Goal: Task Accomplishment & Management: Use online tool/utility

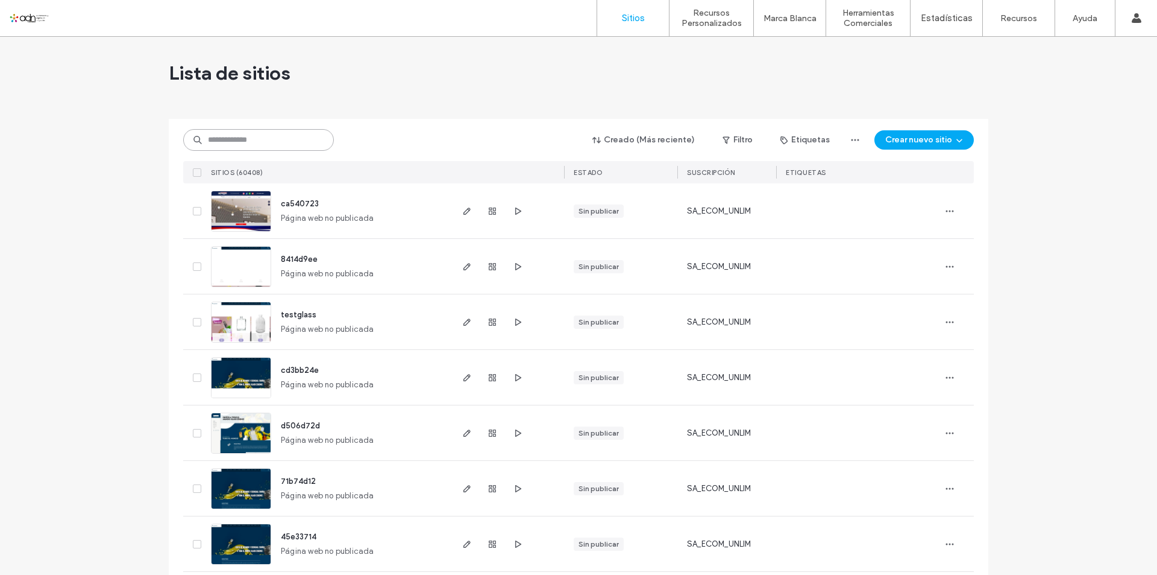
click at [236, 142] on input at bounding box center [258, 140] width 151 height 22
paste input "**********"
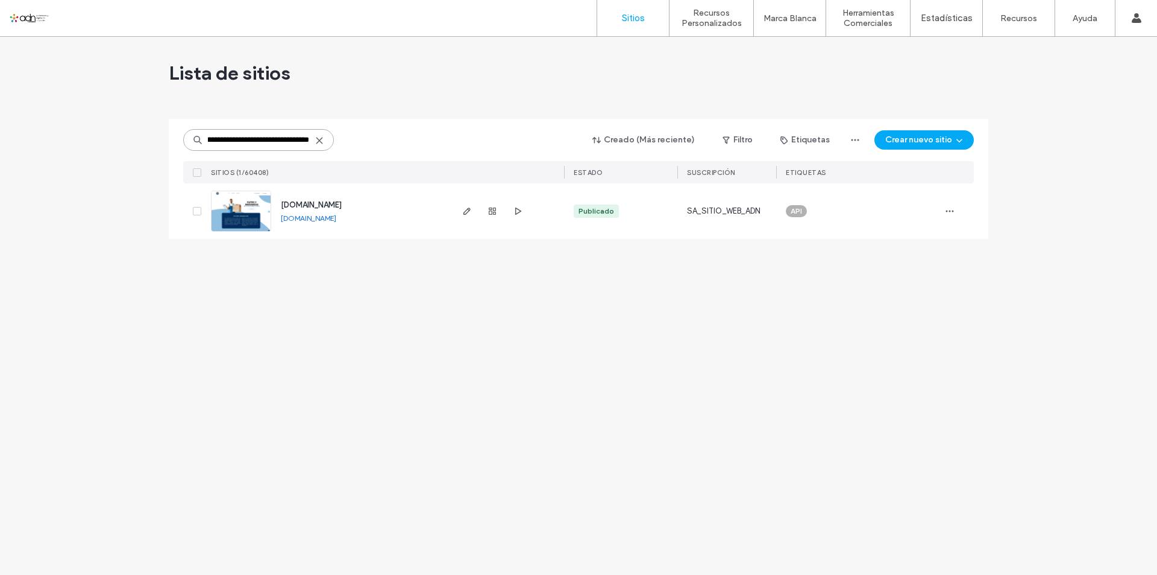
type input "**********"
click at [251, 222] on img at bounding box center [241, 232] width 59 height 82
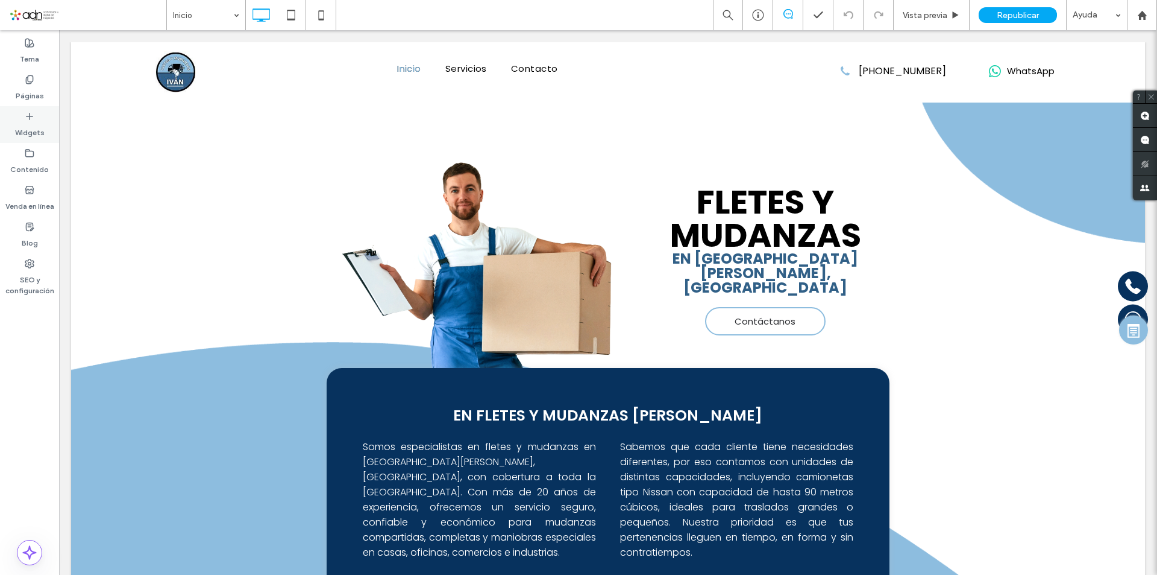
click at [30, 122] on label "Widgets" at bounding box center [30, 129] width 30 height 17
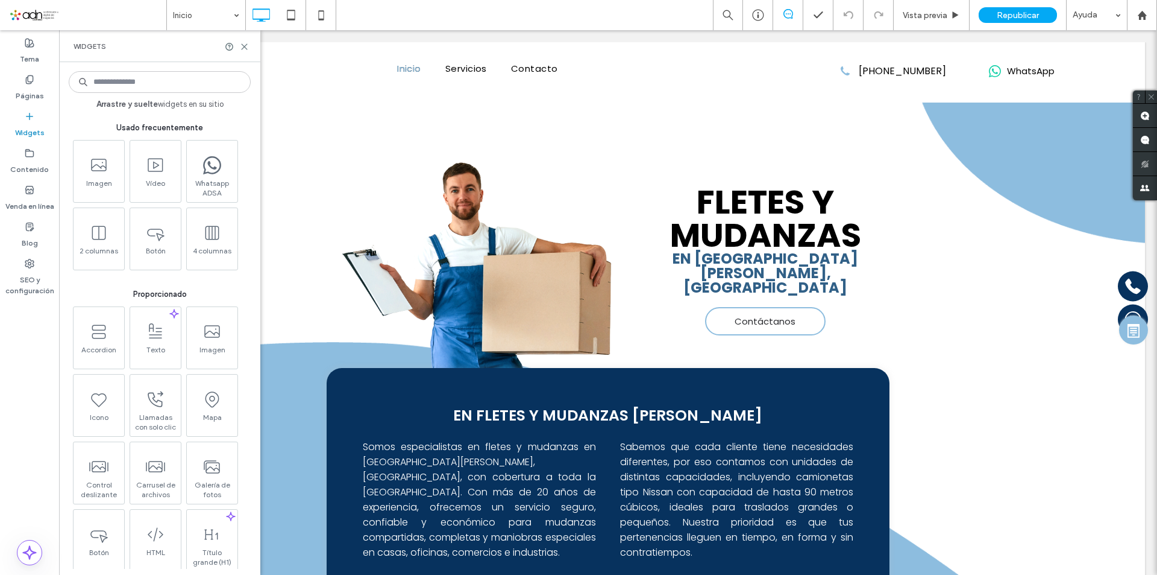
click at [171, 87] on input at bounding box center [160, 82] width 182 height 22
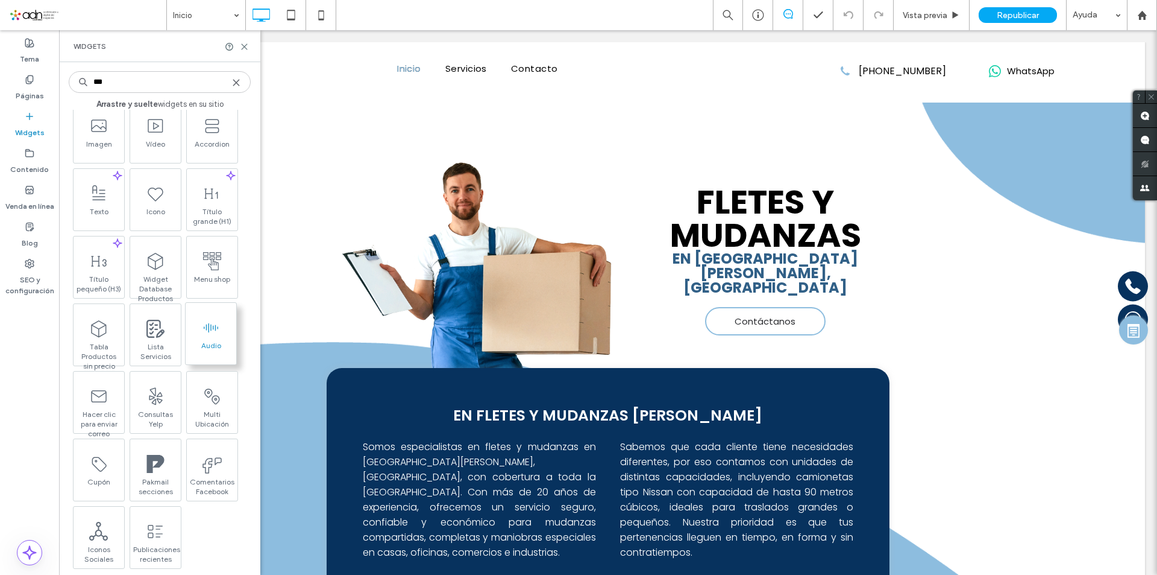
scroll to position [52, 0]
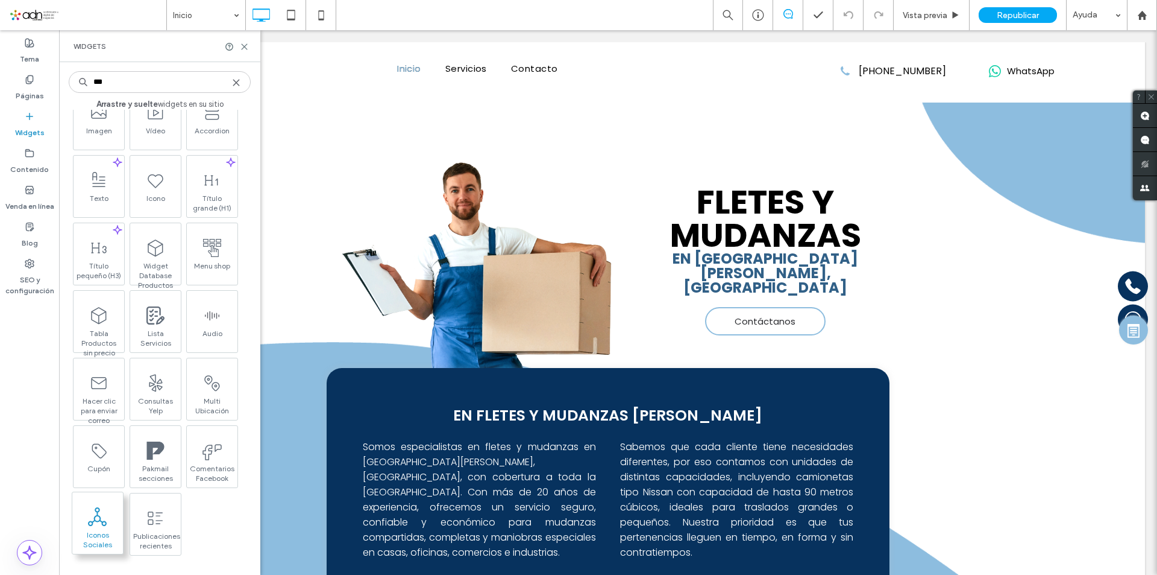
type input "***"
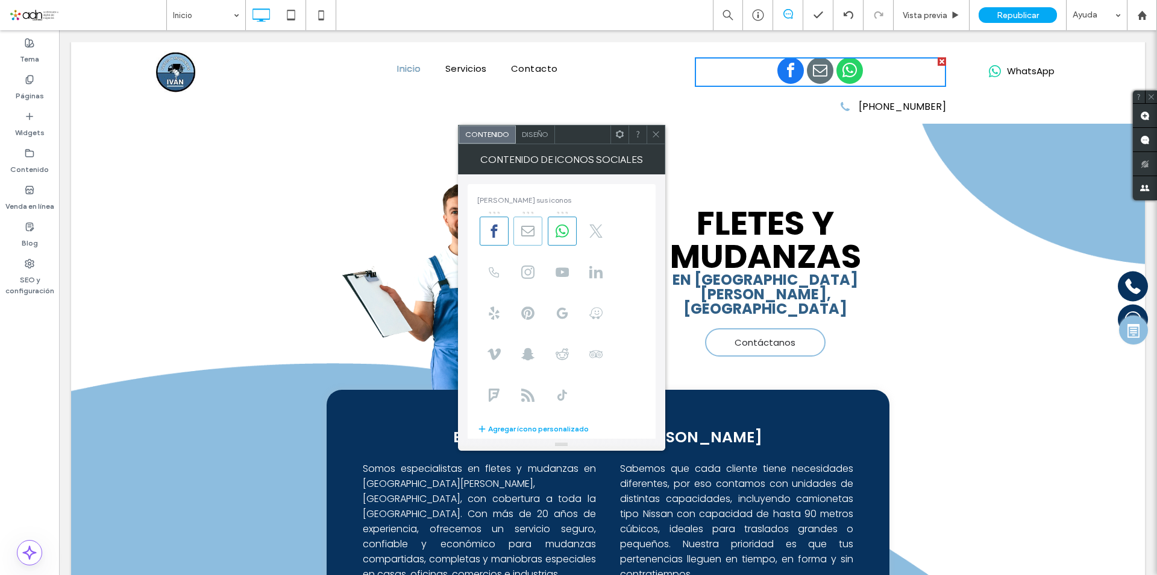
click at [531, 230] on icon at bounding box center [527, 230] width 13 height 13
click at [799, 71] on span "facebook" at bounding box center [806, 70] width 27 height 27
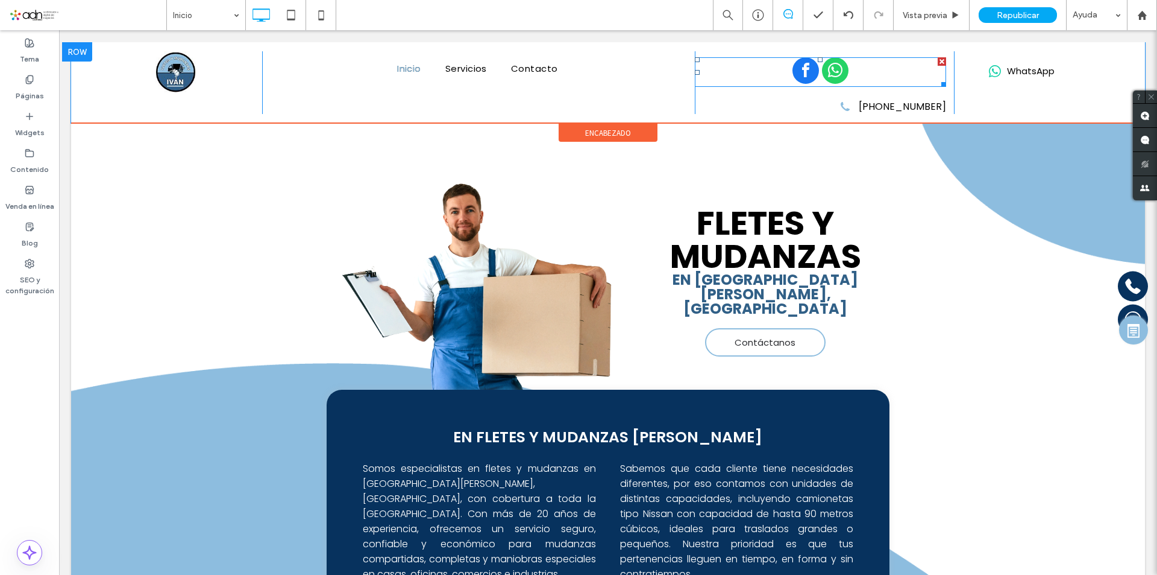
click at [797, 70] on span "facebook" at bounding box center [806, 70] width 27 height 27
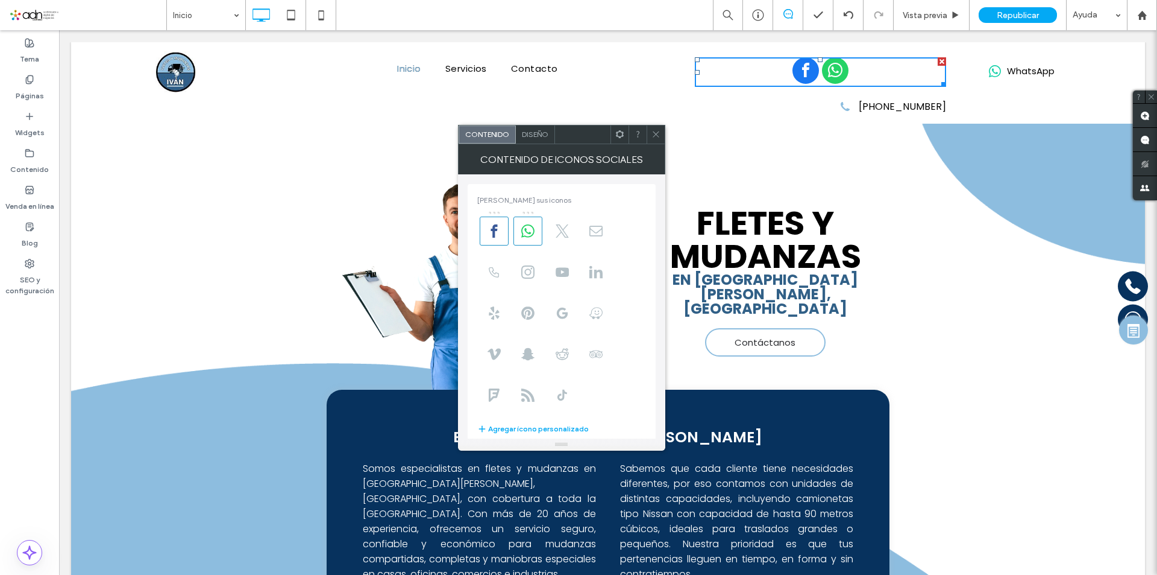
click at [533, 140] on div "Diseño" at bounding box center [535, 134] width 39 height 18
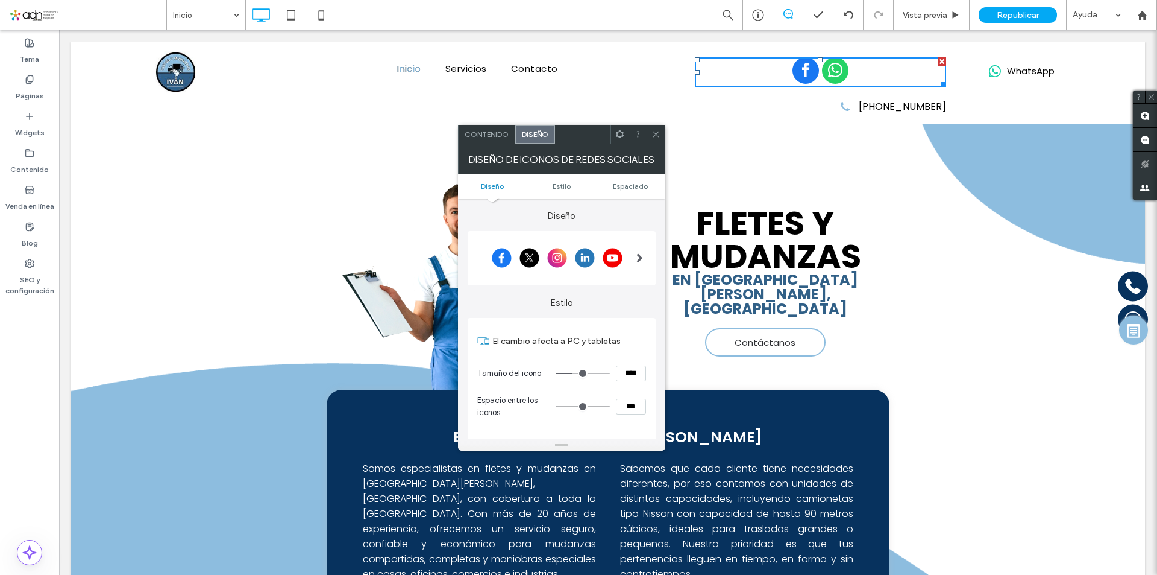
click at [492, 139] on div "Contenido" at bounding box center [487, 134] width 57 height 18
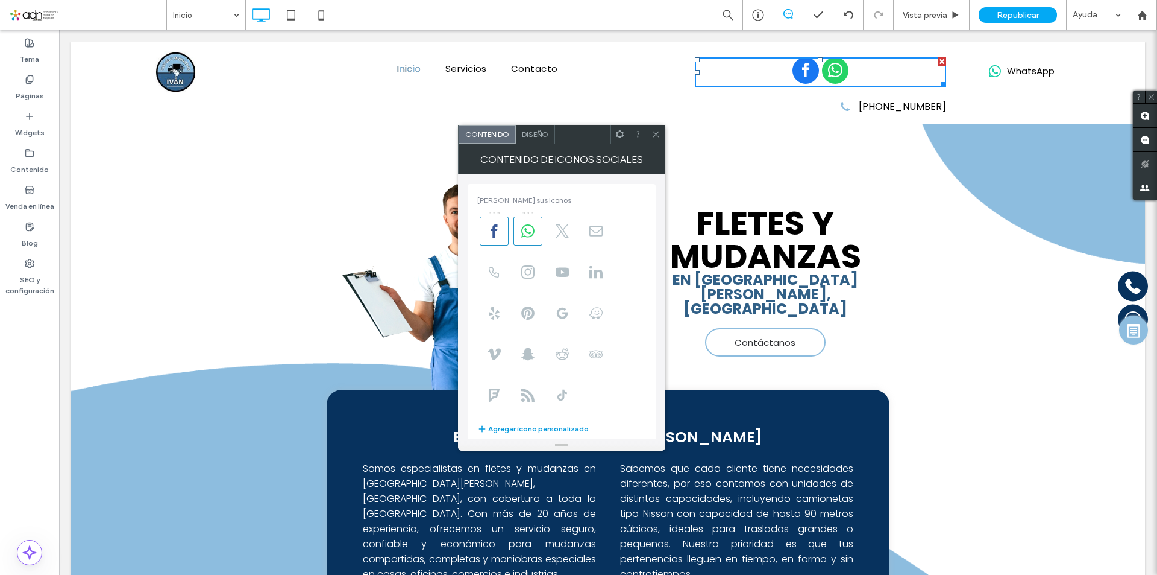
click at [503, 430] on button "Agregar ícono personalizado" at bounding box center [533, 428] width 112 height 14
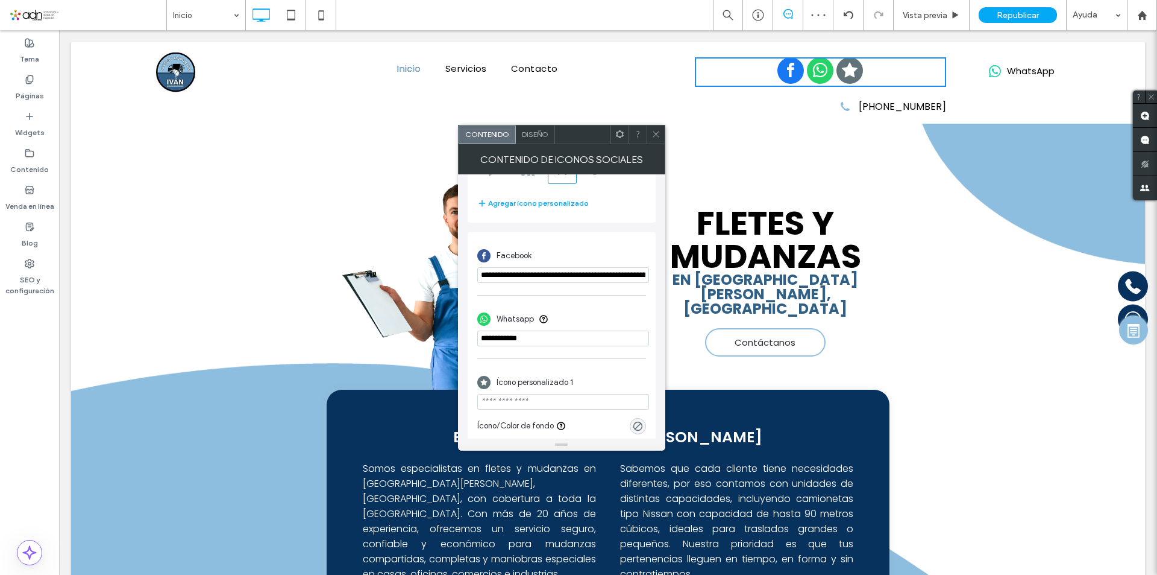
scroll to position [227, 0]
click at [567, 269] on input "**********" at bounding box center [563, 274] width 172 height 16
paste input "*******"
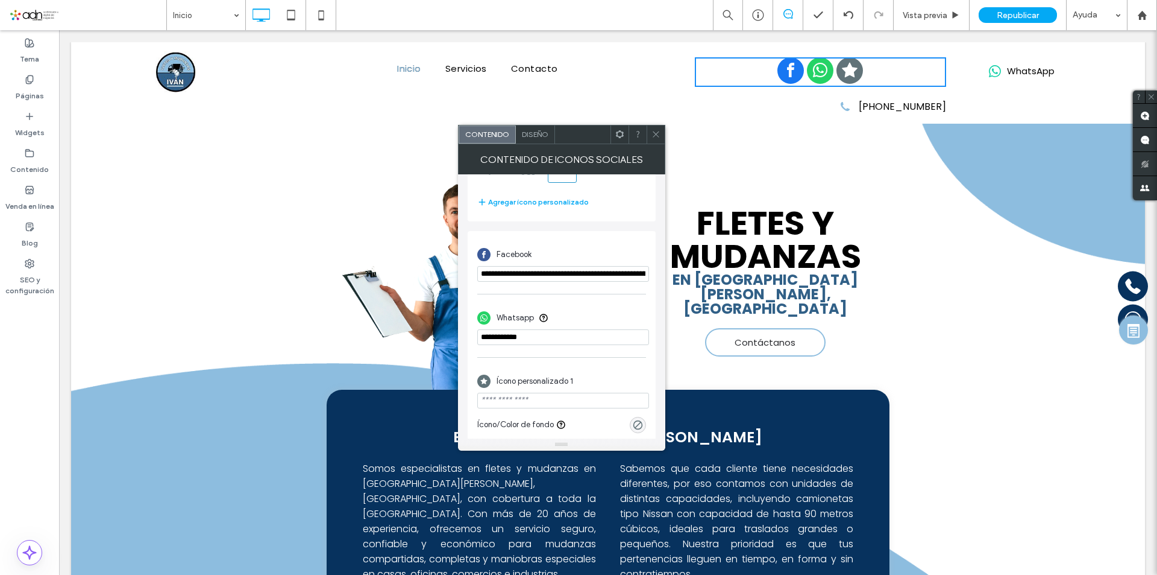
scroll to position [0, 140]
type input "**********"
click at [614, 219] on span "**********" at bounding box center [562, 253] width 188 height 610
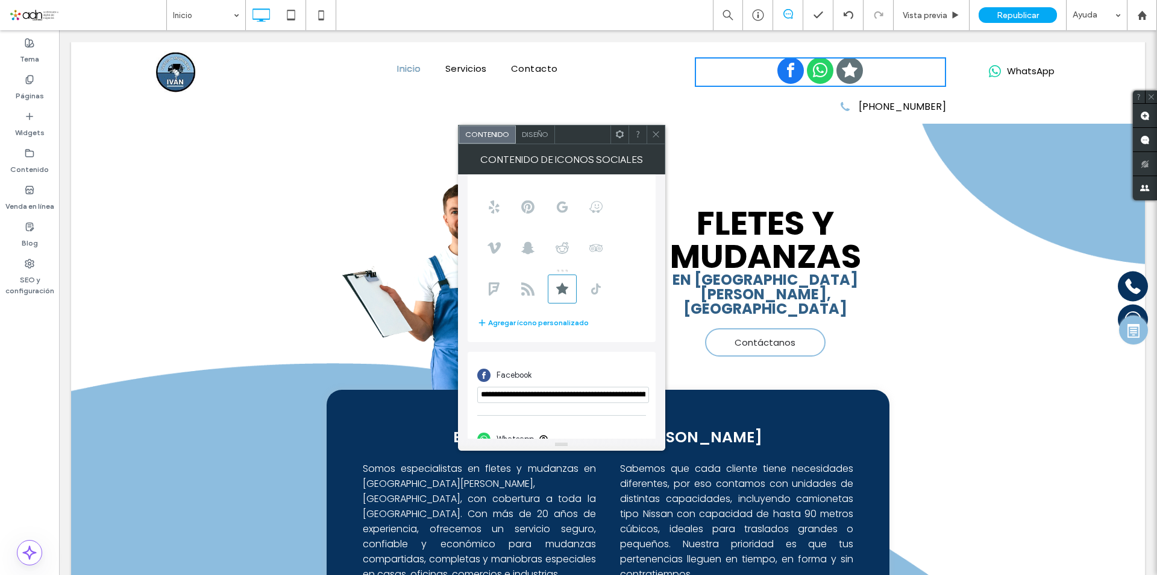
scroll to position [0, 0]
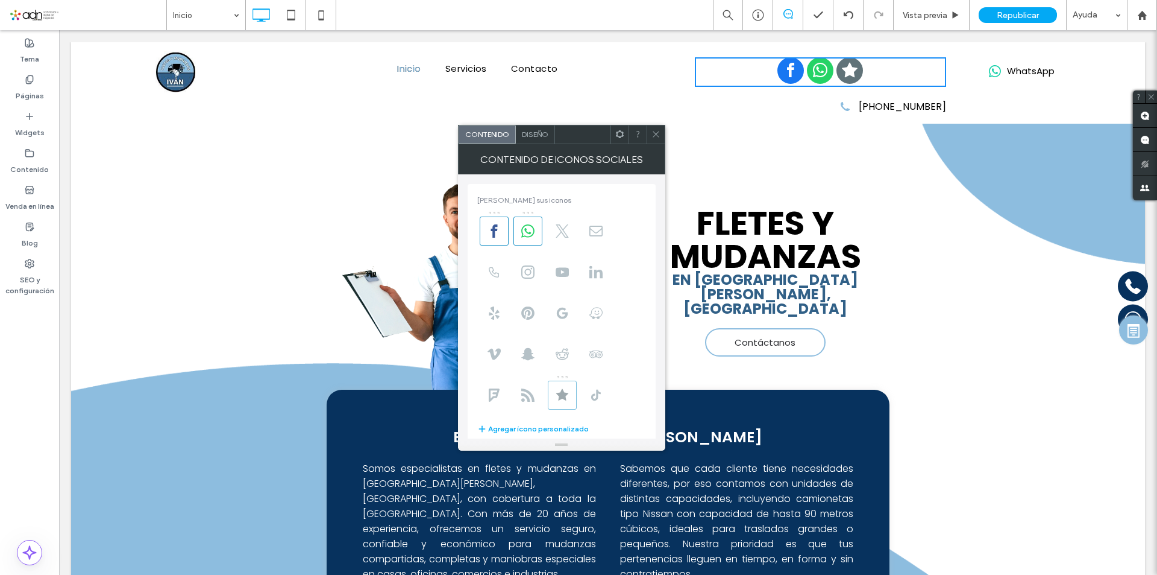
click at [573, 396] on span at bounding box center [562, 394] width 29 height 29
click at [656, 139] on span at bounding box center [656, 134] width 9 height 18
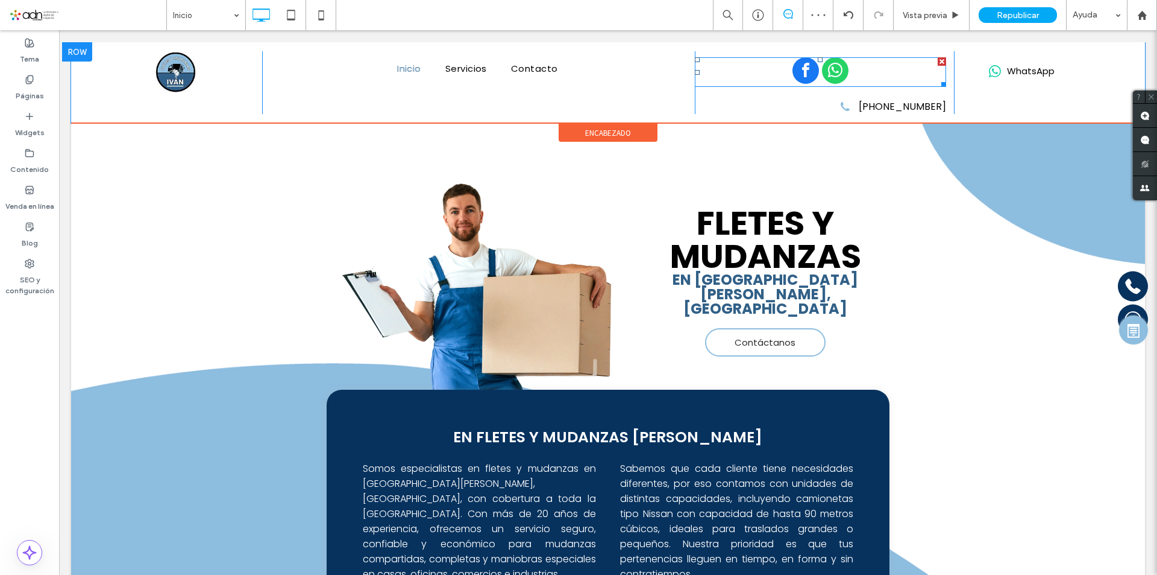
click at [827, 71] on span "whatsapp" at bounding box center [835, 70] width 27 height 27
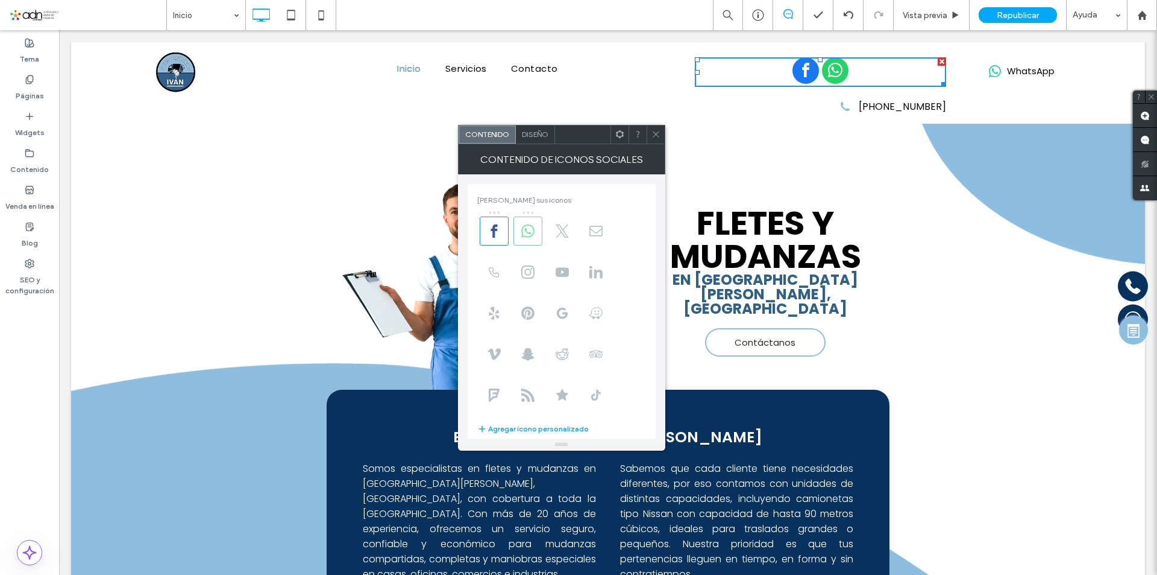
click at [534, 232] on use at bounding box center [527, 230] width 13 height 13
drag, startPoint x: 656, startPoint y: 134, endPoint x: 641, endPoint y: 95, distance: 41.8
click at [656, 134] on use at bounding box center [656, 134] width 6 height 6
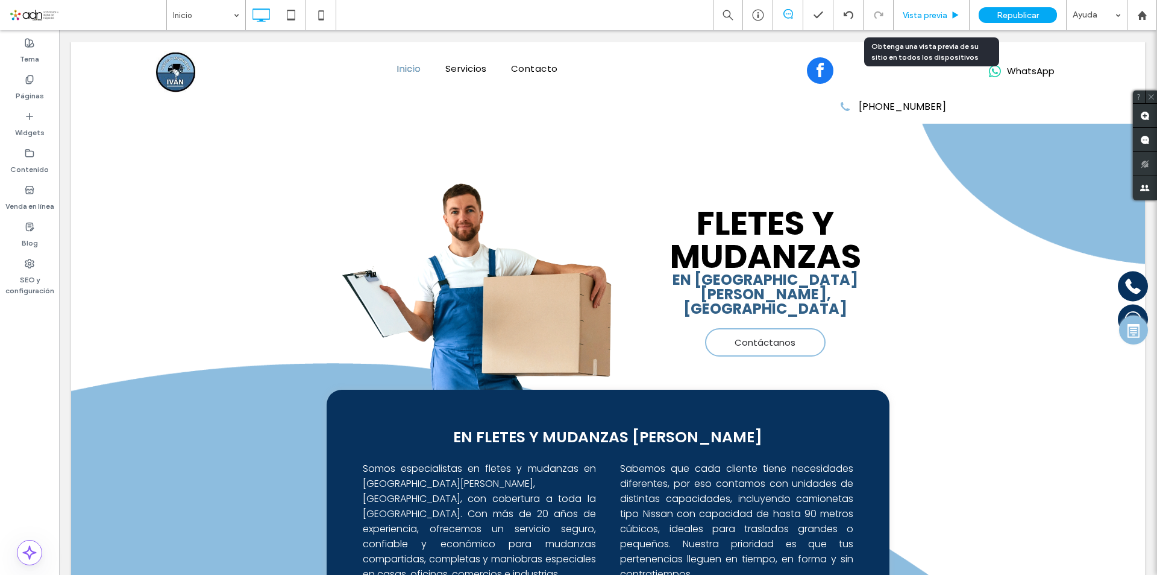
drag, startPoint x: 754, startPoint y: 134, endPoint x: 934, endPoint y: 12, distance: 218.0
click at [934, 12] on span "Vista previa" at bounding box center [925, 15] width 45 height 10
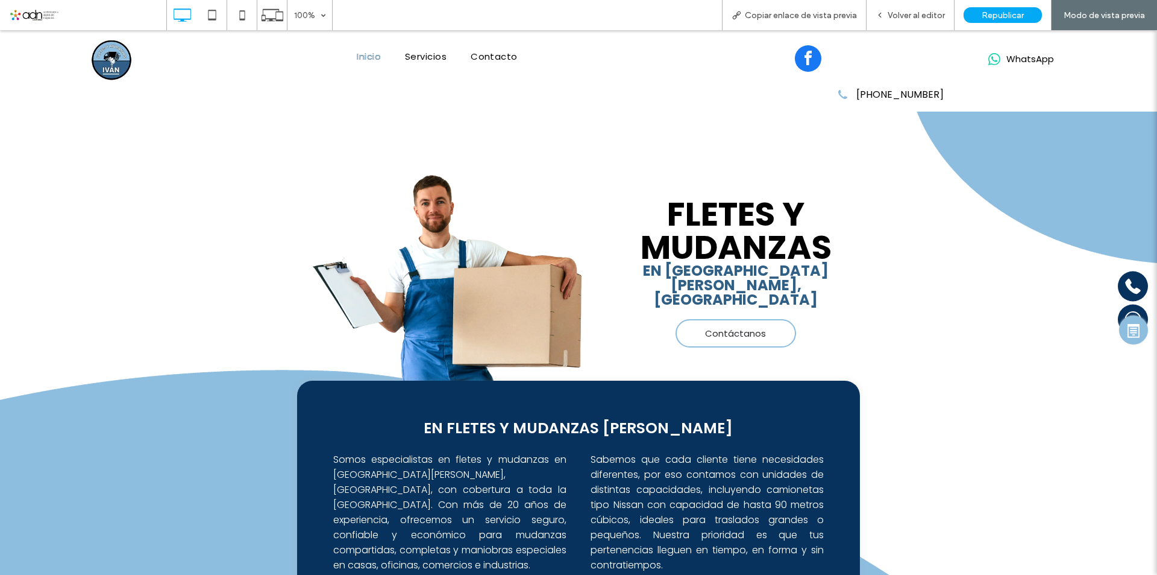
click at [807, 57] on span "facebook" at bounding box center [808, 58] width 27 height 27
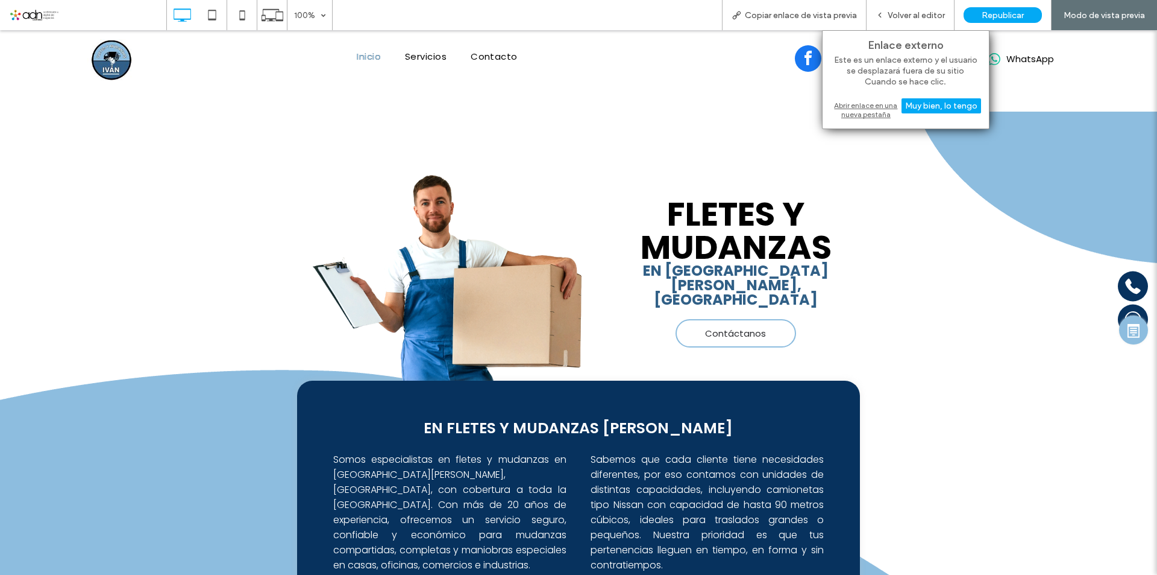
click at [856, 111] on div "Abrir enlace en una nueva pestaña" at bounding box center [906, 110] width 151 height 22
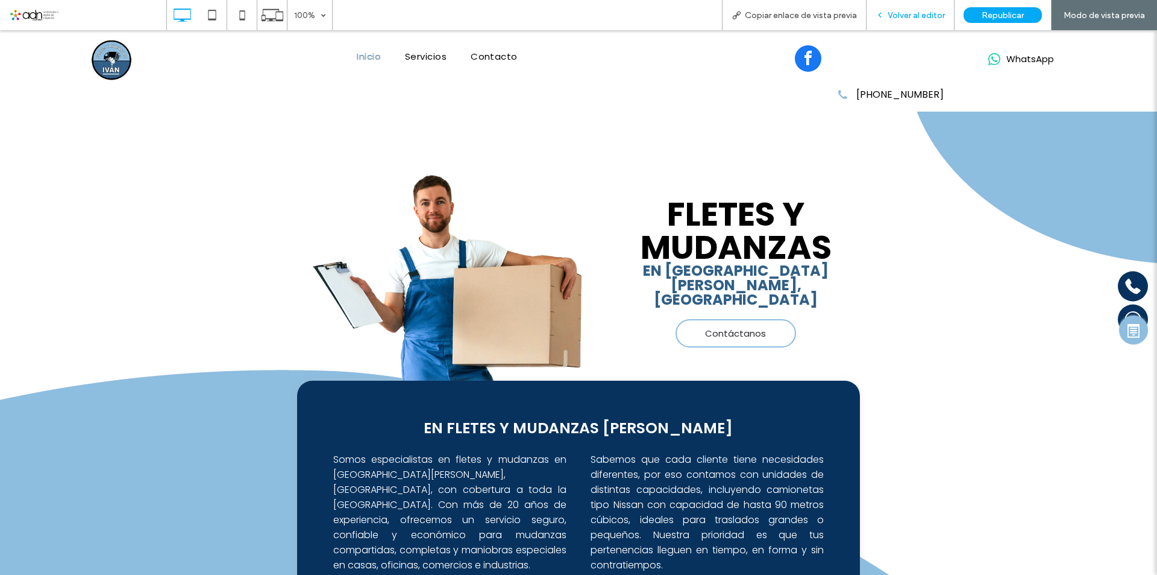
drag, startPoint x: 930, startPoint y: 15, endPoint x: 849, endPoint y: 81, distance: 104.0
click at [930, 15] on span "Volver al editor" at bounding box center [916, 15] width 57 height 10
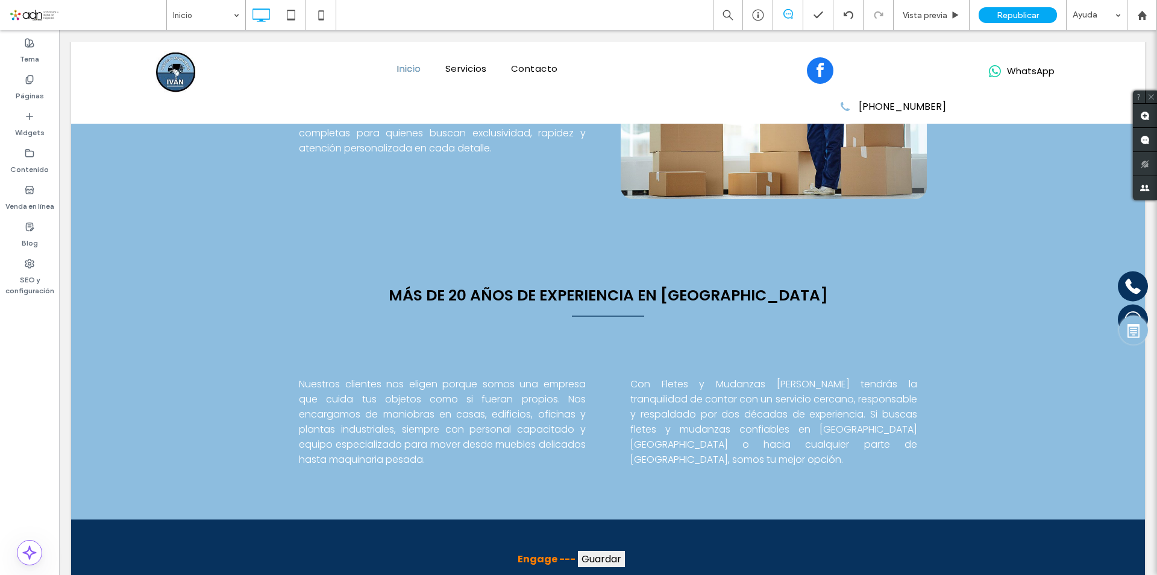
scroll to position [895, 0]
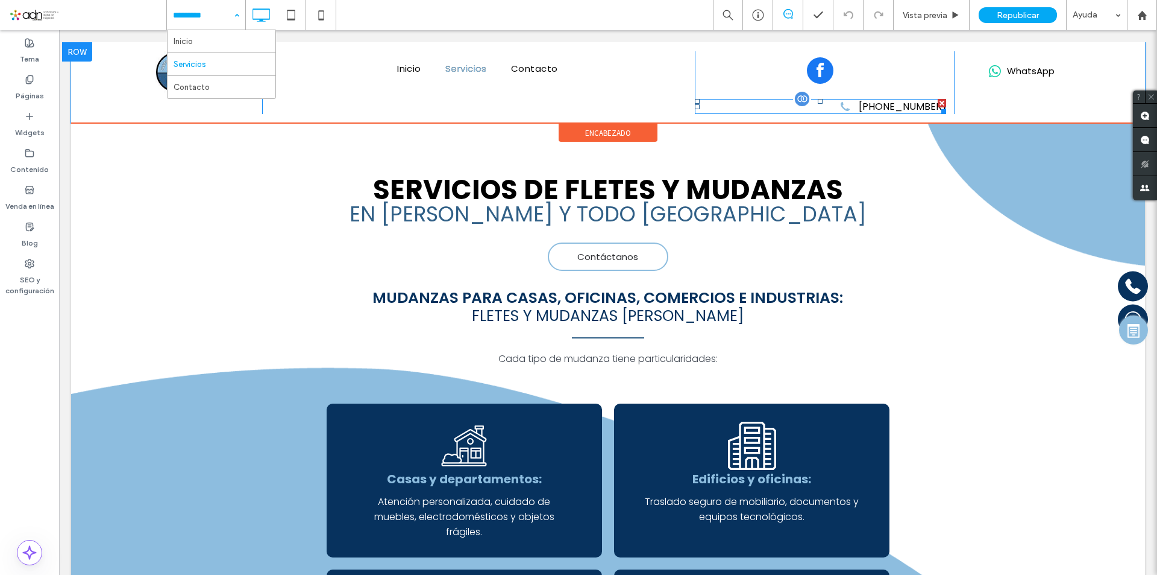
click at [824, 101] on span at bounding box center [821, 106] width 252 height 15
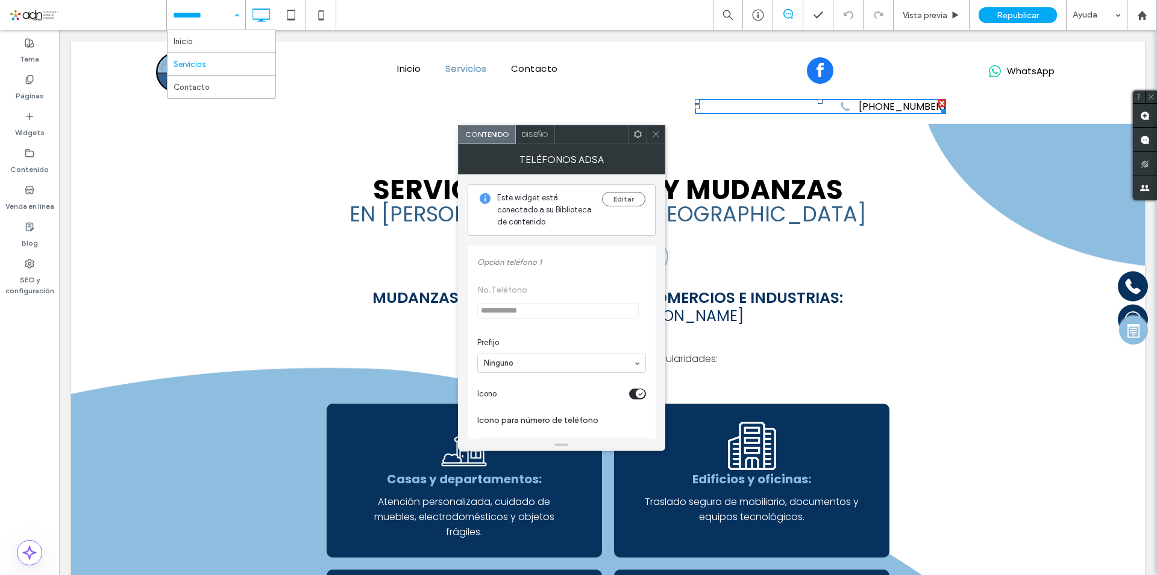
click at [539, 131] on span "Diseño" at bounding box center [535, 134] width 27 height 9
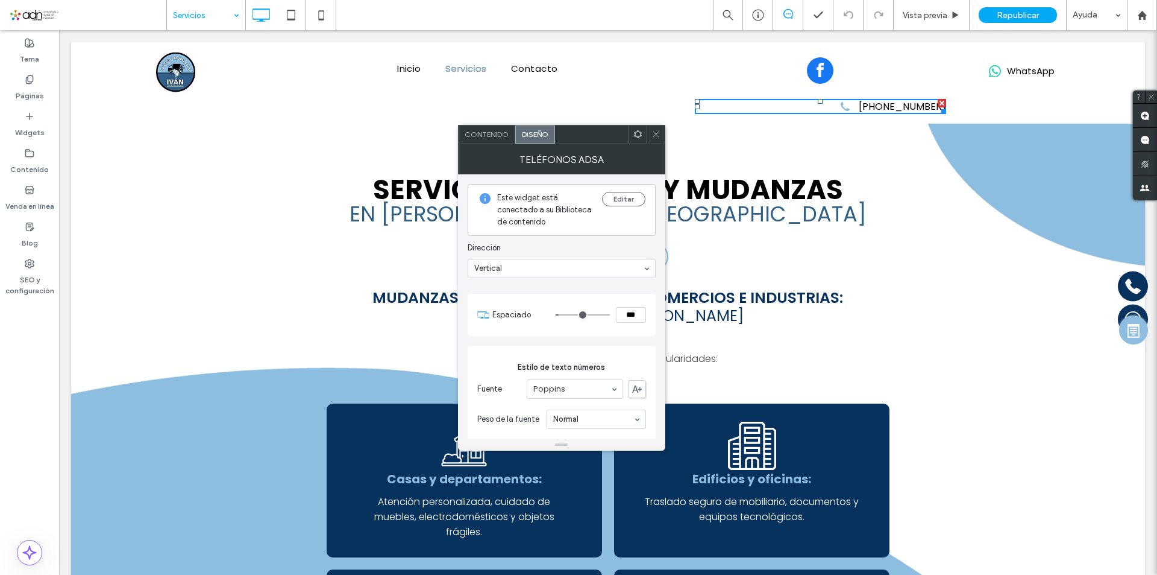
drag, startPoint x: 657, startPoint y: 141, endPoint x: 781, endPoint y: 81, distance: 137.2
click at [657, 141] on span at bounding box center [656, 134] width 9 height 18
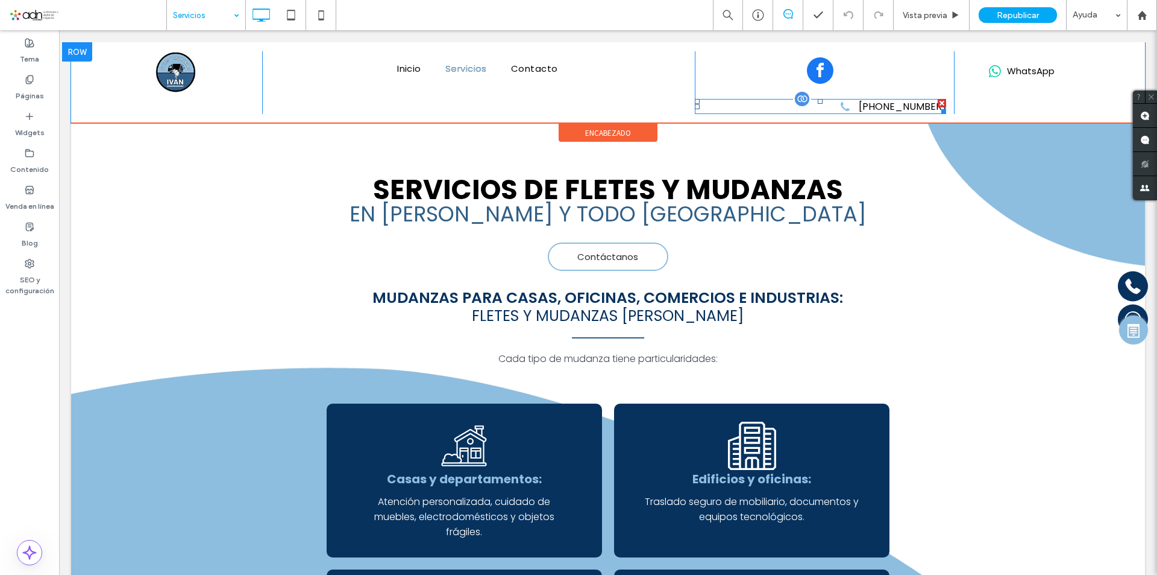
click at [834, 107] on span at bounding box center [821, 106] width 252 height 15
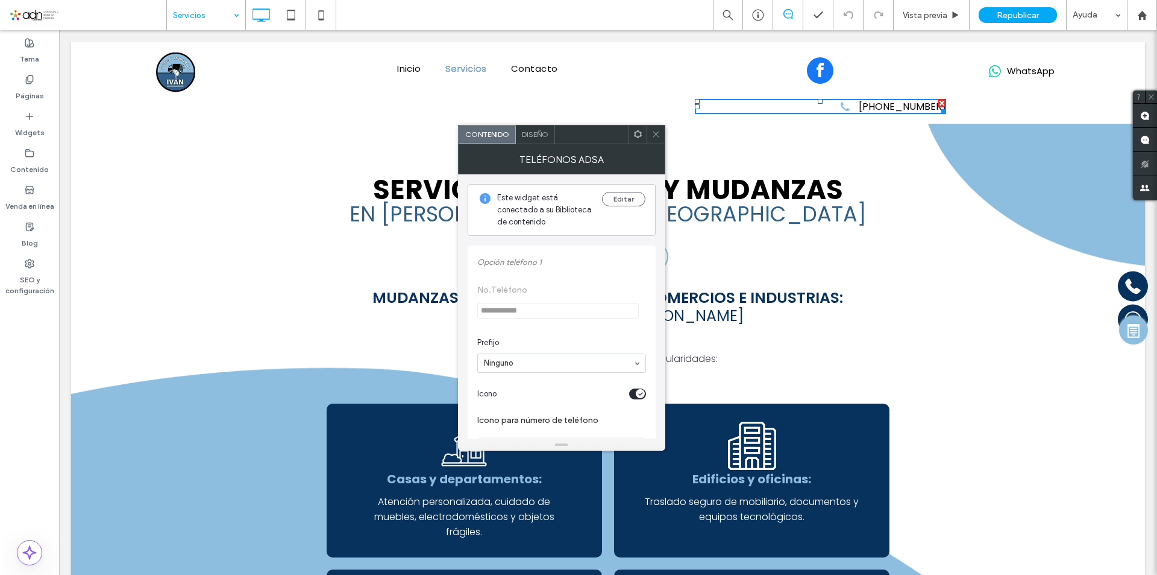
drag, startPoint x: 661, startPoint y: 128, endPoint x: 674, endPoint y: 86, distance: 44.6
click at [661, 128] on div at bounding box center [656, 134] width 18 height 18
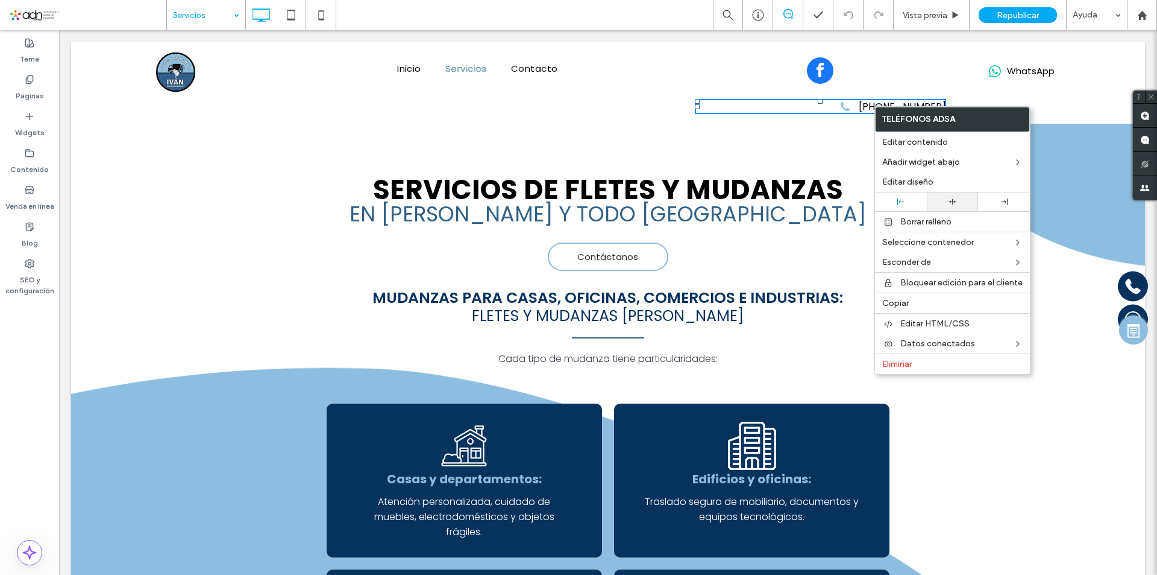
click at [944, 203] on div at bounding box center [953, 202] width 40 height 8
click at [901, 201] on use at bounding box center [901, 201] width 7 height 7
click at [994, 203] on div at bounding box center [1004, 201] width 40 height 7
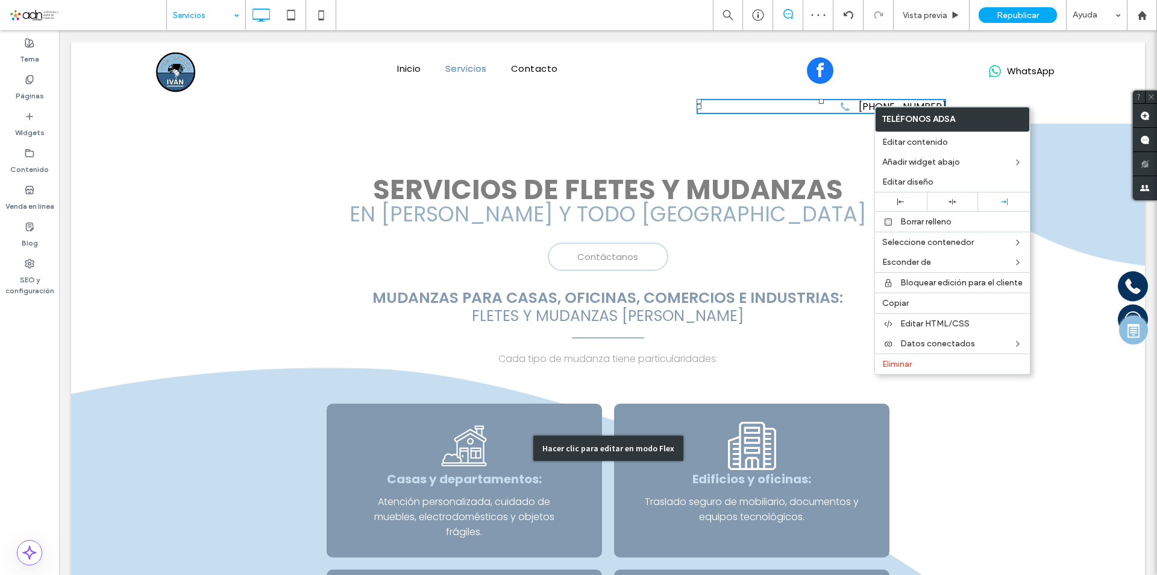
click at [795, 169] on div "Hacer clic para editar en modo Flex" at bounding box center [608, 448] width 1074 height 655
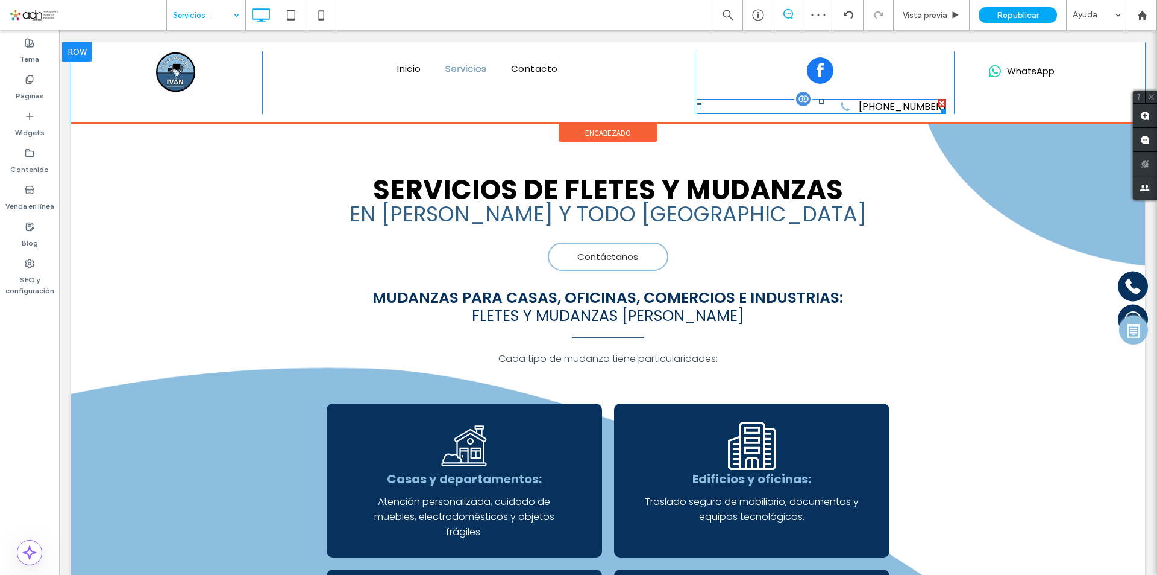
click at [875, 108] on span at bounding box center [822, 106] width 250 height 15
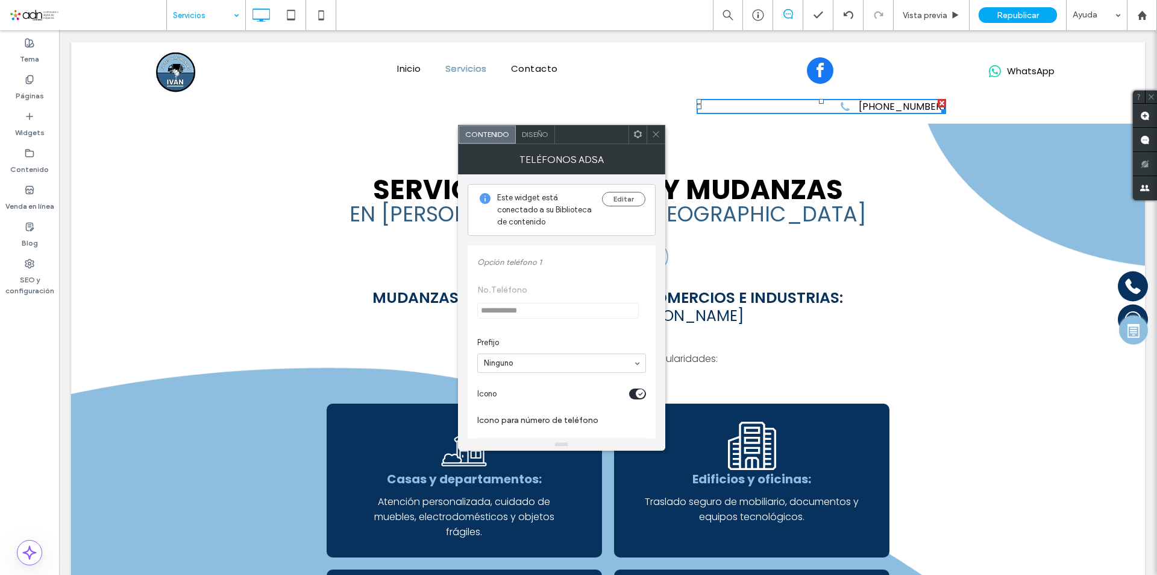
drag, startPoint x: 653, startPoint y: 131, endPoint x: 810, endPoint y: 83, distance: 163.4
click at [653, 131] on use at bounding box center [656, 134] width 6 height 6
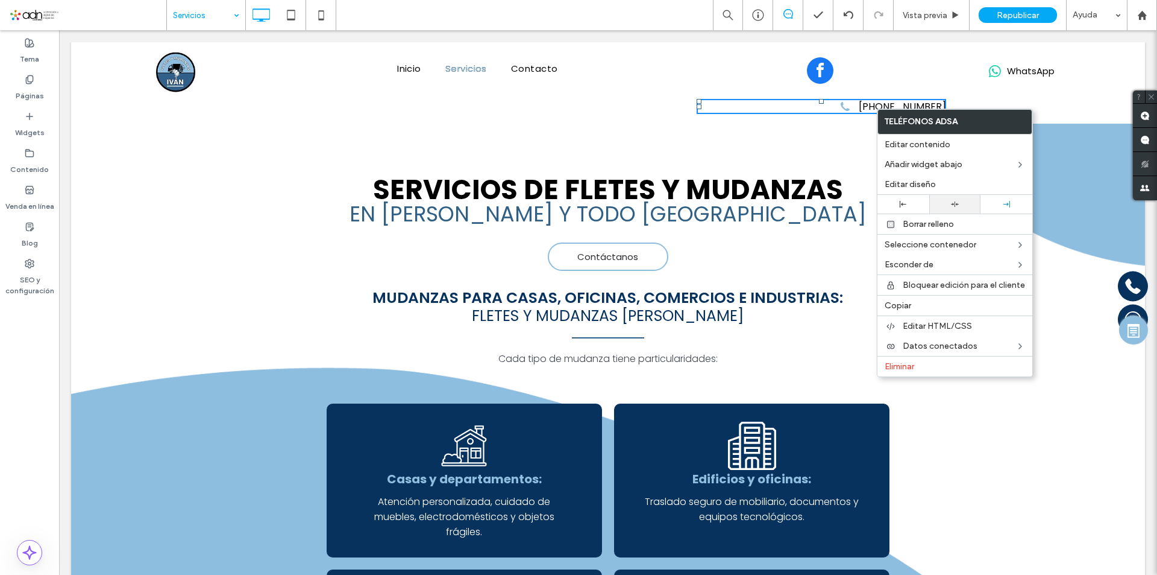
click at [954, 204] on icon at bounding box center [955, 204] width 8 height 8
drag, startPoint x: 691, startPoint y: 104, endPoint x: 846, endPoint y: 195, distance: 179.4
click at [735, 107] on div "961-458-9050 L:0" at bounding box center [821, 106] width 250 height 15
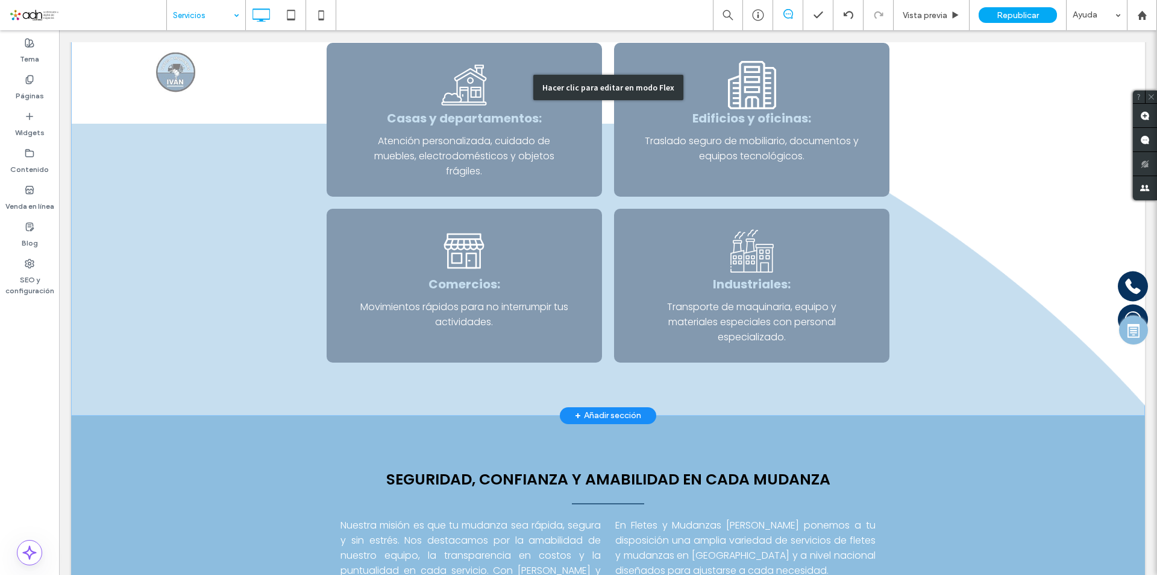
scroll to position [362, 0]
click at [238, 235] on div "Hacer clic para editar en modo Flex" at bounding box center [608, 86] width 1074 height 655
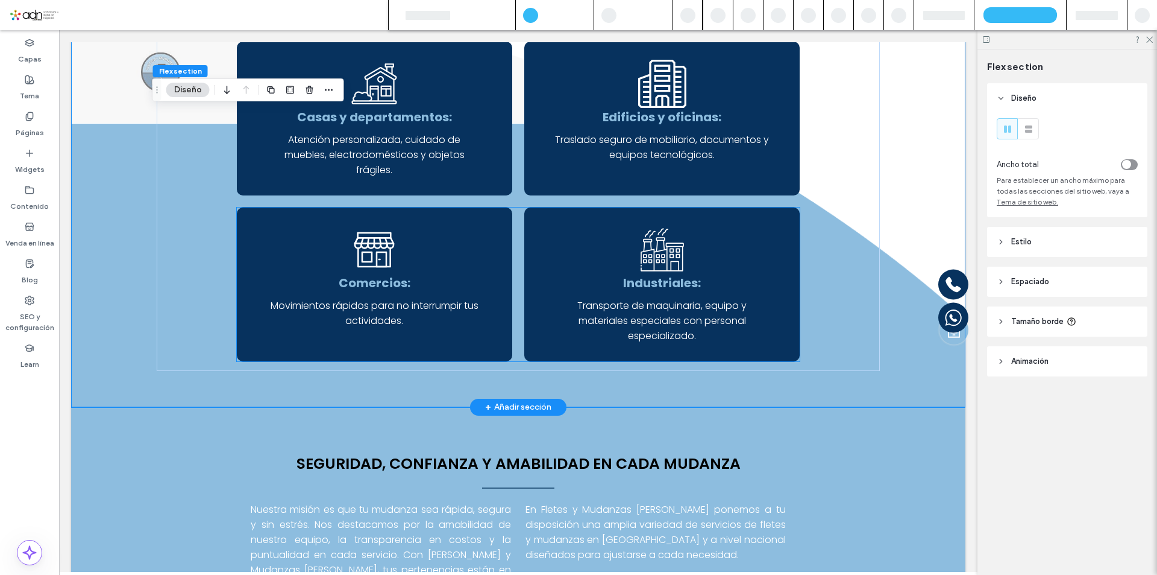
scroll to position [351, 0]
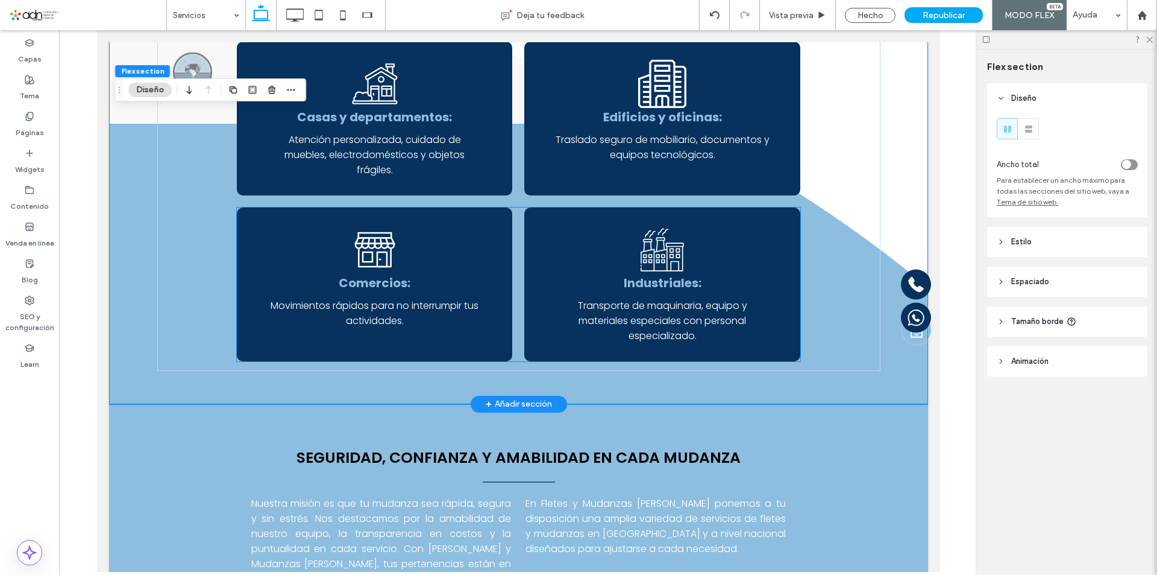
click at [421, 263] on div "Mudanzas para comercios Comercios: Movimientos rápidos para no interrumpir tus …" at bounding box center [373, 284] width 275 height 154
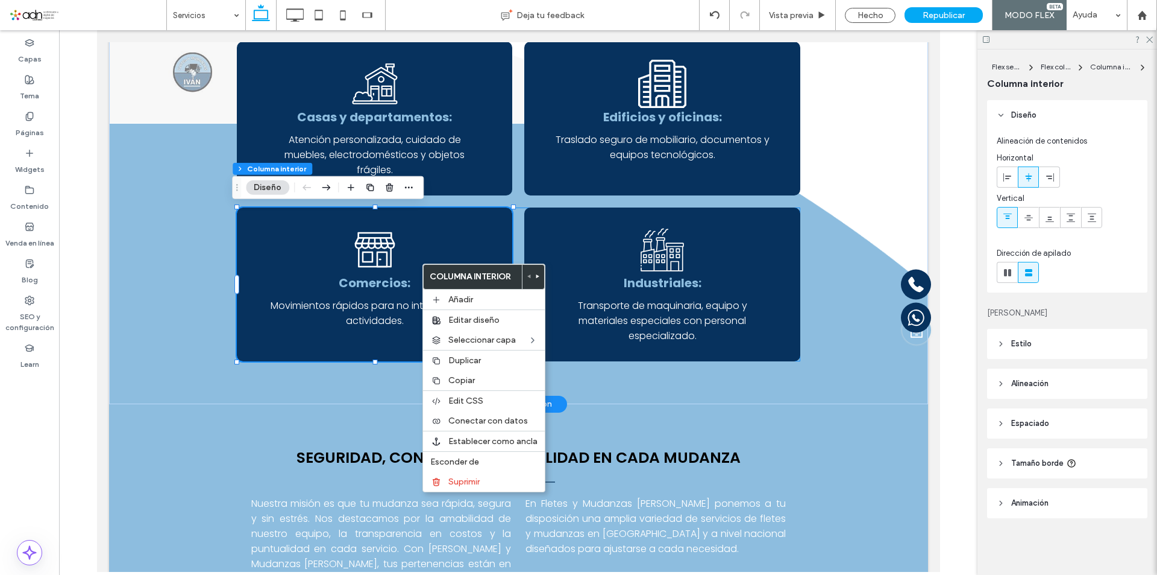
type input "**"
click at [475, 379] on label "Copiar" at bounding box center [493, 380] width 89 height 10
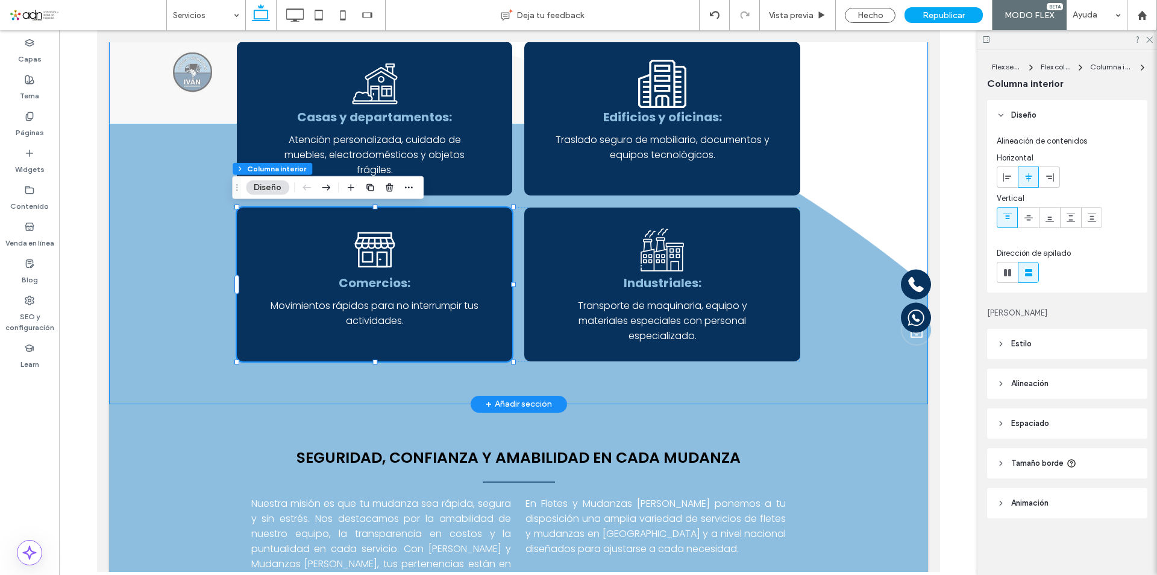
click at [394, 376] on div "Servicios de Fletes y Mudanzas en Tuxtla Gutiérrez y todo México Contáctanos Mu…" at bounding box center [518, 86] width 723 height 635
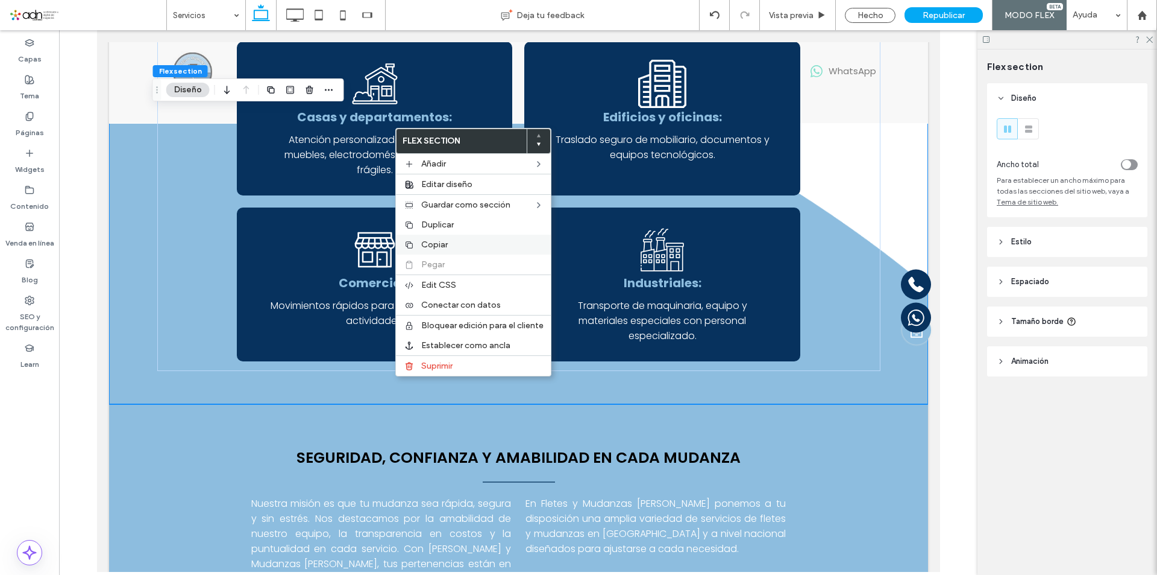
click at [458, 243] on label "Copiar" at bounding box center [482, 244] width 122 height 10
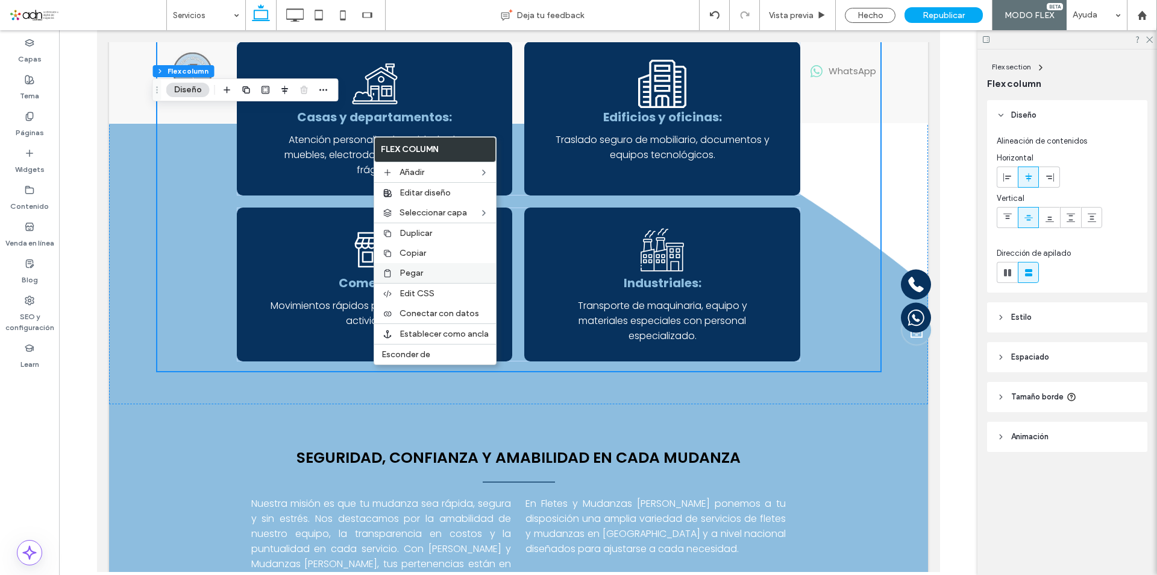
click at [434, 271] on label "Pegar" at bounding box center [444, 273] width 89 height 10
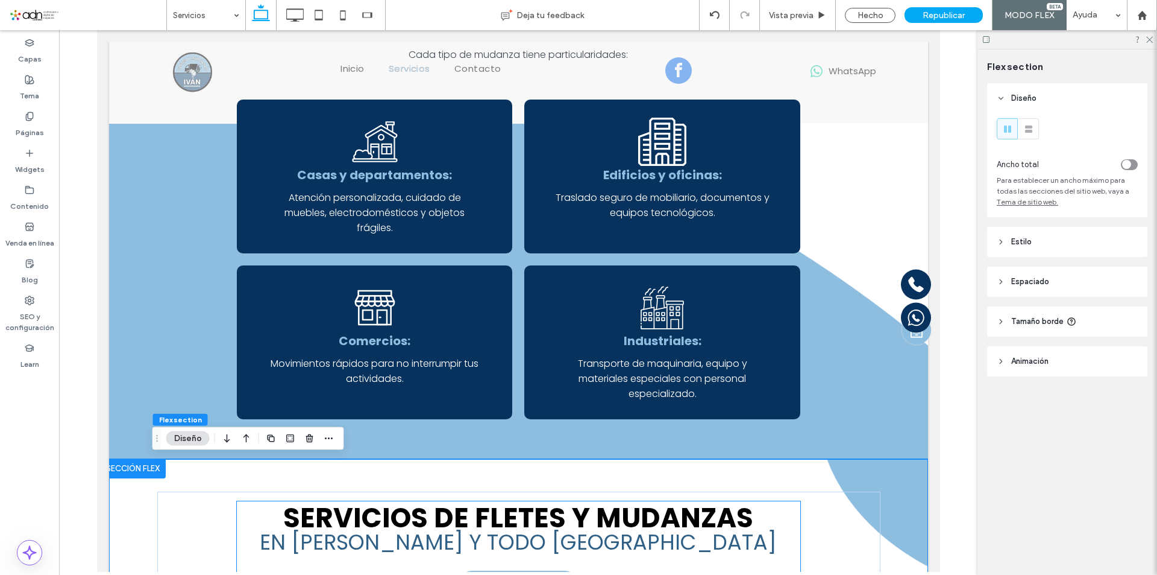
scroll to position [534, 0]
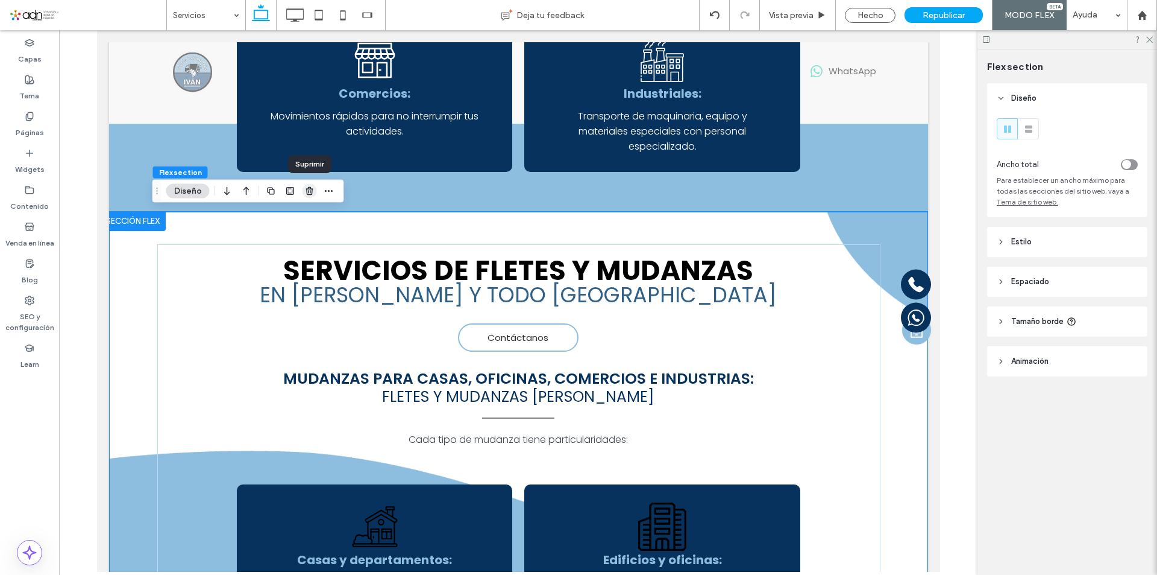
click at [308, 194] on icon "button" at bounding box center [310, 191] width 10 height 10
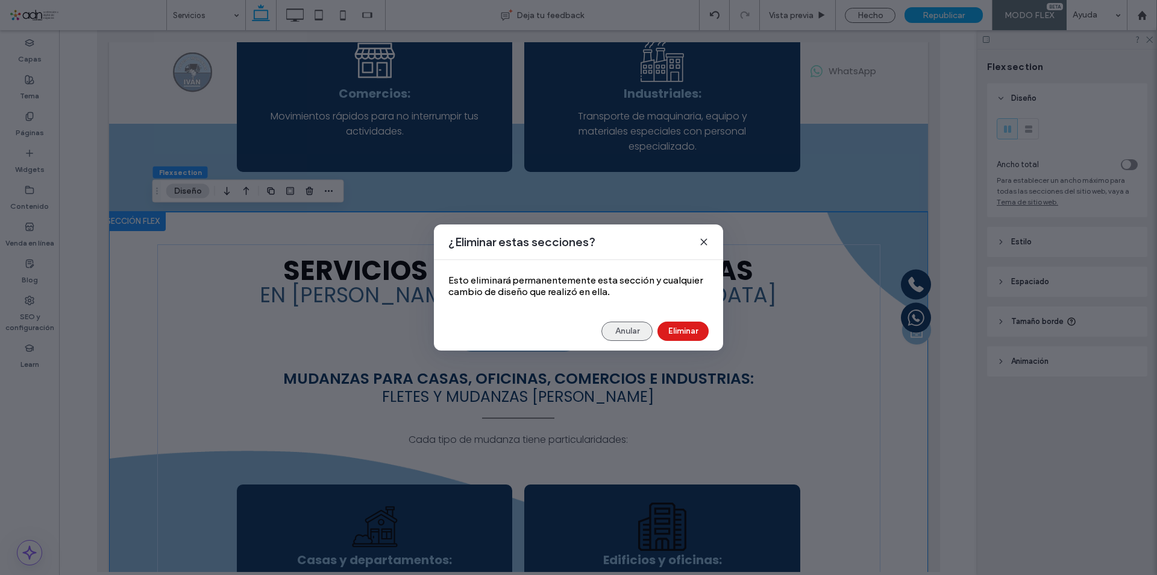
drag, startPoint x: 625, startPoint y: 333, endPoint x: 362, endPoint y: 272, distance: 269.9
click at [625, 333] on button "Anular" at bounding box center [627, 330] width 51 height 19
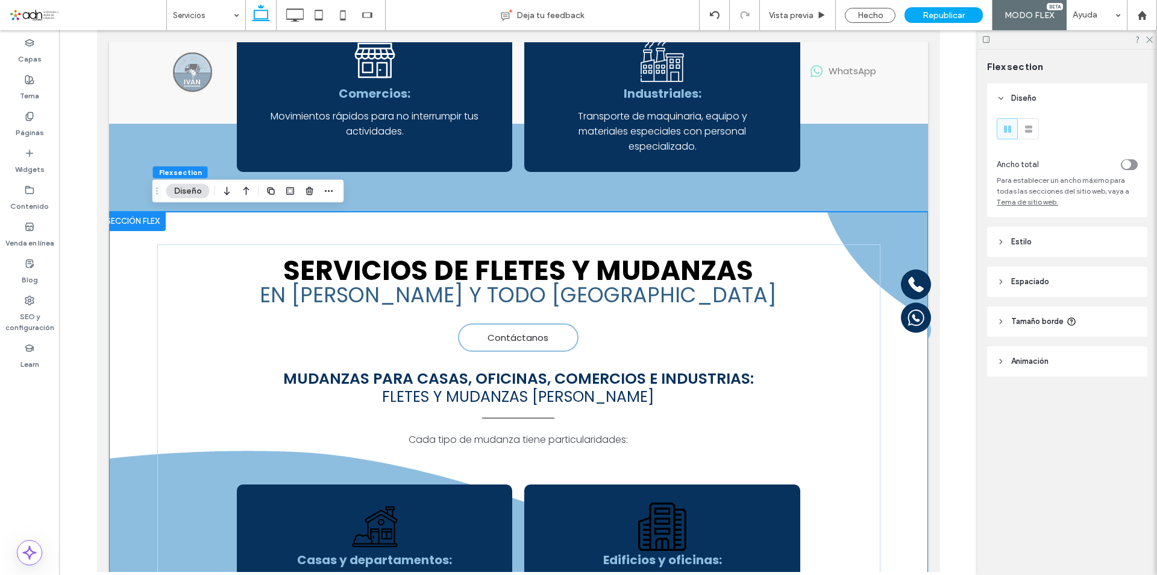
click at [141, 224] on div at bounding box center [132, 221] width 66 height 19
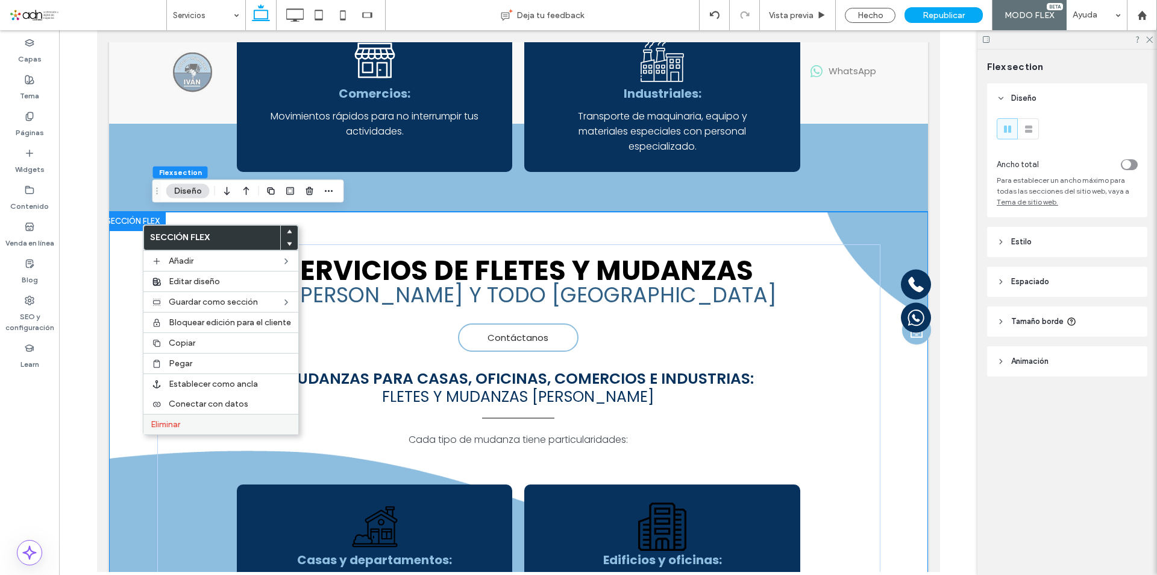
click at [198, 424] on label "Eliminar" at bounding box center [221, 424] width 140 height 10
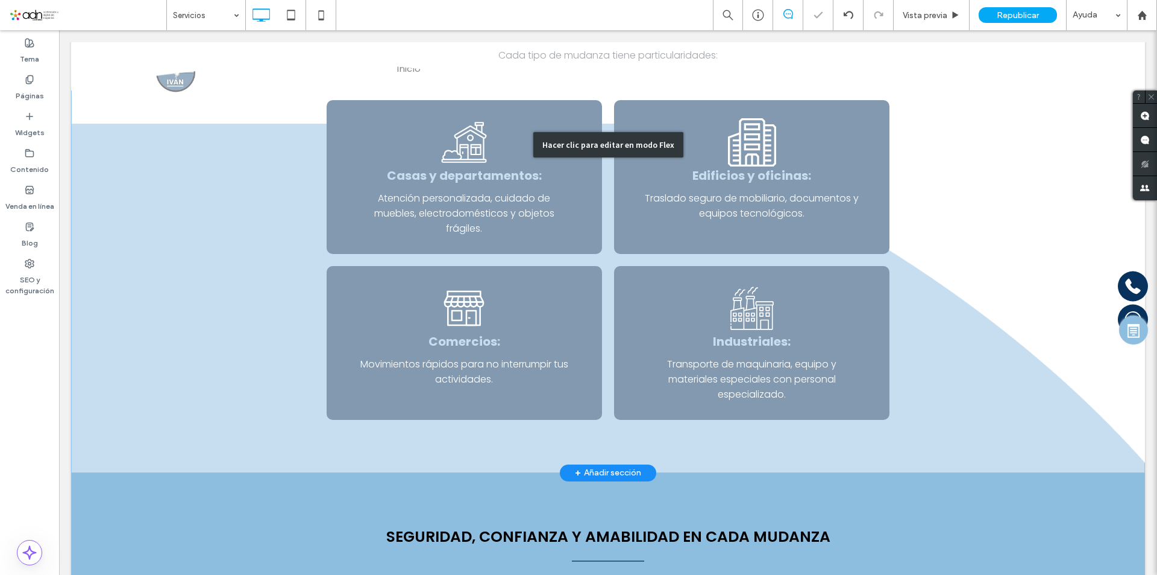
scroll to position [310, 0]
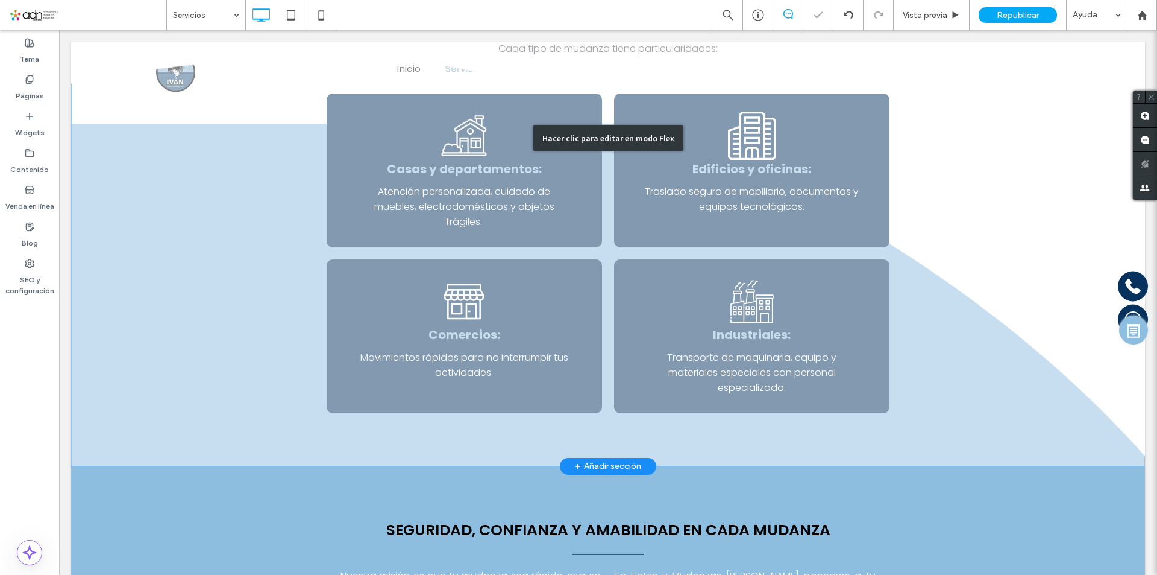
click at [463, 295] on div "Hacer clic para editar en modo Flex" at bounding box center [608, 138] width 1074 height 655
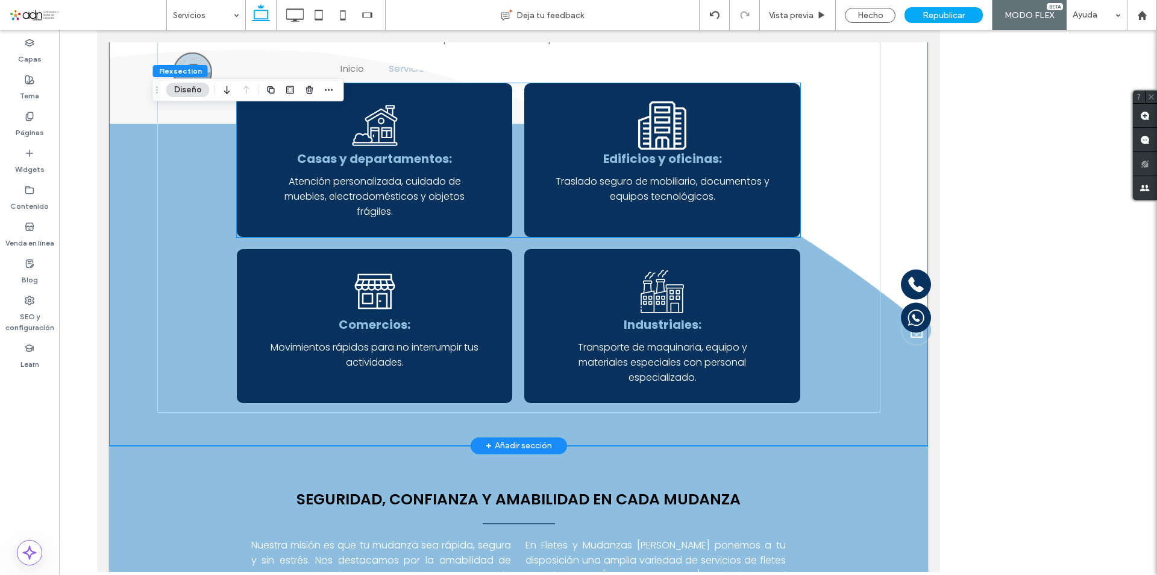
scroll to position [300, 0]
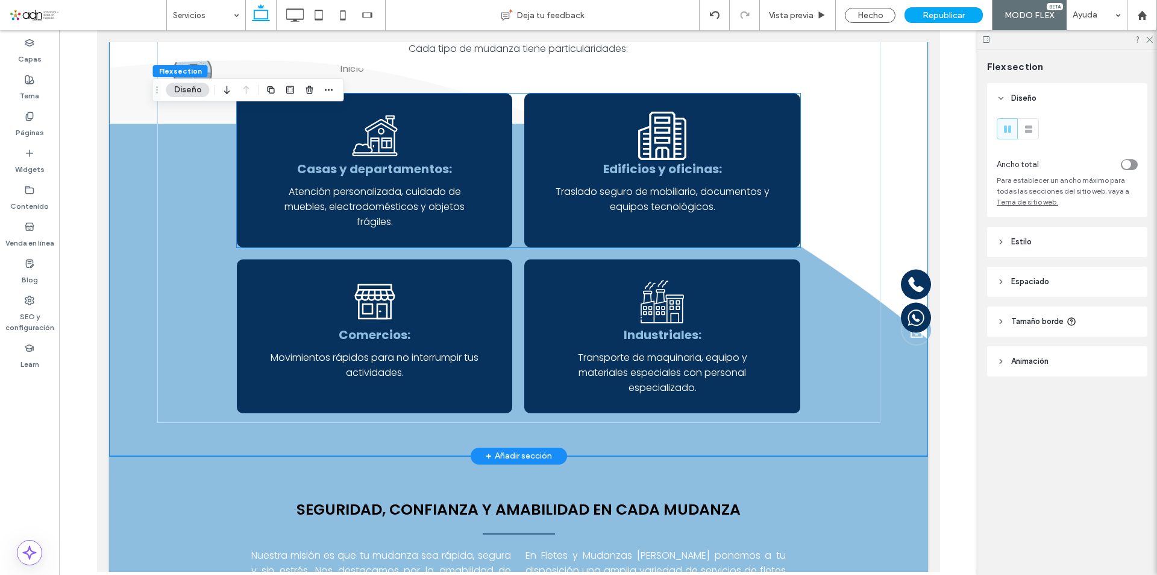
click at [429, 213] on span "Atención personalizada, cuidado de muebles, electrodomésticos y objetos frágile…" at bounding box center [374, 206] width 180 height 44
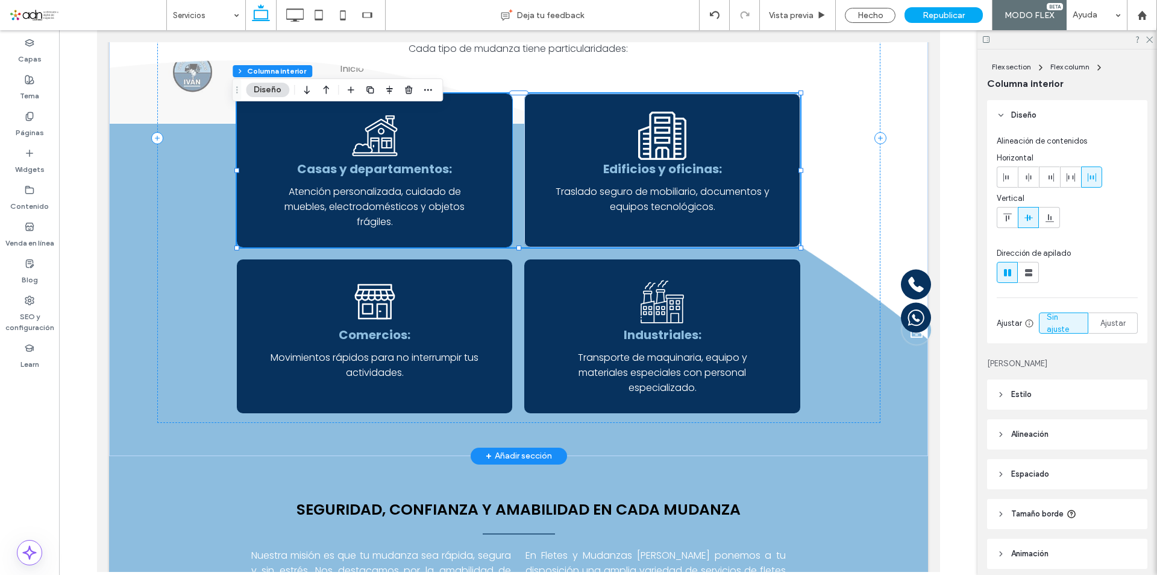
click at [485, 165] on div "Mudanzas para casas Casas y departamentos: Atención personalizada, cuidado de m…" at bounding box center [373, 170] width 275 height 154
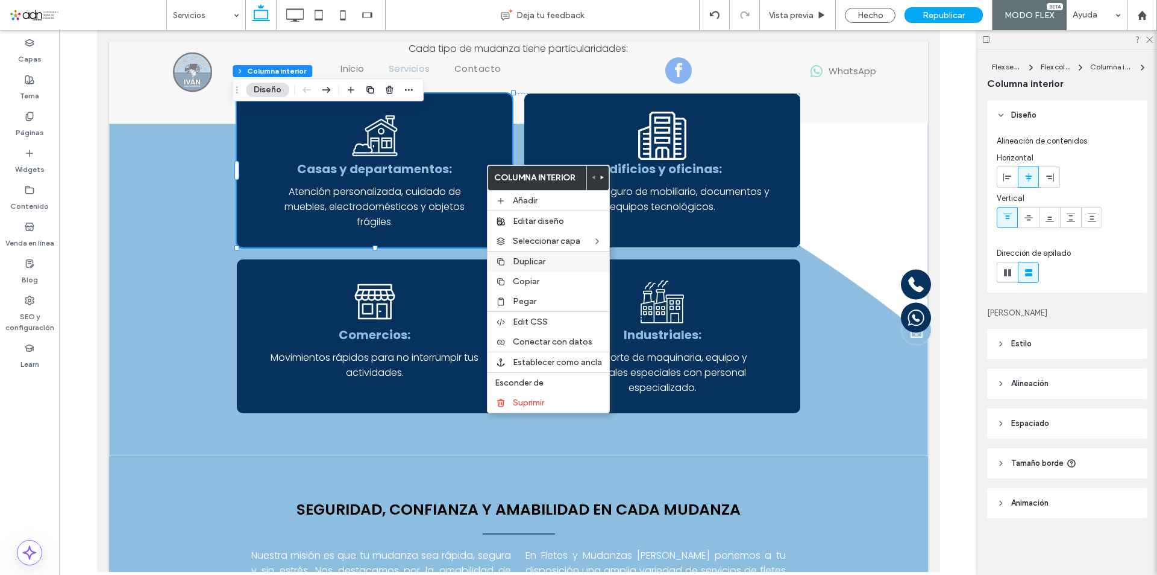
click at [540, 262] on span "Duplicar" at bounding box center [529, 261] width 33 height 10
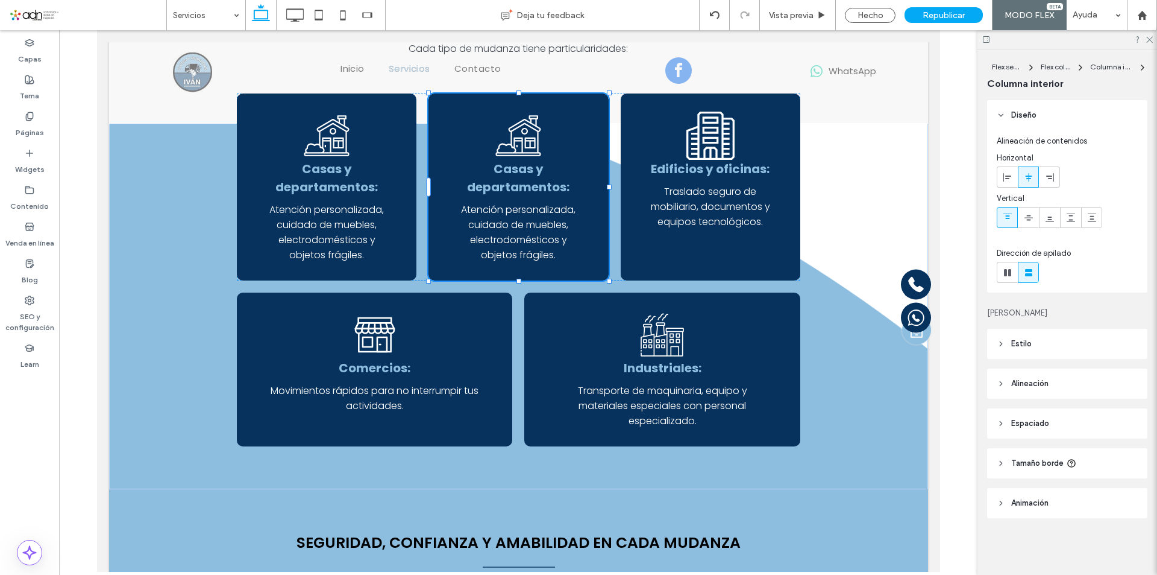
type input "**"
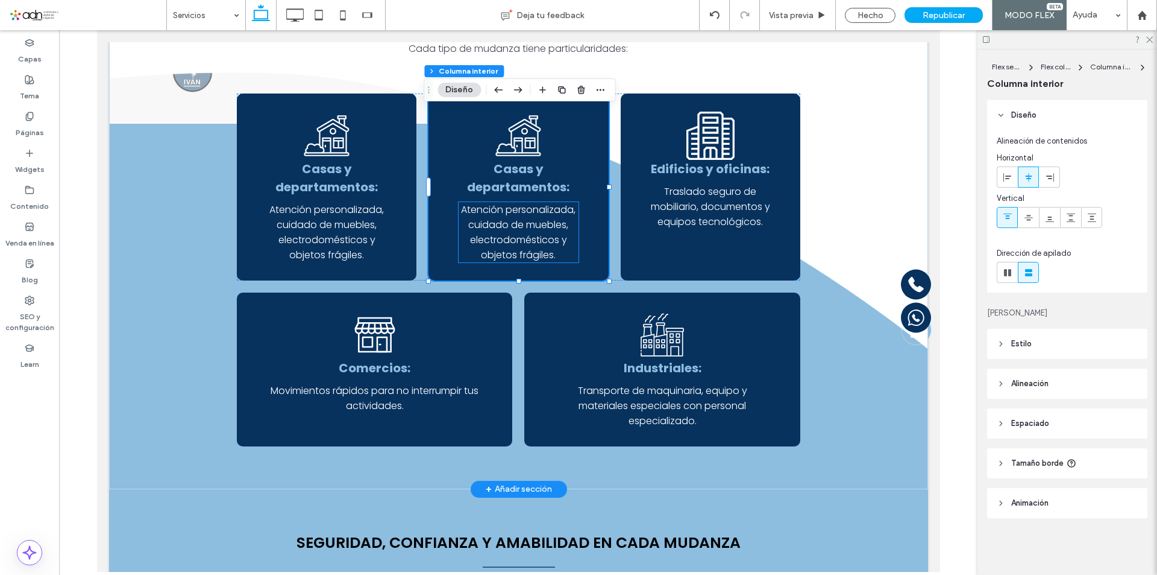
click at [508, 231] on span "Atención personalizada, cuidado de muebles, electrodomésticos y objetos frágile…" at bounding box center [518, 232] width 115 height 59
click at [508, 231] on div "Atención personalizada, cuidado de muebles, electrodomésticos y objetos frágile…" at bounding box center [517, 232] width 119 height 60
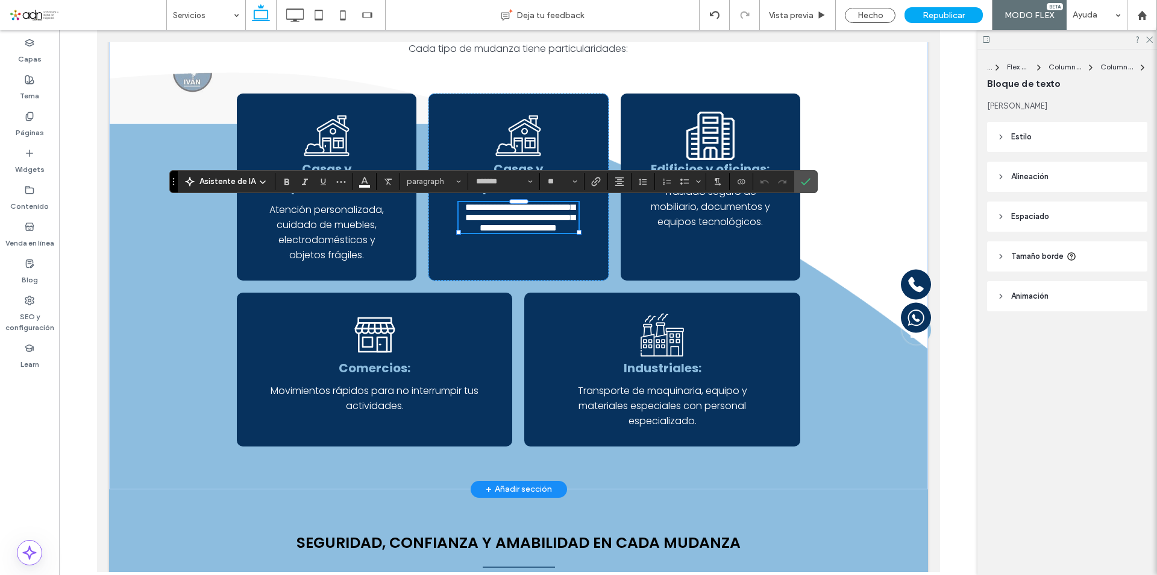
type input "*******"
type input "**"
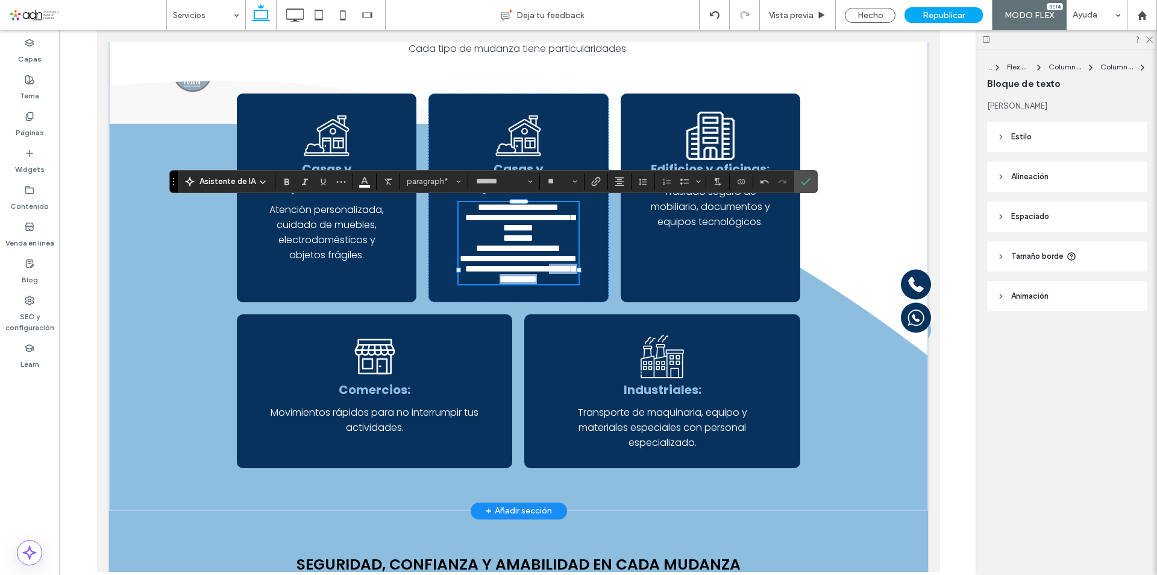
drag, startPoint x: 474, startPoint y: 327, endPoint x: 556, endPoint y: 327, distance: 82.0
click at [556, 284] on p "**********" at bounding box center [517, 243] width 119 height 82
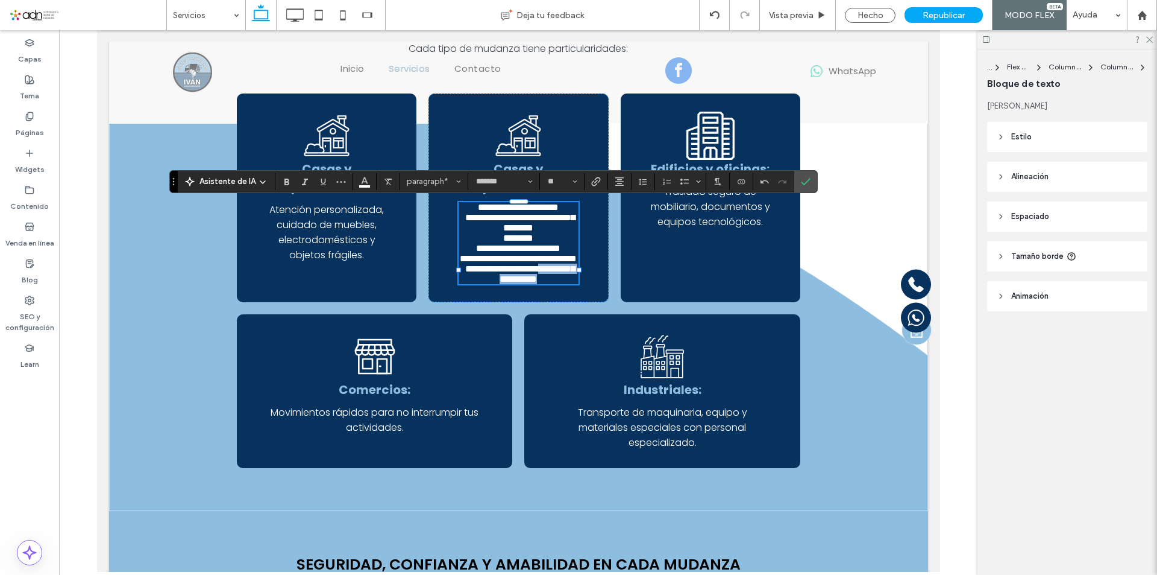
drag, startPoint x: 555, startPoint y: 314, endPoint x: 562, endPoint y: 330, distance: 17.3
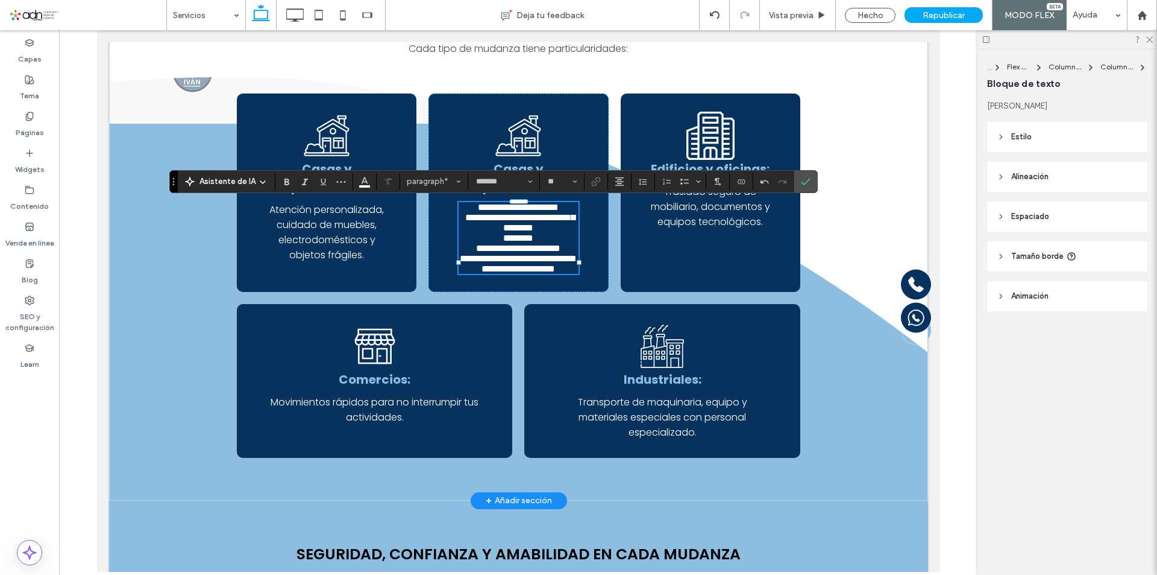
click at [515, 247] on span "**********" at bounding box center [517, 238] width 117 height 71
click at [516, 257] on span "**********" at bounding box center [517, 238] width 117 height 71
click at [480, 254] on p "**********" at bounding box center [517, 238] width 119 height 72
click at [515, 253] on span "**********" at bounding box center [517, 238] width 117 height 71
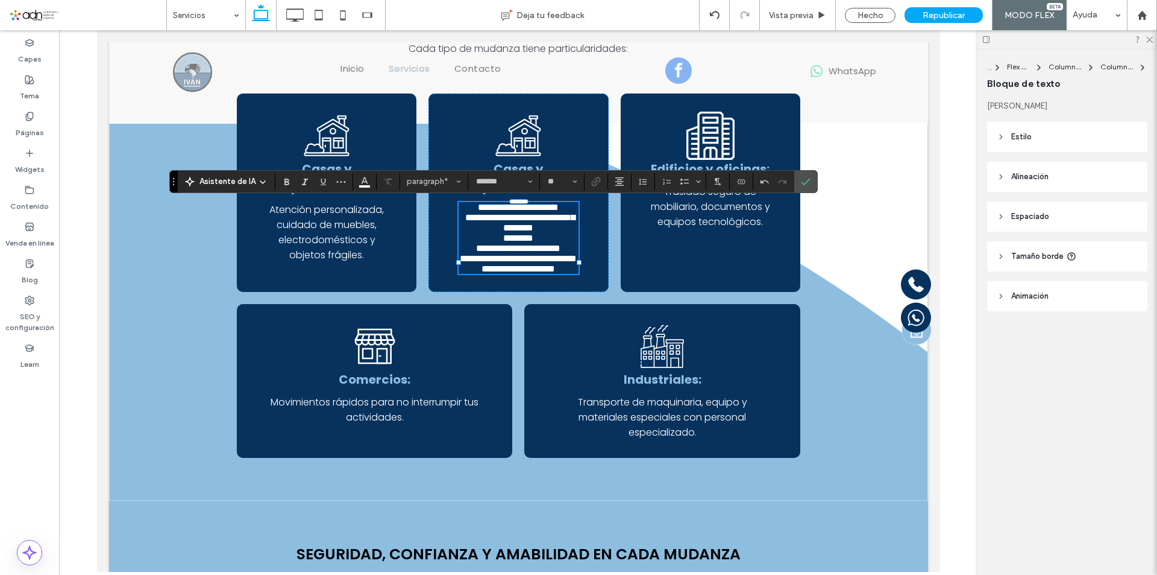
click at [96, 30] on lt-span "******" at bounding box center [96, 30] width 0 height 0
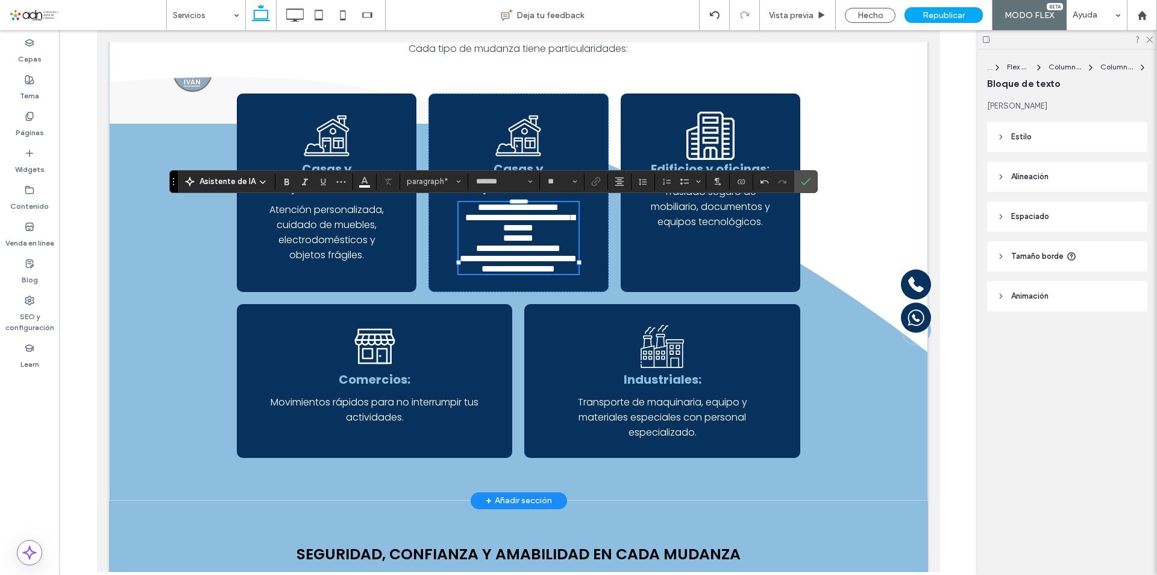
click at [529, 227] on span "**********" at bounding box center [517, 238] width 117 height 71
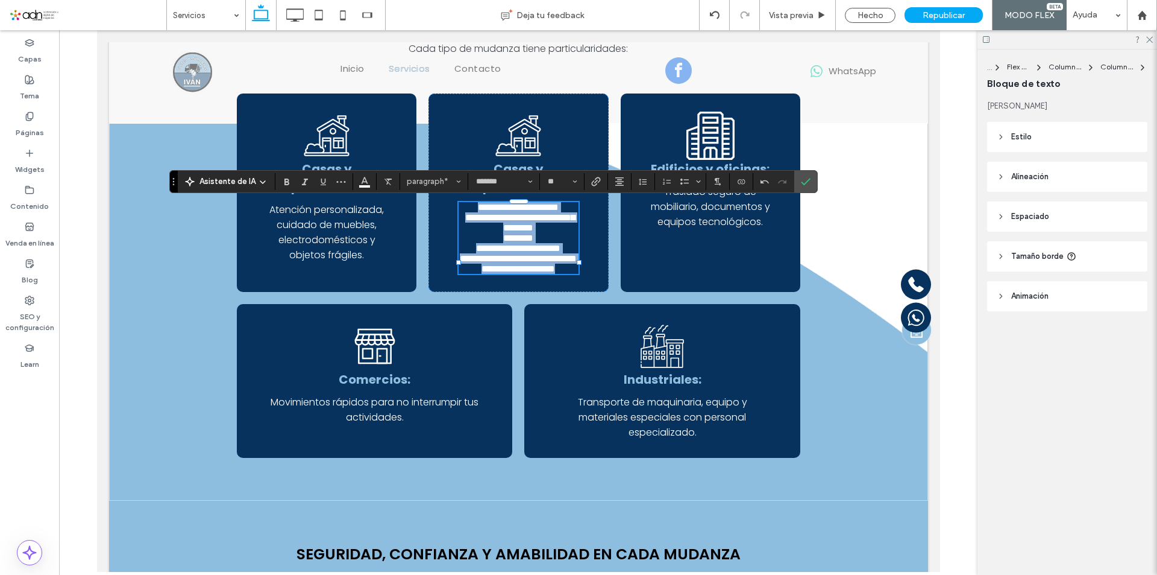
drag, startPoint x: 460, startPoint y: 210, endPoint x: 560, endPoint y: 314, distance: 144.5
drag, startPoint x: 682, startPoint y: 181, endPoint x: 513, endPoint y: 170, distance: 169.7
click at [682, 181] on icon "Lista con viñetas" at bounding box center [685, 182] width 10 height 10
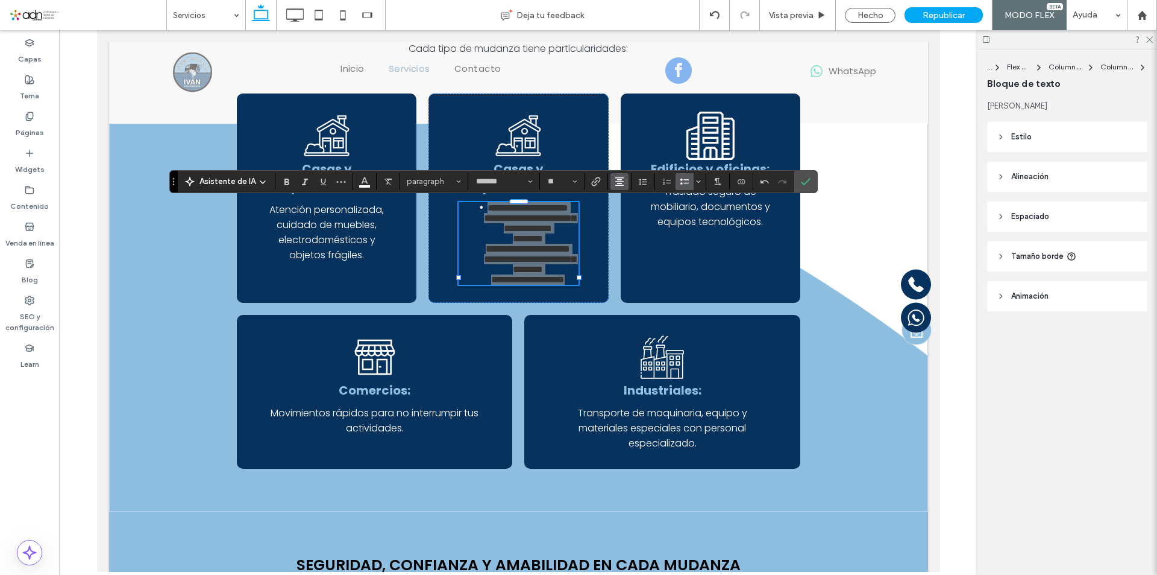
click at [623, 184] on icon "Alineación" at bounding box center [620, 182] width 10 height 10
click at [634, 253] on div "ui.textEditor.alignment.justify" at bounding box center [632, 253] width 16 height 10
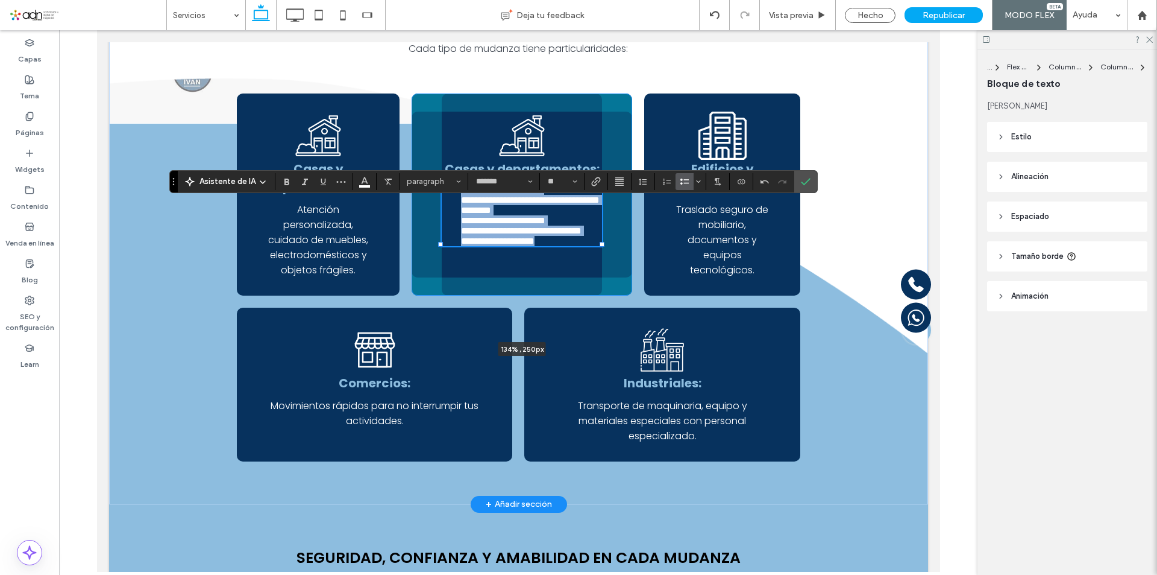
drag, startPoint x: 452, startPoint y: 279, endPoint x: 431, endPoint y: 282, distance: 20.7
click at [431, 282] on div "**********" at bounding box center [518, 162] width 723 height 683
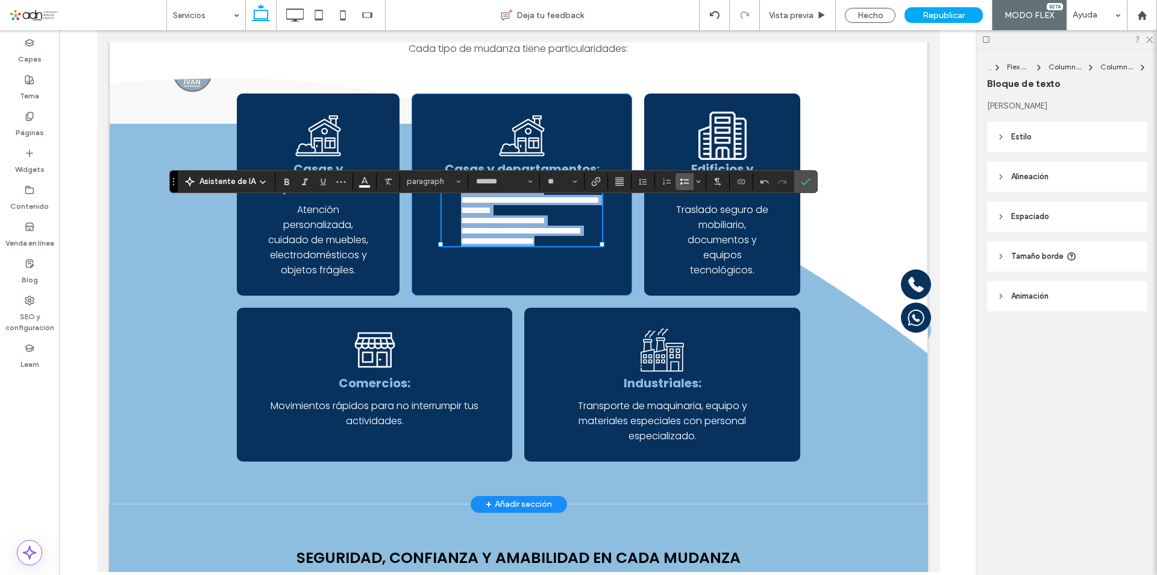
type input "***"
type input "*****"
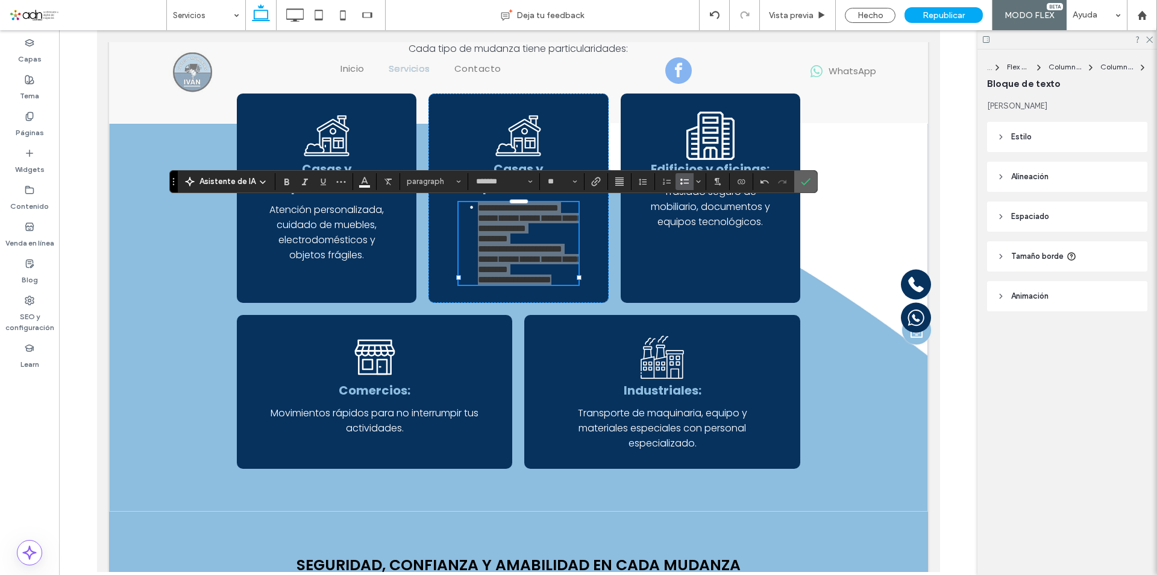
drag, startPoint x: 496, startPoint y: 252, endPoint x: 808, endPoint y: 183, distance: 319.7
click at [808, 183] on icon "Confirmar" at bounding box center [806, 182] width 10 height 10
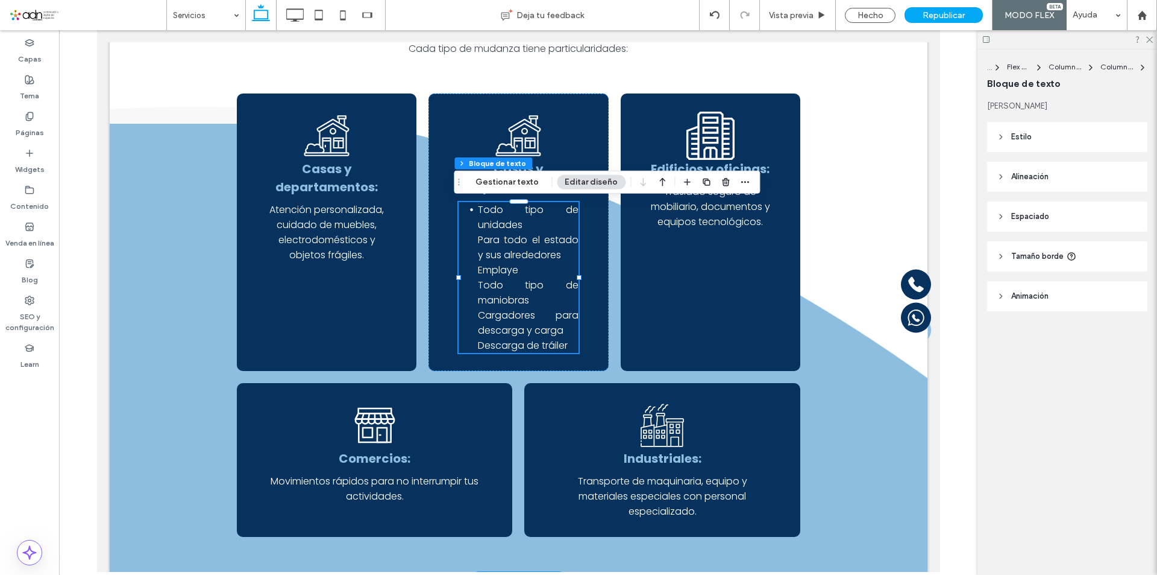
click at [578, 280] on div at bounding box center [578, 277] width 1 height 151
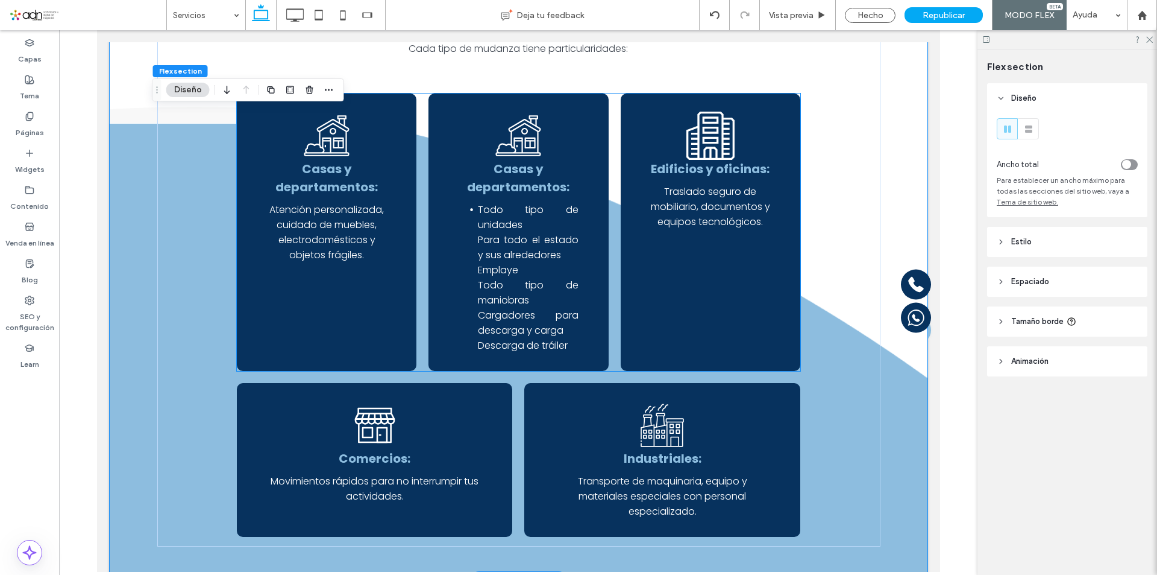
click at [553, 277] on li "Todo tipo de unidades Para todo el estado y sus alrededores Emplaye Todo tipo d…" at bounding box center [527, 277] width 100 height 151
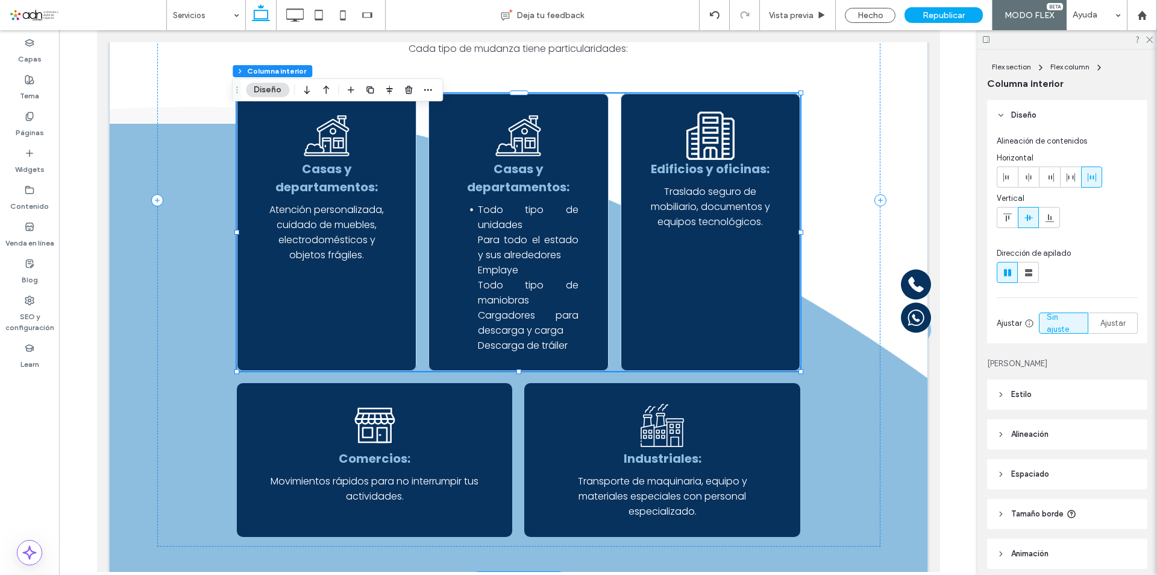
click at [553, 277] on li "Todo tipo de unidades Para todo el estado y sus alrededores Emplaye Todo tipo d…" at bounding box center [527, 277] width 100 height 151
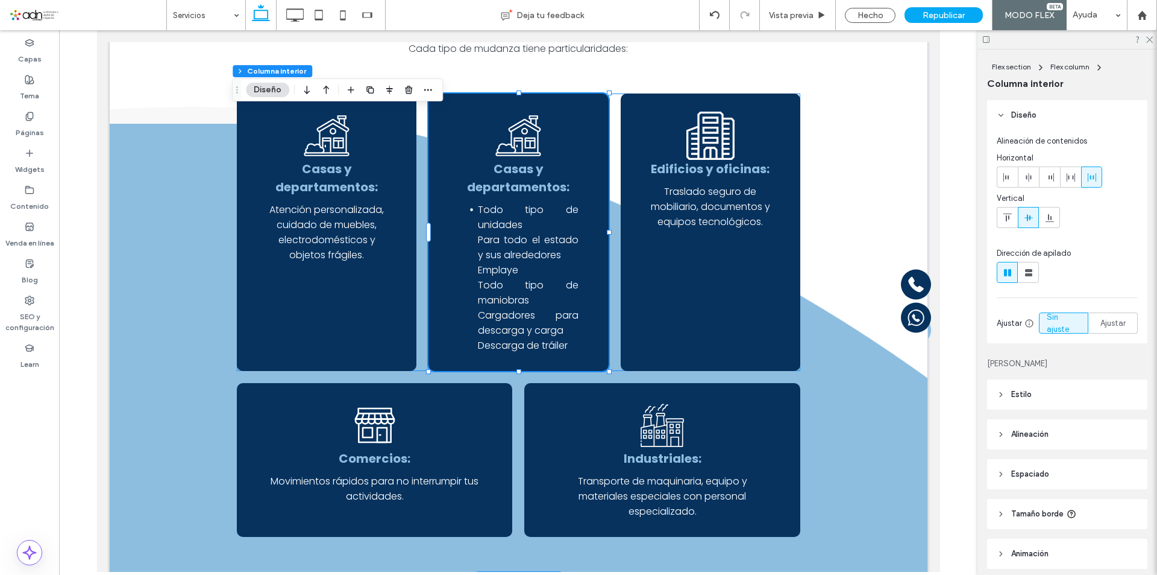
click at [553, 277] on li "Todo tipo de unidades Para todo el estado y sus alrededores Emplaye Todo tipo d…" at bounding box center [527, 277] width 100 height 151
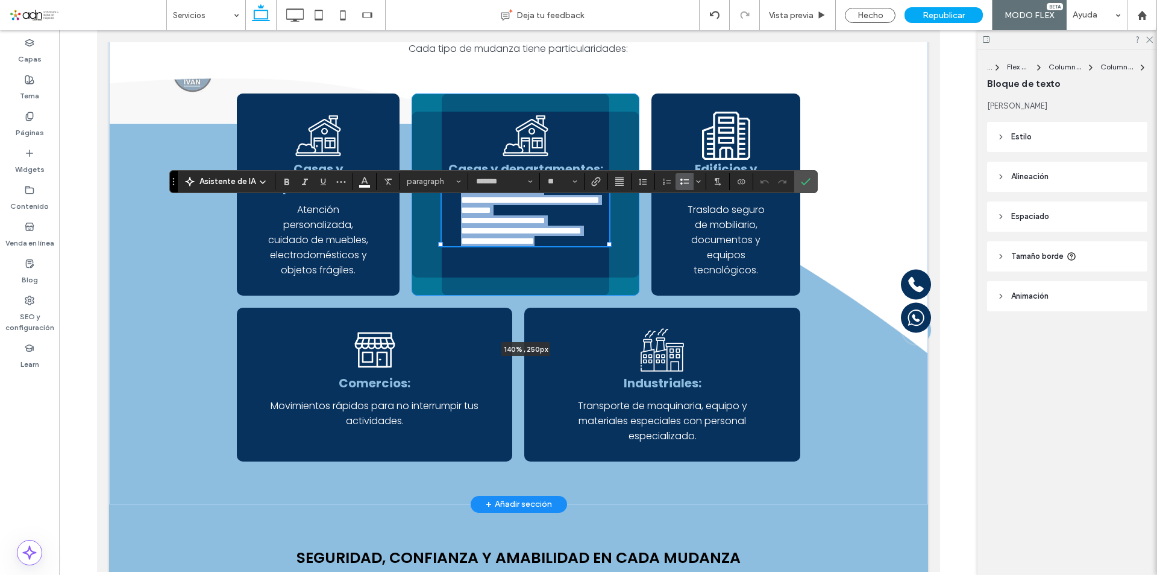
drag, startPoint x: 575, startPoint y: 277, endPoint x: 599, endPoint y: 274, distance: 24.3
click at [599, 274] on div "**********" at bounding box center [518, 162] width 723 height 683
type input "***"
type input "*****"
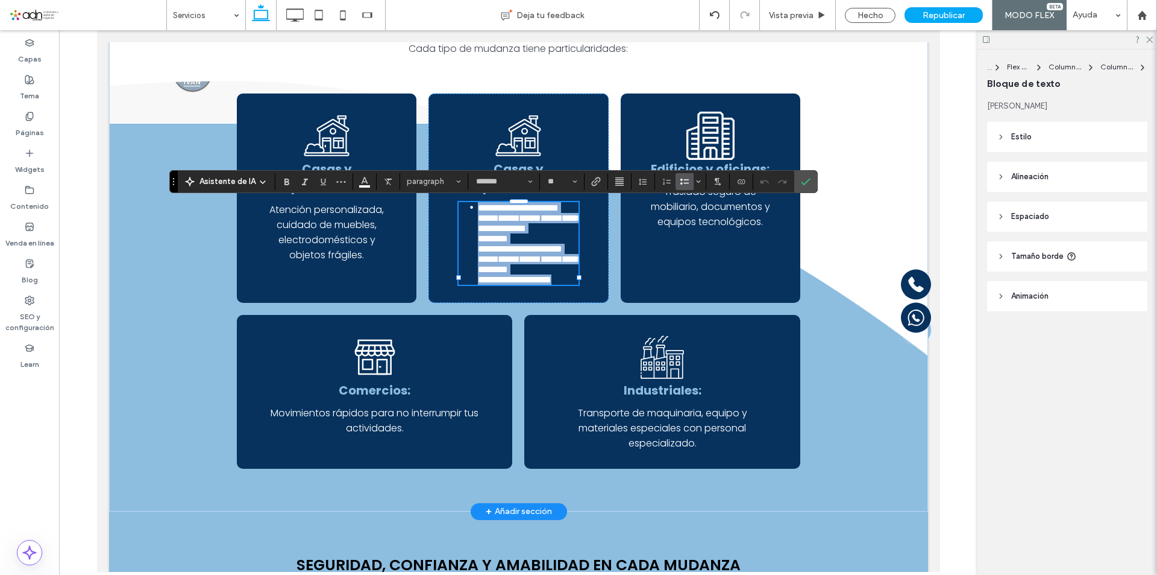
click at [477, 259] on span "**********" at bounding box center [529, 243] width 104 height 81
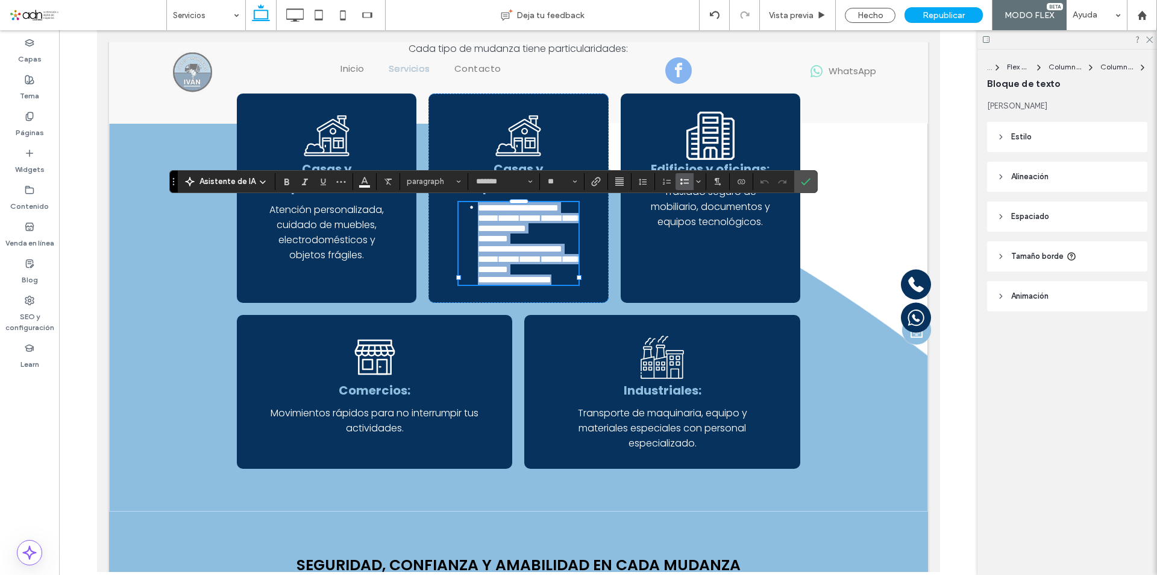
drag, startPoint x: 472, startPoint y: 213, endPoint x: 570, endPoint y: 342, distance: 161.8
click at [682, 182] on icon "Lista con viñetas" at bounding box center [685, 182] width 10 height 10
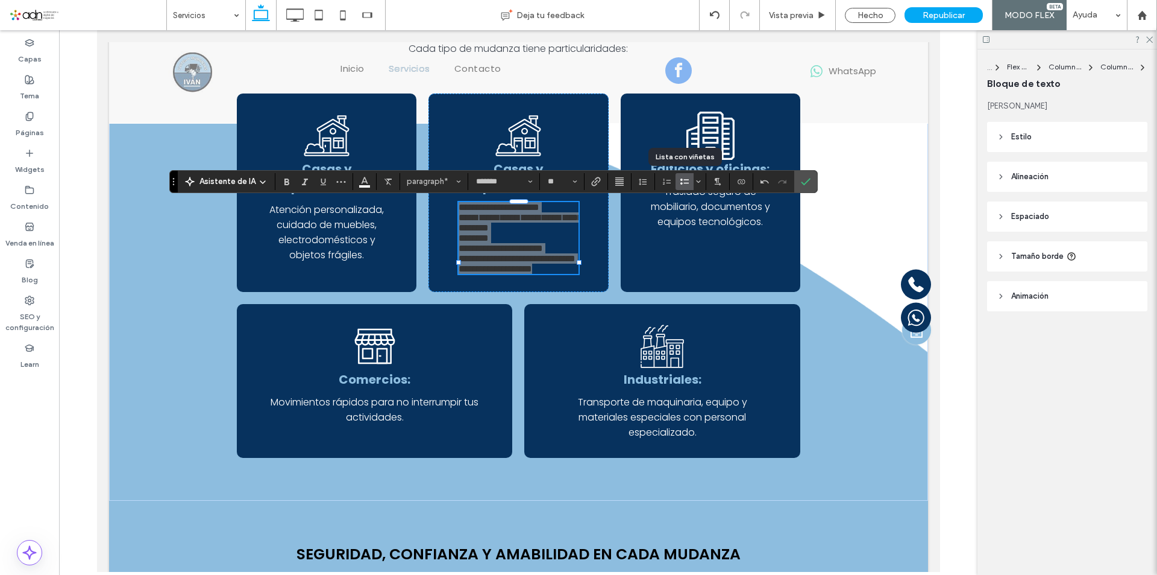
click at [682, 182] on icon "Lista con viñetas" at bounding box center [685, 182] width 10 height 10
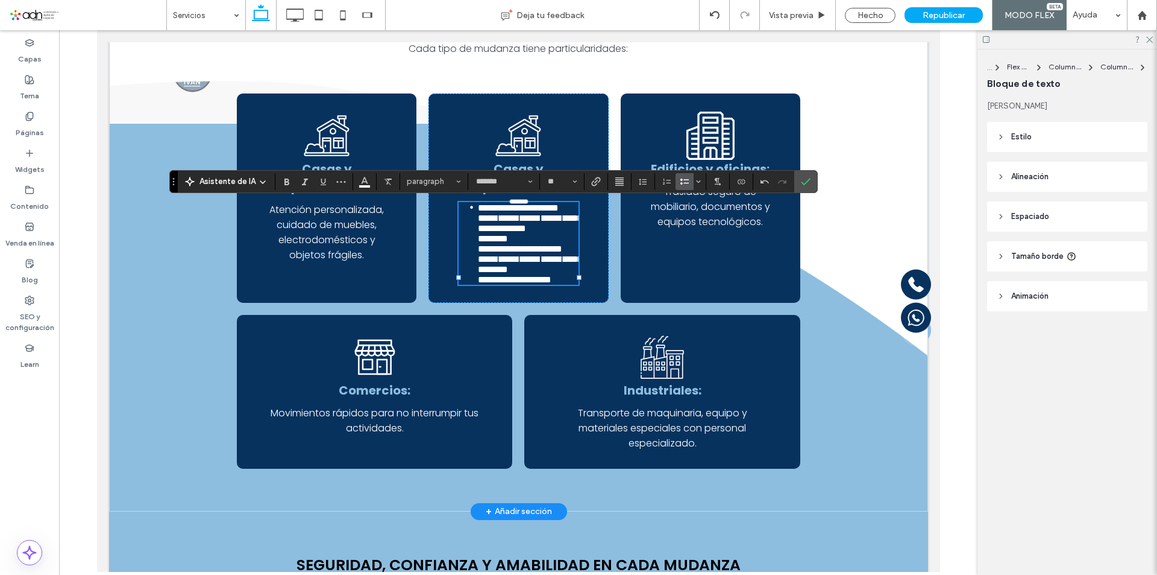
click at [540, 273] on li "**********" at bounding box center [527, 243] width 100 height 83
click at [471, 241] on ul "**********" at bounding box center [517, 243] width 119 height 83
click at [470, 268] on ul "**********" at bounding box center [517, 243] width 119 height 83
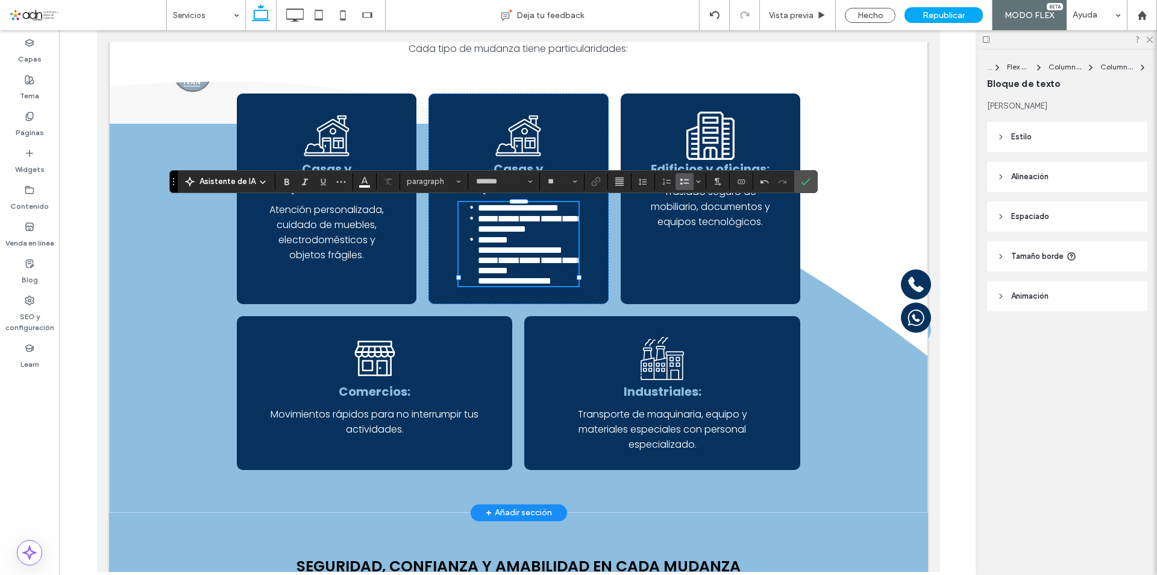
click at [469, 286] on ul "**********" at bounding box center [517, 244] width 119 height 84
click at [467, 286] on ul "**********" at bounding box center [517, 244] width 119 height 84
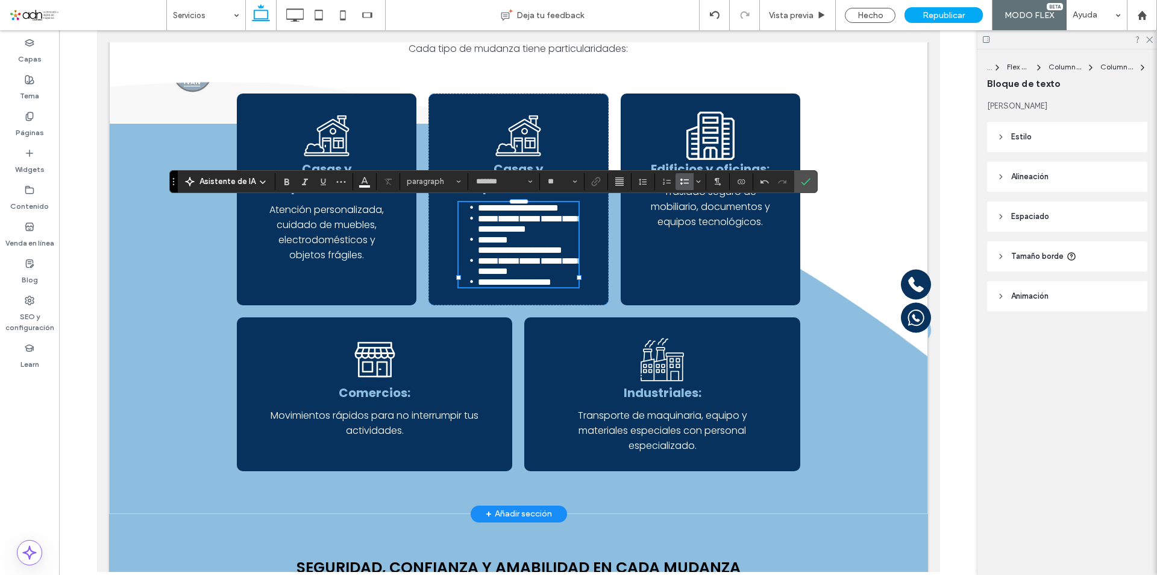
click at [564, 276] on li "**********" at bounding box center [527, 265] width 100 height 21
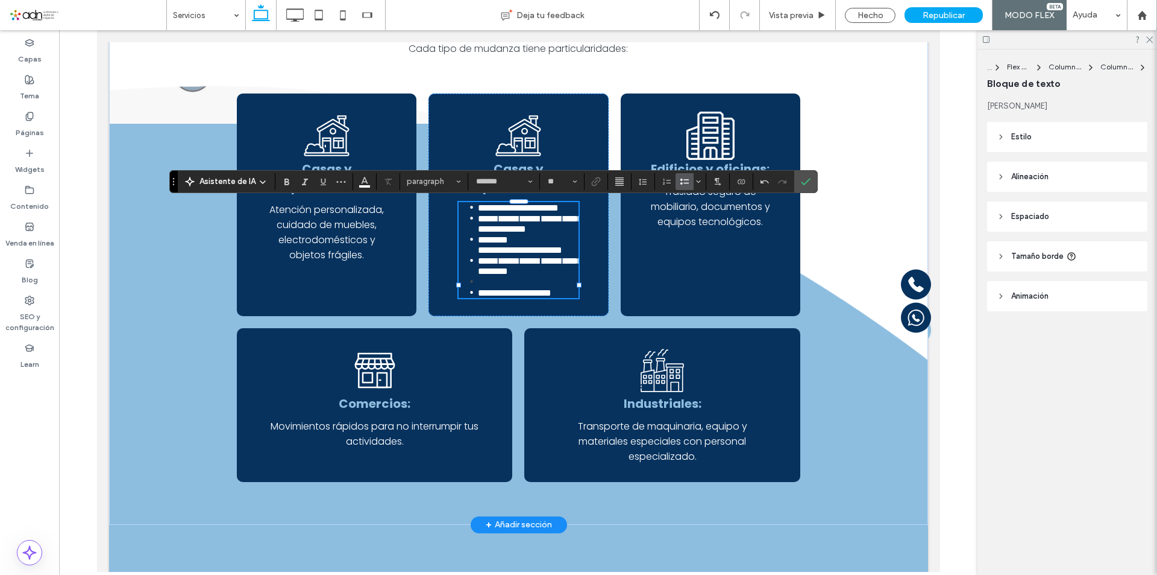
click at [532, 255] on li "**********" at bounding box center [527, 244] width 100 height 21
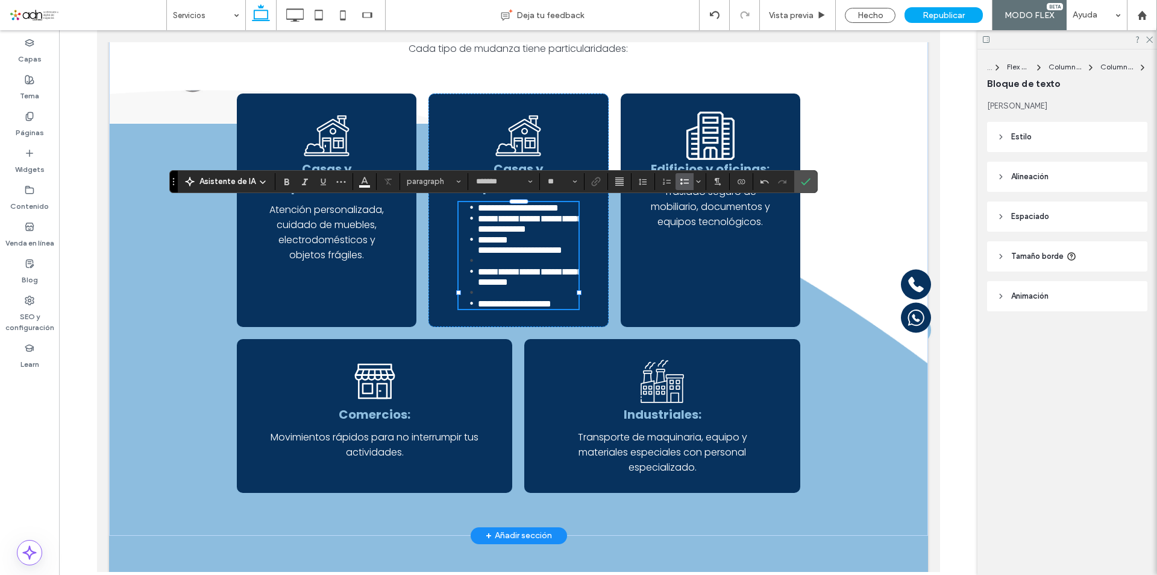
click at [524, 255] on li "**********" at bounding box center [527, 244] width 100 height 21
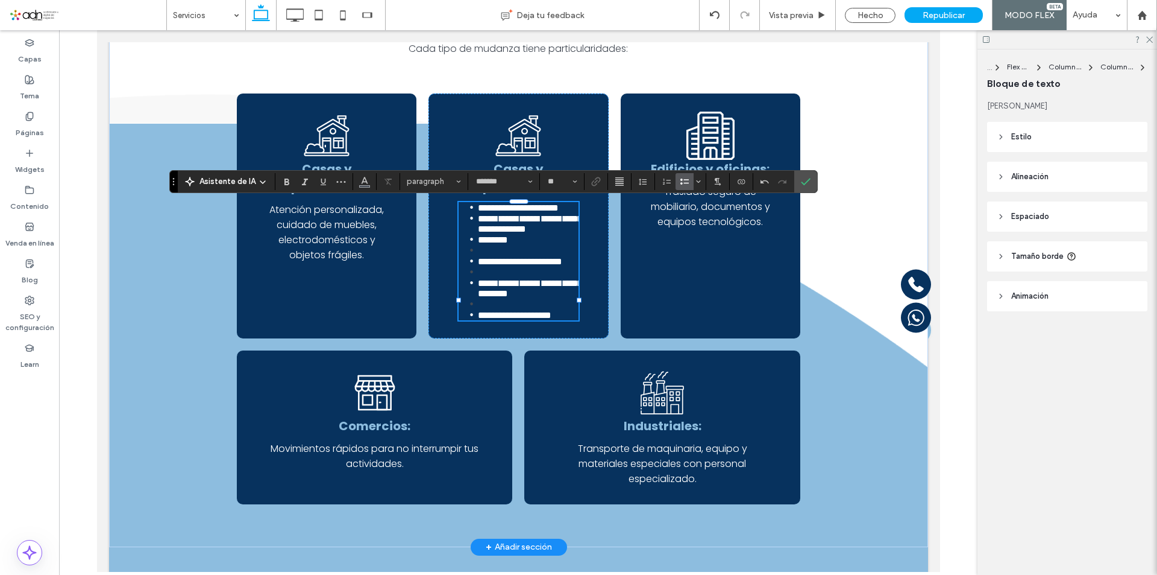
click at [477, 277] on li at bounding box center [527, 271] width 100 height 11
click at [480, 309] on li at bounding box center [527, 303] width 100 height 11
click at [486, 256] on li "﻿" at bounding box center [527, 250] width 100 height 11
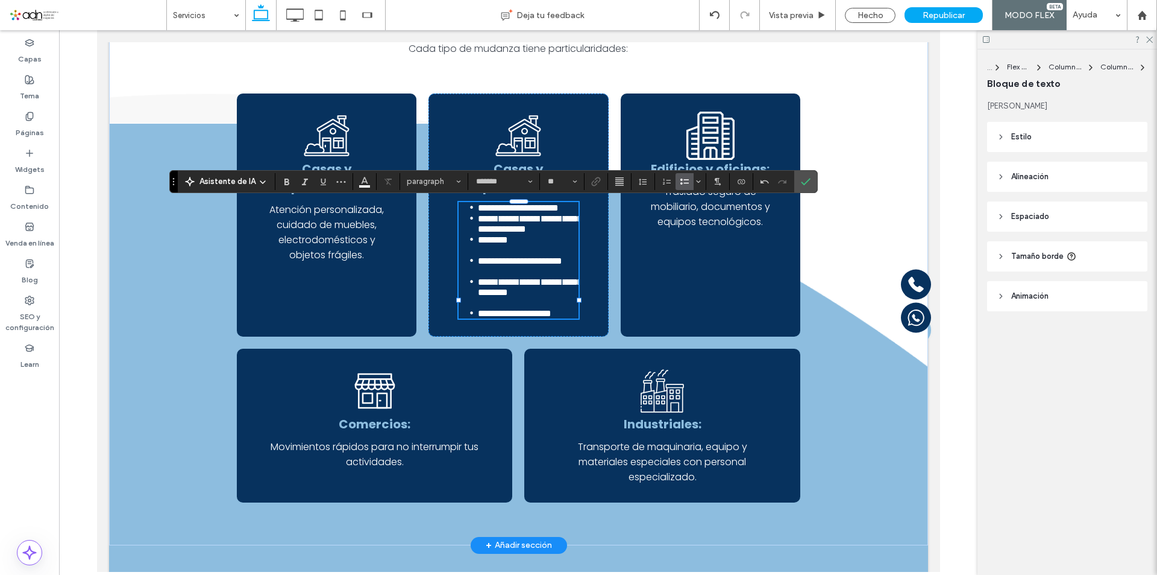
click at [532, 213] on li "**********" at bounding box center [527, 207] width 100 height 11
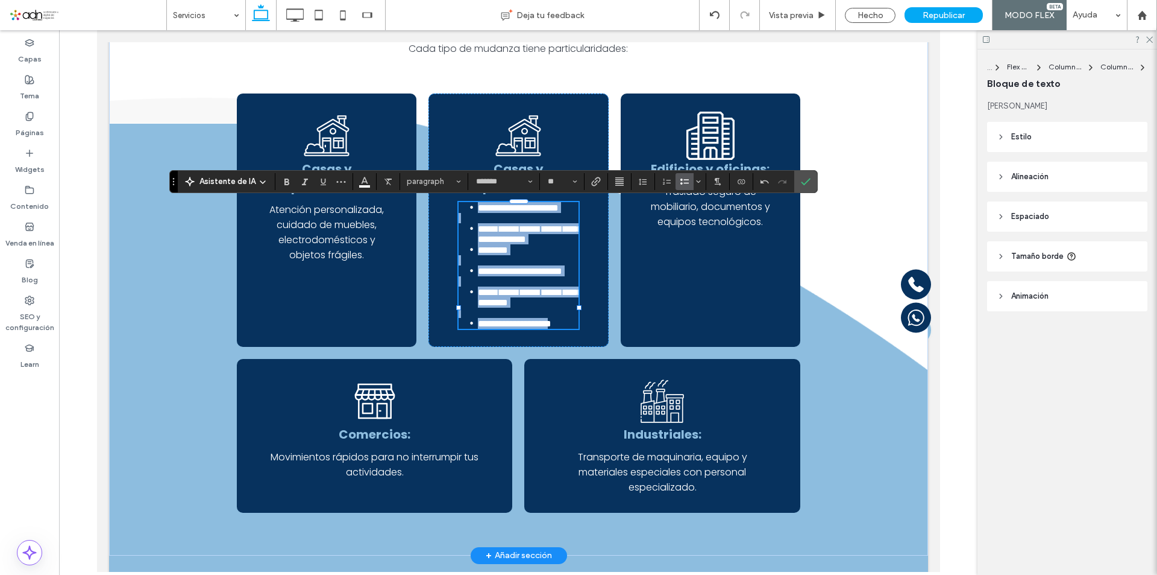
drag, startPoint x: 475, startPoint y: 212, endPoint x: 565, endPoint y: 401, distance: 210.1
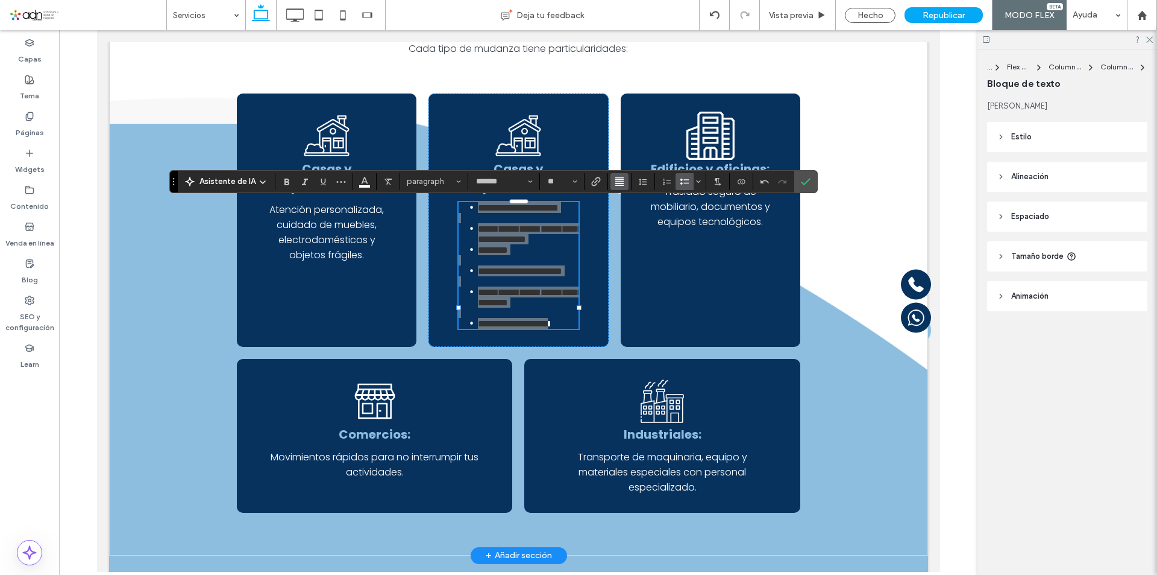
click at [620, 184] on icon "Alineación" at bounding box center [620, 182] width 10 height 10
click at [630, 219] on use "ui.textEditor.alignment.center" at bounding box center [629, 218] width 8 height 8
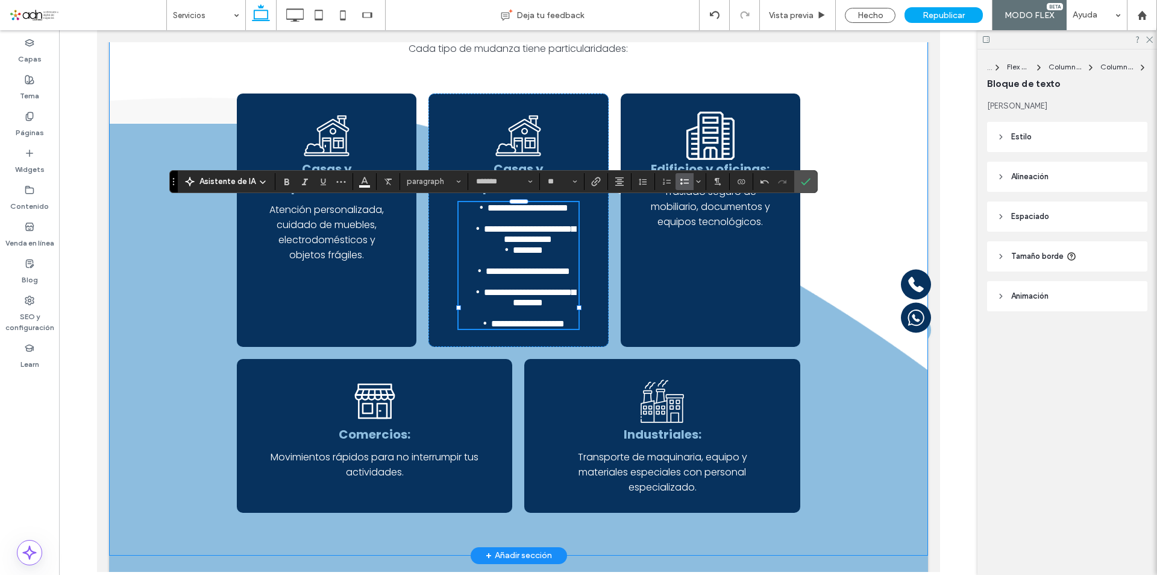
click at [884, 161] on div "**********" at bounding box center [518, 188] width 819 height 734
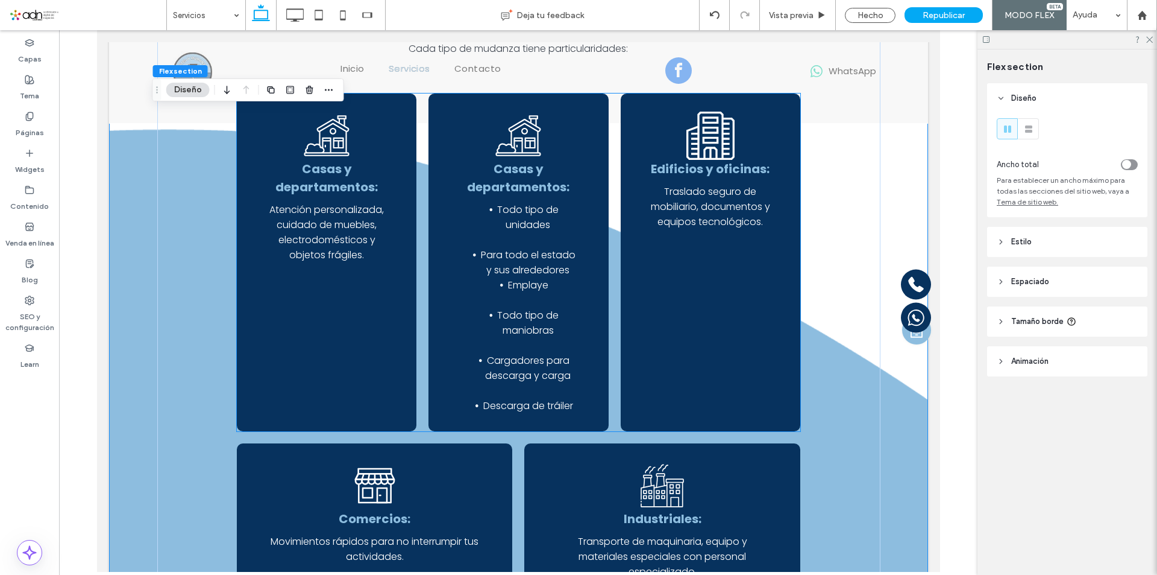
click at [562, 283] on li "Emplaye" at bounding box center [527, 284] width 100 height 15
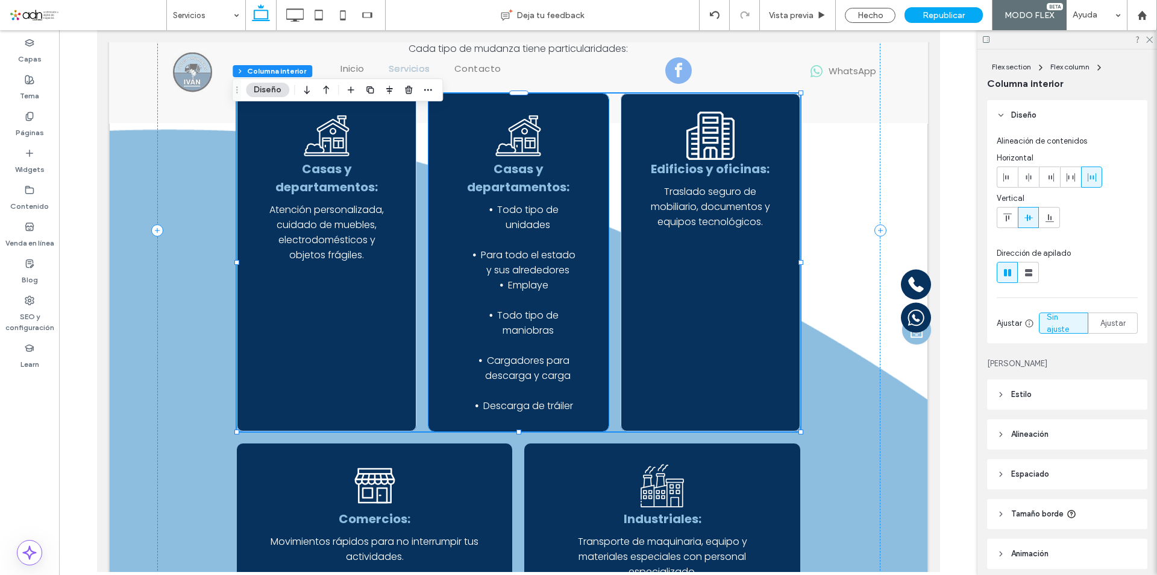
click at [544, 300] on p at bounding box center [517, 299] width 119 height 15
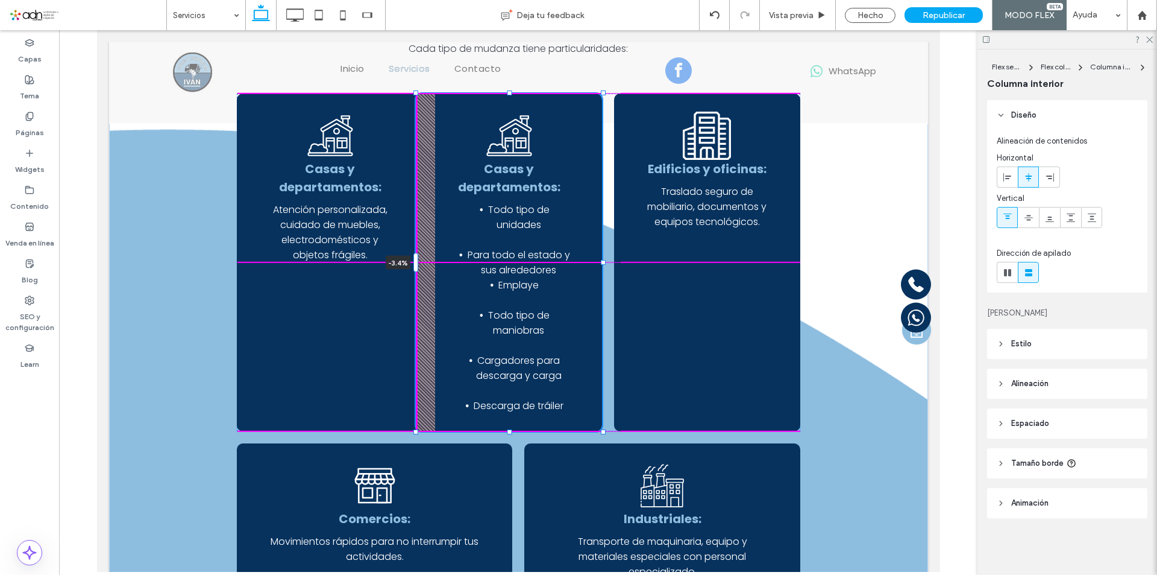
drag, startPoint x: 424, startPoint y: 268, endPoint x: 405, endPoint y: 271, distance: 19.4
click at [405, 271] on div "Servicios de Fletes y Mudanzas en Tuxtla Gutiérrez y todo México Contáctanos Mu…" at bounding box center [518, 230] width 723 height 819
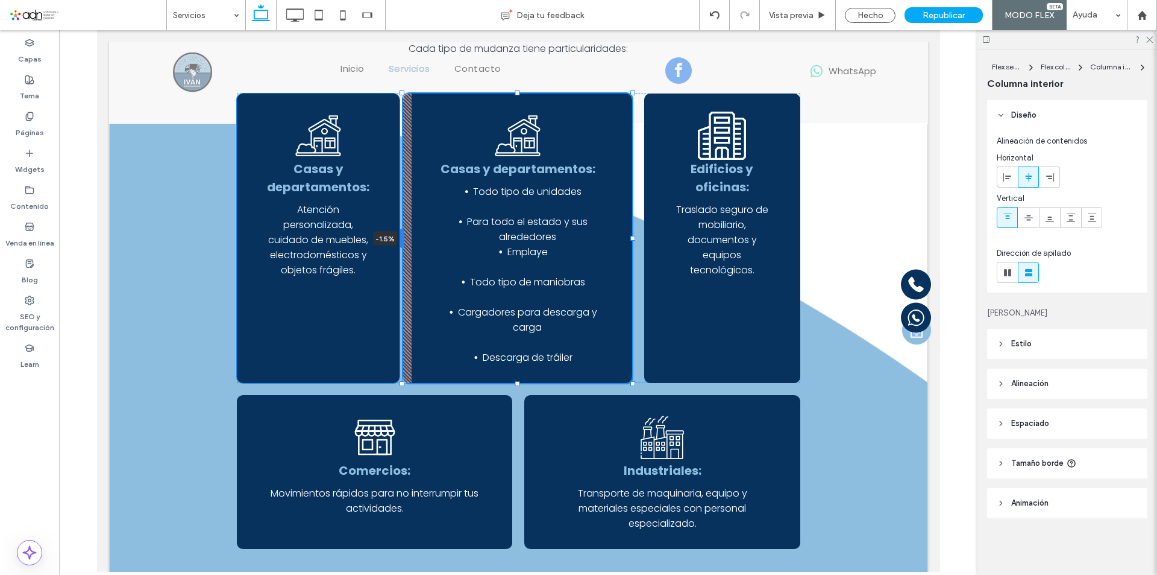
drag, startPoint x: 386, startPoint y: 243, endPoint x: 397, endPoint y: 241, distance: 11.1
click at [399, 241] on div at bounding box center [401, 237] width 5 height 19
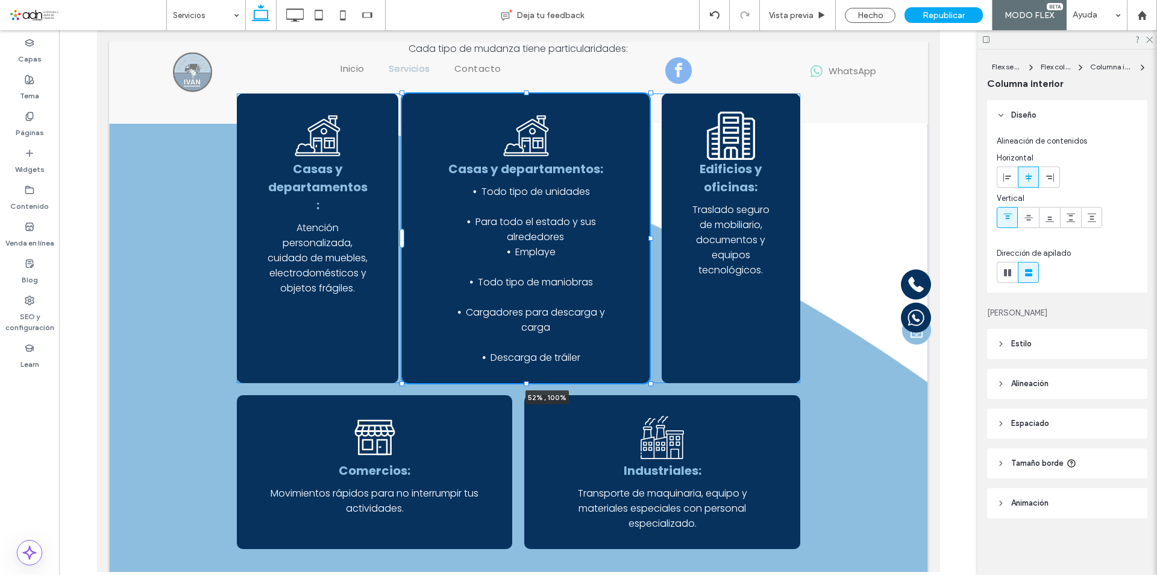
drag, startPoint x: 645, startPoint y: 240, endPoint x: 575, endPoint y: 278, distance: 79.6
click at [691, 239] on div "Servicios de Fletes y Mudanzas en Tuxtla Gutiérrez y todo México Contáctanos Mu…" at bounding box center [518, 206] width 723 height 770
type input "**"
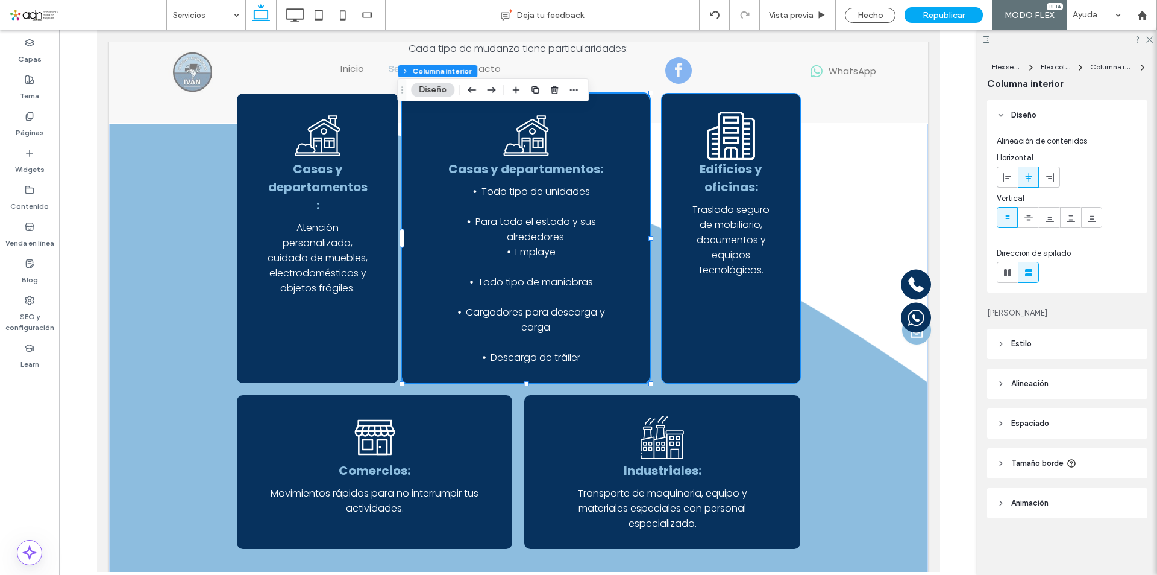
click at [771, 233] on div "Mudanzas para oficinas Edificios y oficinas: Traslado seguro de mobiliario, doc…" at bounding box center [730, 237] width 138 height 289
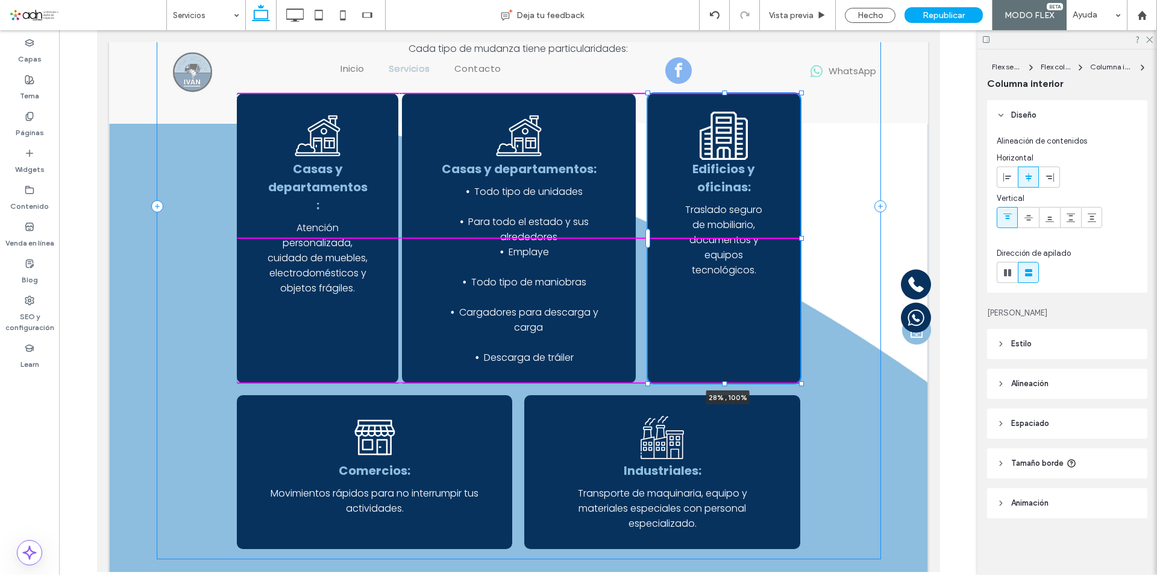
drag, startPoint x: 795, startPoint y: 238, endPoint x: 817, endPoint y: 232, distance: 22.4
click at [817, 232] on div "Servicios de Fletes y Mudanzas en Tuxtla Gutiérrez y todo México Contáctanos Mu…" at bounding box center [518, 206] width 723 height 770
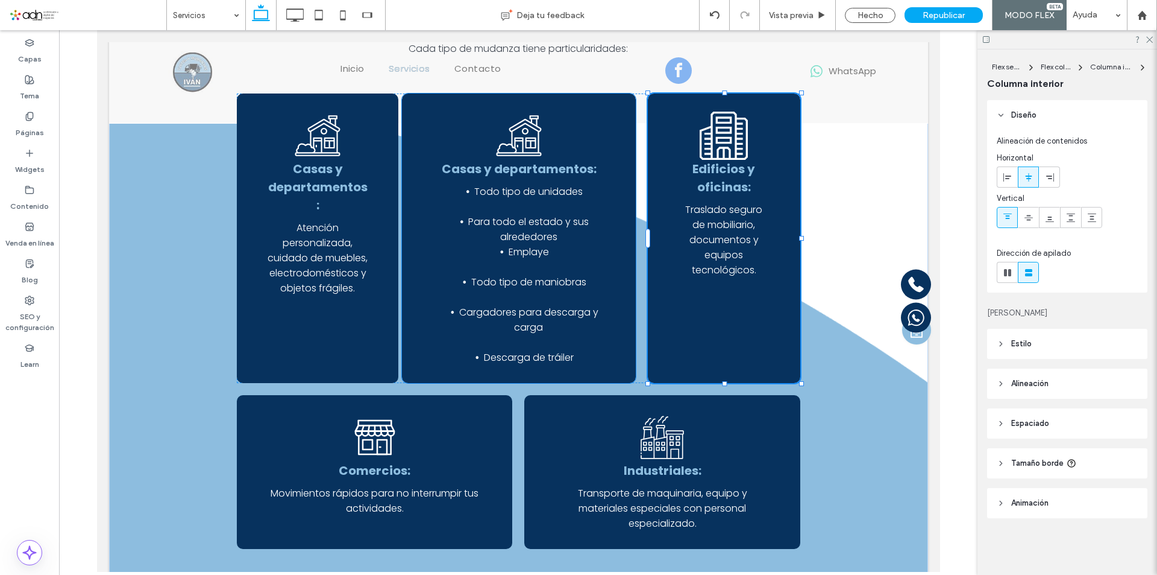
type input "**"
type input "****"
click at [417, 227] on div "Mudanzas para casas Casas y departamentos: Todo tipo de unidades Para todo el e…" at bounding box center [518, 237] width 234 height 289
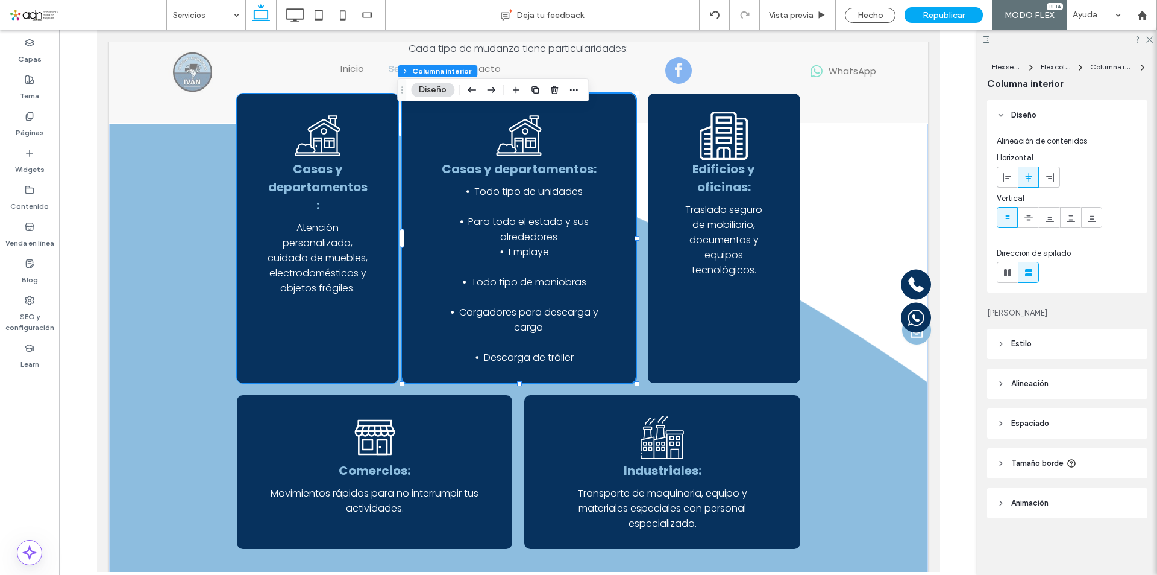
click at [247, 223] on div "Mudanzas para casas Casas y departamentos: Atención personalizada, cuidado de m…" at bounding box center [317, 237] width 162 height 289
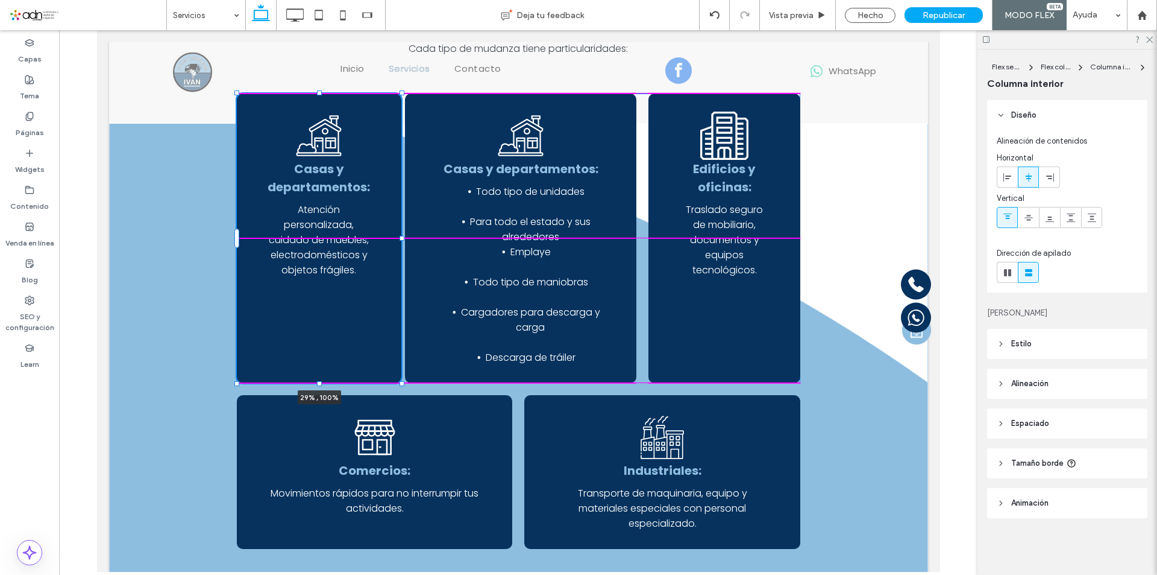
click at [399, 239] on div at bounding box center [401, 238] width 5 height 5
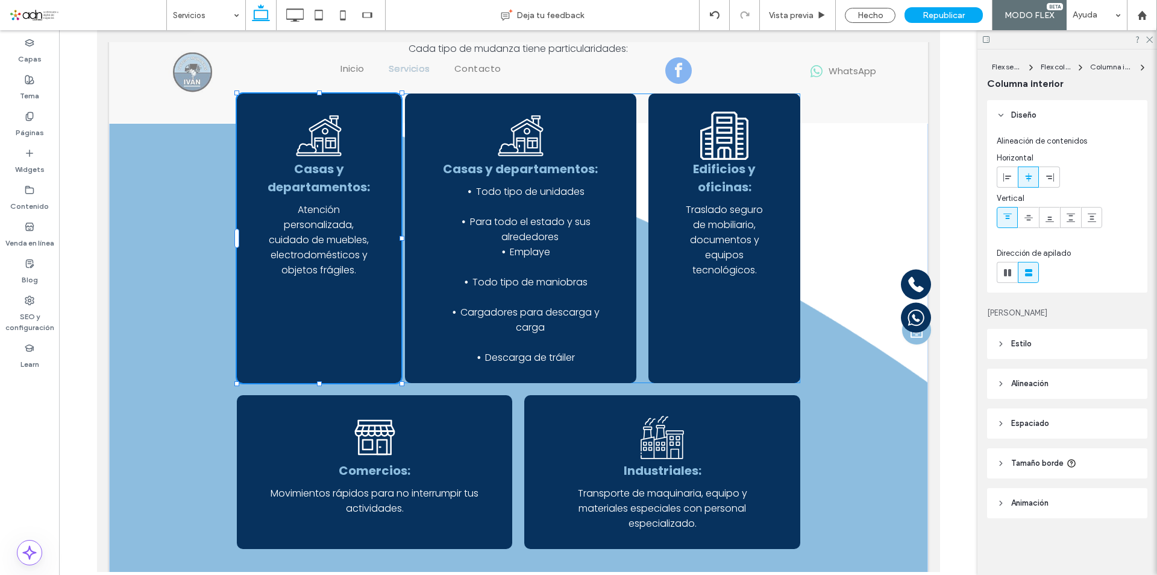
type input "**"
type input "****"
click at [426, 231] on div "Mudanzas para casas Casas y departamentos: Todo tipo de unidades Para todo el e…" at bounding box center [521, 237] width 232 height 289
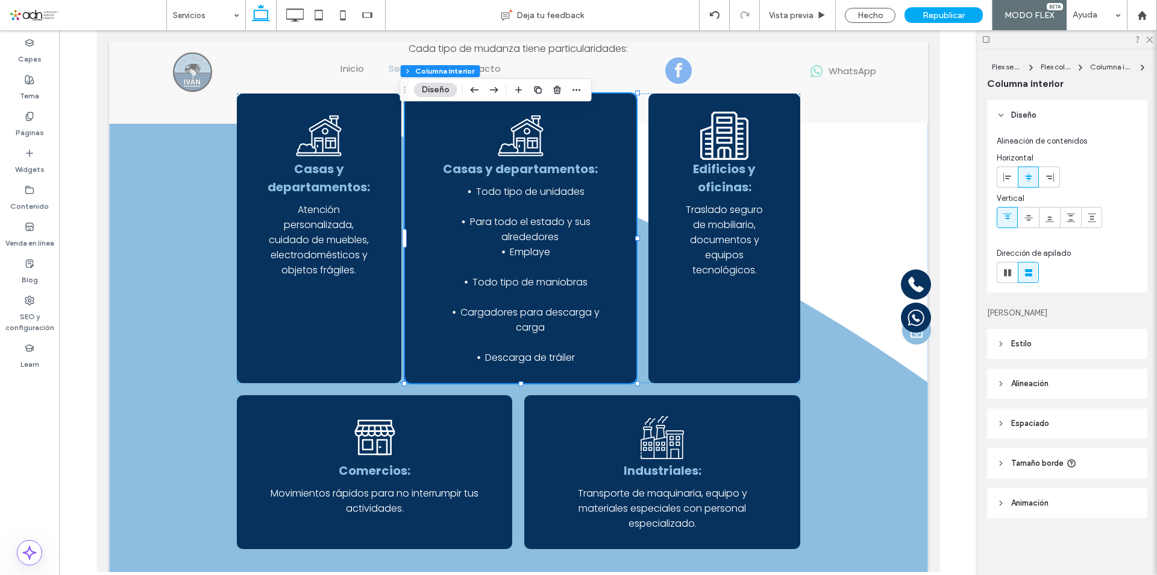
click at [614, 225] on div "Mudanzas para casas Casas y departamentos: Todo tipo de unidades Para todo el e…" at bounding box center [521, 237] width 232 height 289
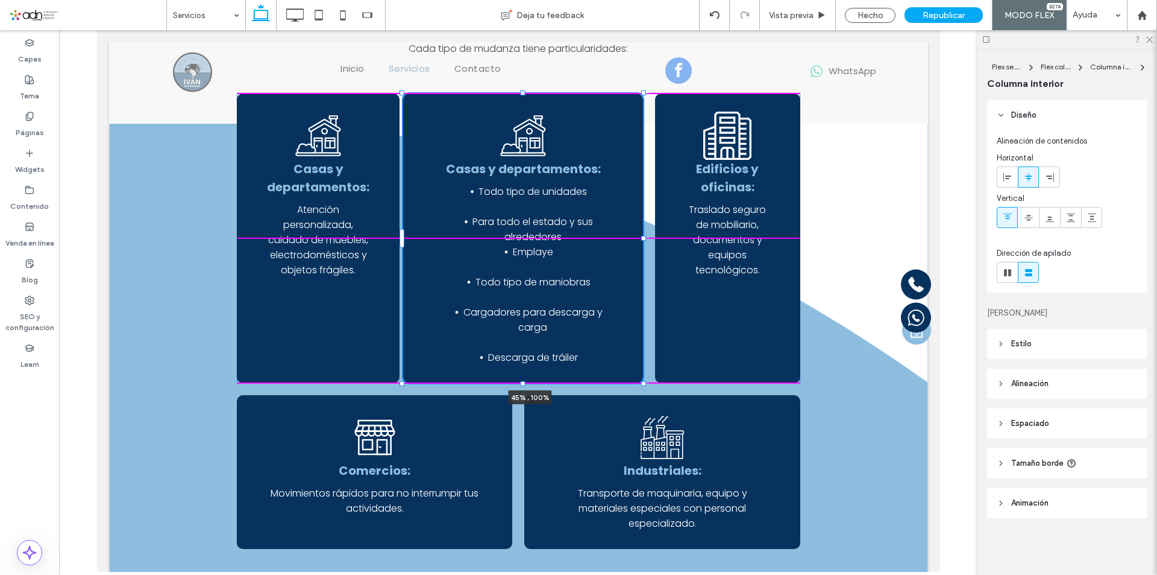
drag, startPoint x: 632, startPoint y: 238, endPoint x: 653, endPoint y: 236, distance: 21.8
click at [653, 236] on div "Servicios de Fletes y Mudanzas en Tuxtla Gutiérrez y todo México Contáctanos Mu…" at bounding box center [518, 206] width 723 height 770
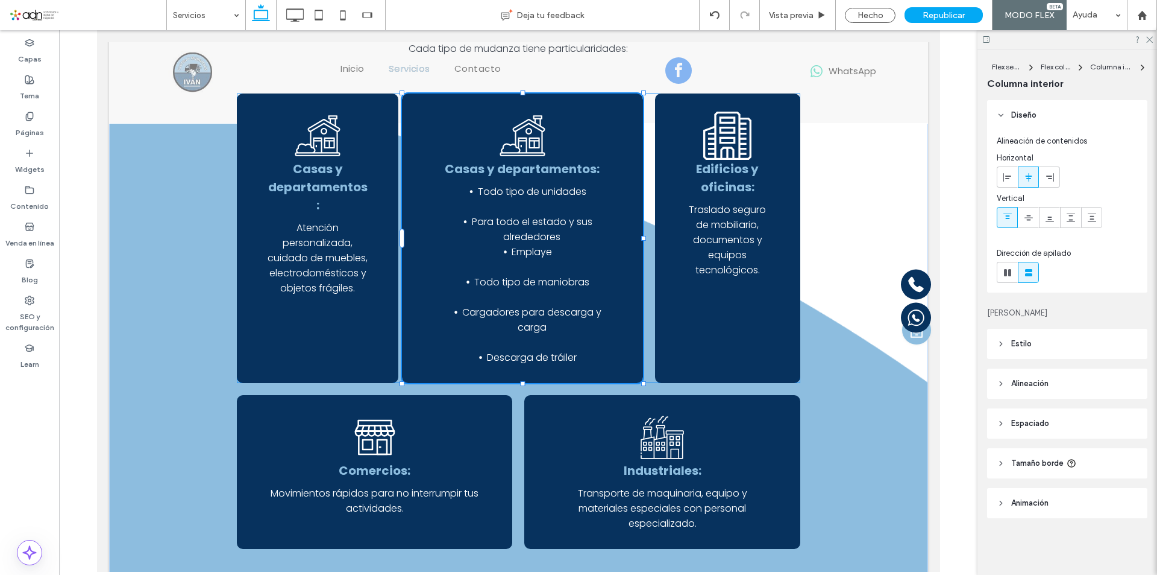
type input "**"
type input "****"
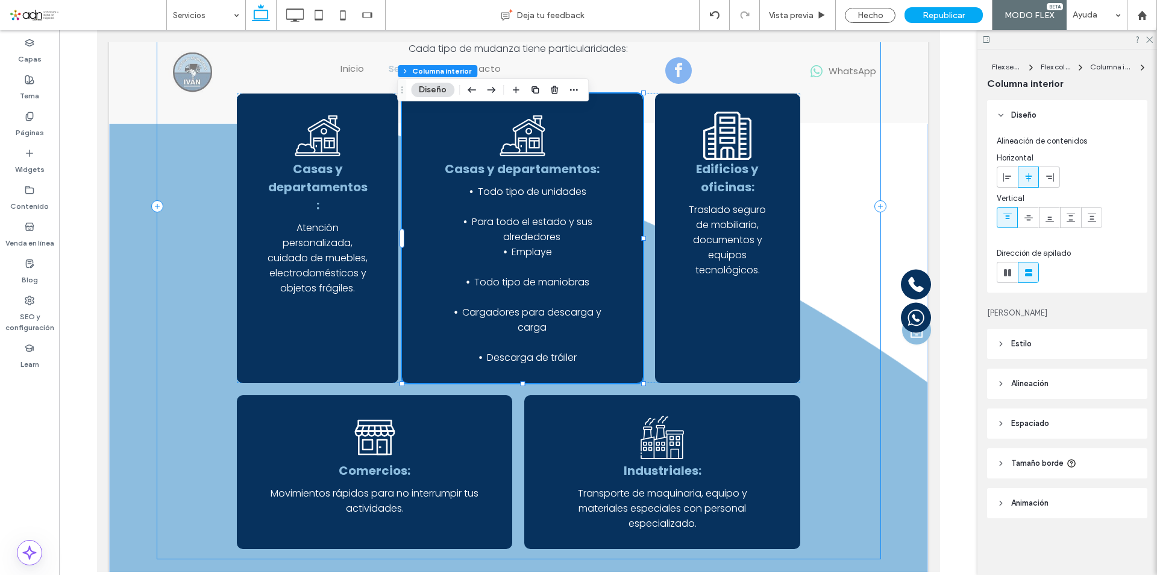
click at [192, 216] on div "Servicios de Fletes y Mudanzas en Tuxtla Gutiérrez y todo México Contáctanos Mu…" at bounding box center [518, 206] width 723 height 705
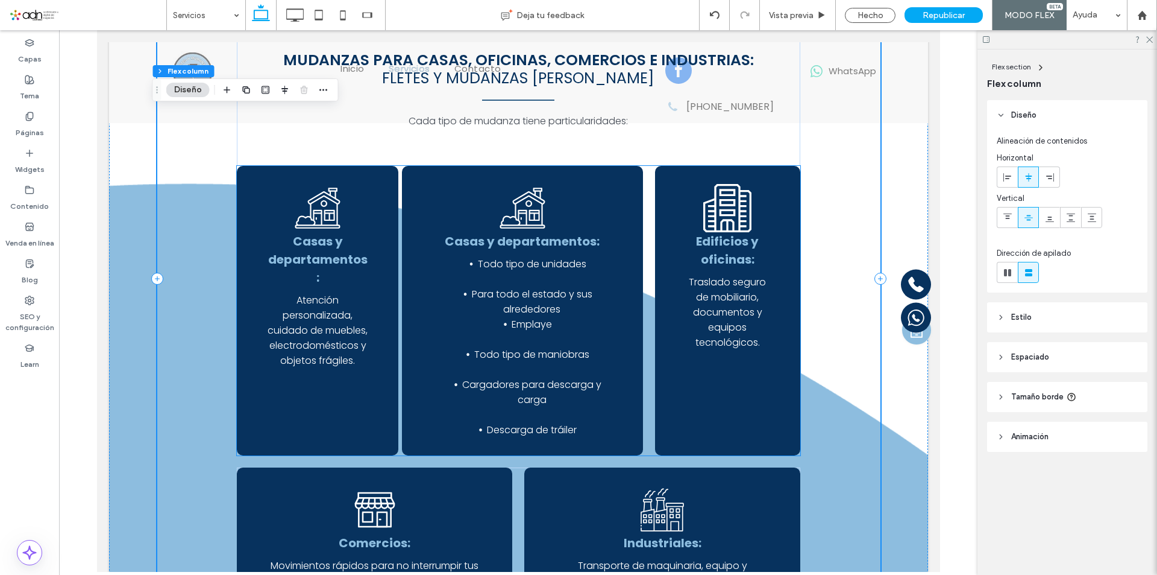
scroll to position [300, 0]
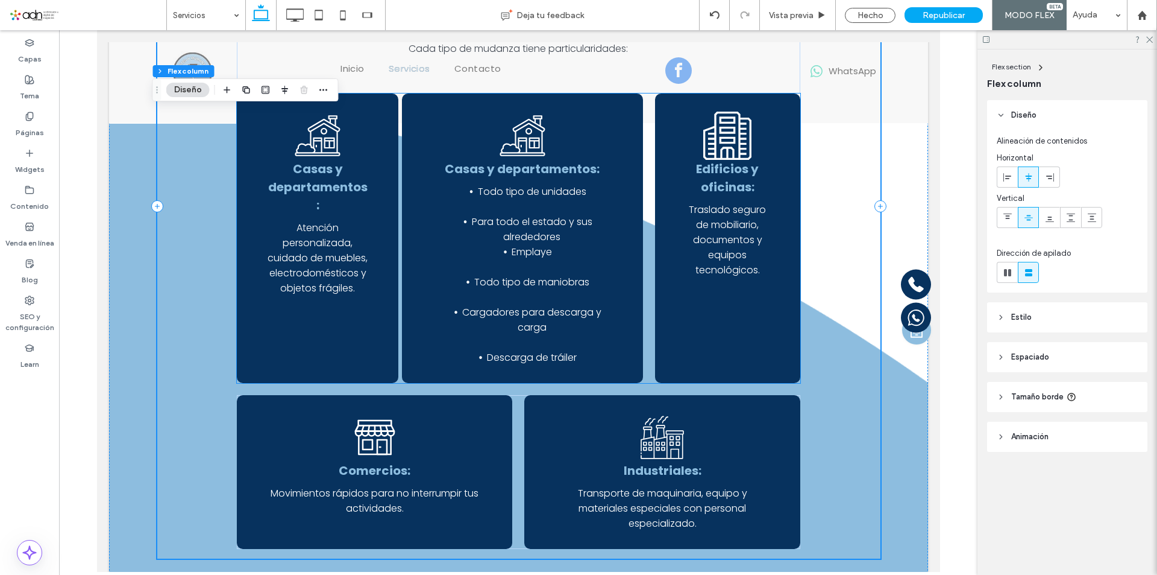
click at [524, 148] on icon at bounding box center [521, 136] width 45 height 41
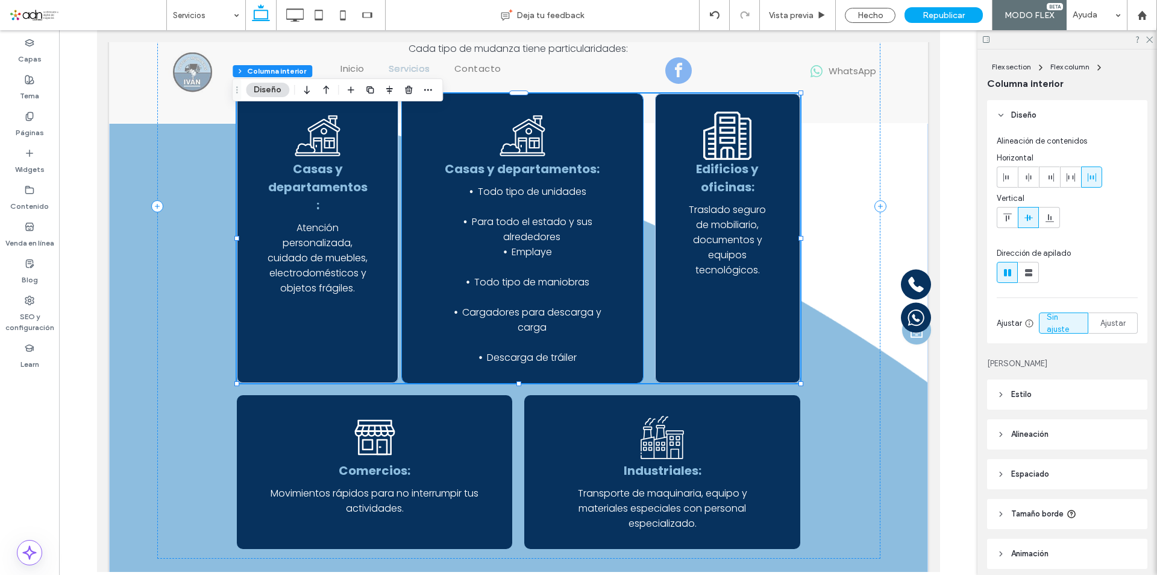
click at [528, 141] on icon at bounding box center [521, 136] width 45 height 41
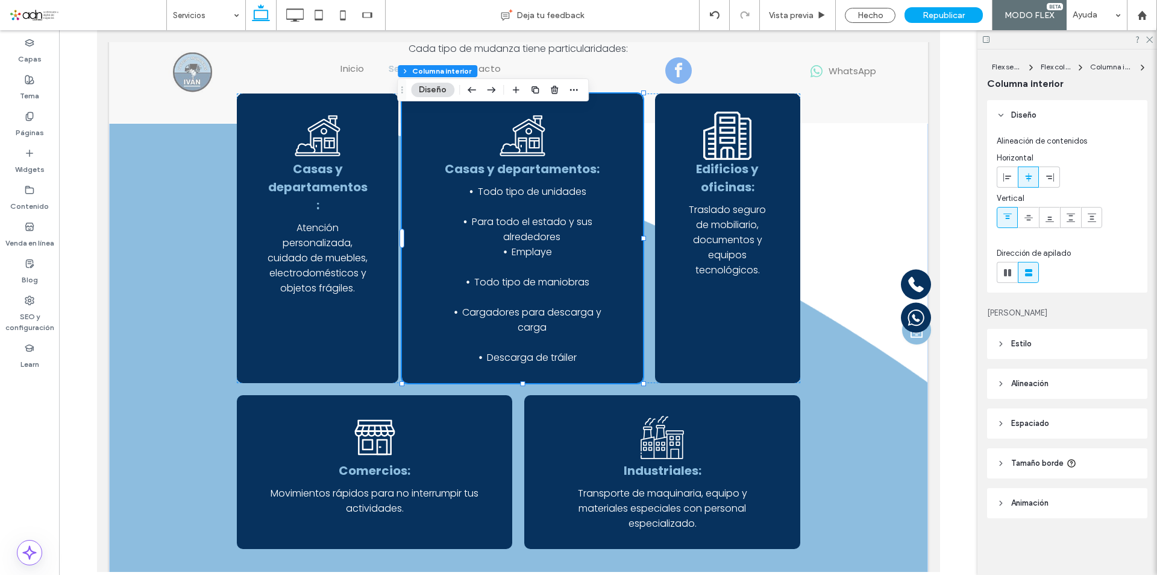
click at [1049, 505] on span "Animación" at bounding box center [1030, 503] width 37 height 12
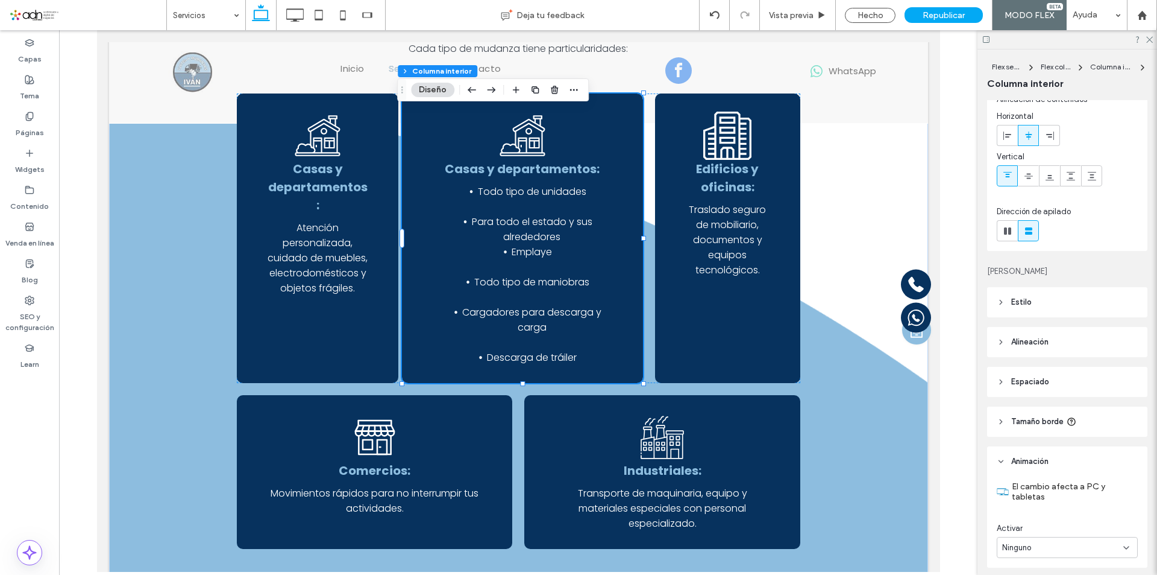
scroll to position [87, 0]
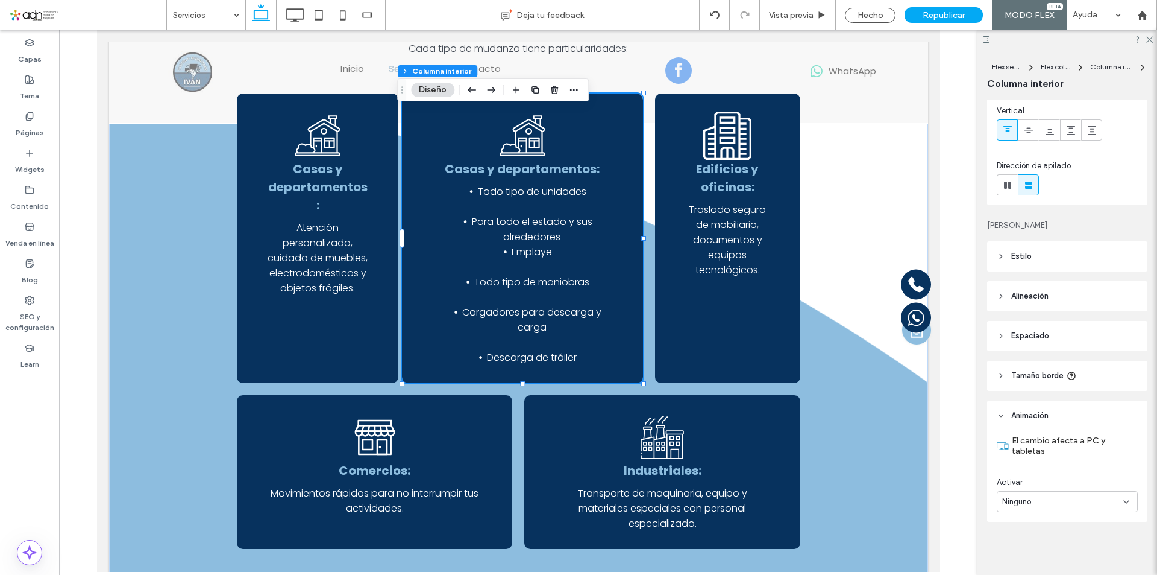
click at [1063, 496] on div "Ninguno" at bounding box center [1063, 502] width 121 height 12
click at [1078, 213] on div "Diseño Alineación de contenidos Horizontal Vertical Dirección de apilado Marco …" at bounding box center [1071, 335] width 168 height 470
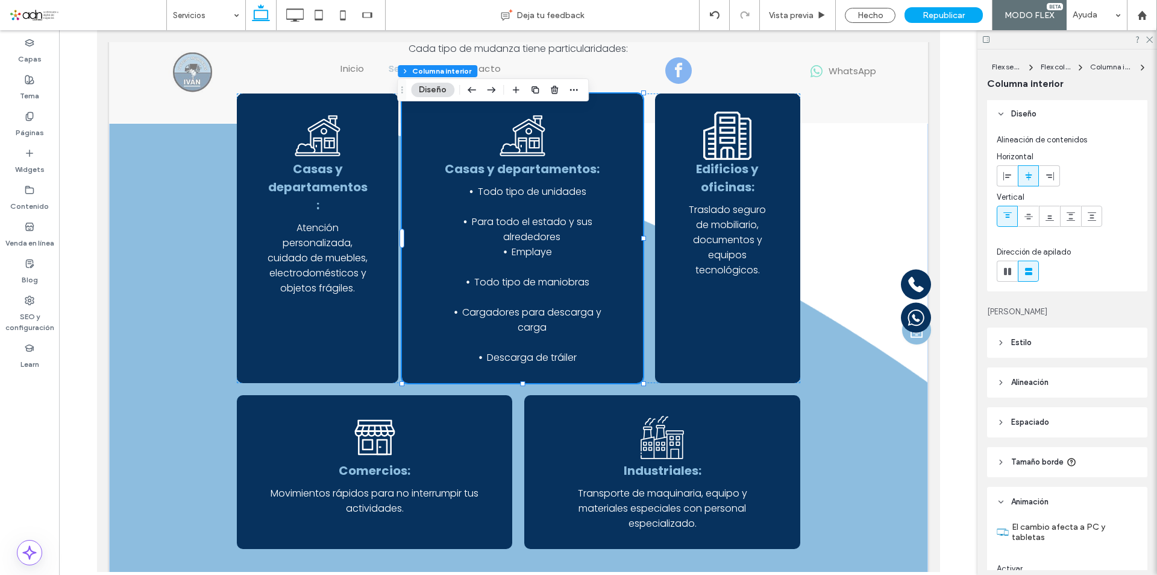
scroll to position [0, 0]
click at [521, 146] on icon at bounding box center [521, 136] width 45 height 41
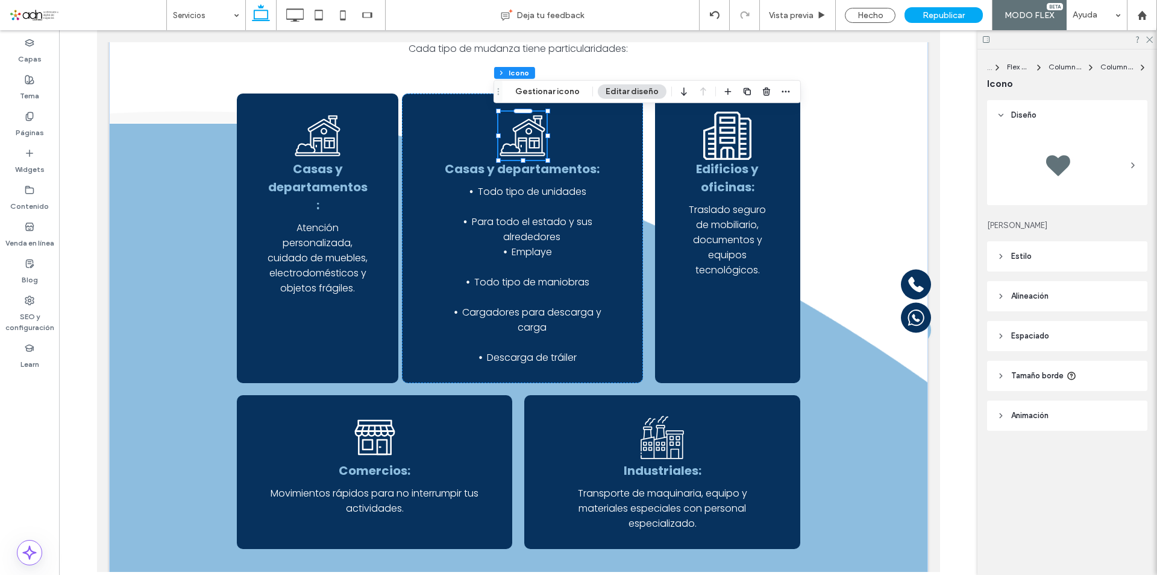
click at [521, 146] on icon at bounding box center [521, 136] width 45 height 41
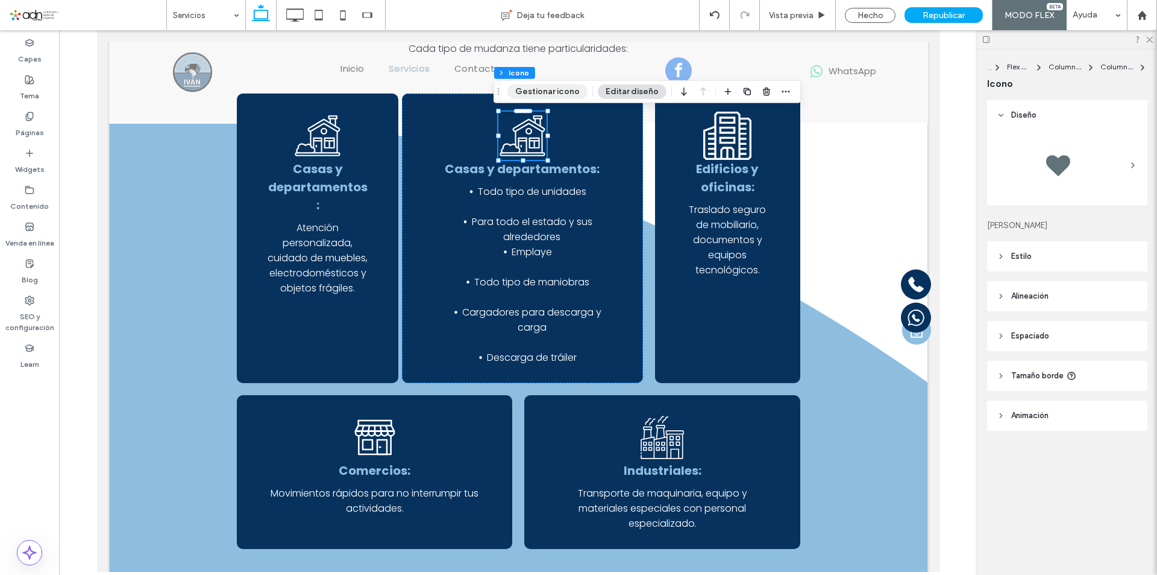
click at [537, 98] on button "Gestionar icono" at bounding box center [548, 91] width 80 height 14
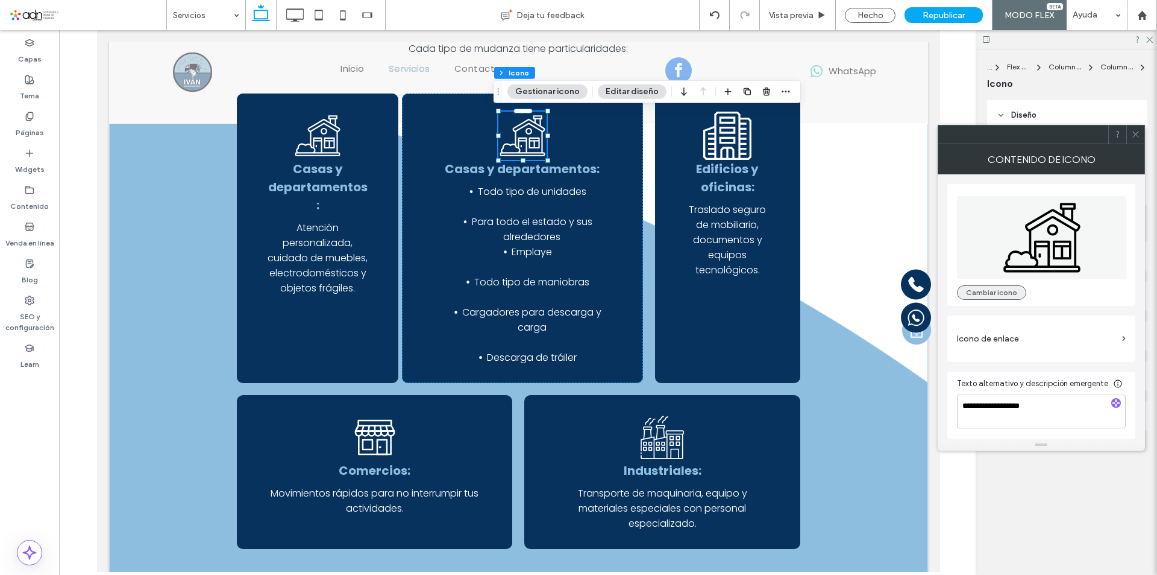
click at [1006, 287] on button "Cambiar icono" at bounding box center [991, 292] width 69 height 14
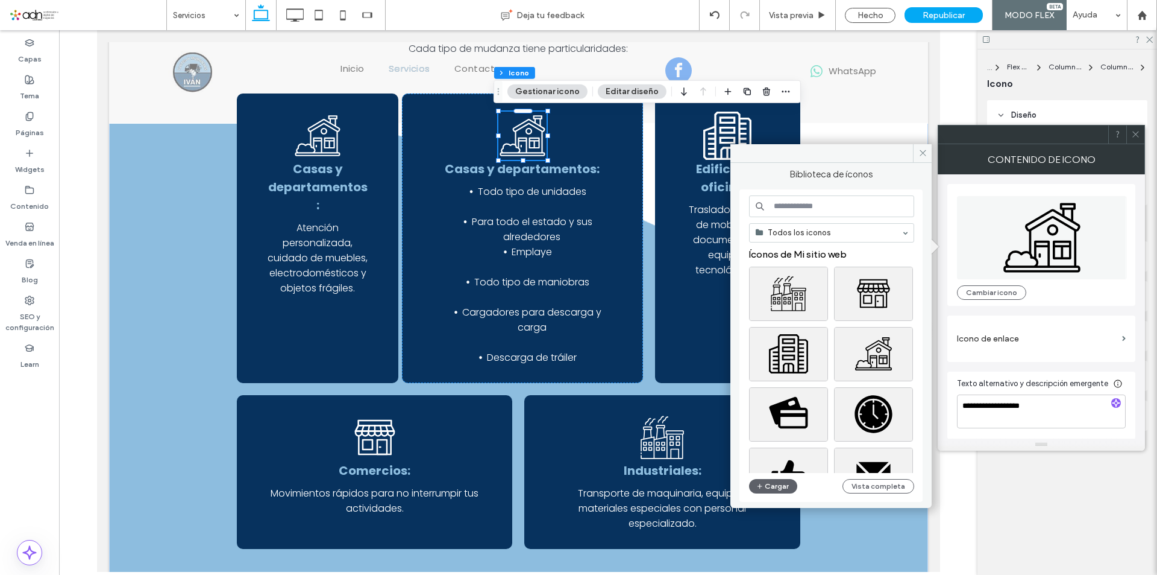
click at [808, 198] on input at bounding box center [831, 206] width 165 height 22
type input "******"
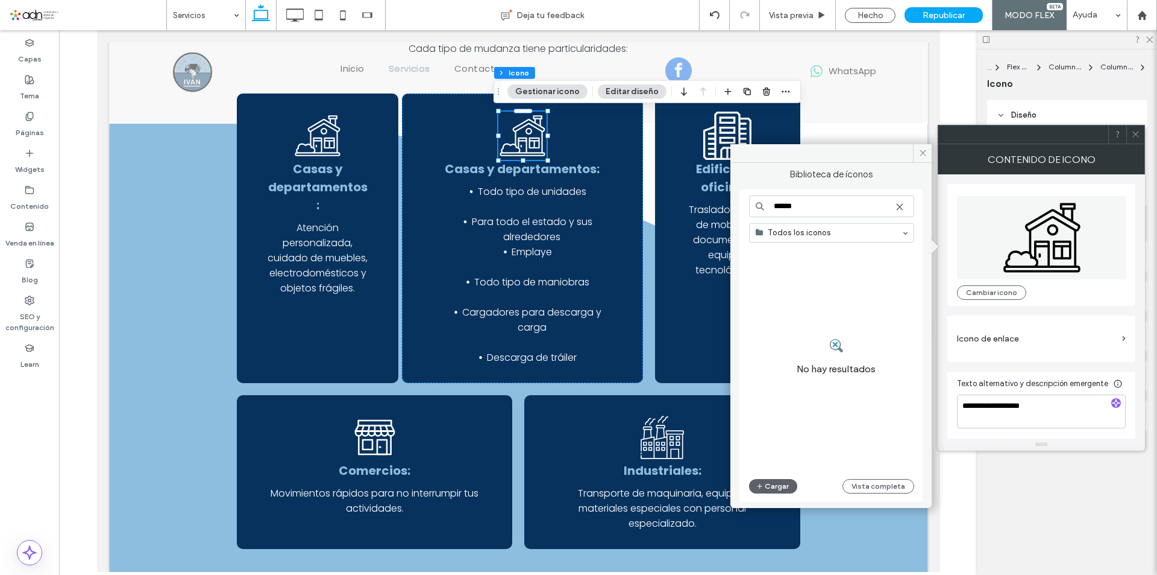
click at [797, 206] on input "******" at bounding box center [831, 206] width 165 height 22
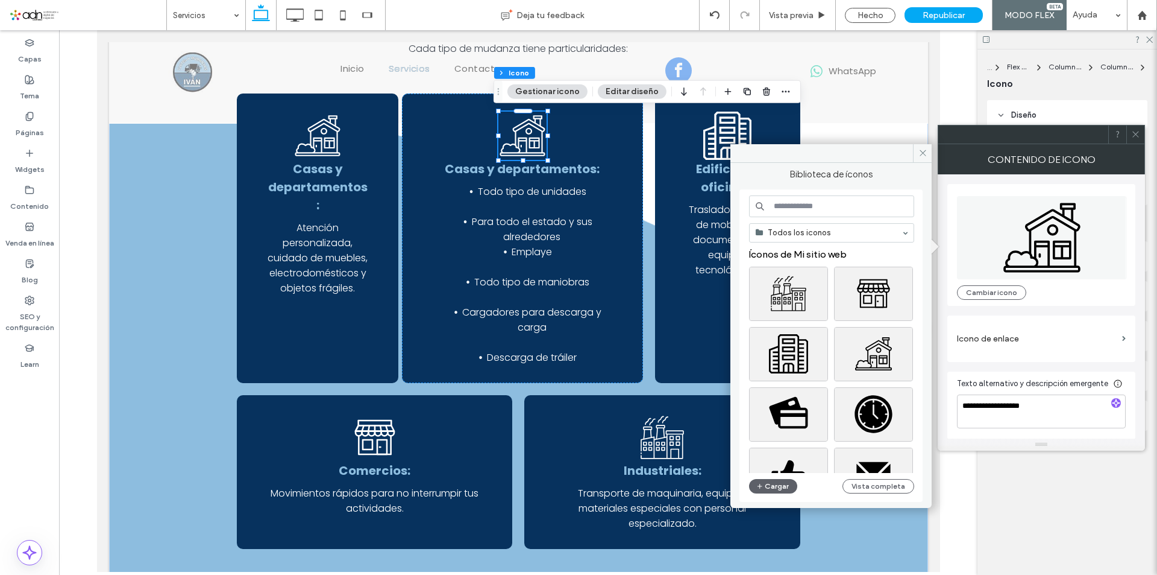
click at [820, 207] on input at bounding box center [831, 206] width 165 height 22
paste input "*****"
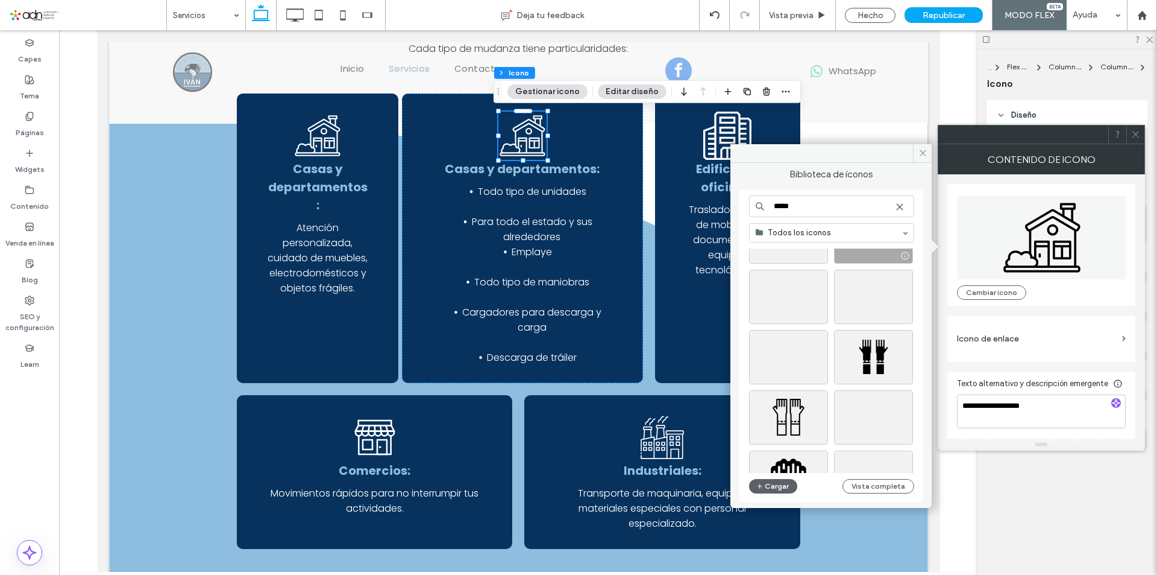
scroll to position [241, 0]
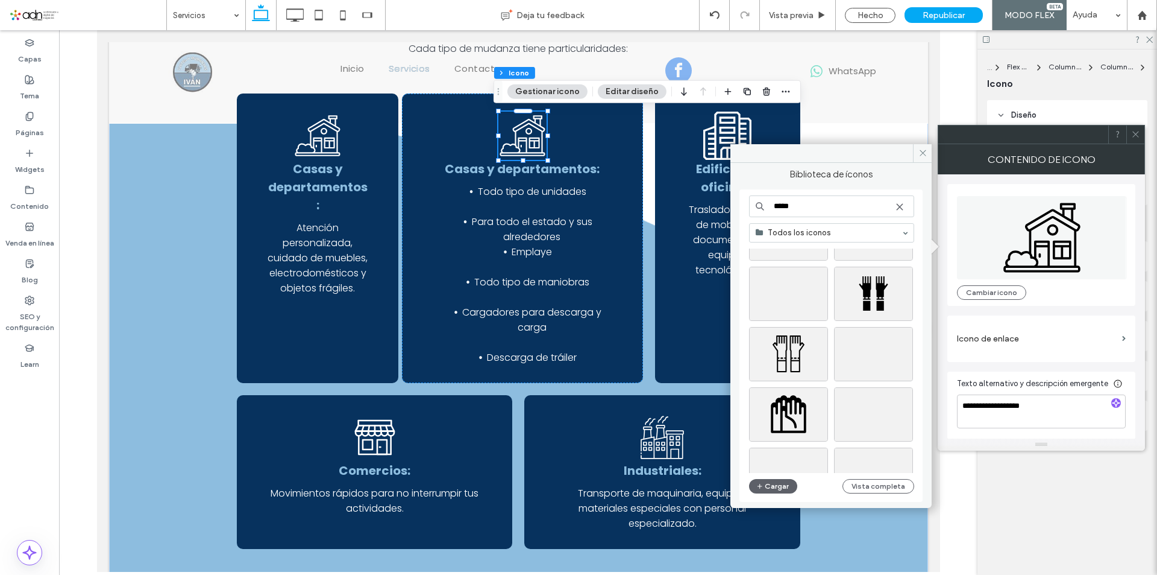
click at [796, 209] on input "*****" at bounding box center [831, 206] width 165 height 22
paste input "**"
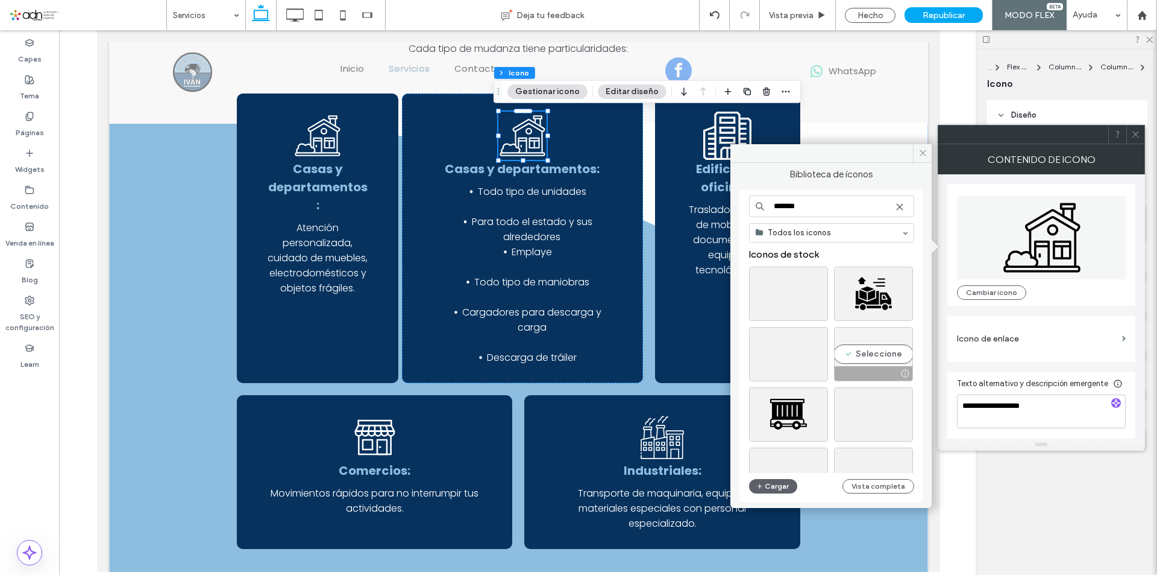
type input "*******"
click at [883, 352] on div "Seleccione" at bounding box center [873, 354] width 79 height 54
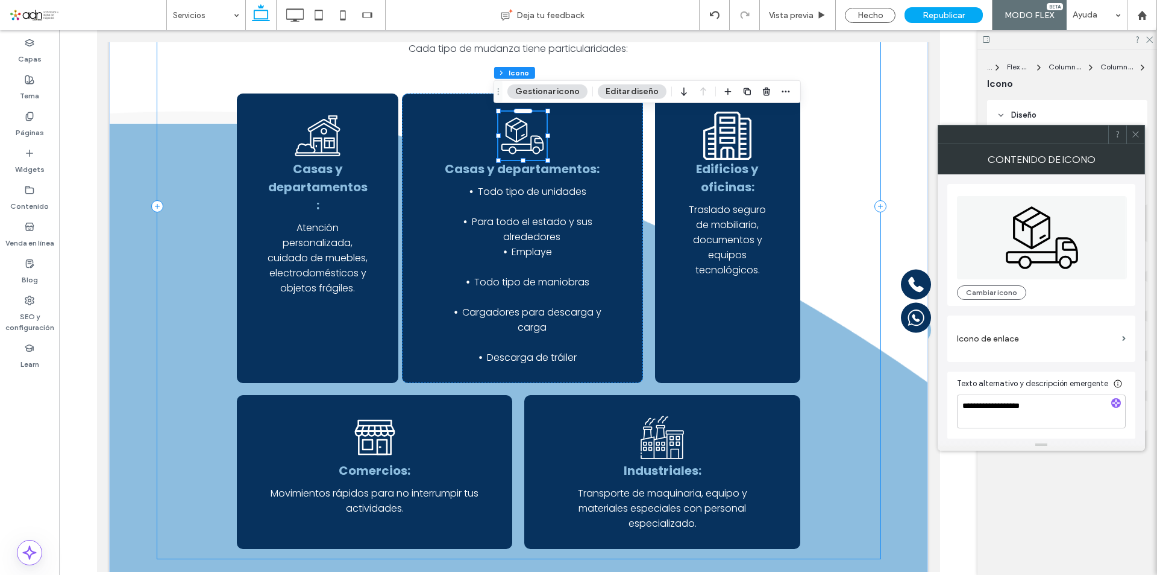
click at [186, 225] on div "Servicios de Fletes y Mudanzas en Tuxtla Gutiérrez y todo México Contáctanos Mu…" at bounding box center [518, 206] width 723 height 705
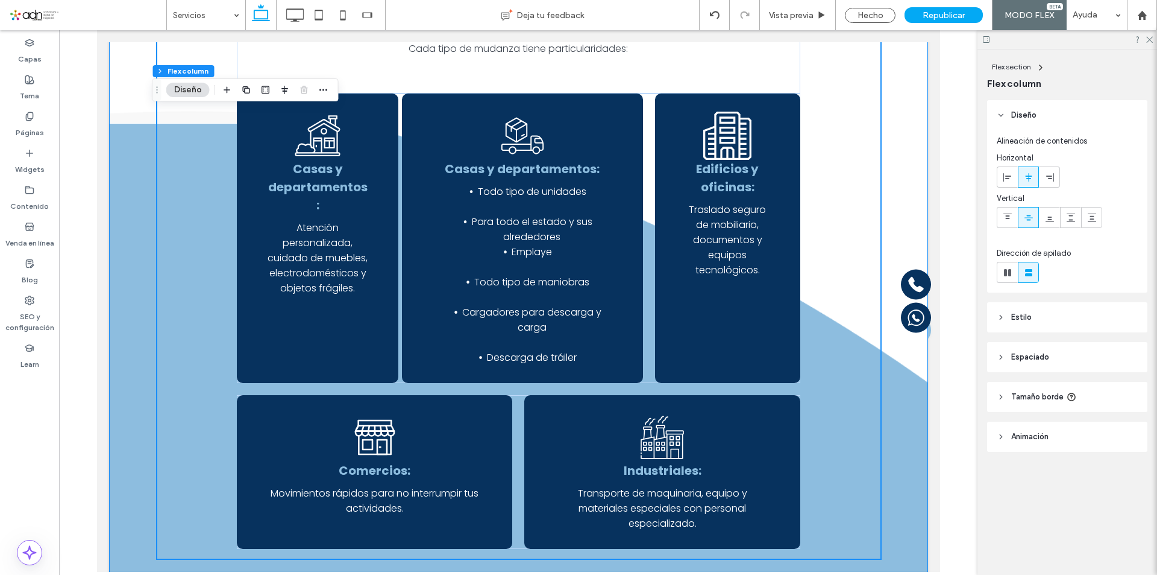
click at [124, 301] on div "Servicios de Fletes y Mudanzas en Tuxtla Gutiérrez y todo México Contáctanos Mu…" at bounding box center [518, 206] width 819 height 770
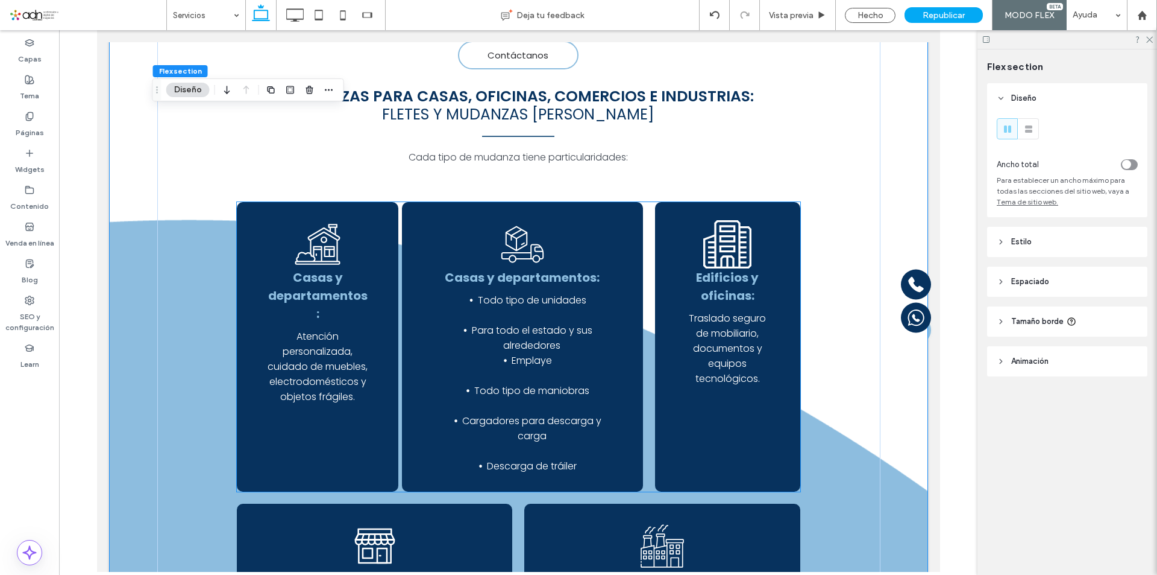
scroll to position [179, 0]
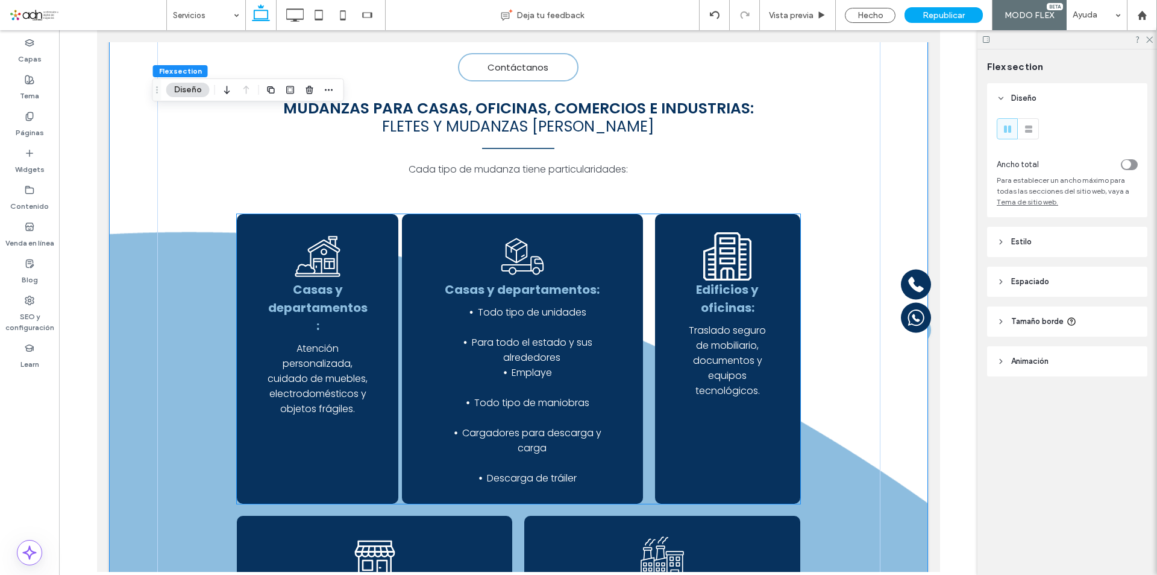
click at [550, 292] on span "Casas y departamentos:" at bounding box center [521, 289] width 155 height 17
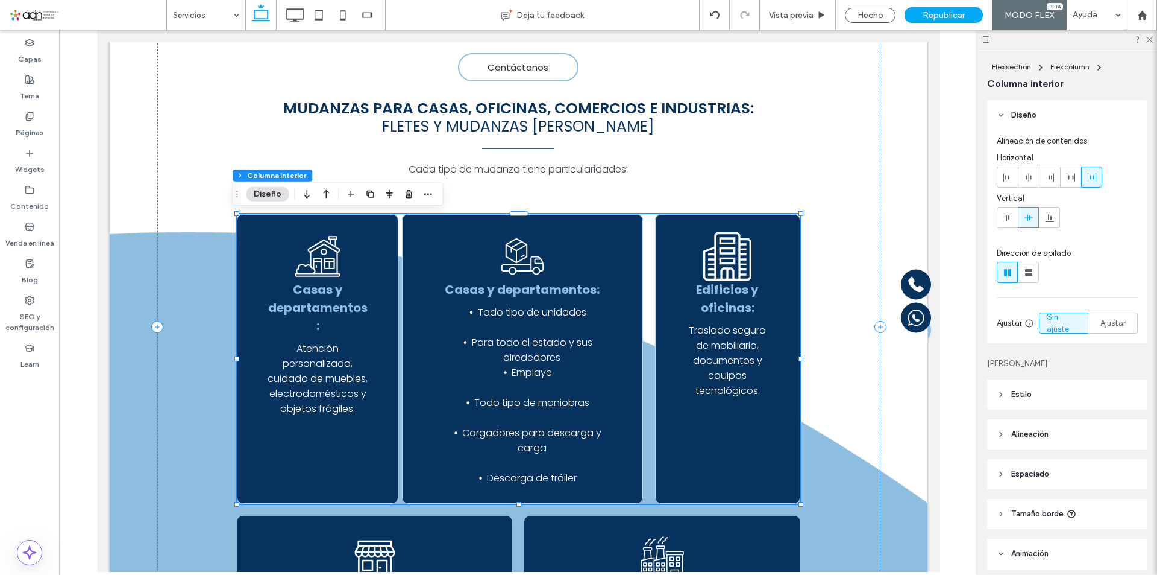
click at [550, 292] on span "Casas y departamentos:" at bounding box center [521, 289] width 155 height 17
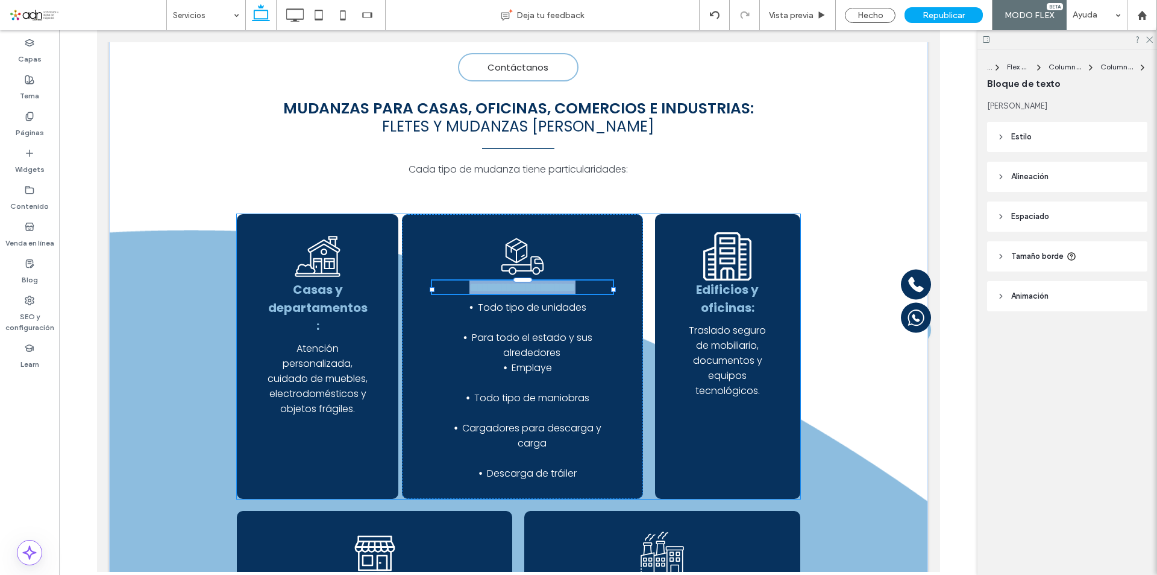
type input "*******"
type input "**"
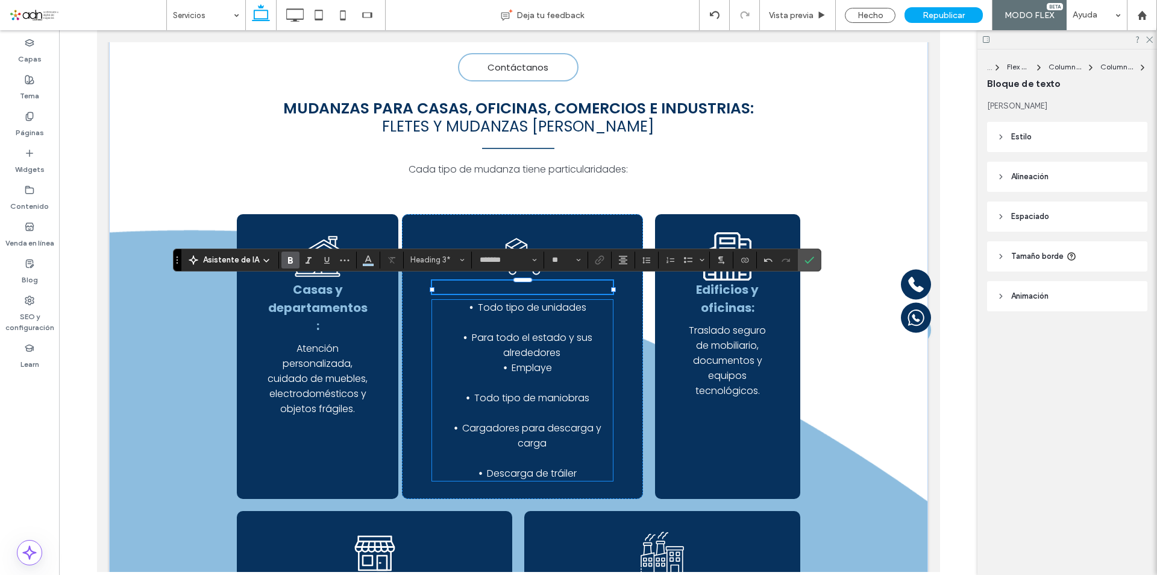
click at [432, 344] on ul "Para todo el estado y sus alrededores Emplaye" at bounding box center [522, 352] width 180 height 45
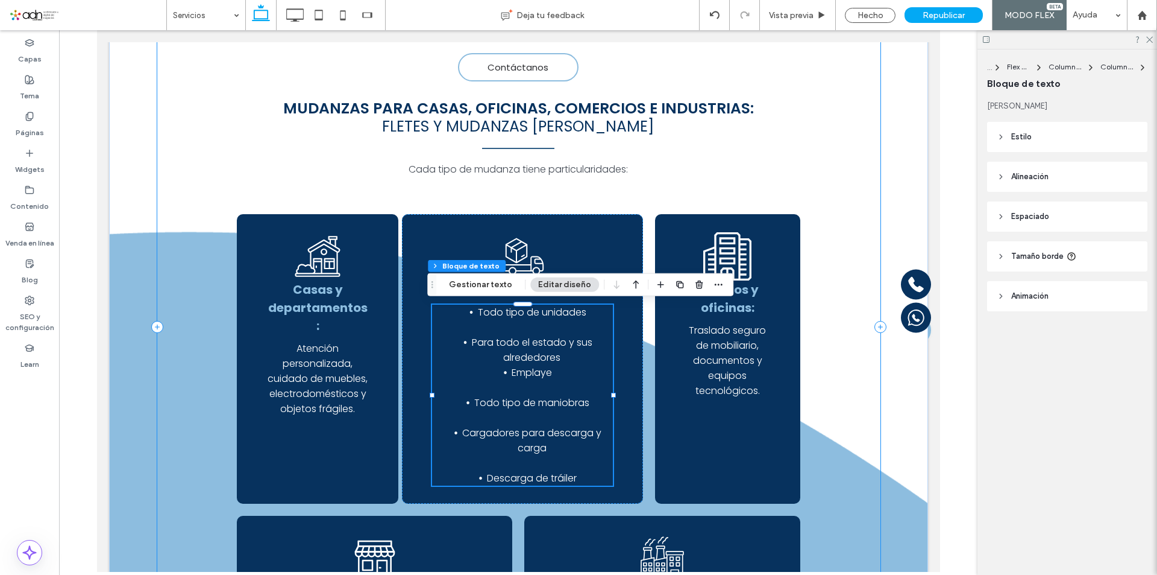
click at [823, 280] on div "Servicios de Fletes y Mudanzas en Tuxtla Gutiérrez y todo México Contáctanos Mu…" at bounding box center [518, 326] width 723 height 705
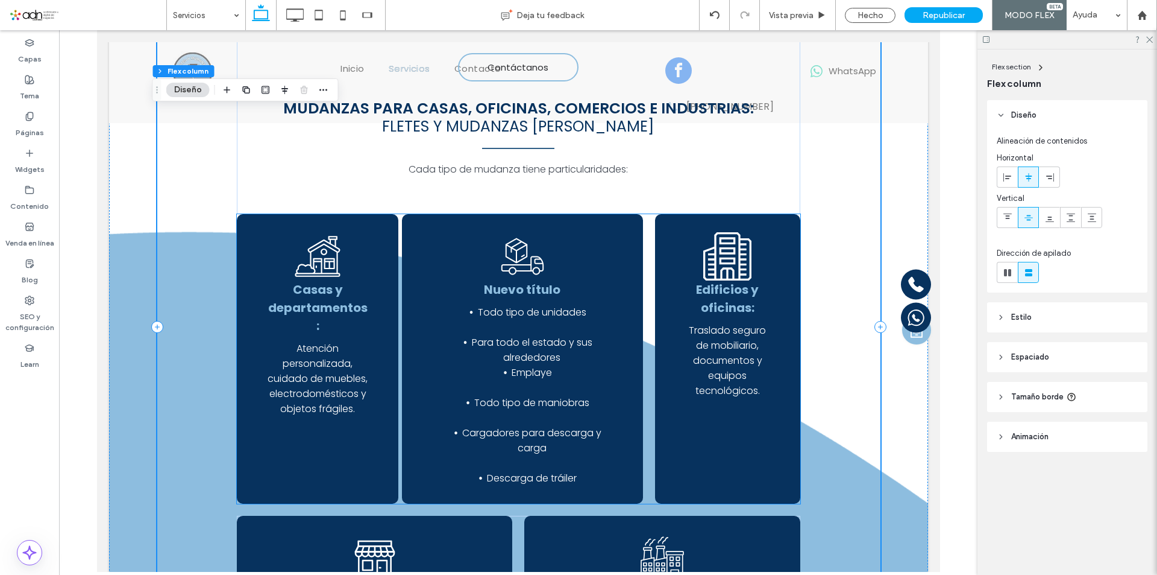
click at [529, 291] on h3 "Nuevo título" at bounding box center [522, 289] width 180 height 18
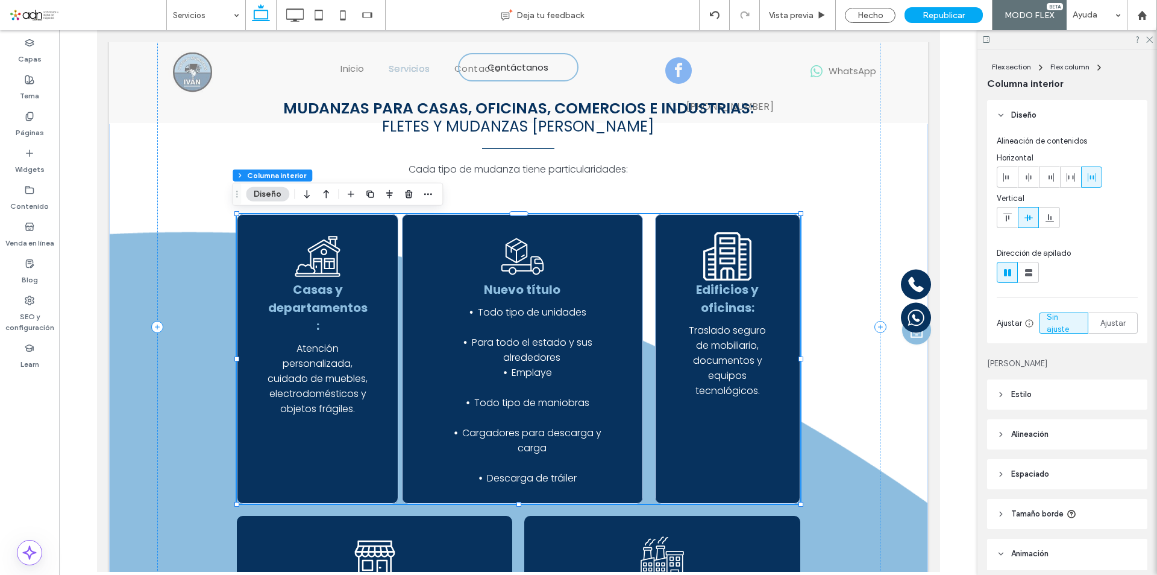
click at [529, 295] on h3 "Nuevo título" at bounding box center [522, 289] width 180 height 18
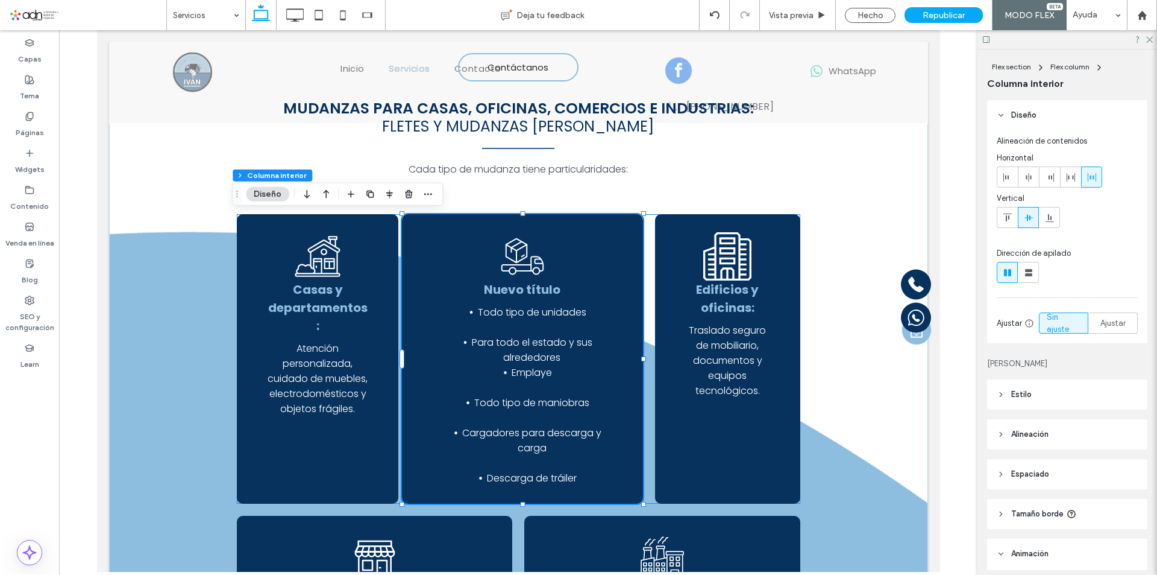
click at [529, 295] on h3 "Nuevo título" at bounding box center [522, 289] width 180 height 18
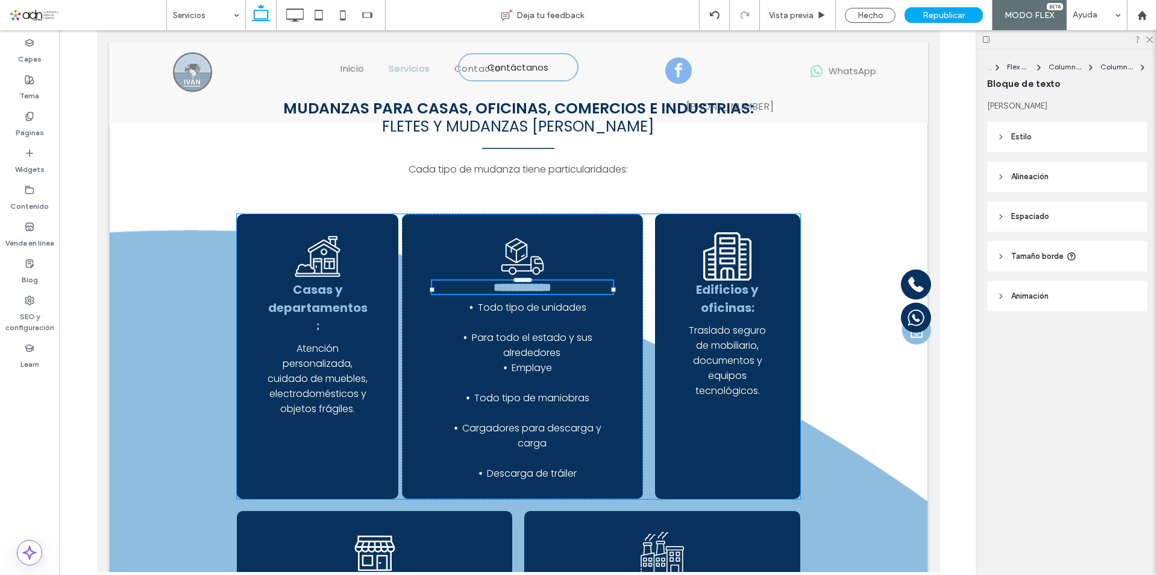
type input "*******"
type input "**"
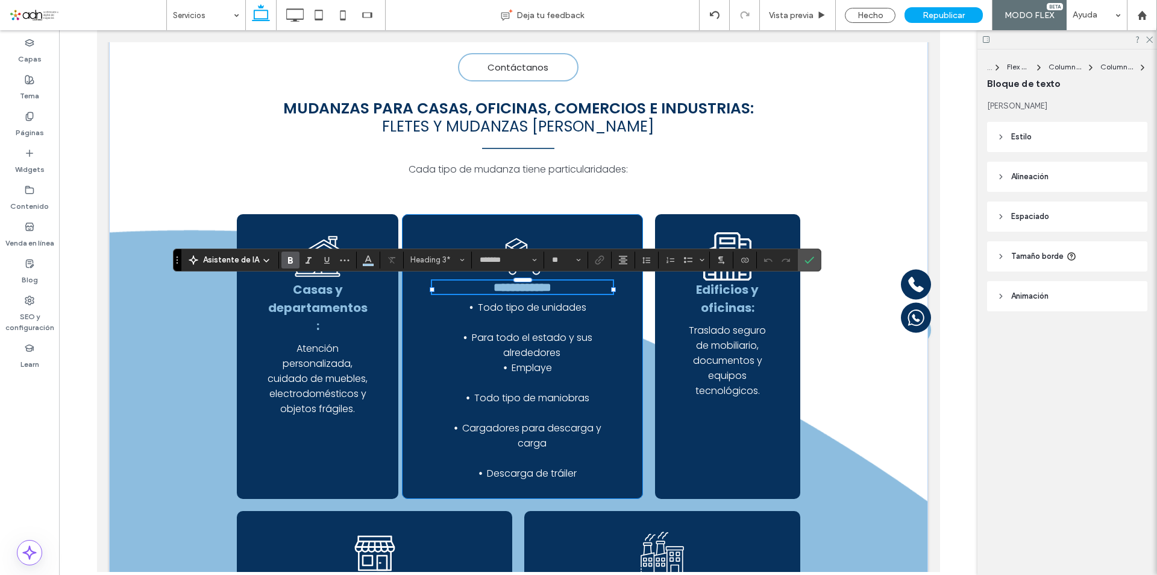
click at [426, 325] on div "**********" at bounding box center [521, 356] width 241 height 285
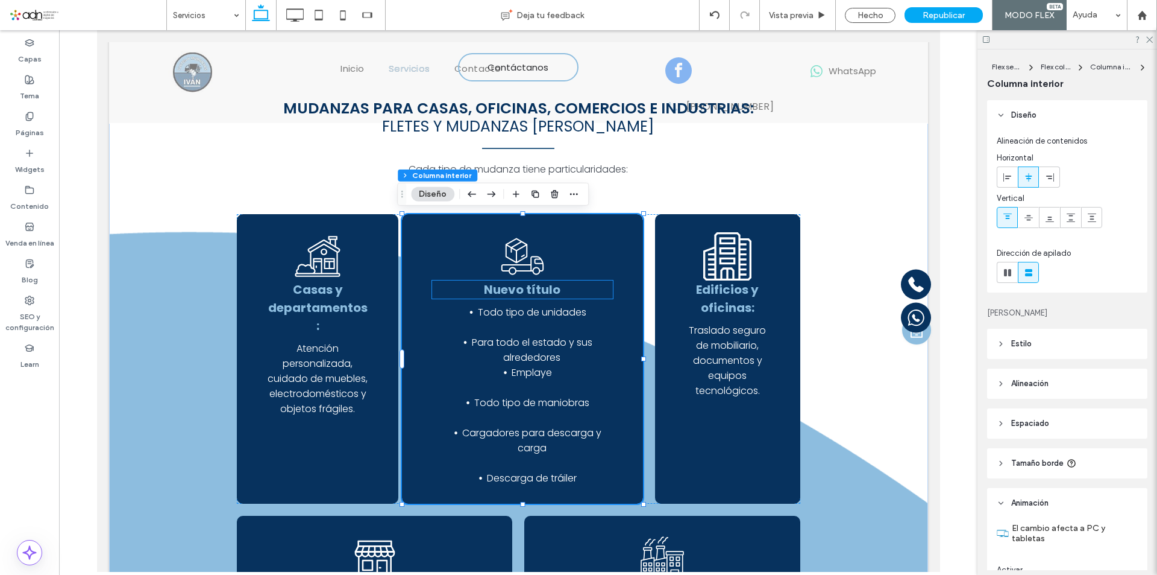
type input "**"
click at [459, 293] on h3 "Nuevo título" at bounding box center [522, 289] width 180 height 18
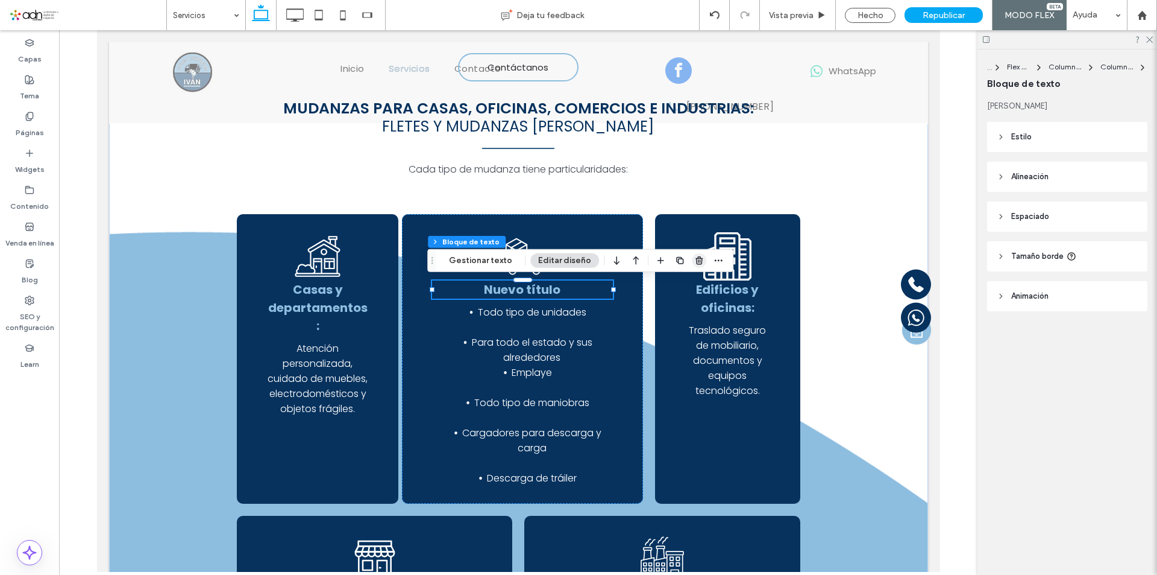
click at [696, 264] on use "button" at bounding box center [699, 260] width 7 height 8
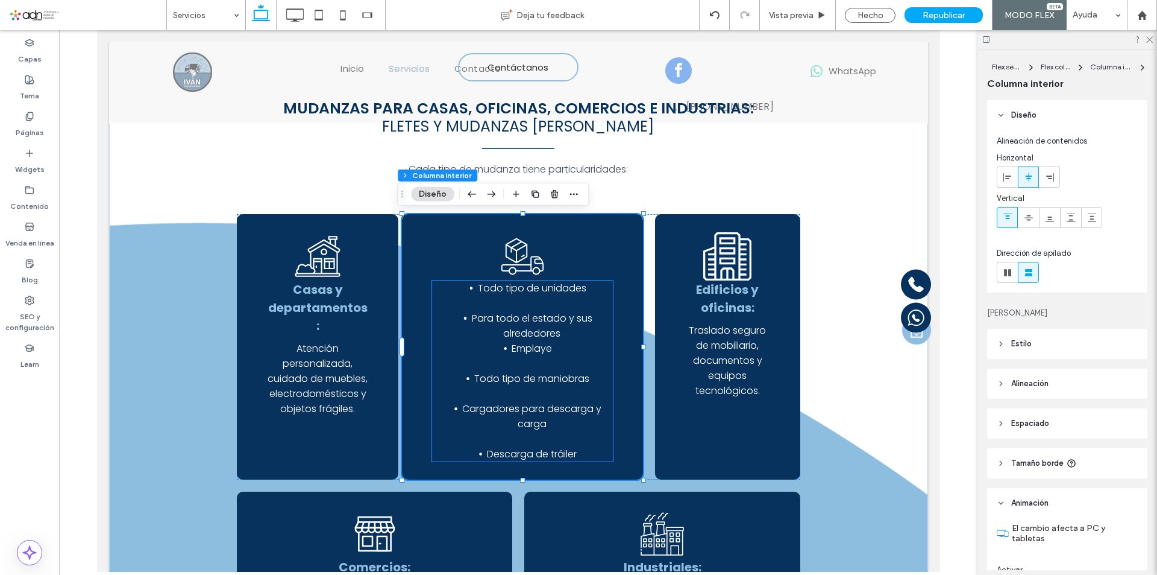
type input "**"
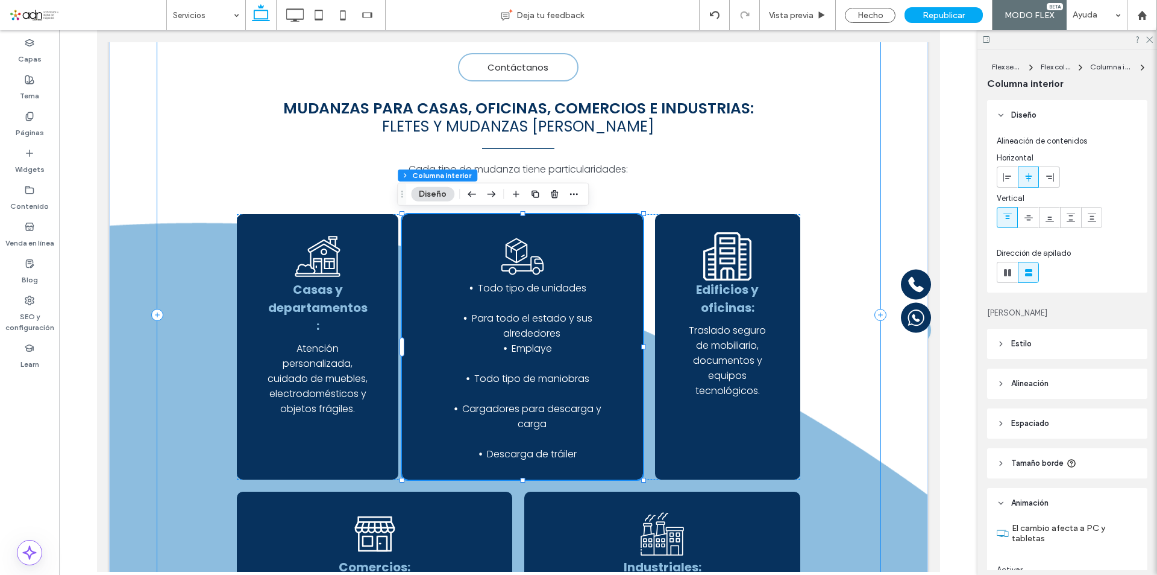
click at [831, 299] on div "Servicios de Fletes y Mudanzas en Tuxtla Gutiérrez y todo México Contáctanos Mu…" at bounding box center [518, 314] width 723 height 681
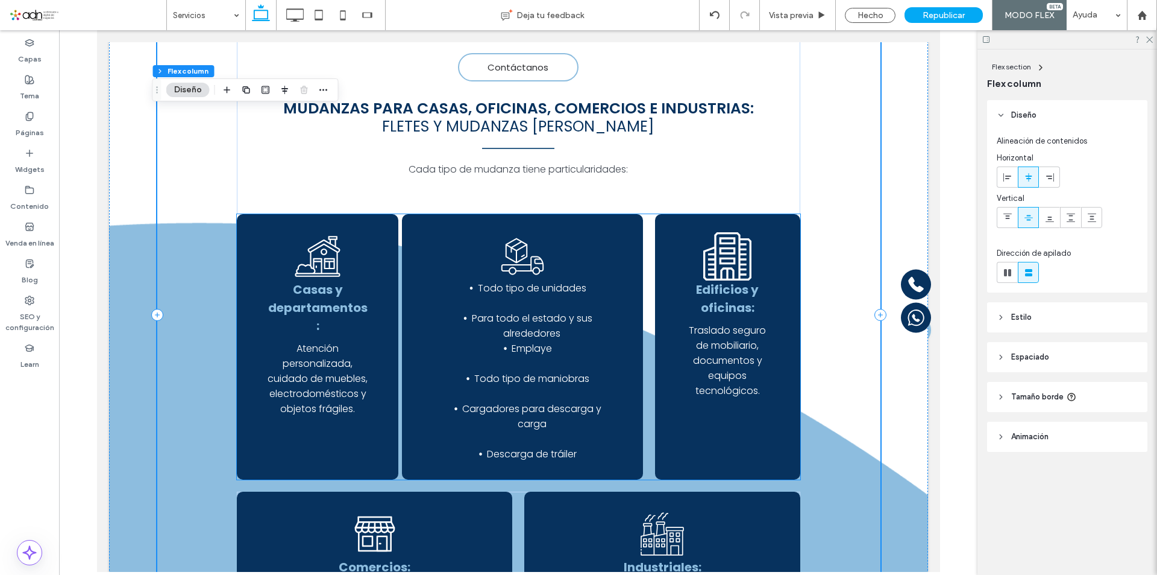
click at [573, 335] on li "Para todo el estado y sus alrededores" at bounding box center [531, 325] width 161 height 30
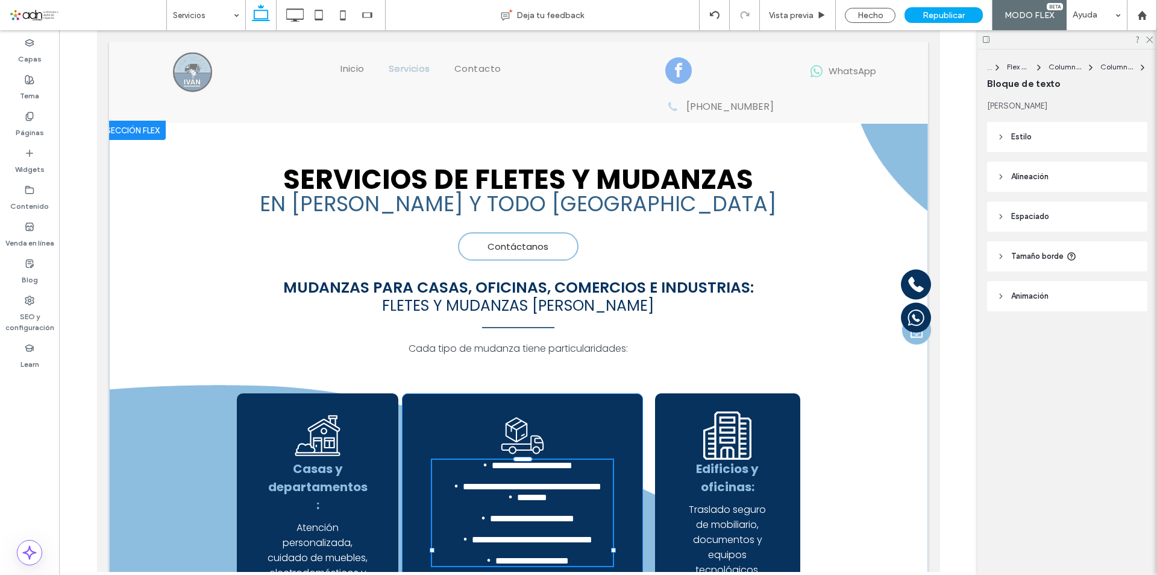
type input "*******"
type input "**"
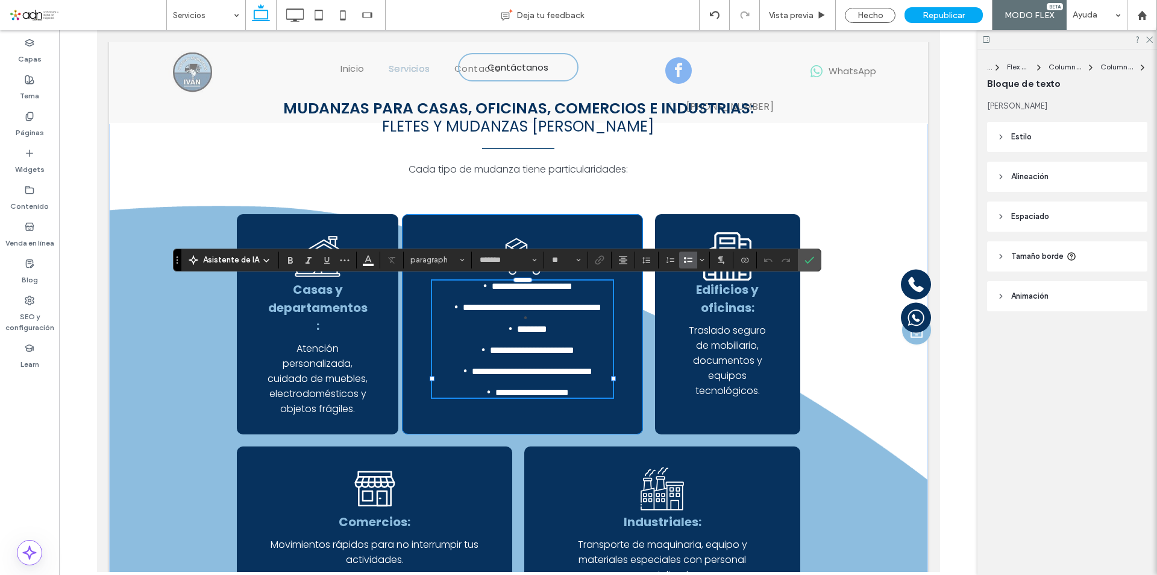
scroll to position [179, 0]
click at [813, 257] on use "Confirmar" at bounding box center [810, 259] width 10 height 7
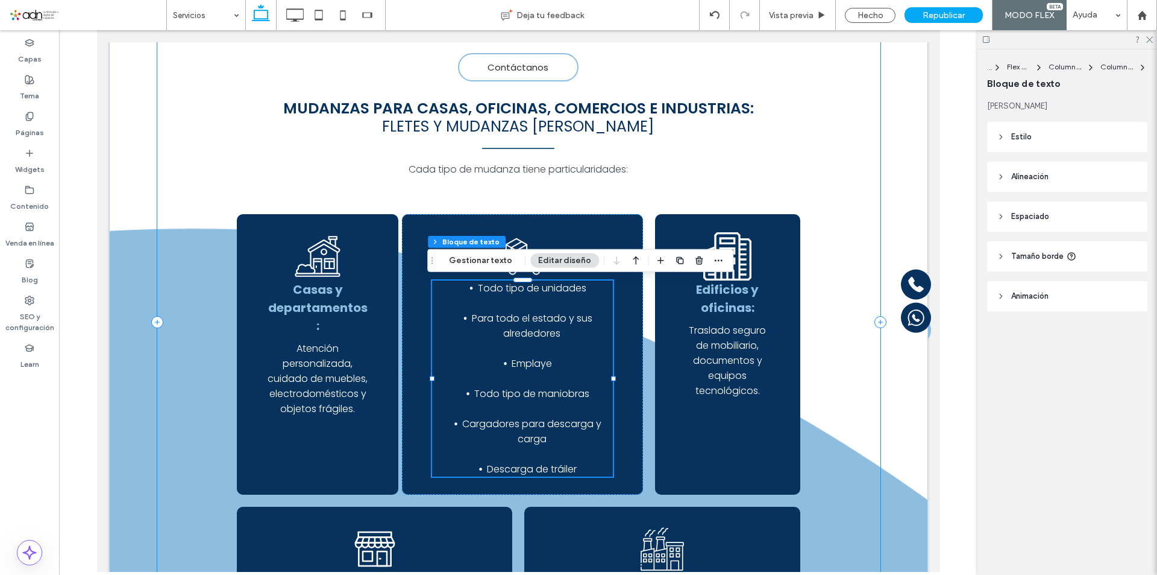
click at [828, 212] on div "Servicios de Fletes y Mudanzas en Tuxtla Gutiérrez y todo México Contáctanos Mu…" at bounding box center [518, 322] width 723 height 696
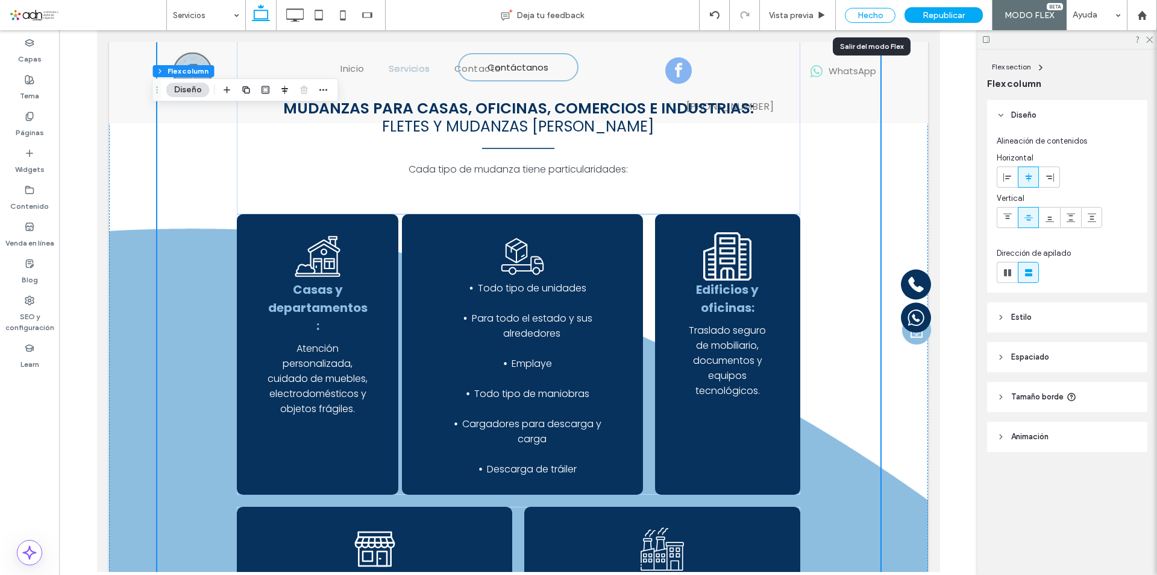
drag, startPoint x: 860, startPoint y: 12, endPoint x: 527, endPoint y: 162, distance: 365.1
click at [860, 12] on div "Hecho" at bounding box center [870, 15] width 51 height 15
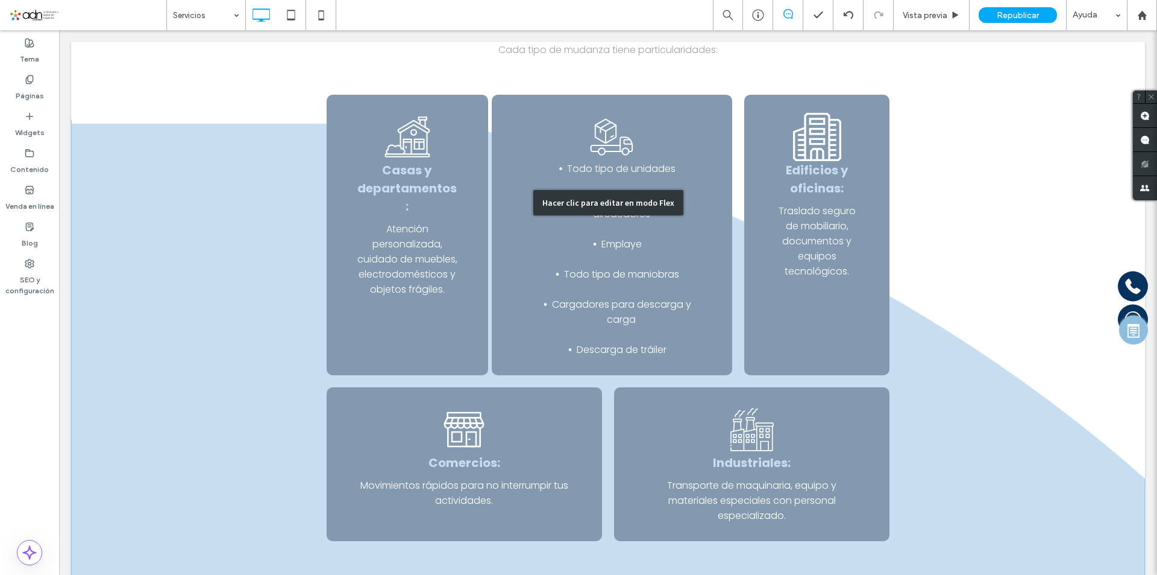
scroll to position [189, 0]
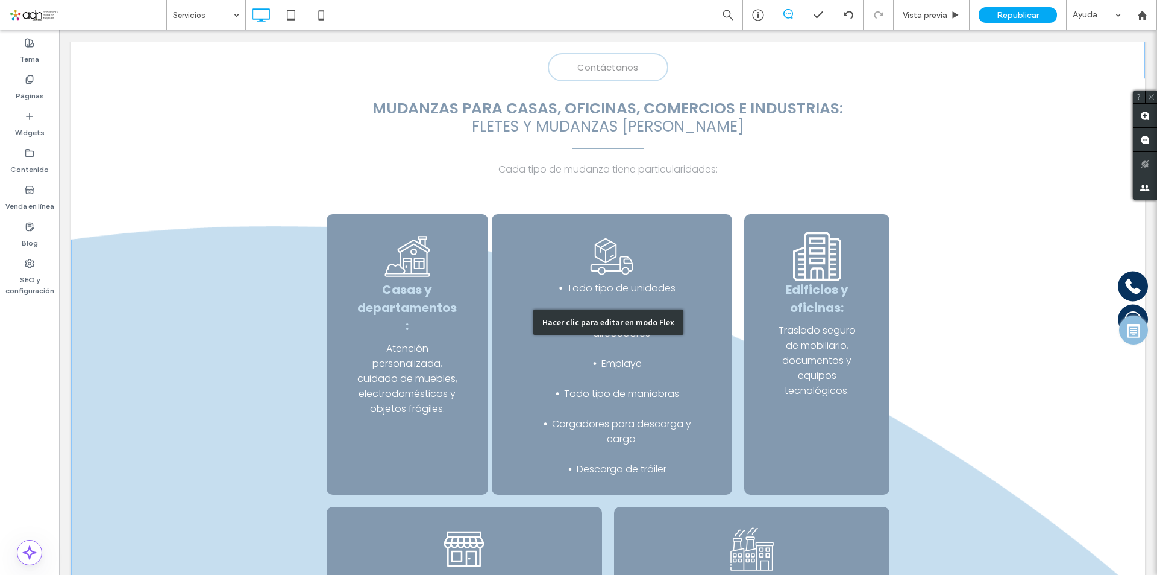
click at [609, 321] on div "Hacer clic para editar en modo Flex" at bounding box center [609, 321] width 150 height 25
click at [609, 321] on span "Para todo el estado y sus alrededores" at bounding box center [621, 325] width 121 height 29
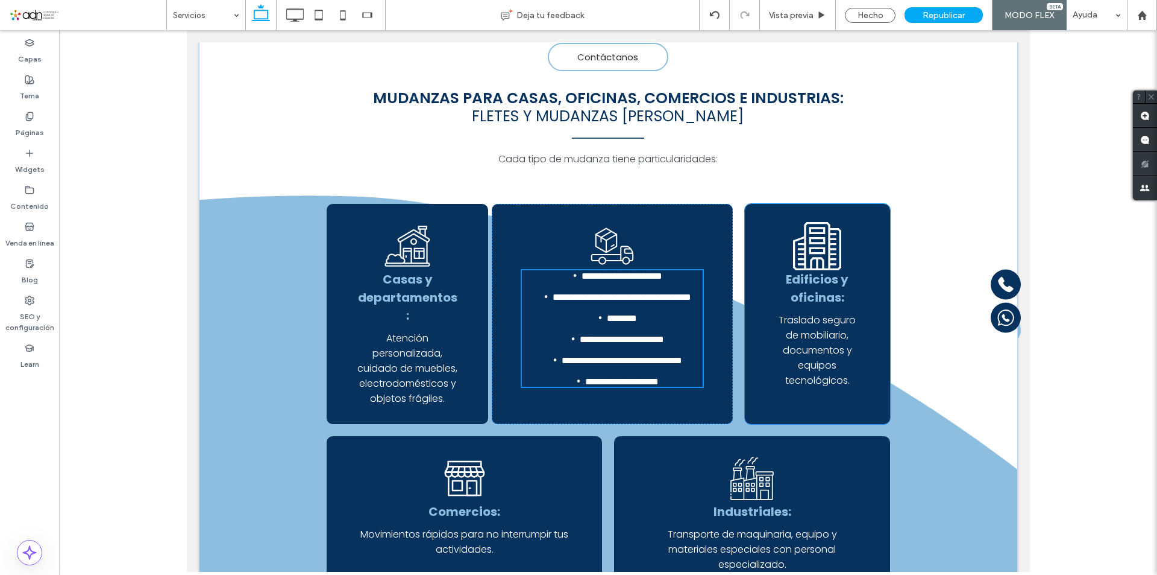
scroll to position [179, 0]
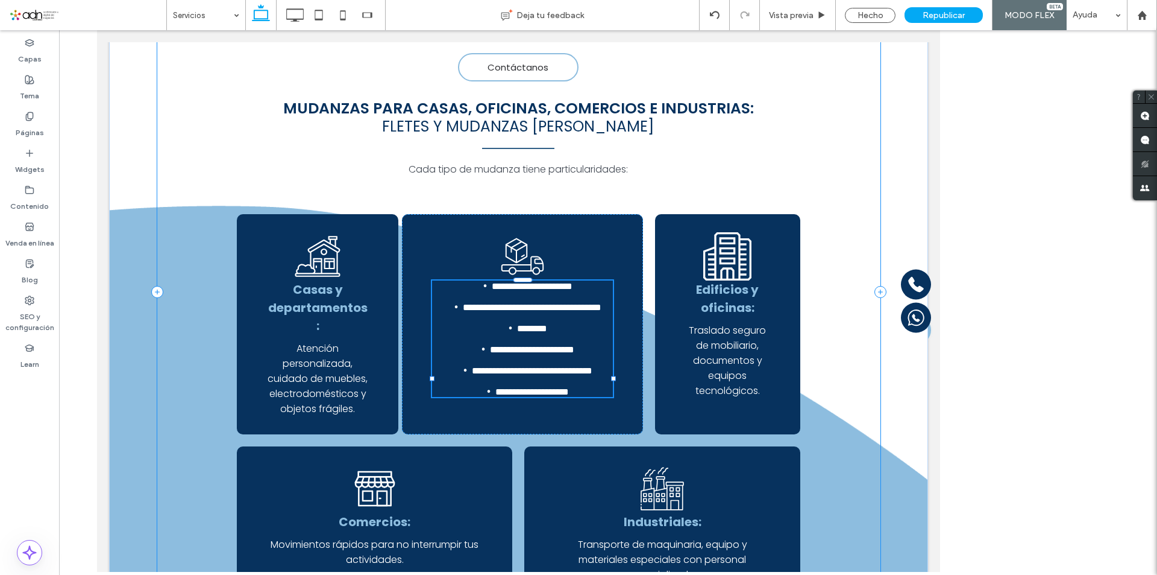
click at [864, 322] on div "**********" at bounding box center [518, 291] width 723 height 635
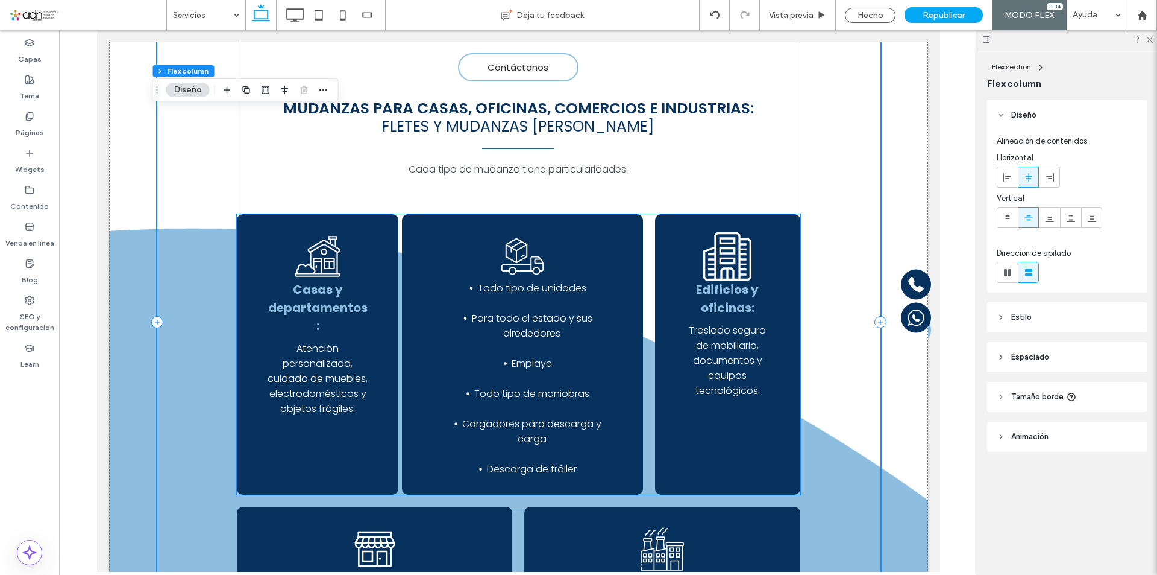
click at [776, 327] on div "Mudanzas para oficinas Edificios y oficinas: Traslado seguro de mobiliario, doc…" at bounding box center [727, 354] width 145 height 280
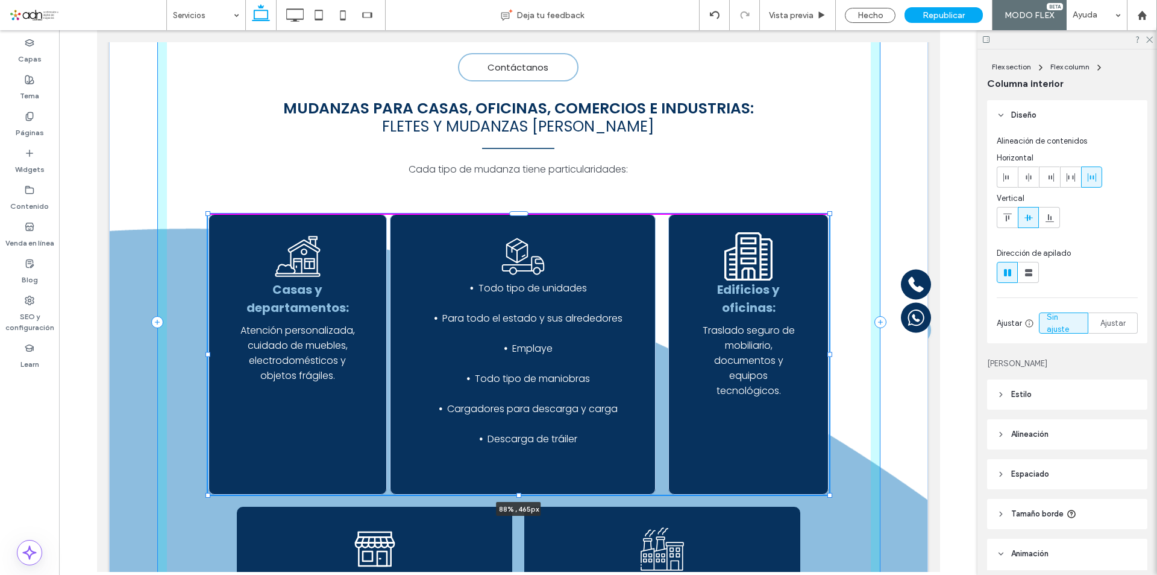
scroll to position [138, 0]
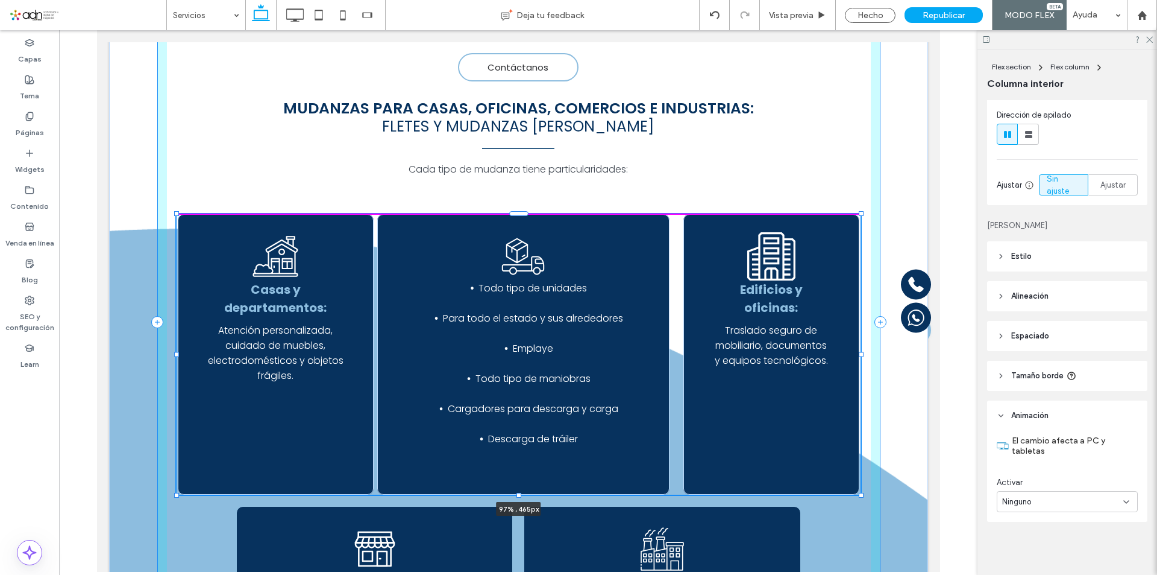
drag, startPoint x: 795, startPoint y: 356, endPoint x: 855, endPoint y: 353, distance: 60.4
click at [858, 353] on div at bounding box center [860, 354] width 5 height 5
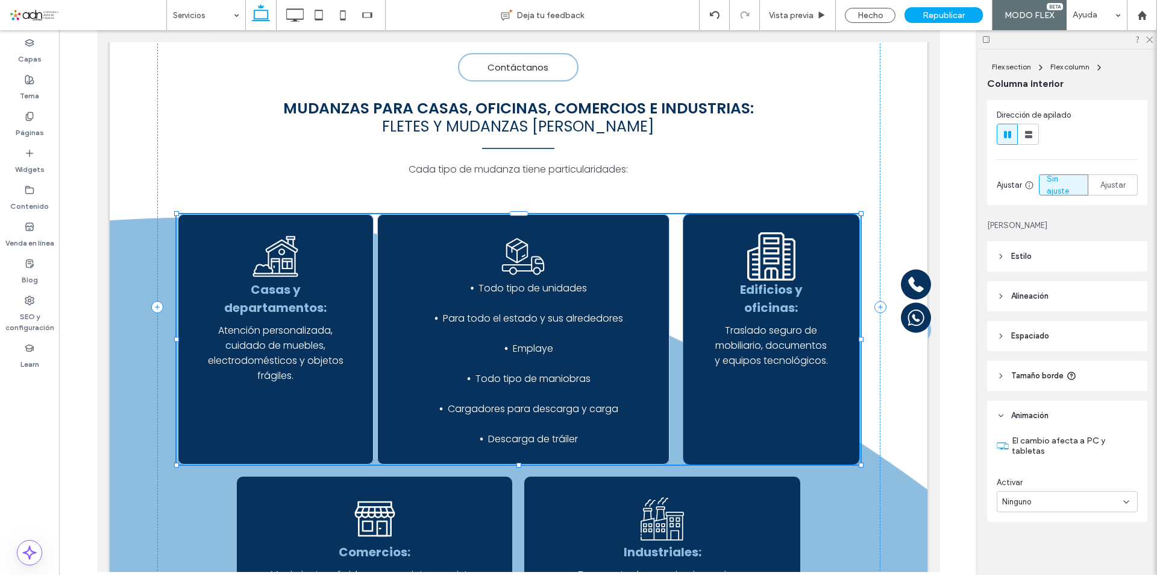
type input "**"
type input "****"
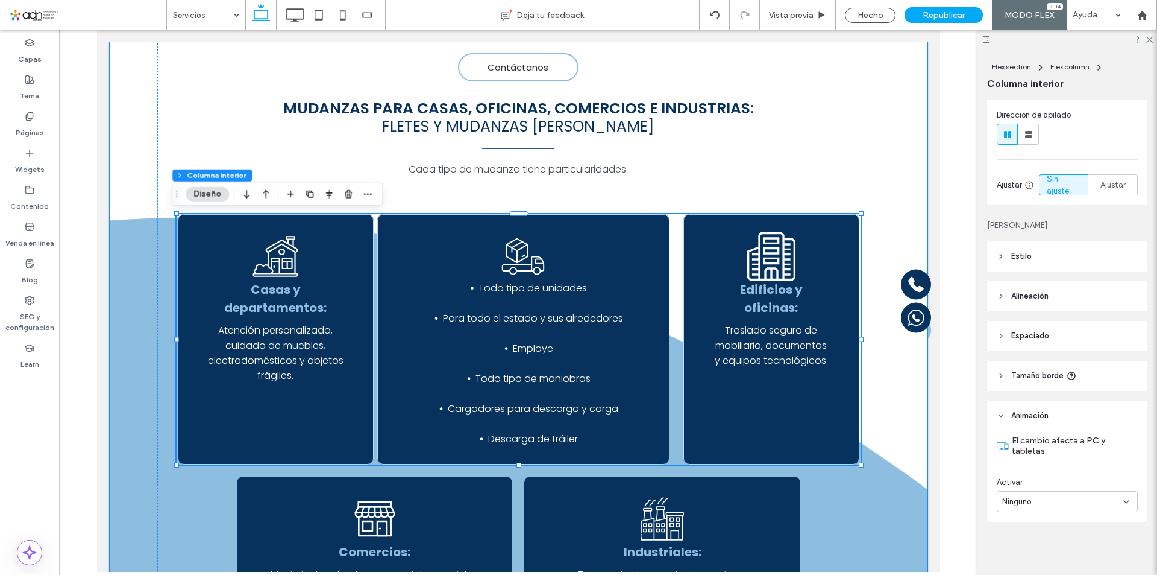
click at [892, 144] on div "Servicios de Fletes y Mudanzas en Tuxtla Gutiérrez y todo México Contáctanos Mu…" at bounding box center [518, 307] width 819 height 731
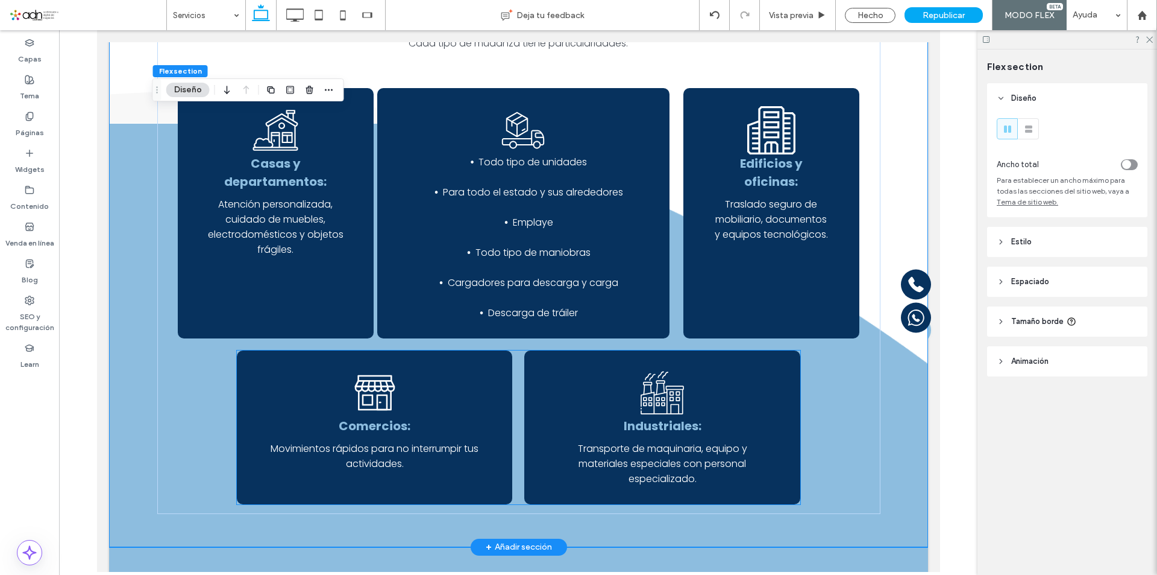
scroll to position [300, 0]
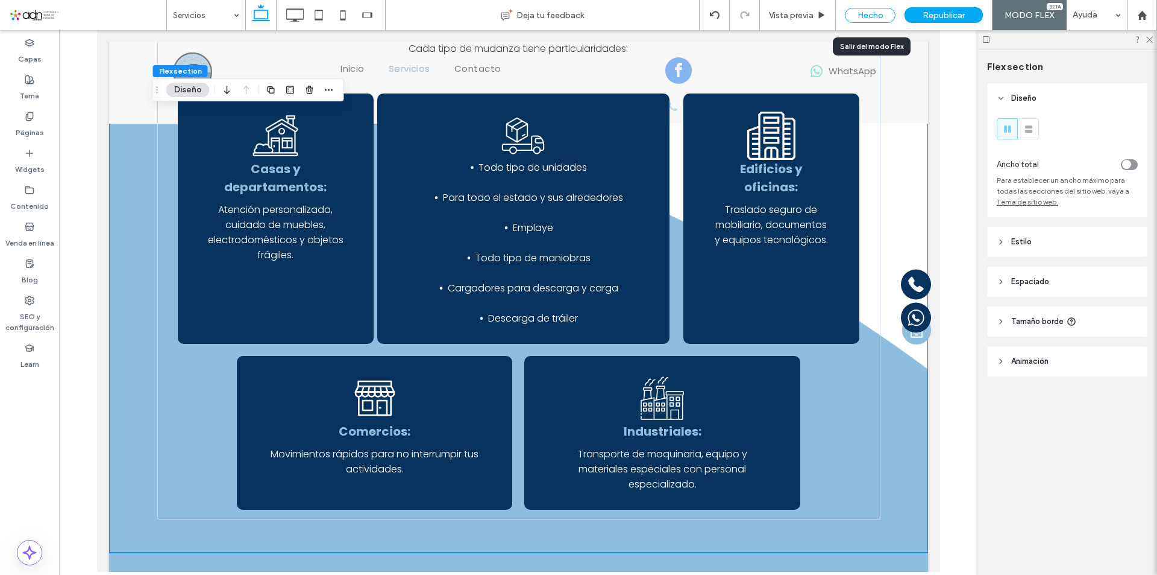
drag, startPoint x: 868, startPoint y: 17, endPoint x: 716, endPoint y: 117, distance: 182.4
click at [868, 17] on div "Hecho" at bounding box center [870, 15] width 51 height 15
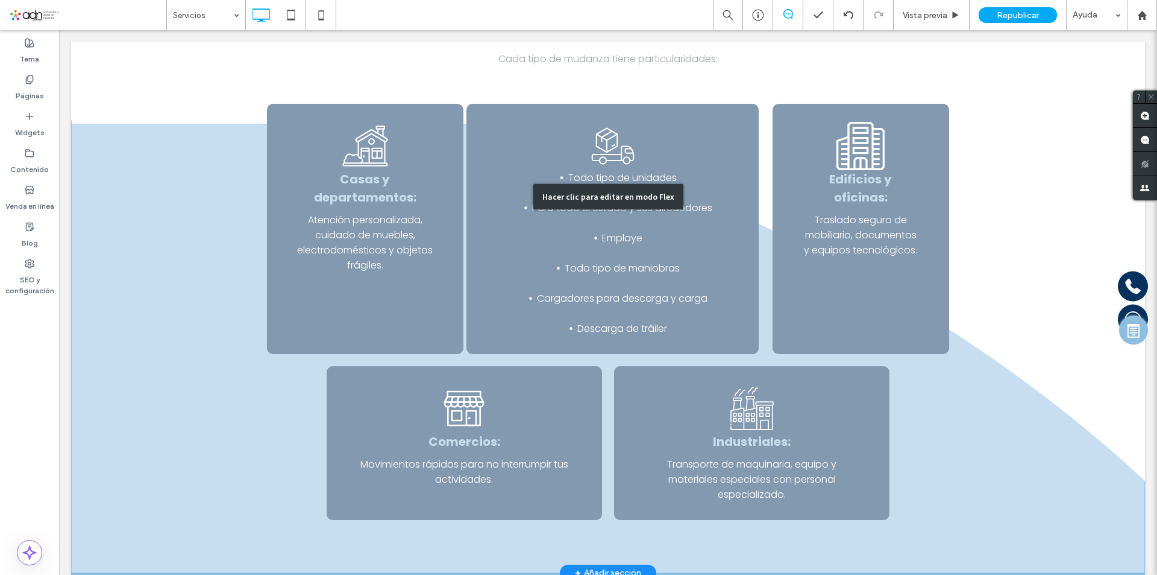
scroll to position [310, 0]
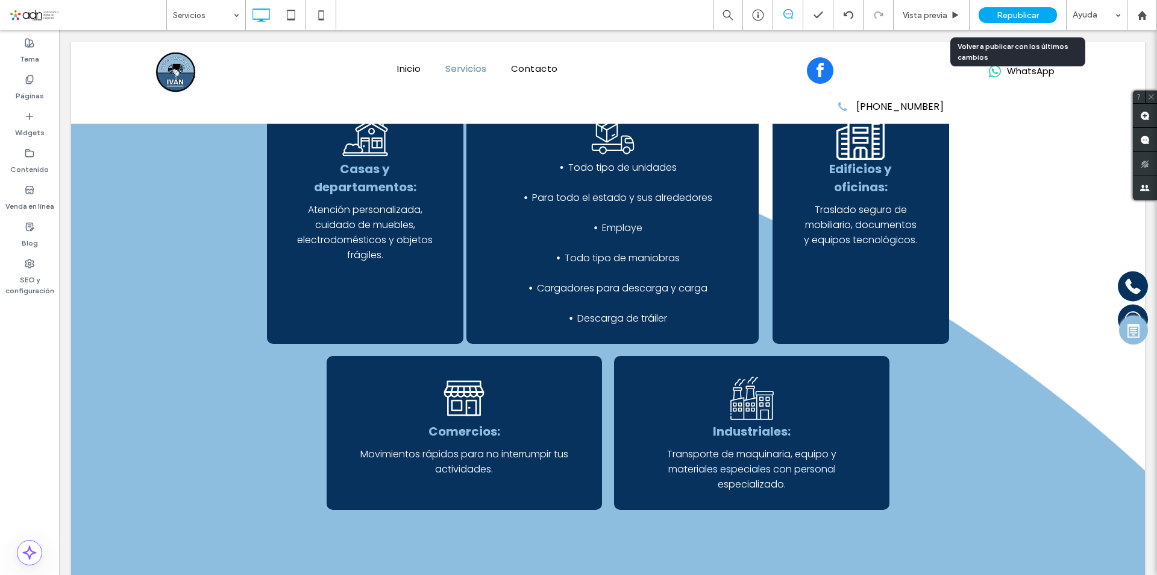
click at [1004, 16] on span "Republicar" at bounding box center [1018, 15] width 42 height 10
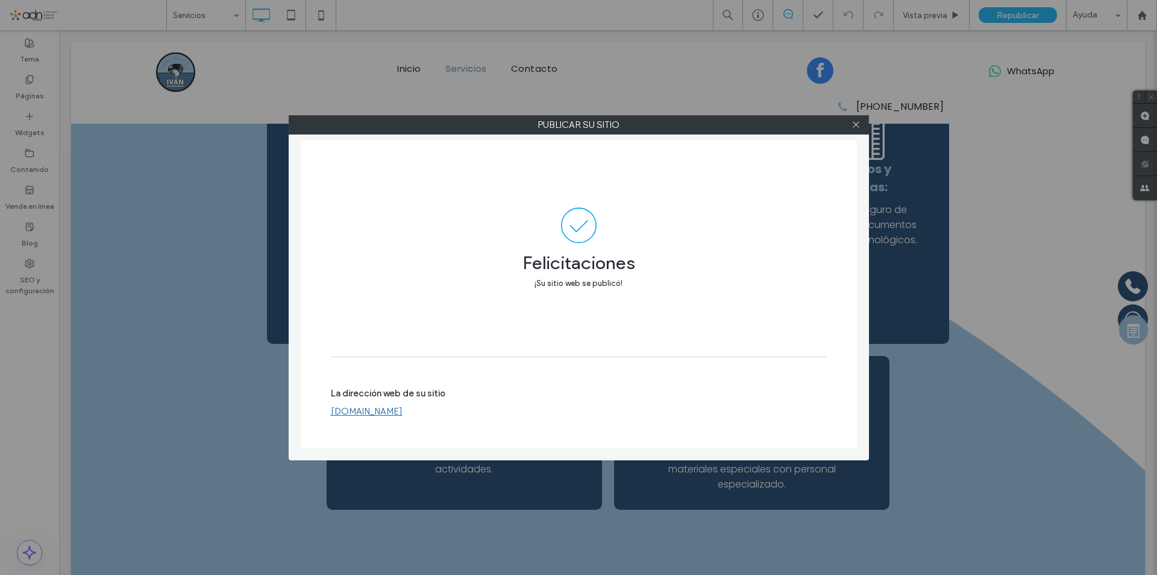
click at [851, 123] on div at bounding box center [857, 125] width 18 height 18
click at [854, 126] on icon at bounding box center [856, 124] width 9 height 9
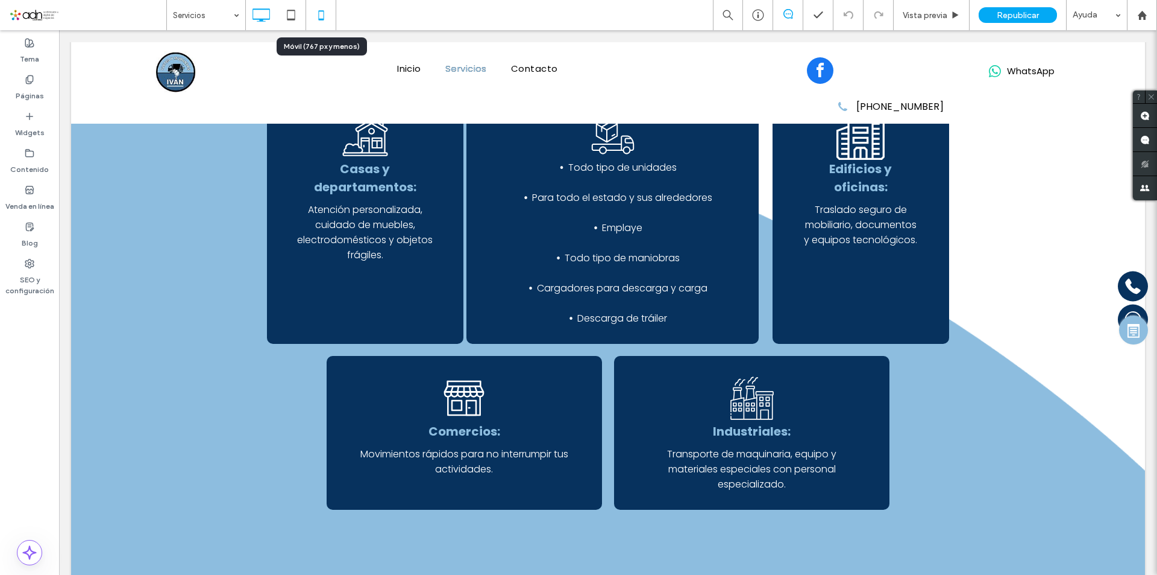
click at [316, 12] on icon at bounding box center [321, 15] width 24 height 24
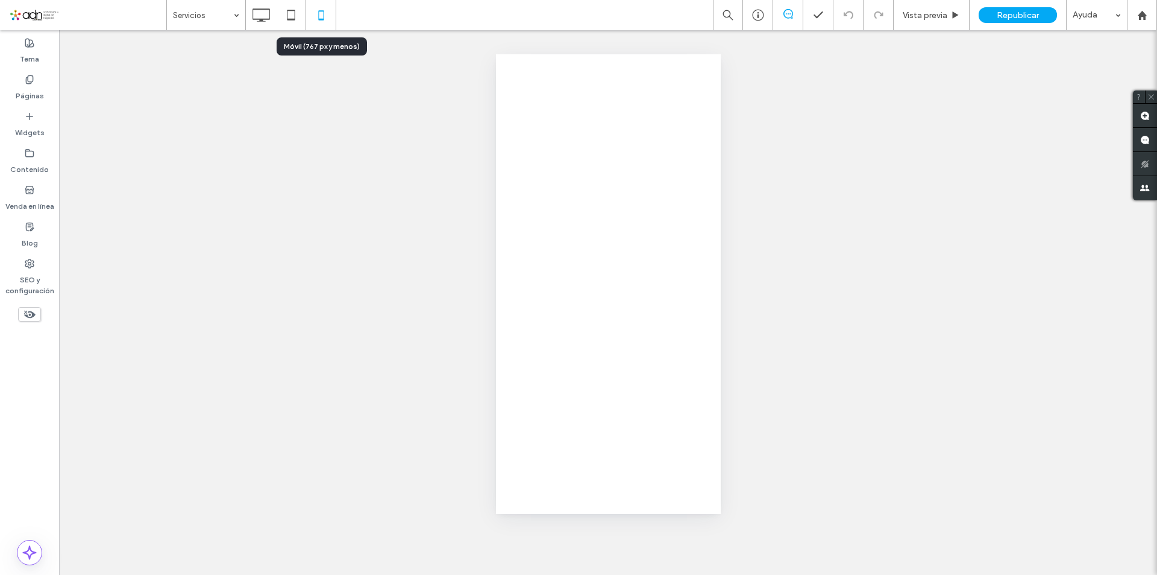
scroll to position [0, 0]
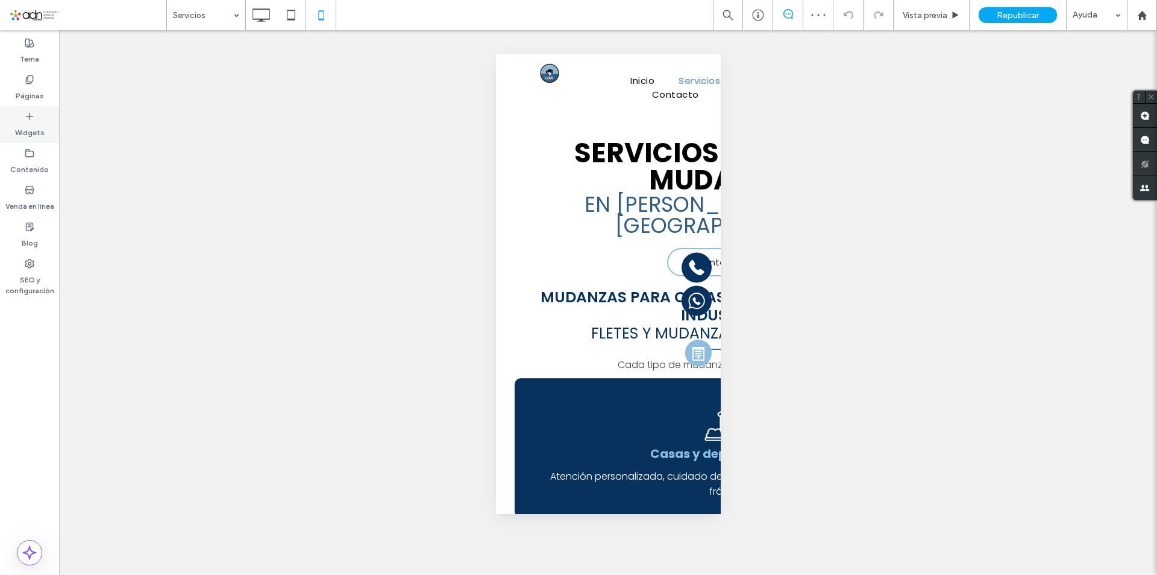
click at [27, 124] on label "Widgets" at bounding box center [30, 129] width 30 height 17
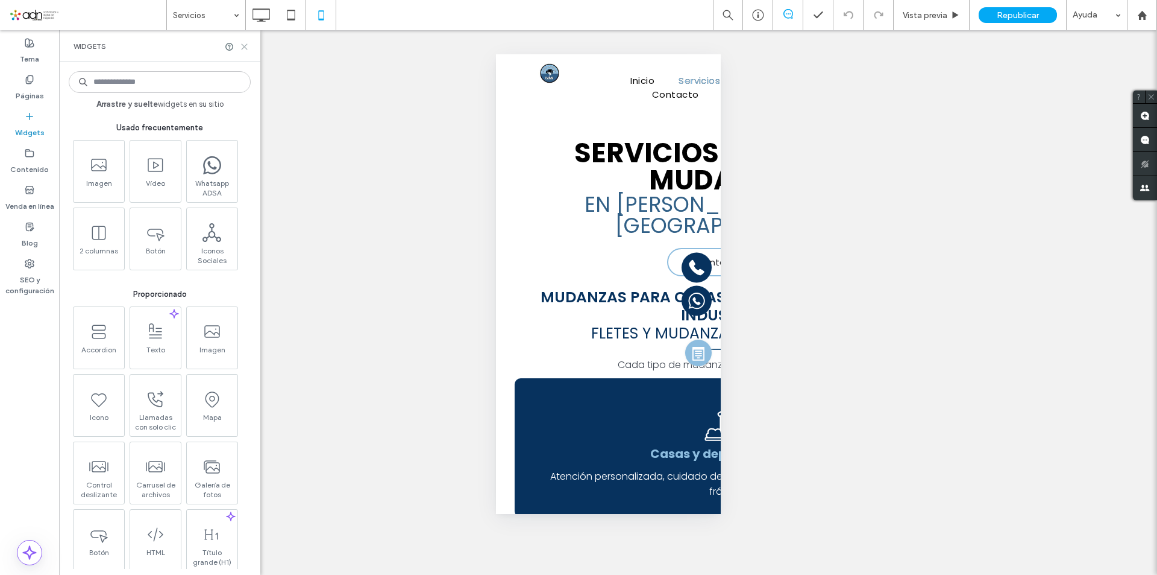
click at [245, 46] on icon at bounding box center [244, 46] width 9 height 9
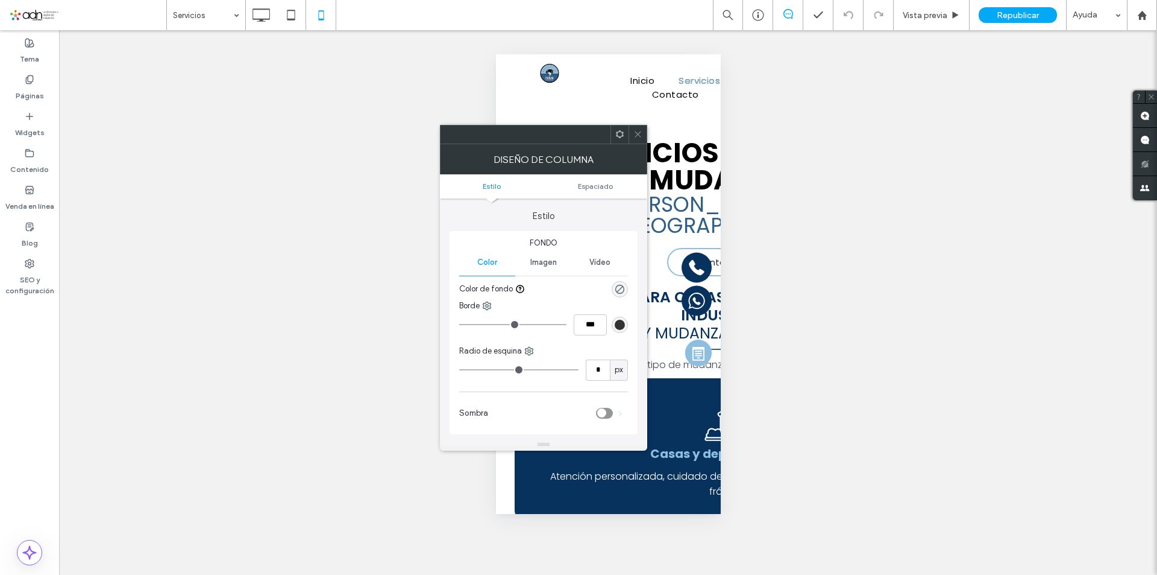
click at [636, 136] on icon at bounding box center [638, 134] width 9 height 9
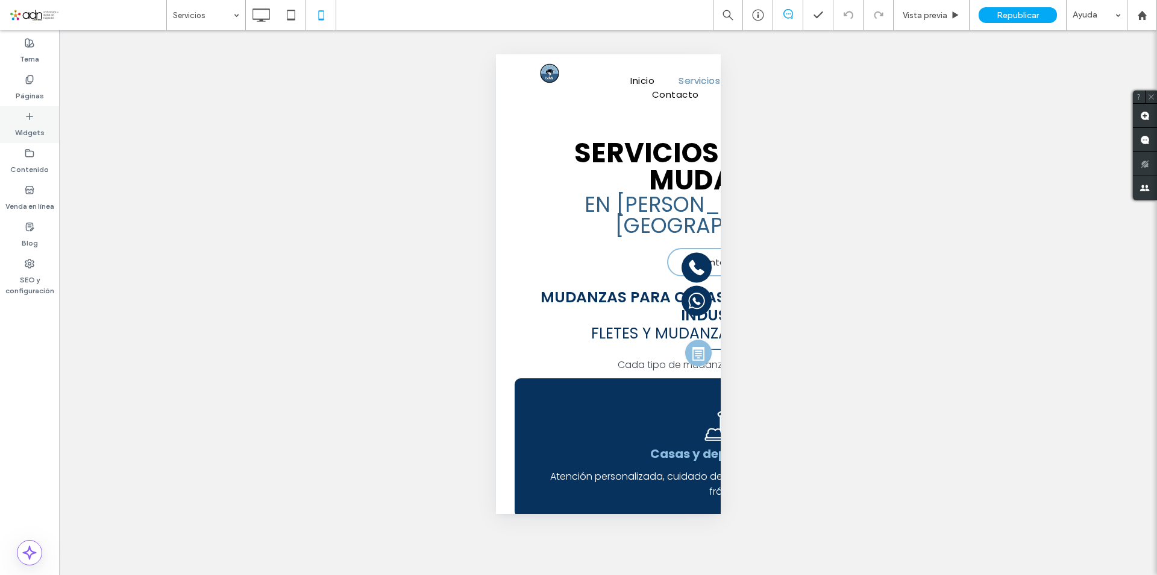
click at [33, 125] on label "Widgets" at bounding box center [30, 129] width 30 height 17
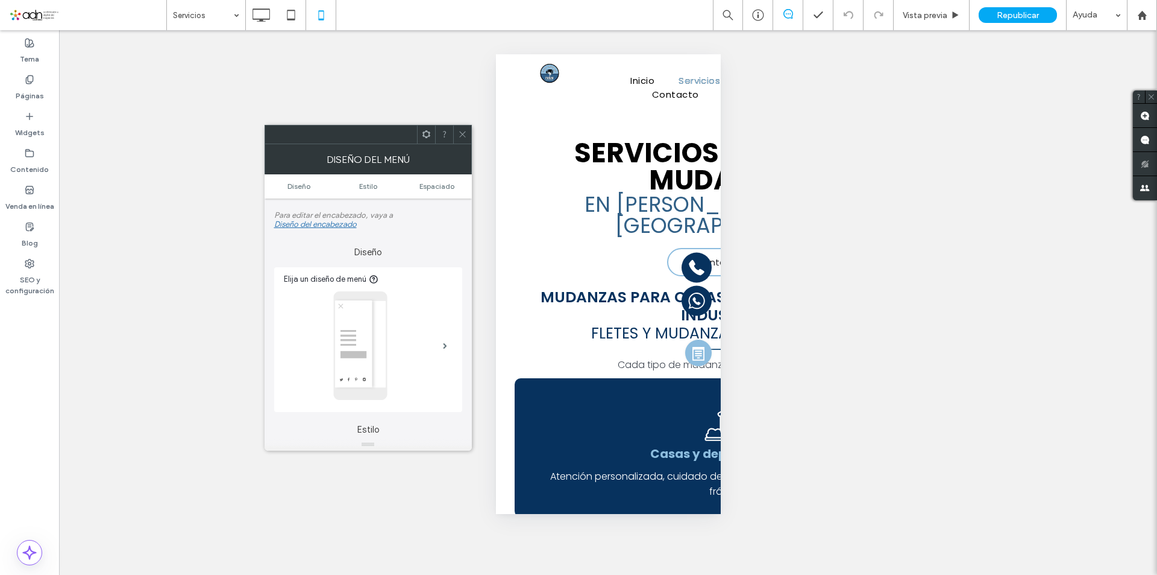
click at [462, 139] on span at bounding box center [462, 134] width 9 height 18
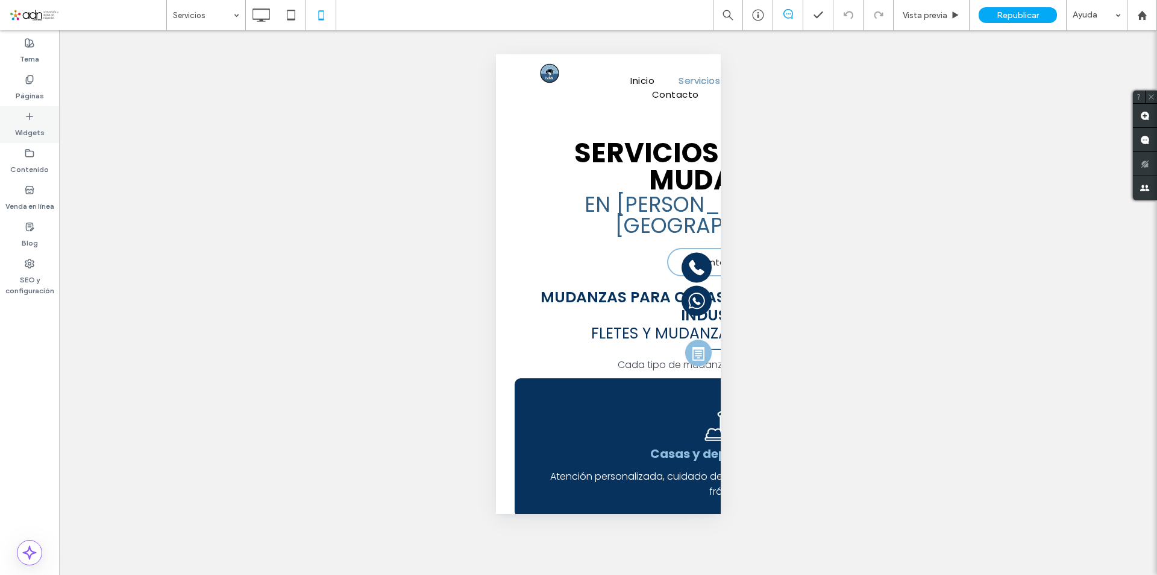
click at [27, 124] on label "Widgets" at bounding box center [30, 129] width 30 height 17
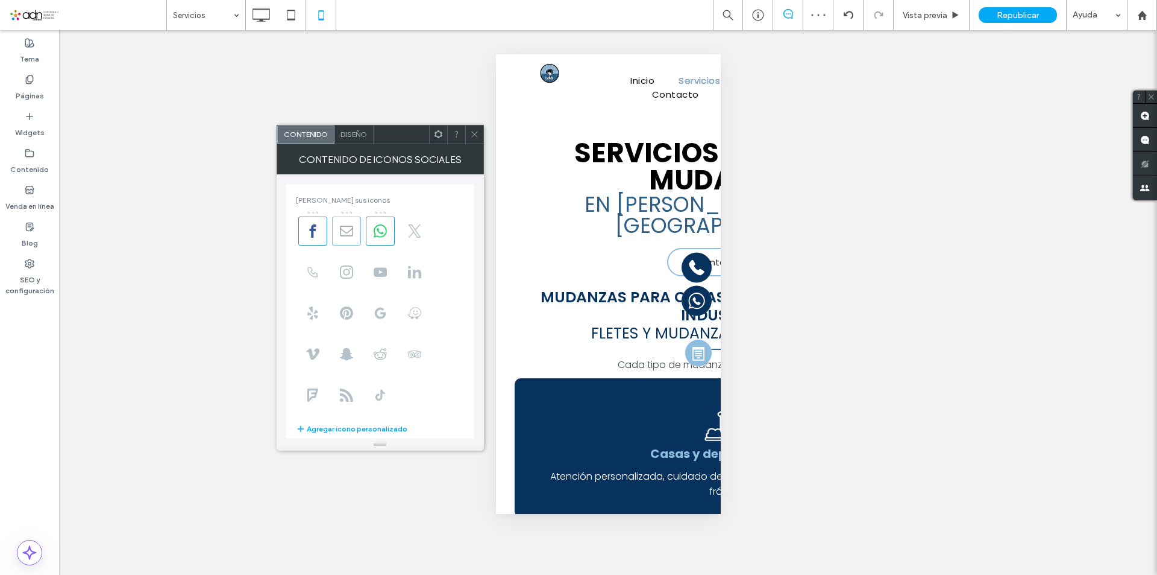
click at [348, 228] on icon at bounding box center [346, 230] width 13 height 13
click at [373, 231] on span at bounding box center [380, 230] width 29 height 29
click at [304, 429] on icon "button" at bounding box center [301, 429] width 10 height 10
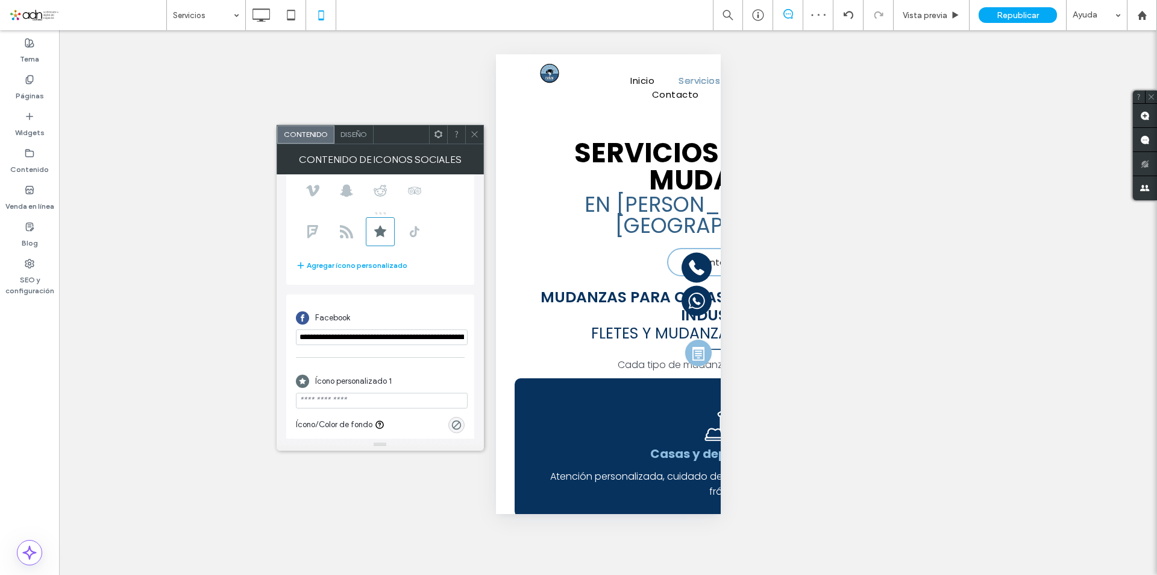
scroll to position [163, 0]
click at [377, 233] on icon at bounding box center [380, 230] width 12 height 11
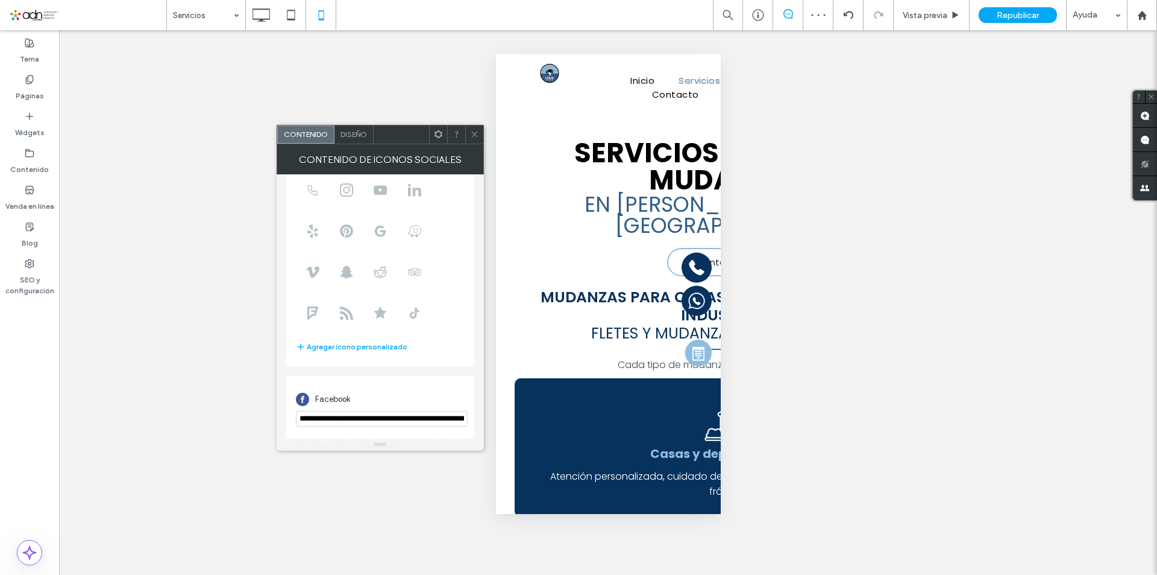
scroll to position [83, 0]
click at [477, 140] on span at bounding box center [474, 134] width 9 height 18
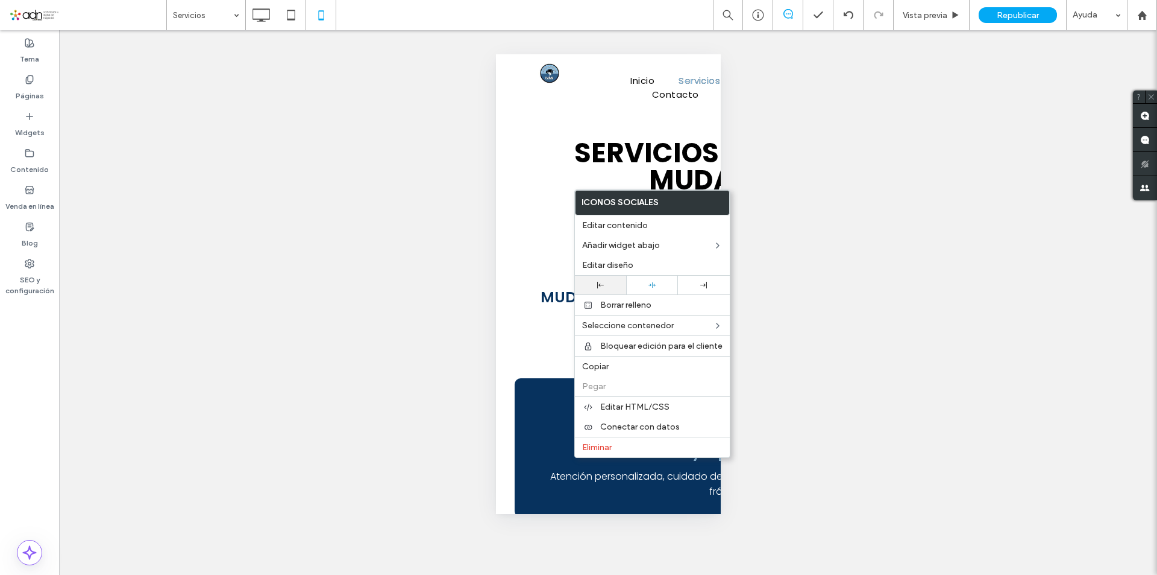
click at [614, 282] on div at bounding box center [601, 285] width 40 height 7
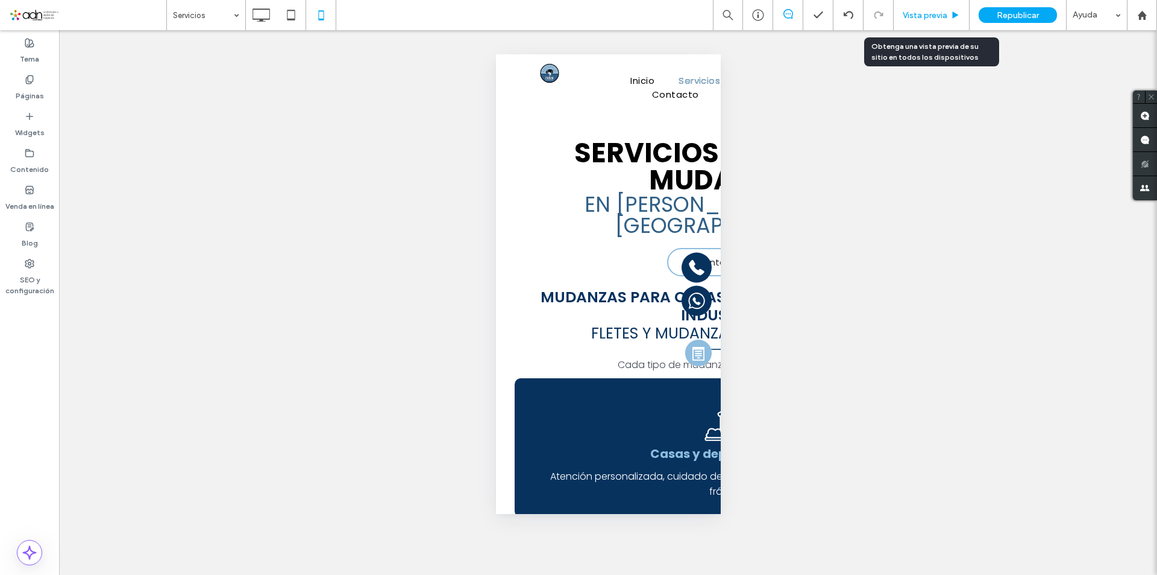
click at [935, 12] on span "Vista previa" at bounding box center [925, 15] width 45 height 10
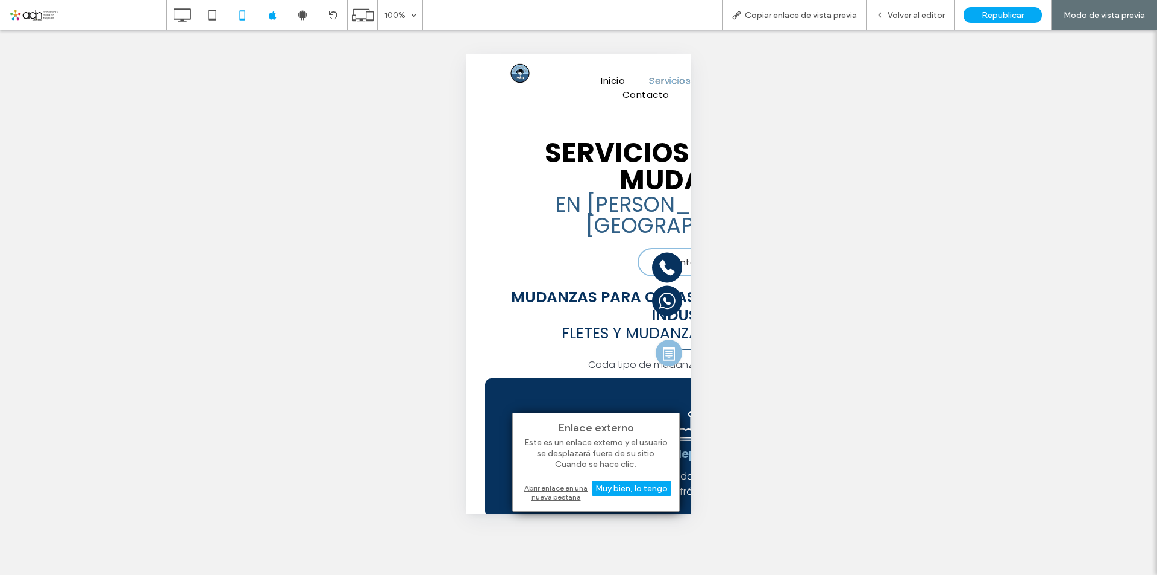
click at [579, 492] on div "Abrir enlace en una nueva pestaña" at bounding box center [596, 492] width 151 height 22
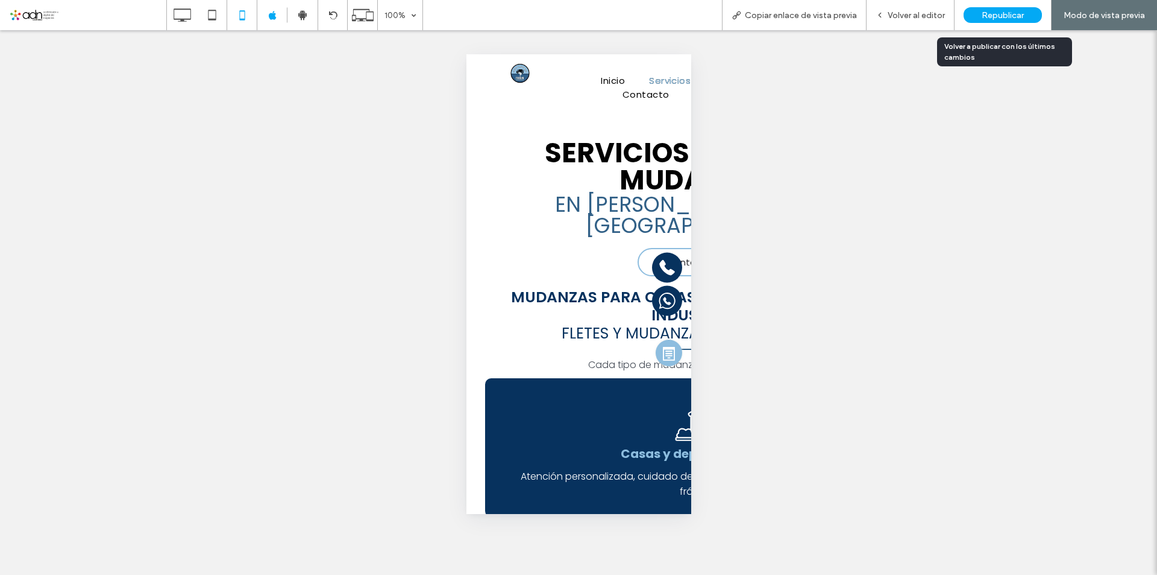
click at [989, 17] on span "Republicar" at bounding box center [1003, 15] width 42 height 10
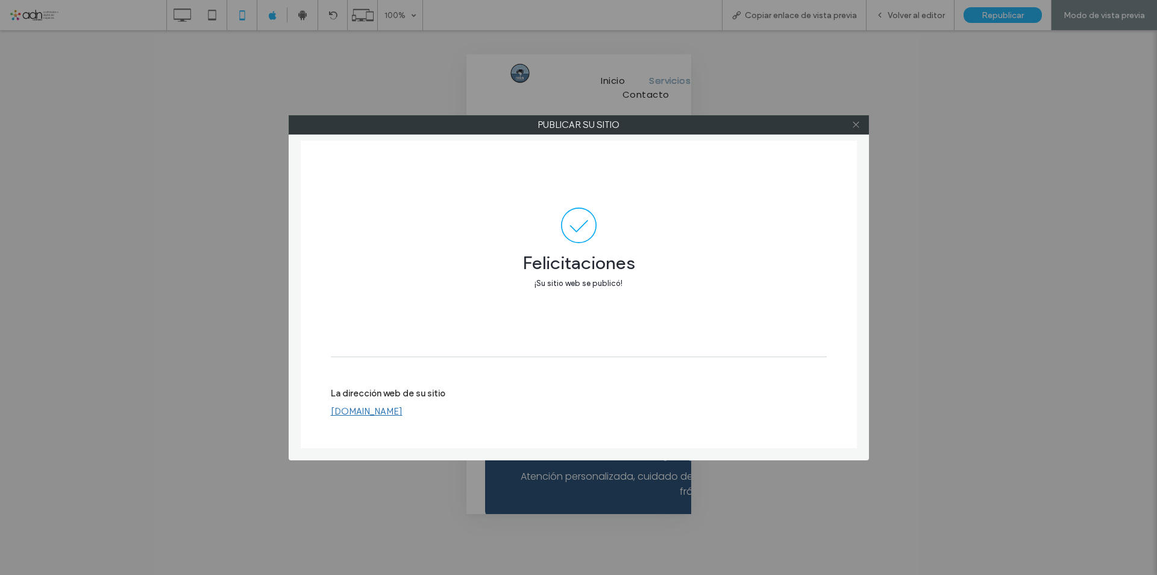
click at [853, 125] on icon at bounding box center [856, 124] width 9 height 9
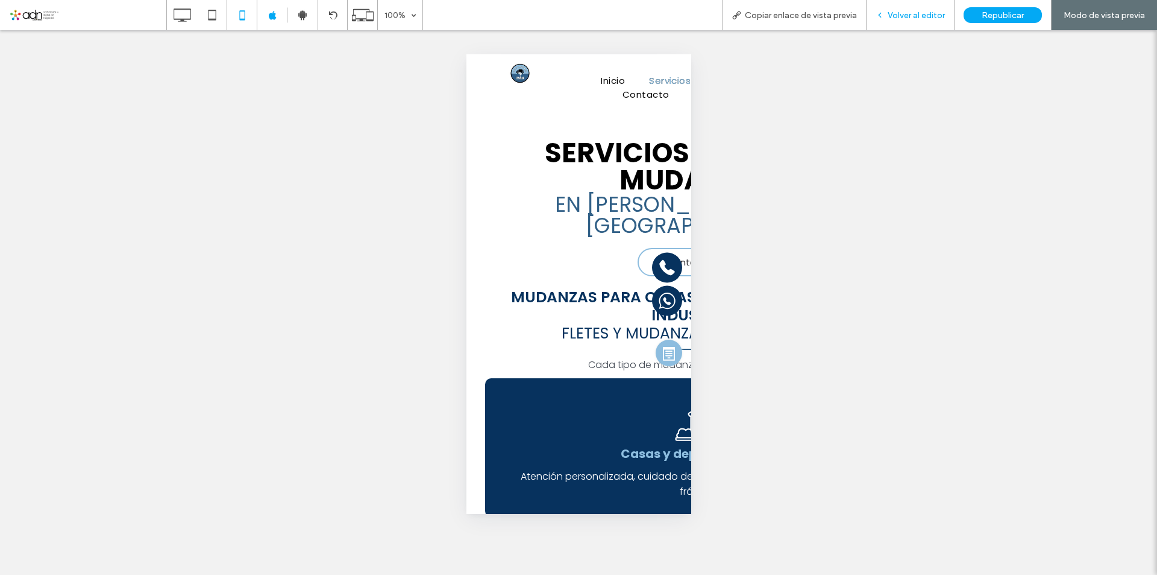
click at [915, 11] on span "Volver al editor" at bounding box center [916, 15] width 57 height 10
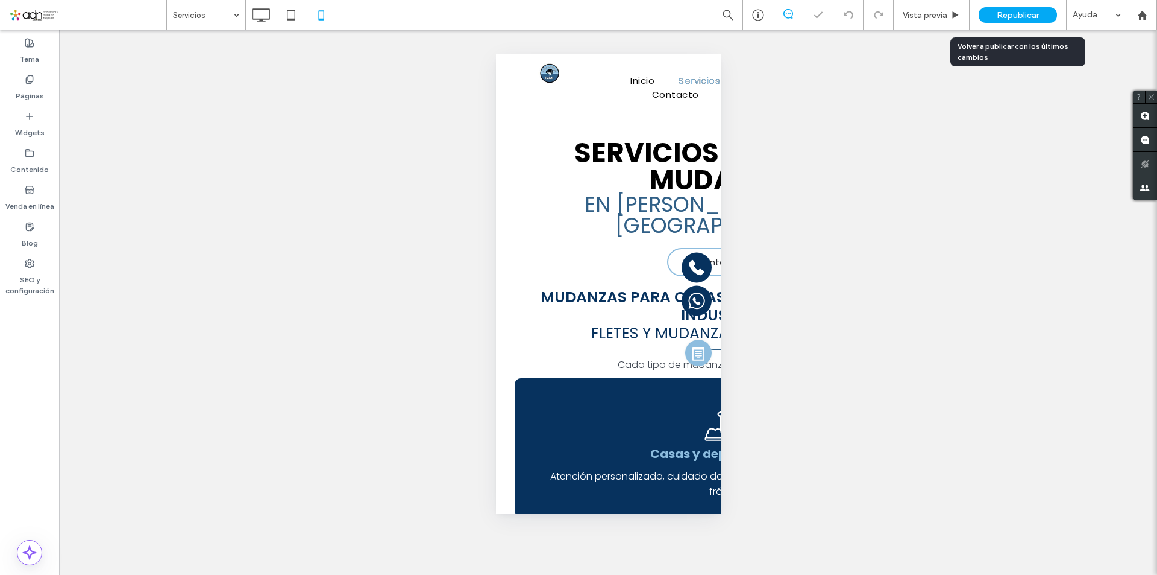
click at [1001, 13] on span "Republicar" at bounding box center [1018, 15] width 42 height 10
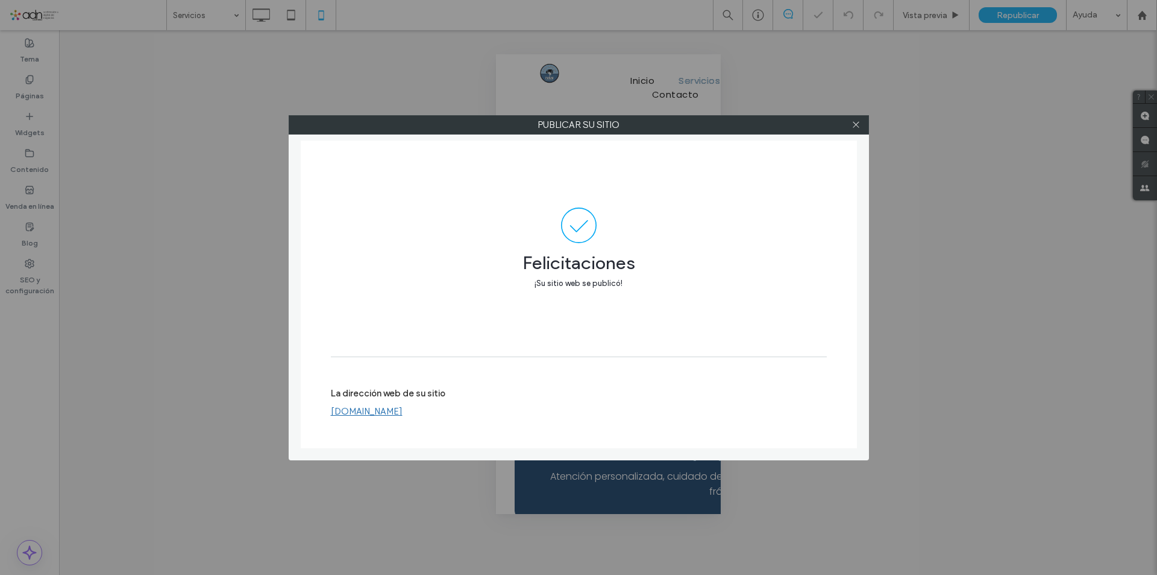
click at [861, 121] on div at bounding box center [857, 125] width 18 height 18
click at [859, 125] on icon at bounding box center [856, 124] width 9 height 9
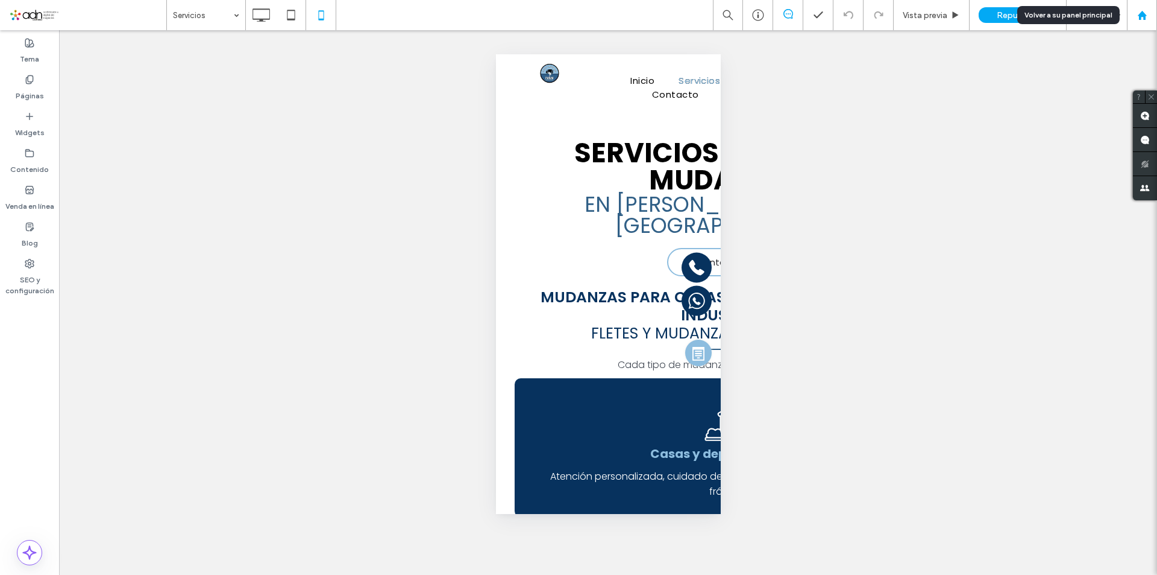
click at [1145, 13] on icon at bounding box center [1143, 15] width 10 height 10
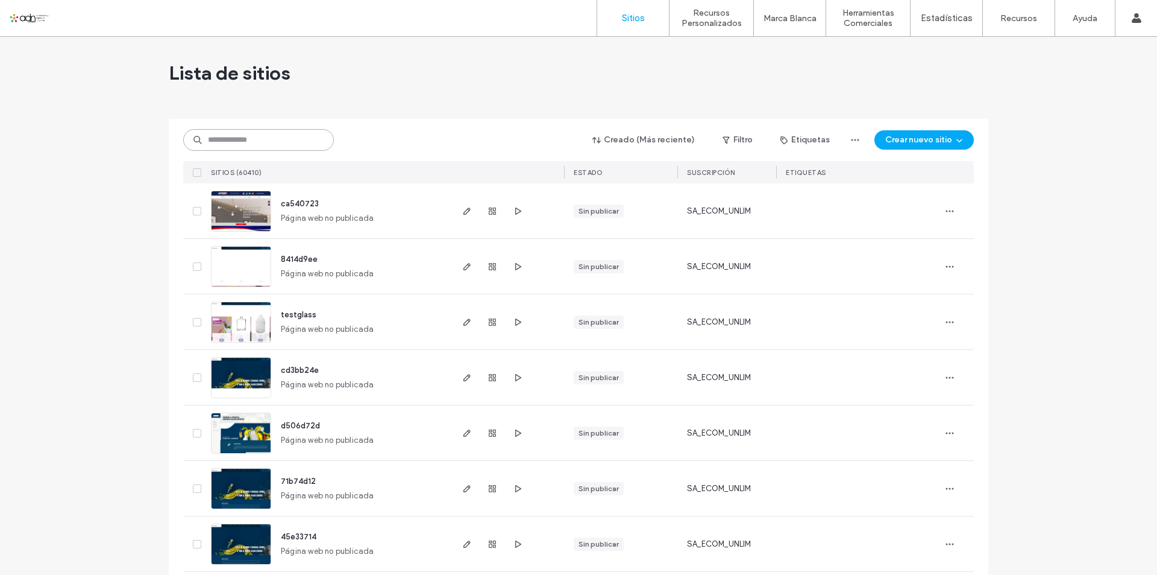
click at [256, 145] on input at bounding box center [258, 140] width 151 height 22
paste input "*********"
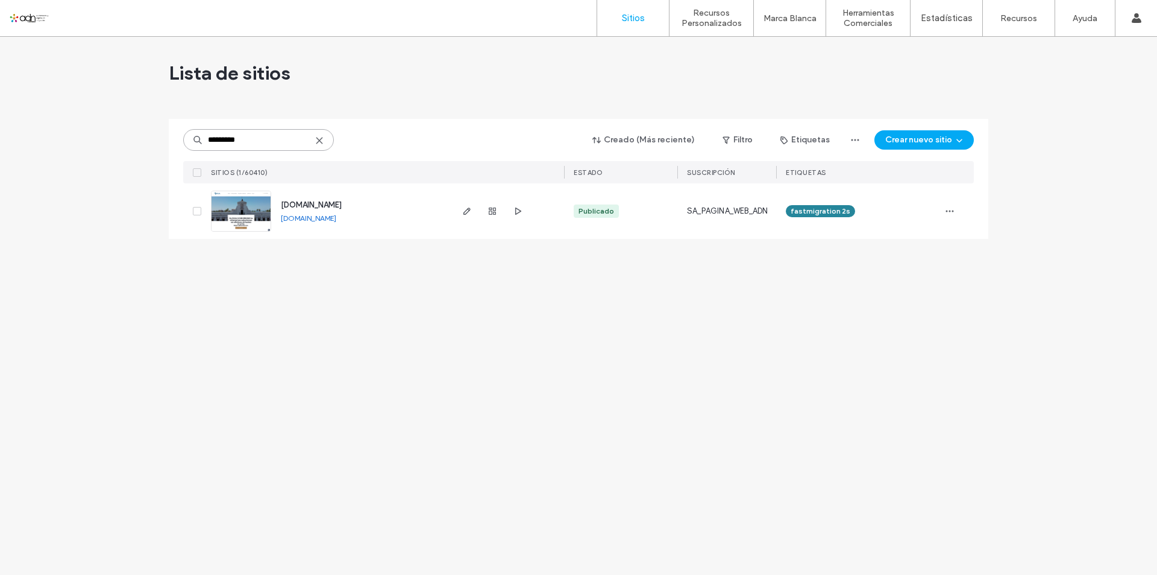
type input "*********"
click at [252, 213] on img at bounding box center [241, 232] width 59 height 82
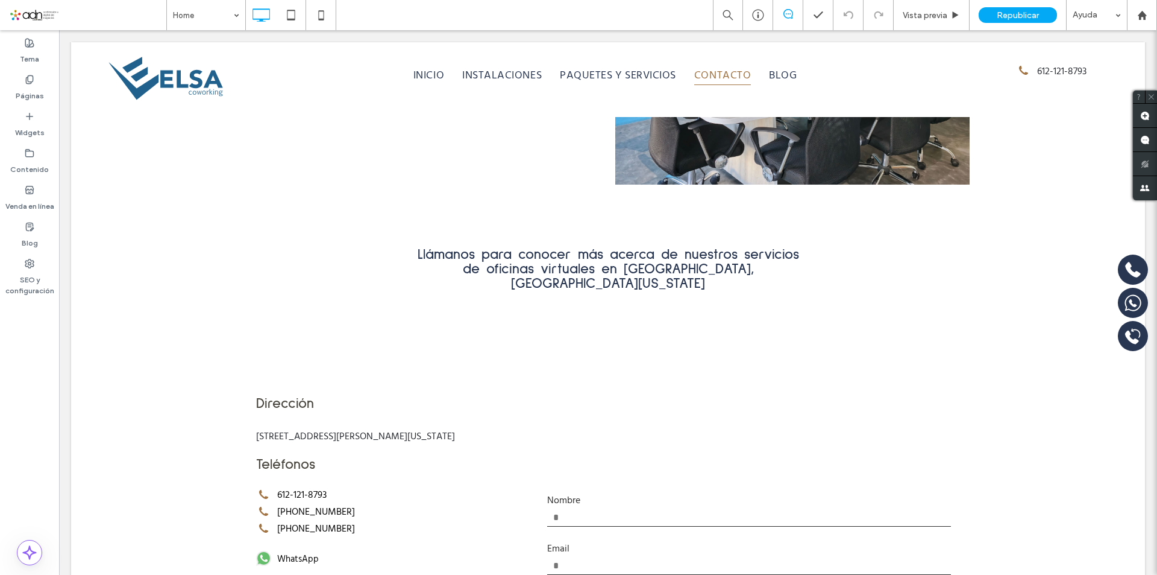
scroll to position [2351, 0]
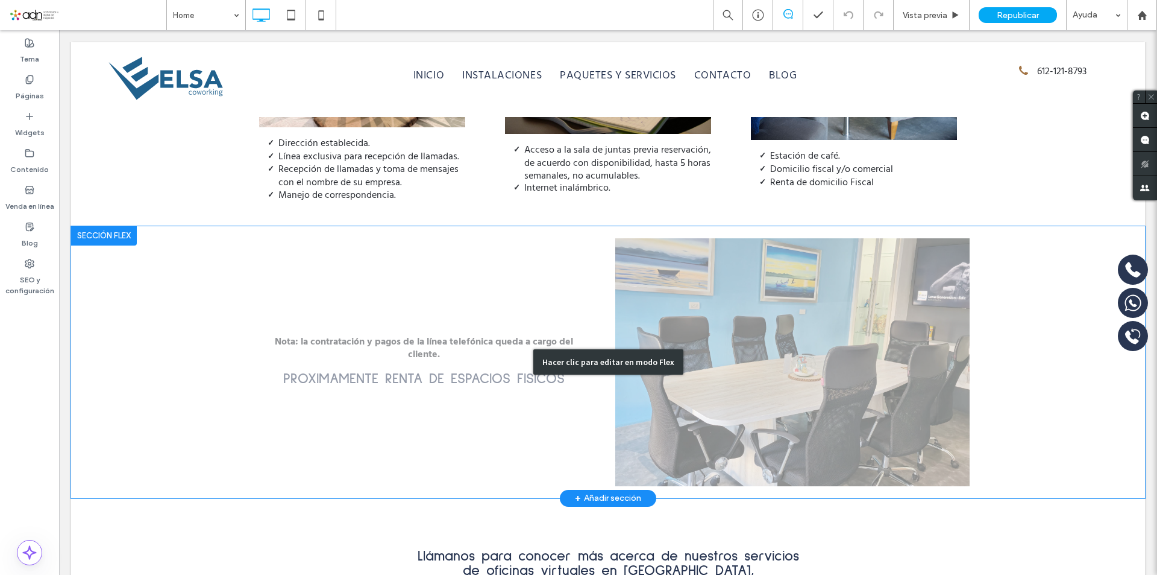
click at [567, 349] on div "Hacer clic para editar en modo Flex" at bounding box center [609, 361] width 150 height 25
click at [567, 335] on p "Nota: la contratación y pagos de la línea telefónica queda a cargo del cliente." at bounding box center [424, 347] width 330 height 25
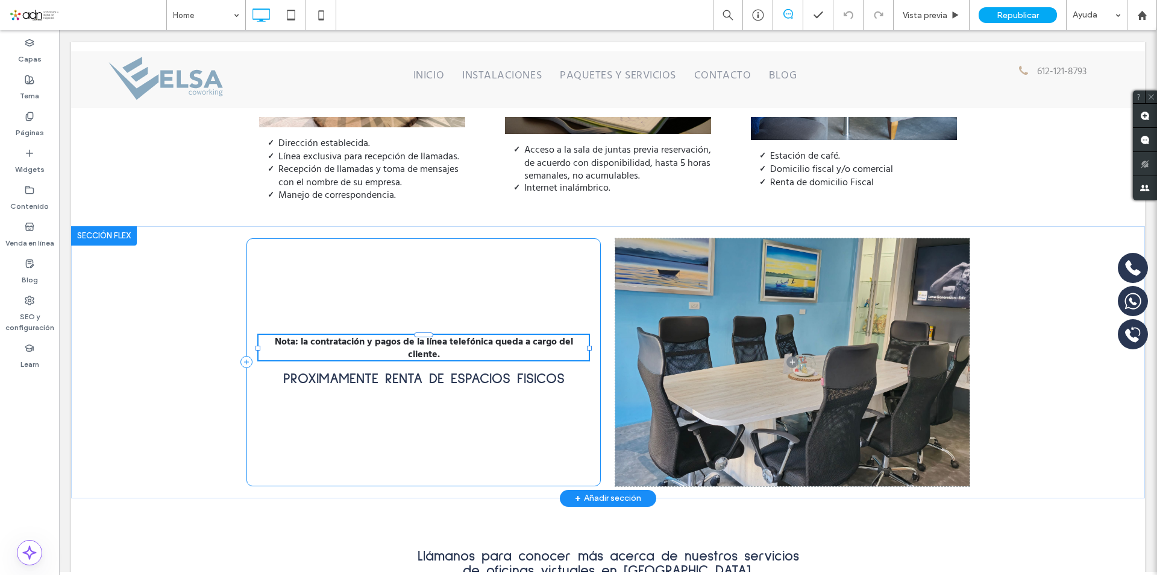
scroll to position [2287, 0]
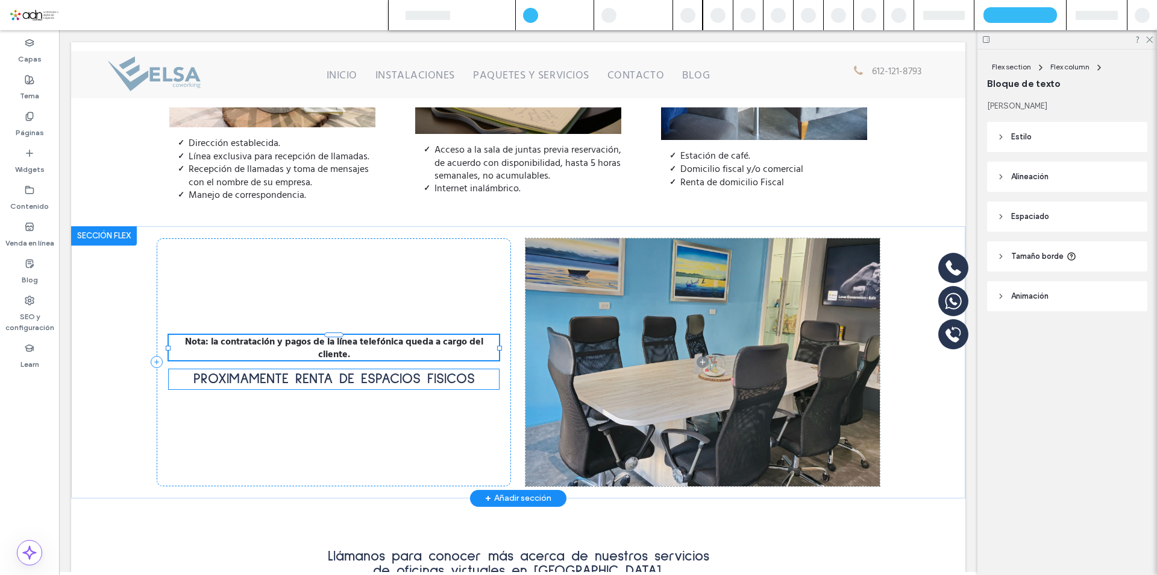
click at [389, 371] on span "PROXIMAMENTE RENTA DE ESPACIOS FISICOS" at bounding box center [335, 378] width 282 height 14
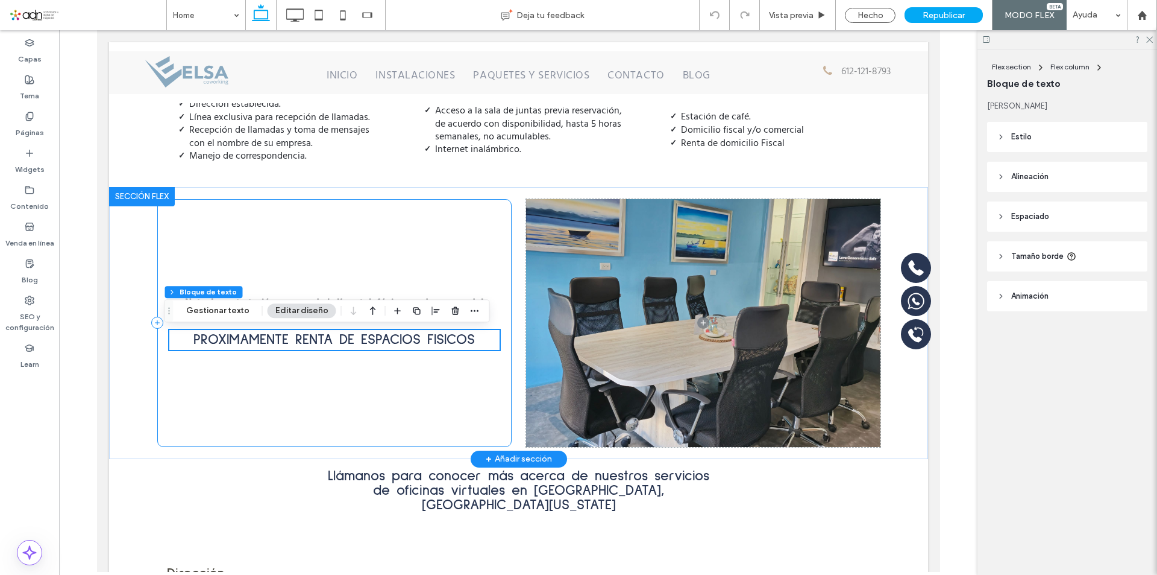
scroll to position [2249, 0]
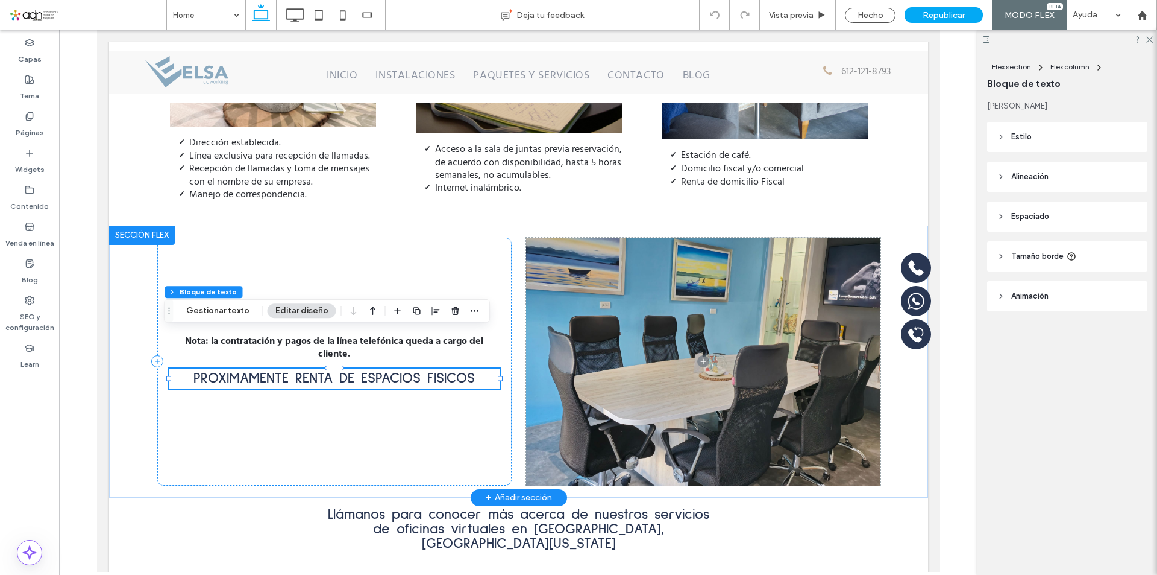
click at [470, 368] on h3 "PROXIMAMENTE RENTA DE ESPACIOS FISICOS" at bounding box center [334, 378] width 330 height 20
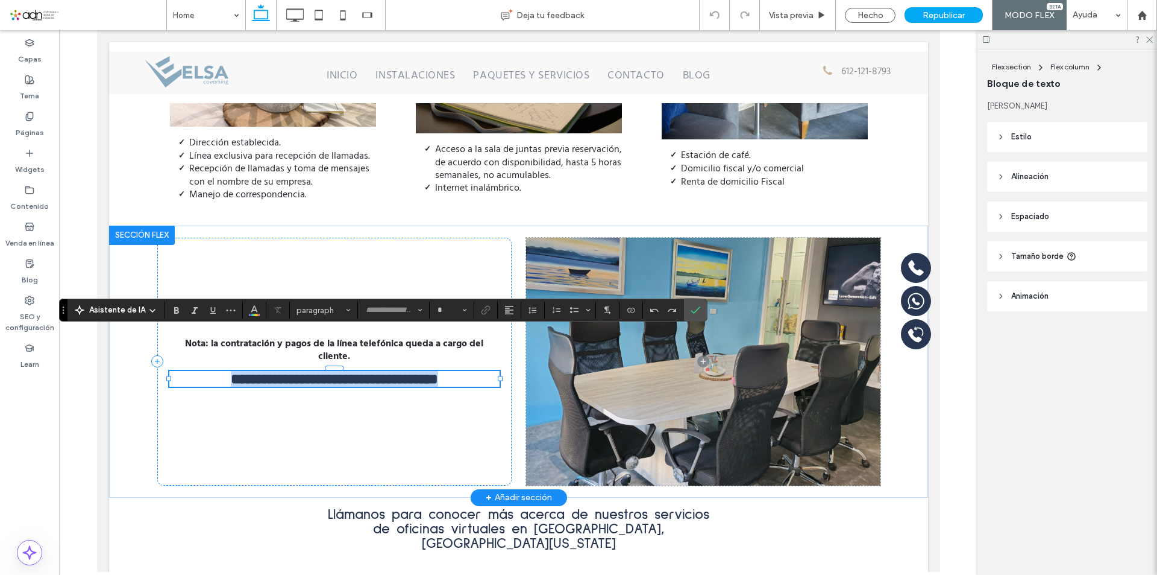
type input "**********"
type input "**"
click at [470, 371] on h3 "**********" at bounding box center [334, 379] width 330 height 16
click at [358, 379] on div "**********" at bounding box center [334, 362] width 354 height 248
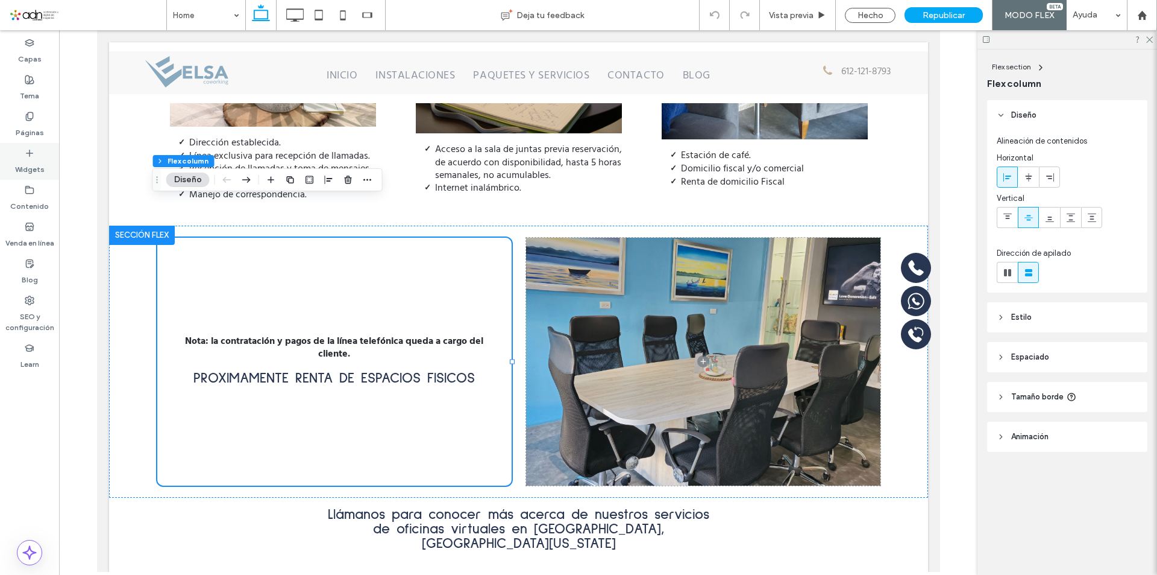
click at [30, 163] on label "Widgets" at bounding box center [30, 166] width 30 height 17
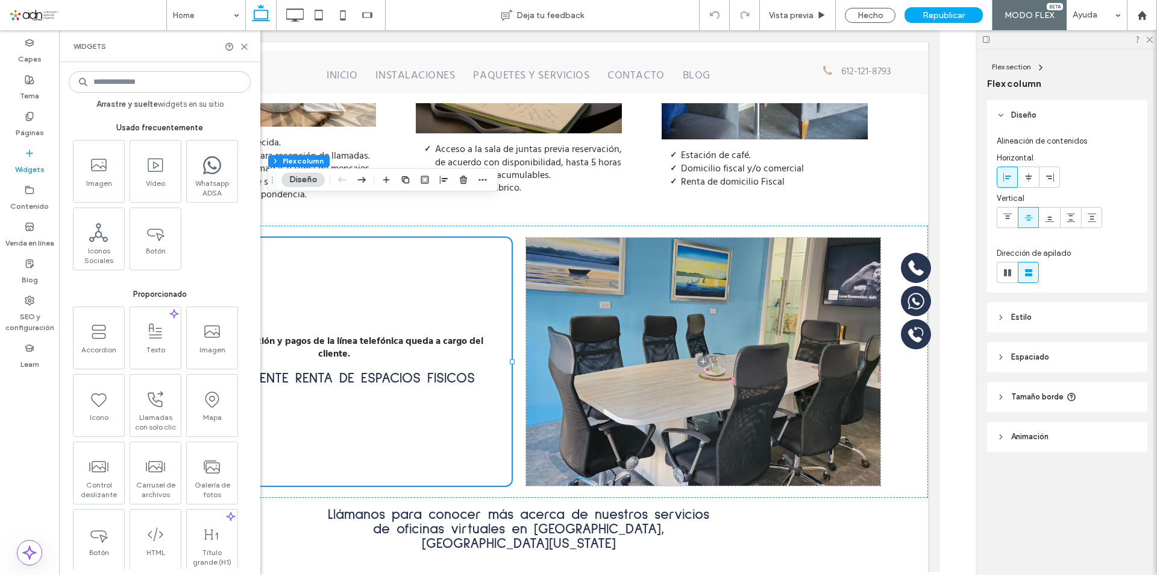
click at [145, 86] on input at bounding box center [160, 82] width 182 height 22
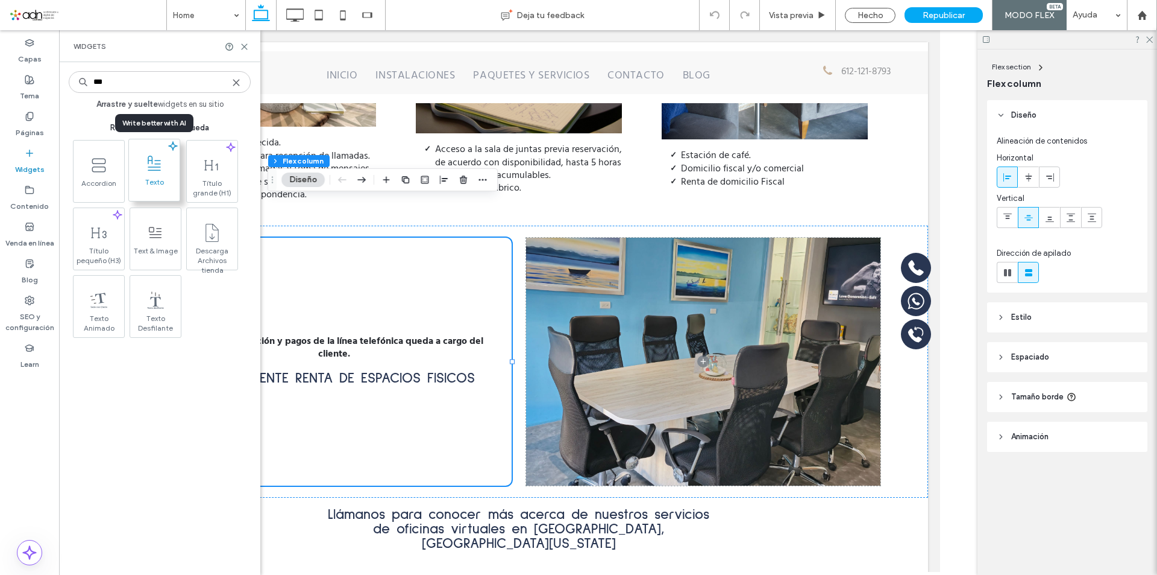
type input "***"
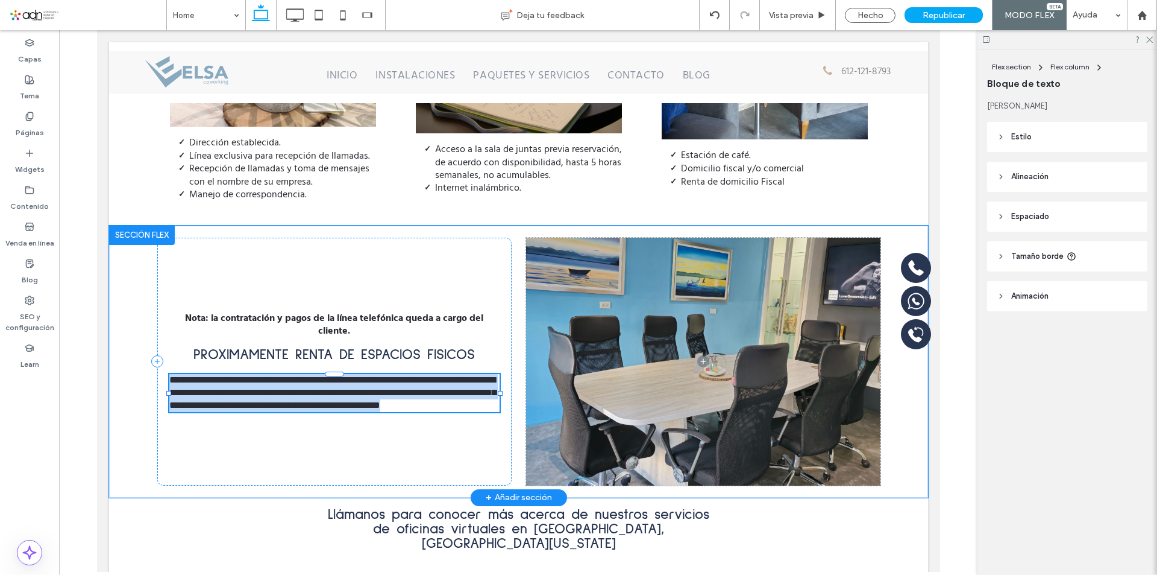
type input "**********"
type input "**"
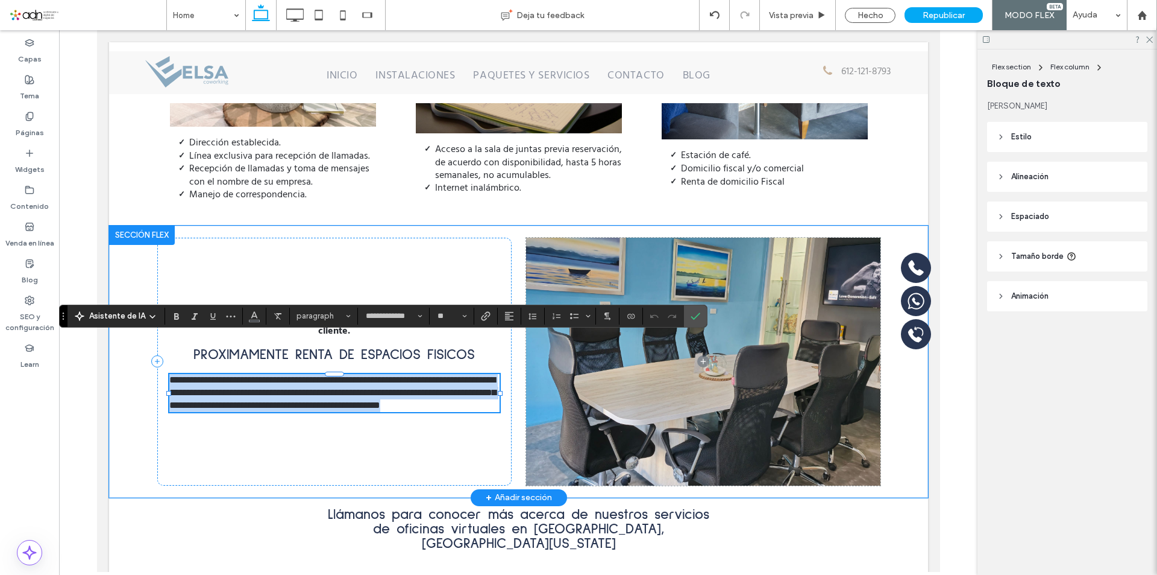
scroll to position [2234, 0]
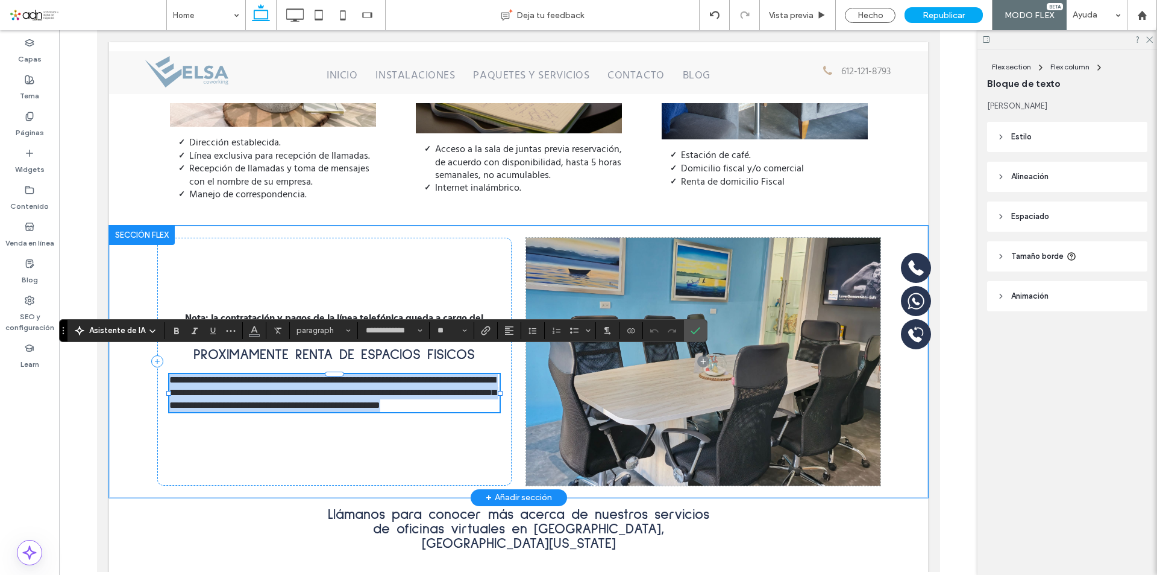
click at [330, 375] on span "**********" at bounding box center [332, 392] width 327 height 34
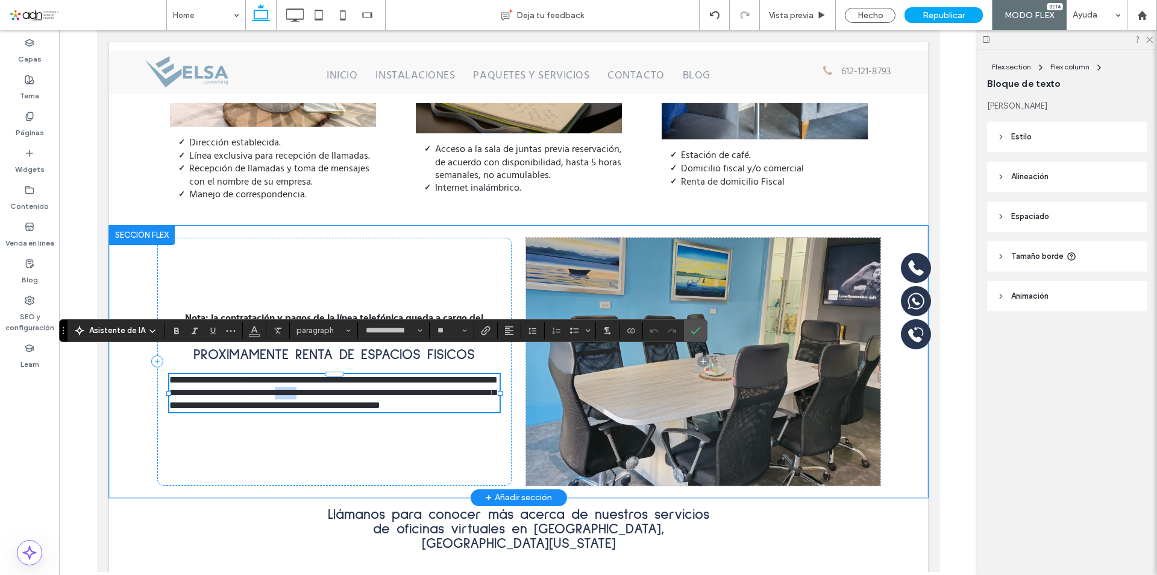
click at [330, 375] on span "**********" at bounding box center [332, 392] width 327 height 34
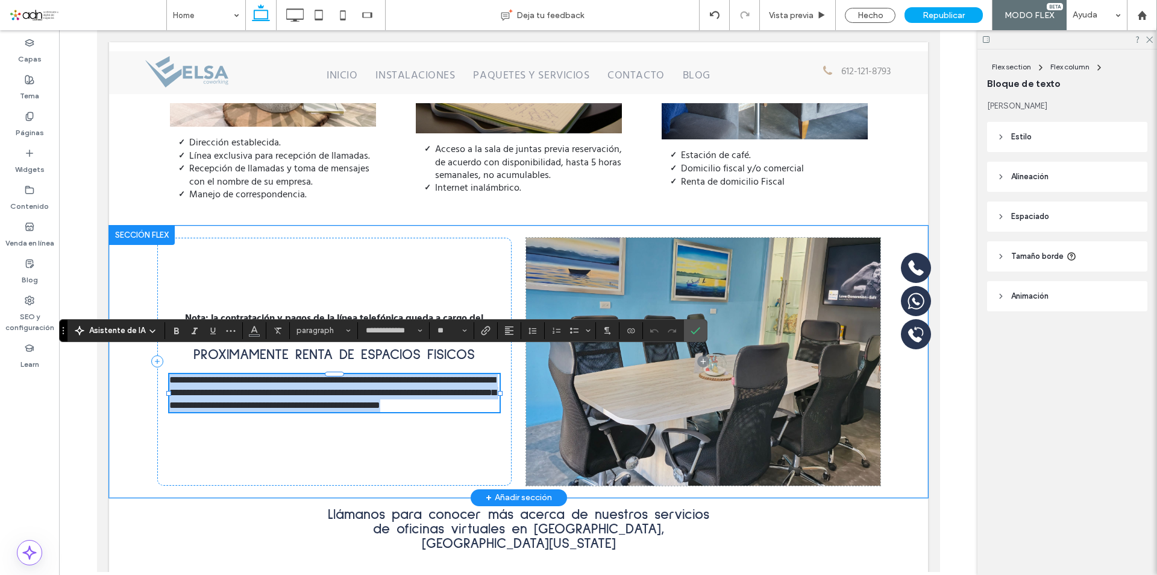
paste div
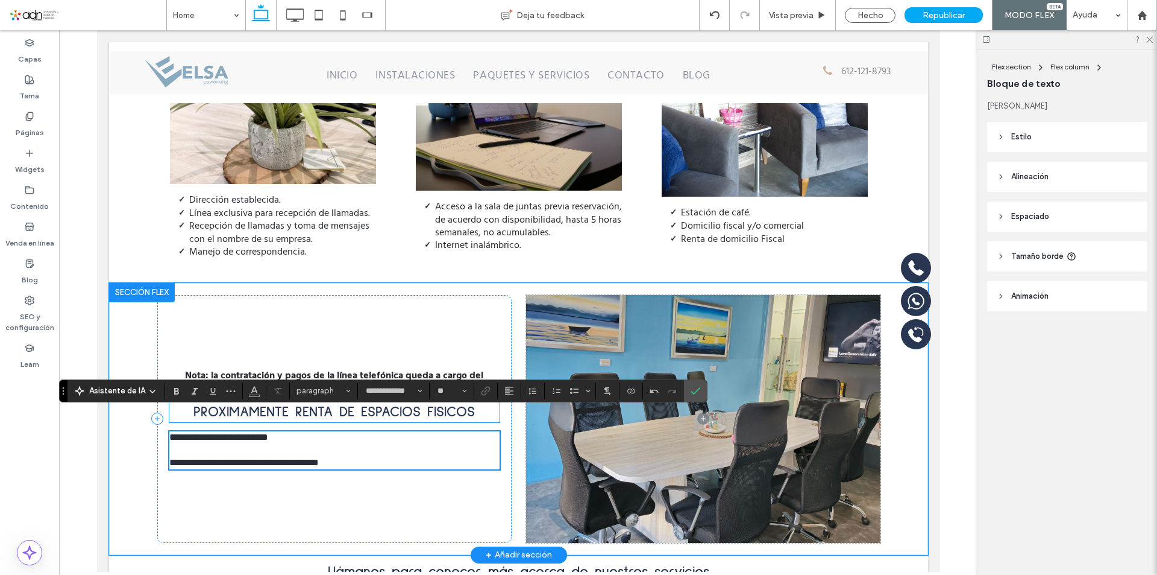
scroll to position [2174, 0]
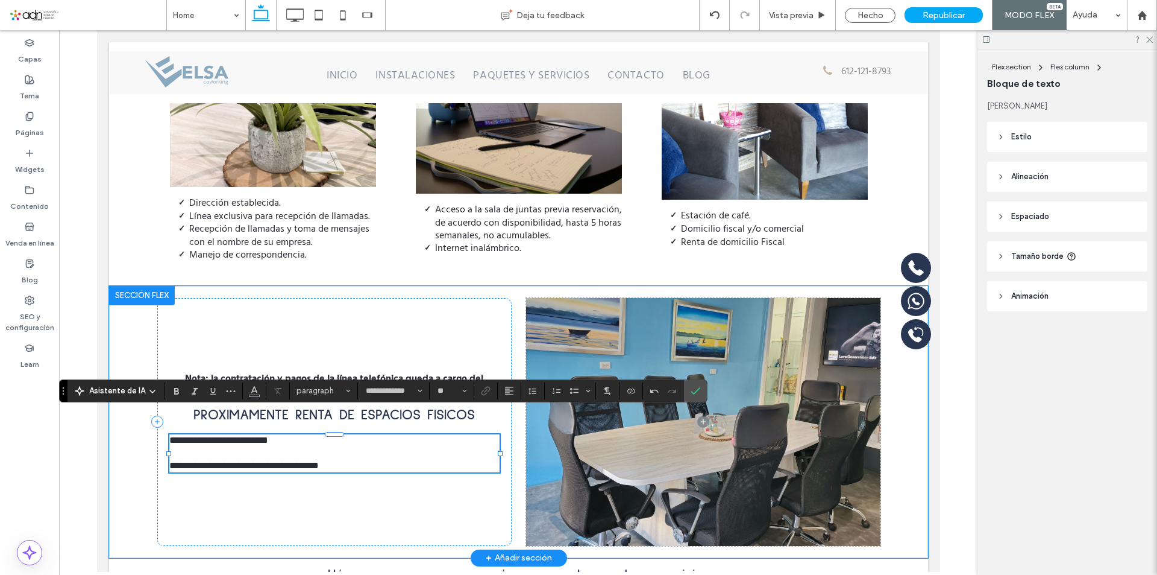
click at [207, 435] on span "**********" at bounding box center [244, 452] width 150 height 34
click at [303, 435] on span "**********" at bounding box center [244, 452] width 150 height 34
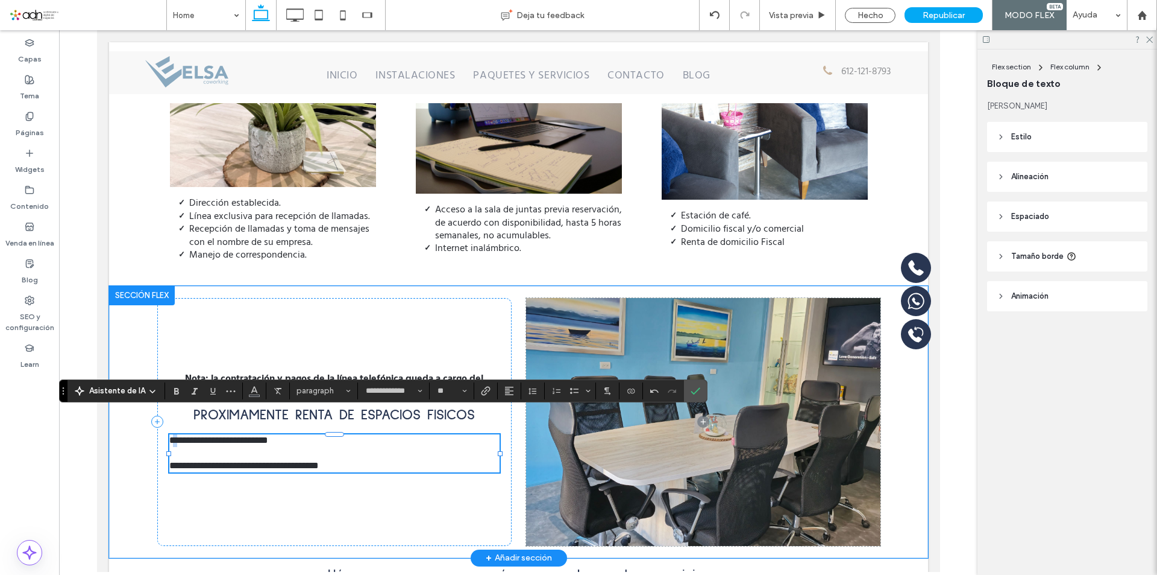
drag, startPoint x: 337, startPoint y: 430, endPoint x: 168, endPoint y: 408, distance: 170.3
click at [169, 434] on p "**********" at bounding box center [334, 452] width 330 height 37
click at [213, 435] on span "**********" at bounding box center [244, 452] width 150 height 34
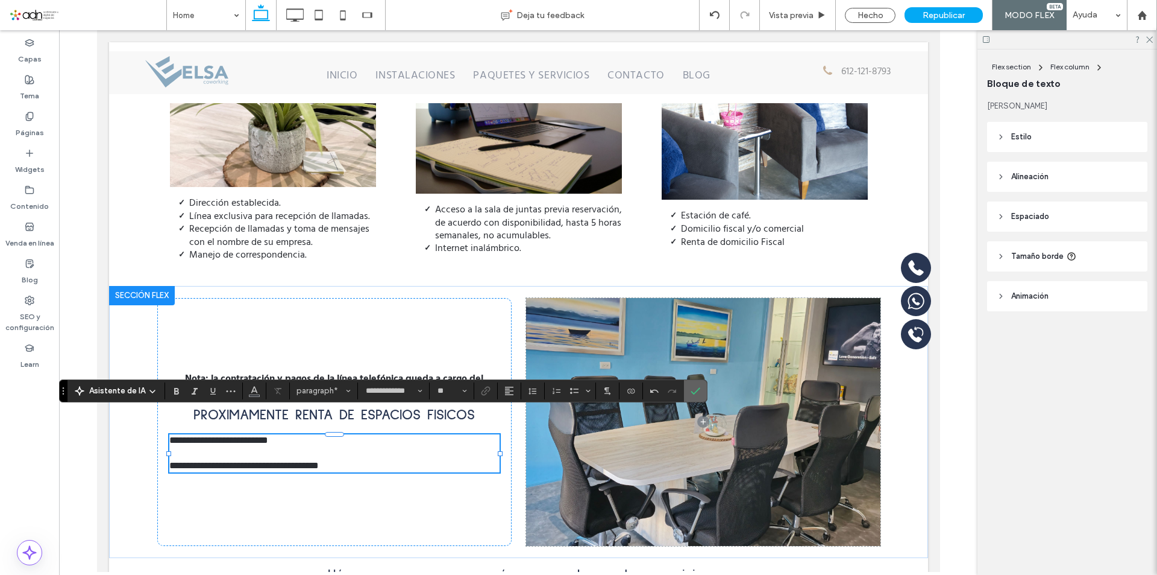
click at [694, 386] on icon "Confirmar" at bounding box center [696, 391] width 10 height 10
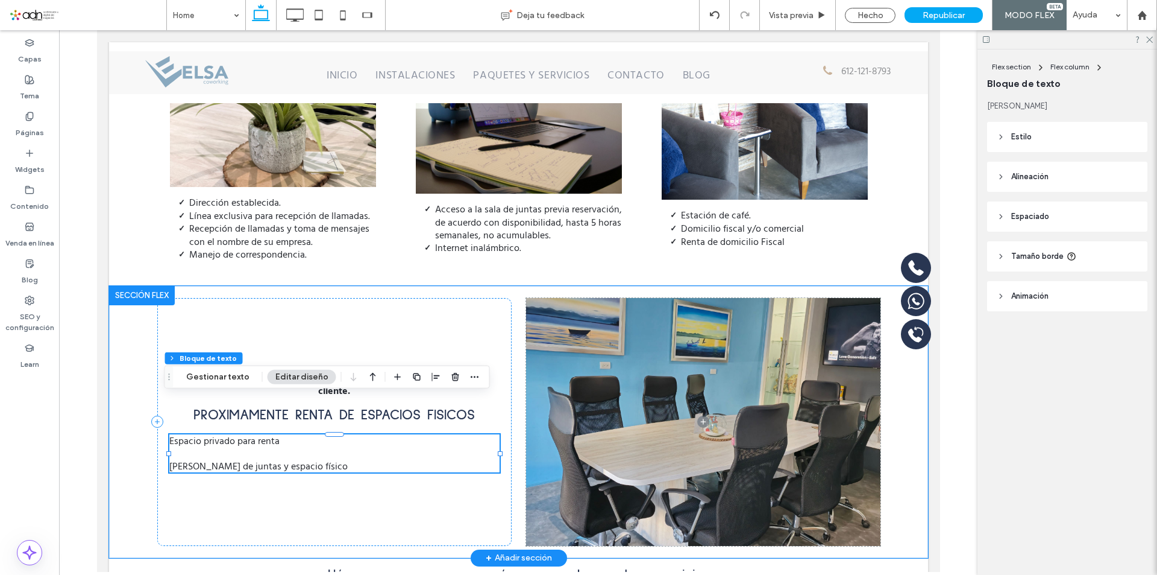
click at [169, 433] on span "Espacio privado para renta Renta de sala de juntas y espacio físico" at bounding box center [258, 453] width 178 height 40
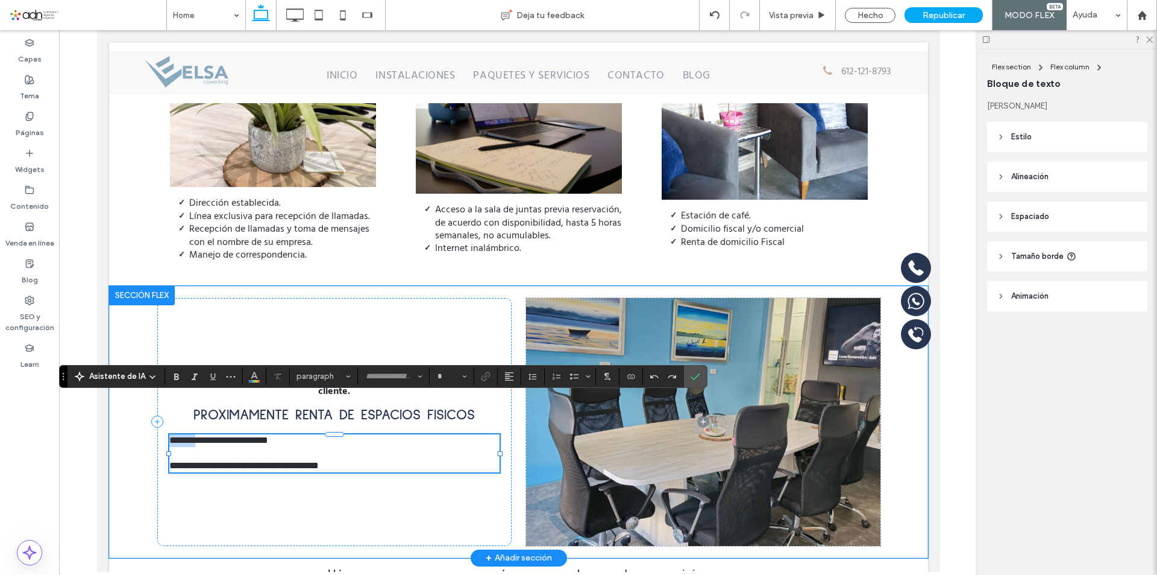
type input "**********"
type input "**"
click at [171, 435] on span "**********" at bounding box center [218, 439] width 99 height 9
drag, startPoint x: 165, startPoint y: 406, endPoint x: 331, endPoint y: 428, distance: 167.3
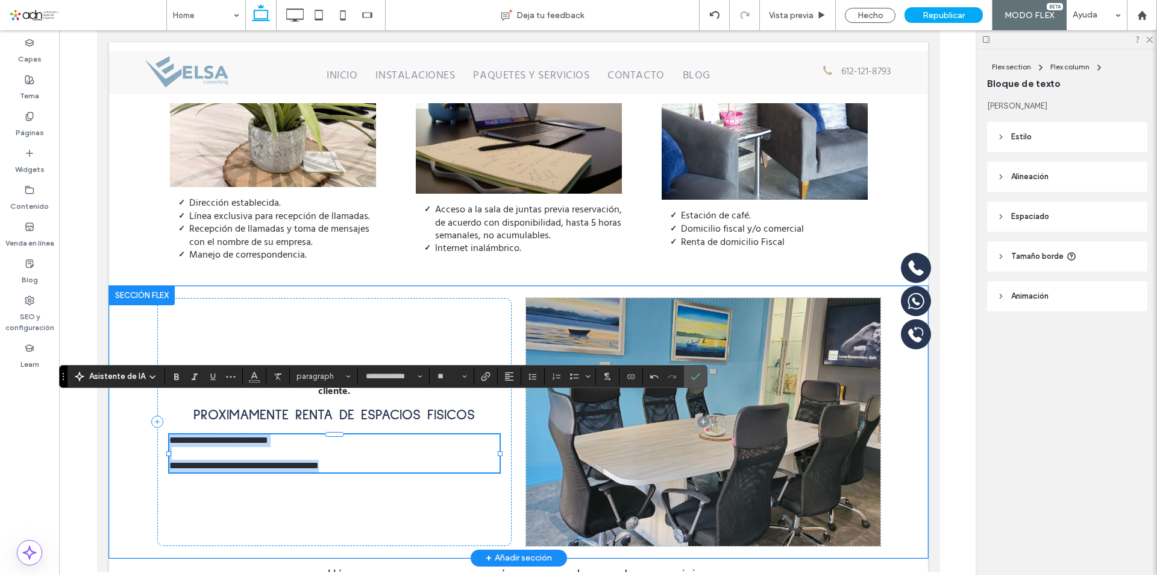
click at [331, 434] on p "**********" at bounding box center [334, 452] width 330 height 37
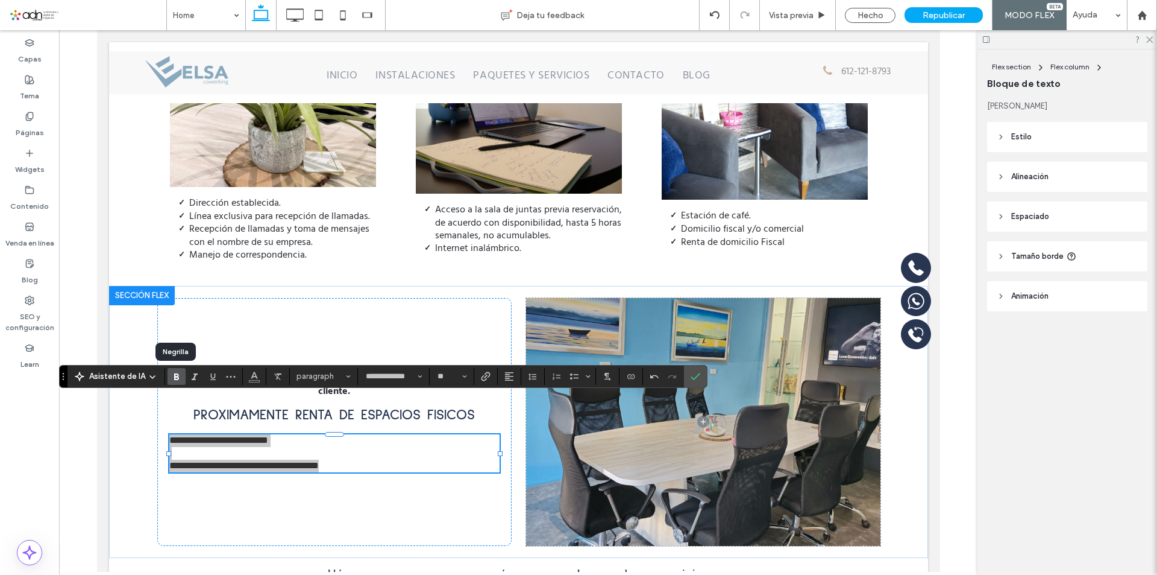
click at [173, 377] on icon "Negrilla" at bounding box center [177, 376] width 10 height 10
click at [253, 377] on icon "Color" at bounding box center [255, 375] width 10 height 10
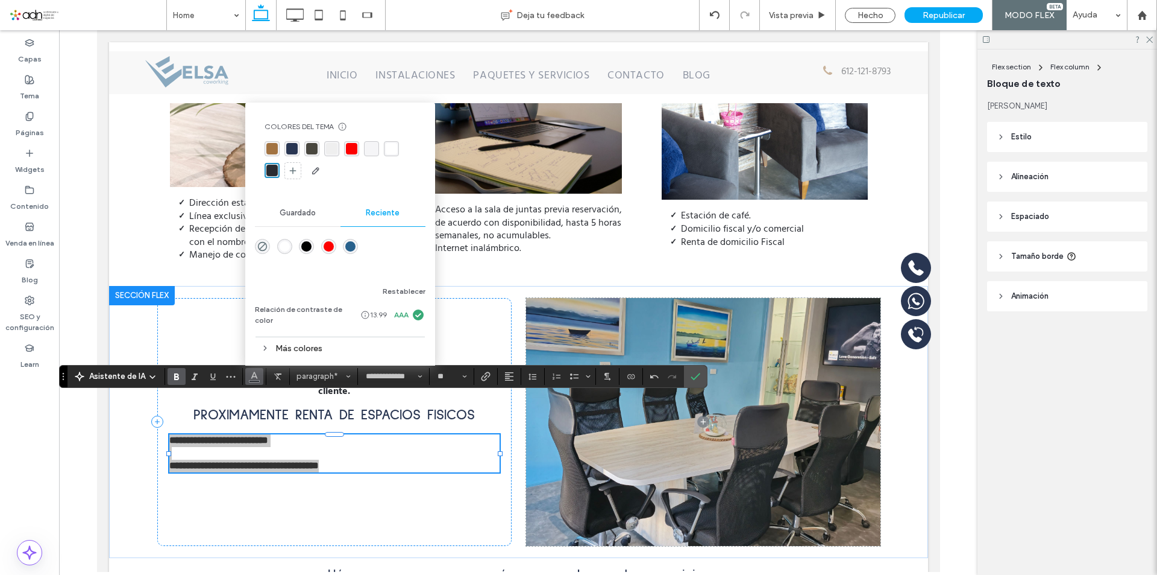
click at [271, 175] on div "rgba(41, 44, 50, 1)" at bounding box center [271, 170] width 11 height 11
click at [571, 380] on icon "Lista con viñetas" at bounding box center [575, 376] width 10 height 10
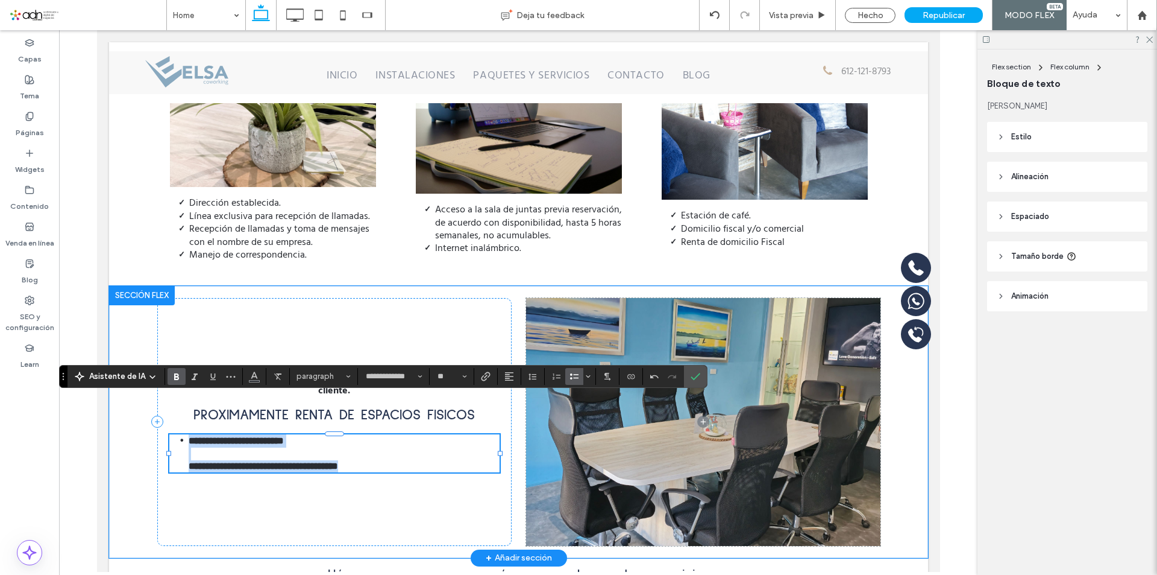
click at [197, 436] on strong "**********" at bounding box center [244, 453] width 113 height 34
click at [181, 434] on ul "**********" at bounding box center [334, 453] width 330 height 38
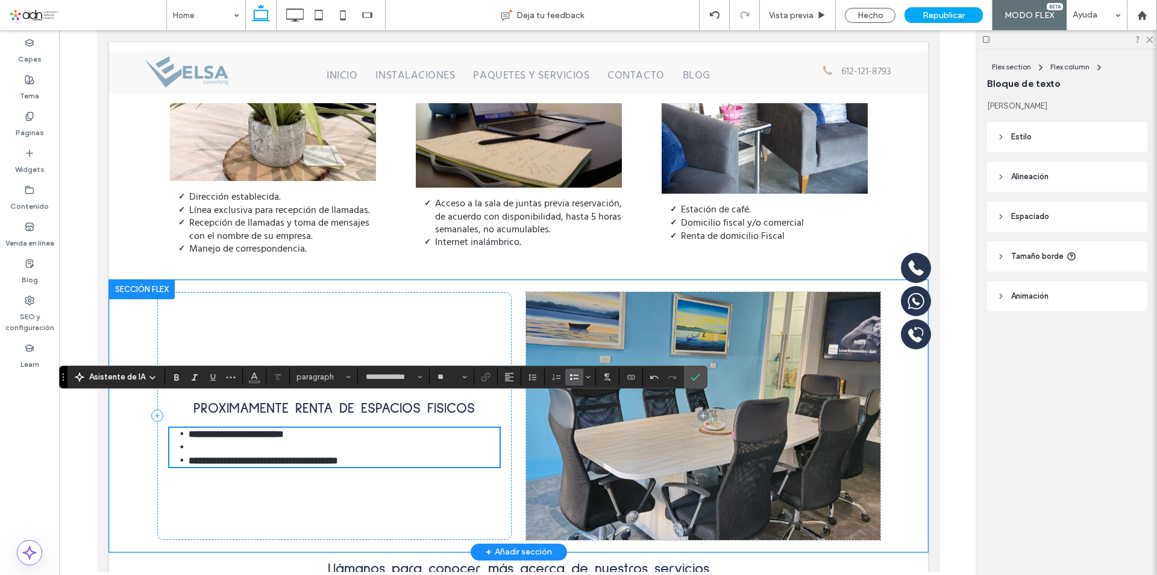
scroll to position [2173, 0]
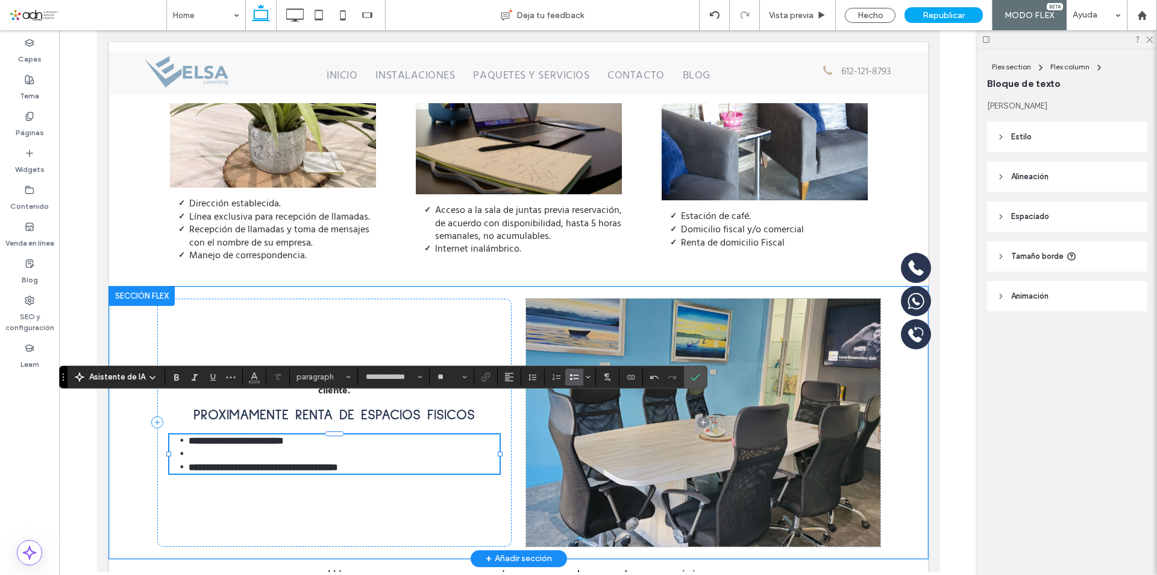
click at [215, 447] on li "﻿" at bounding box center [343, 453] width 311 height 13
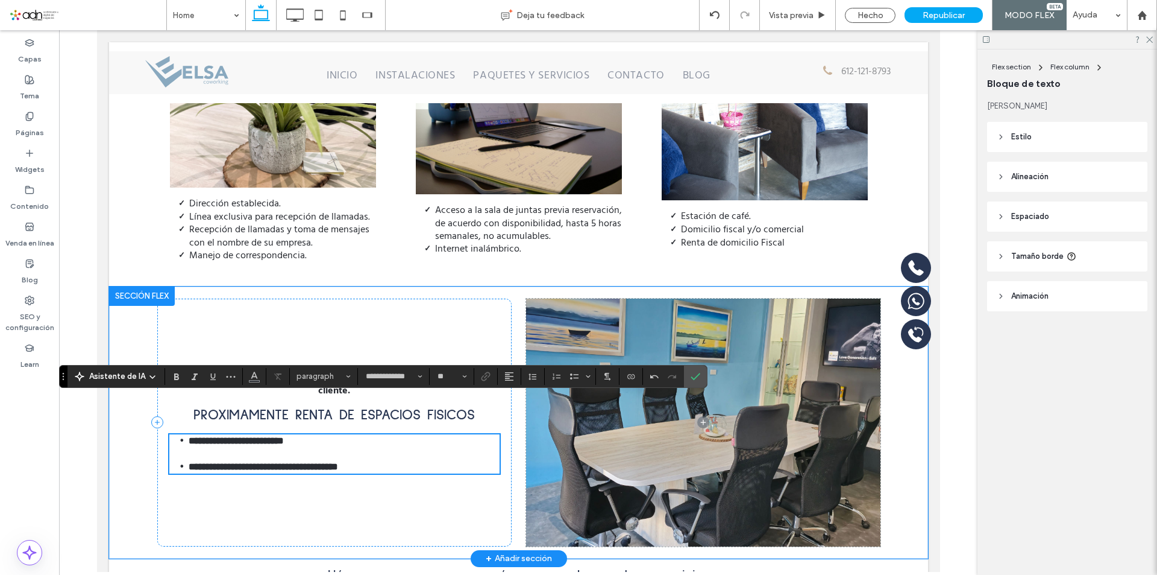
scroll to position [2174, 0]
click at [353, 371] on p "Nota: la contratación y pagos de la línea telefónica queda a cargo del cliente." at bounding box center [334, 383] width 330 height 25
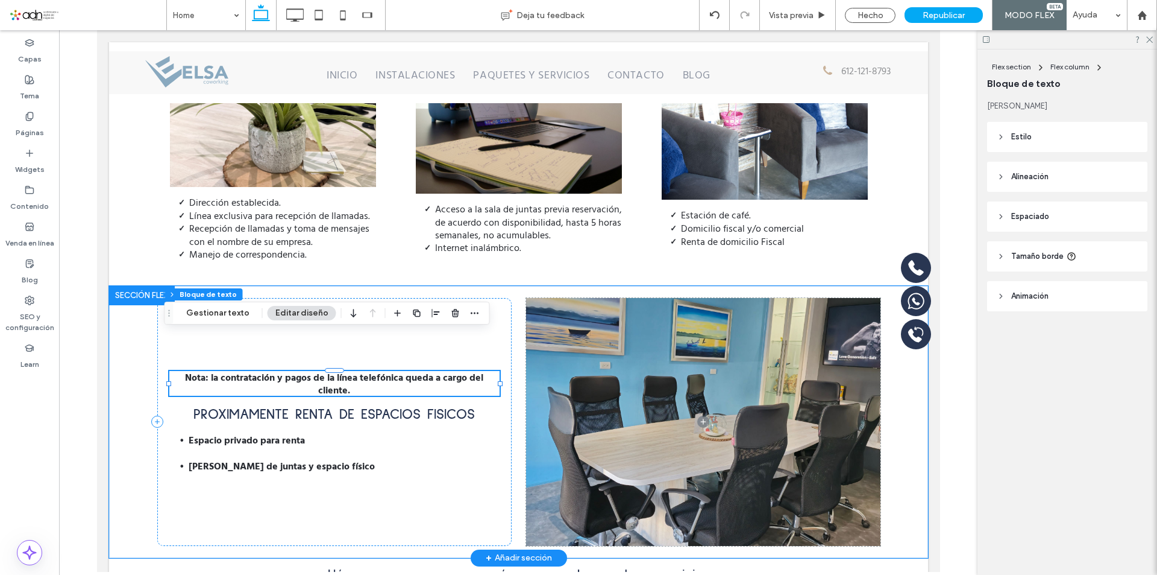
click at [353, 371] on p "Nota: la contratación y pagos de la línea telefónica queda a cargo del cliente." at bounding box center [334, 383] width 330 height 25
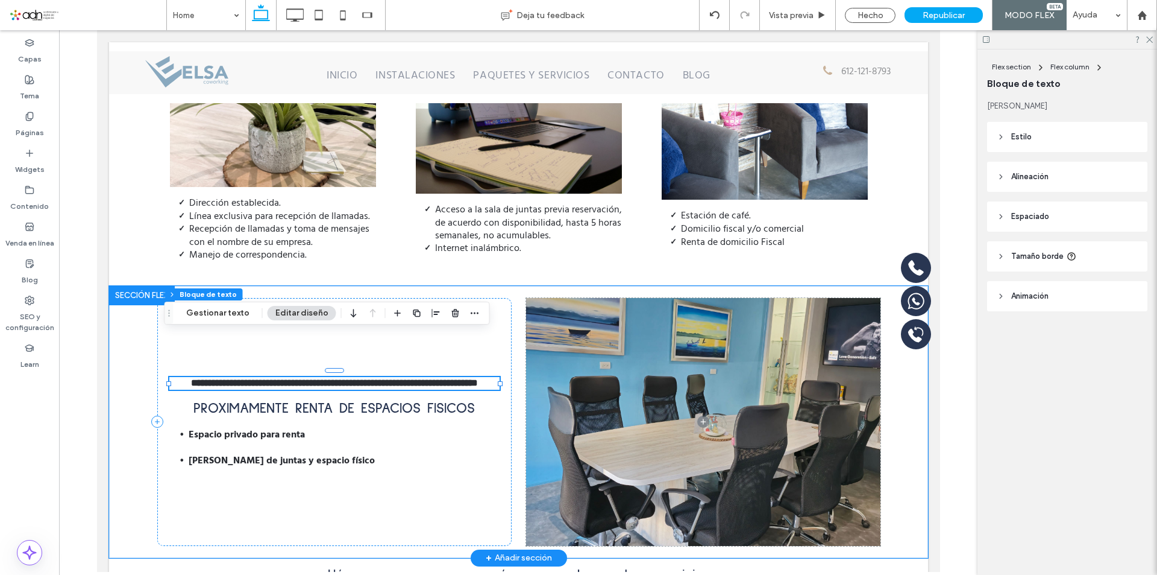
click at [353, 377] on p "**********" at bounding box center [334, 383] width 330 height 13
type input "**********"
type input "**"
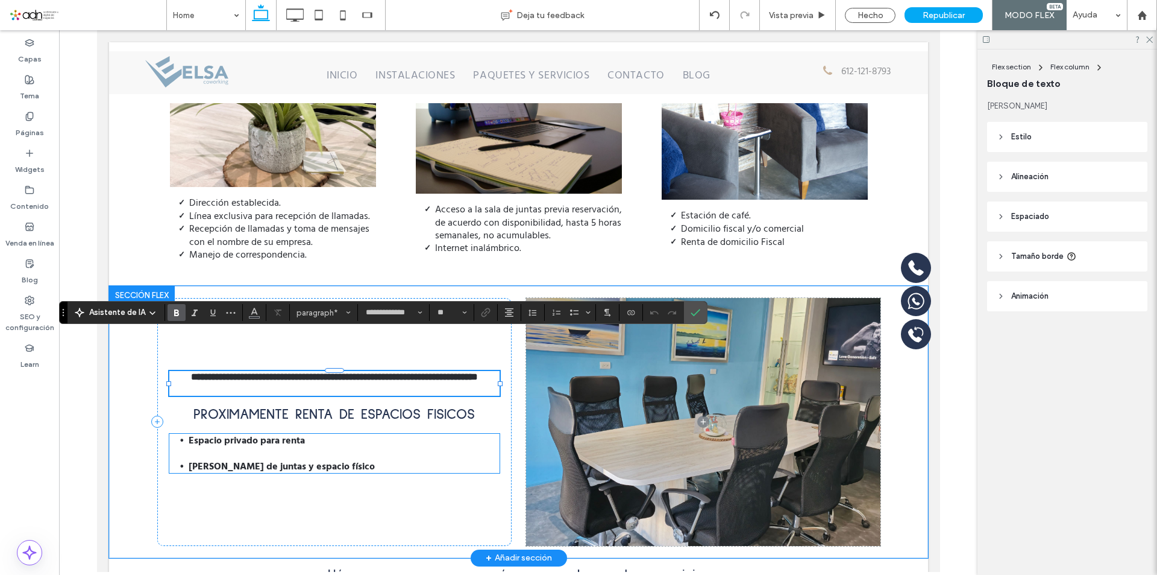
click at [301, 458] on strong "Renta de sala de juntas y espac" at bounding box center [264, 465] width 153 height 14
click at [301, 433] on div "Espacio privado para renta ﻿ Renta de sala de juntas y espac io físico" at bounding box center [334, 452] width 330 height 39
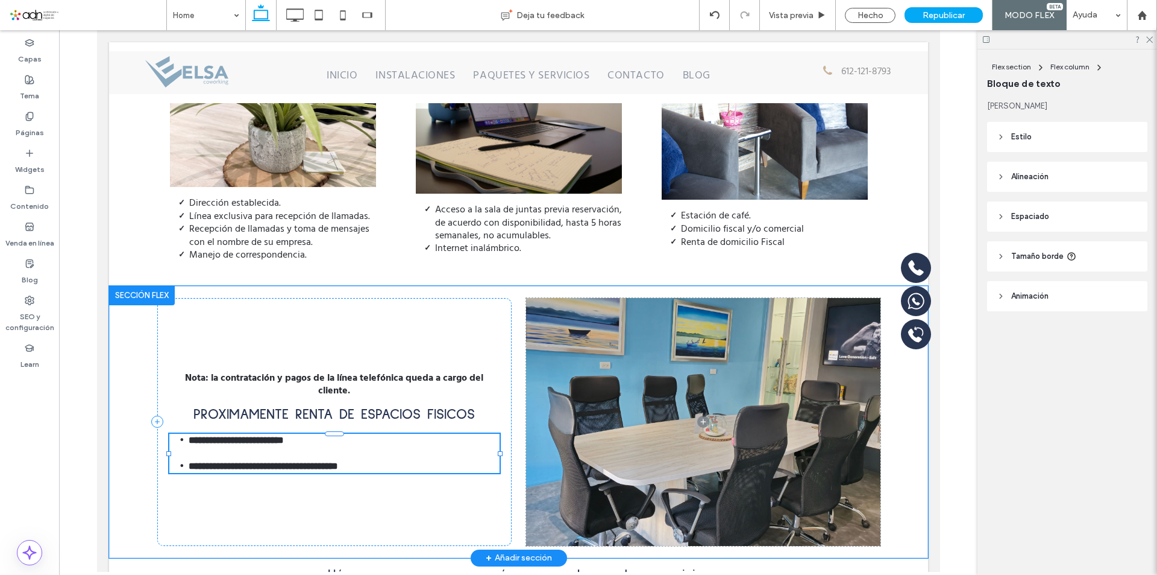
type input "**********"
type input "**"
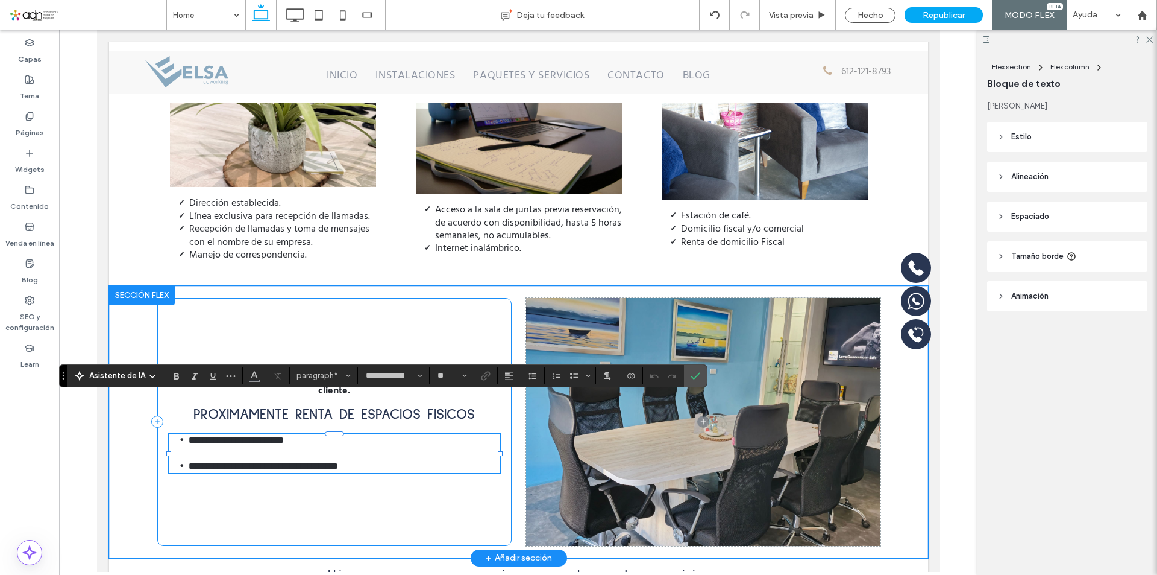
click at [368, 454] on div "**********" at bounding box center [334, 422] width 354 height 248
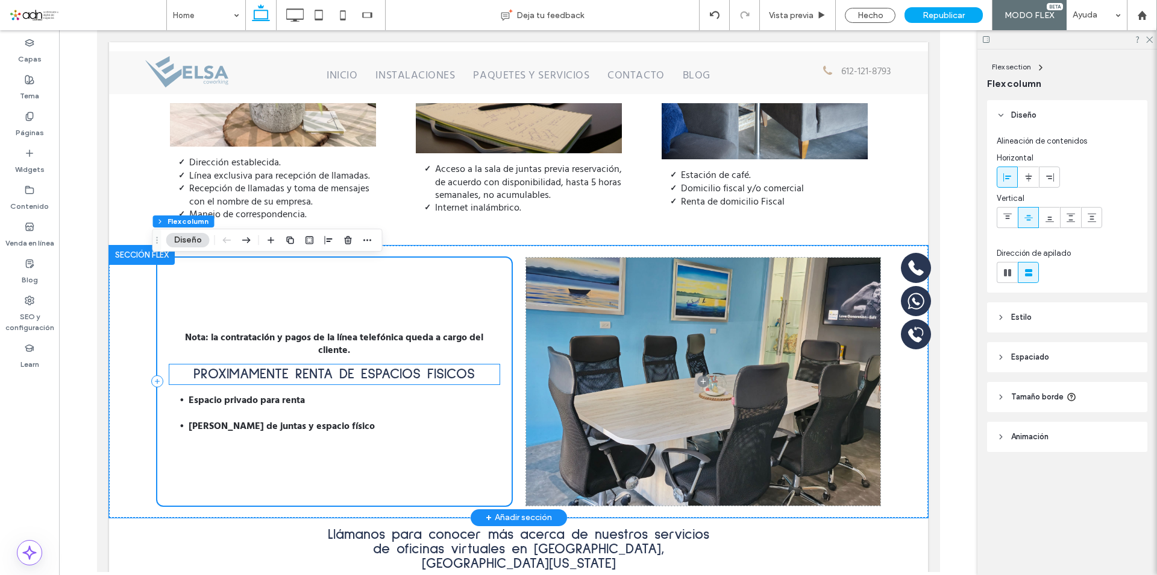
scroll to position [2234, 0]
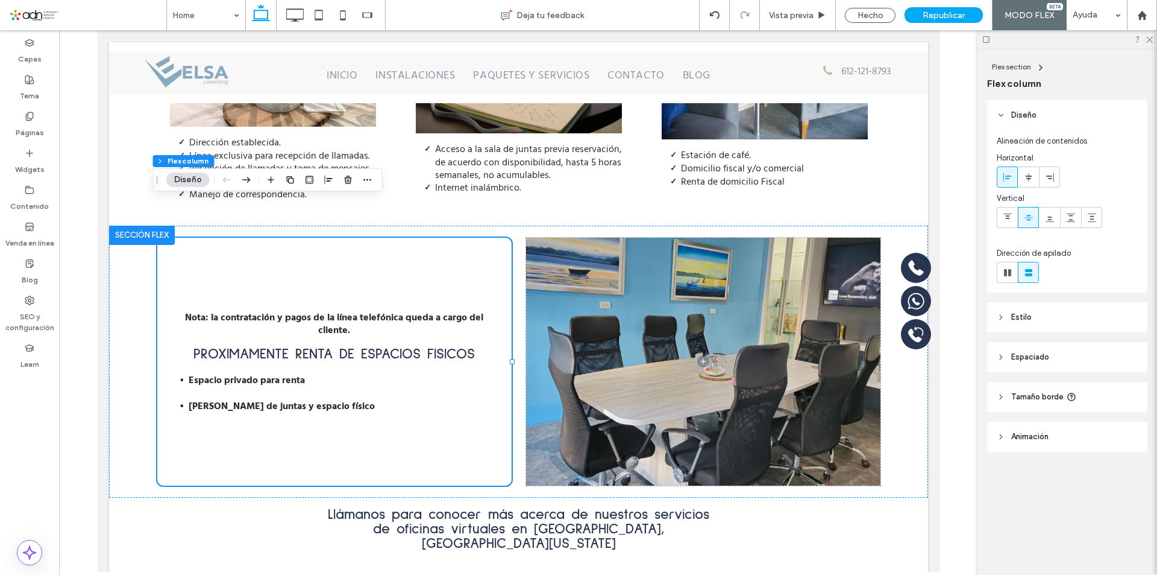
click at [952, 138] on div at bounding box center [518, 300] width 919 height 541
click at [79, 405] on div at bounding box center [518, 300] width 919 height 541
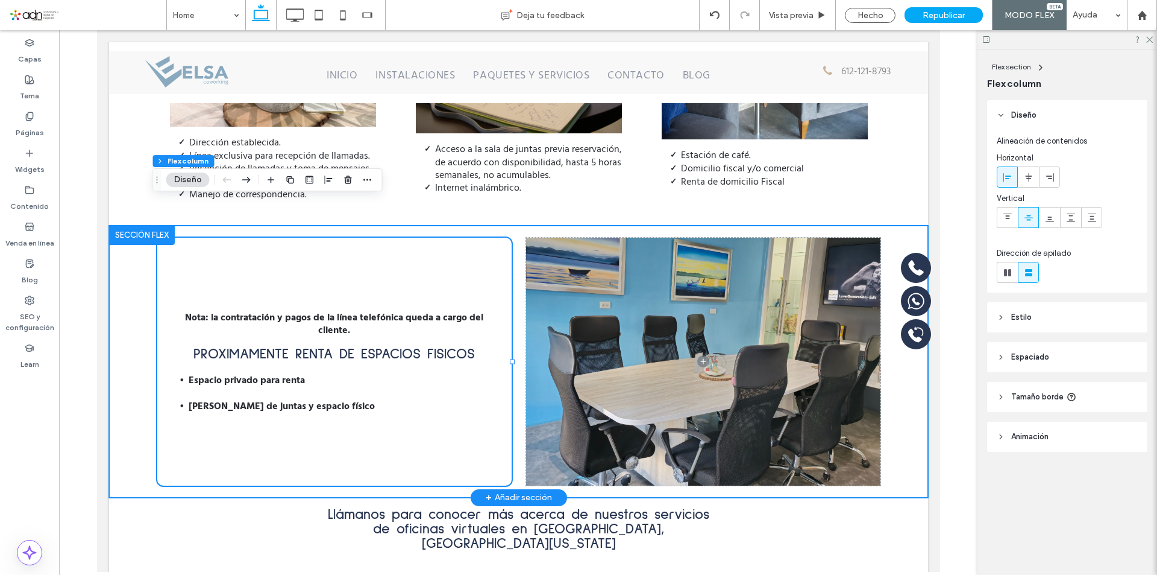
click at [122, 411] on div "Nota: la contratación y pagos de la línea telefónica queda a cargo del cliente.…" at bounding box center [518, 361] width 819 height 272
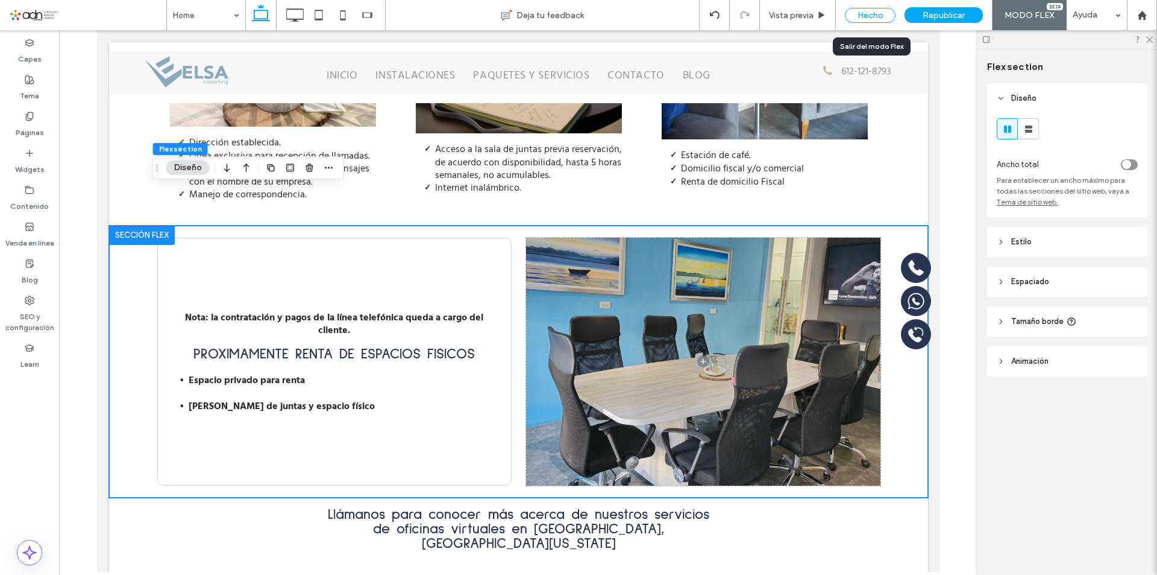
drag, startPoint x: 880, startPoint y: 11, endPoint x: 487, endPoint y: 170, distance: 423.3
click at [880, 11] on div "Hecho" at bounding box center [870, 15] width 51 height 15
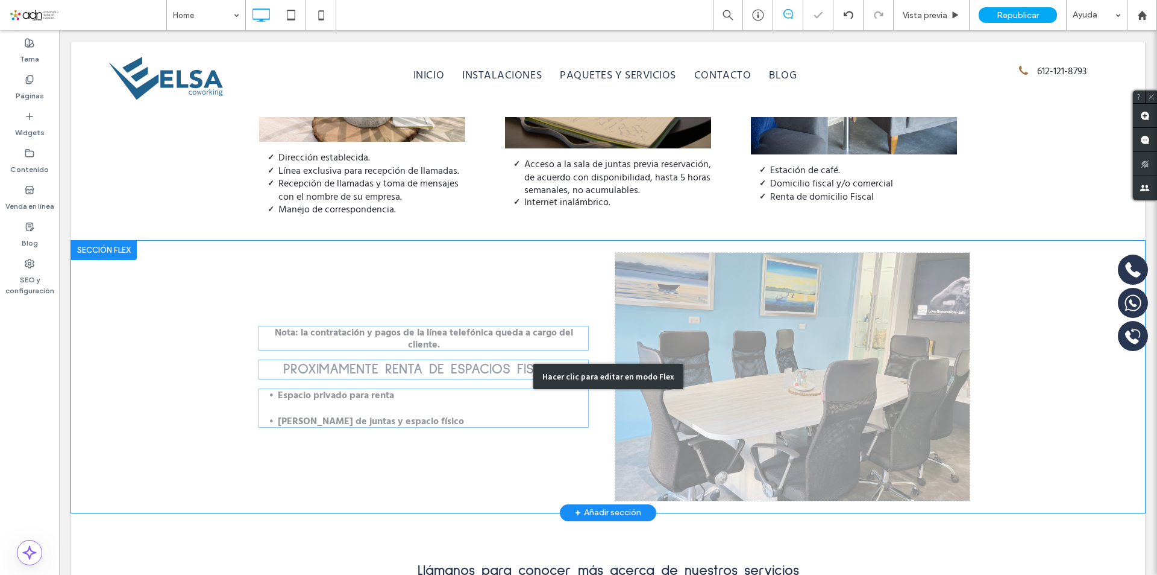
scroll to position [2351, 0]
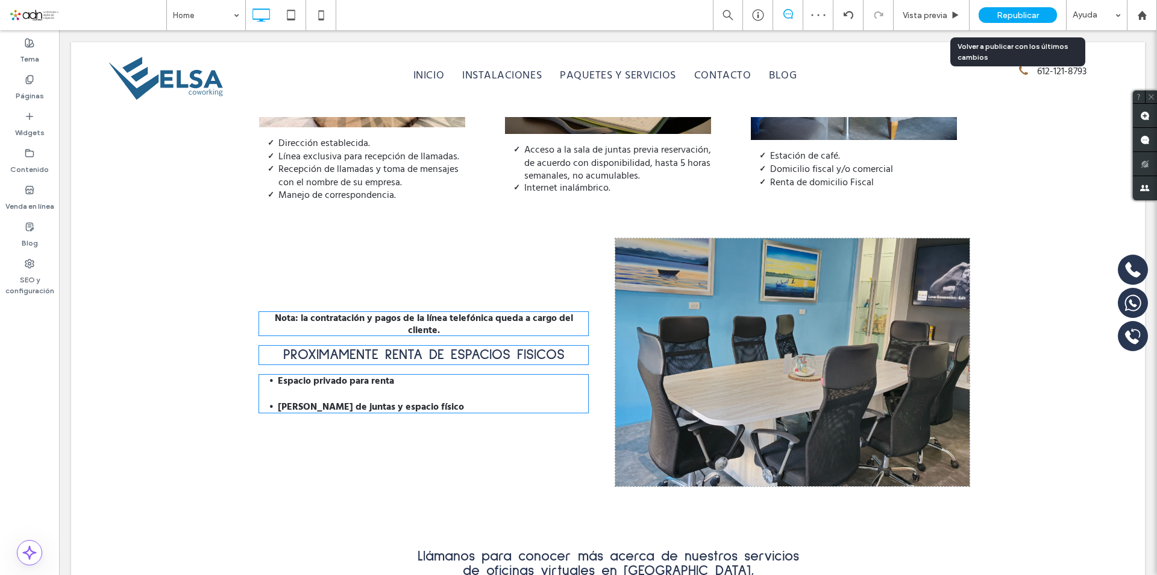
click at [1007, 16] on span "Republicar" at bounding box center [1018, 15] width 42 height 10
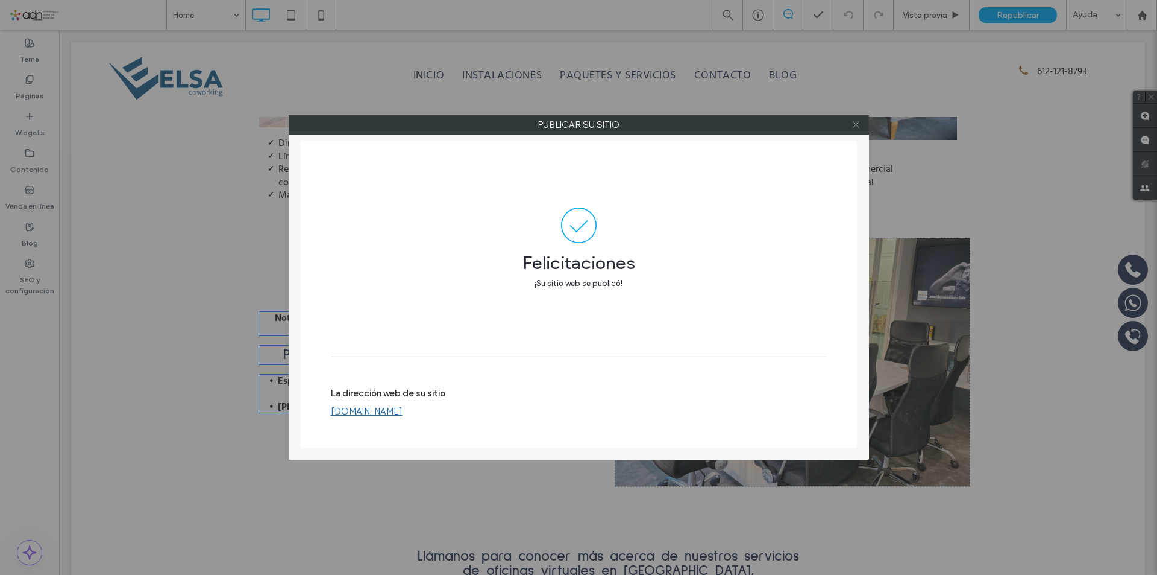
click at [856, 128] on icon at bounding box center [856, 124] width 9 height 9
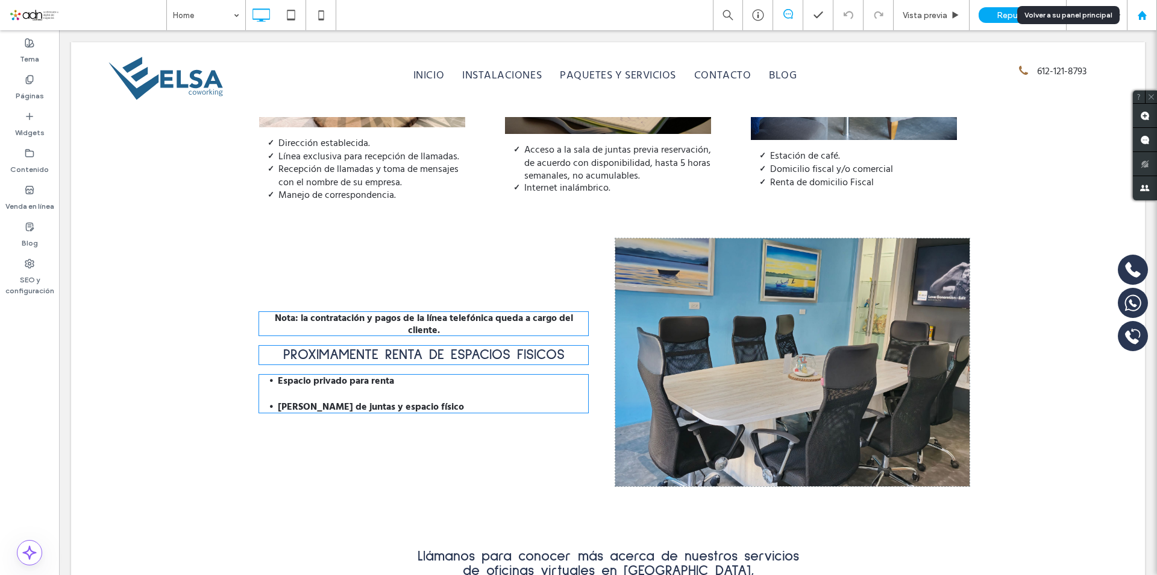
drag, startPoint x: 1145, startPoint y: 13, endPoint x: 400, endPoint y: 55, distance: 746.9
click at [1145, 13] on icon at bounding box center [1143, 15] width 10 height 10
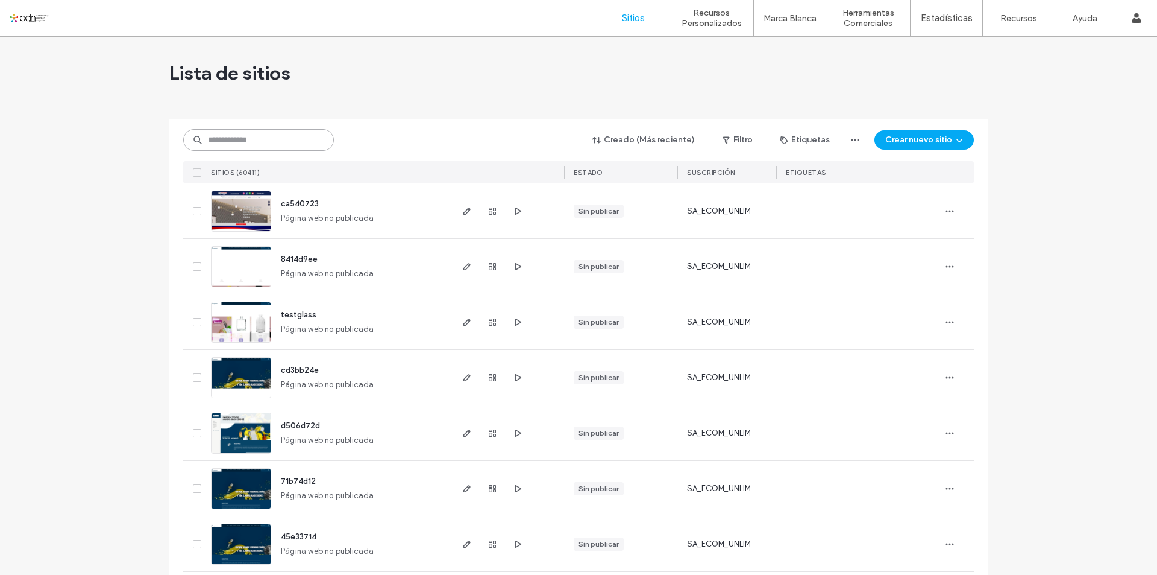
click at [287, 146] on input at bounding box center [258, 140] width 151 height 22
paste input "**********"
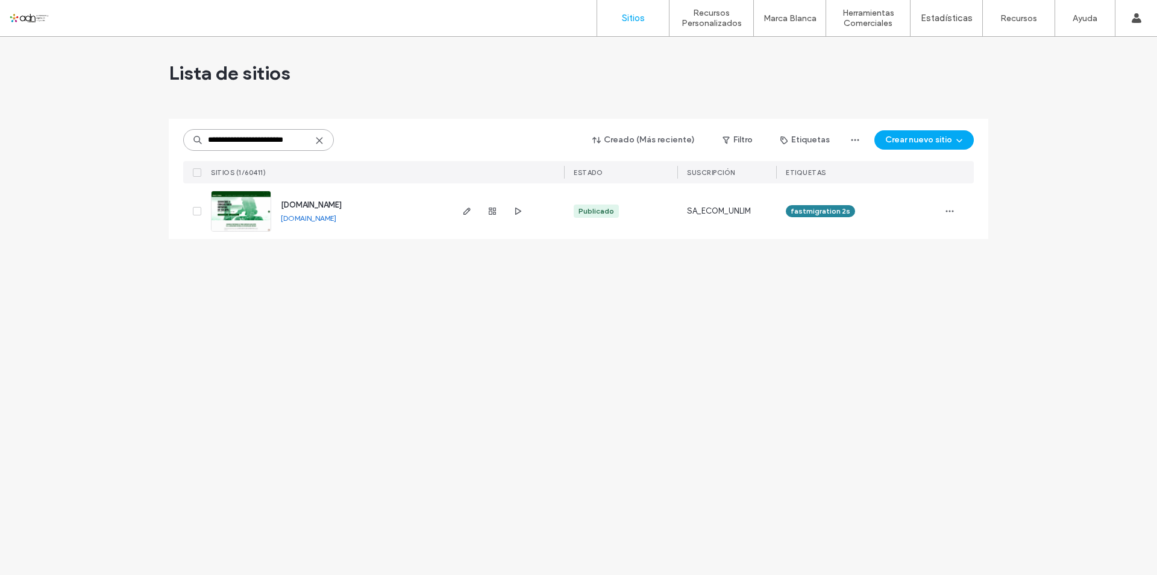
type input "**********"
click at [249, 215] on img at bounding box center [241, 232] width 59 height 82
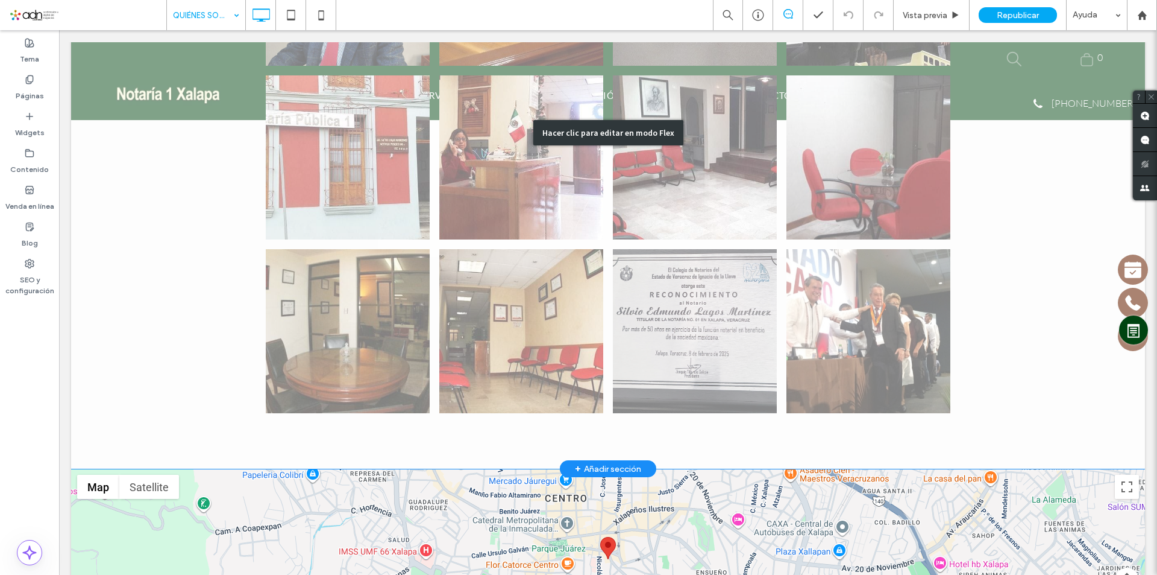
scroll to position [603, 0]
click at [594, 466] on div "+ Añadir sección" at bounding box center [608, 468] width 66 height 13
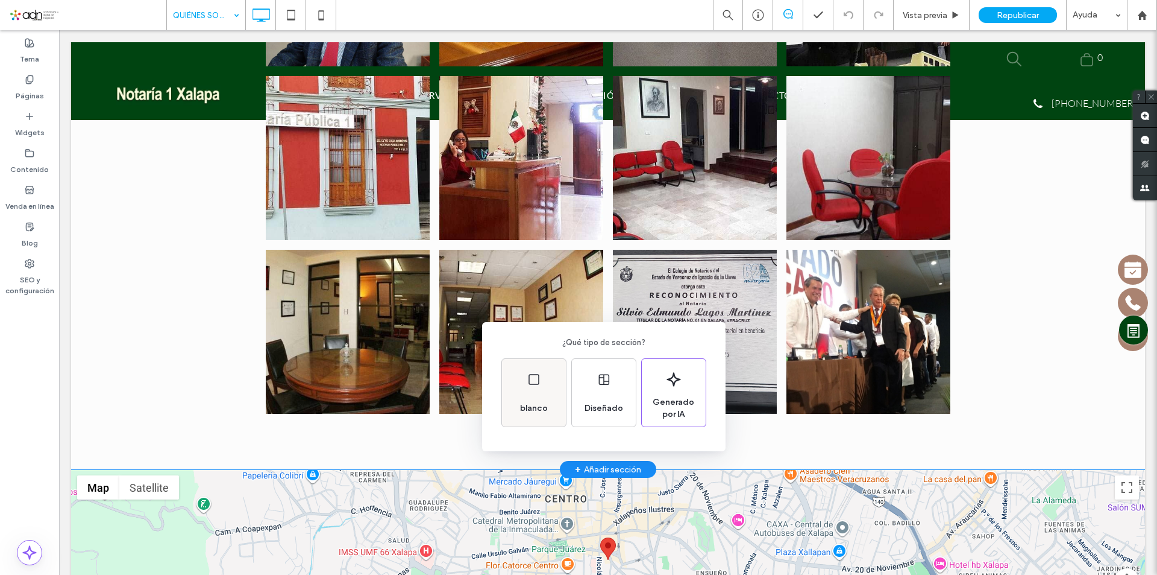
click at [539, 370] on div "blanco" at bounding box center [534, 393] width 64 height 68
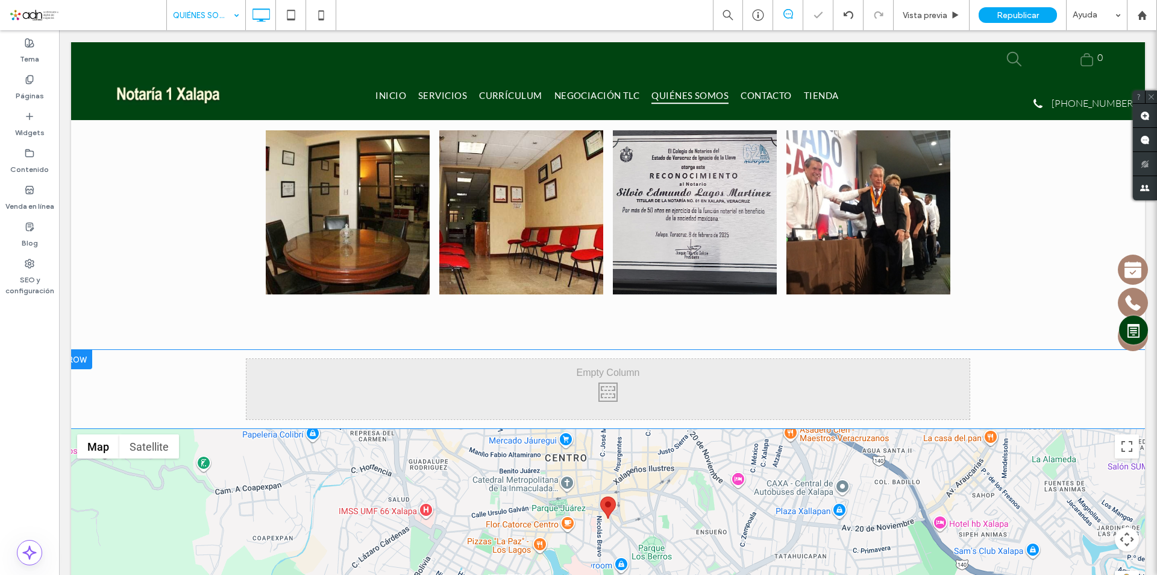
scroll to position [723, 0]
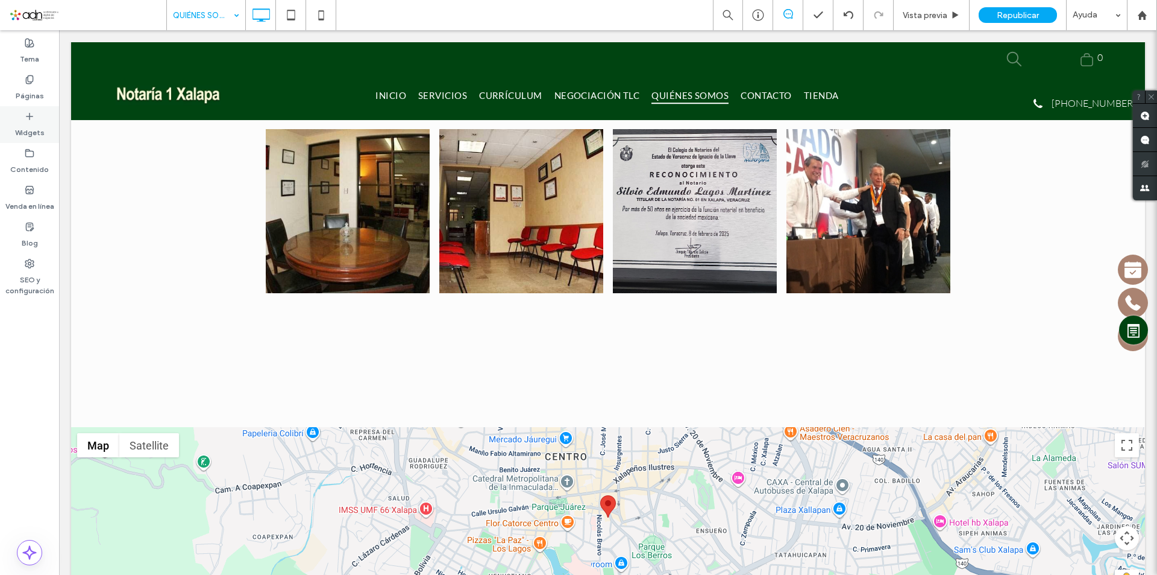
click at [29, 119] on icon at bounding box center [30, 117] width 10 height 10
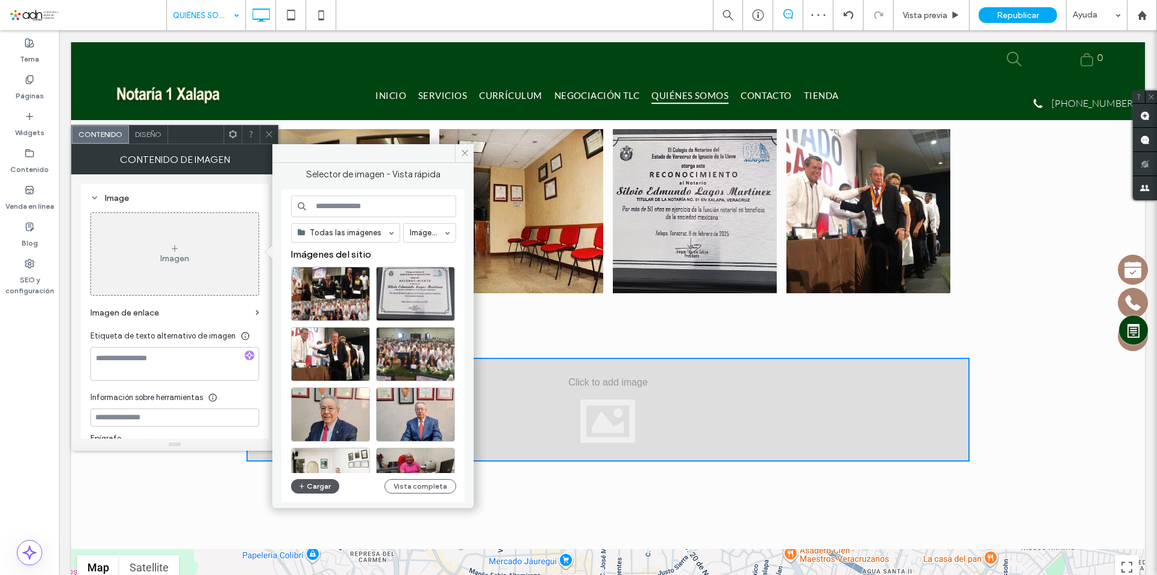
click at [318, 485] on button "Cargar" at bounding box center [315, 486] width 48 height 14
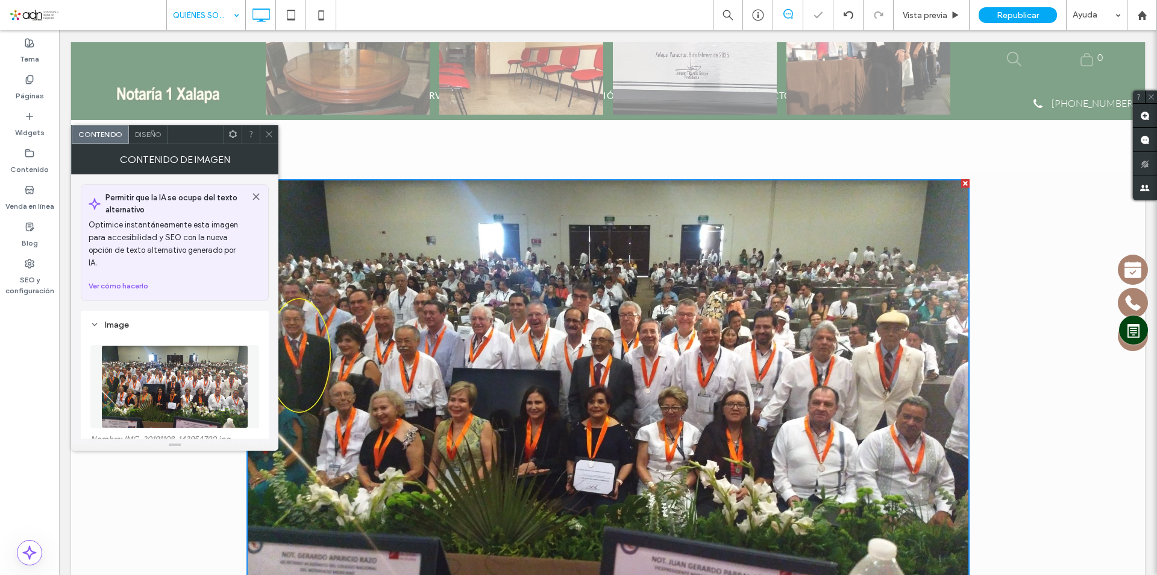
scroll to position [904, 0]
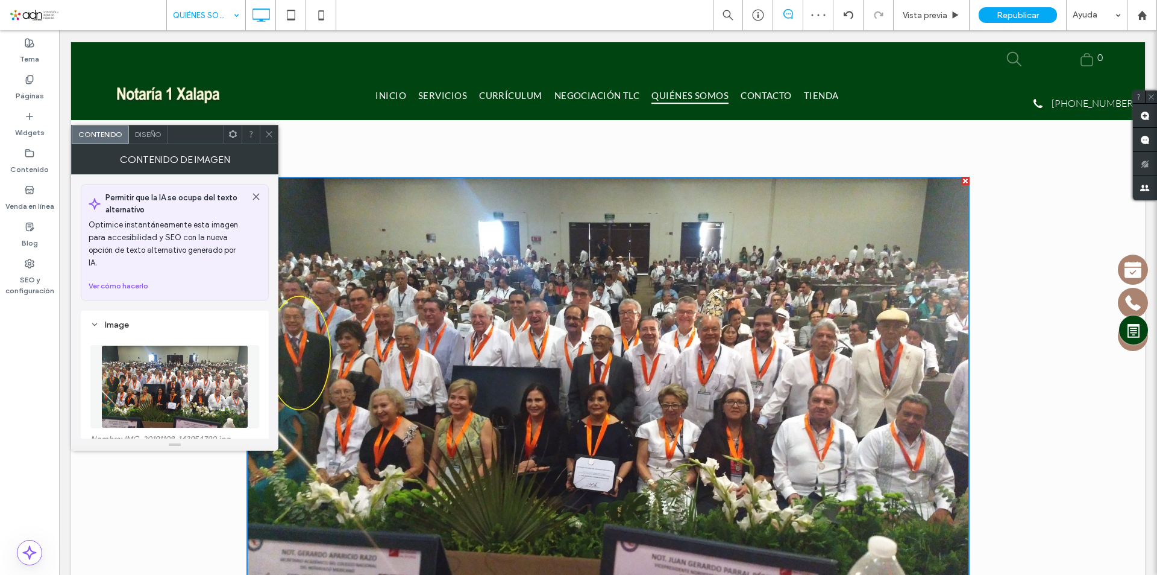
click at [266, 133] on icon at bounding box center [269, 134] width 9 height 9
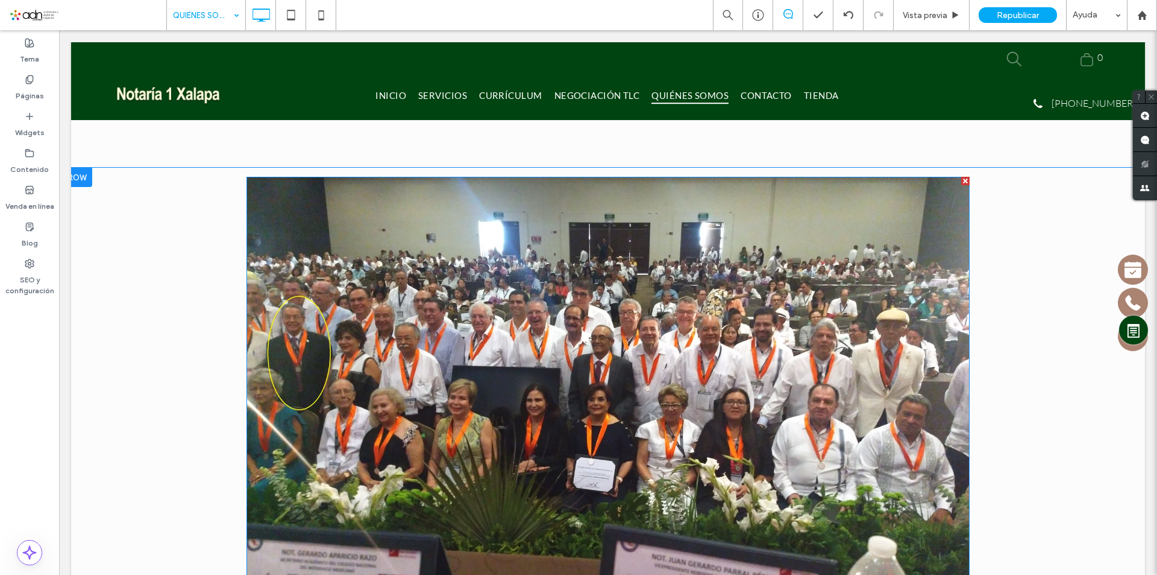
click at [277, 439] on img at bounding box center [608, 380] width 723 height 407
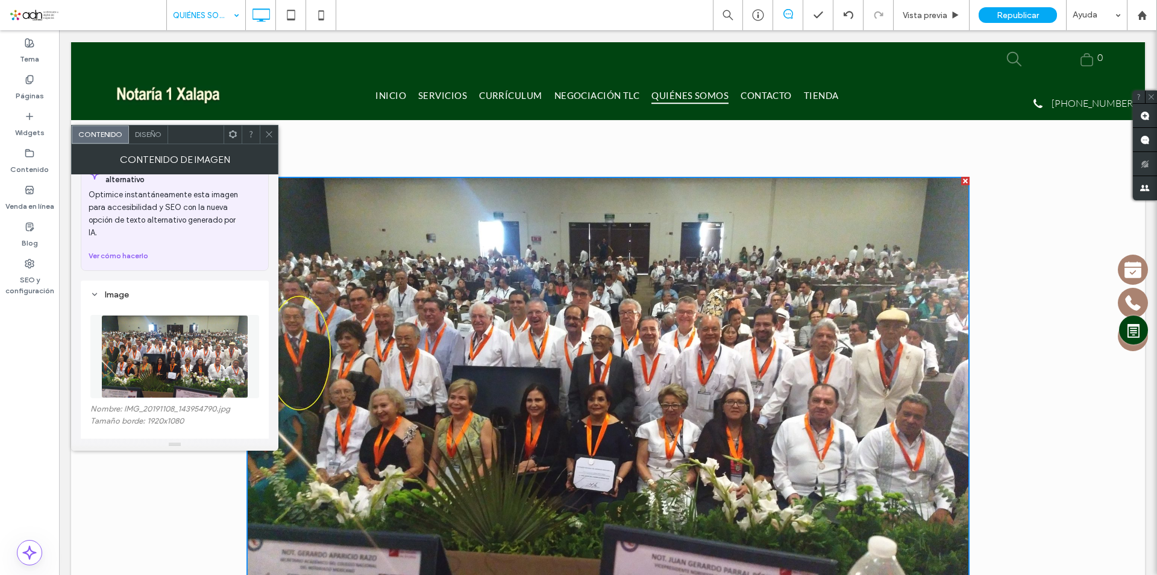
scroll to position [0, 0]
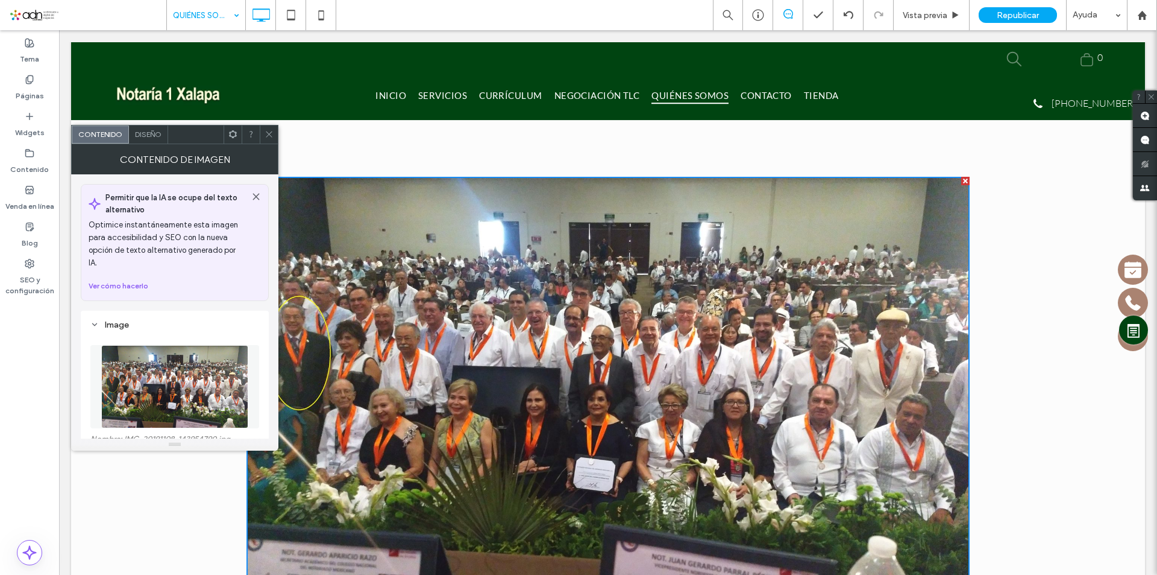
click at [151, 137] on span "Diseño" at bounding box center [148, 134] width 27 height 9
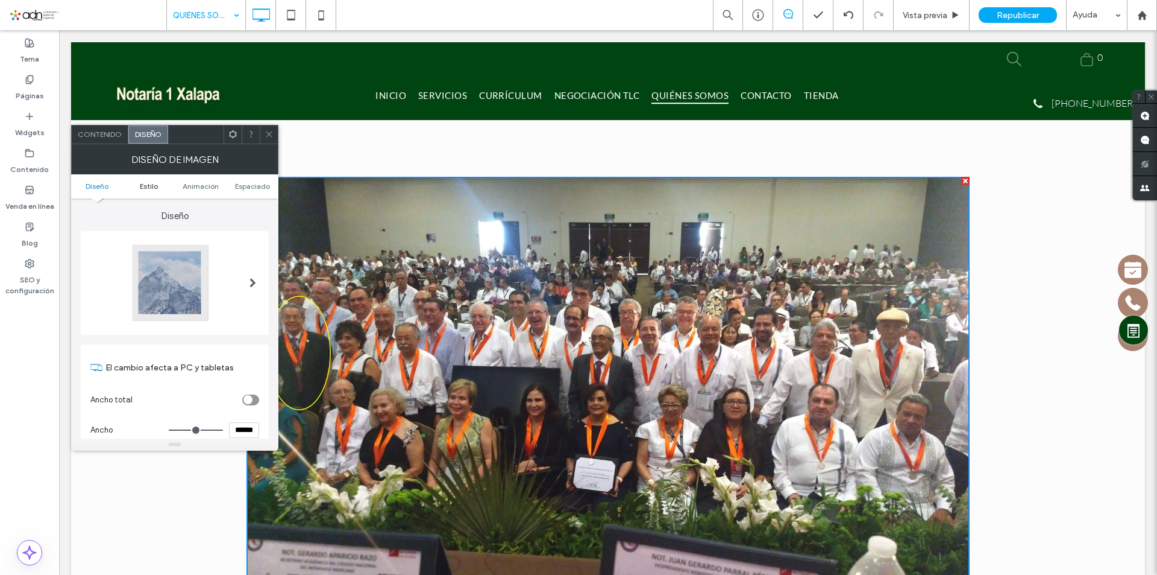
click at [146, 186] on span "Estilo" at bounding box center [149, 185] width 18 height 9
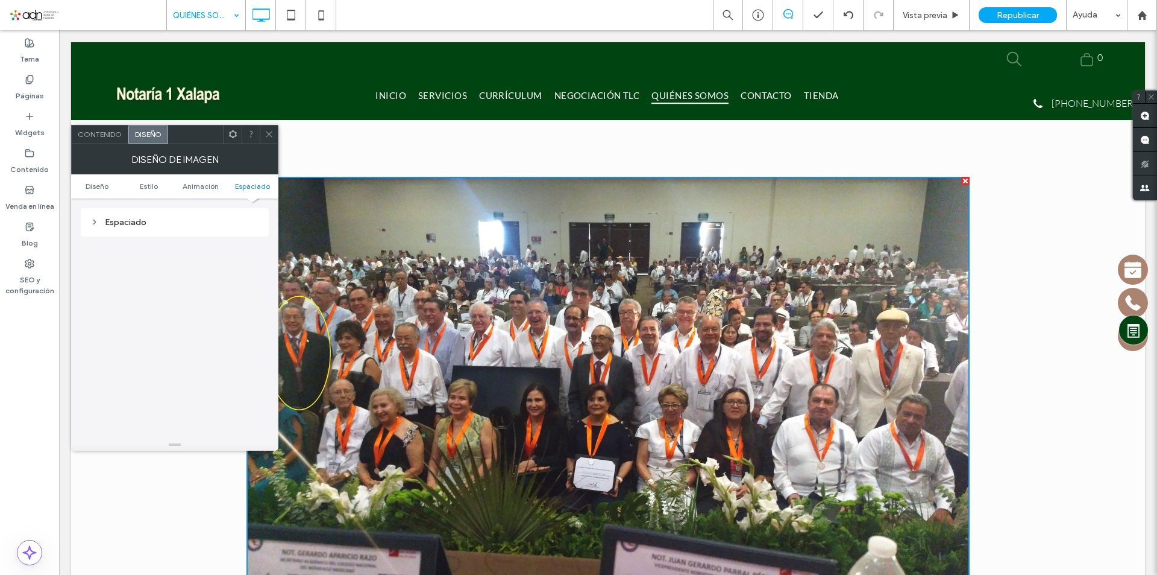
scroll to position [426, 0]
click at [249, 187] on span "Espaciado" at bounding box center [252, 185] width 35 height 9
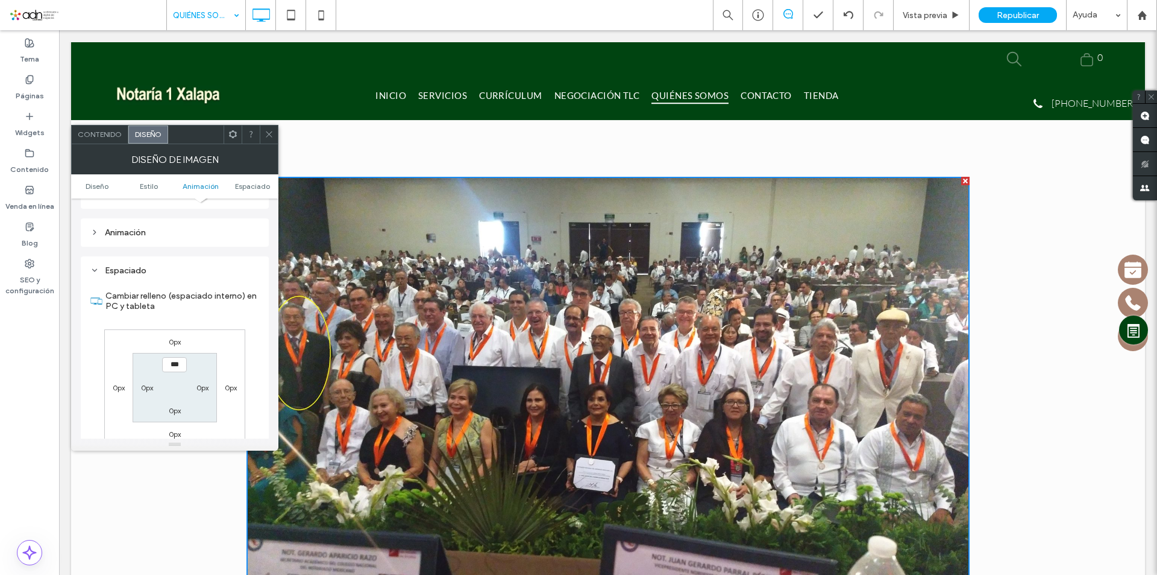
scroll to position [606, 0]
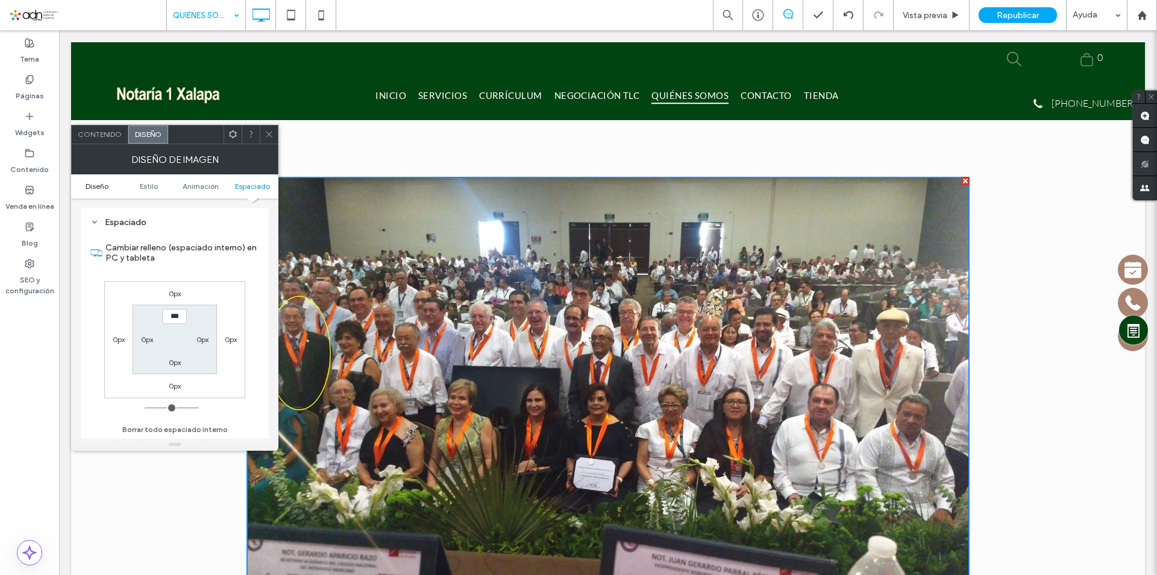
click at [97, 183] on span "Diseño" at bounding box center [97, 185] width 23 height 9
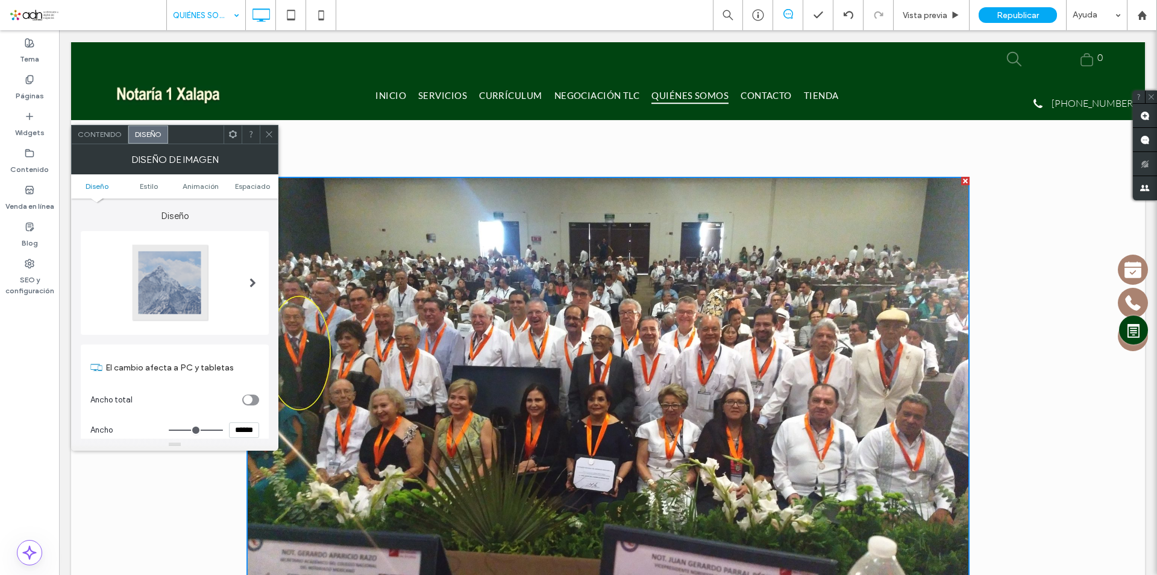
scroll to position [0, 0]
click at [192, 264] on div at bounding box center [171, 283] width 80 height 80
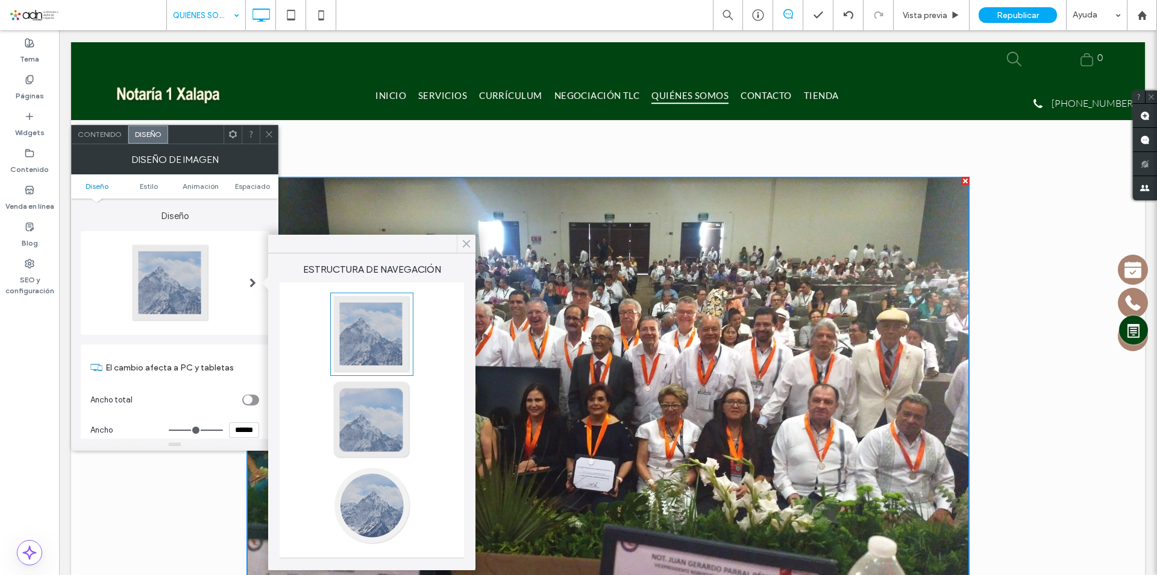
drag, startPoint x: 470, startPoint y: 243, endPoint x: 239, endPoint y: 176, distance: 240.4
click at [470, 243] on icon at bounding box center [466, 243] width 11 height 11
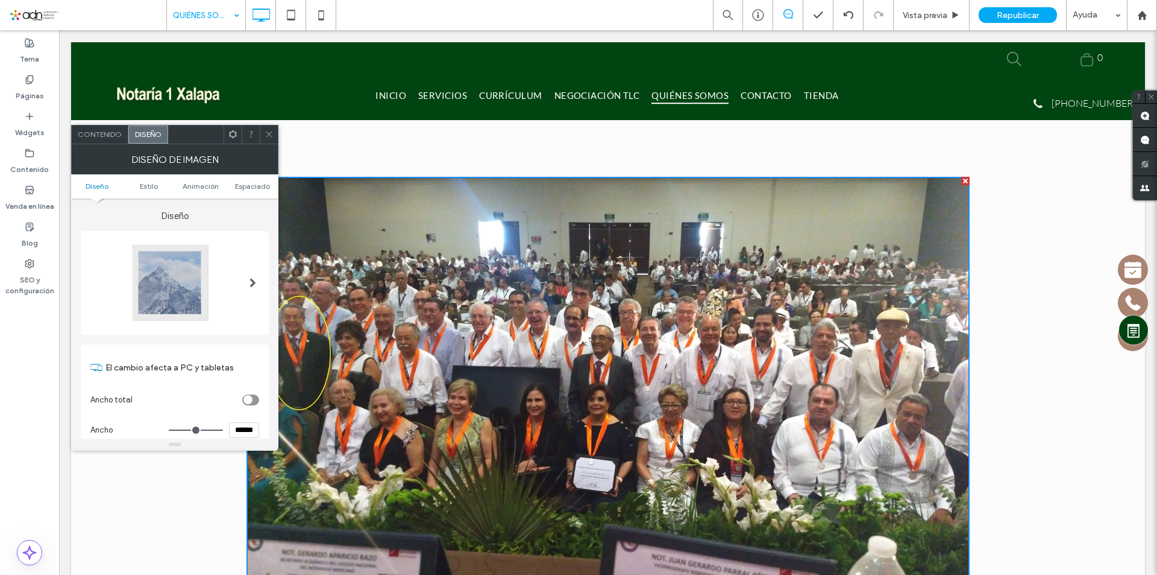
click at [110, 133] on span "Contenido" at bounding box center [100, 134] width 44 height 9
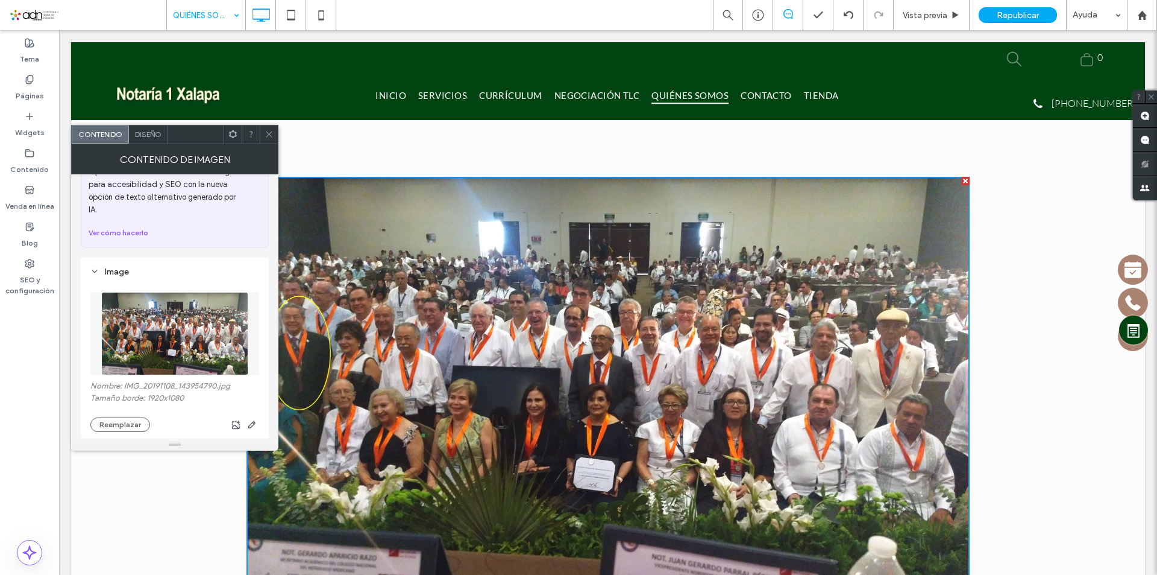
scroll to position [121, 0]
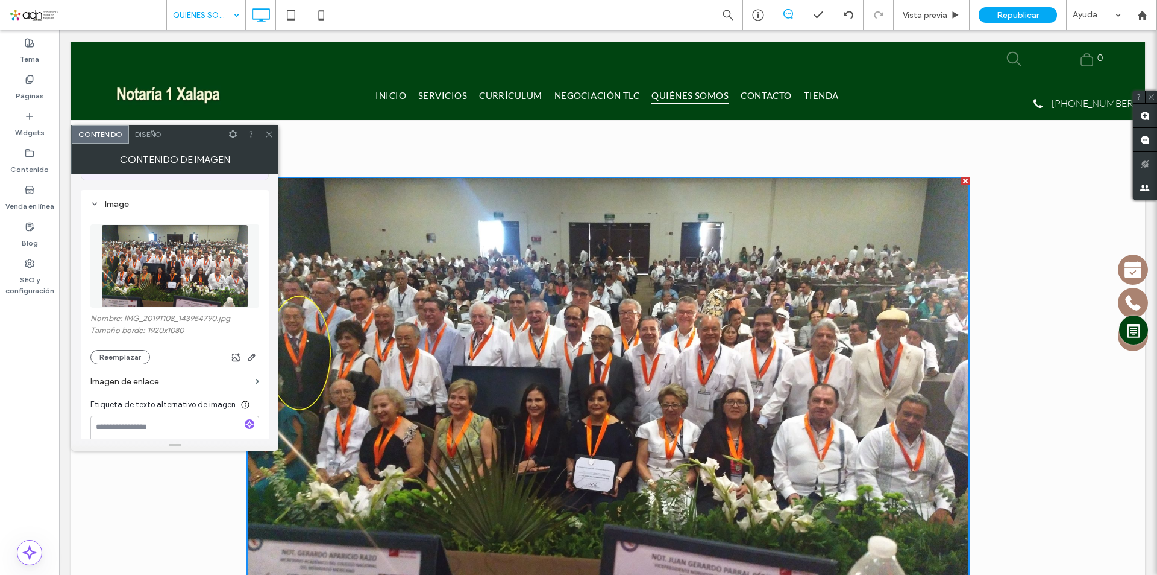
click at [164, 258] on img at bounding box center [174, 265] width 147 height 83
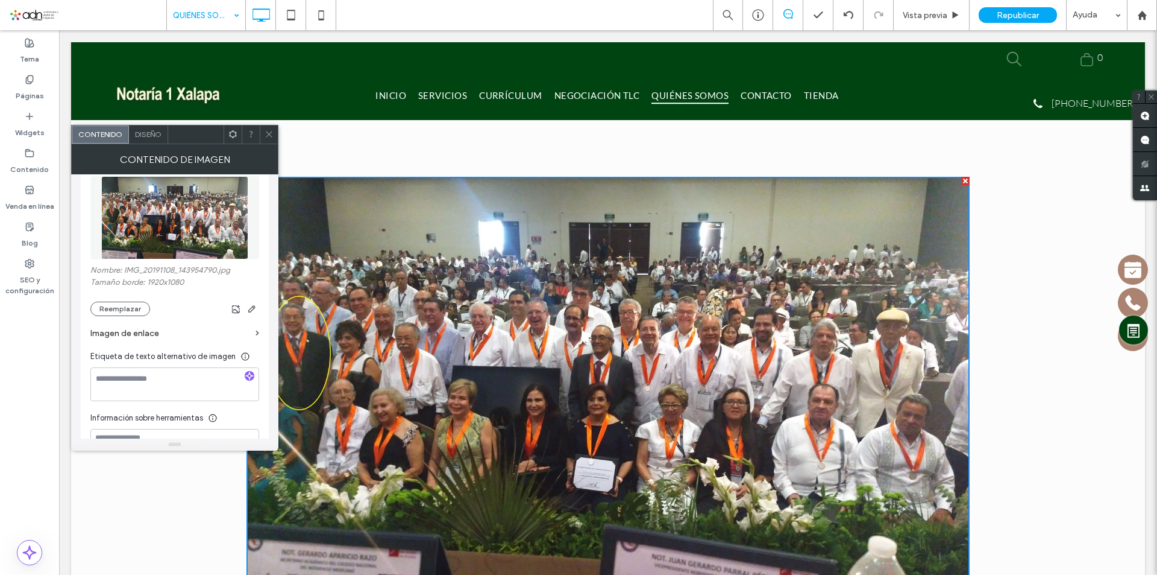
scroll to position [181, 0]
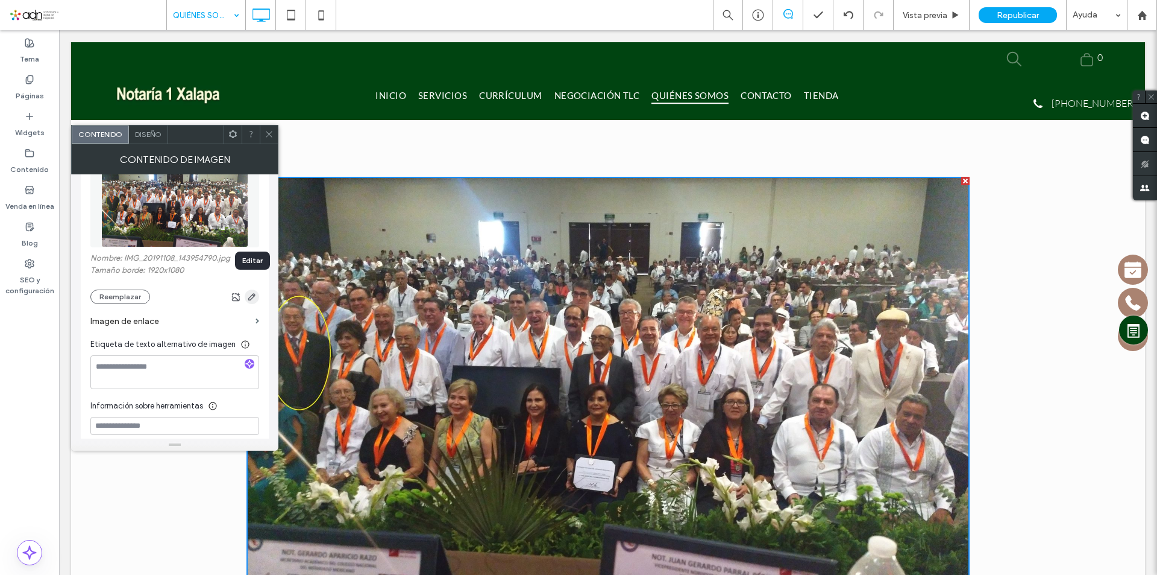
click at [251, 292] on icon "button" at bounding box center [252, 297] width 10 height 10
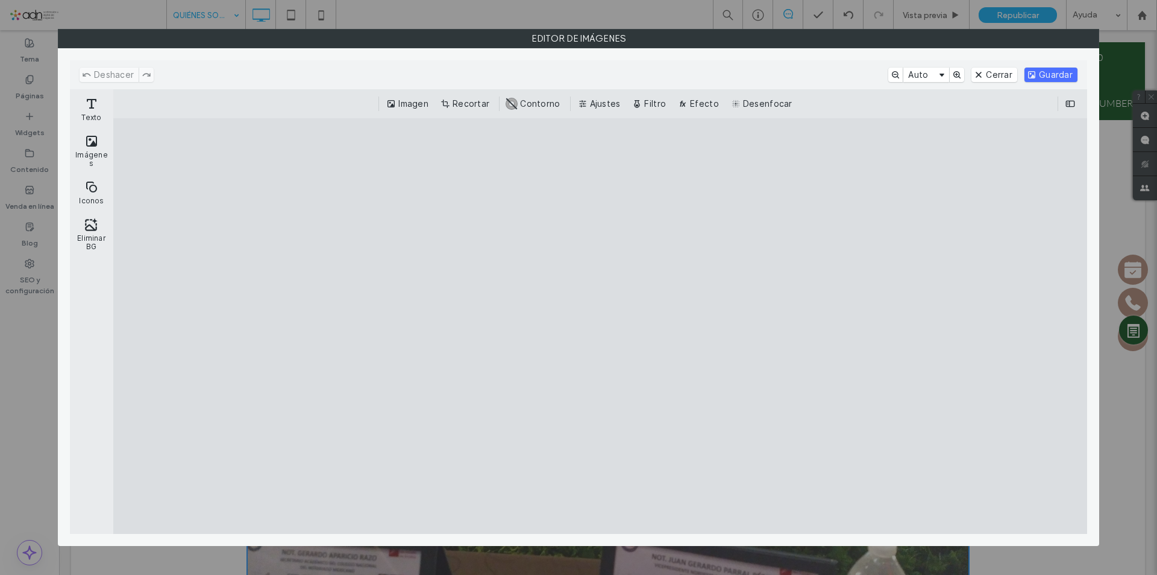
click at [433, 20] on div "Editor de imágenes" at bounding box center [578, 287] width 1157 height 575
click at [995, 72] on button "Cerrar" at bounding box center [995, 75] width 46 height 14
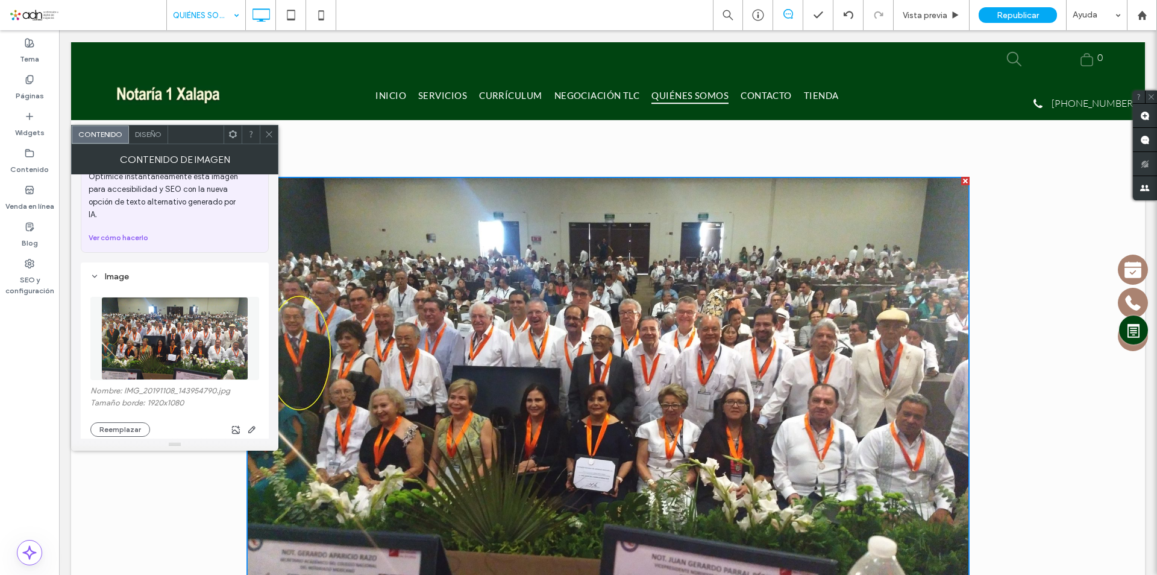
scroll to position [0, 0]
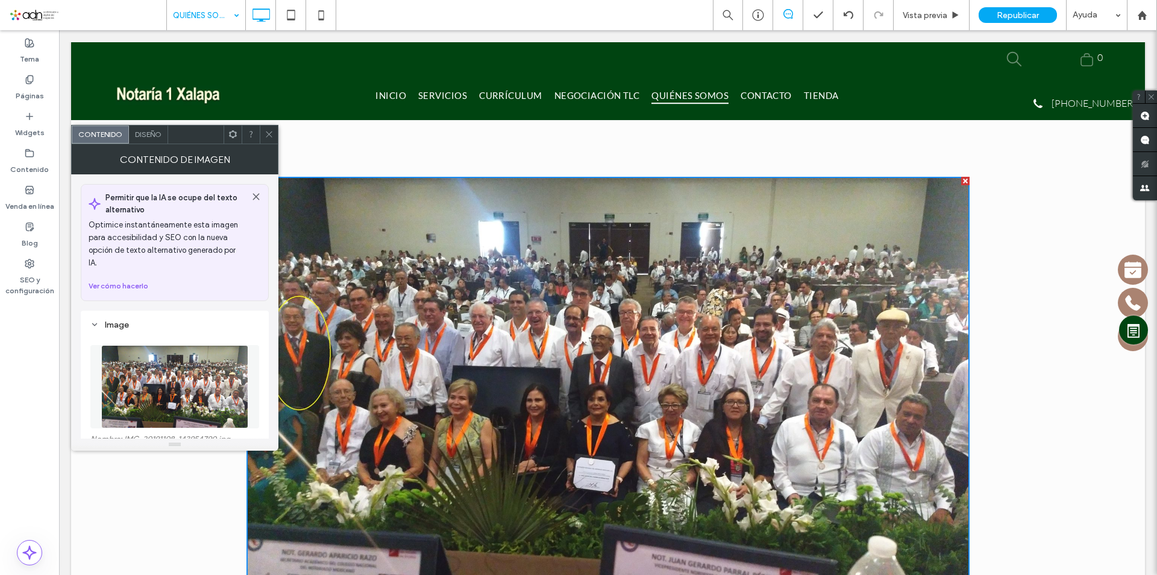
click at [254, 198] on use at bounding box center [255, 196] width 5 height 5
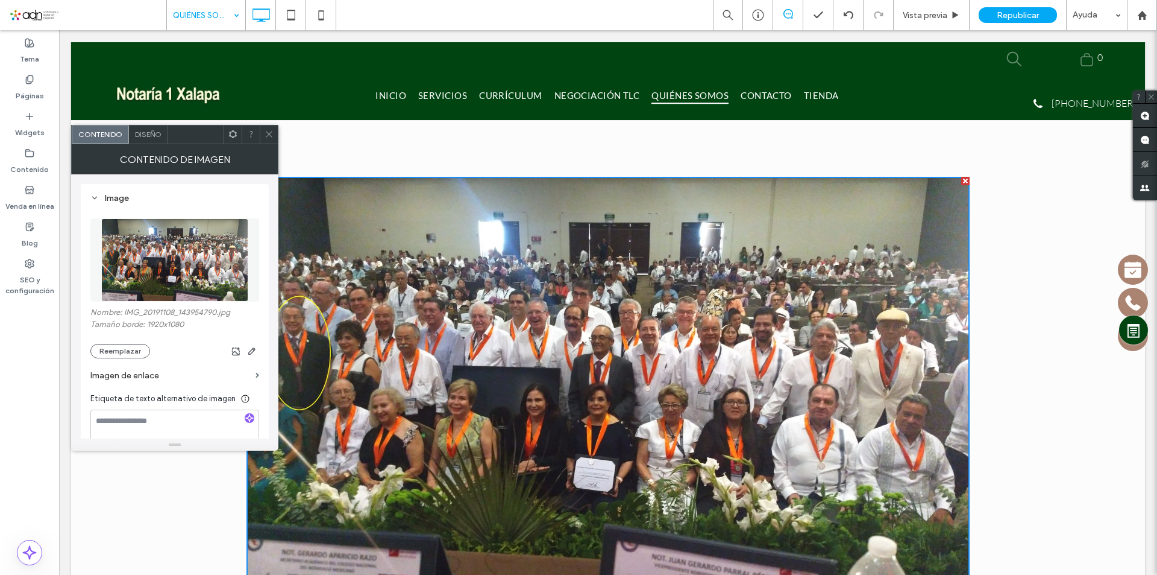
click at [146, 137] on span "Diseño" at bounding box center [148, 134] width 27 height 9
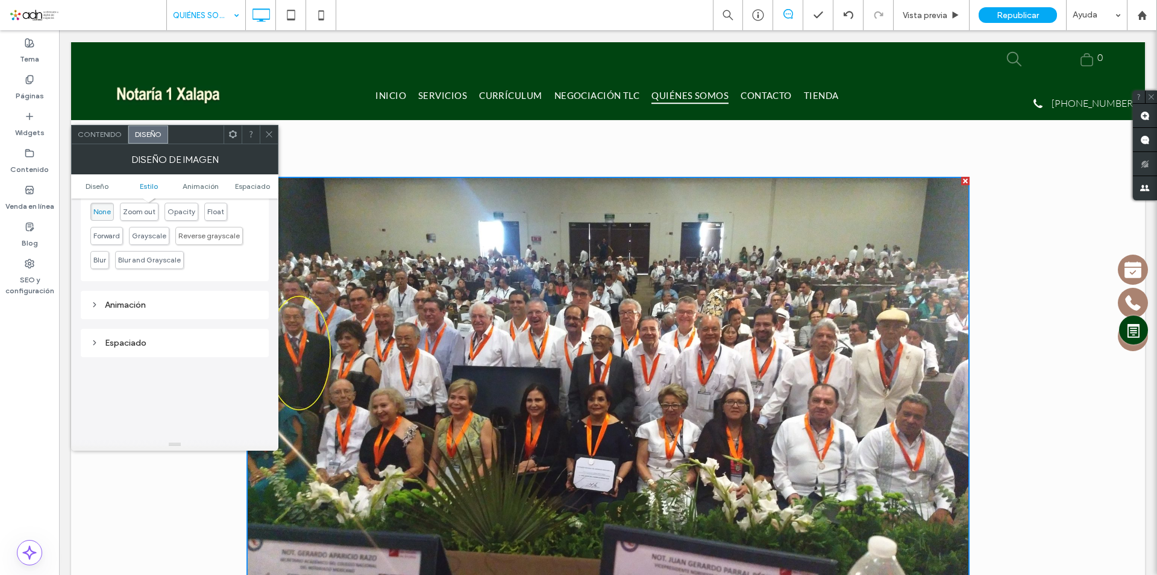
scroll to position [482, 0]
click at [140, 313] on div "Animación" at bounding box center [174, 308] width 169 height 10
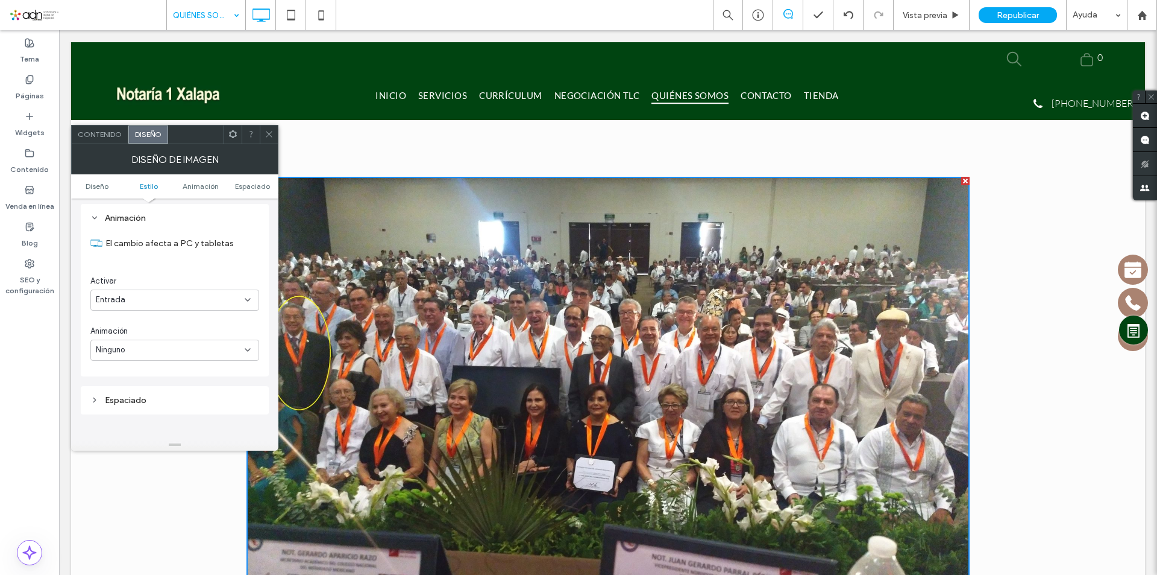
scroll to position [543, 0]
click at [151, 334] on div "Entrada" at bounding box center [170, 330] width 149 height 12
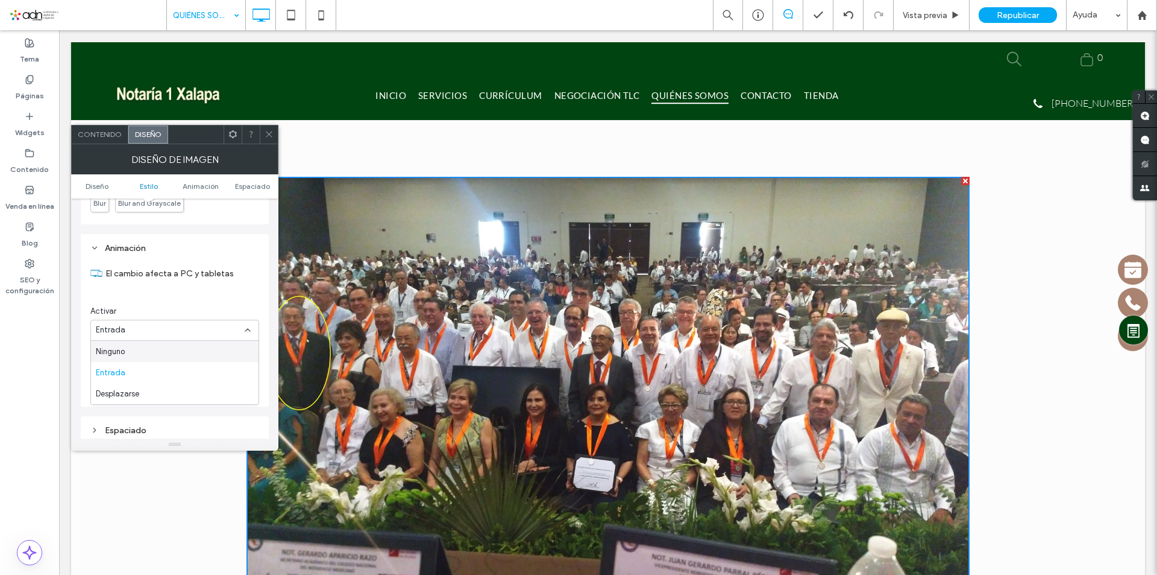
click at [239, 282] on label "El cambio afecta a PC y tabletas" at bounding box center [182, 273] width 154 height 22
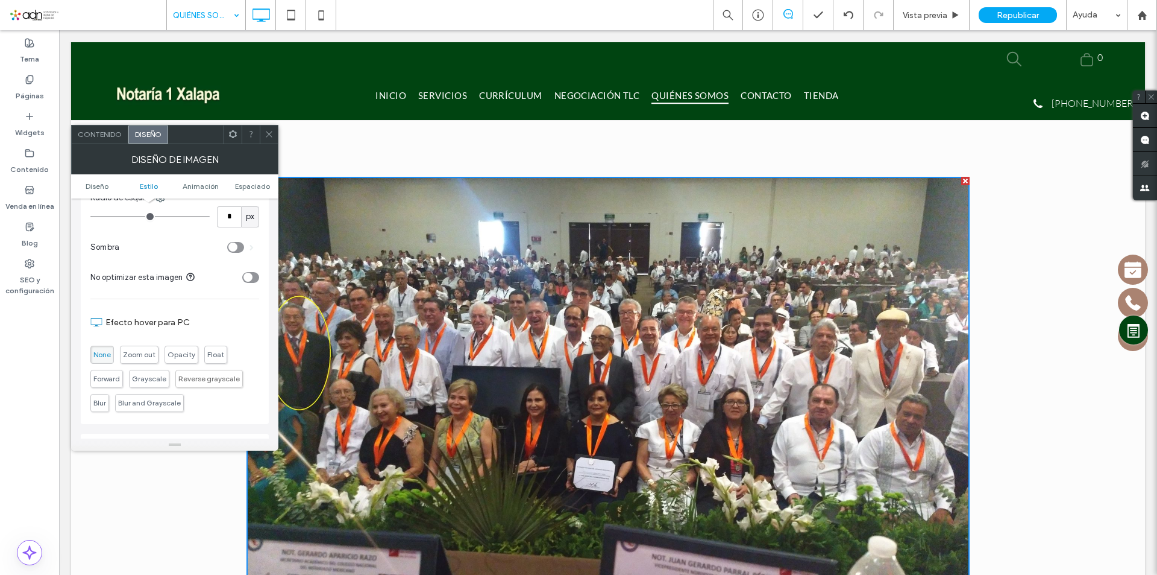
scroll to position [241, 0]
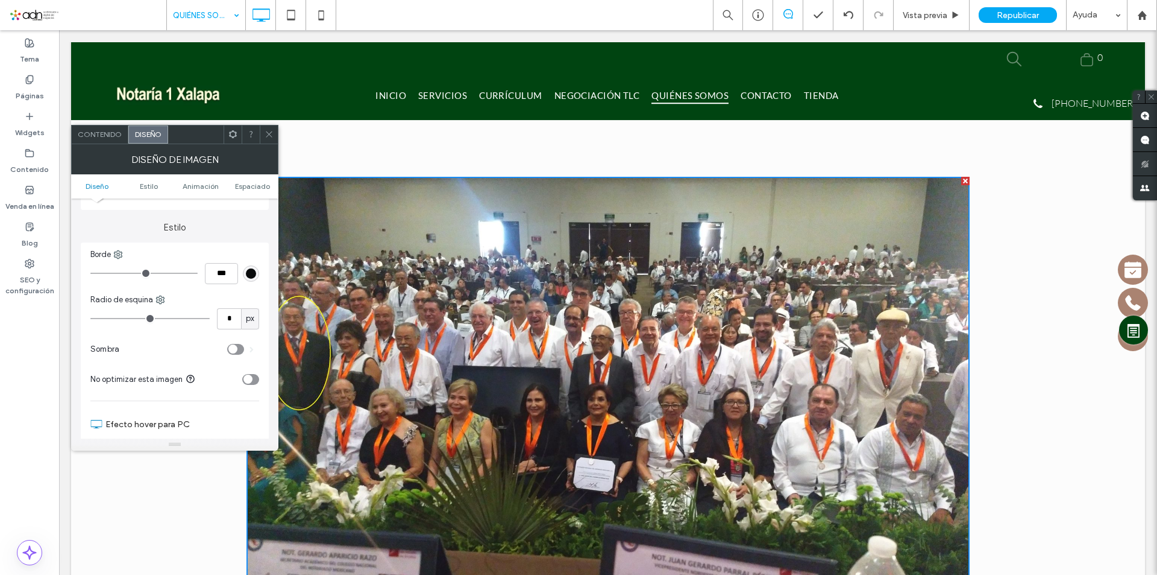
click at [271, 135] on icon at bounding box center [269, 134] width 9 height 9
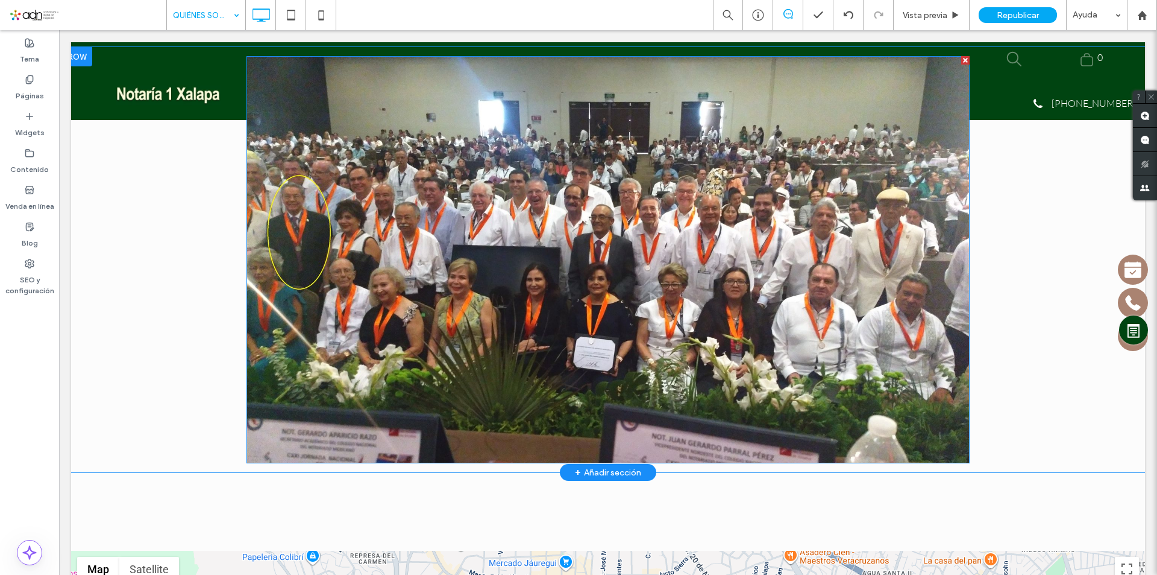
scroll to position [965, 0]
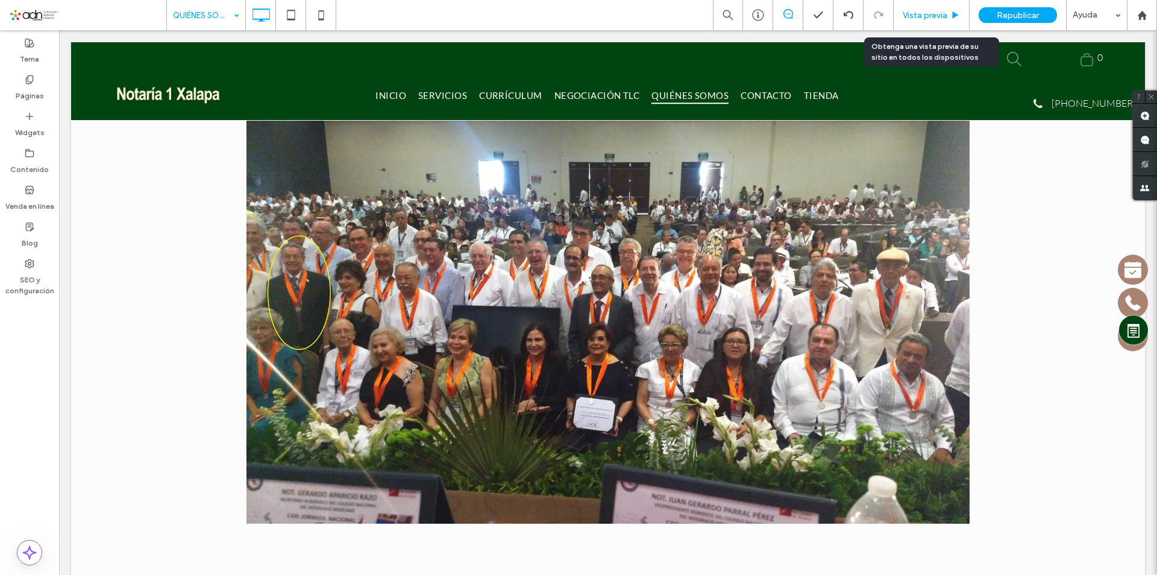
click at [925, 14] on span "Vista previa" at bounding box center [925, 15] width 45 height 10
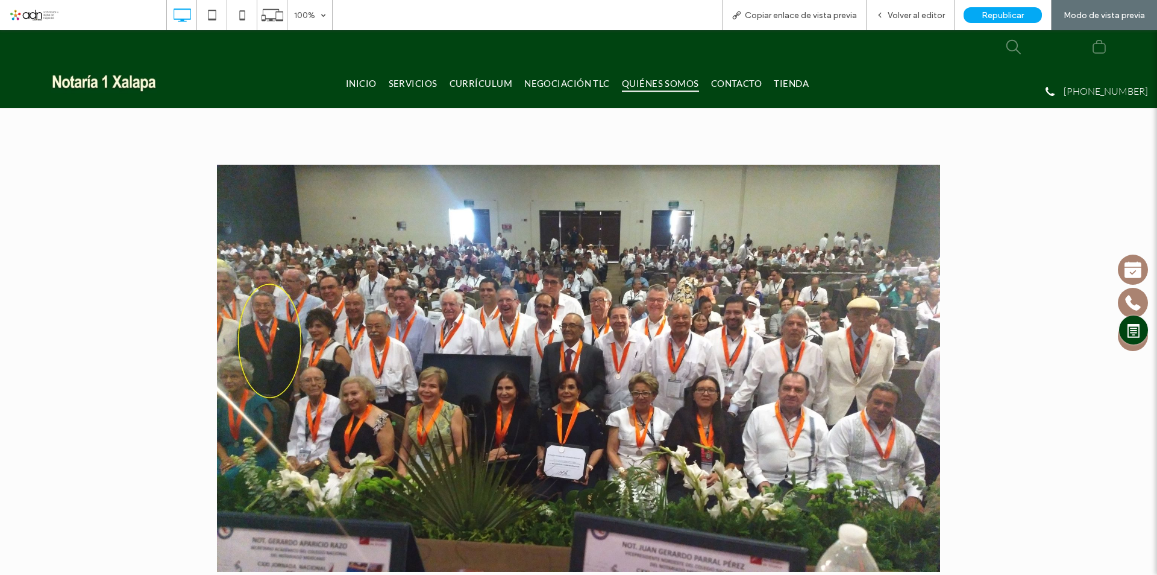
scroll to position [965, 0]
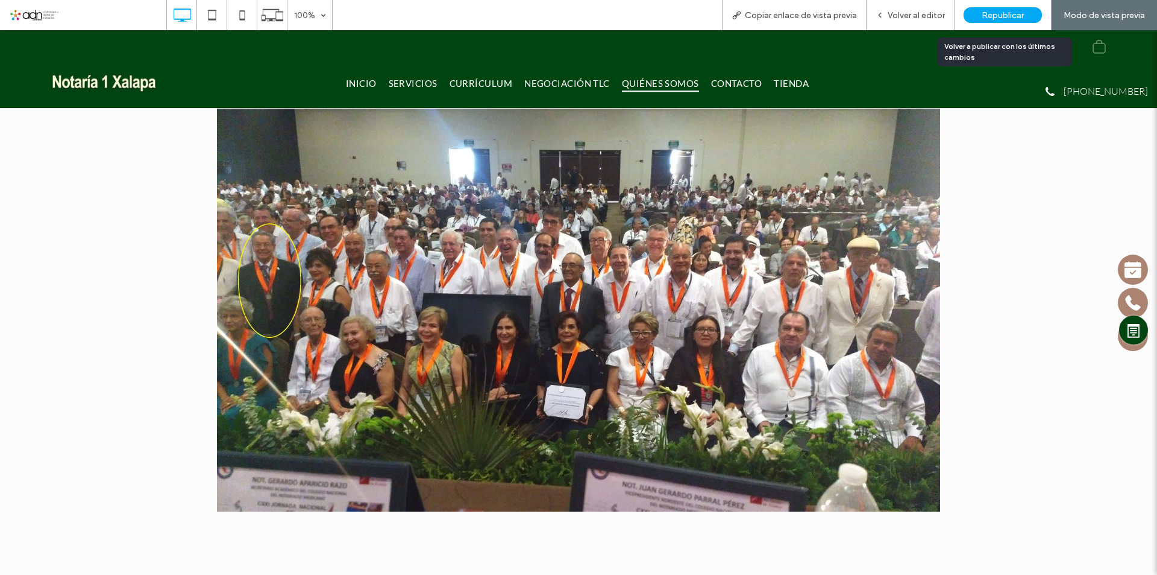
click at [987, 19] on span "Republicar" at bounding box center [1003, 15] width 42 height 10
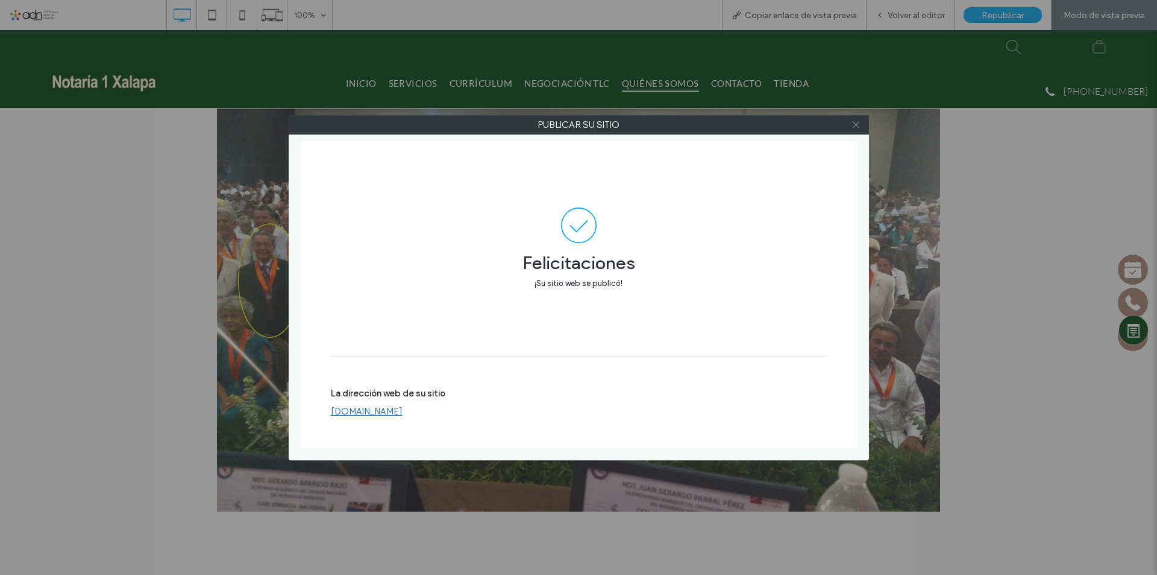
click at [857, 122] on icon at bounding box center [856, 124] width 9 height 9
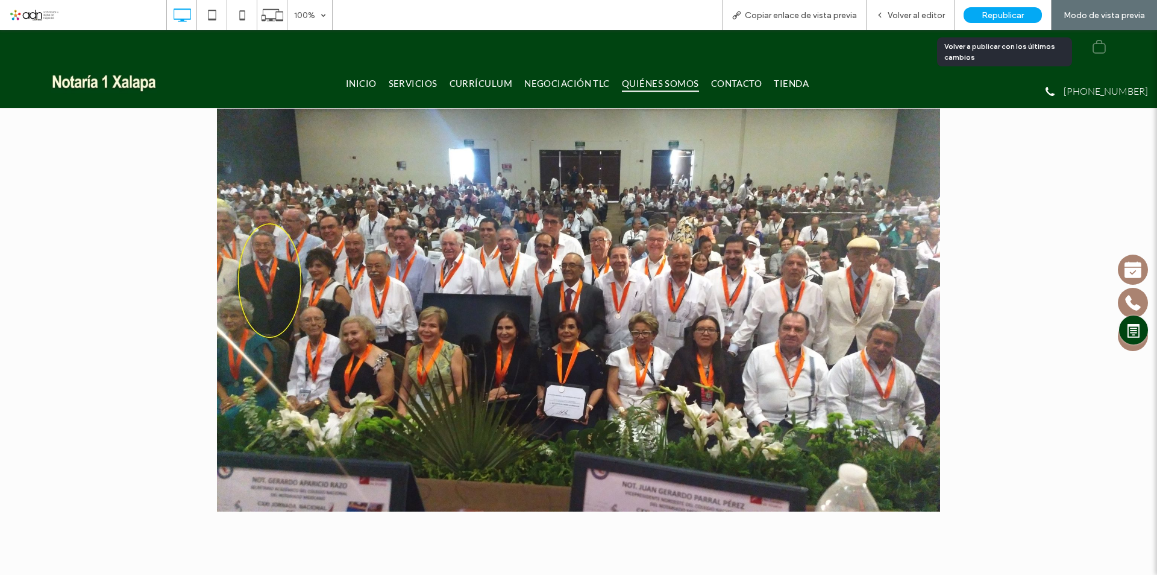
click at [1003, 7] on div "Republicar" at bounding box center [1003, 15] width 78 height 16
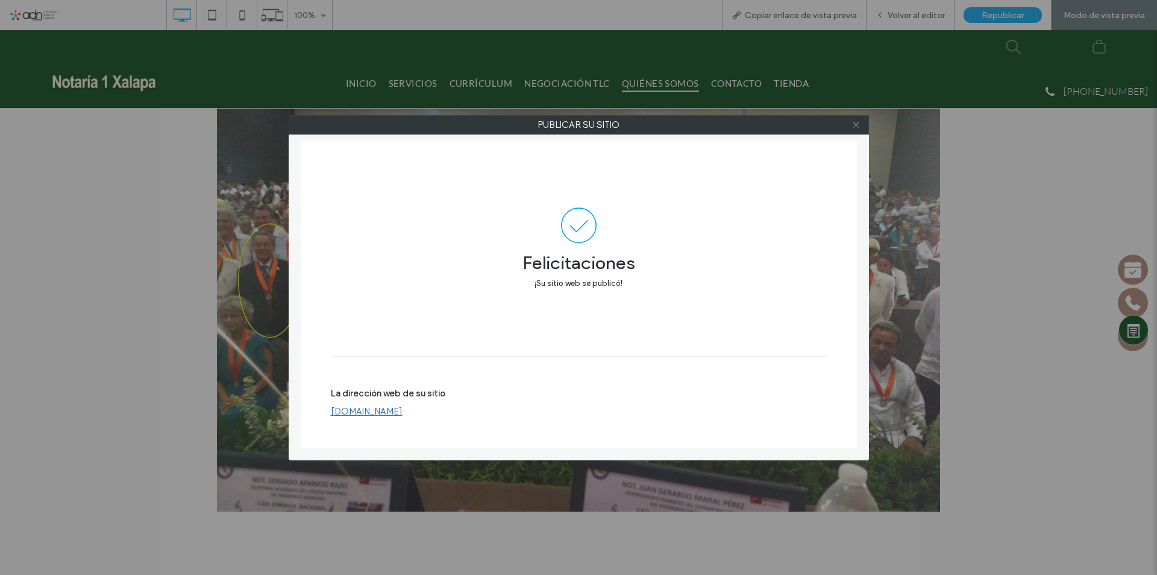
click at [854, 125] on icon at bounding box center [856, 124] width 9 height 9
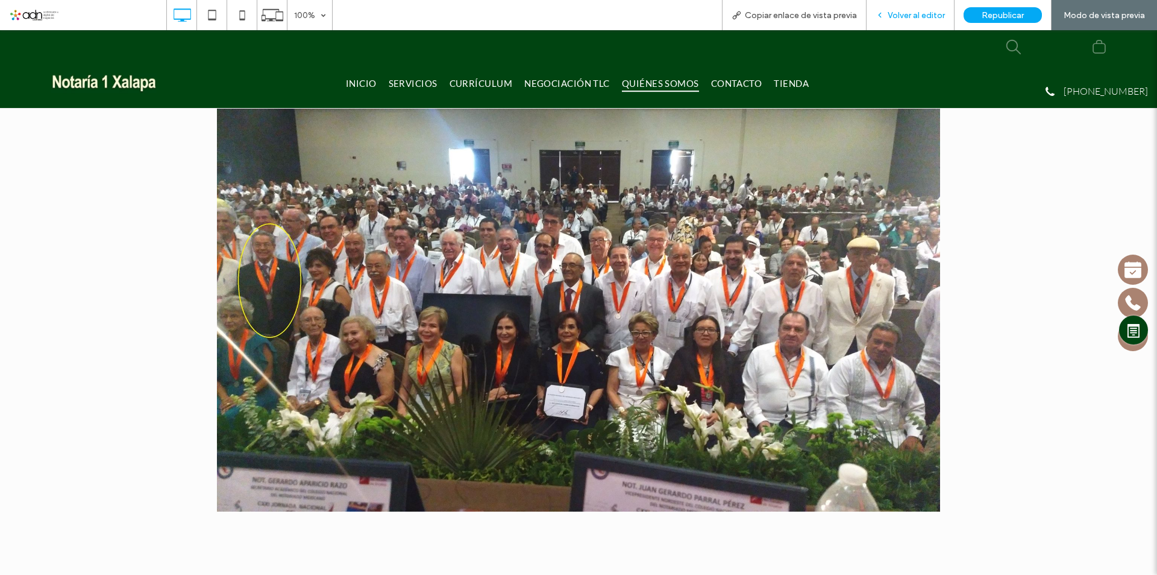
click at [928, 10] on span "Volver al editor" at bounding box center [916, 15] width 57 height 10
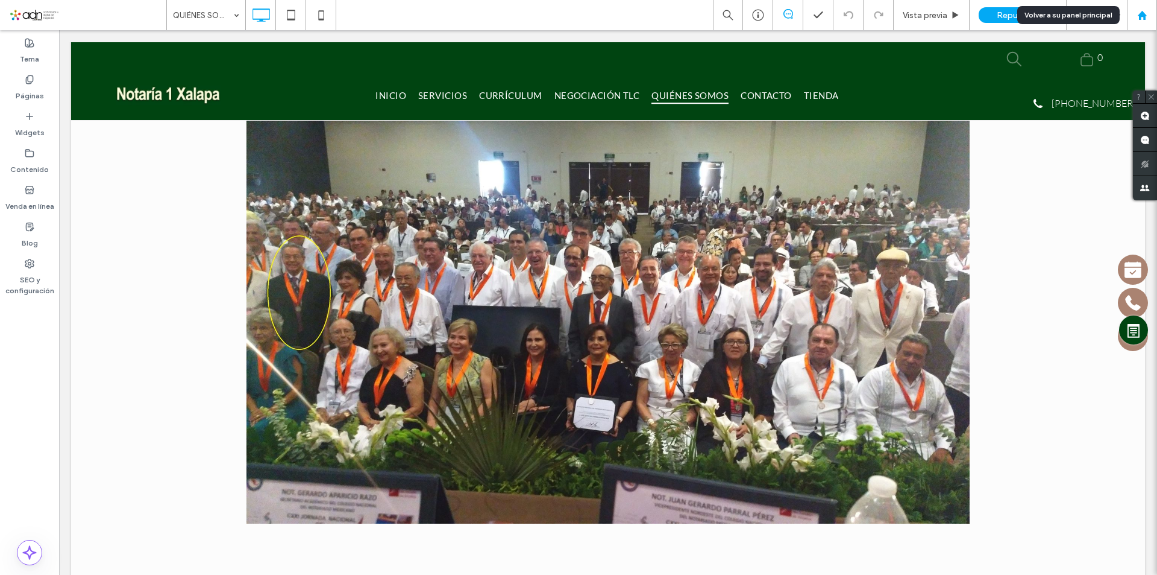
click at [1145, 16] on use at bounding box center [1142, 14] width 9 height 9
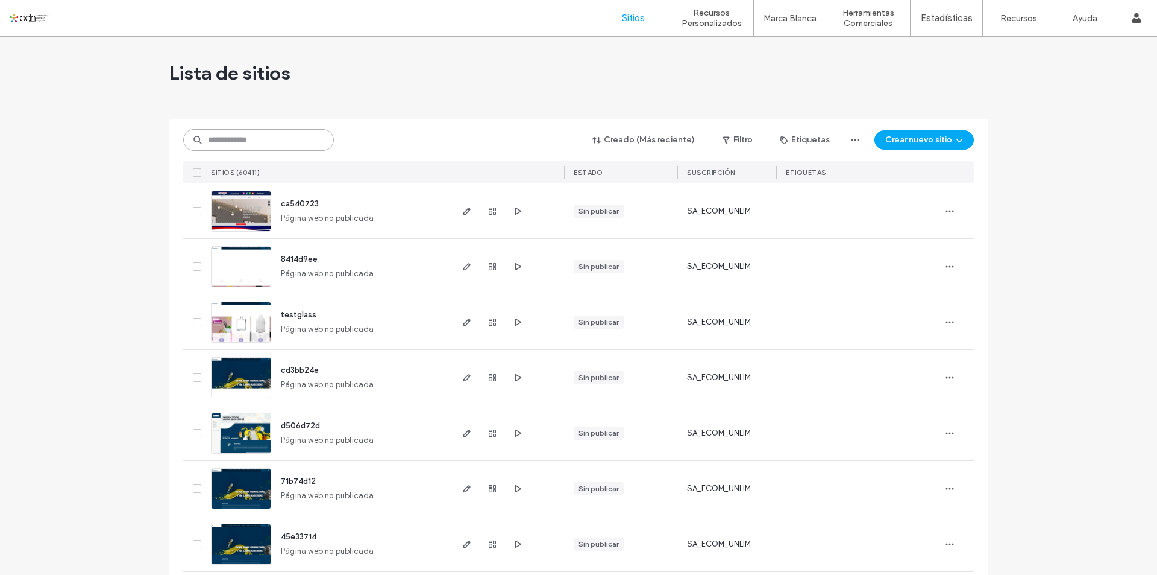
click at [230, 136] on input at bounding box center [258, 140] width 151 height 22
paste input "**********"
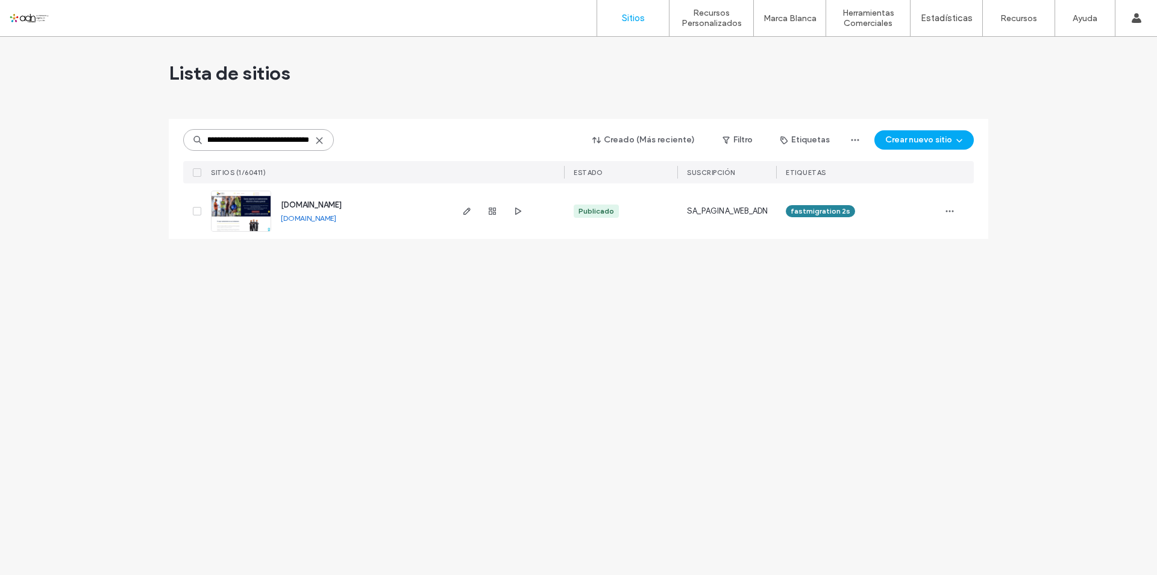
type input "**********"
click at [246, 226] on img at bounding box center [241, 232] width 59 height 82
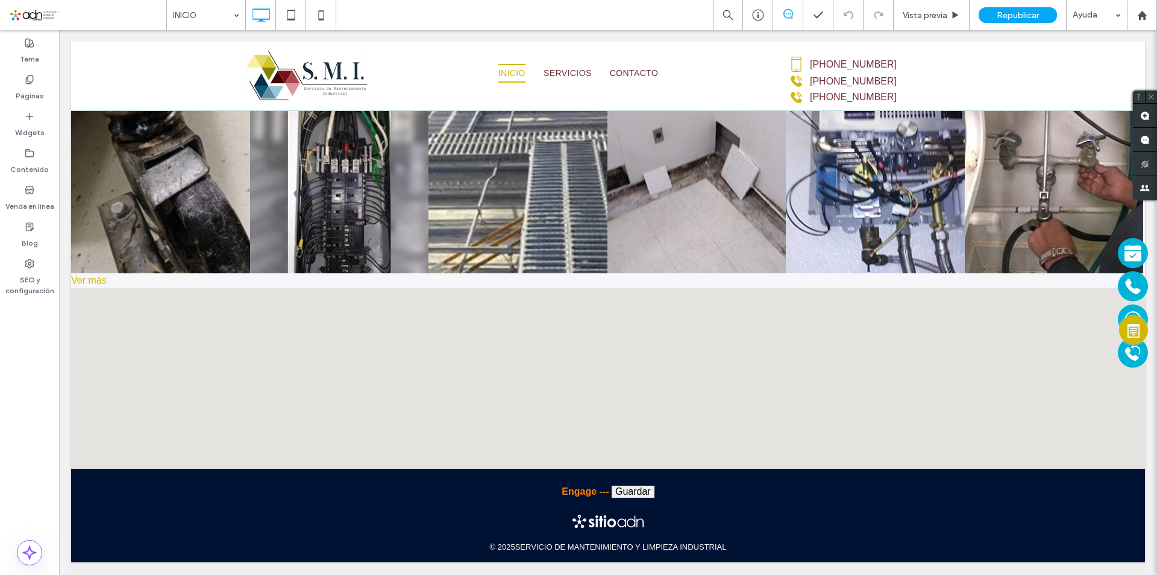
scroll to position [1816, 0]
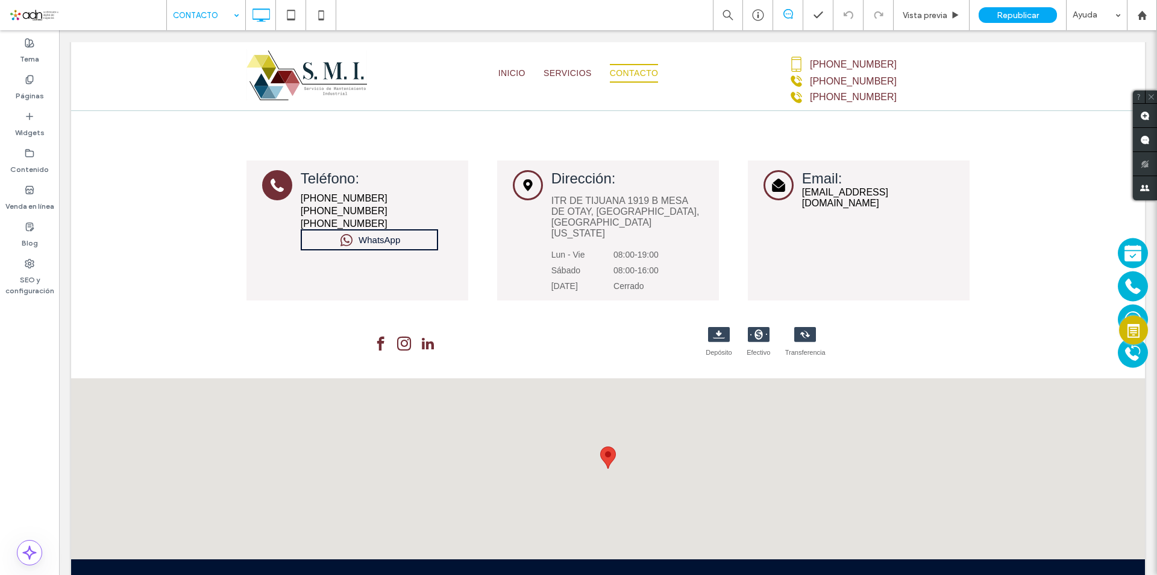
scroll to position [723, 0]
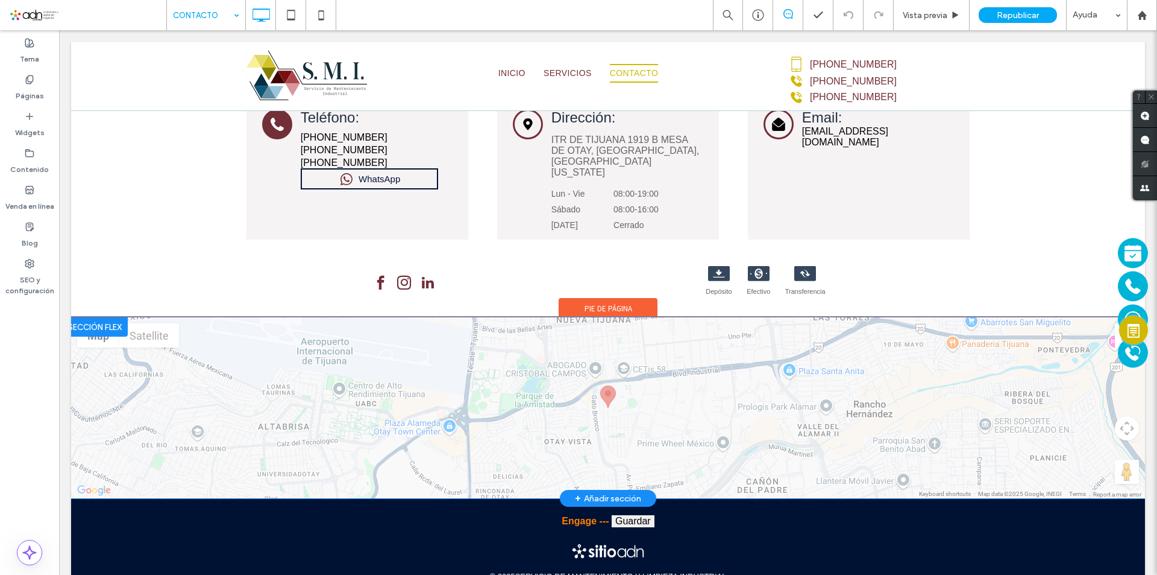
click at [104, 317] on div at bounding box center [95, 326] width 66 height 19
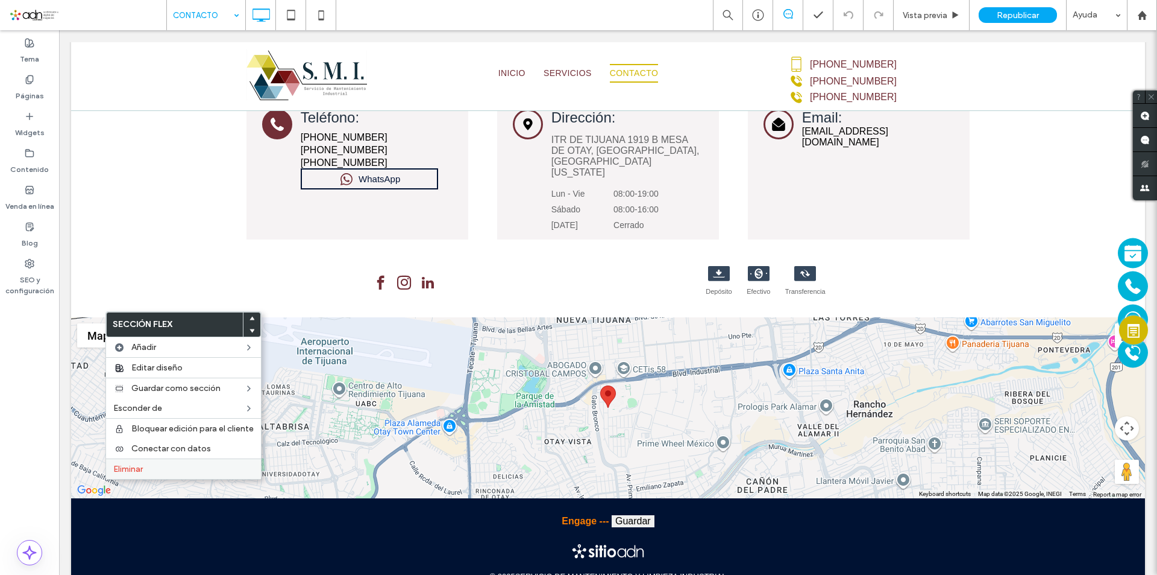
click at [141, 465] on span "Eliminar" at bounding box center [128, 469] width 30 height 10
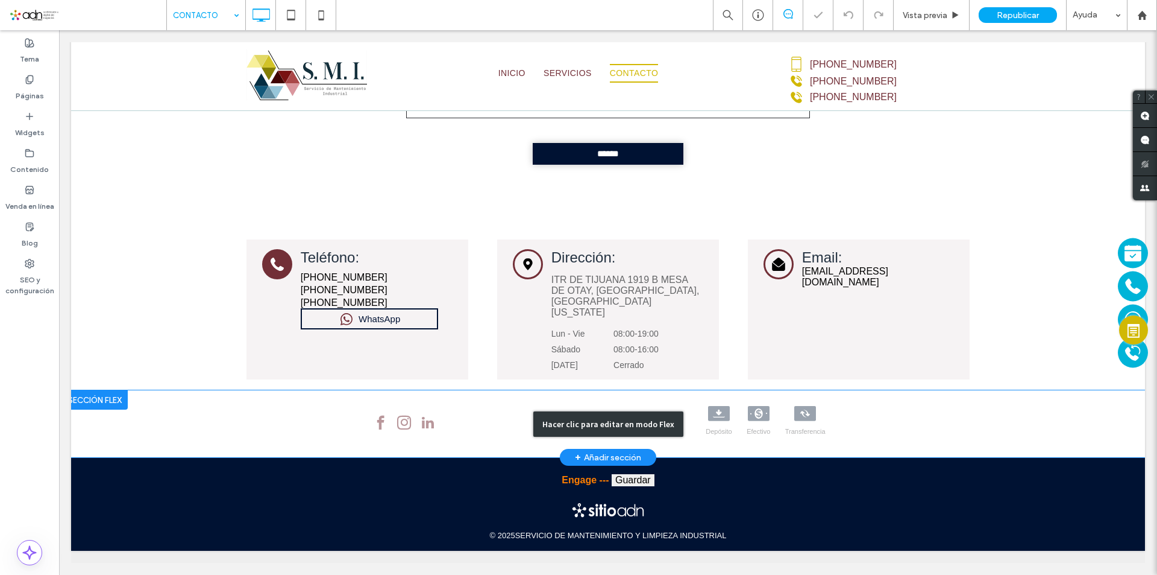
scroll to position [571, 0]
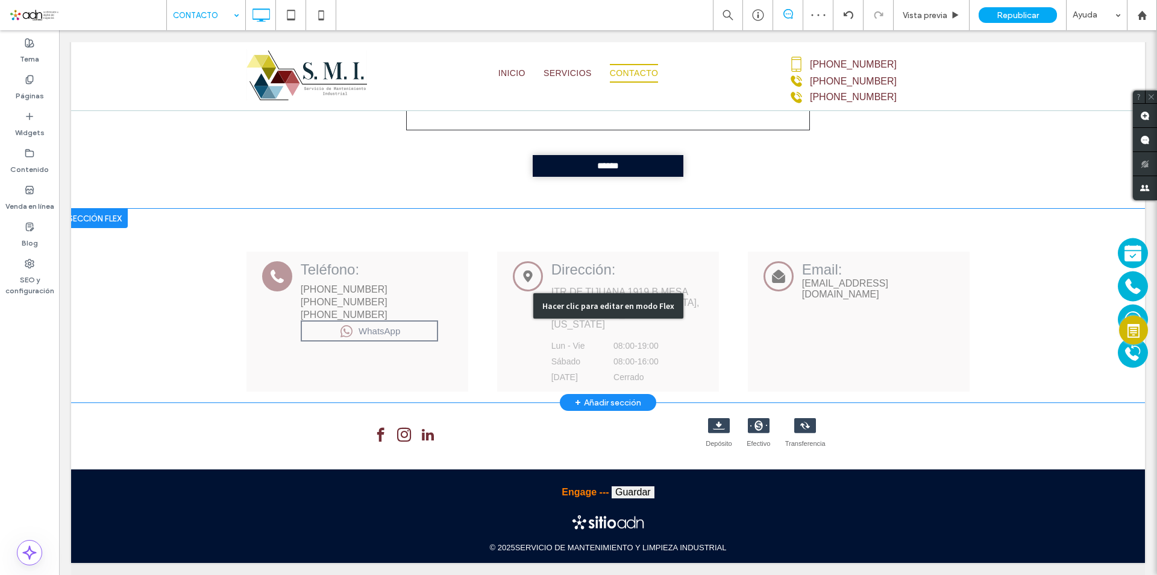
click at [624, 268] on div "Hacer clic para editar en modo Flex" at bounding box center [608, 306] width 1074 height 194
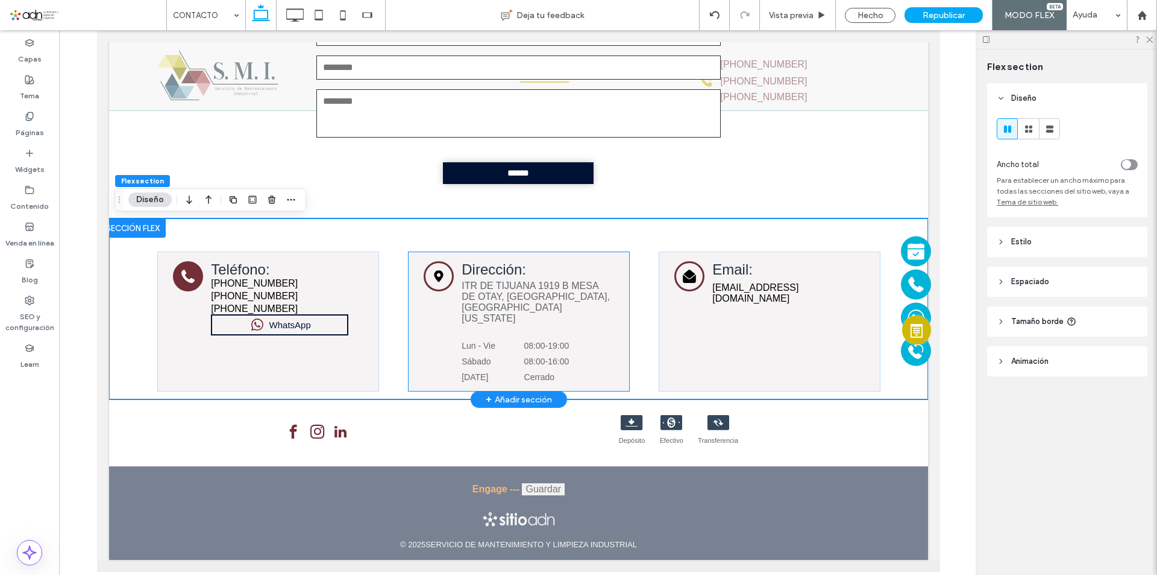
scroll to position [540, 0]
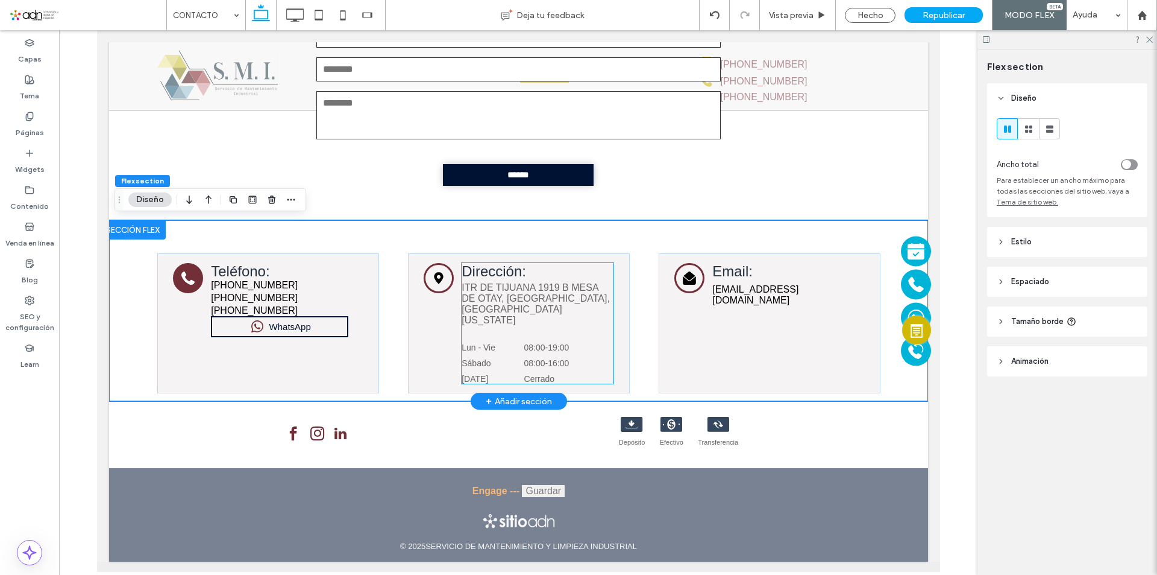
click at [540, 293] on label "ITR DE TIJUANA 1919 B MESA DE OTAY, TIJUANA, BAJA CALIFORNIA 22430" at bounding box center [537, 303] width 152 height 43
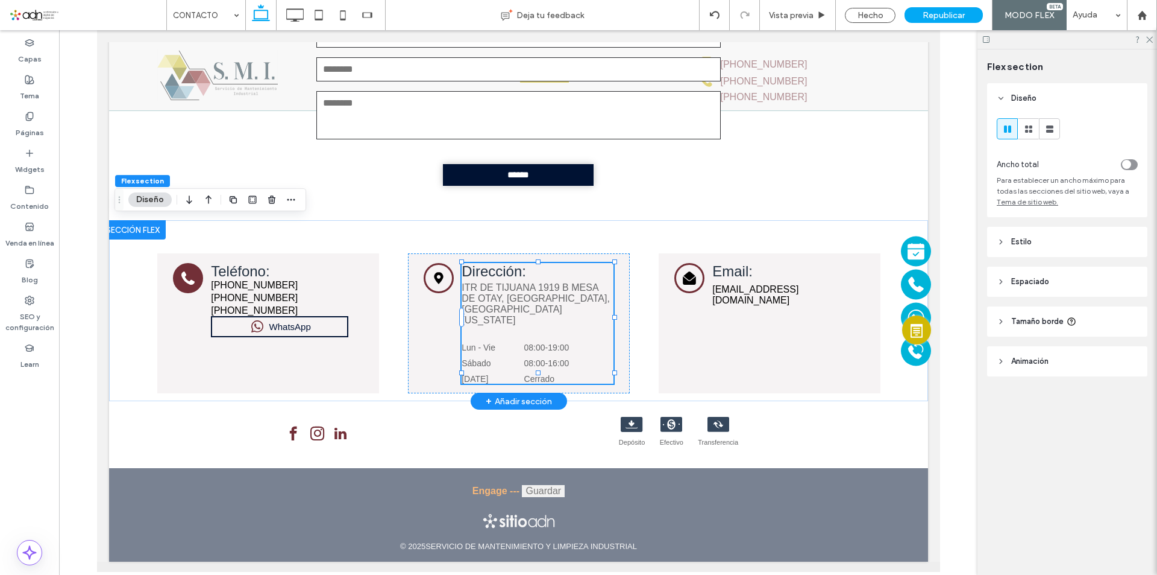
click at [540, 293] on label "ITR DE TIJUANA 1919 B MESA DE OTAY, TIJUANA, BAJA CALIFORNIA 22430" at bounding box center [537, 303] width 152 height 43
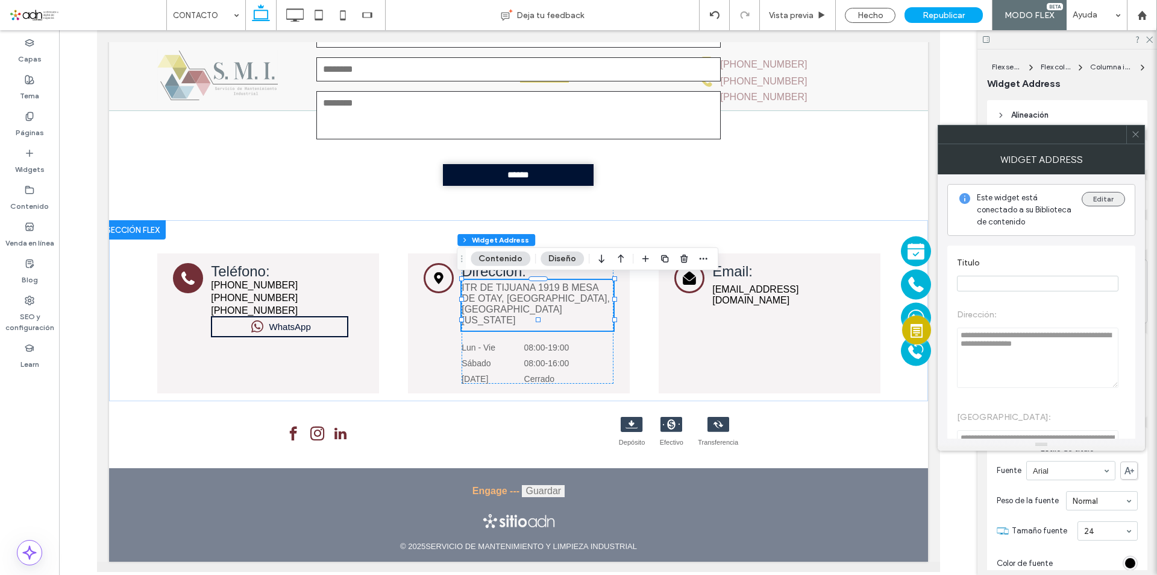
click at [1109, 196] on button "Editar" at bounding box center [1103, 199] width 43 height 14
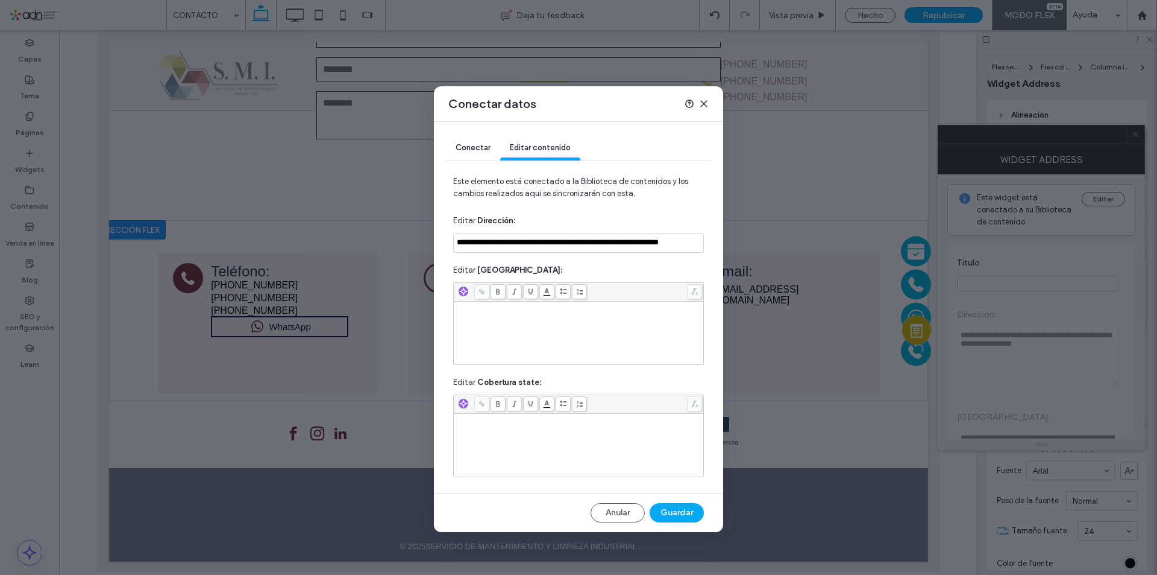
click at [556, 241] on input "**********" at bounding box center [578, 243] width 251 height 20
click at [521, 320] on div "Rich Text Editor" at bounding box center [579, 333] width 247 height 60
click at [541, 440] on div "Rich Text Editor" at bounding box center [579, 445] width 247 height 60
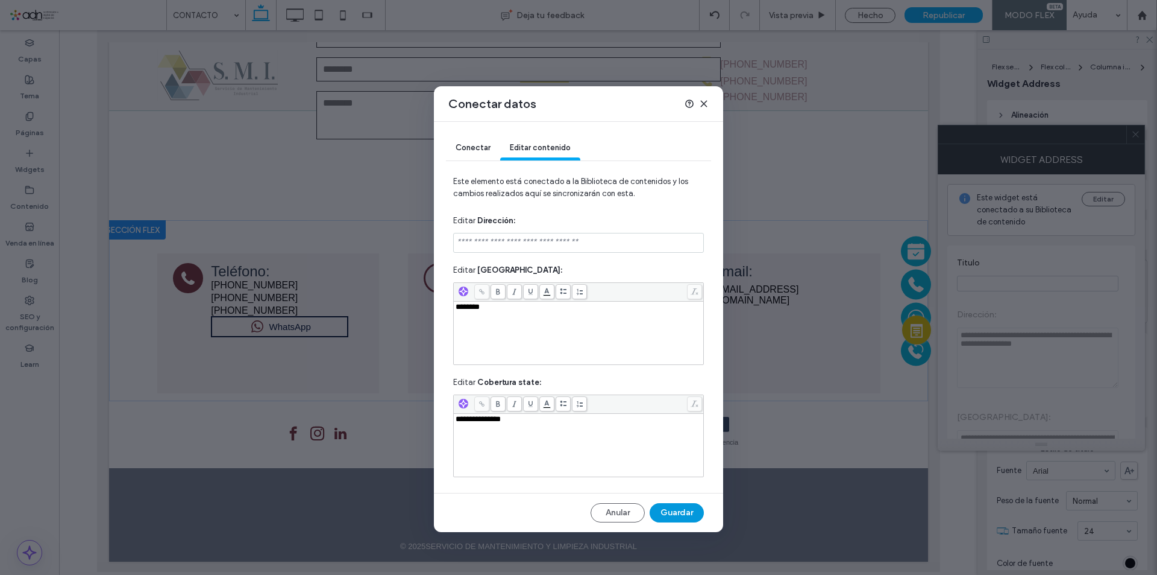
click at [681, 510] on button "Guardar" at bounding box center [677, 512] width 54 height 19
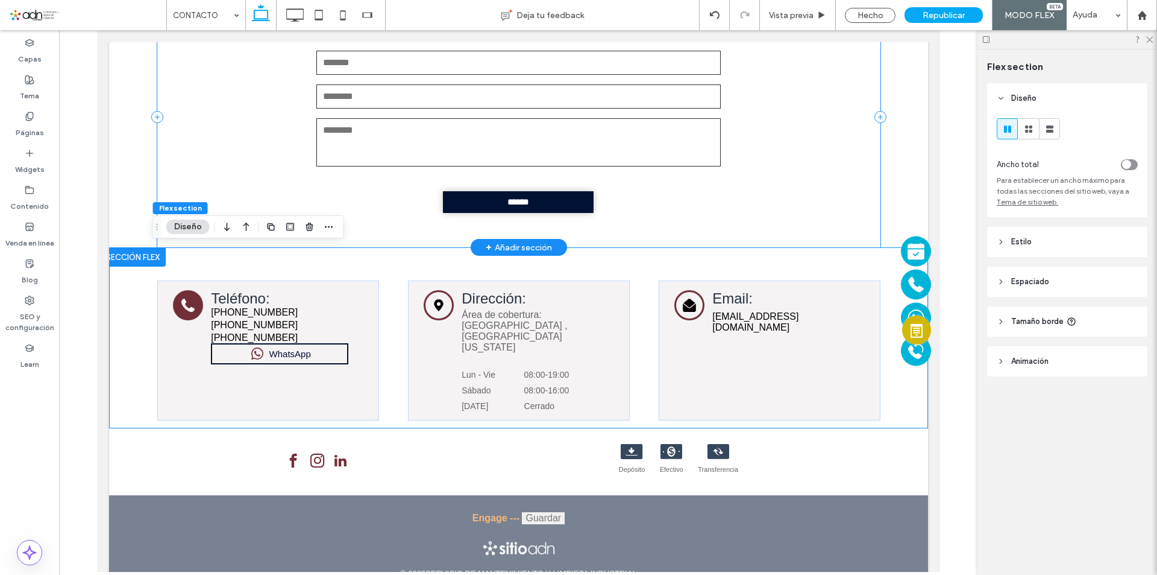
scroll to position [0, 0]
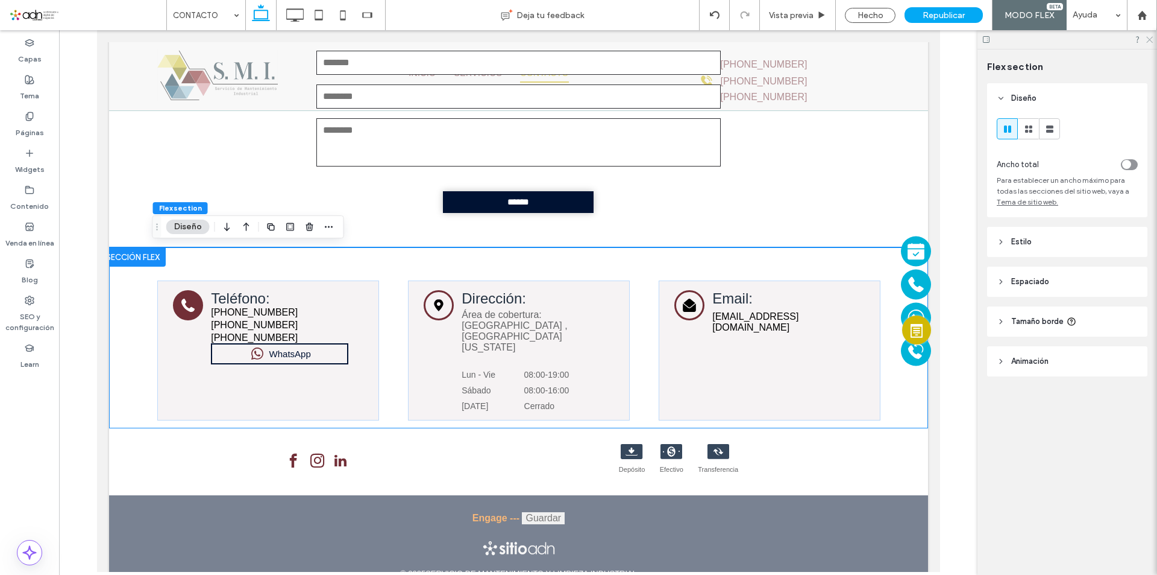
drag, startPoint x: 1149, startPoint y: 42, endPoint x: 766, endPoint y: 10, distance: 384.7
click at [1149, 41] on icon at bounding box center [1149, 39] width 8 height 8
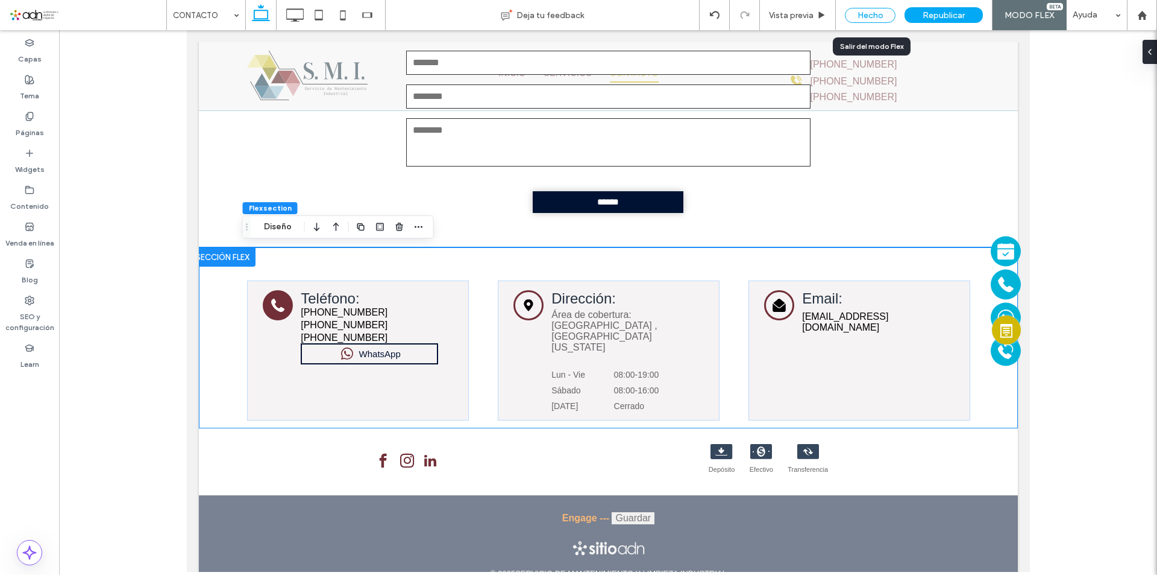
click at [874, 13] on div "Hecho" at bounding box center [870, 15] width 51 height 15
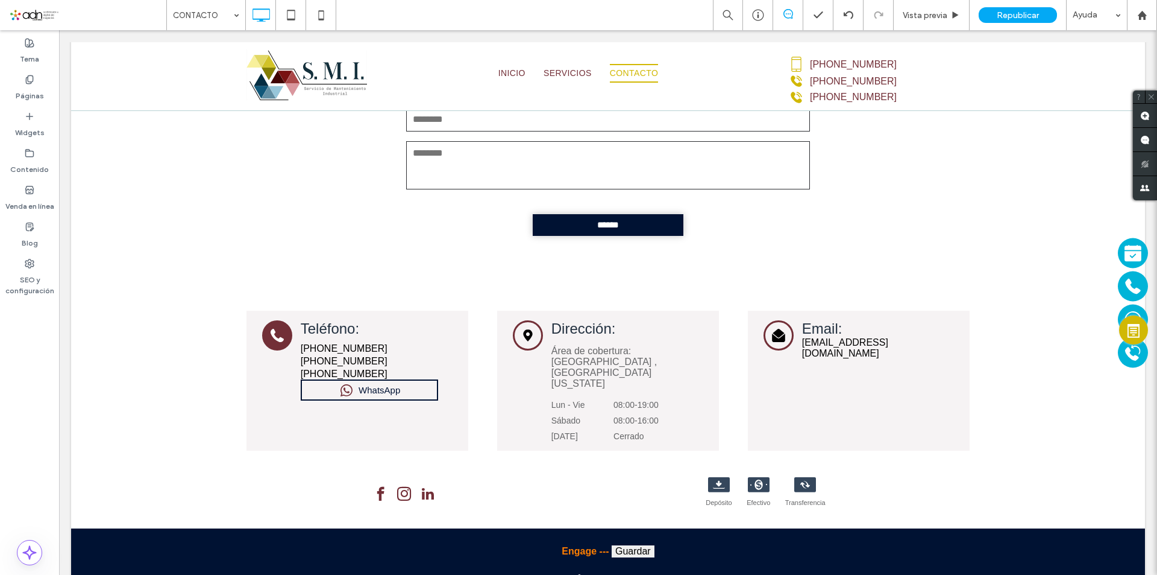
scroll to position [535, 0]
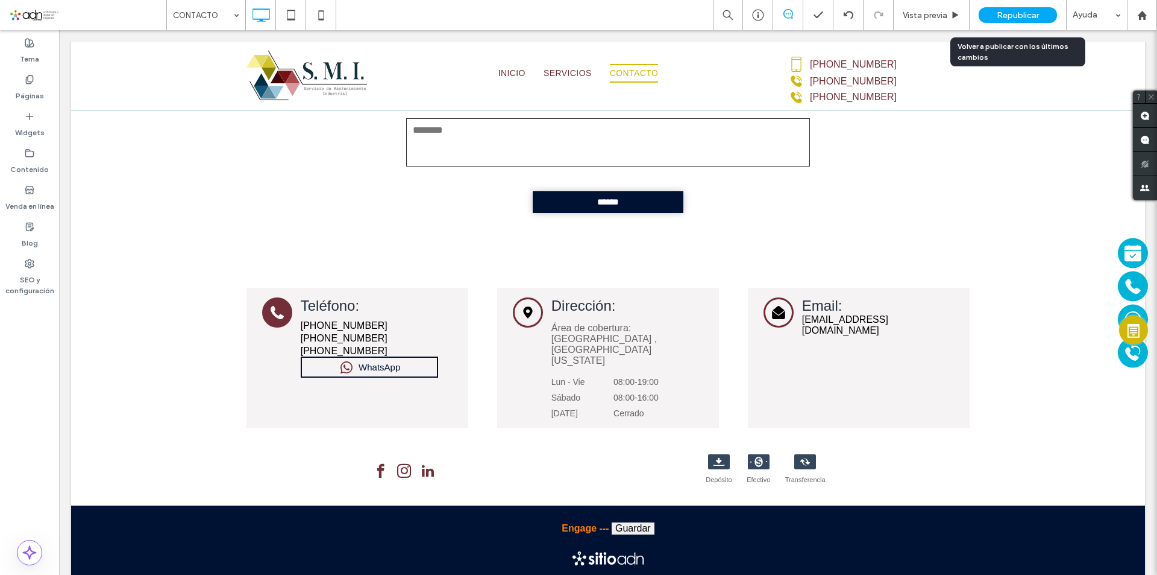
click at [1021, 11] on span "Republicar" at bounding box center [1018, 15] width 42 height 10
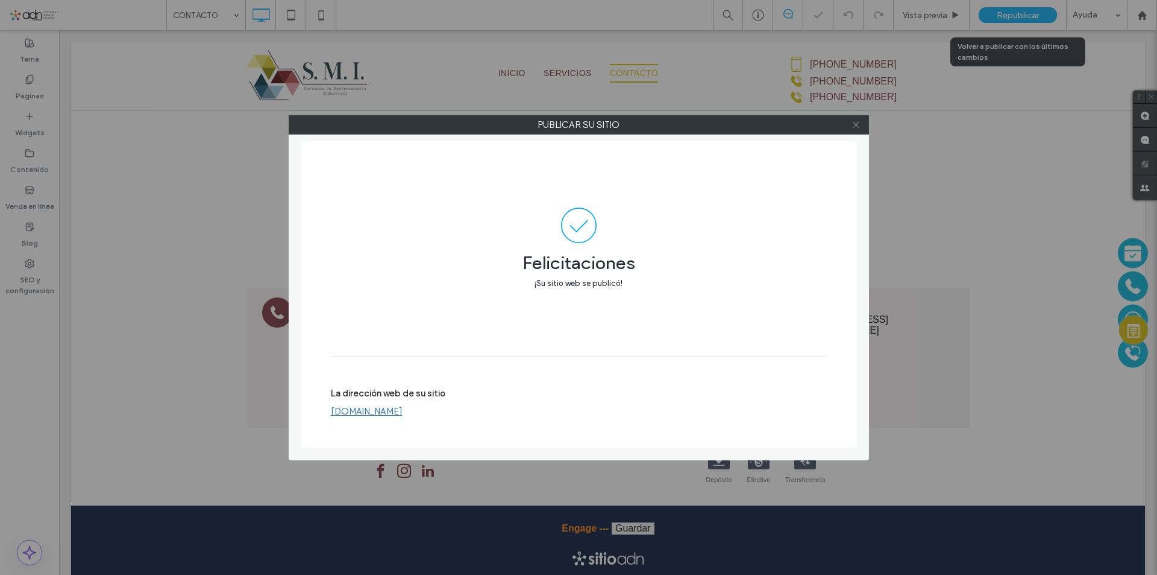
click at [858, 124] on icon at bounding box center [856, 124] width 9 height 9
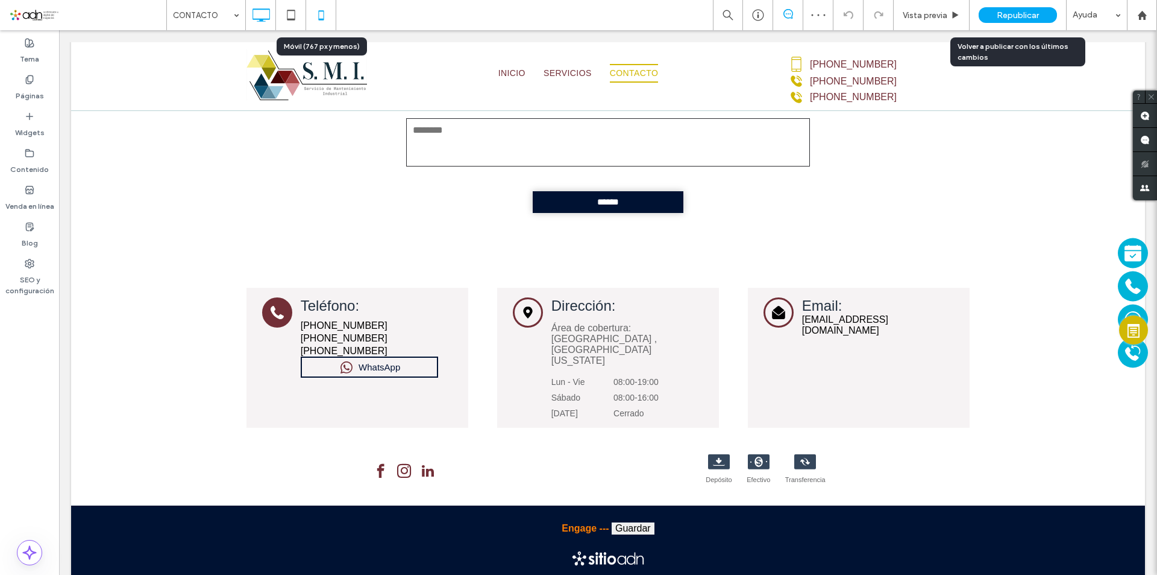
click at [317, 16] on icon at bounding box center [321, 15] width 24 height 24
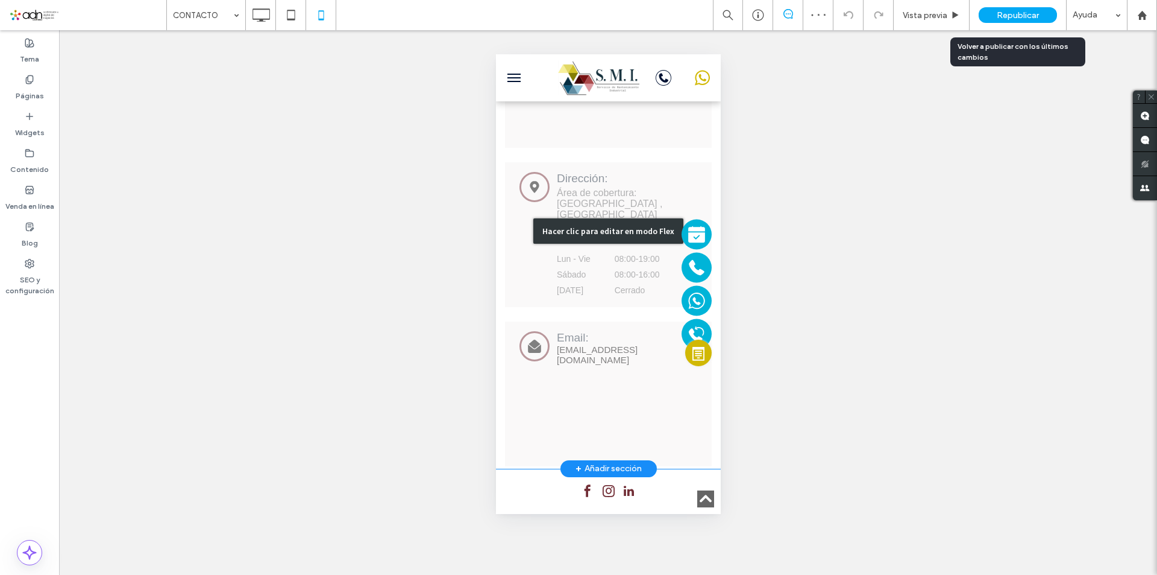
scroll to position [608, 0]
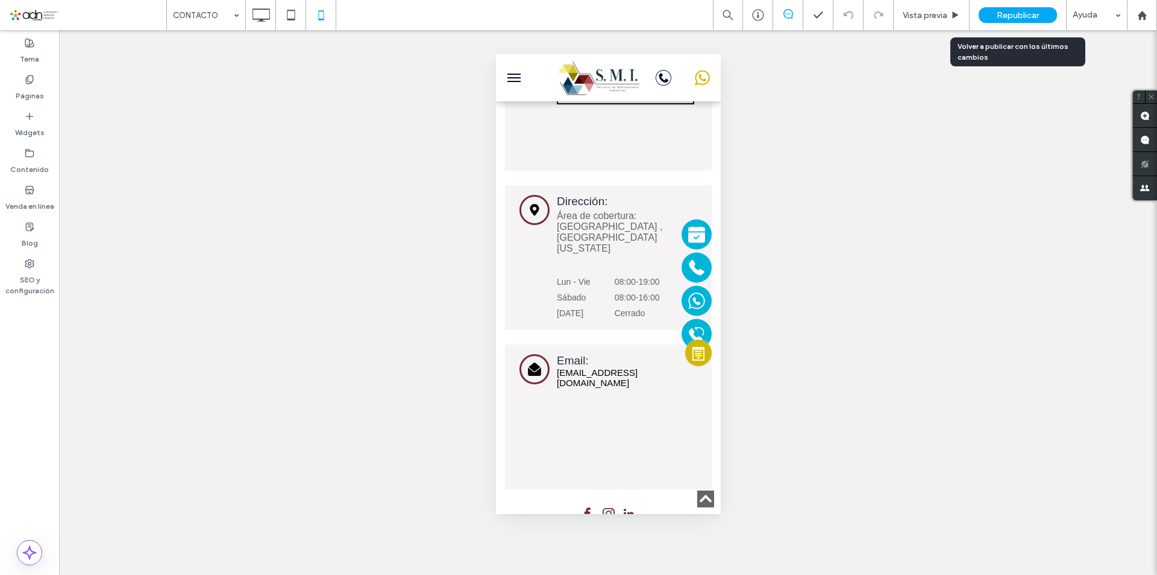
click at [1019, 10] on span "Republicar" at bounding box center [1018, 15] width 42 height 10
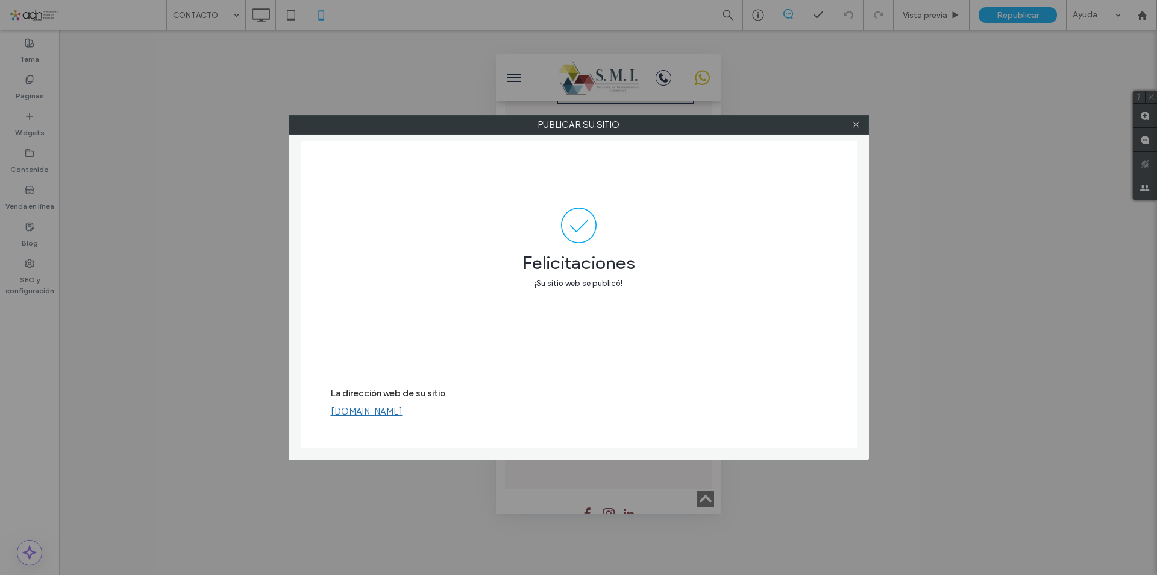
click at [858, 123] on icon at bounding box center [856, 124] width 9 height 9
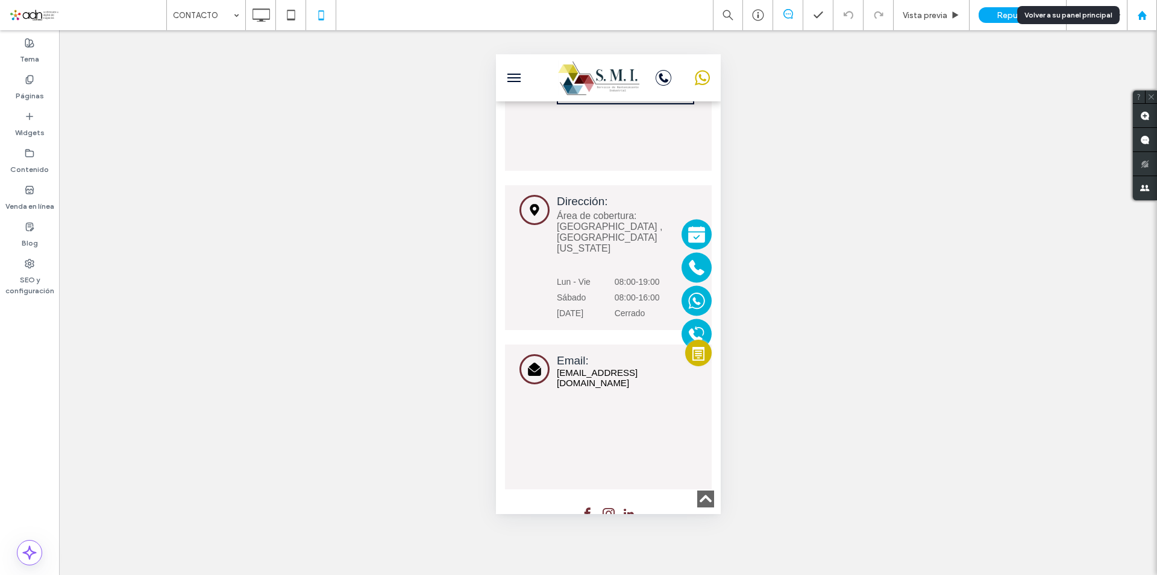
click at [1146, 15] on use at bounding box center [1142, 14] width 9 height 9
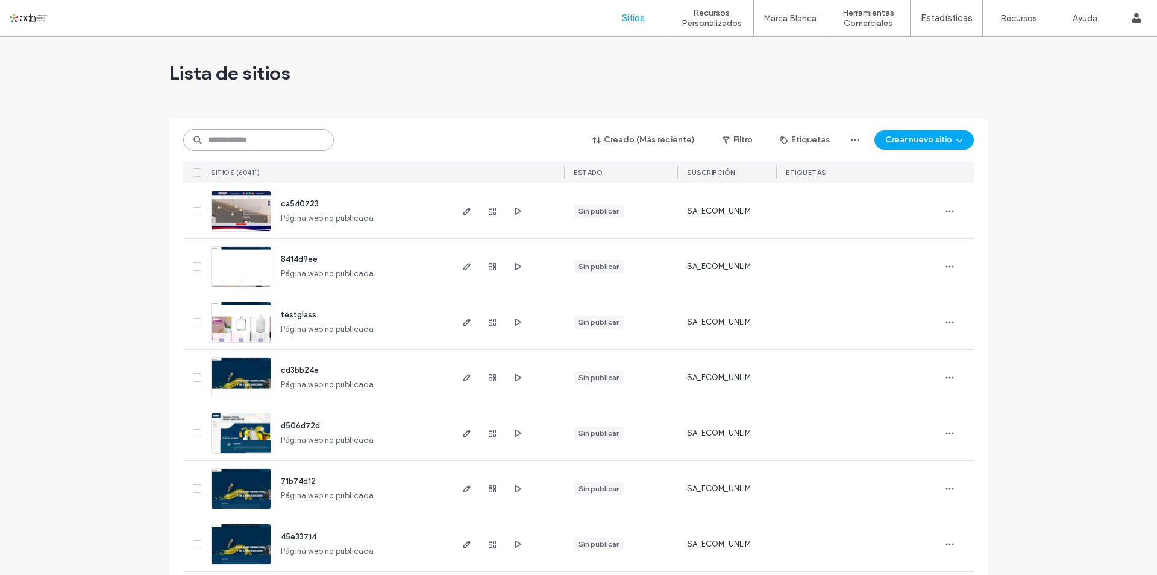
click at [263, 135] on input at bounding box center [258, 140] width 151 height 22
paste input "**********"
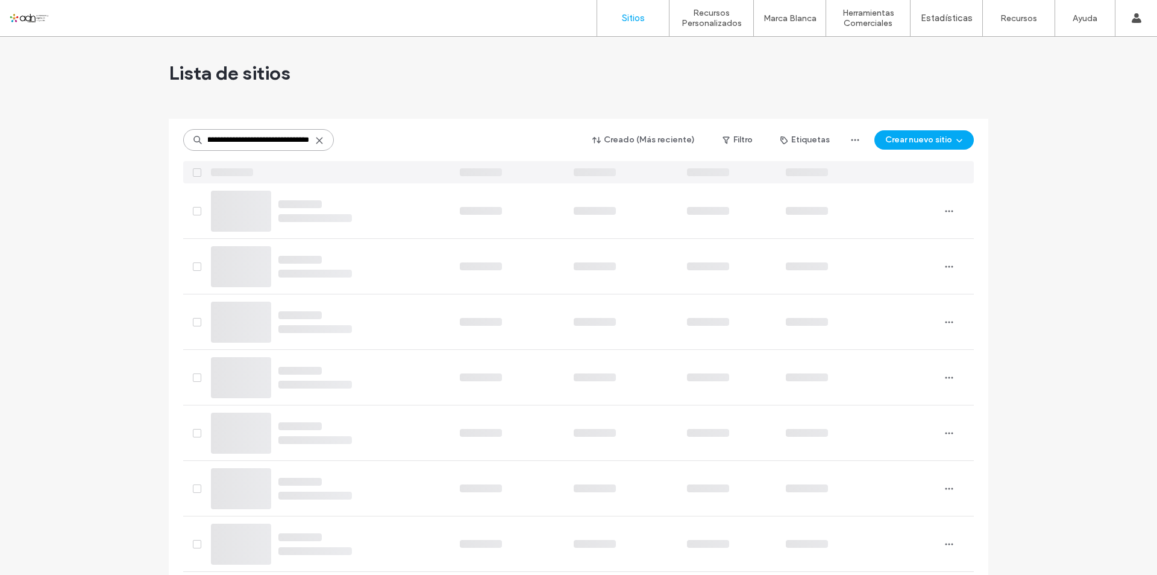
type input "**********"
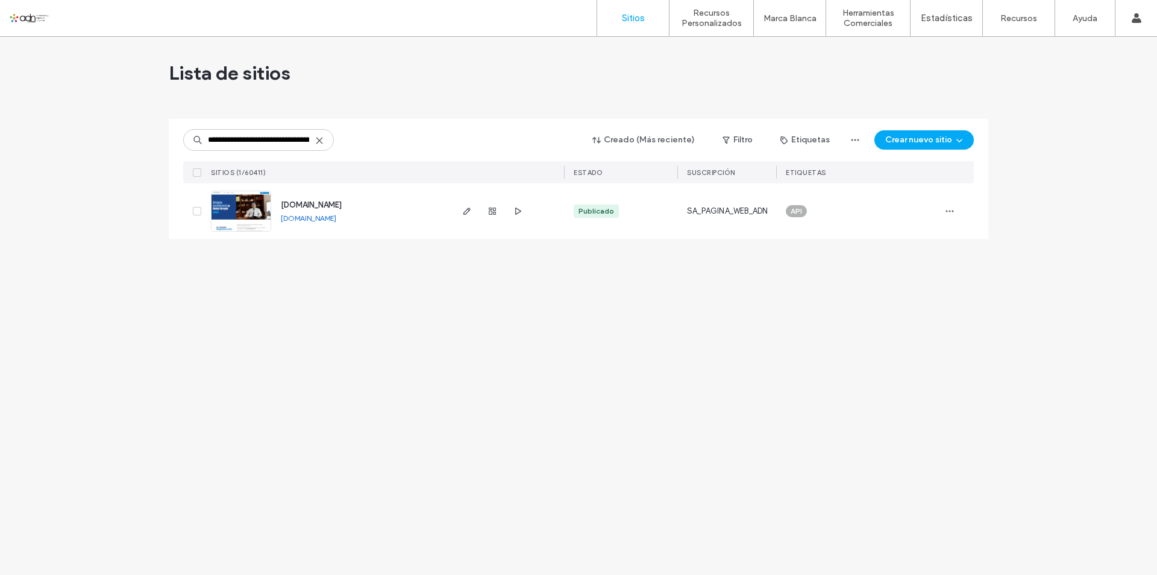
click at [248, 209] on img at bounding box center [241, 232] width 59 height 82
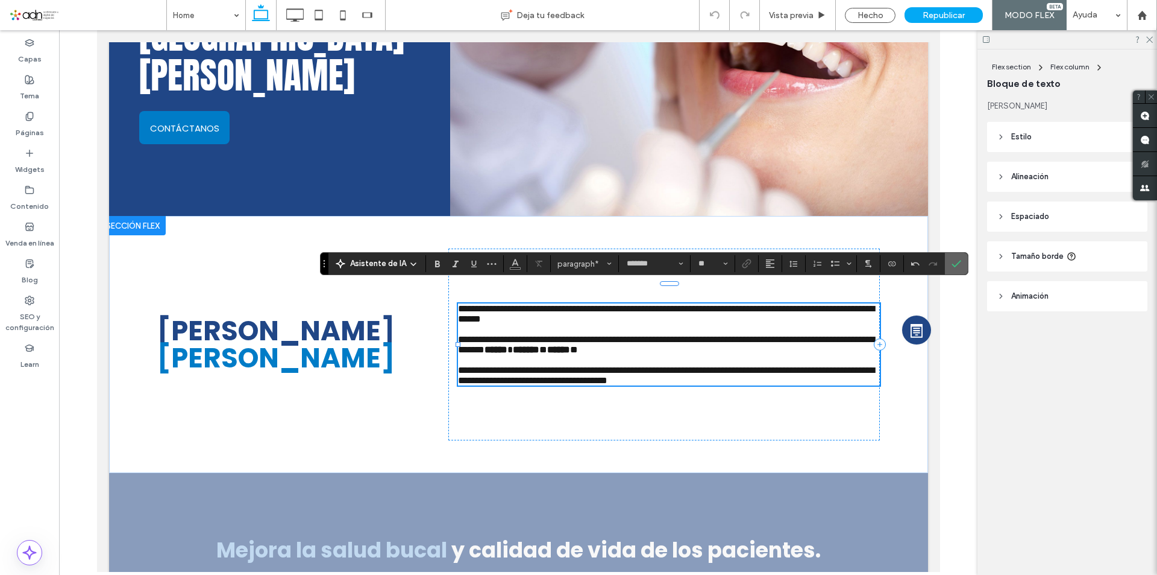
click at [960, 261] on use "Confirmar" at bounding box center [957, 263] width 10 height 7
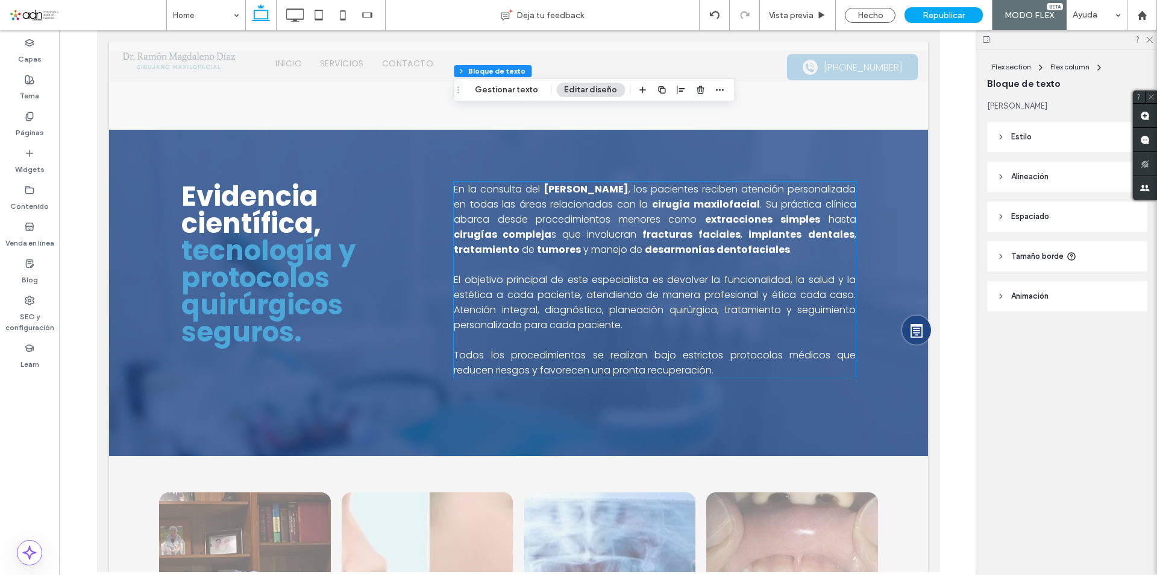
scroll to position [1025, 0]
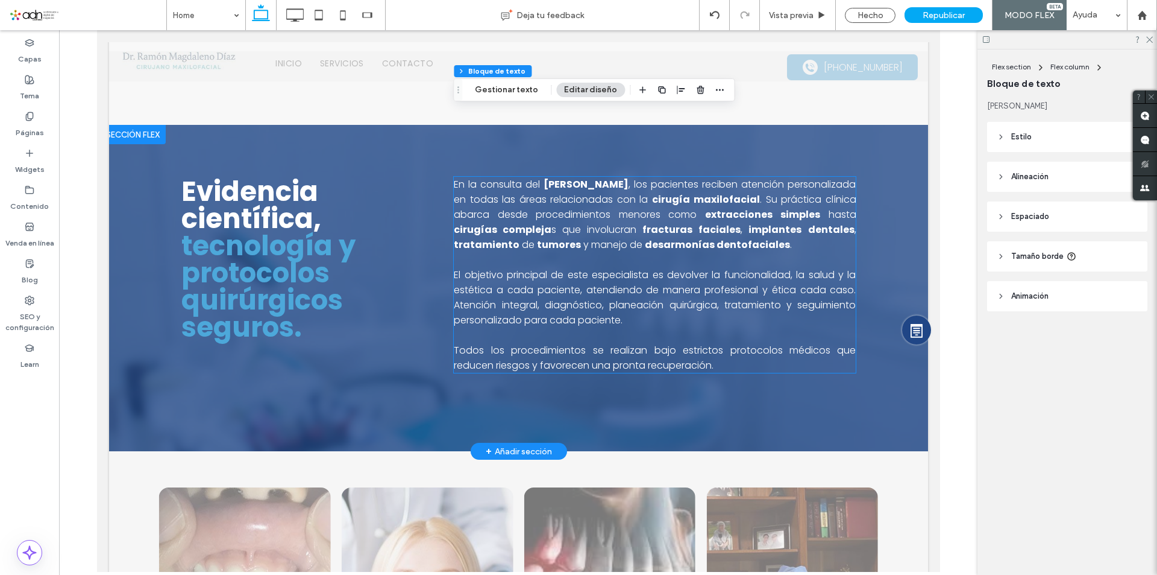
click at [551, 224] on strong "cirugías compleja" at bounding box center [502, 229] width 98 height 14
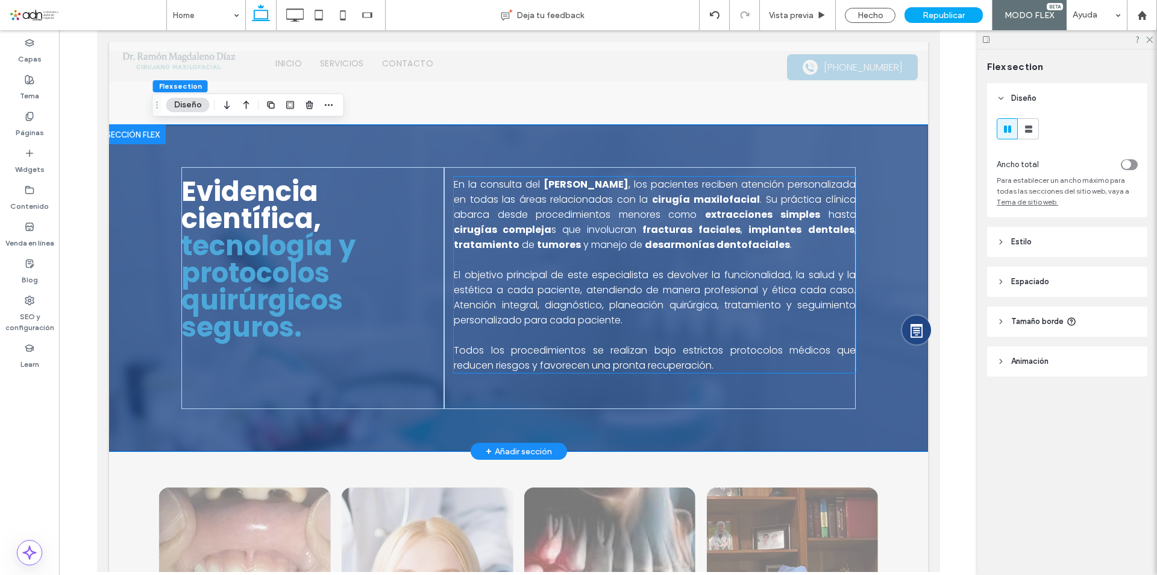
click at [551, 224] on strong "cirugías compleja" at bounding box center [502, 229] width 98 height 14
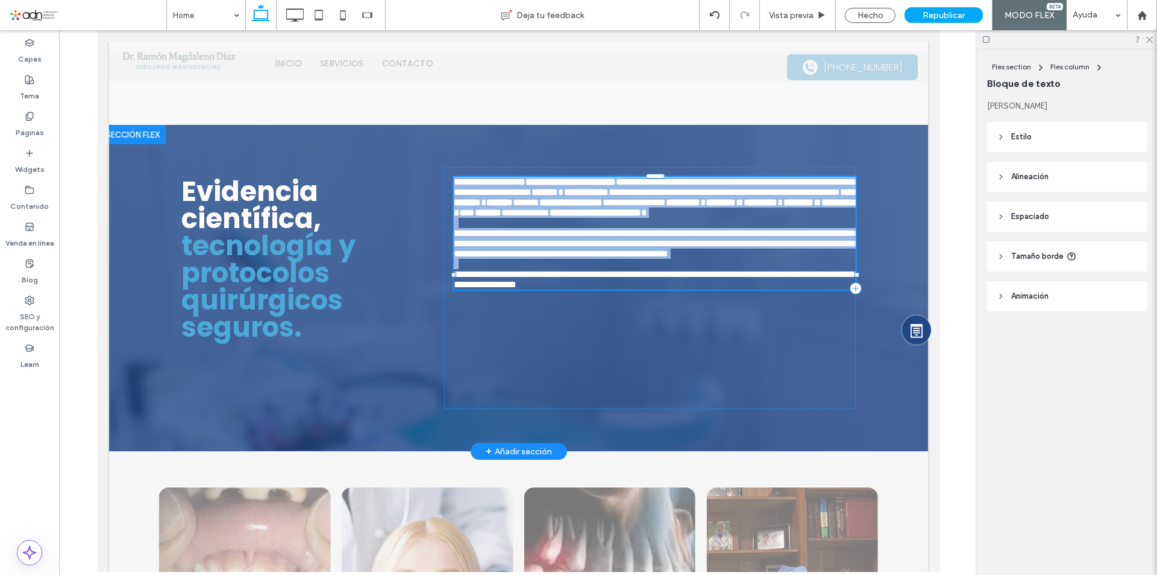
click at [666, 207] on span "**********" at bounding box center [633, 202] width 63 height 9
type input "*******"
type input "**"
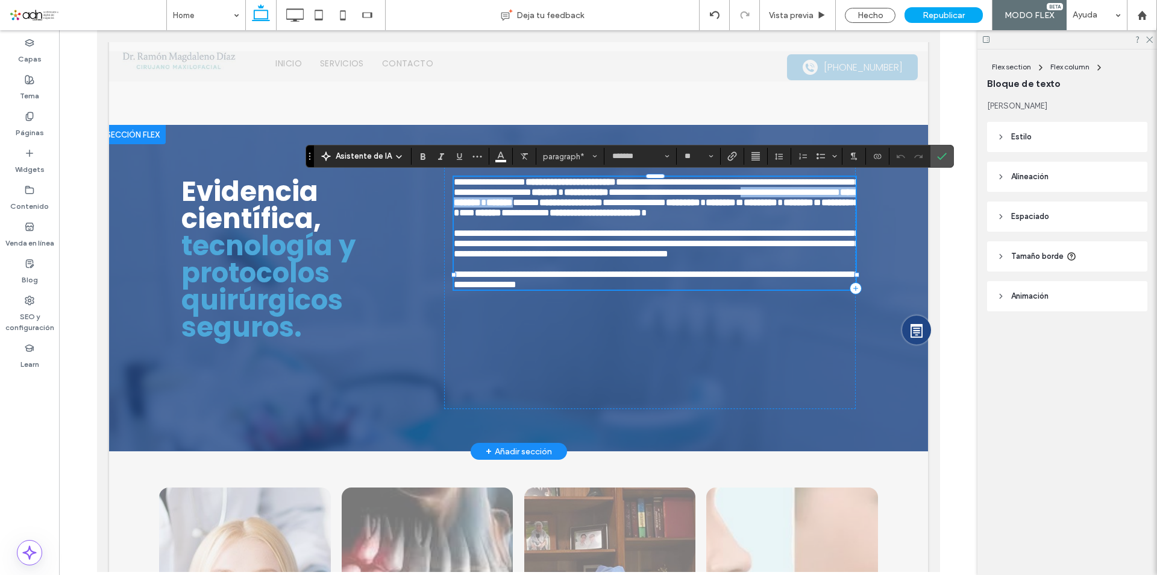
drag, startPoint x: 621, startPoint y: 211, endPoint x: 490, endPoint y: 230, distance: 132.8
click at [490, 218] on p "**********" at bounding box center [654, 197] width 402 height 41
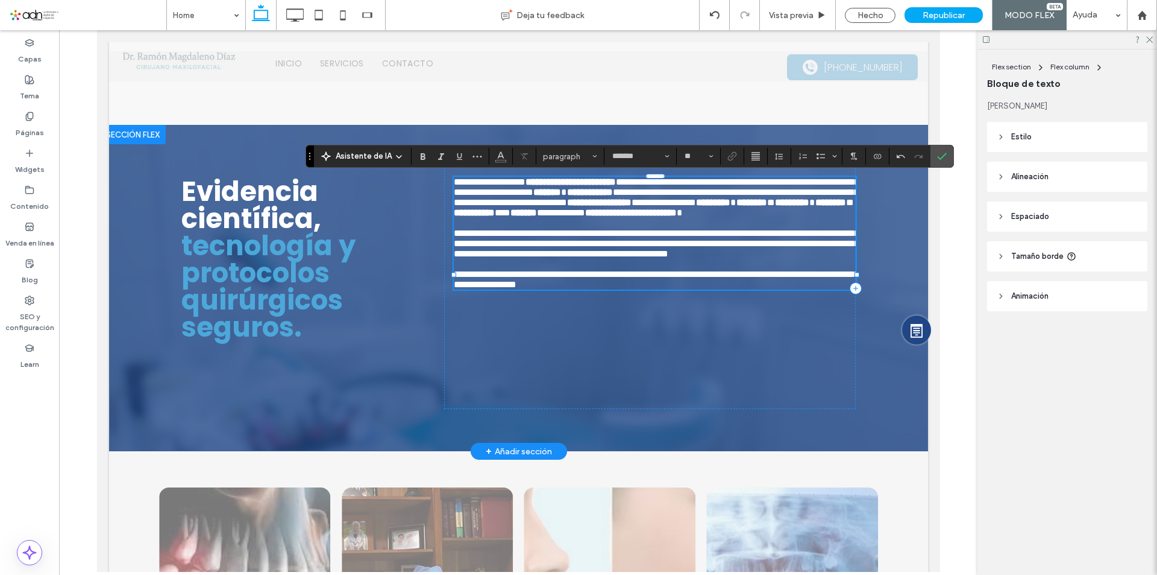
click at [619, 207] on span "**********" at bounding box center [655, 196] width 405 height 19
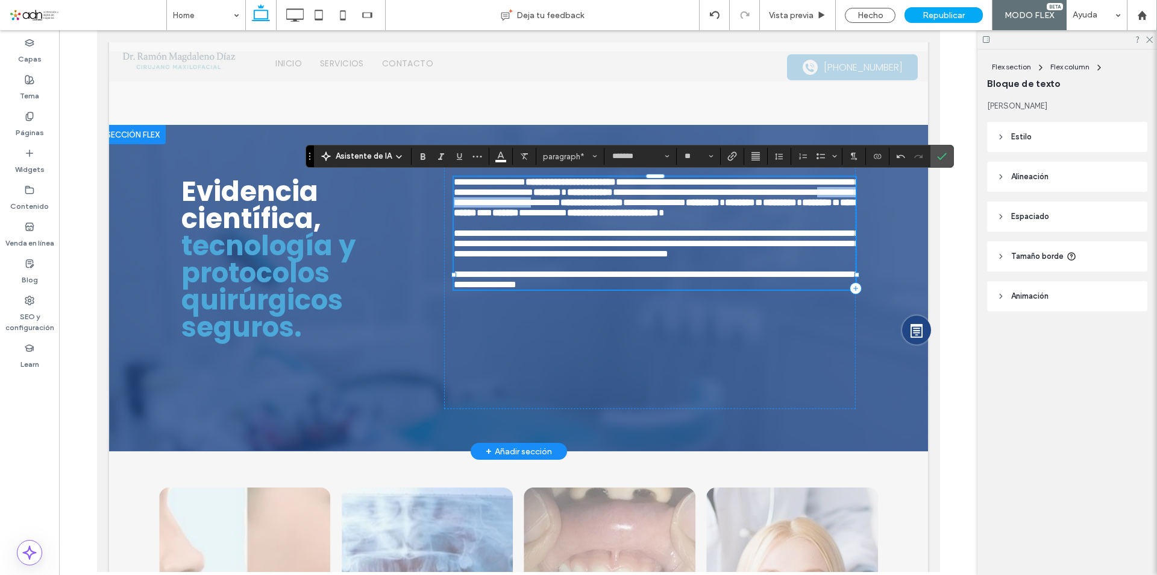
drag, startPoint x: 726, startPoint y: 213, endPoint x: 488, endPoint y: 227, distance: 238.5
click at [488, 207] on span "**********" at bounding box center [655, 196] width 405 height 19
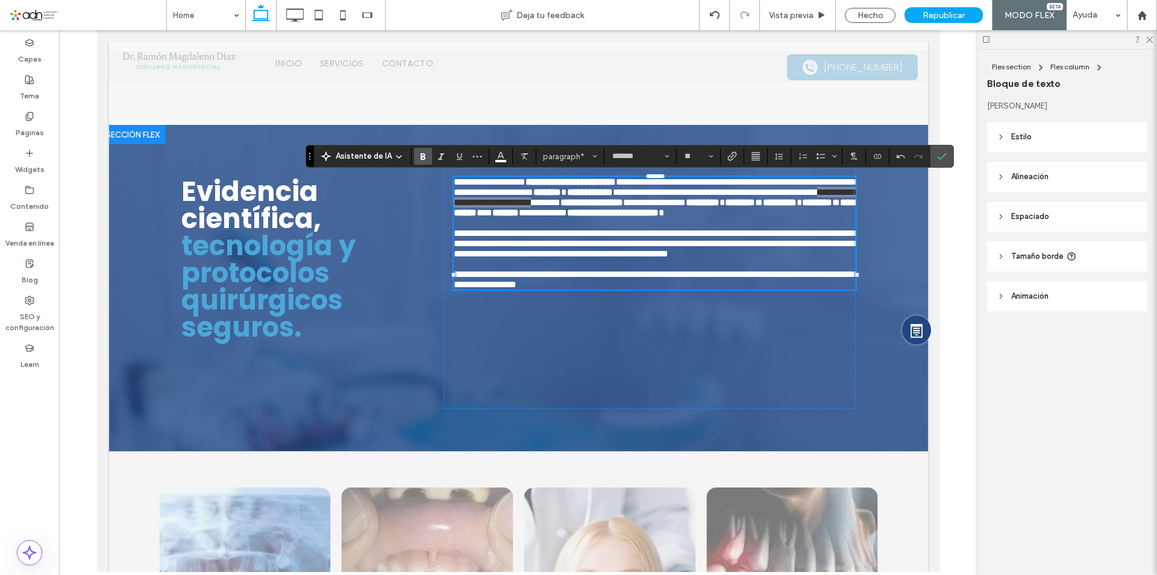
click at [424, 157] on use "Negrilla" at bounding box center [423, 156] width 5 height 7
click at [524, 217] on strong "**********" at bounding box center [654, 207] width 403 height 19
click at [945, 150] on span "Confirmar" at bounding box center [942, 156] width 10 height 20
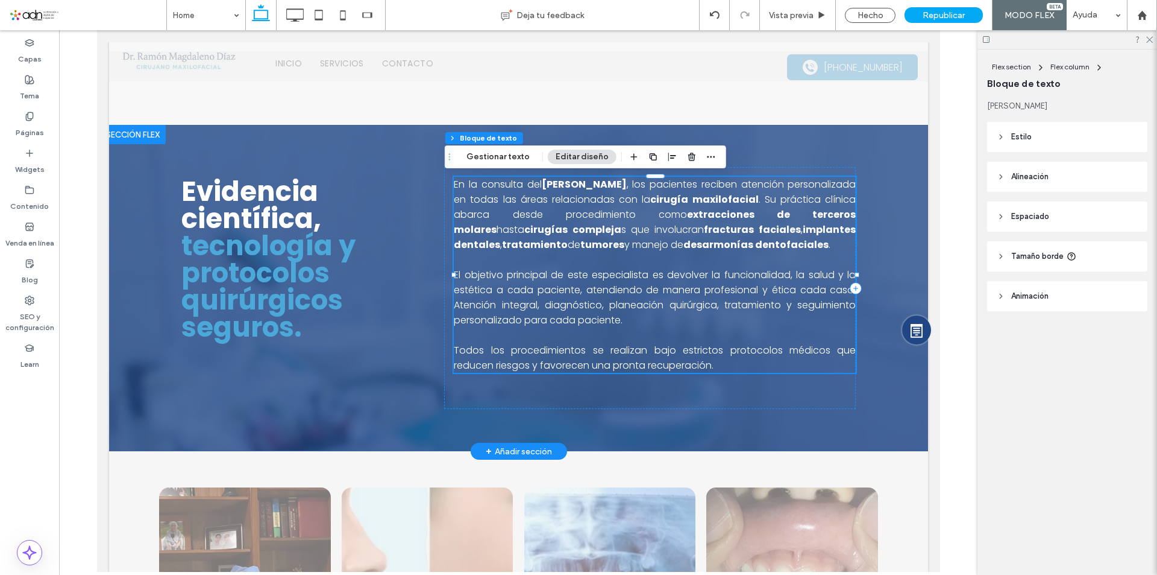
click at [473, 306] on span "El objetivo principal de este especialista es devolver la funcionalidad, la sal…" at bounding box center [654, 297] width 402 height 59
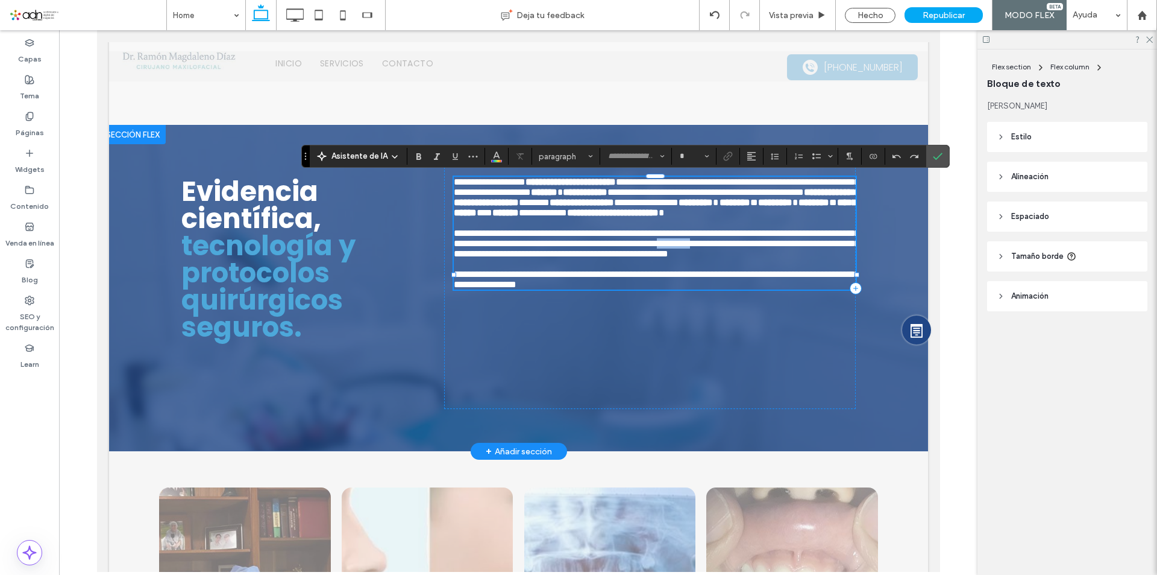
type input "*******"
type input "**"
click at [462, 258] on span "**********" at bounding box center [656, 243] width 406 height 30
click at [478, 258] on span "**********" at bounding box center [656, 243] width 406 height 30
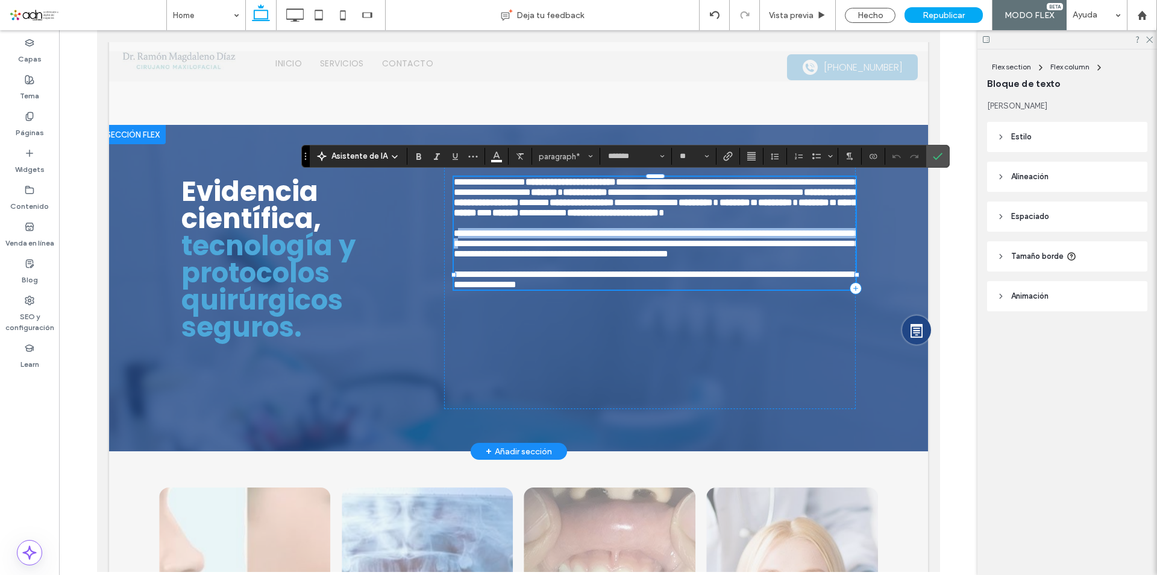
drag, startPoint x: 447, startPoint y: 274, endPoint x: 568, endPoint y: 282, distance: 121.4
click at [568, 259] on p "**********" at bounding box center [654, 243] width 402 height 31
click at [568, 258] on span "**********" at bounding box center [656, 243] width 406 height 30
drag, startPoint x: 571, startPoint y: 291, endPoint x: 465, endPoint y: 283, distance: 105.7
click at [471, 258] on span "**********" at bounding box center [656, 243] width 406 height 30
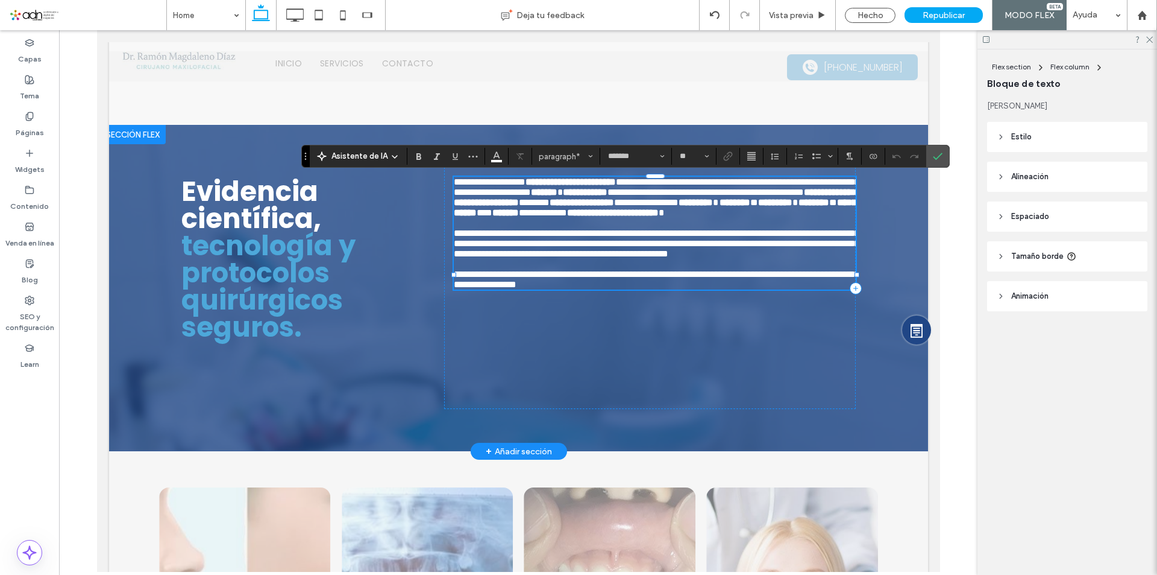
click at [454, 258] on span "**********" at bounding box center [656, 243] width 406 height 30
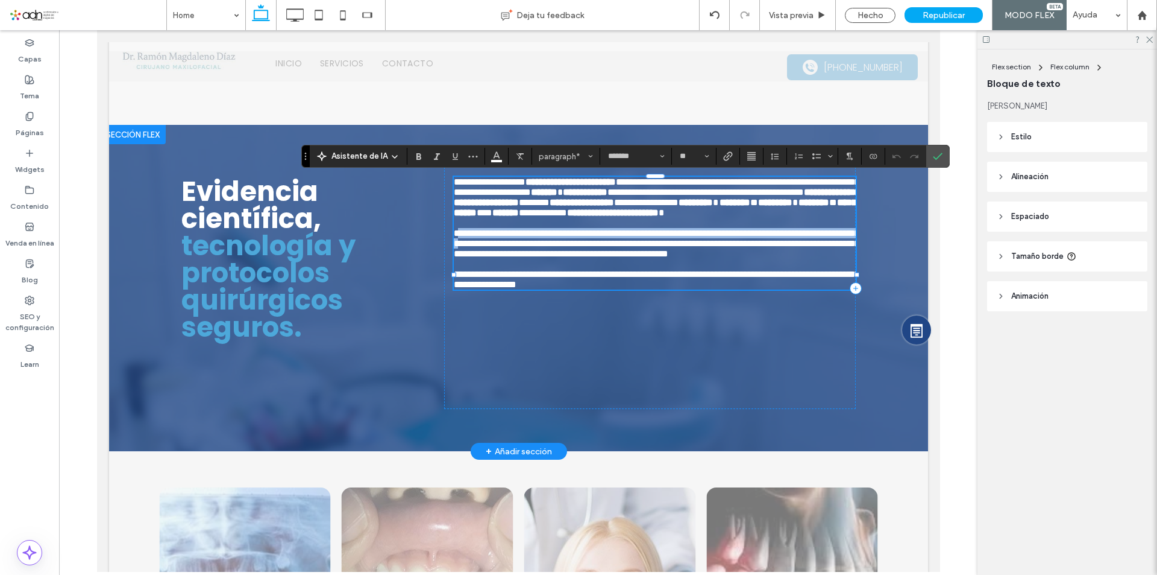
drag, startPoint x: 447, startPoint y: 275, endPoint x: 570, endPoint y: 289, distance: 123.2
click at [570, 258] on span "**********" at bounding box center [656, 243] width 406 height 30
click at [454, 258] on span "**********" at bounding box center [656, 243] width 406 height 30
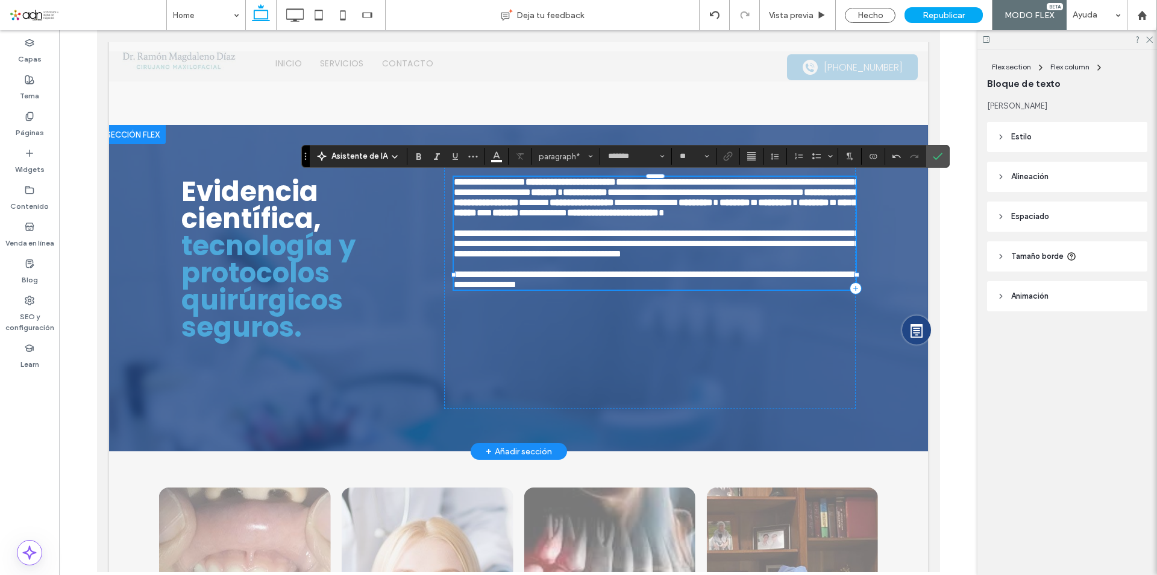
click at [511, 258] on span "**********" at bounding box center [656, 243] width 406 height 30
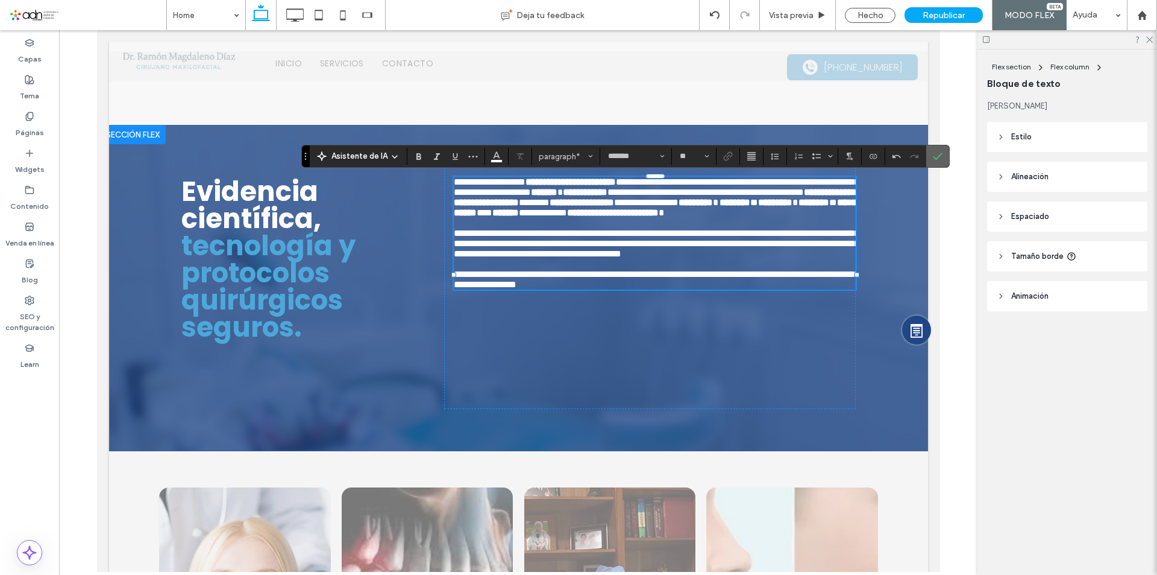
click at [940, 154] on use "Confirmar" at bounding box center [938, 156] width 10 height 7
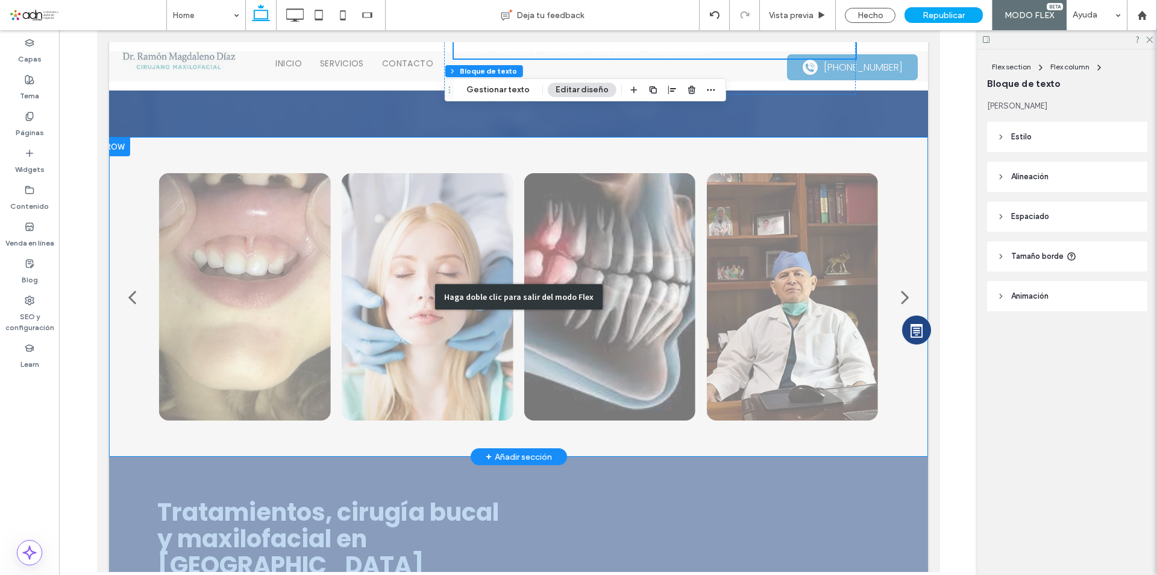
scroll to position [1387, 0]
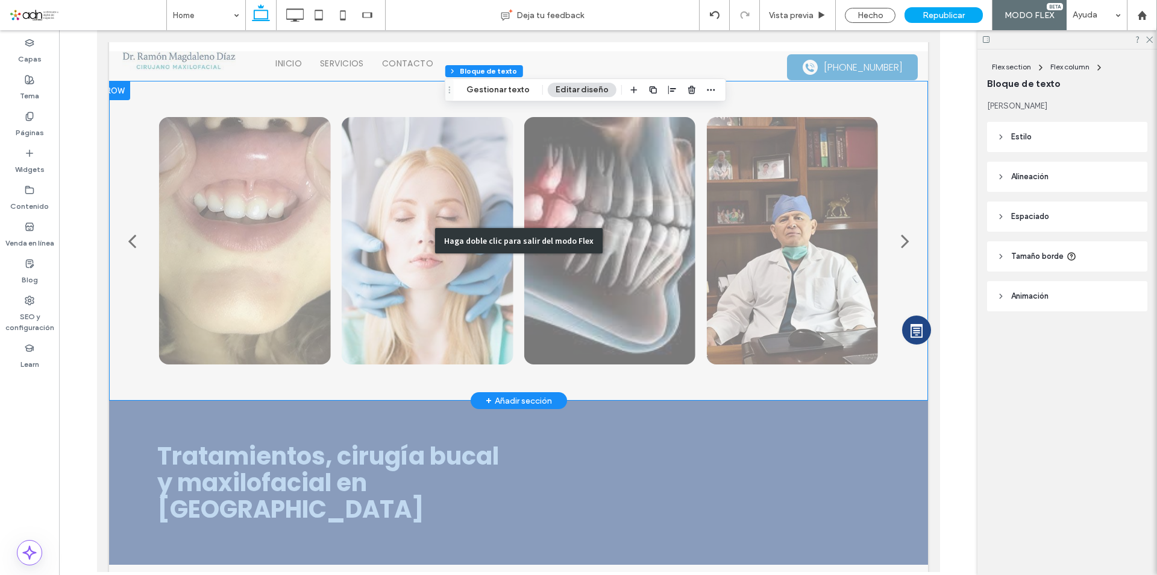
click at [504, 239] on div "Haga doble clic para salir del modo Flex" at bounding box center [519, 240] width 168 height 25
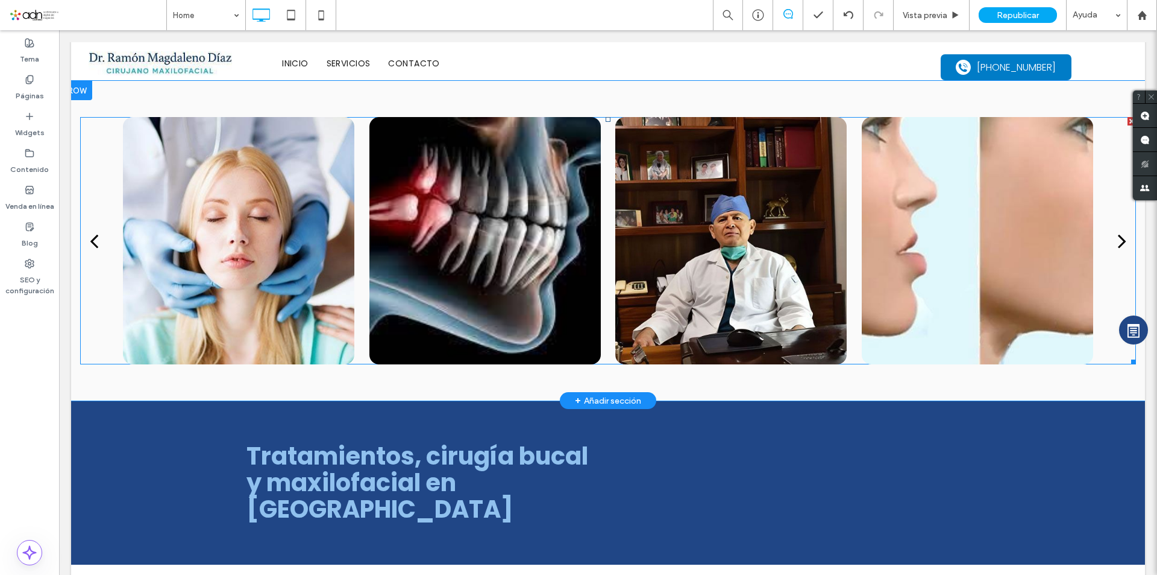
click at [969, 236] on div at bounding box center [977, 240] width 231 height 247
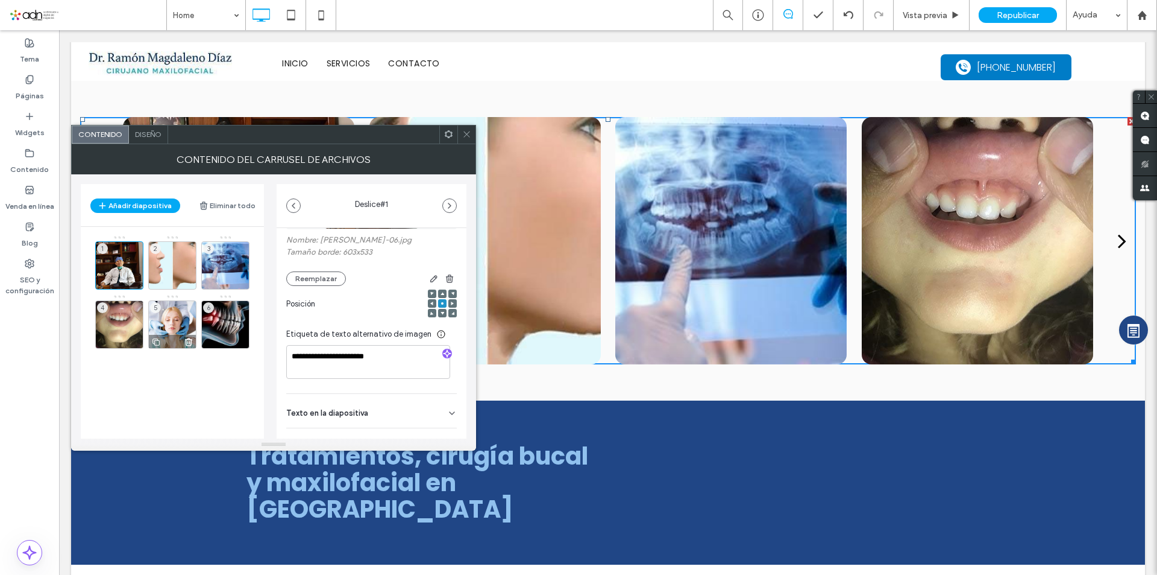
scroll to position [121, 0]
click at [168, 264] on div "2" at bounding box center [172, 265] width 48 height 48
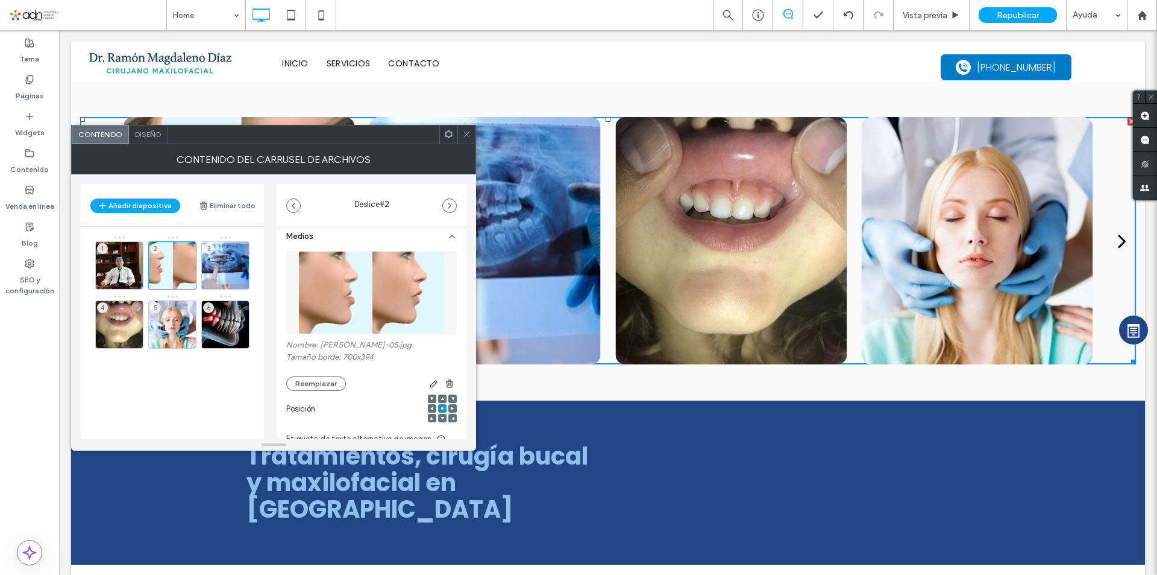
scroll to position [0, 0]
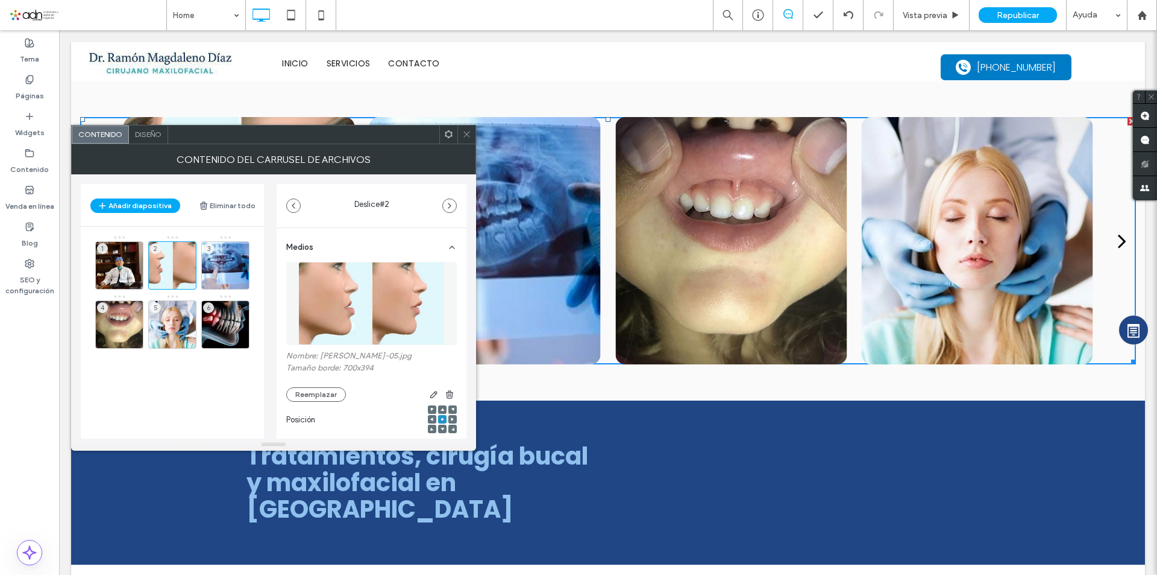
click at [148, 139] on div "Diseño" at bounding box center [148, 134] width 39 height 18
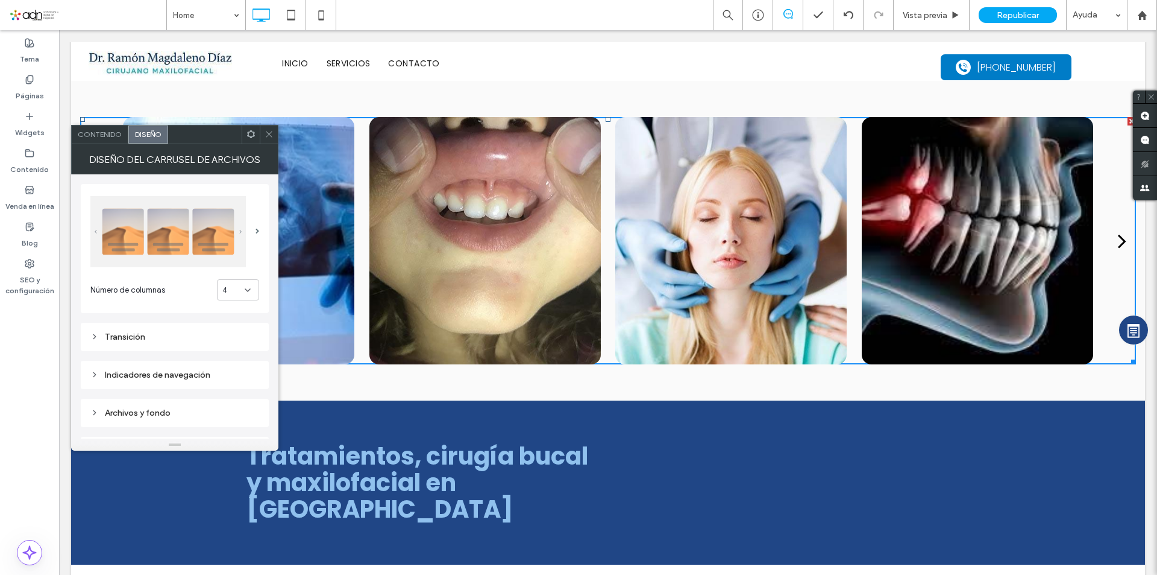
click at [87, 135] on span "Contenido" at bounding box center [100, 134] width 44 height 9
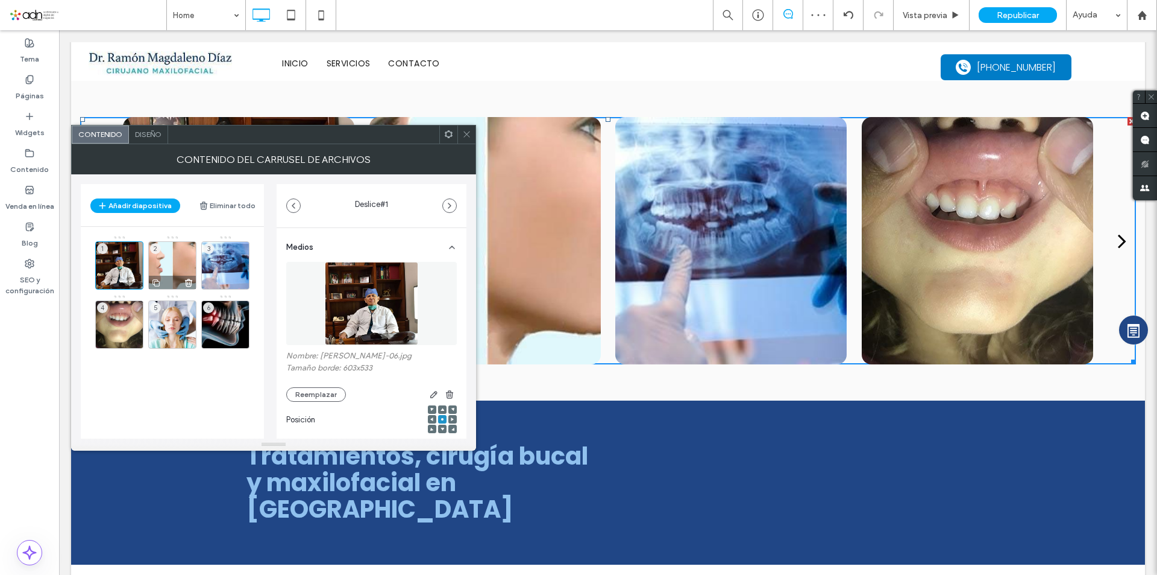
click at [166, 265] on div "2" at bounding box center [172, 265] width 48 height 48
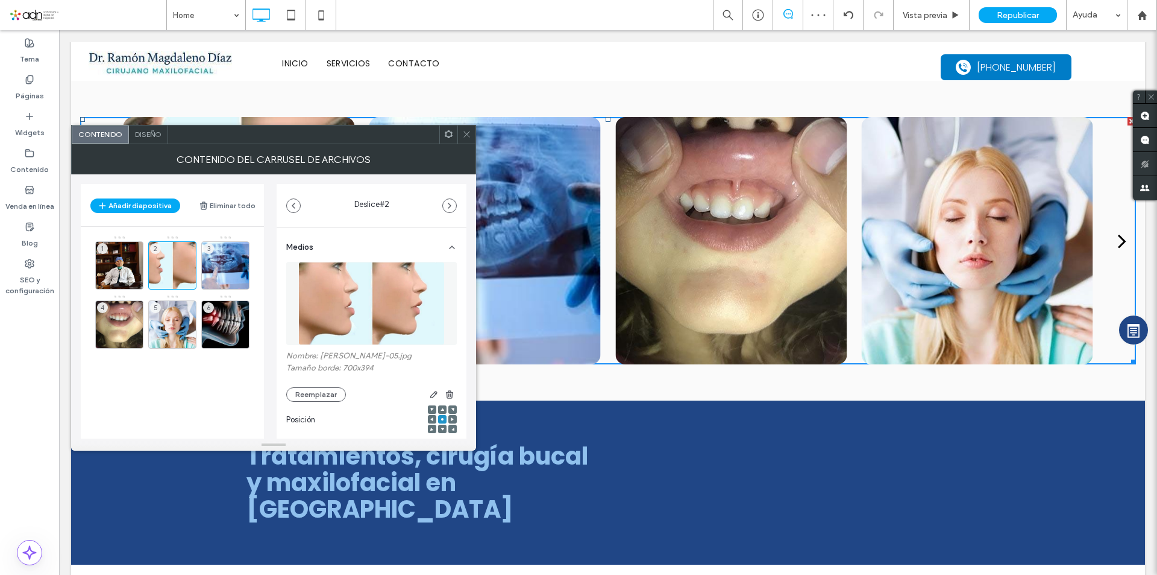
click at [364, 303] on img at bounding box center [371, 303] width 147 height 83
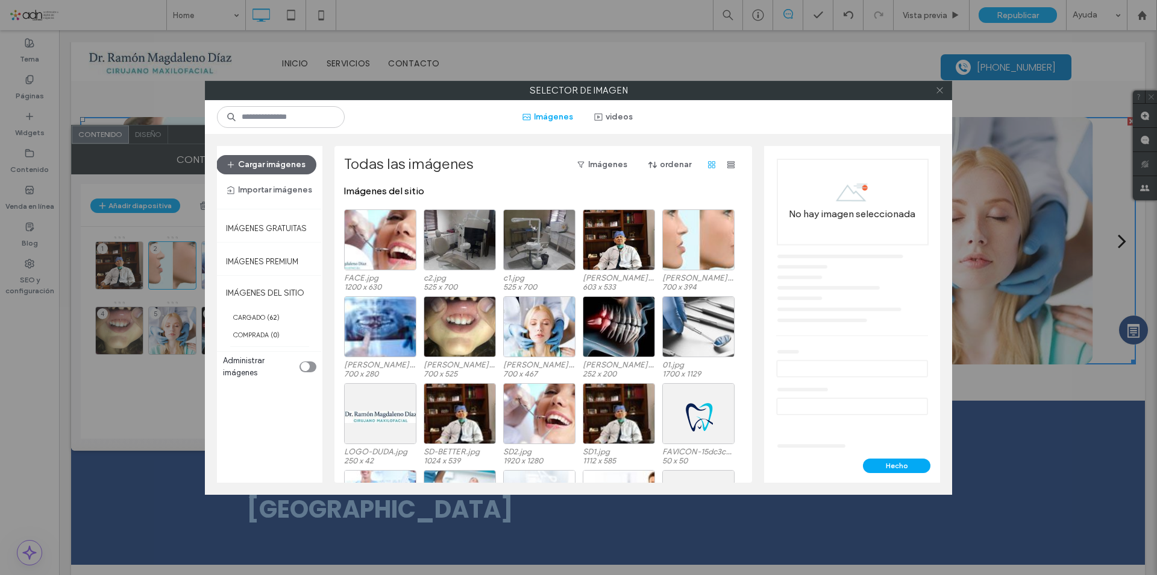
click at [937, 92] on icon at bounding box center [940, 90] width 9 height 9
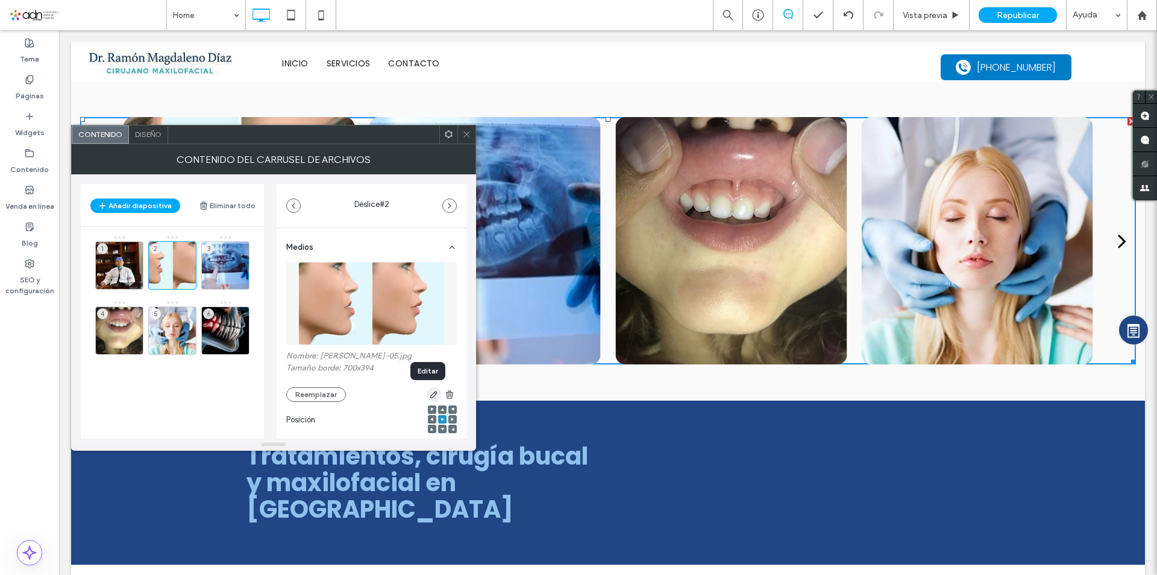
click at [429, 392] on icon "button" at bounding box center [434, 394] width 10 height 10
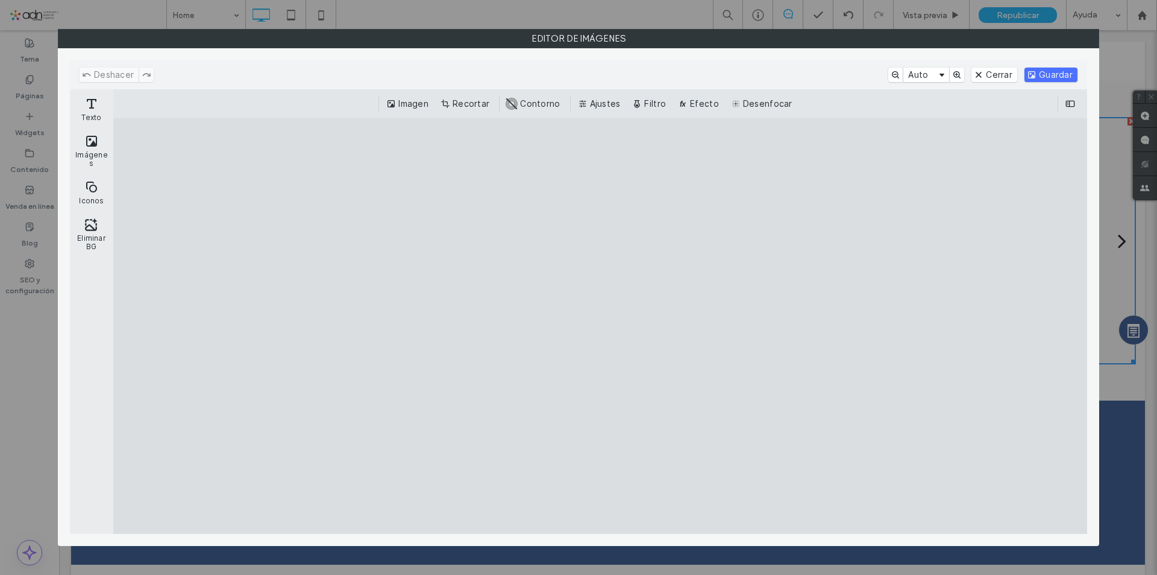
click at [600, 326] on cesdk-canvas "Lienzo del editor" at bounding box center [600, 326] width 0 height 0
click at [992, 74] on button "Cerrar" at bounding box center [995, 75] width 46 height 14
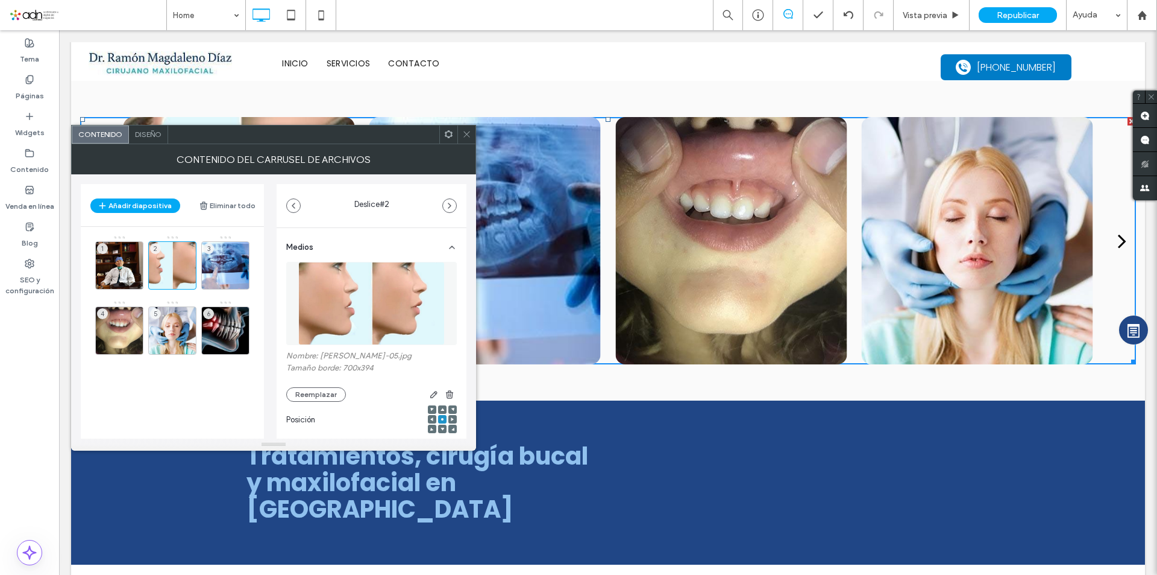
click at [378, 294] on img at bounding box center [371, 303] width 147 height 83
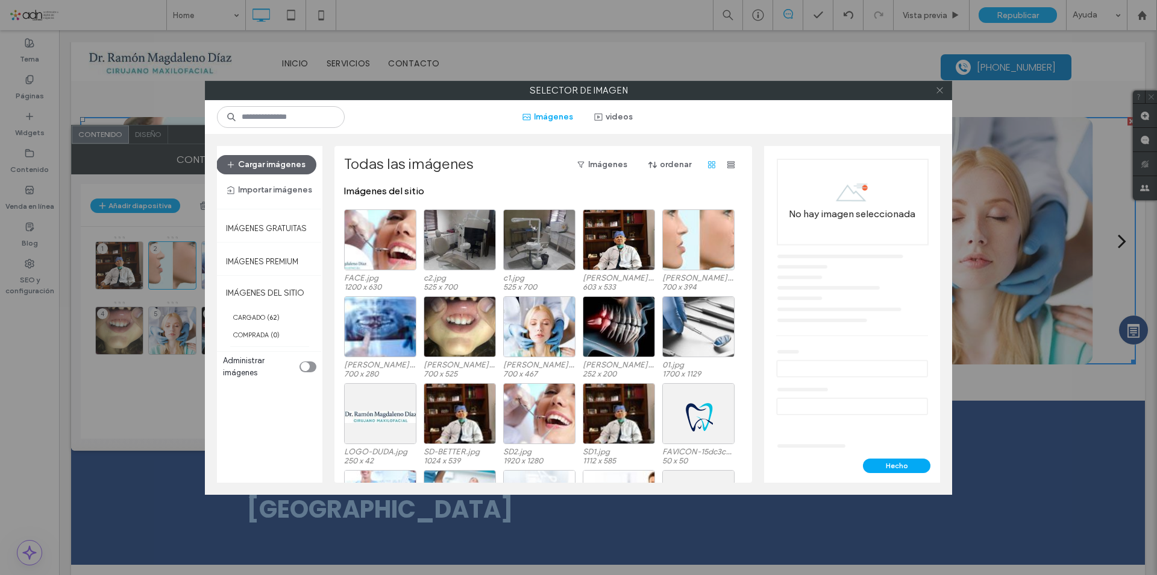
click at [938, 92] on use at bounding box center [940, 90] width 6 height 6
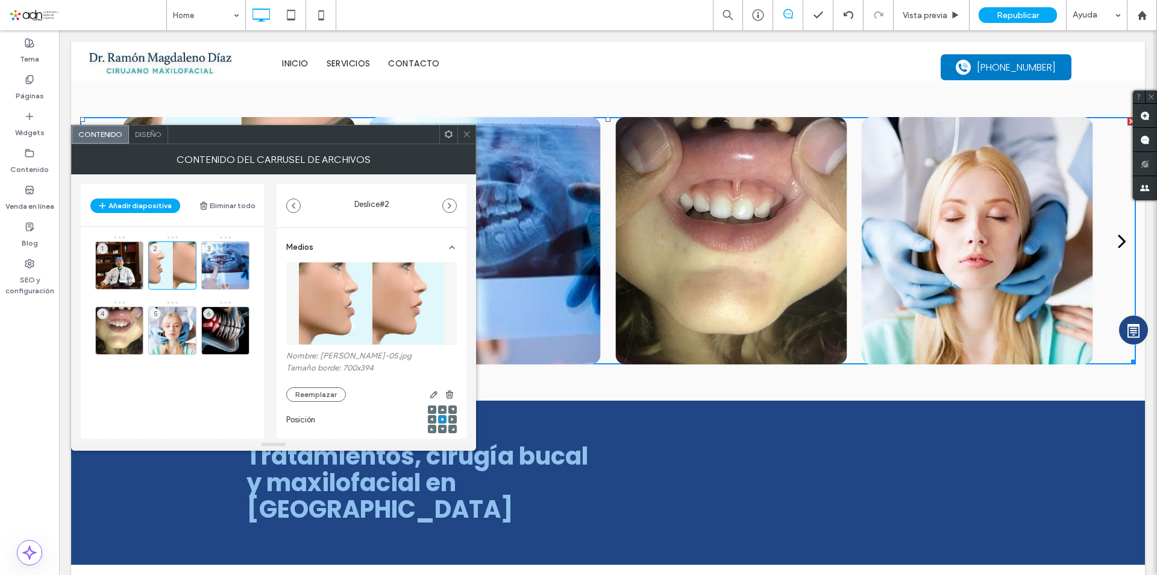
drag, startPoint x: 148, startPoint y: 136, endPoint x: 243, endPoint y: 205, distance: 117.0
click at [148, 136] on span "Diseño" at bounding box center [148, 134] width 27 height 9
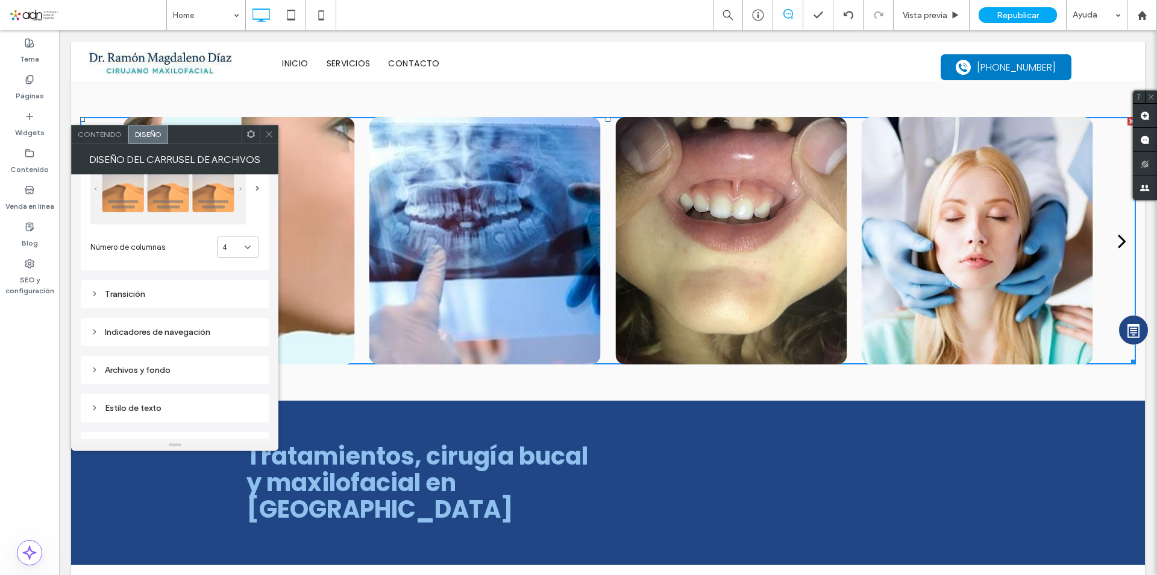
scroll to position [60, 0]
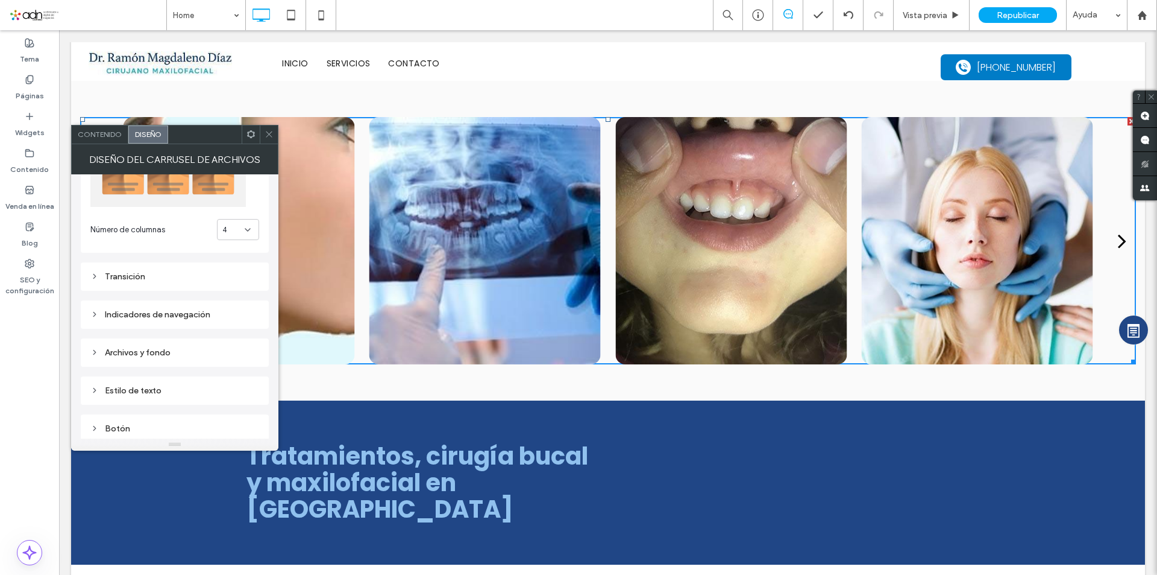
click at [176, 349] on div "Archivos y fondo" at bounding box center [174, 352] width 169 height 10
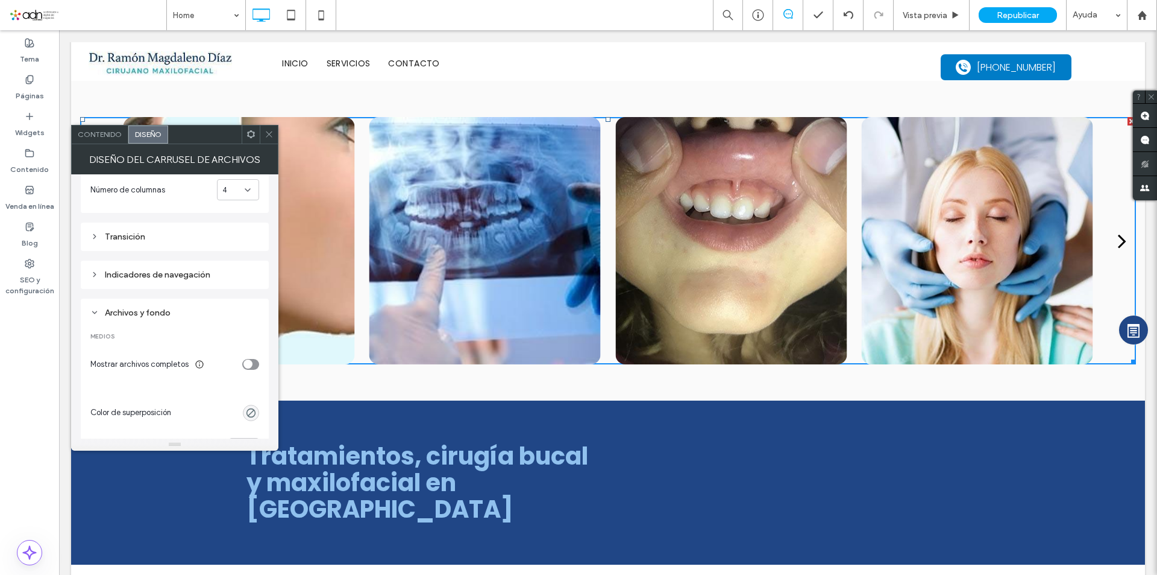
scroll to position [241, 0]
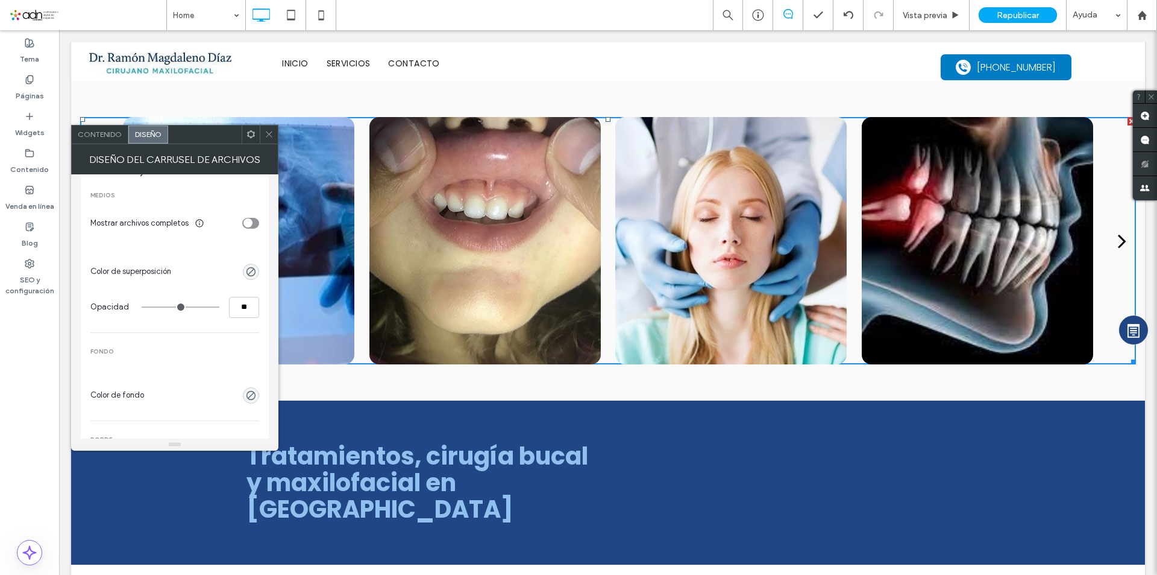
click at [251, 222] on div "toggle" at bounding box center [248, 222] width 9 height 9
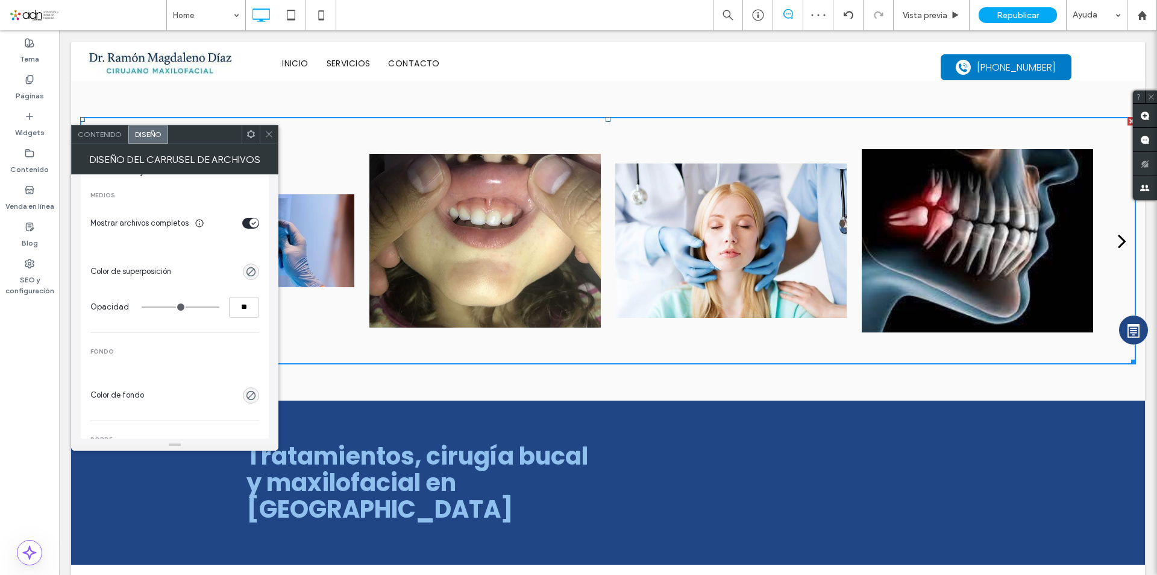
click at [268, 140] on span at bounding box center [269, 134] width 9 height 18
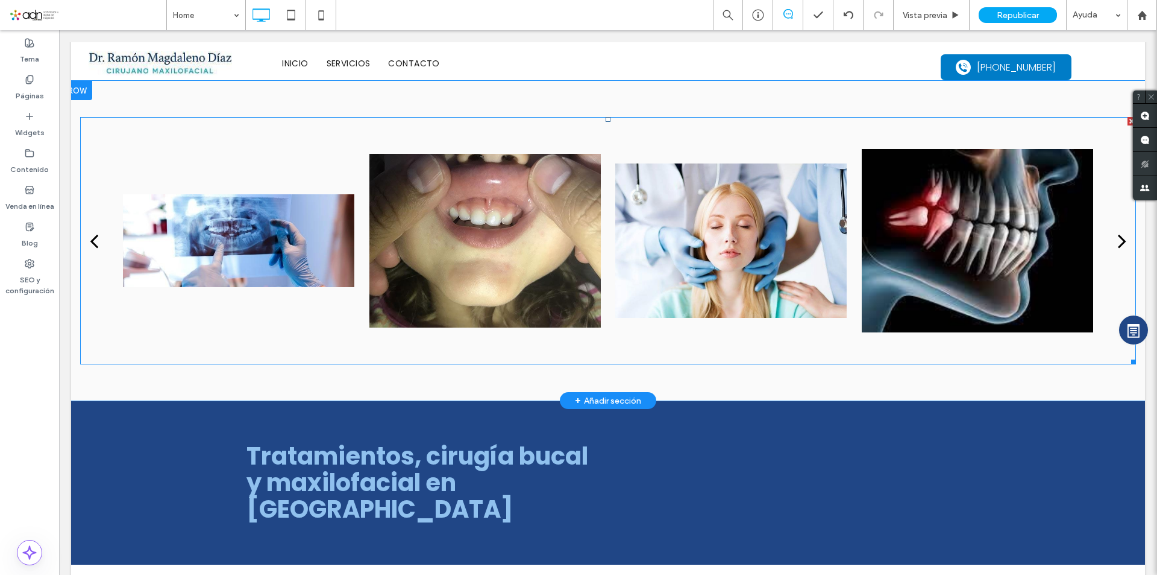
click at [1118, 235] on div "next" at bounding box center [1122, 240] width 8 height 24
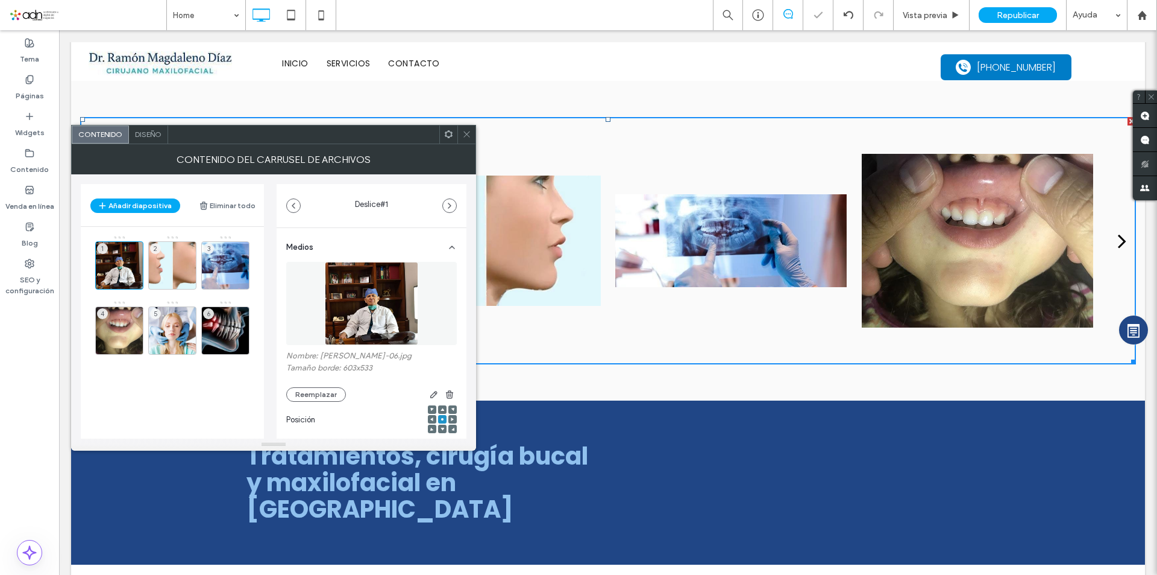
click at [472, 136] on div at bounding box center [467, 134] width 18 height 18
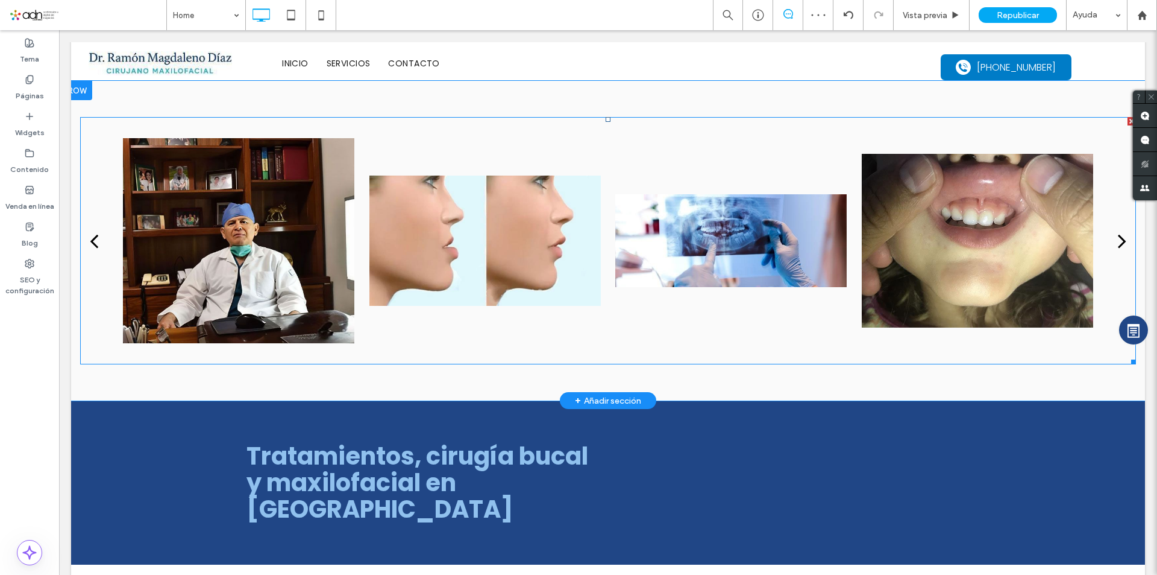
click at [1118, 239] on div "next" at bounding box center [1122, 240] width 8 height 24
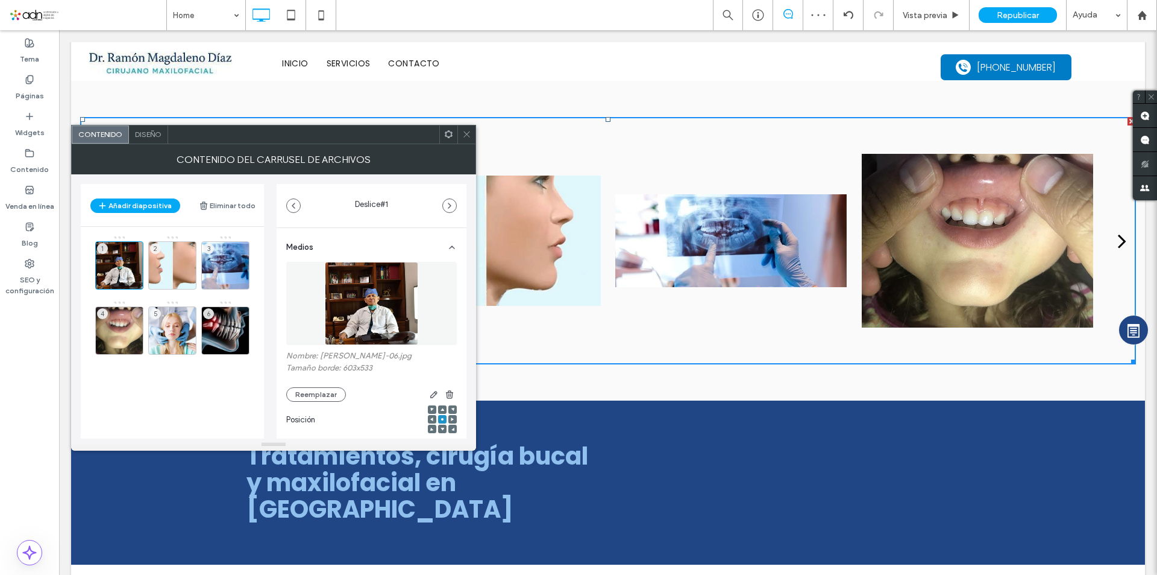
click at [1118, 239] on div "next" at bounding box center [1122, 240] width 8 height 24
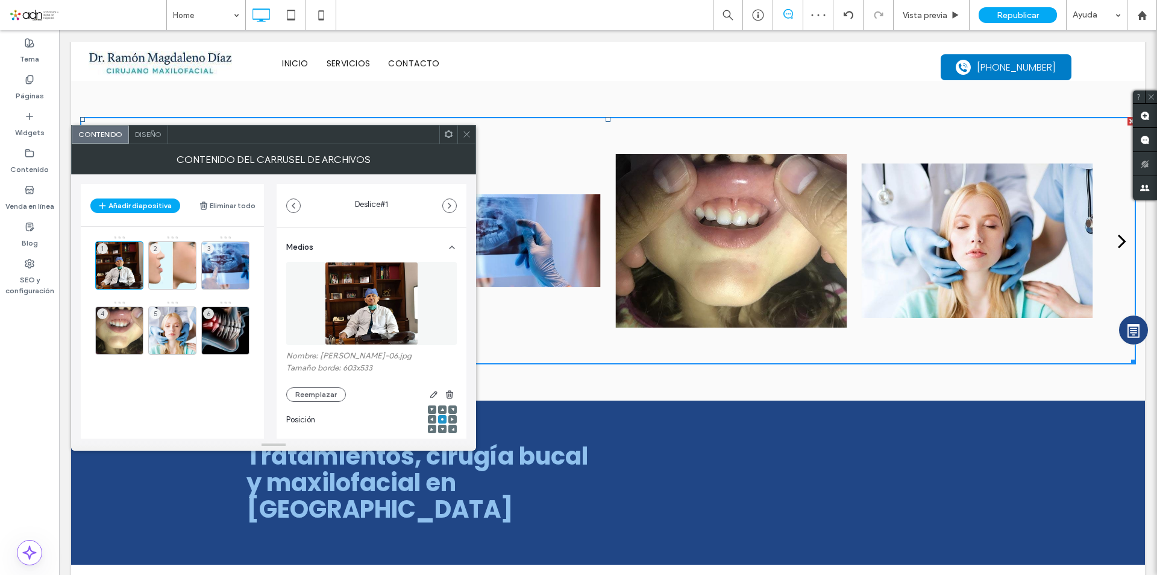
click at [1118, 239] on div "next" at bounding box center [1122, 240] width 8 height 24
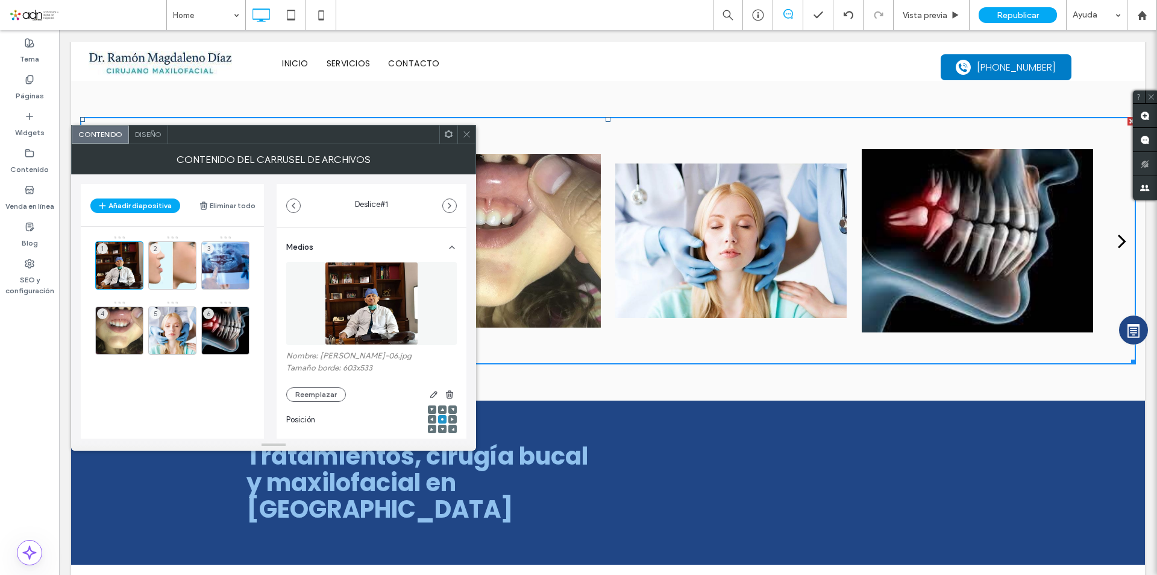
click at [1118, 239] on div "next" at bounding box center [1122, 240] width 8 height 24
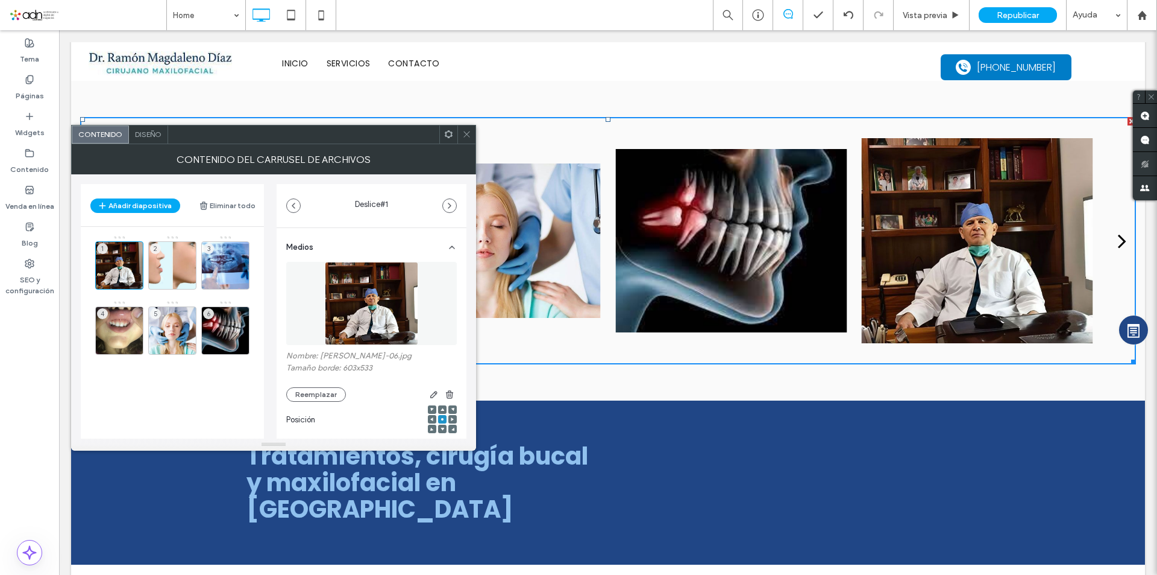
click at [1118, 239] on div "next" at bounding box center [1122, 240] width 8 height 24
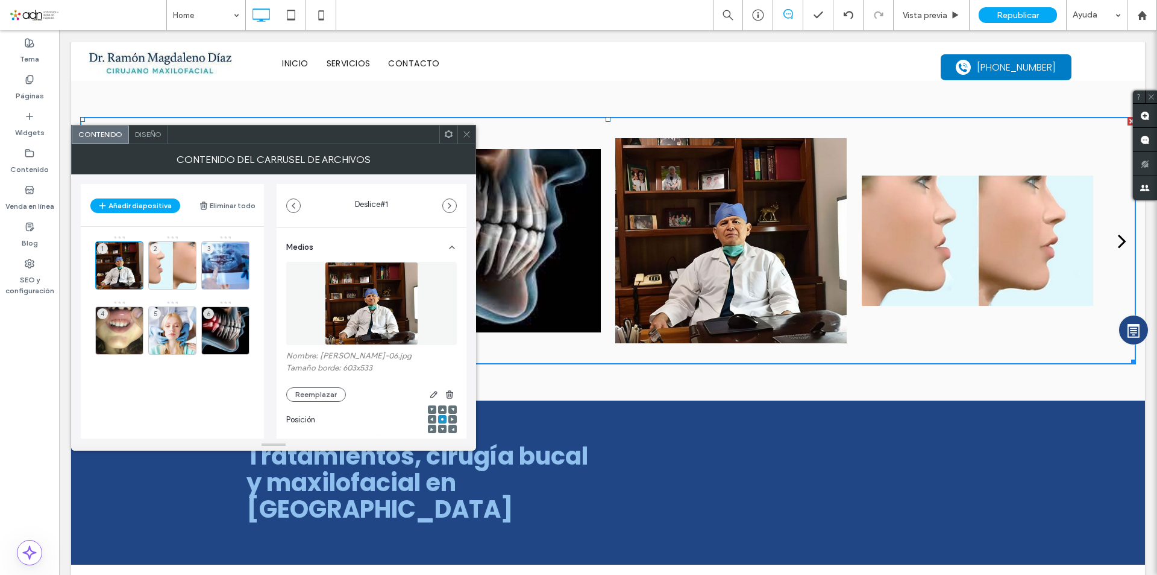
click at [464, 133] on icon at bounding box center [466, 134] width 9 height 9
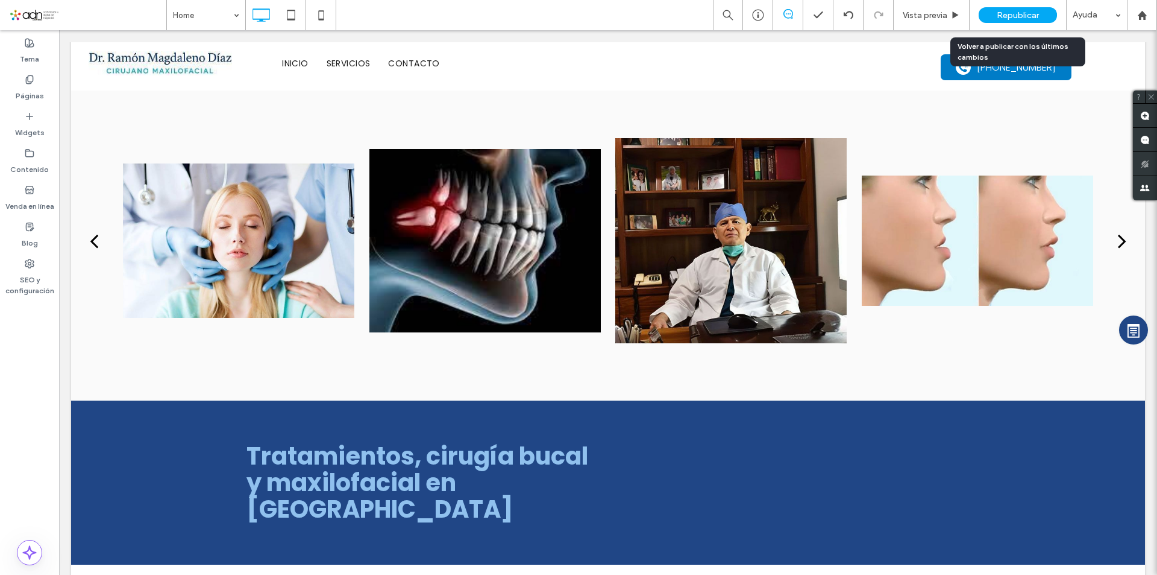
drag, startPoint x: 1009, startPoint y: 8, endPoint x: 783, endPoint y: 16, distance: 226.2
click at [1009, 8] on div "Republicar" at bounding box center [1018, 15] width 78 height 16
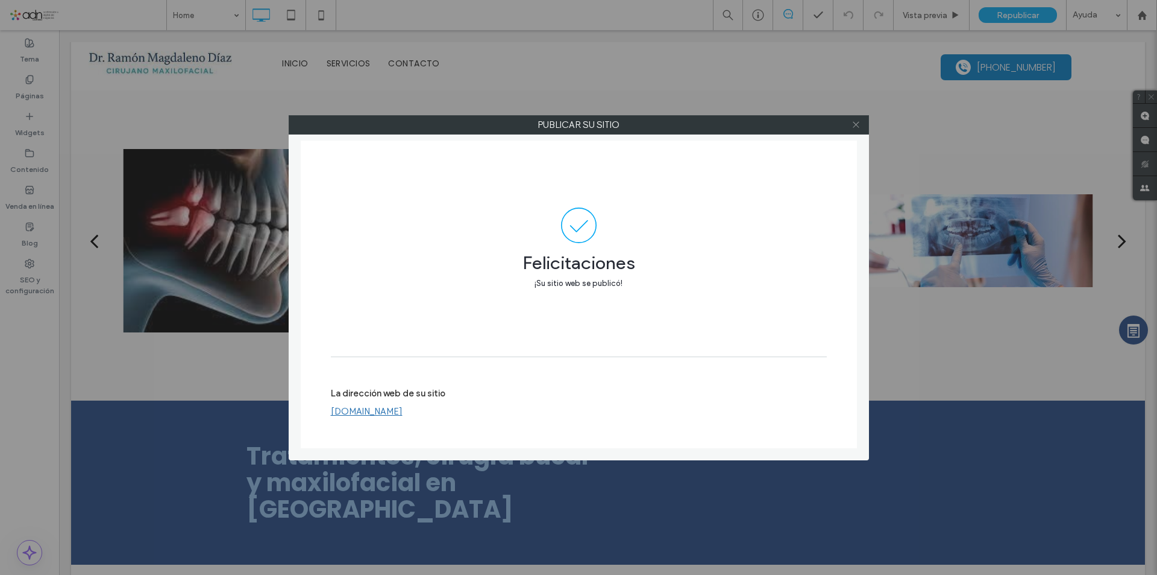
click at [858, 125] on icon at bounding box center [856, 124] width 9 height 9
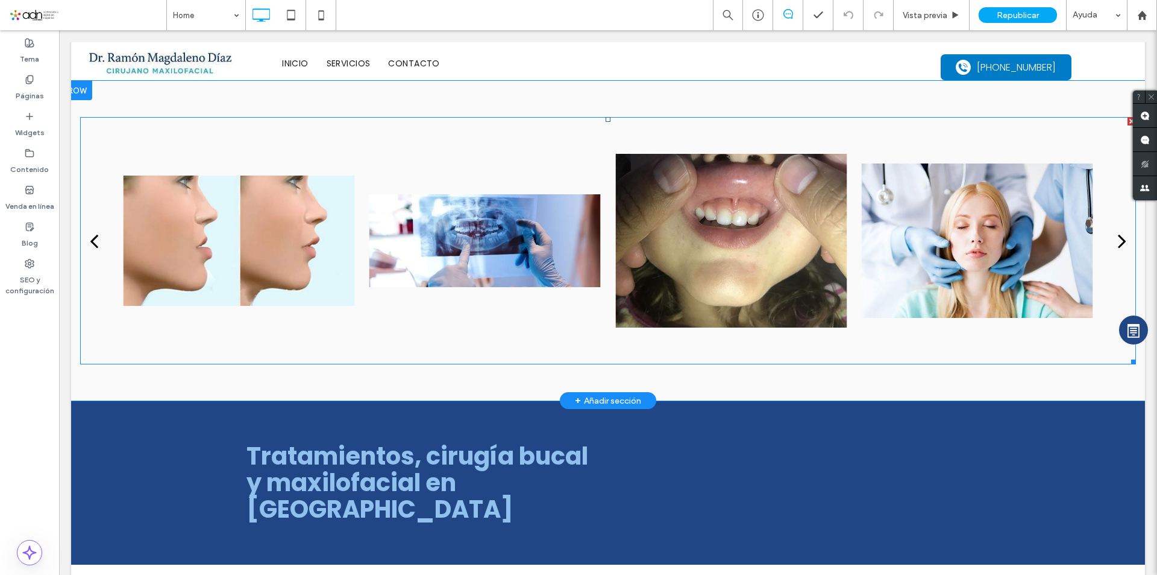
click at [89, 354] on div at bounding box center [608, 240] width 1056 height 247
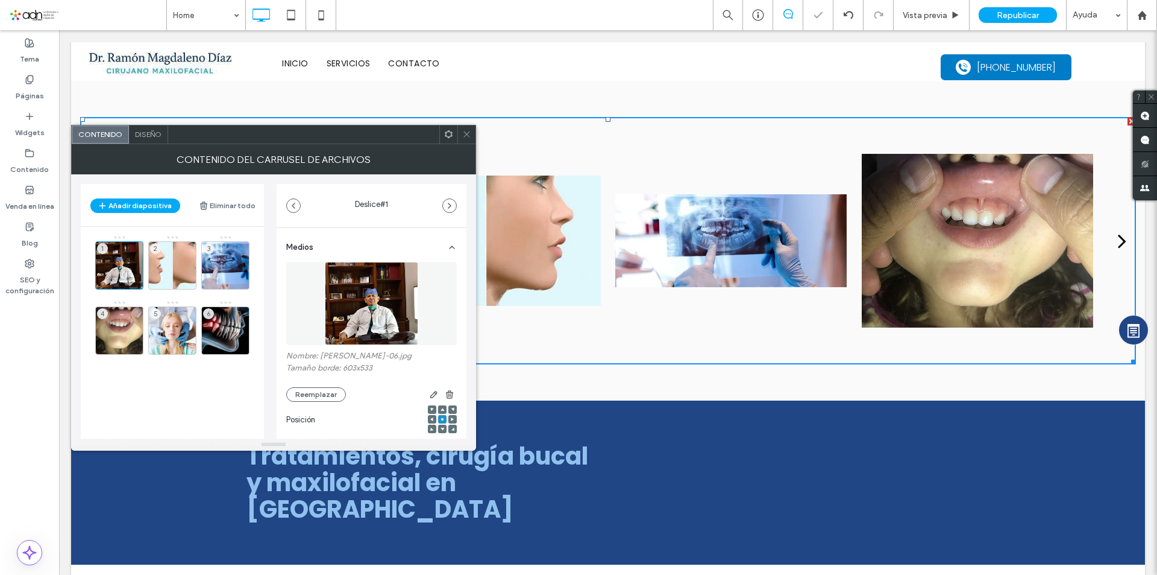
drag, startPoint x: 468, startPoint y: 134, endPoint x: 559, endPoint y: 186, distance: 104.8
click at [468, 134] on icon at bounding box center [466, 134] width 9 height 9
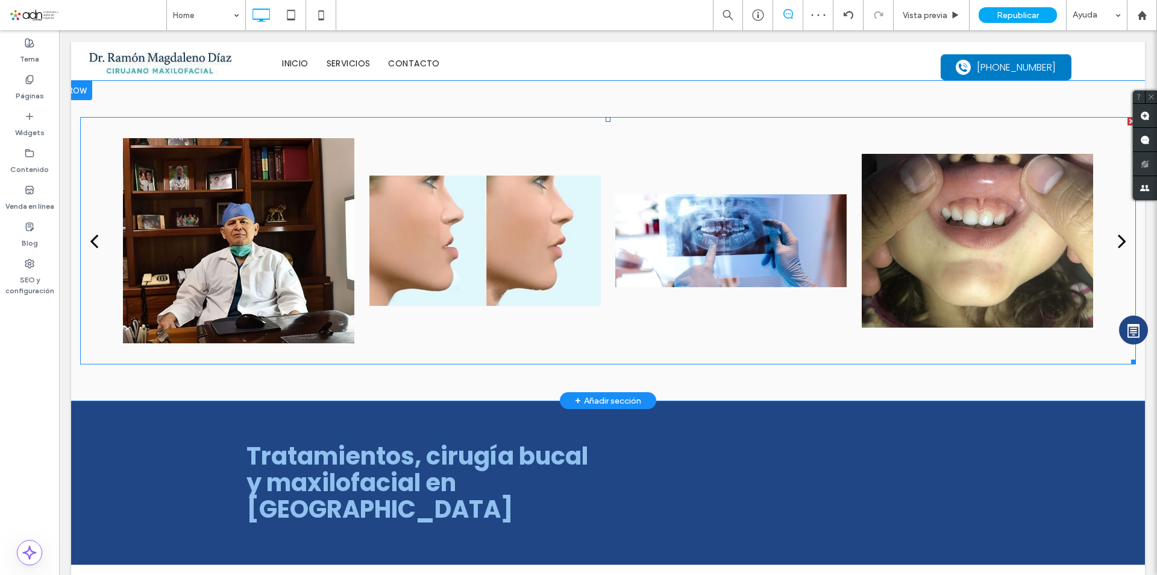
click at [98, 242] on div "back" at bounding box center [94, 240] width 8 height 24
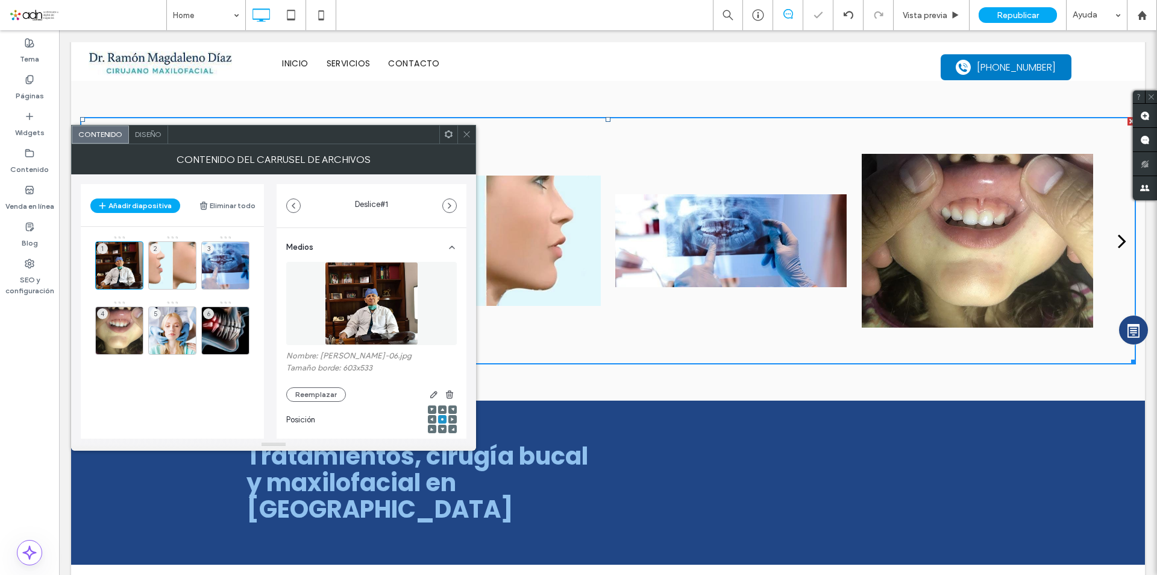
click at [466, 139] on span at bounding box center [466, 134] width 9 height 18
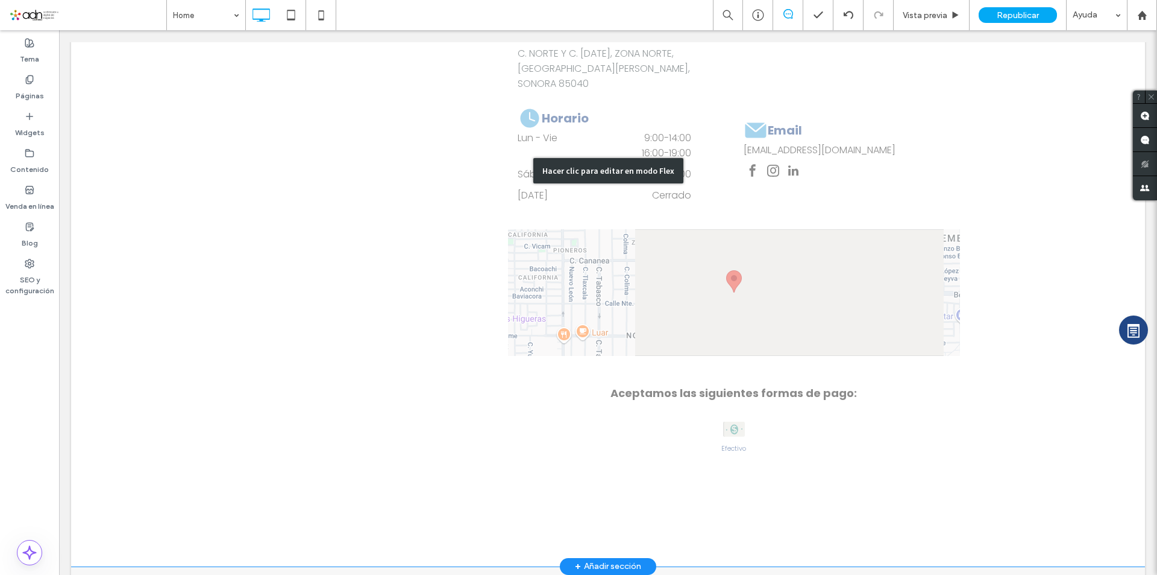
scroll to position [0, 0]
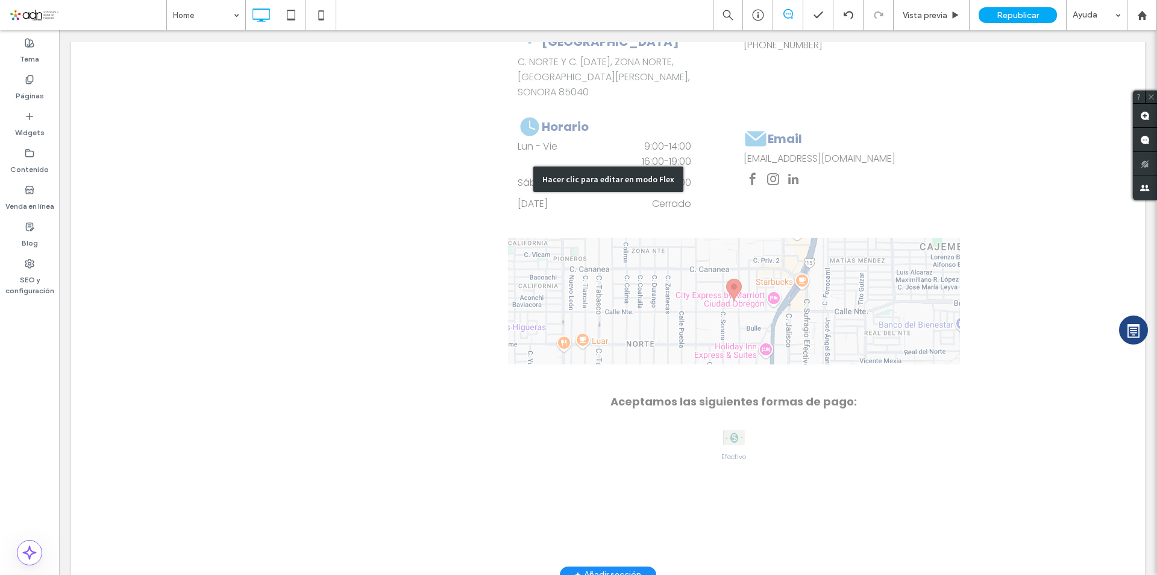
click at [637, 166] on div "Hacer clic para editar en modo Flex" at bounding box center [609, 178] width 150 height 25
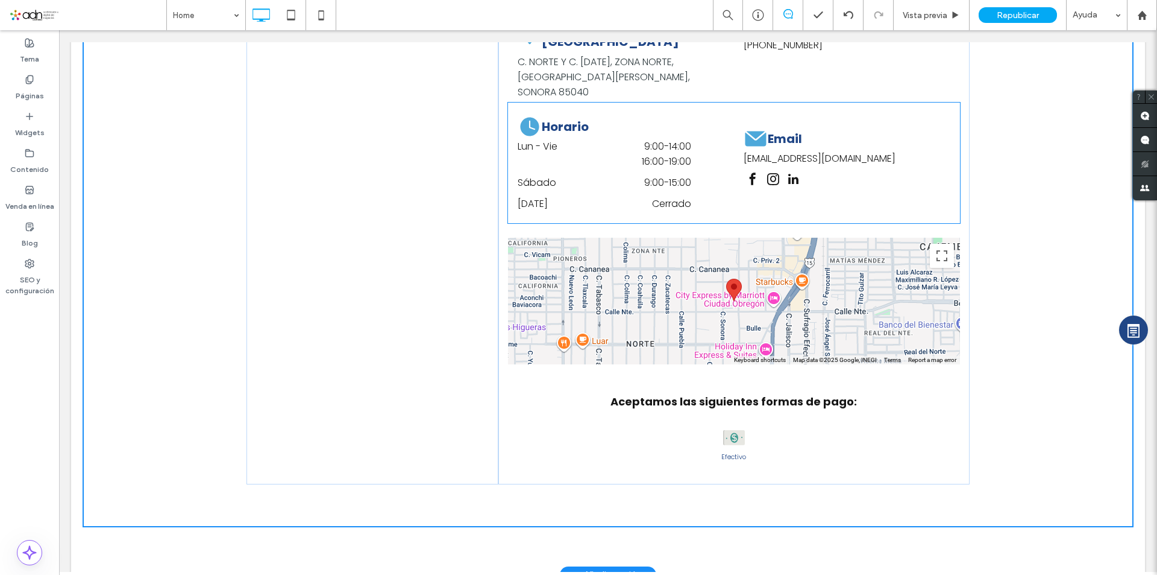
click at [637, 159] on div "Lun - Vie 9:00 - 14:00 16:00 - 19:00" at bounding box center [605, 157] width 174 height 36
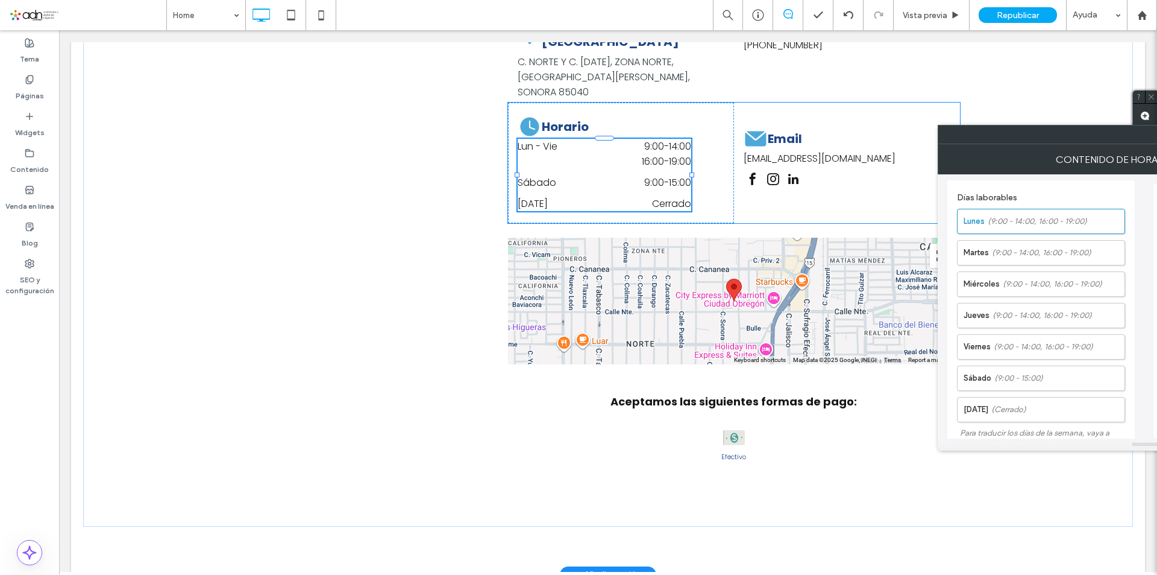
click at [647, 157] on div "Lun - Vie 9:00 - 14:00 16:00 - 19:00" at bounding box center [605, 157] width 174 height 36
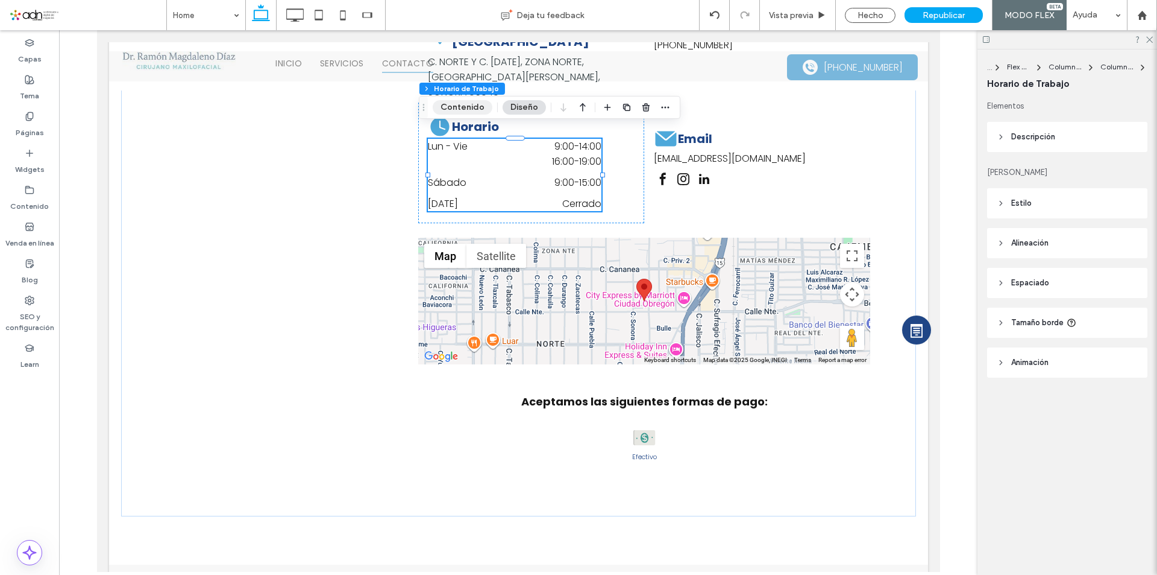
click at [469, 105] on button "Contenido" at bounding box center [463, 107] width 60 height 14
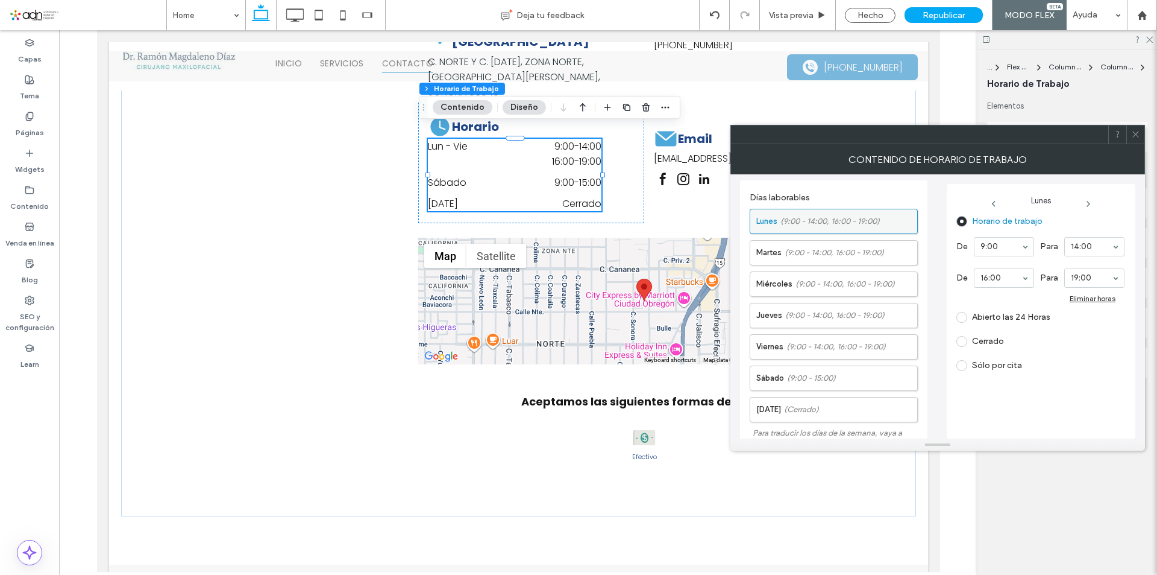
click at [817, 220] on span "(9:00 - 14:00, 16:00 - 19:00)" at bounding box center [830, 221] width 99 height 12
type input "**"
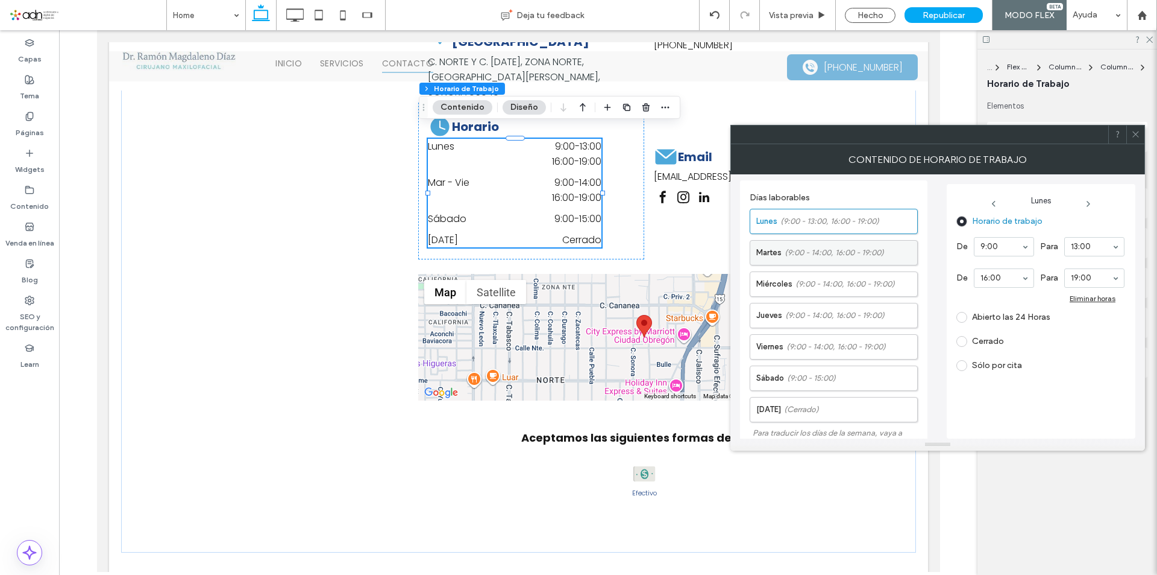
click at [834, 256] on span "(9:00 - 14:00, 16:00 - 19:00)" at bounding box center [834, 253] width 99 height 12
click at [1079, 243] on input at bounding box center [1091, 246] width 41 height 8
click at [838, 285] on span "(9:00 - 14:00, 16:00 - 19:00)" at bounding box center [845, 284] width 99 height 12
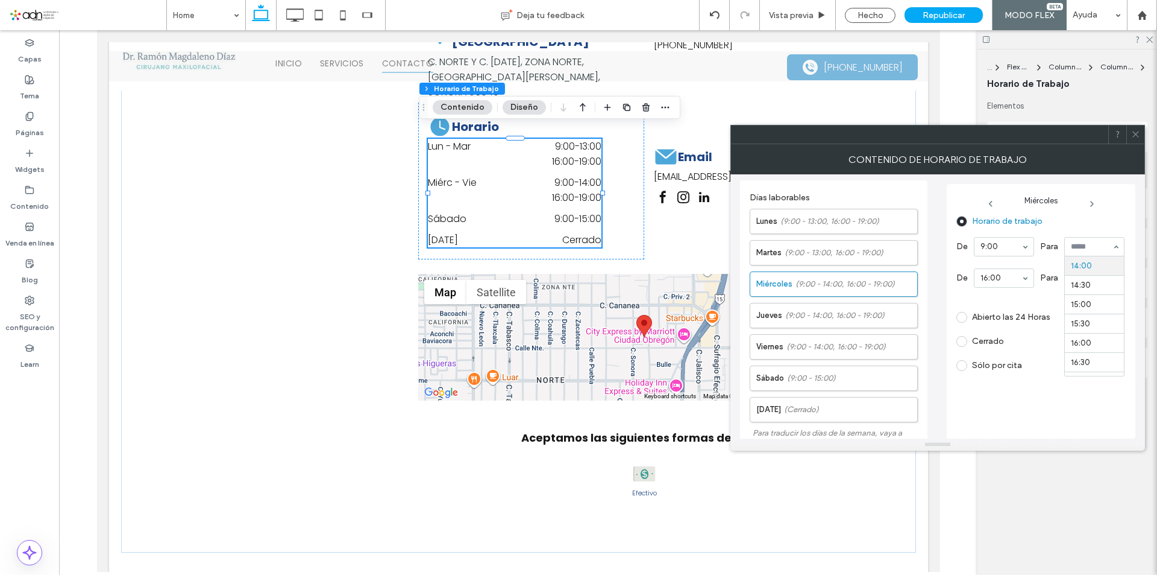
scroll to position [480, 0]
click at [852, 314] on span "(9:00 - 14:00, 16:00 - 19:00)" at bounding box center [834, 315] width 99 height 12
click at [821, 341] on span "(9:00 - 14:00, 16:00 - 19:00)" at bounding box center [836, 347] width 99 height 12
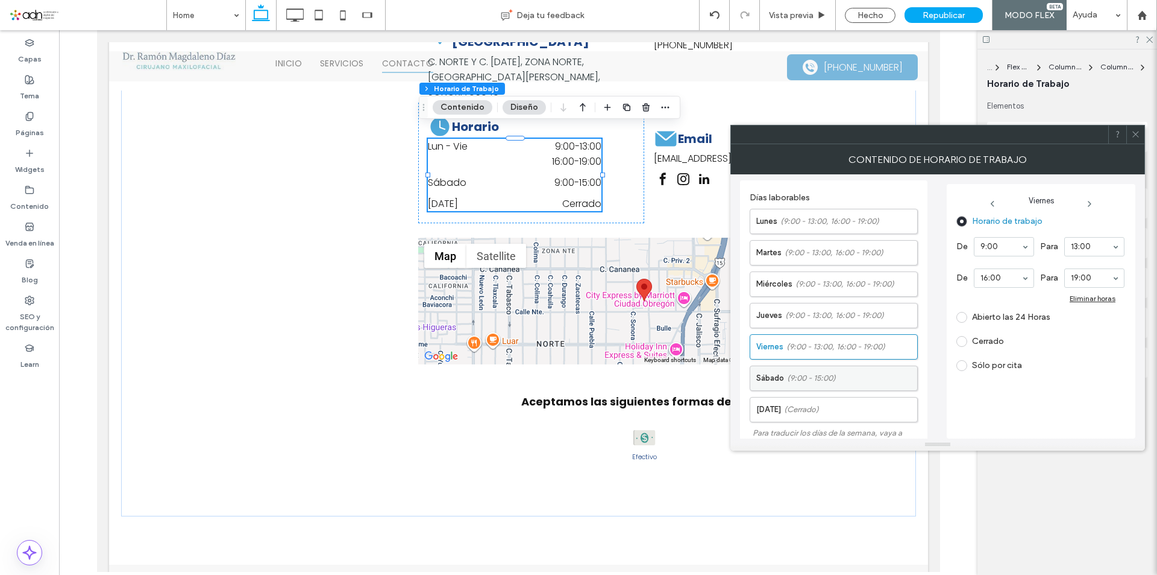
click at [819, 374] on span "(9:00 - 15:00)" at bounding box center [811, 378] width 49 height 12
click at [1139, 138] on icon at bounding box center [1136, 134] width 9 height 9
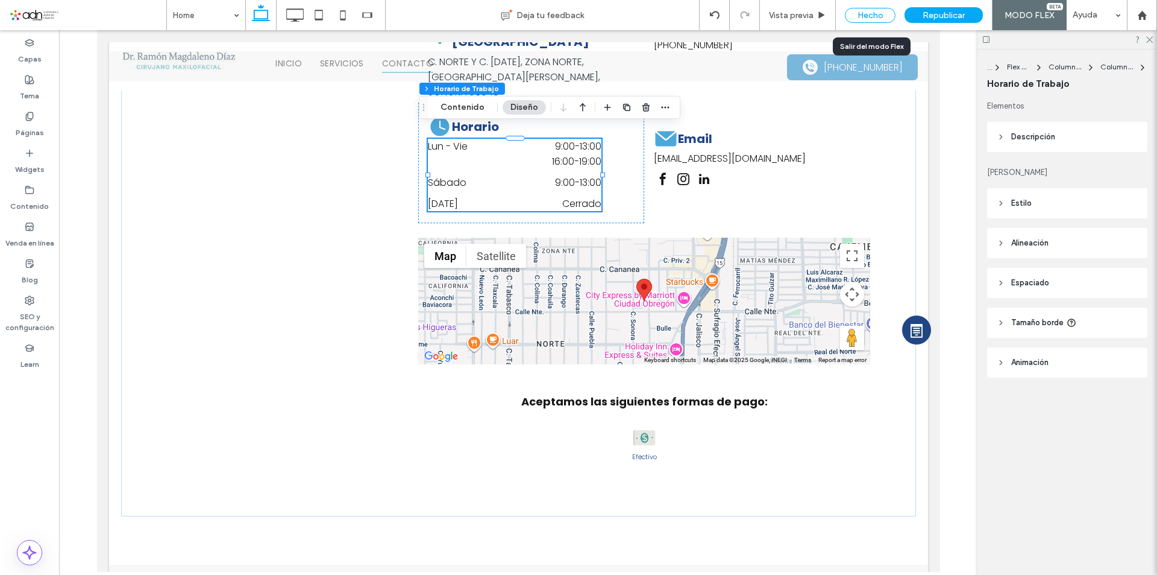
drag, startPoint x: 865, startPoint y: 15, endPoint x: 677, endPoint y: 160, distance: 237.3
click at [865, 15] on div "Hecho" at bounding box center [870, 15] width 51 height 15
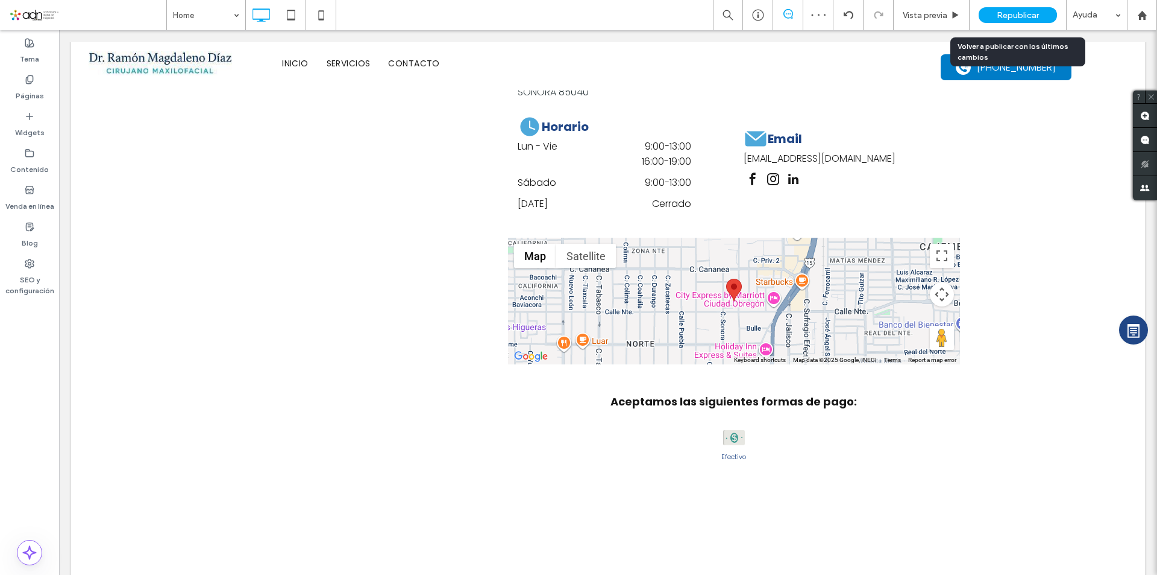
click at [1012, 12] on span "Republicar" at bounding box center [1018, 15] width 42 height 10
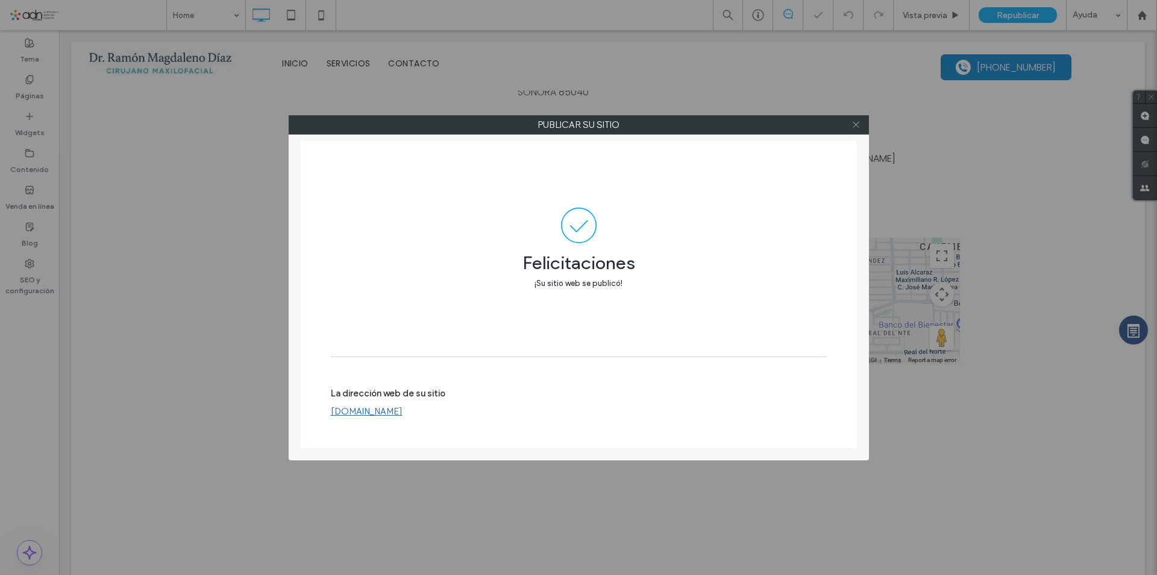
click at [855, 123] on icon at bounding box center [856, 124] width 9 height 9
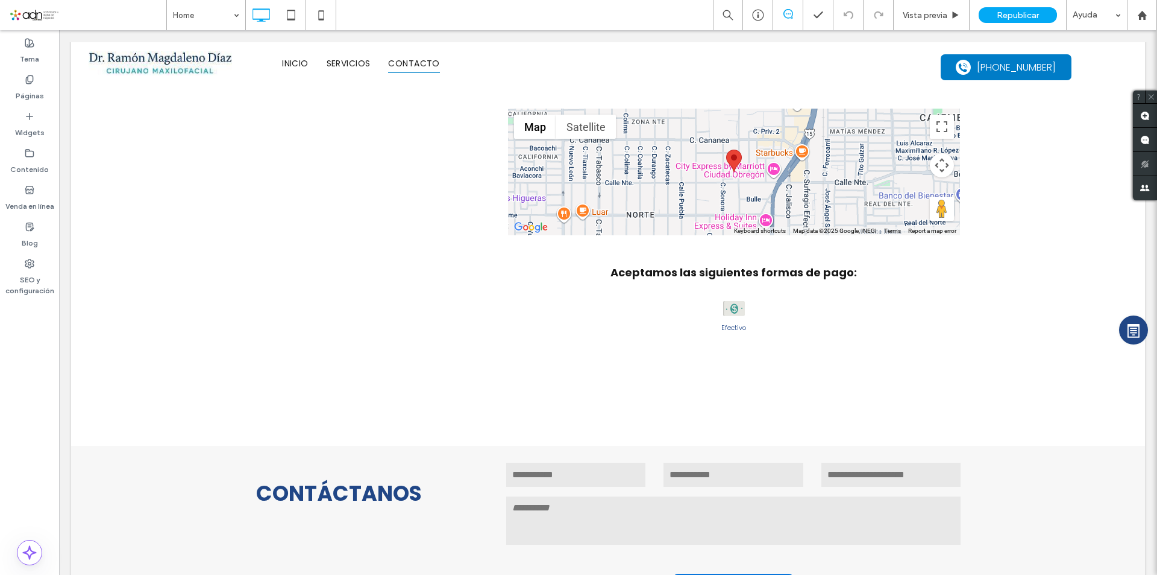
scroll to position [3436, 0]
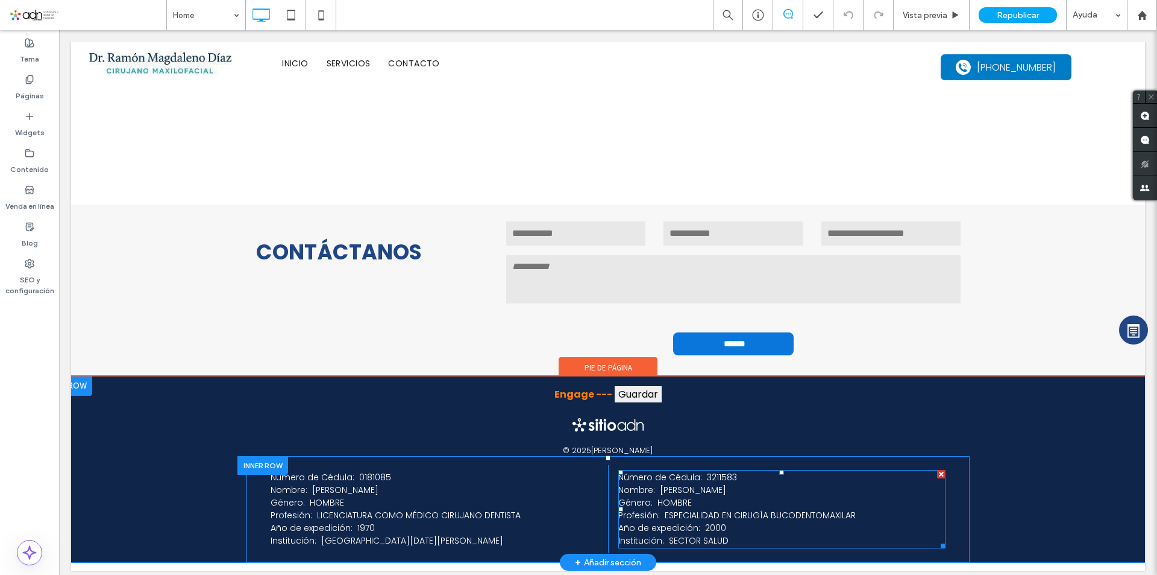
click at [664, 500] on span "Número de Cédula: 3211583 Nombre: RAMÓN MAGDALENO DÍAZ Género: HOMBRE Profesión…" at bounding box center [738, 508] width 238 height 75
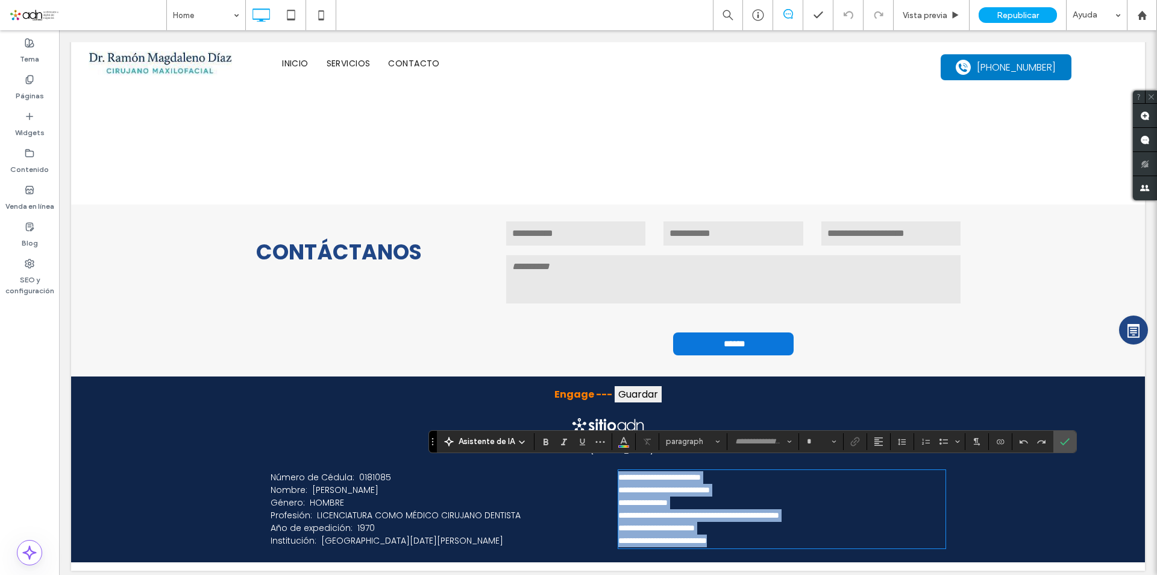
click at [664, 505] on span "**********" at bounding box center [699, 509] width 161 height 72
type input "*******"
type input "**"
click at [664, 505] on span "**********" at bounding box center [699, 509] width 161 height 72
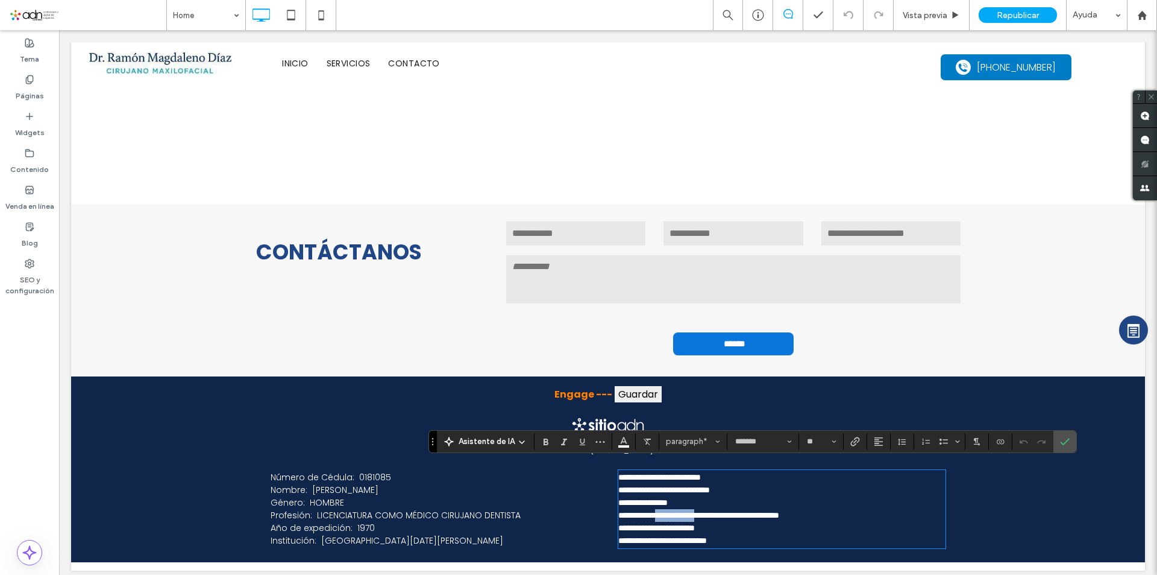
click at [660, 505] on span "**********" at bounding box center [699, 509] width 161 height 72
drag, startPoint x: 652, startPoint y: 507, endPoint x: 841, endPoint y: 506, distance: 188.7
click at [779, 506] on span "**********" at bounding box center [699, 509] width 161 height 72
click at [1062, 438] on icon "Confirmar" at bounding box center [1065, 441] width 10 height 10
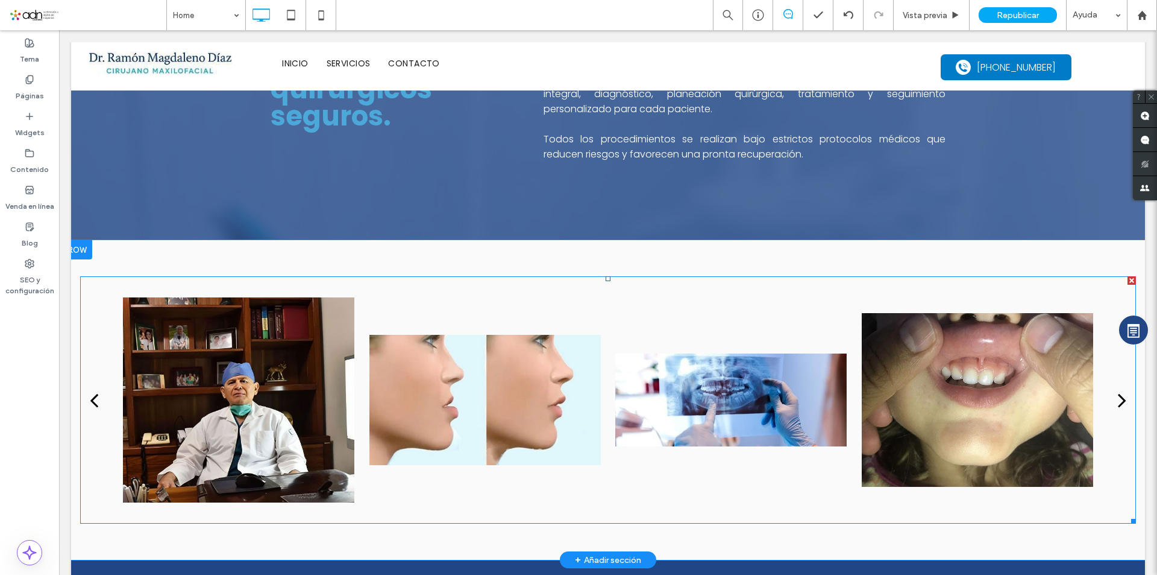
scroll to position [1326, 0]
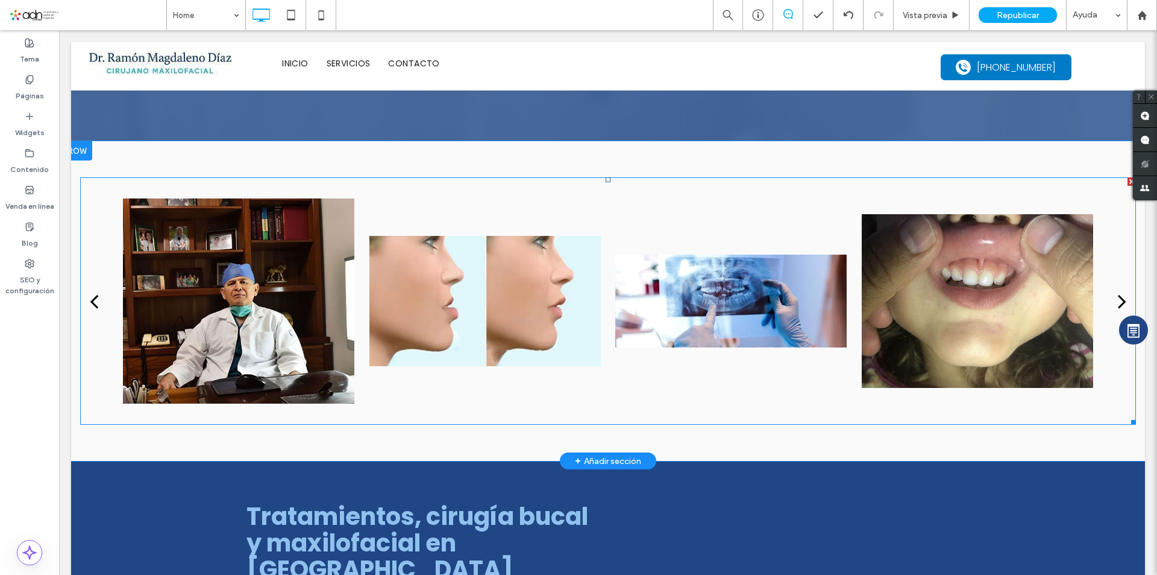
click at [500, 277] on div at bounding box center [485, 300] width 231 height 247
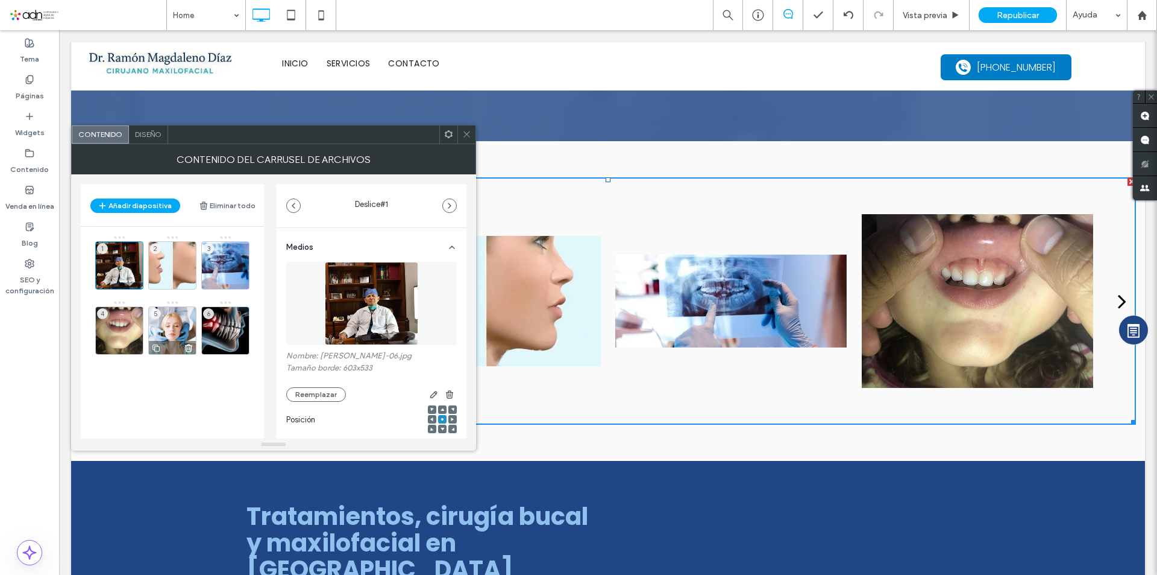
click at [188, 345] on use at bounding box center [189, 347] width 7 height 7
click at [243, 282] on icon at bounding box center [242, 282] width 10 height 11
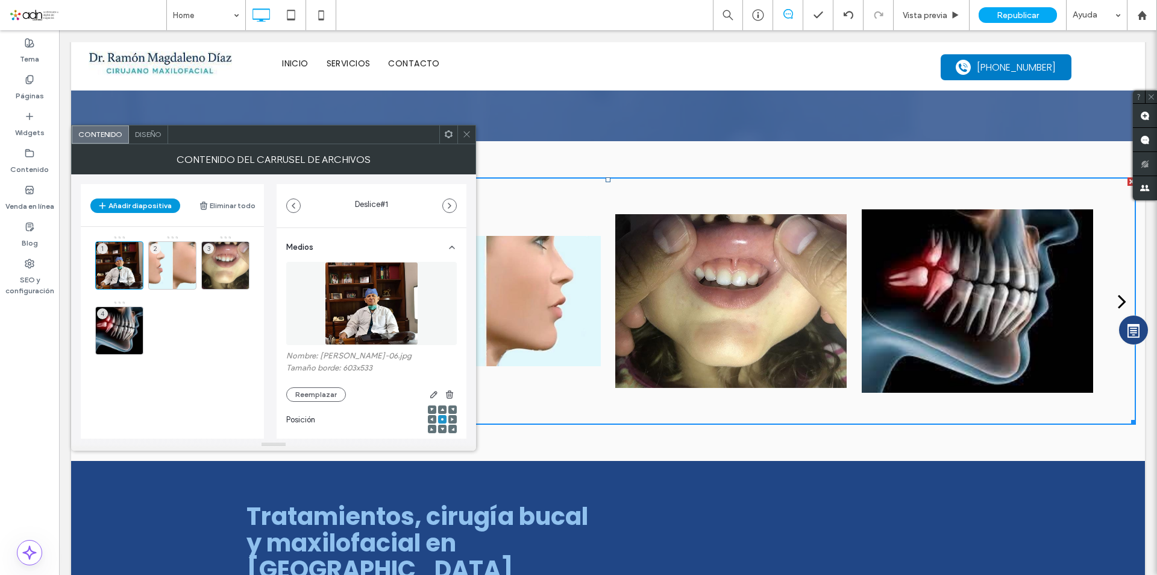
click at [145, 209] on button "Añadir diapositiva" at bounding box center [135, 205] width 90 height 14
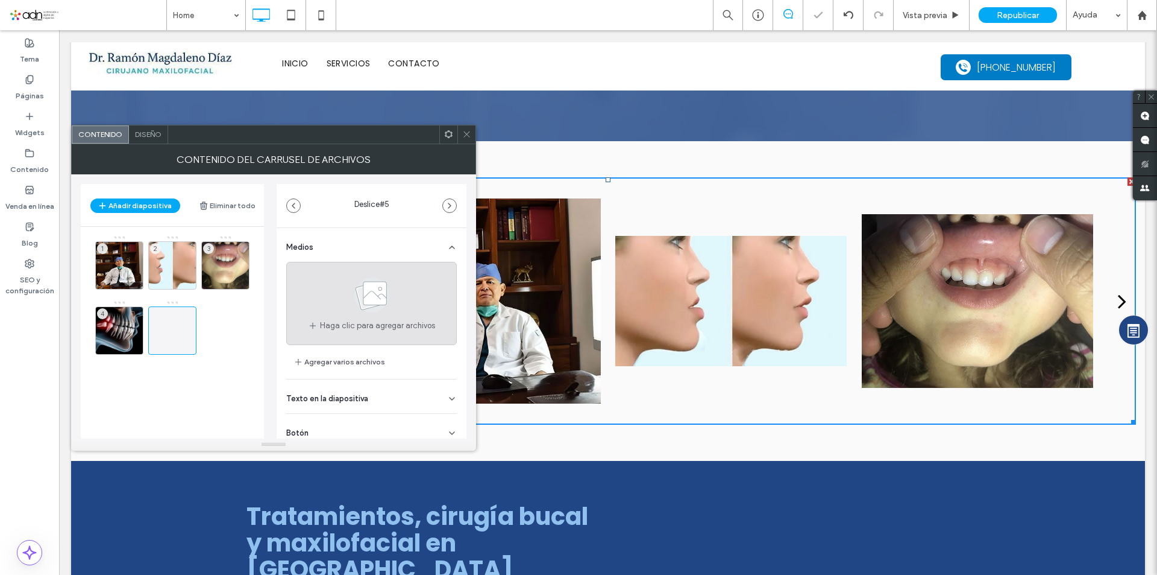
scroll to position [38, 0]
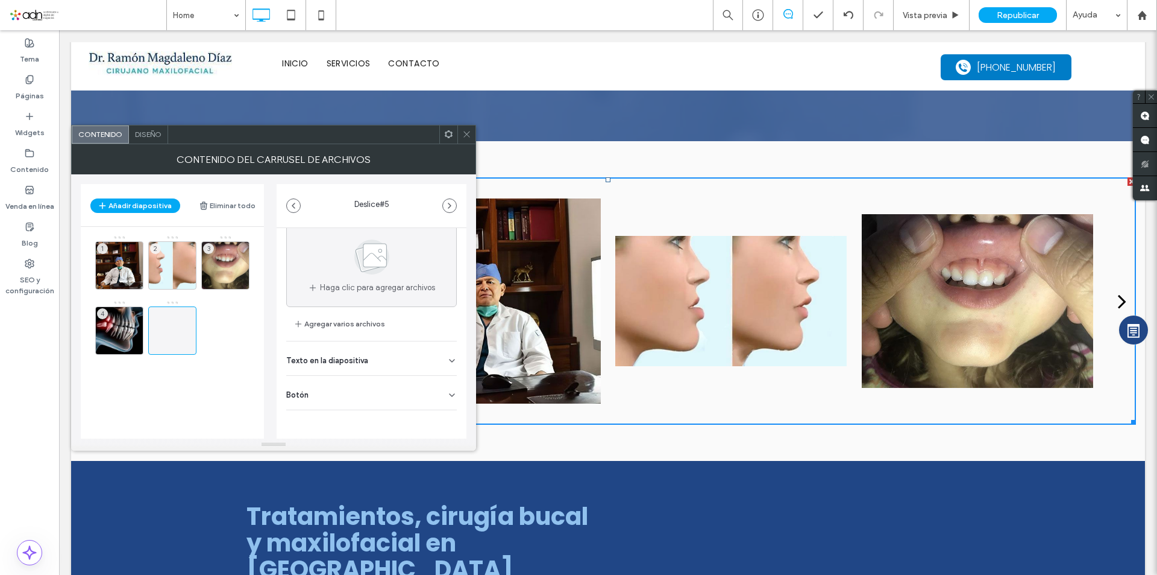
click at [467, 140] on span at bounding box center [466, 134] width 9 height 18
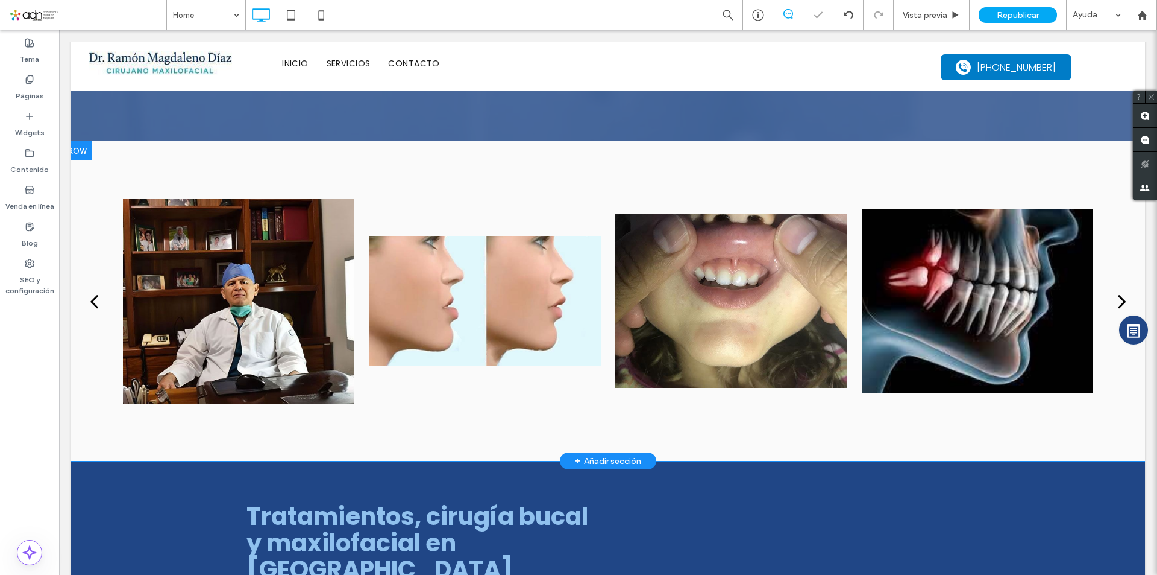
click at [86, 153] on div at bounding box center [77, 150] width 30 height 19
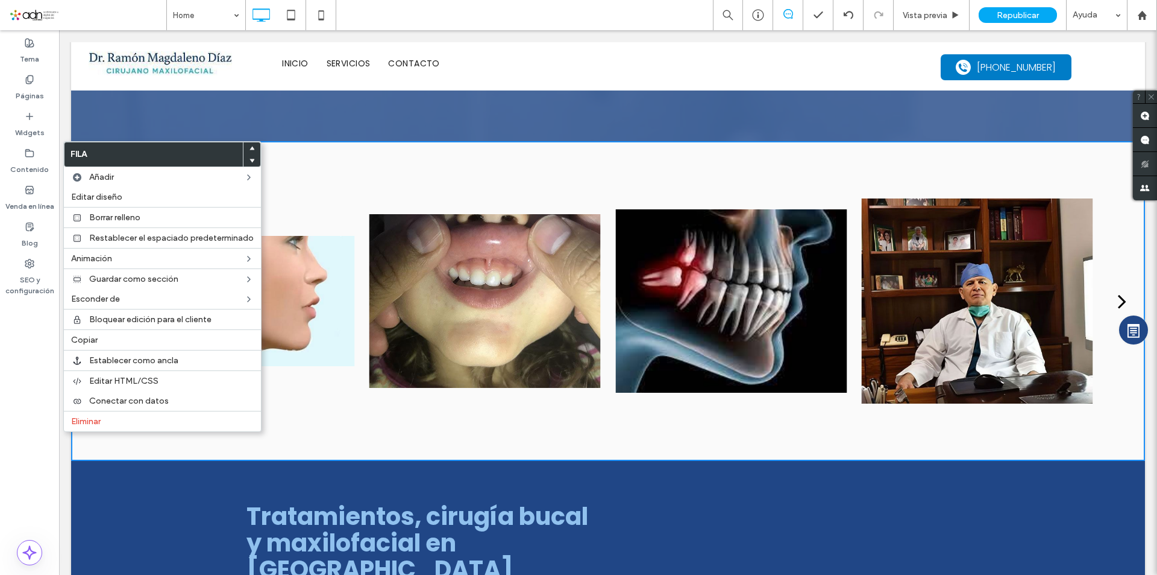
click at [597, 162] on div "a a a a Click To Paste Click To Paste Click To Paste Click To Paste Click To Pa…" at bounding box center [608, 301] width 1074 height 320
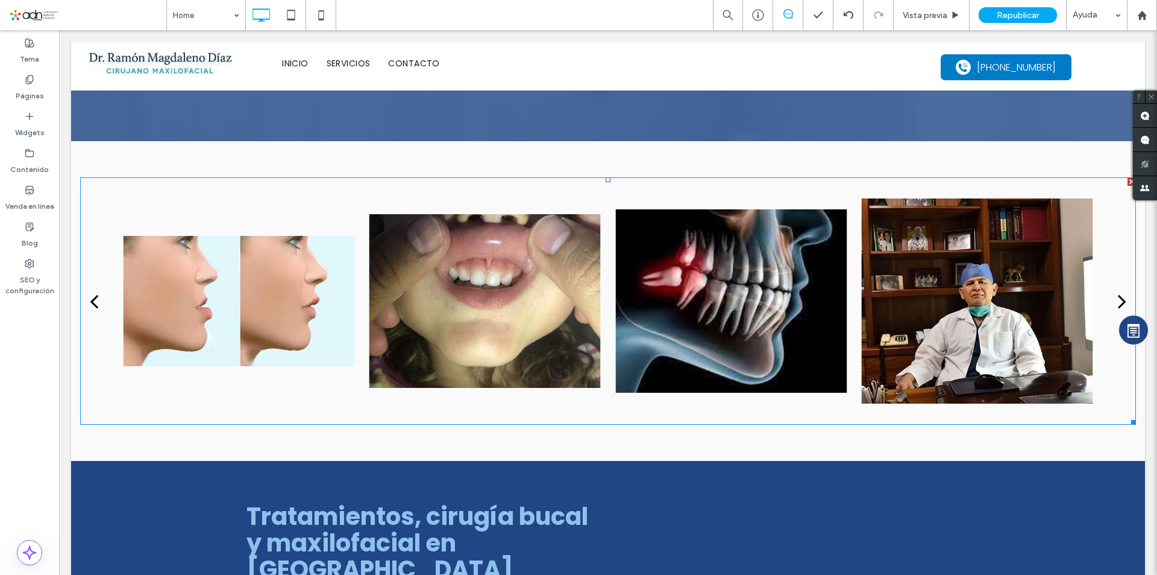
click at [338, 282] on div at bounding box center [238, 300] width 231 height 247
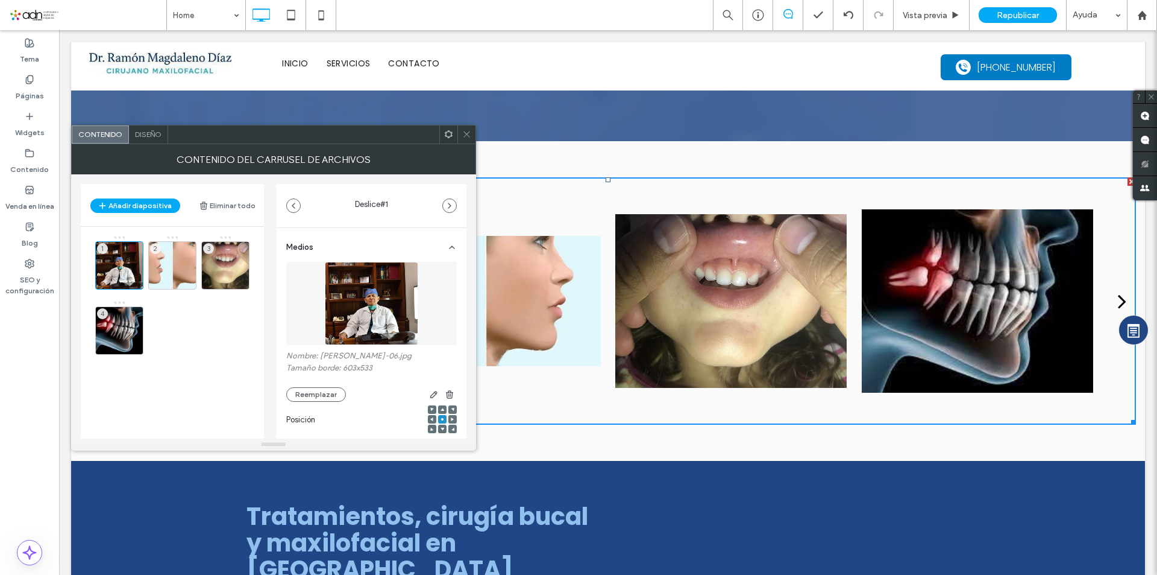
drag, startPoint x: 465, startPoint y: 136, endPoint x: 675, endPoint y: 243, distance: 235.6
click at [465, 136] on icon at bounding box center [466, 134] width 9 height 9
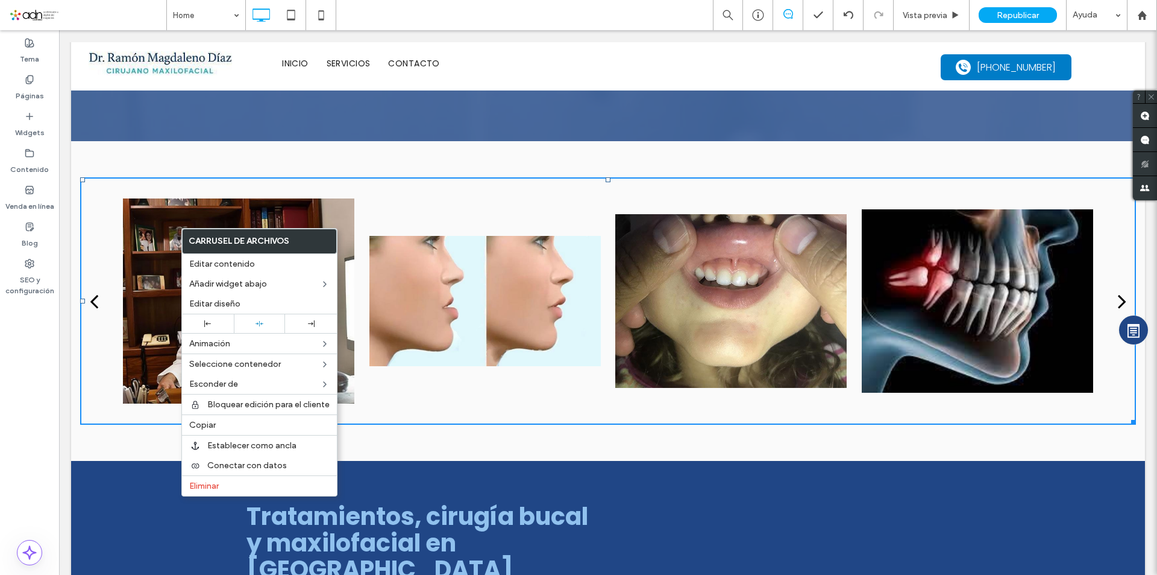
click at [441, 331] on div at bounding box center [485, 300] width 231 height 247
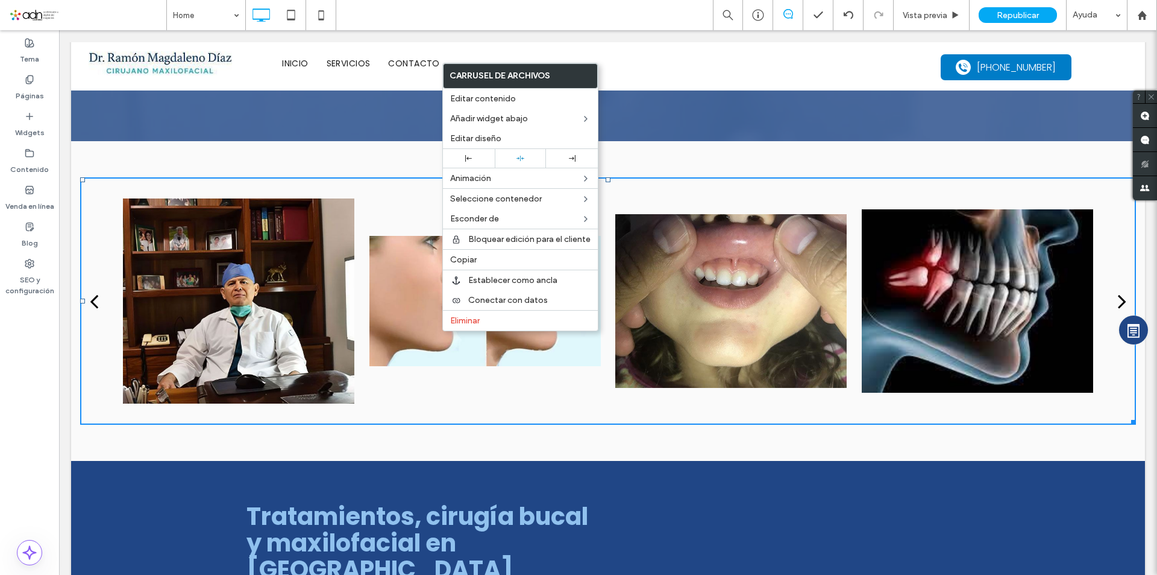
click at [364, 160] on div "a a a a Click To Paste Click To Paste Click To Paste Click To Paste Click To Pa…" at bounding box center [608, 301] width 1074 height 320
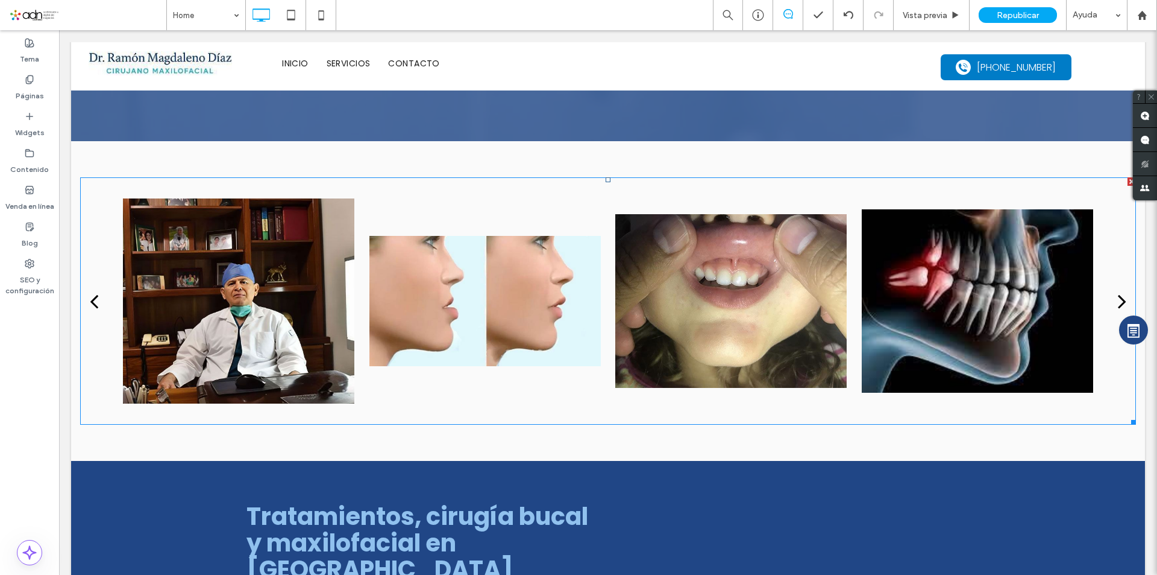
click at [268, 295] on div at bounding box center [238, 300] width 231 height 247
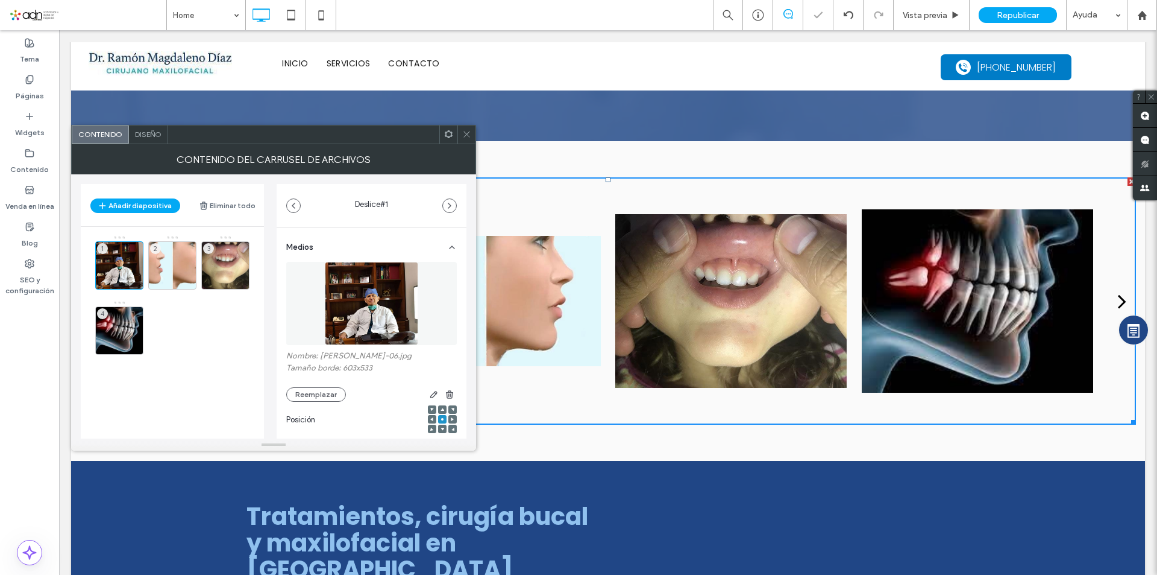
drag, startPoint x: 209, startPoint y: 265, endPoint x: 207, endPoint y: 320, distance: 55.5
click at [218, 333] on div "1 2 3 4" at bounding box center [179, 297] width 169 height 125
click at [467, 140] on span at bounding box center [466, 134] width 9 height 18
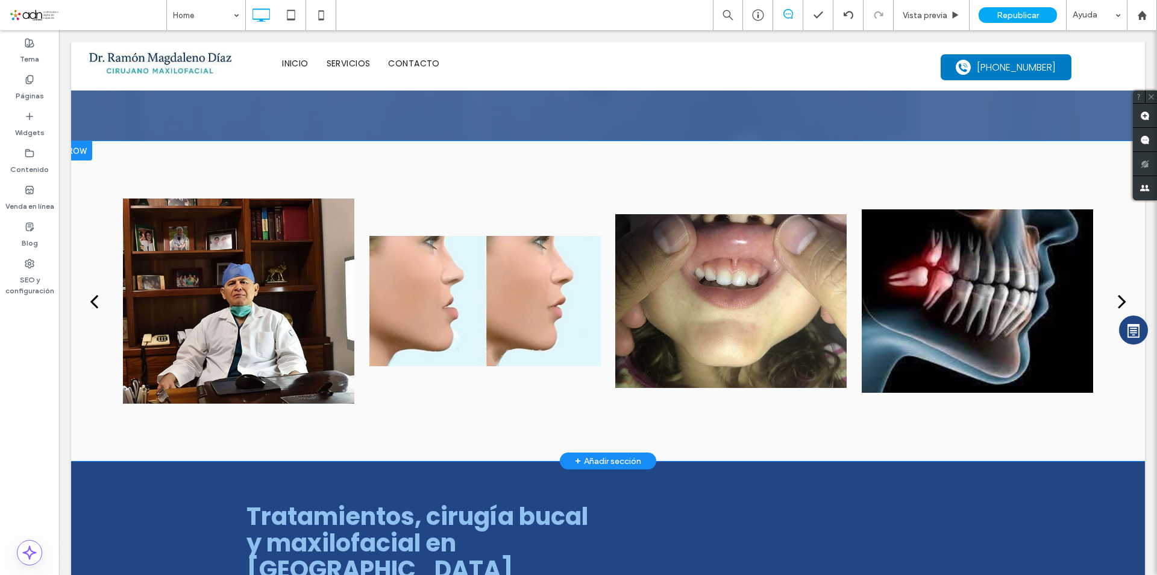
click at [80, 154] on div at bounding box center [77, 150] width 30 height 19
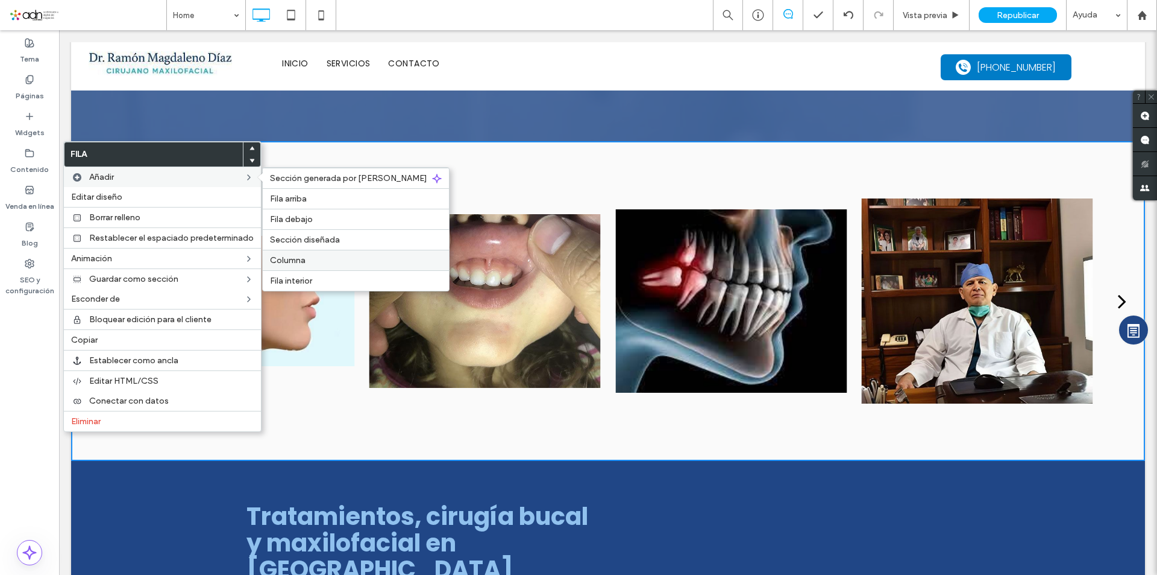
click at [313, 256] on label "Columna" at bounding box center [356, 260] width 172 height 10
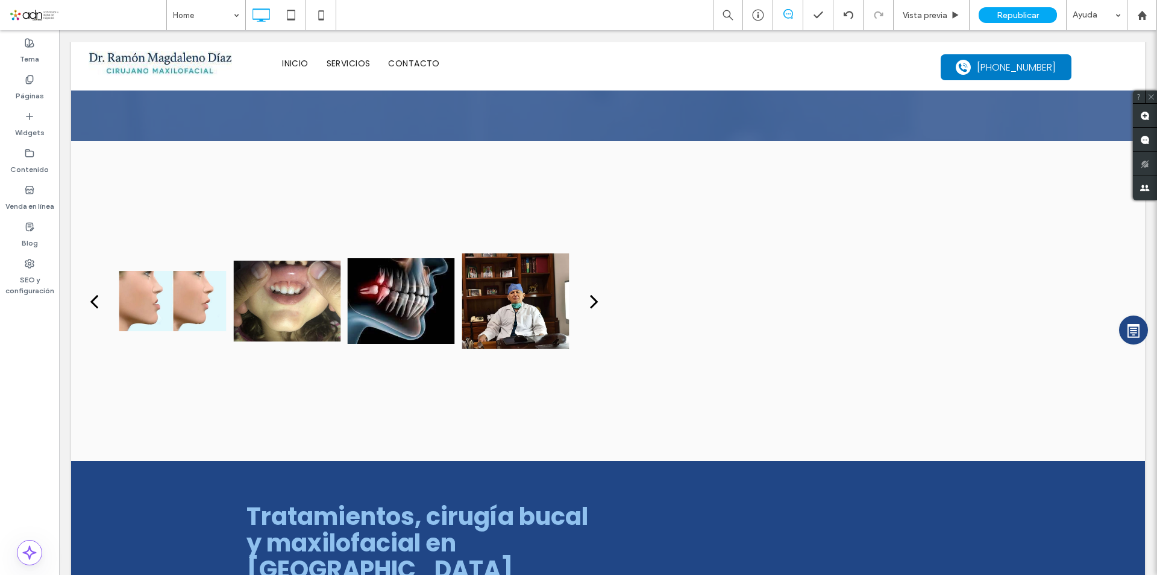
click at [1062, 210] on div "Click To Paste Click To Paste" at bounding box center [872, 300] width 528 height 247
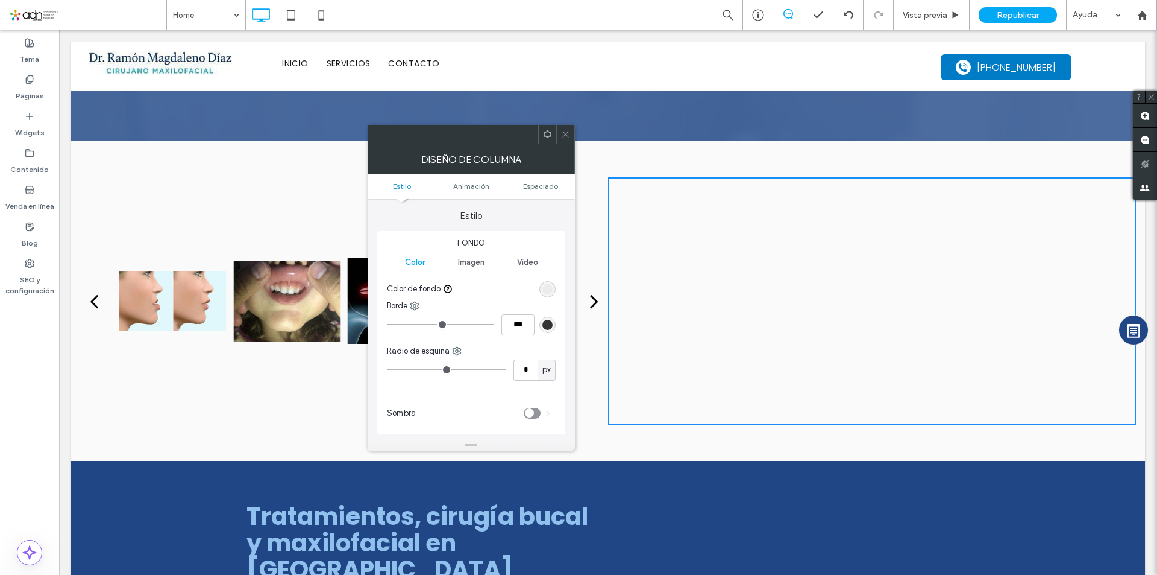
click at [1081, 197] on div "Click To Paste Click To Paste" at bounding box center [872, 300] width 528 height 247
click at [564, 136] on icon at bounding box center [565, 134] width 9 height 9
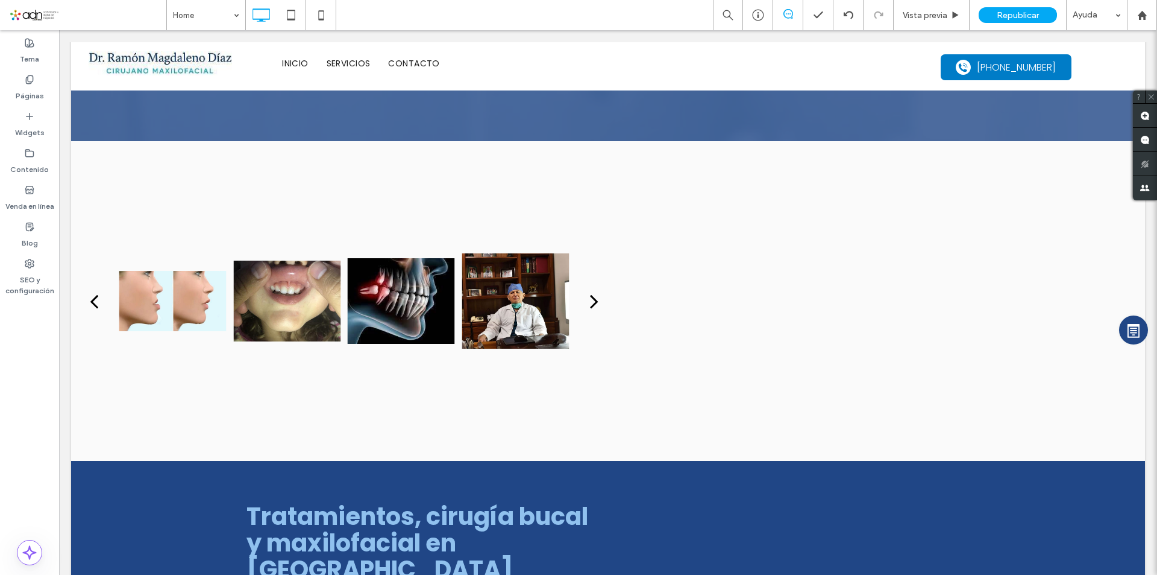
click at [1119, 192] on div "Vista previa" at bounding box center [1133, 222] width 29 height 240
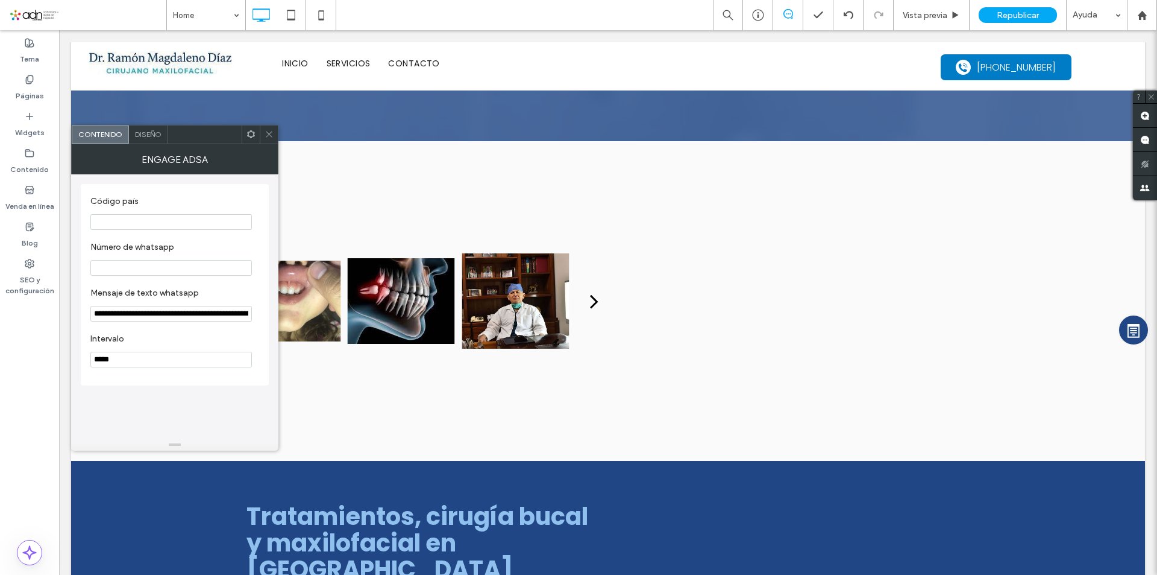
click at [266, 137] on icon at bounding box center [269, 134] width 9 height 9
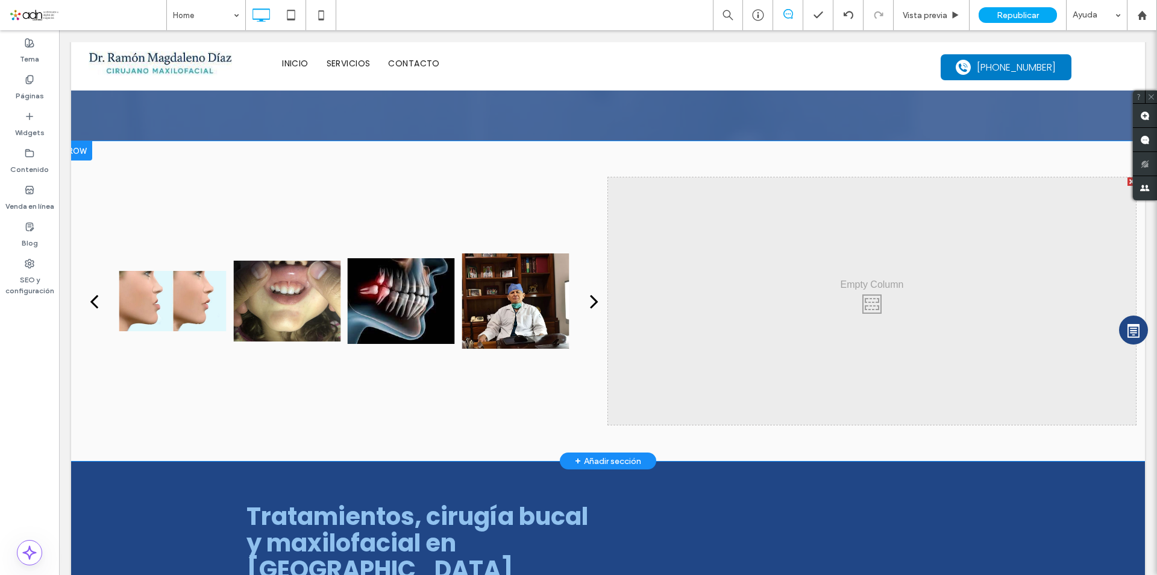
click at [992, 237] on div "Click To Paste Click To Paste" at bounding box center [872, 300] width 528 height 247
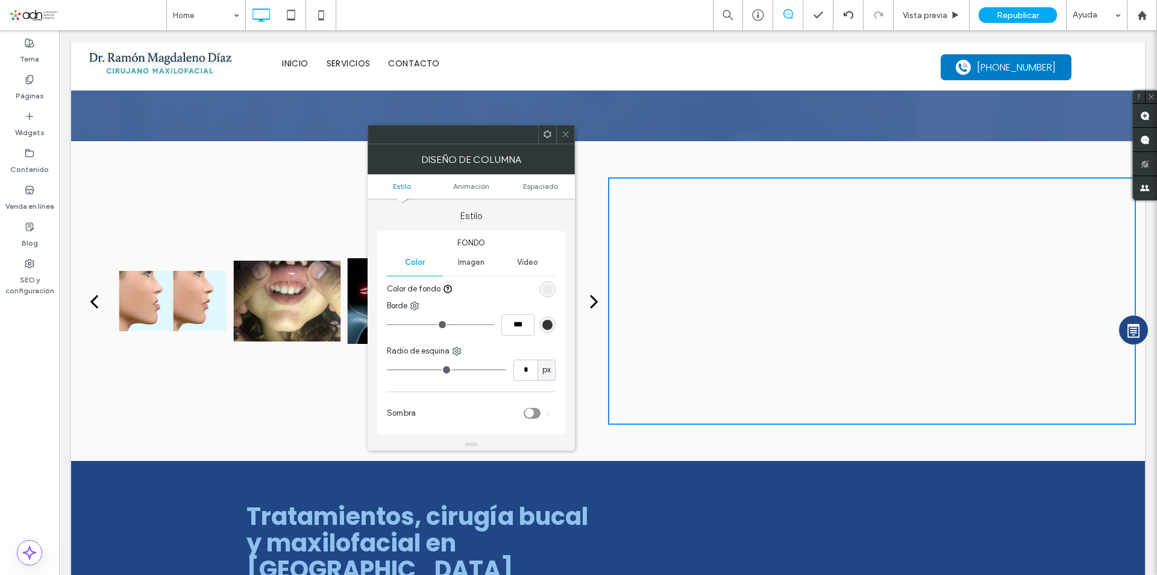
click at [565, 137] on icon at bounding box center [565, 134] width 9 height 9
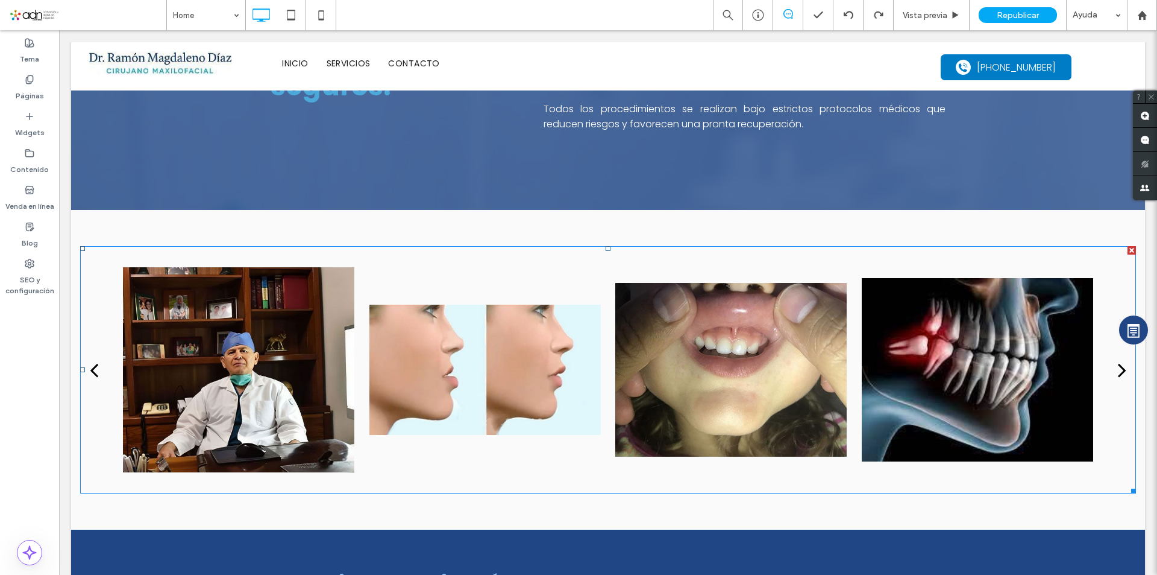
click at [182, 349] on div at bounding box center [238, 369] width 231 height 247
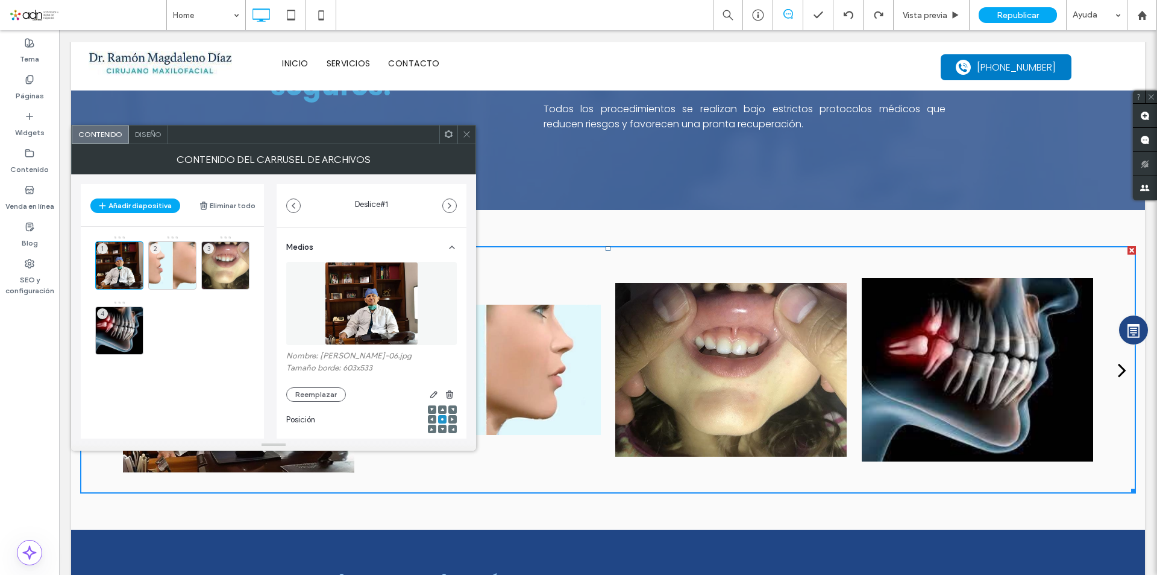
scroll to position [0, 0]
click at [148, 137] on span "Diseño" at bounding box center [148, 134] width 27 height 9
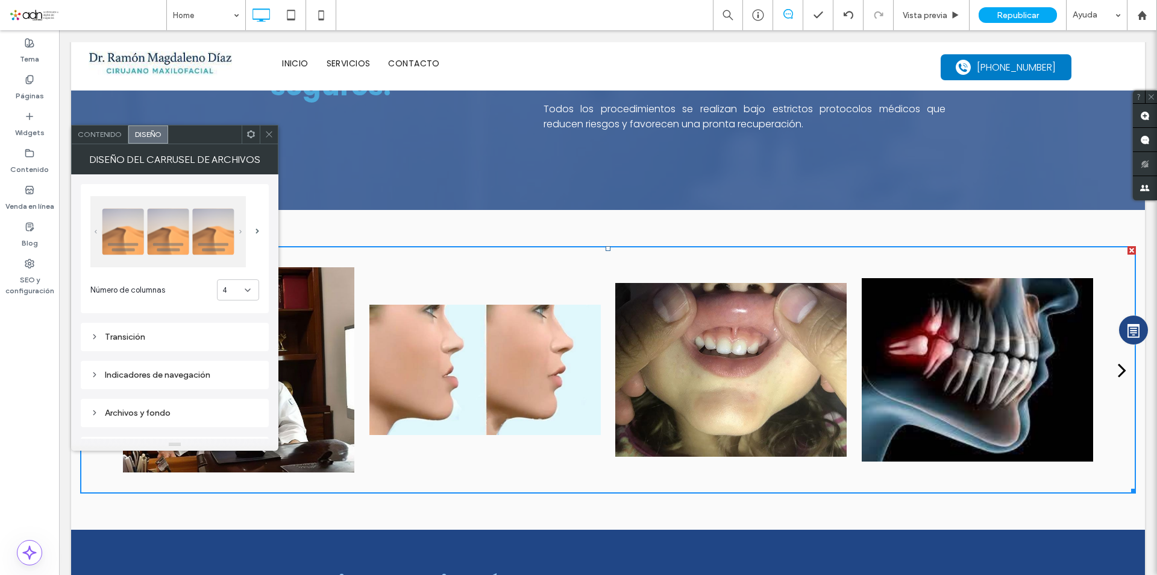
click at [157, 411] on div "Archivos y fondo" at bounding box center [174, 413] width 169 height 10
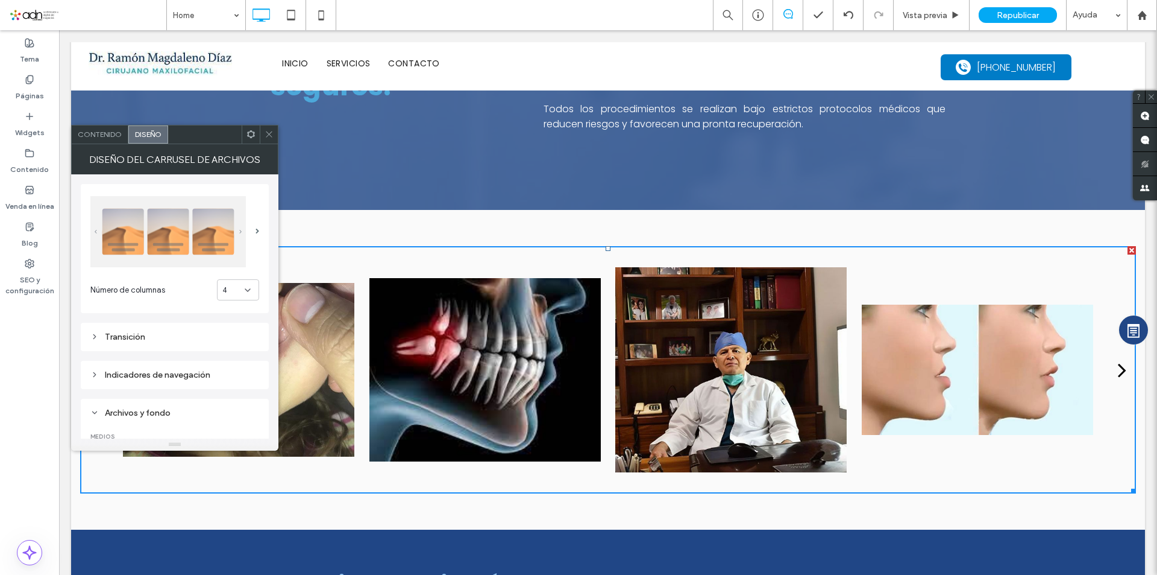
click at [96, 139] on div "Contenido" at bounding box center [100, 134] width 57 height 18
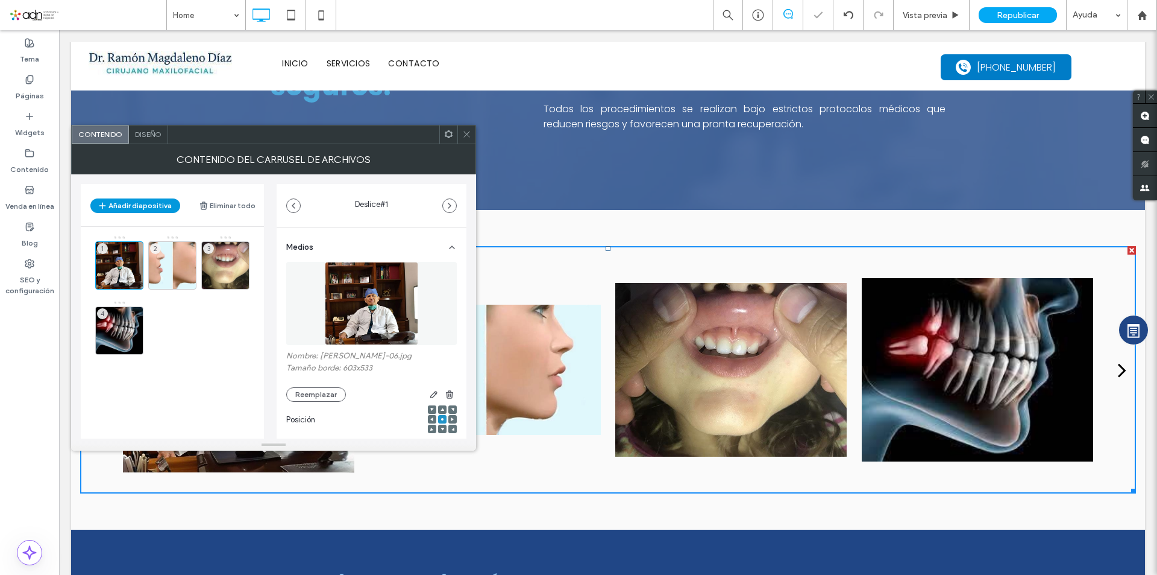
click at [137, 203] on button "Añadir diapositiva" at bounding box center [135, 205] width 90 height 14
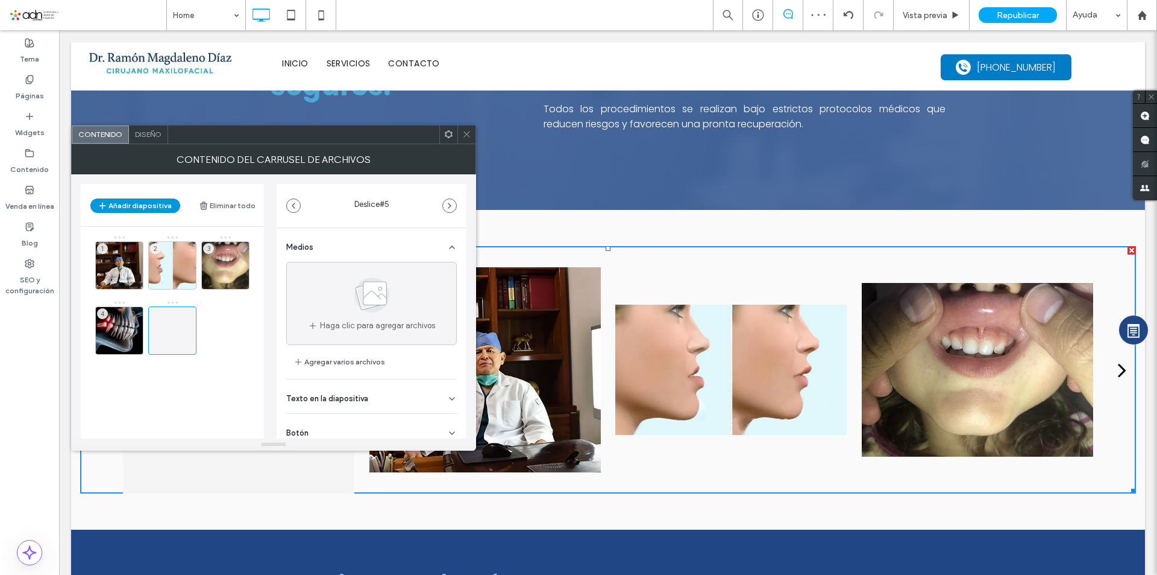
click at [146, 207] on button "Añadir diapositiva" at bounding box center [135, 205] width 90 height 14
click at [119, 204] on button "Añadir diapositiva" at bounding box center [135, 205] width 90 height 14
click at [170, 326] on icon at bounding box center [172, 330] width 14 height 14
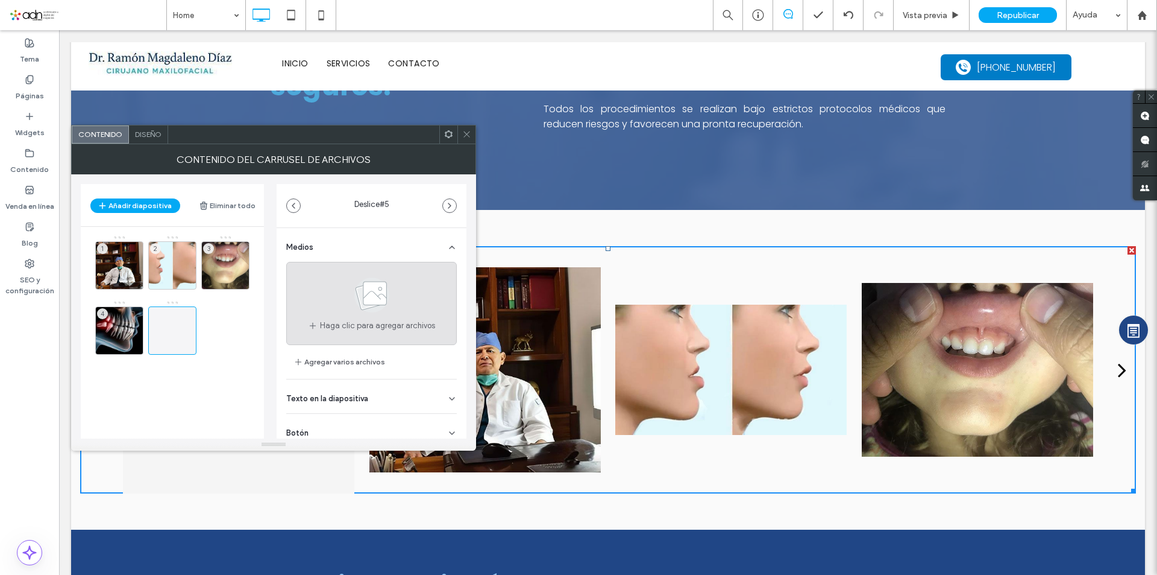
click at [373, 286] on use at bounding box center [371, 294] width 35 height 35
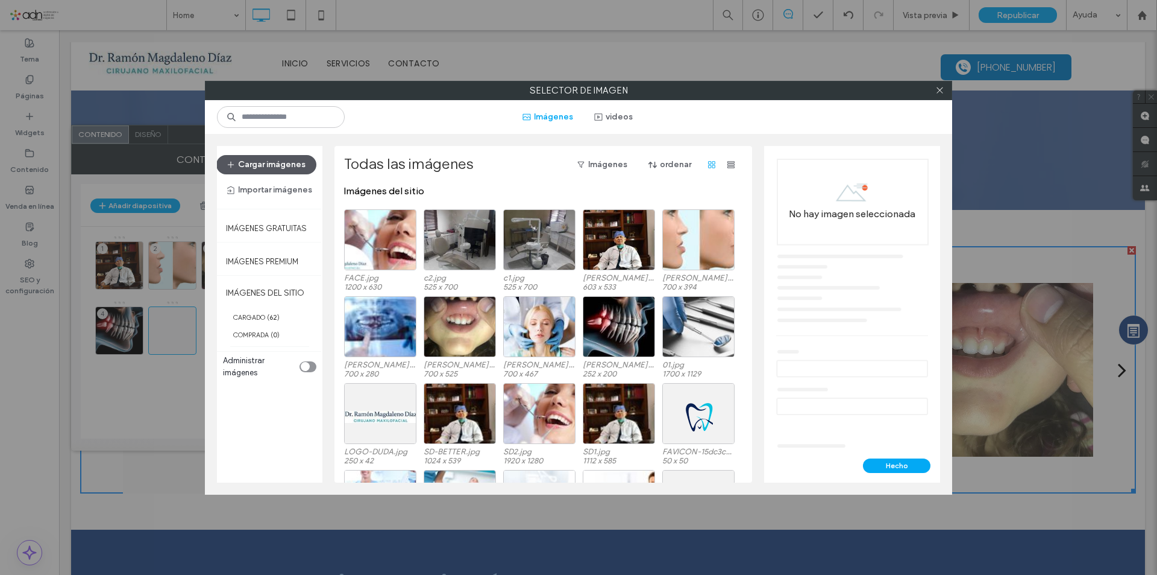
click at [282, 166] on button "Cargar imágenes" at bounding box center [266, 164] width 100 height 19
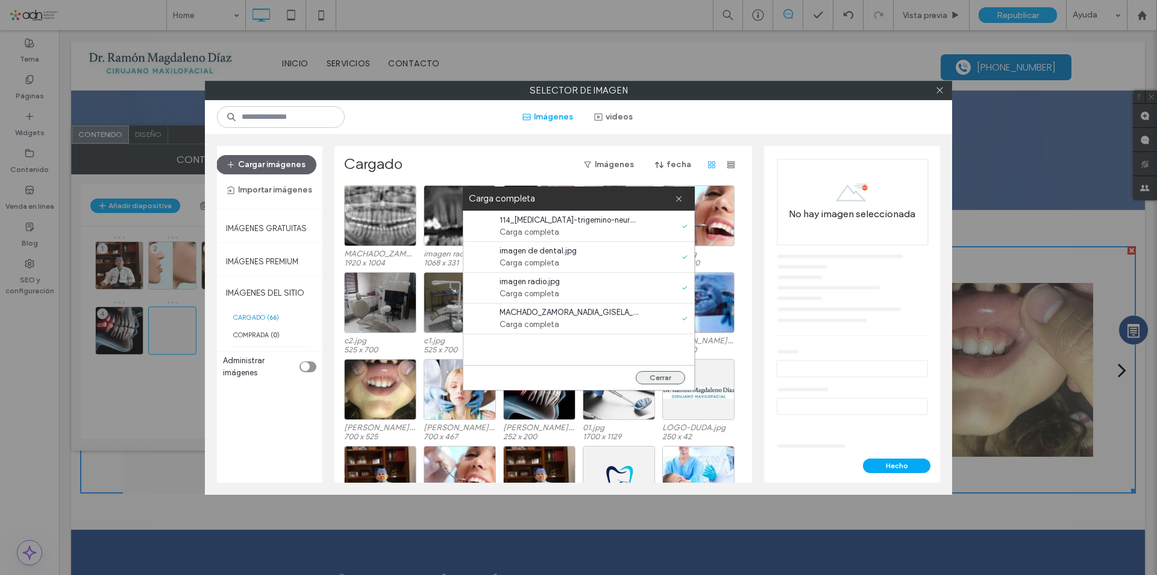
click at [661, 380] on button "Cerrar" at bounding box center [660, 377] width 49 height 13
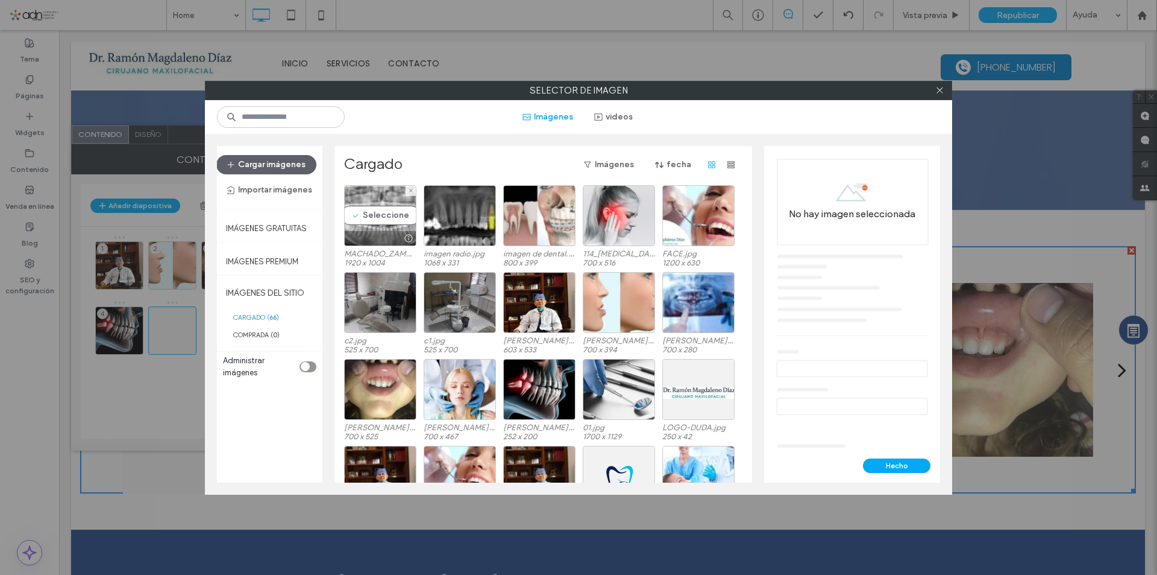
click at [387, 216] on div "Seleccione" at bounding box center [380, 215] width 72 height 61
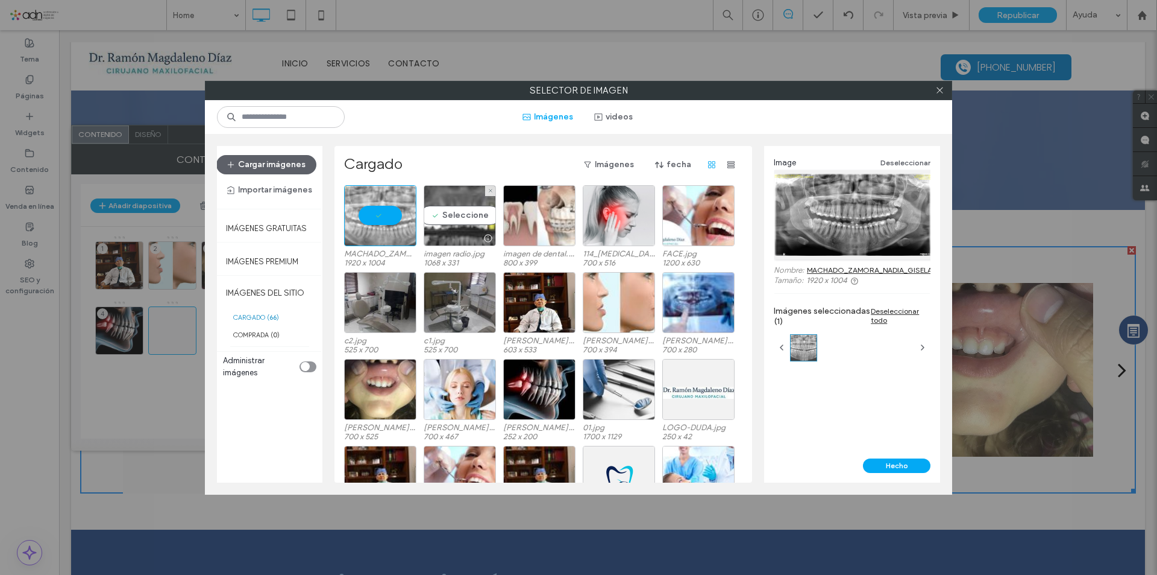
click at [465, 216] on div "Seleccione" at bounding box center [460, 215] width 72 height 61
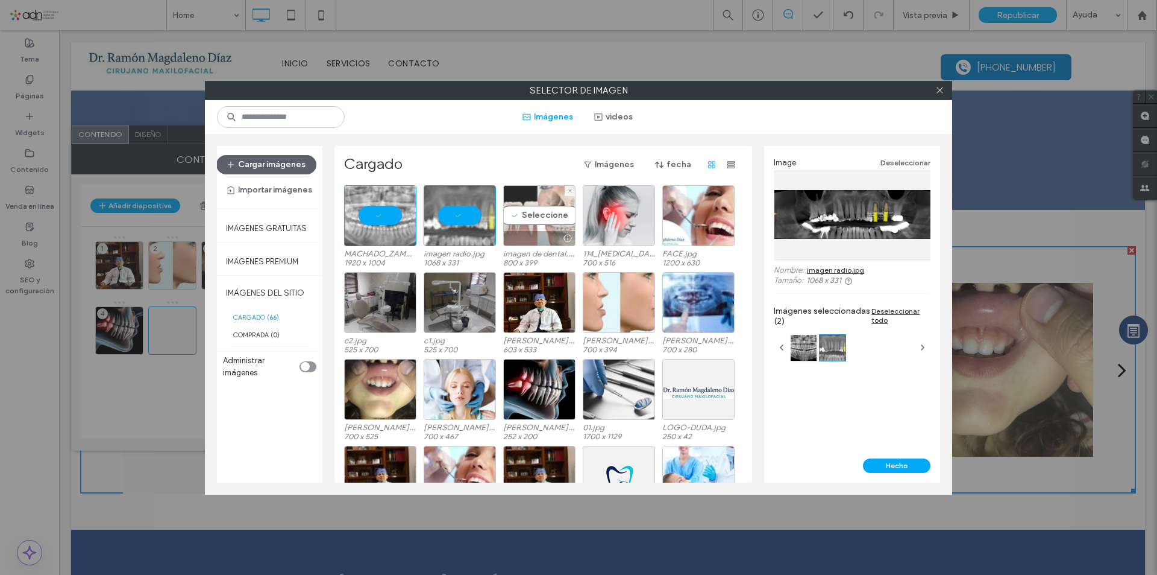
click at [549, 212] on div "Seleccione" at bounding box center [539, 215] width 72 height 61
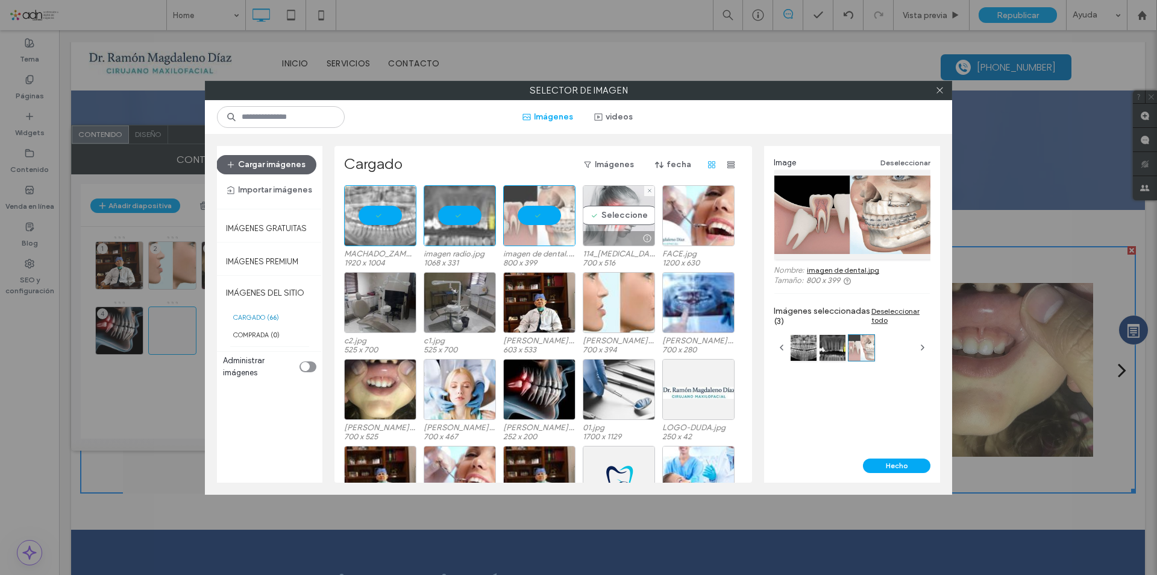
click at [615, 213] on div "Seleccione" at bounding box center [619, 215] width 72 height 61
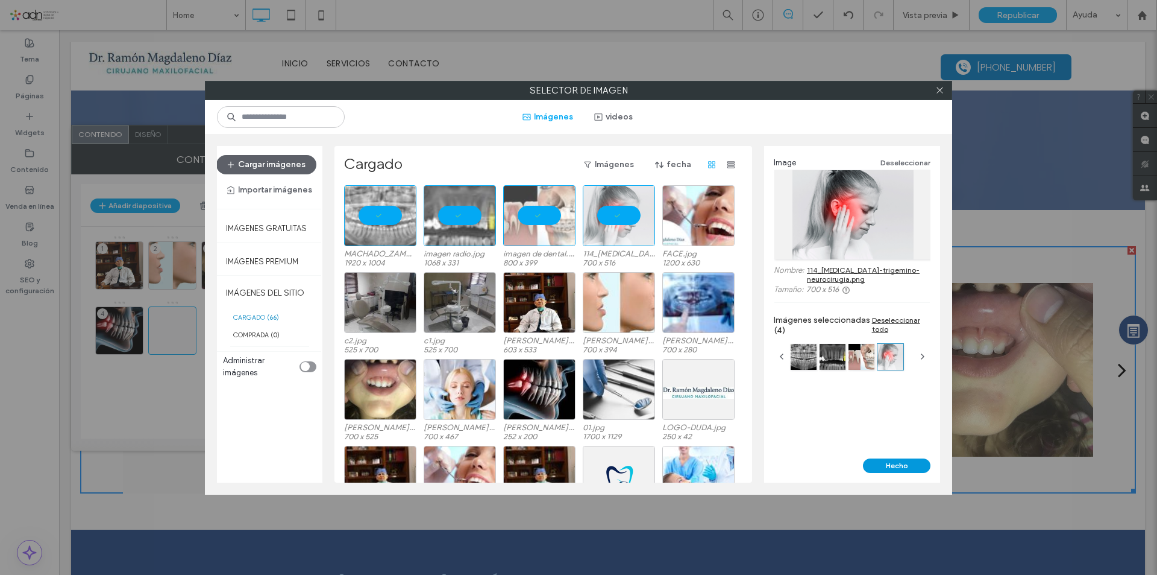
click at [885, 463] on button "Hecho" at bounding box center [897, 465] width 68 height 14
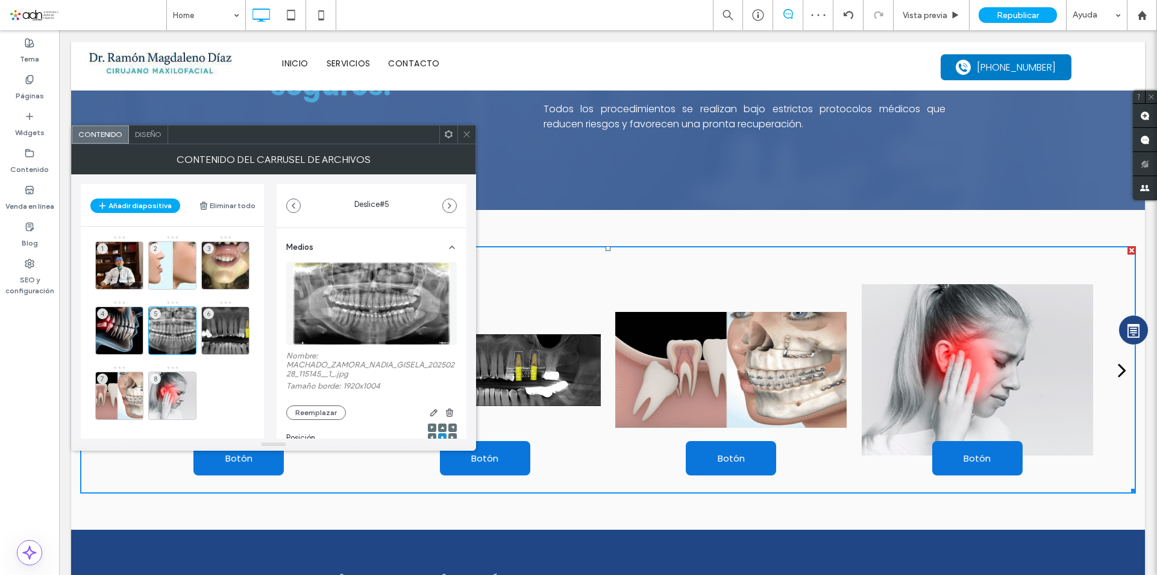
click at [465, 140] on span at bounding box center [466, 134] width 9 height 18
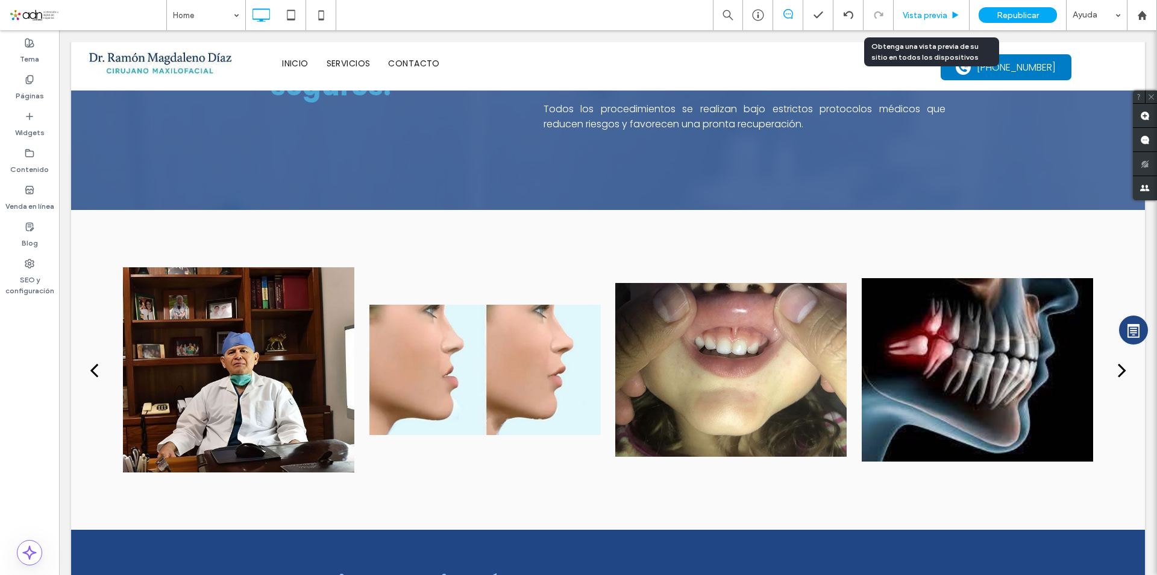
click at [935, 13] on span "Vista previa" at bounding box center [925, 15] width 45 height 10
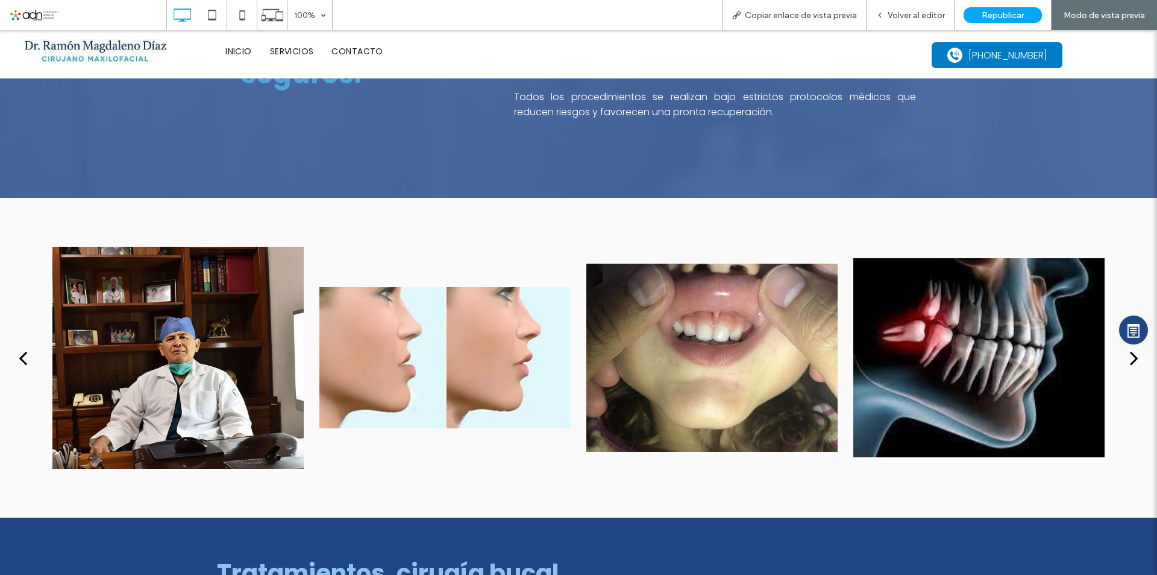
click at [1130, 352] on div "next" at bounding box center [1134, 357] width 8 height 24
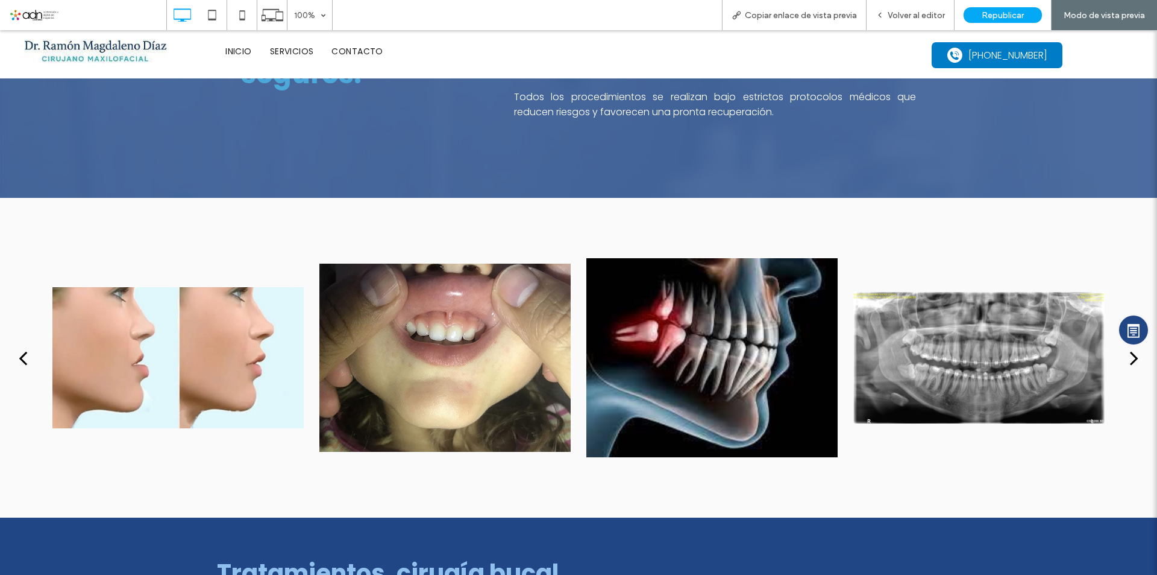
click at [1130, 352] on div "next" at bounding box center [1134, 357] width 8 height 24
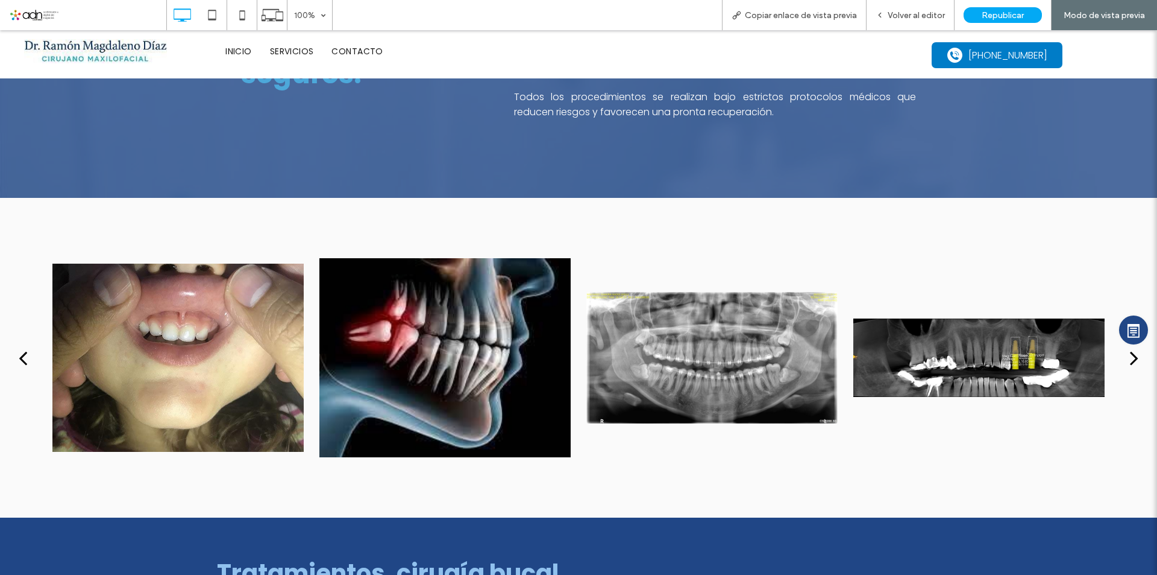
click at [1130, 352] on div "next" at bounding box center [1134, 357] width 8 height 24
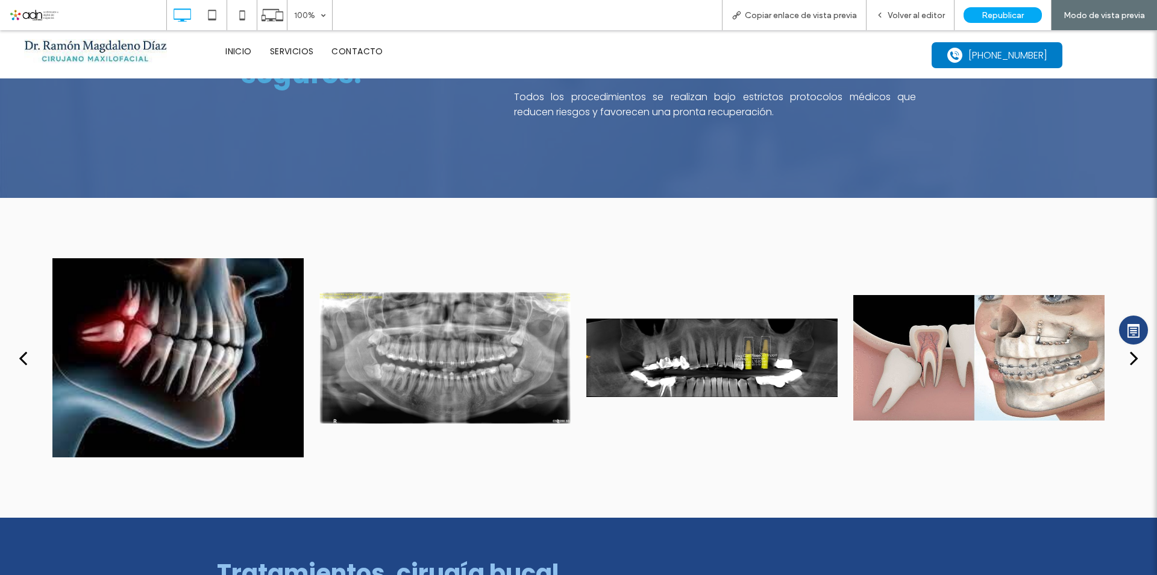
click at [1130, 352] on div "next" at bounding box center [1134, 357] width 8 height 24
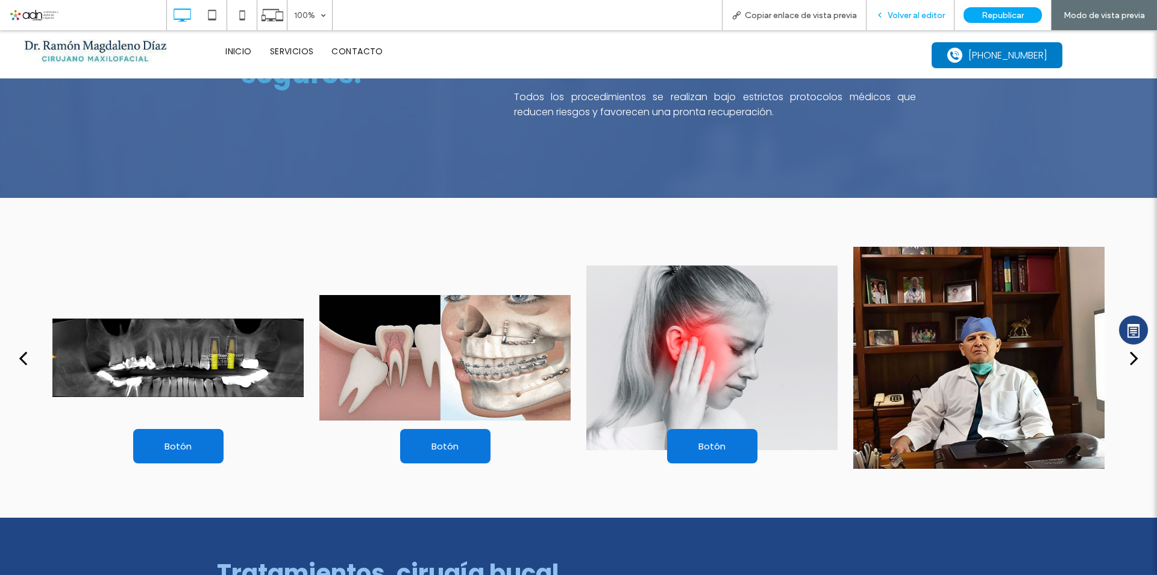
click at [901, 13] on span "Volver al editor" at bounding box center [916, 15] width 57 height 10
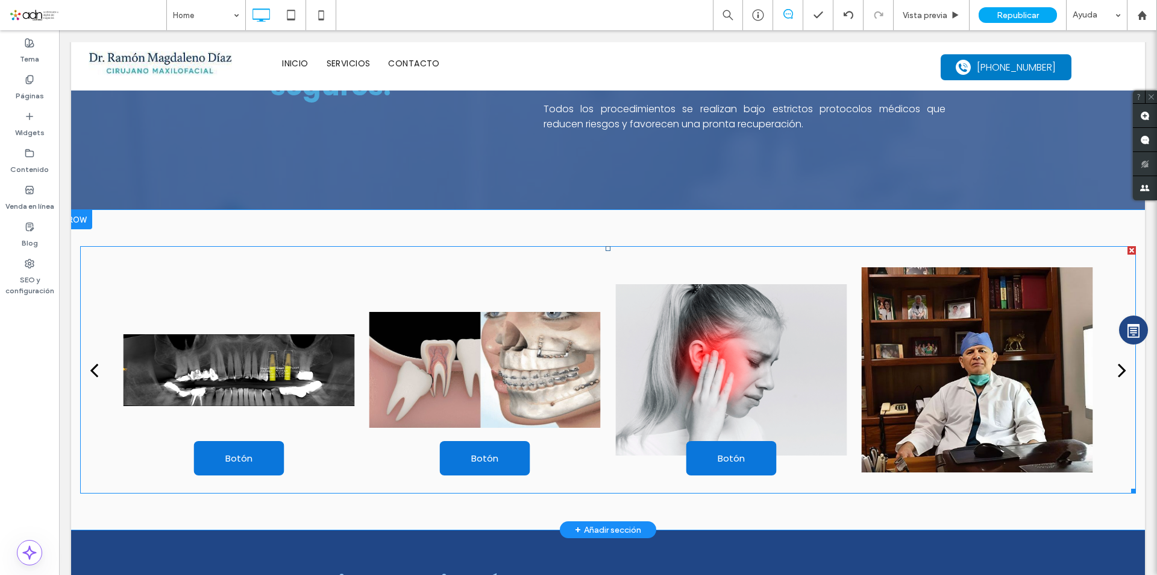
click at [306, 365] on div at bounding box center [238, 369] width 231 height 247
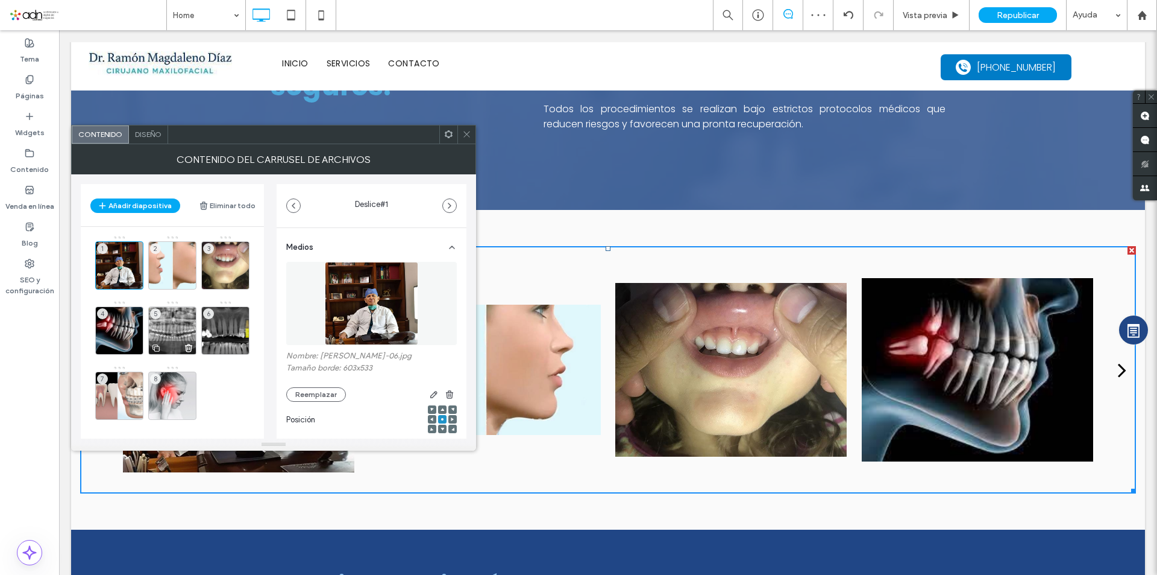
click at [163, 329] on div "5" at bounding box center [172, 330] width 48 height 48
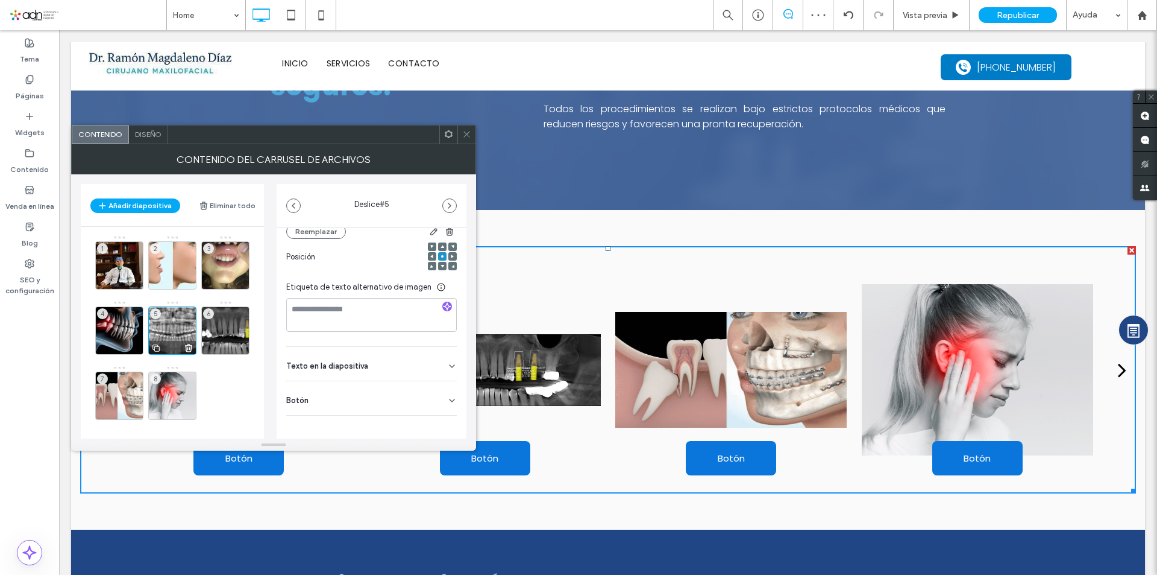
scroll to position [186, 0]
click at [447, 391] on icon at bounding box center [452, 395] width 10 height 10
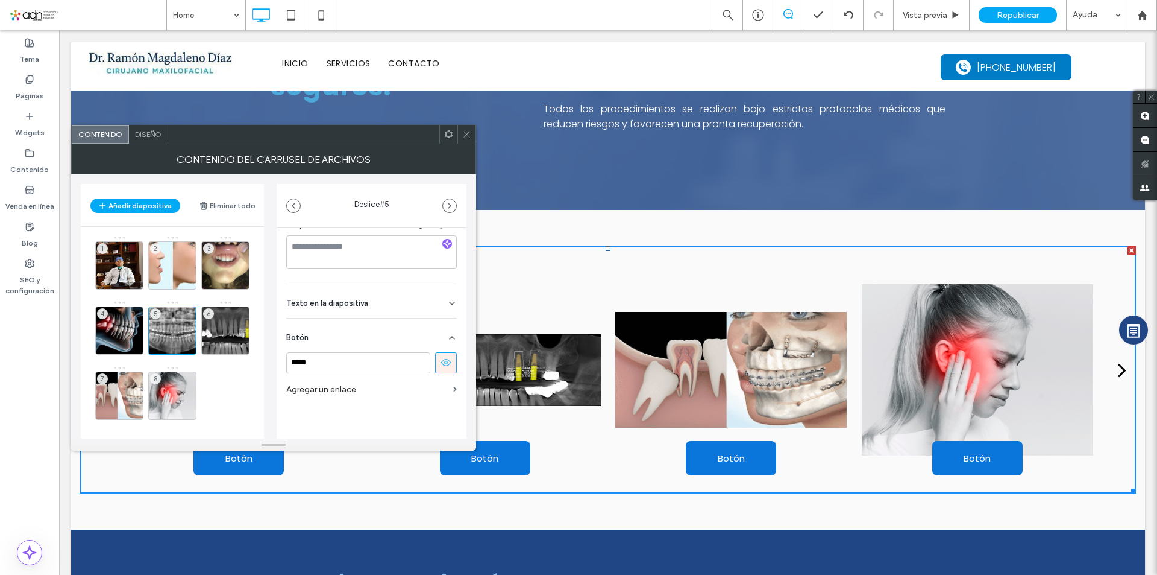
click at [443, 357] on icon at bounding box center [446, 362] width 11 height 11
click at [165, 324] on div "5" at bounding box center [172, 330] width 48 height 48
click at [218, 329] on div "6" at bounding box center [225, 330] width 48 height 48
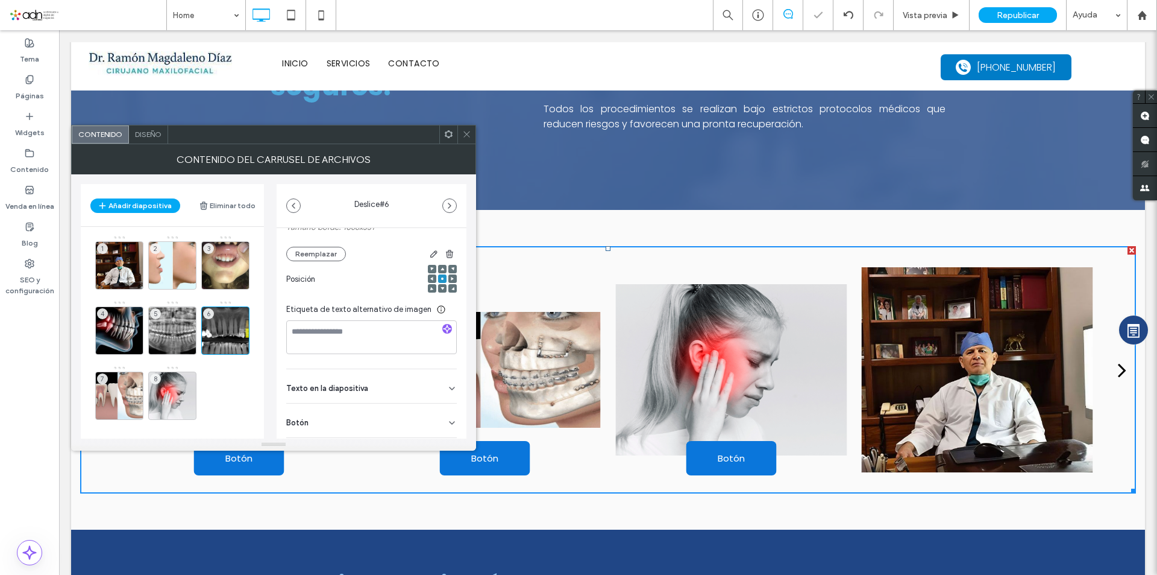
scroll to position [168, 0]
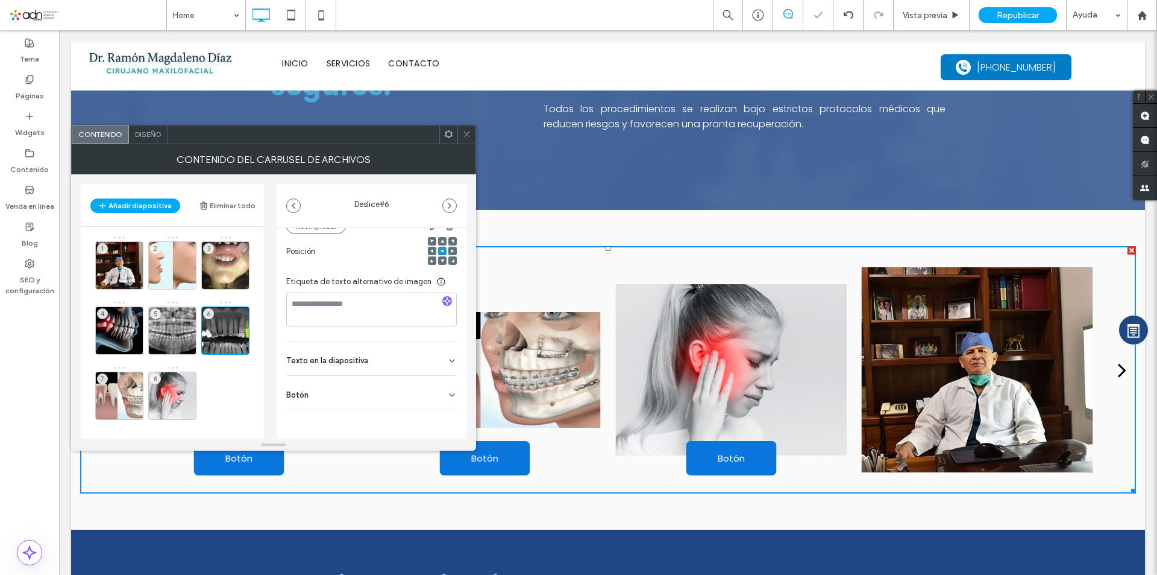
click at [447, 392] on icon at bounding box center [452, 395] width 10 height 10
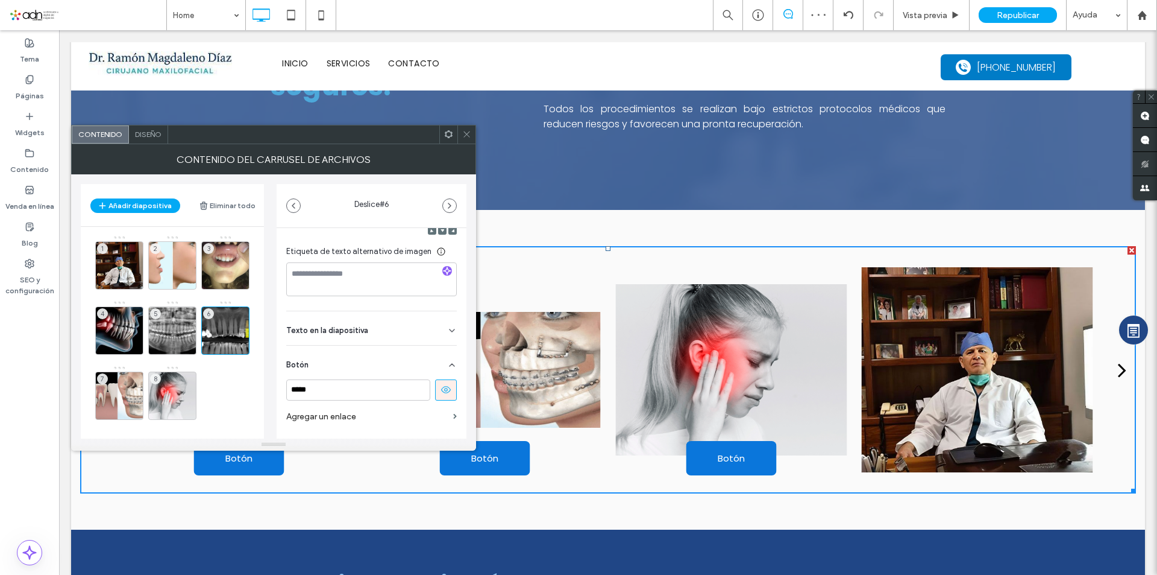
scroll to position [225, 0]
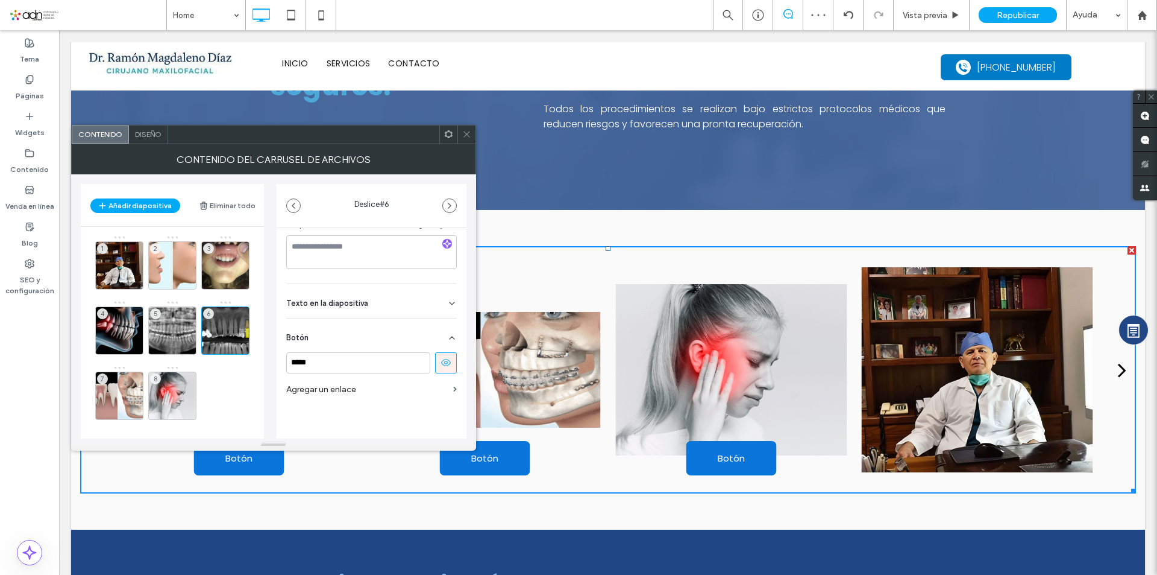
click at [441, 360] on icon at bounding box center [446, 362] width 11 height 11
click at [168, 386] on div "8" at bounding box center [172, 395] width 48 height 48
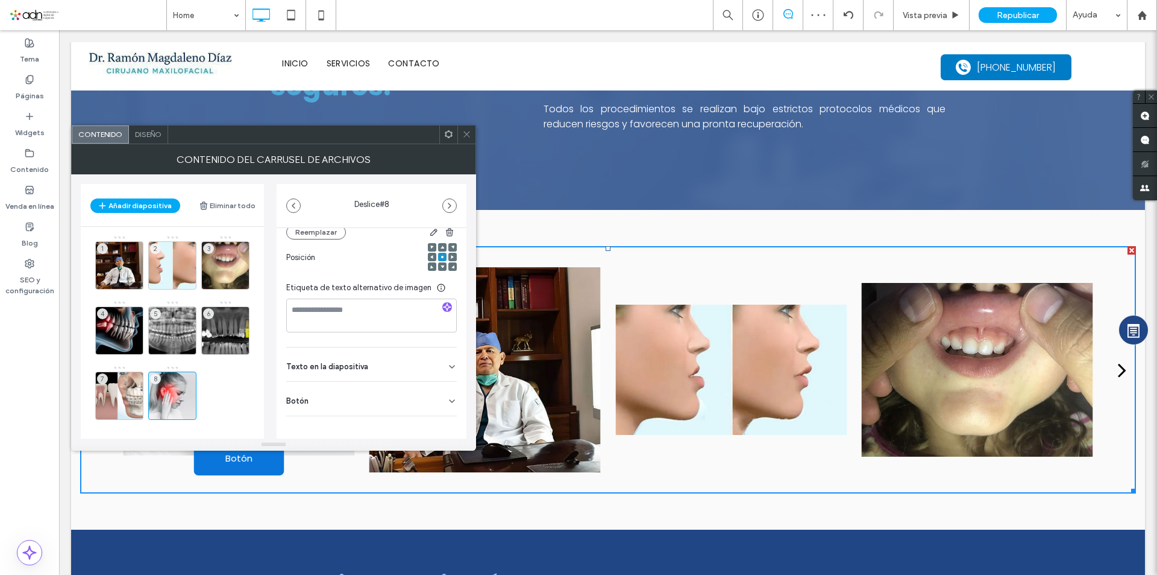
scroll to position [177, 0]
click at [447, 392] on icon at bounding box center [452, 395] width 10 height 10
click at [441, 417] on icon at bounding box center [446, 419] width 11 height 11
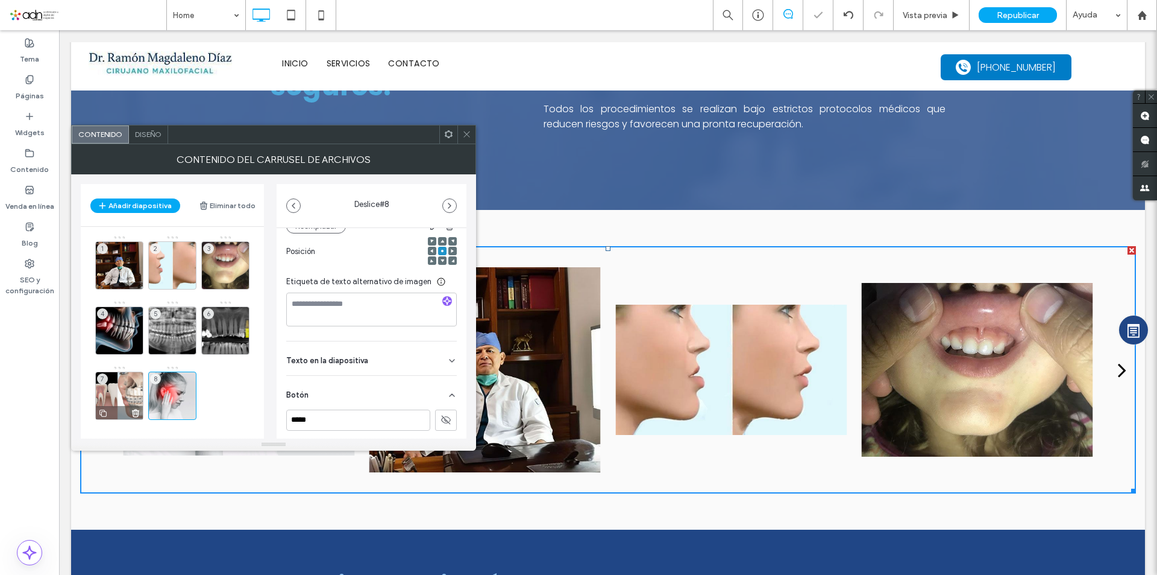
click at [118, 393] on div "7" at bounding box center [119, 395] width 48 height 48
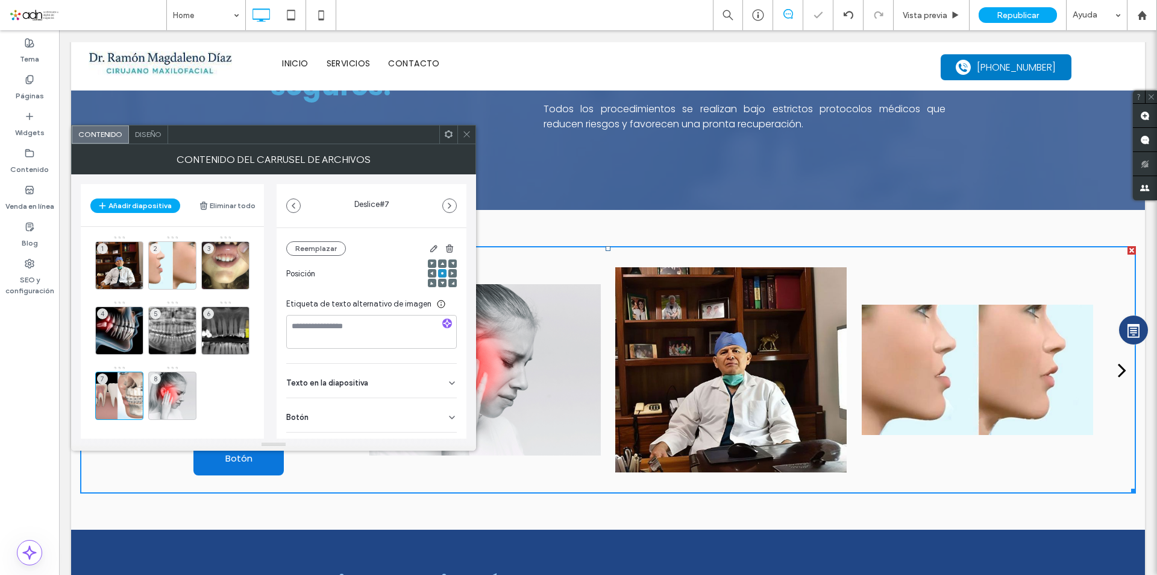
scroll to position [168, 0]
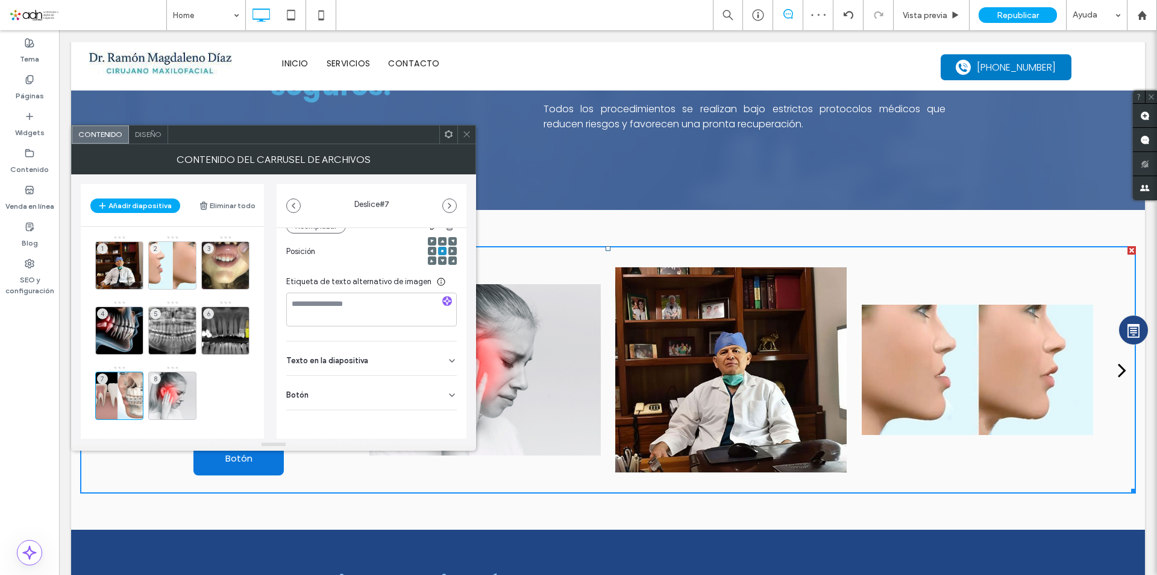
click at [447, 390] on icon at bounding box center [452, 395] width 10 height 10
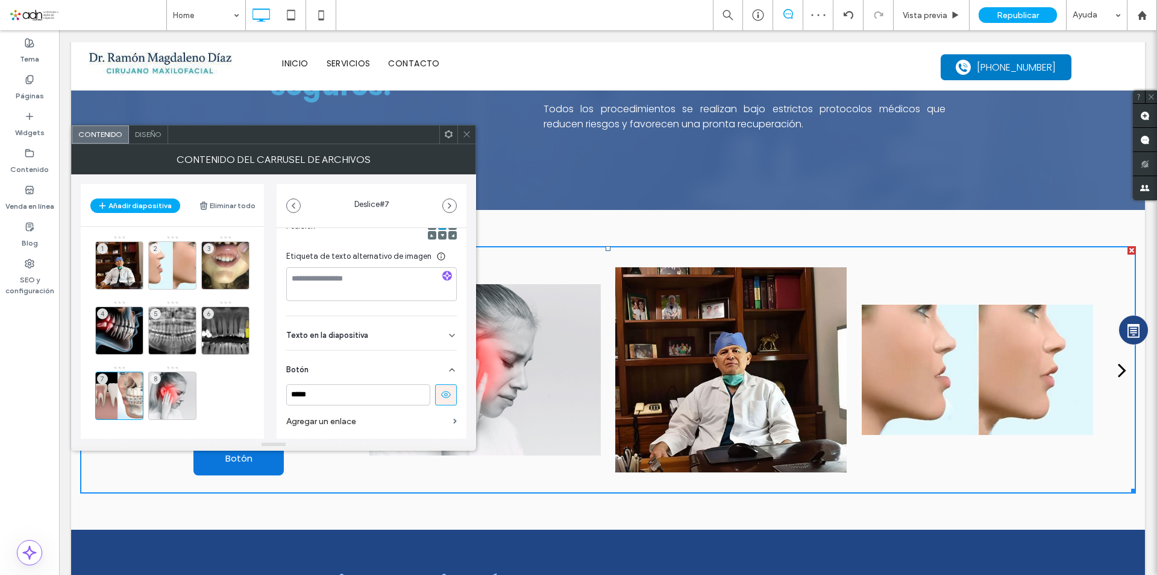
scroll to position [219, 0]
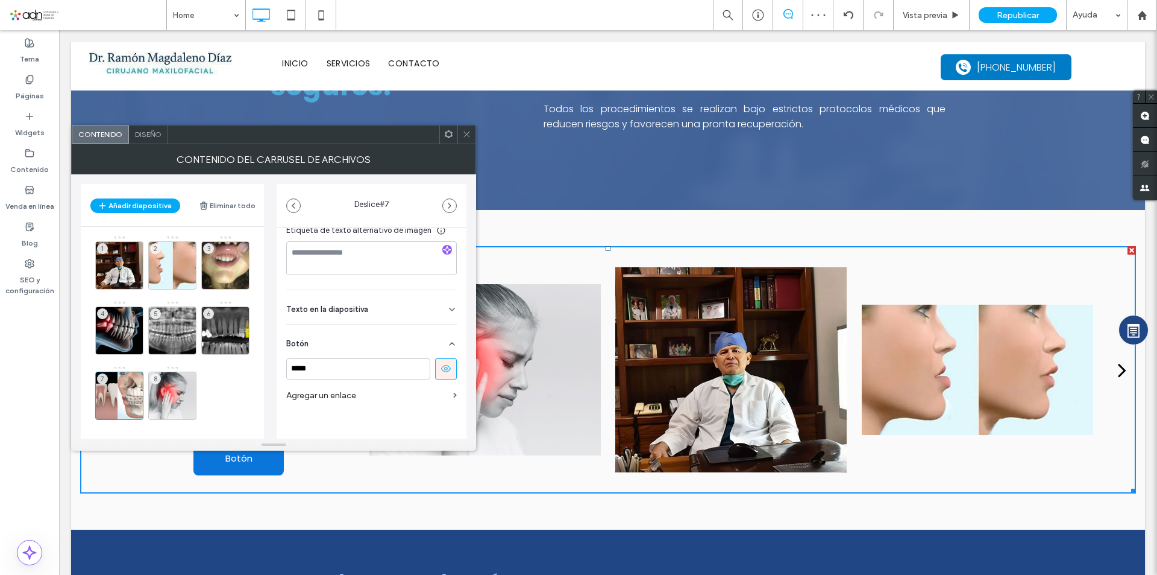
click at [441, 368] on use at bounding box center [446, 368] width 10 height 7
click at [173, 389] on div "8" at bounding box center [172, 395] width 48 height 48
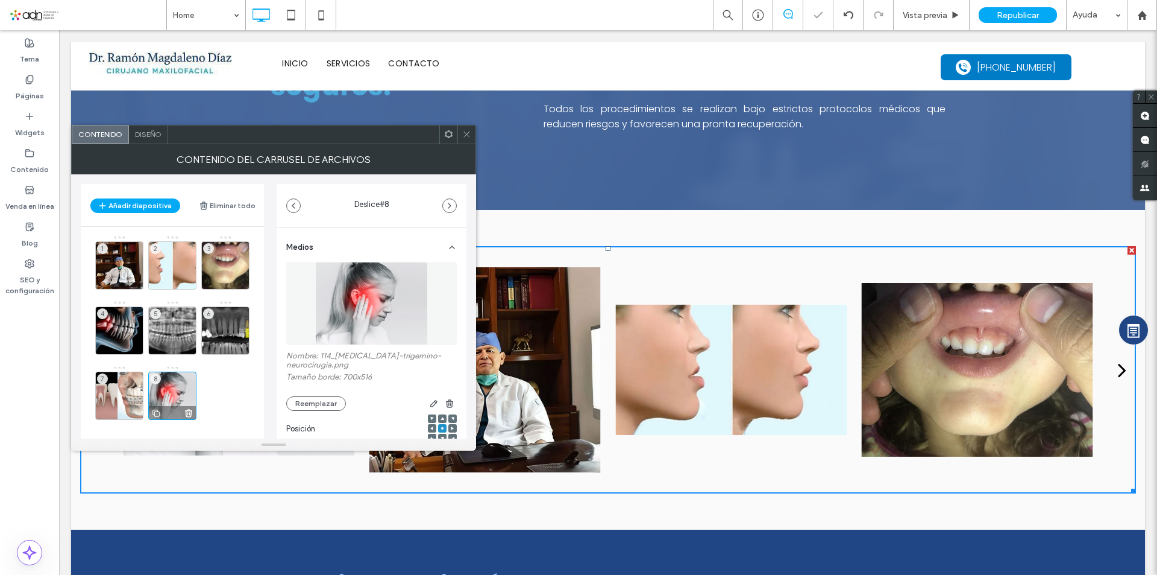
scroll to position [177, 0]
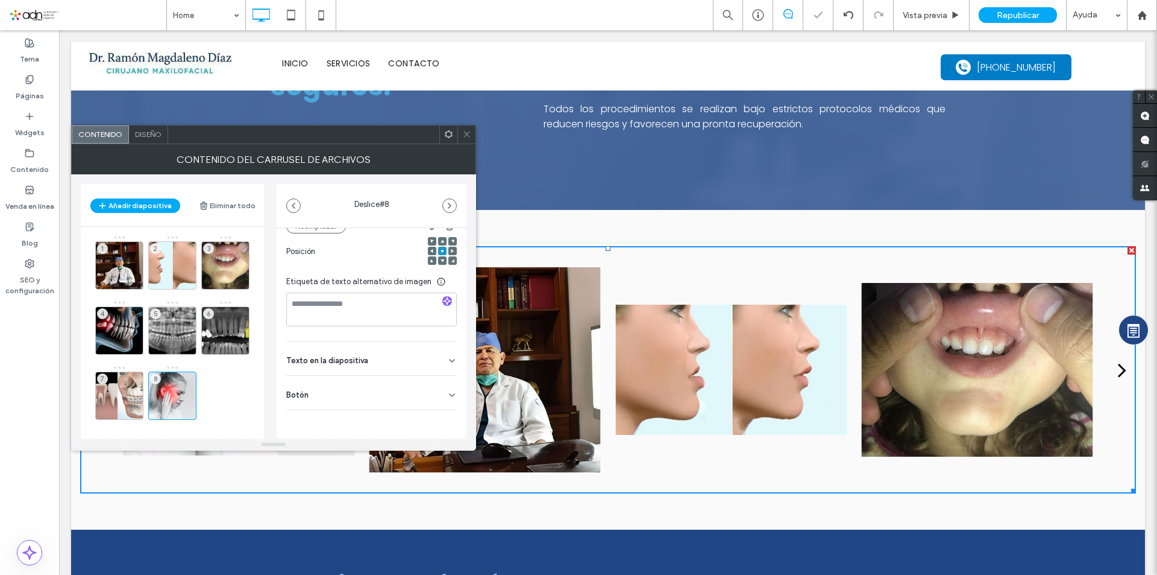
click at [447, 392] on icon at bounding box center [452, 395] width 10 height 10
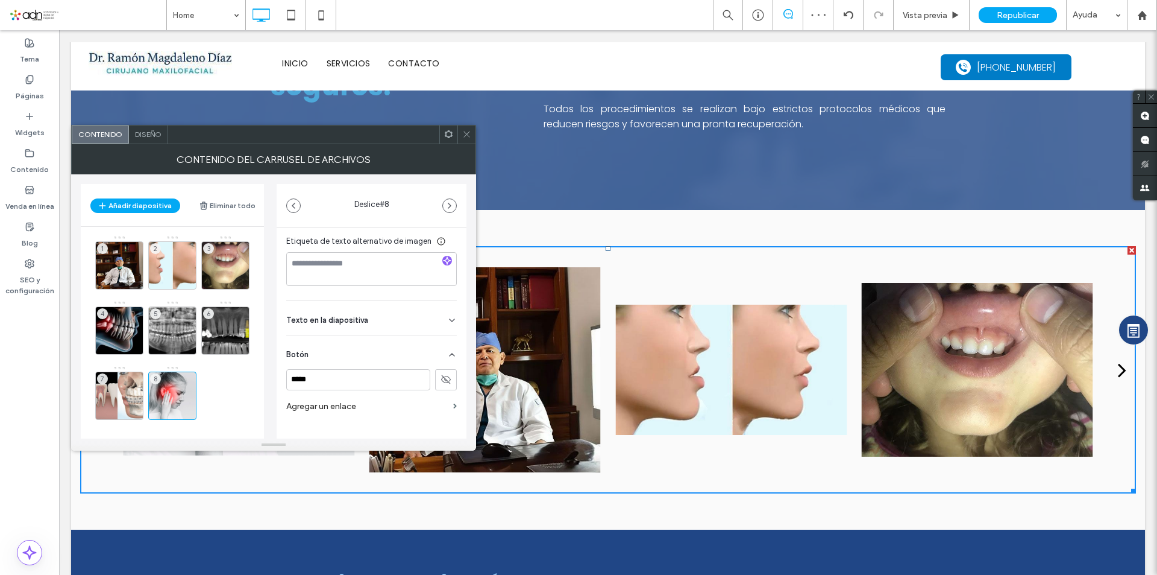
scroll to position [235, 0]
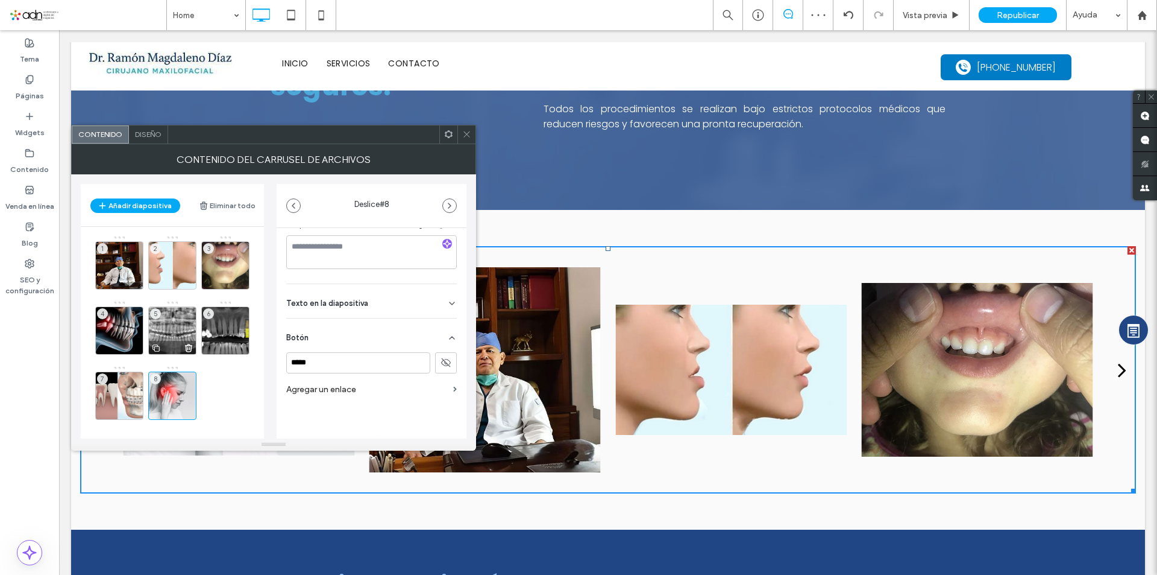
click at [165, 327] on div "5" at bounding box center [172, 330] width 48 height 48
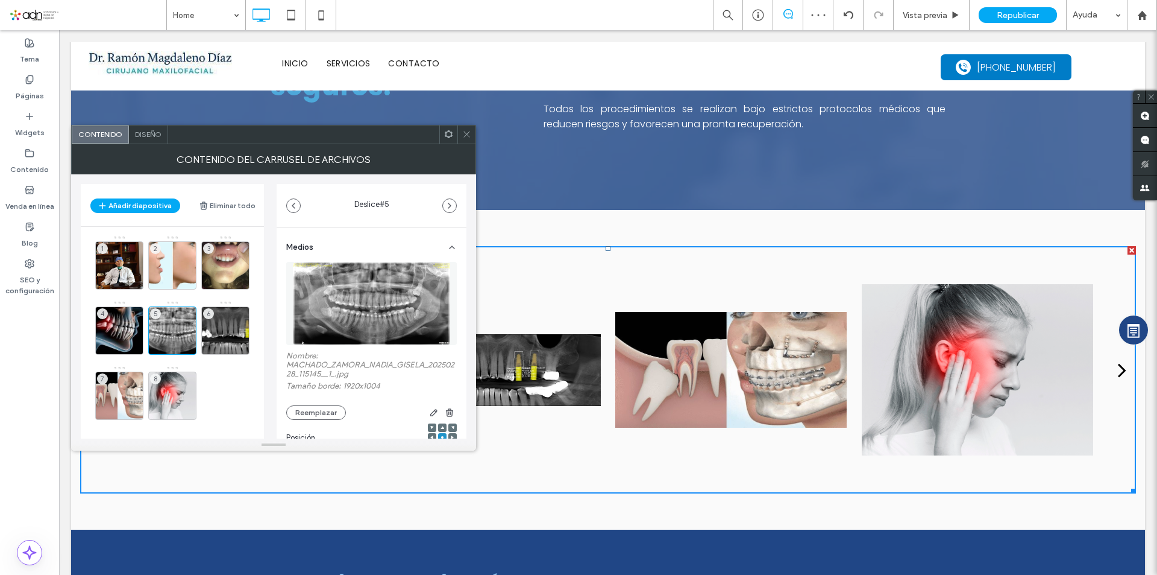
scroll to position [186, 0]
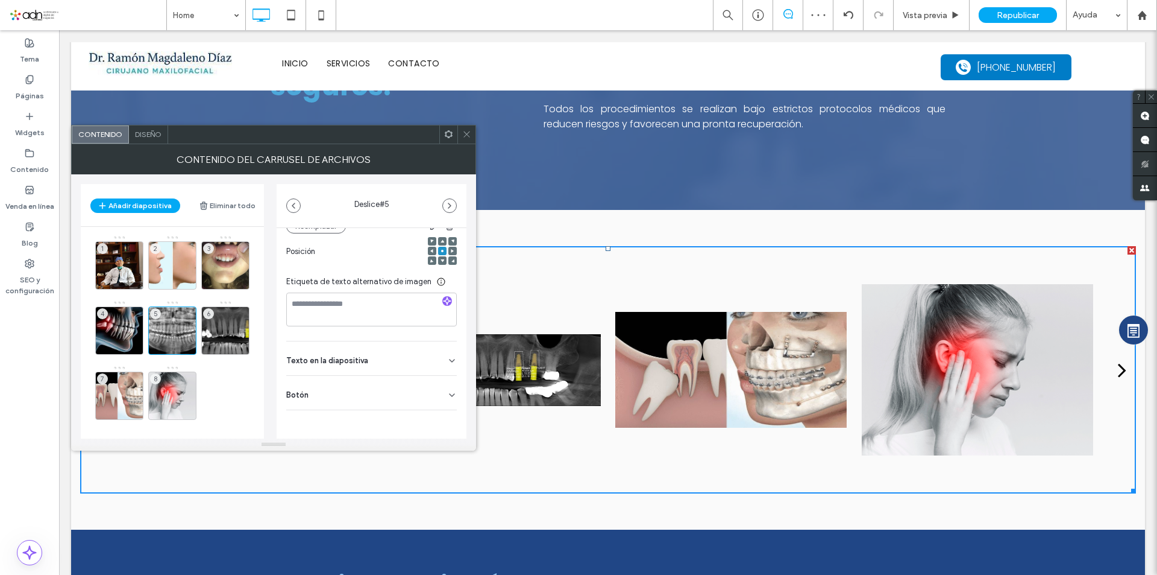
click at [447, 392] on icon at bounding box center [452, 395] width 10 height 10
click at [227, 324] on div "6" at bounding box center [225, 330] width 48 height 48
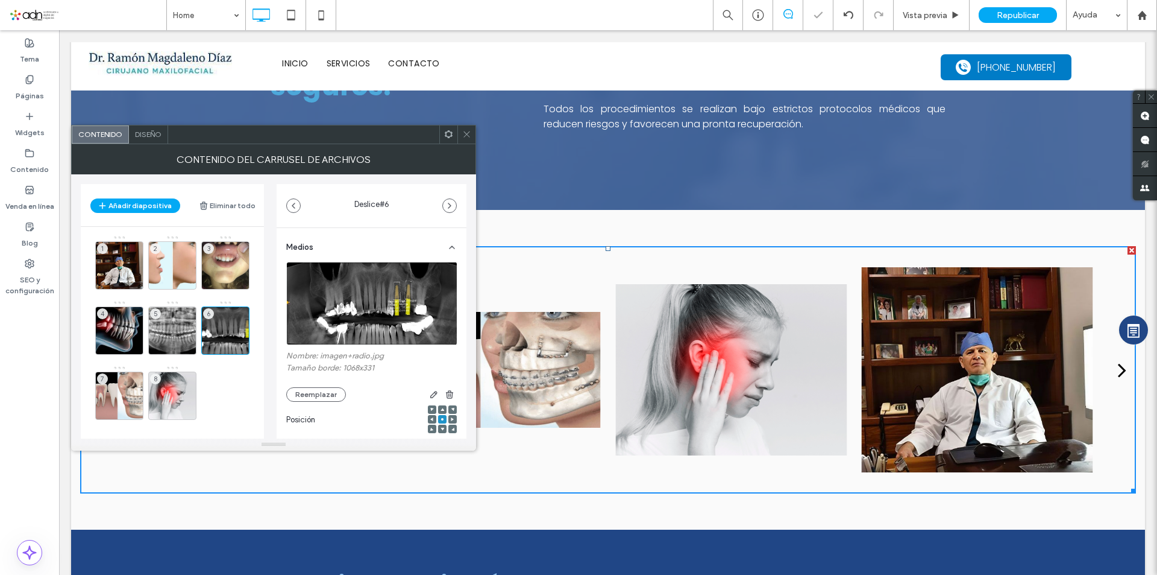
scroll to position [168, 0]
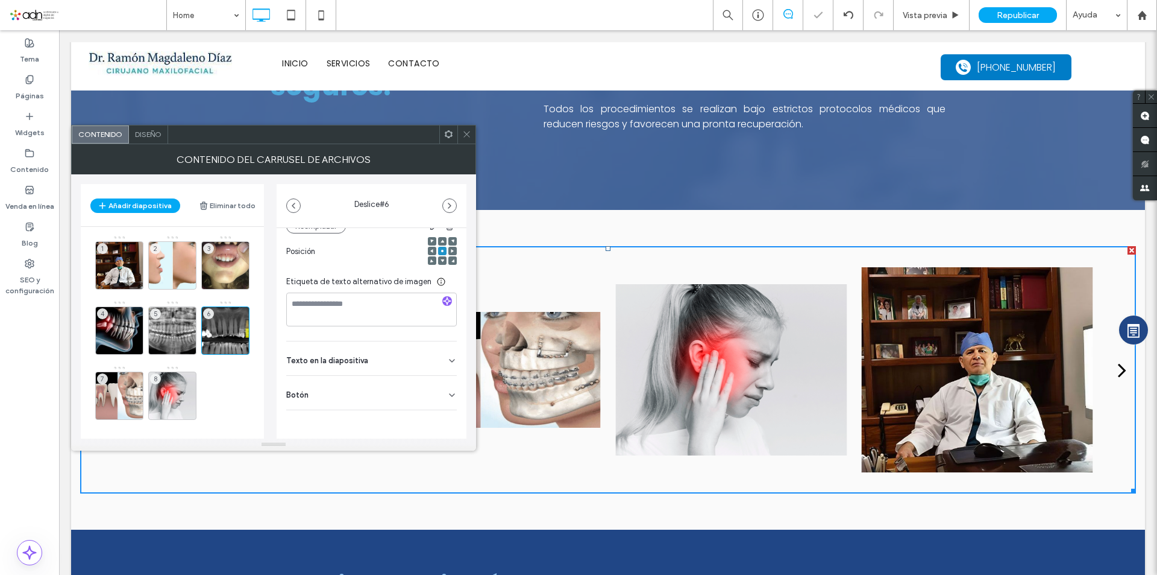
click at [447, 390] on icon at bounding box center [452, 395] width 10 height 10
click at [468, 137] on icon at bounding box center [466, 134] width 9 height 9
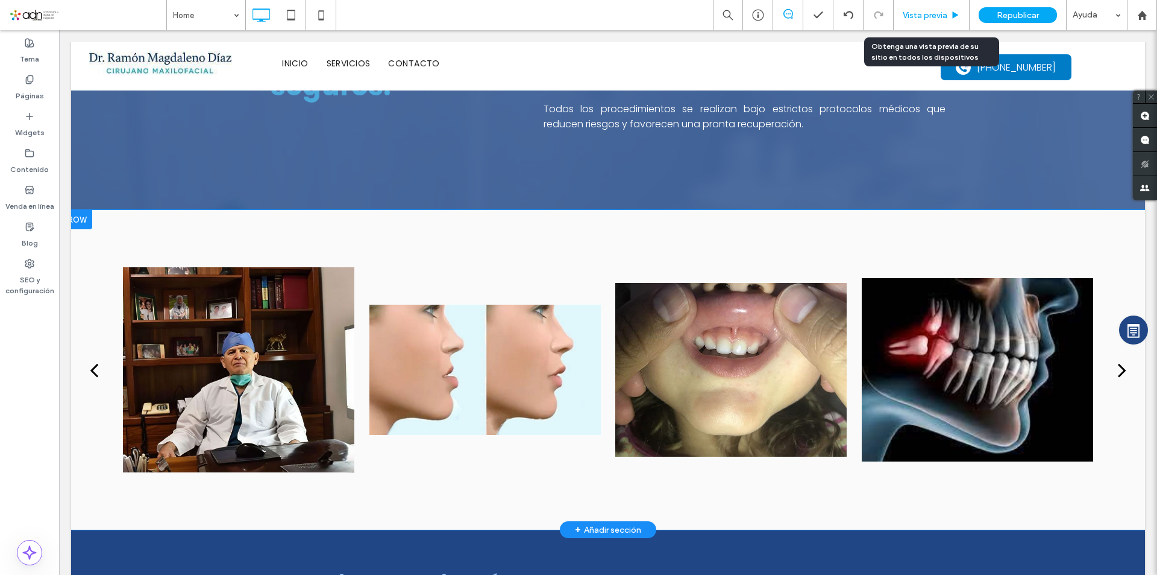
drag, startPoint x: 906, startPoint y: 16, endPoint x: 771, endPoint y: 236, distance: 258.2
click at [906, 16] on span "Vista previa" at bounding box center [925, 15] width 45 height 10
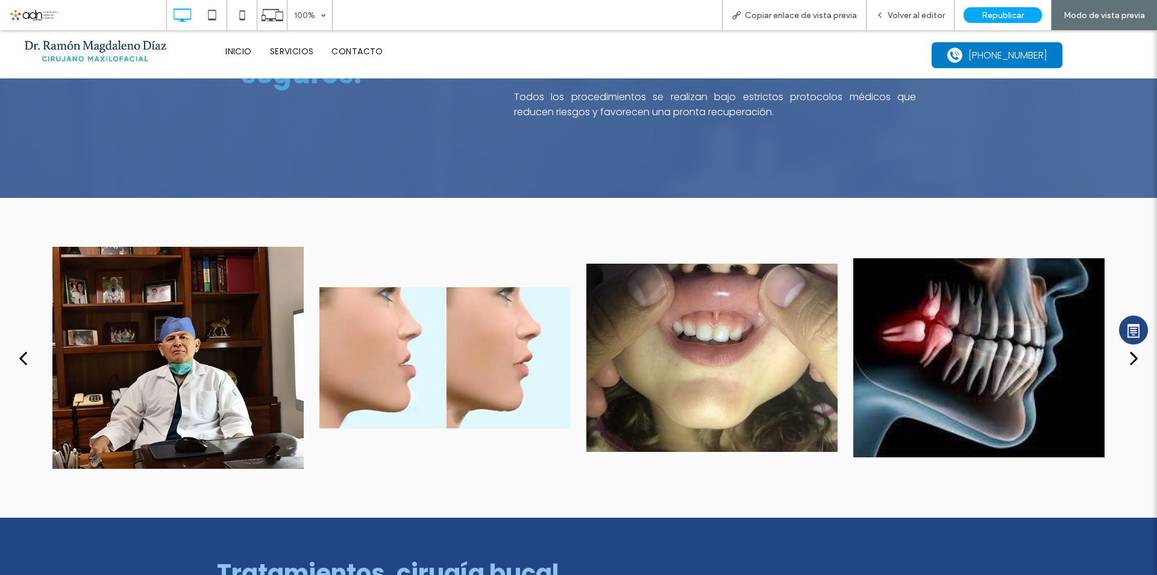
click at [1130, 354] on div "next" at bounding box center [1134, 357] width 8 height 24
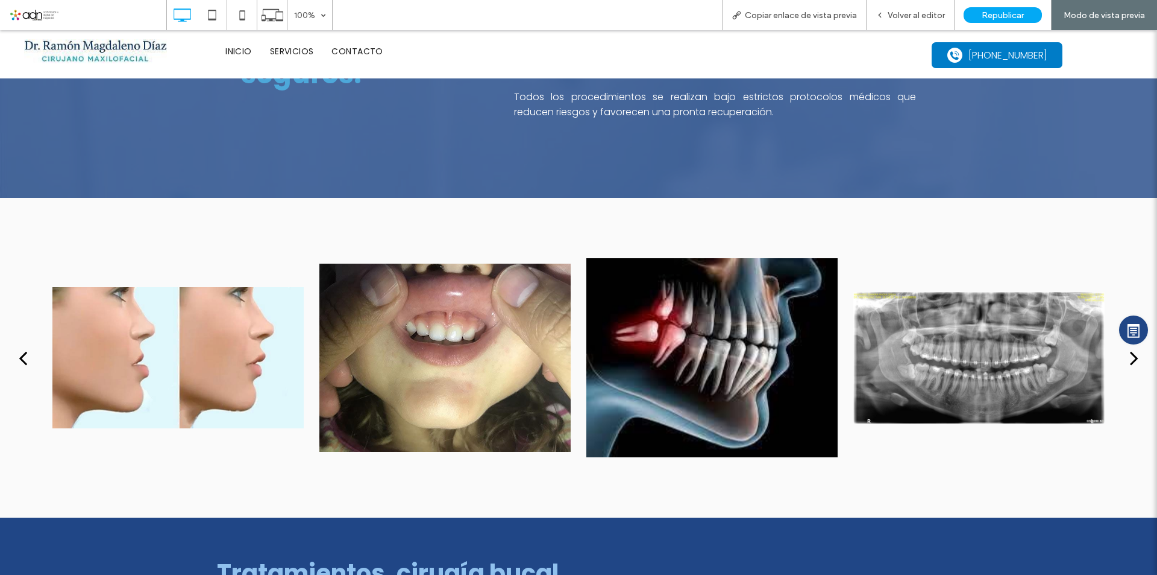
click at [1130, 354] on div "next" at bounding box center [1134, 357] width 8 height 24
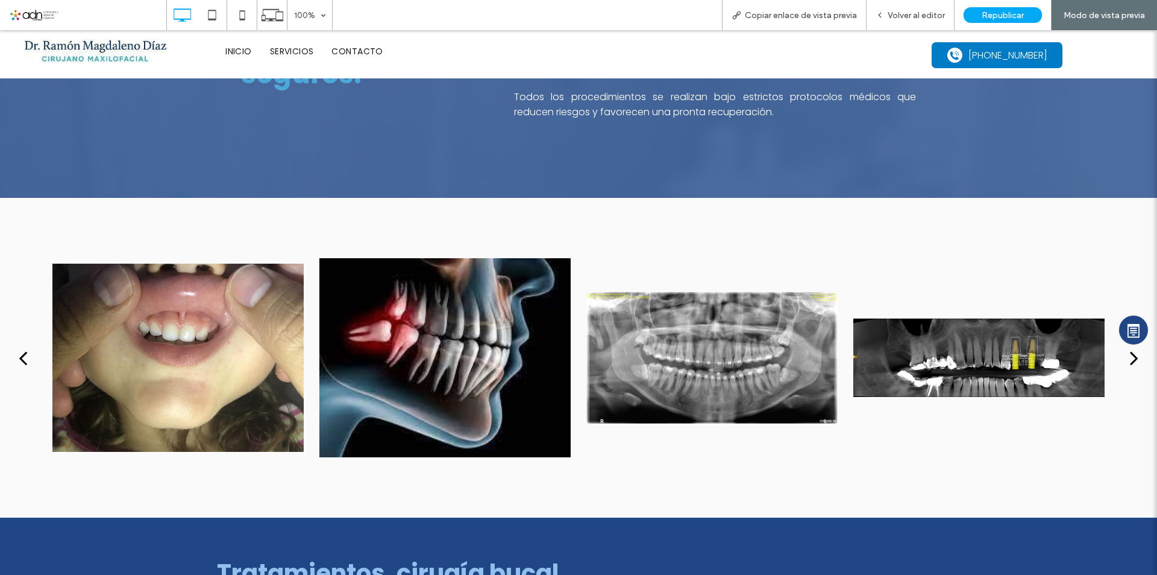
click at [1130, 354] on div "next" at bounding box center [1134, 357] width 8 height 24
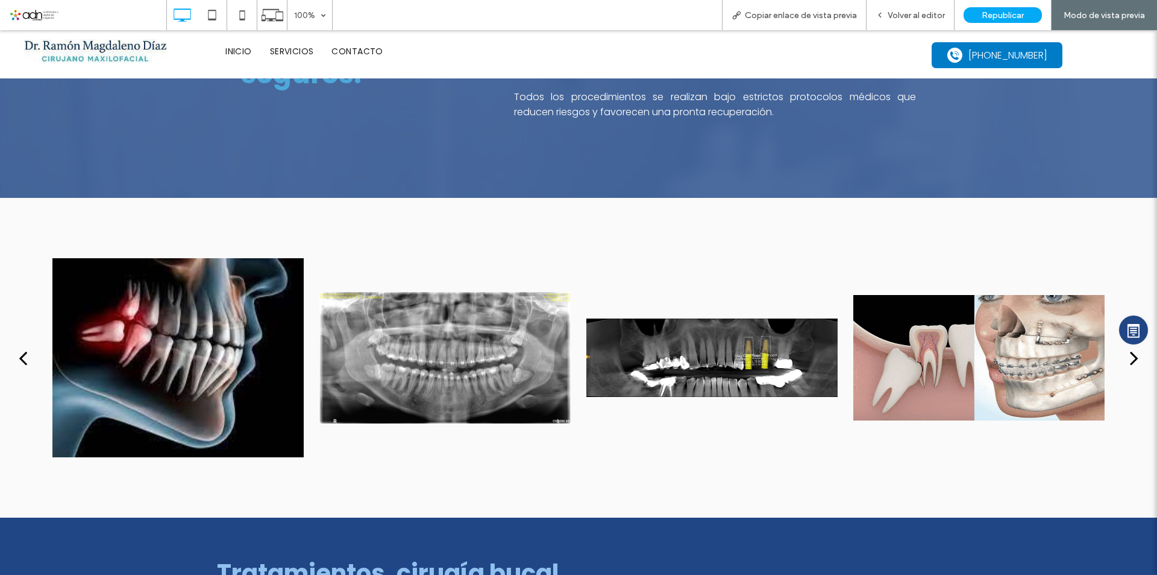
click at [1130, 354] on div "next" at bounding box center [1134, 357] width 8 height 24
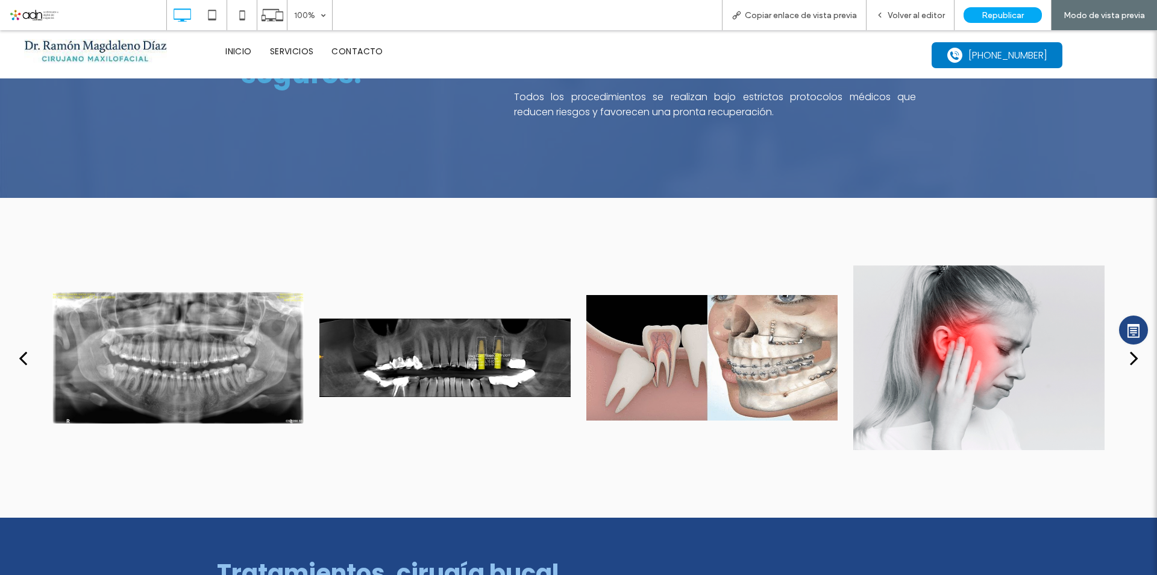
click at [1130, 354] on div "next" at bounding box center [1134, 357] width 8 height 24
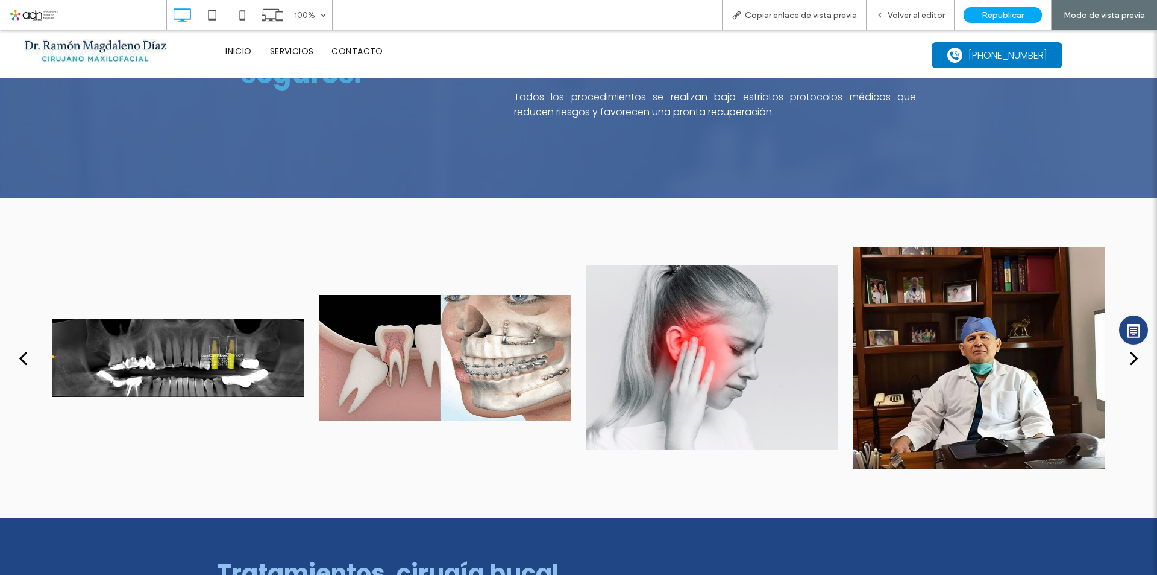
click at [1130, 354] on div "next" at bounding box center [1134, 357] width 8 height 24
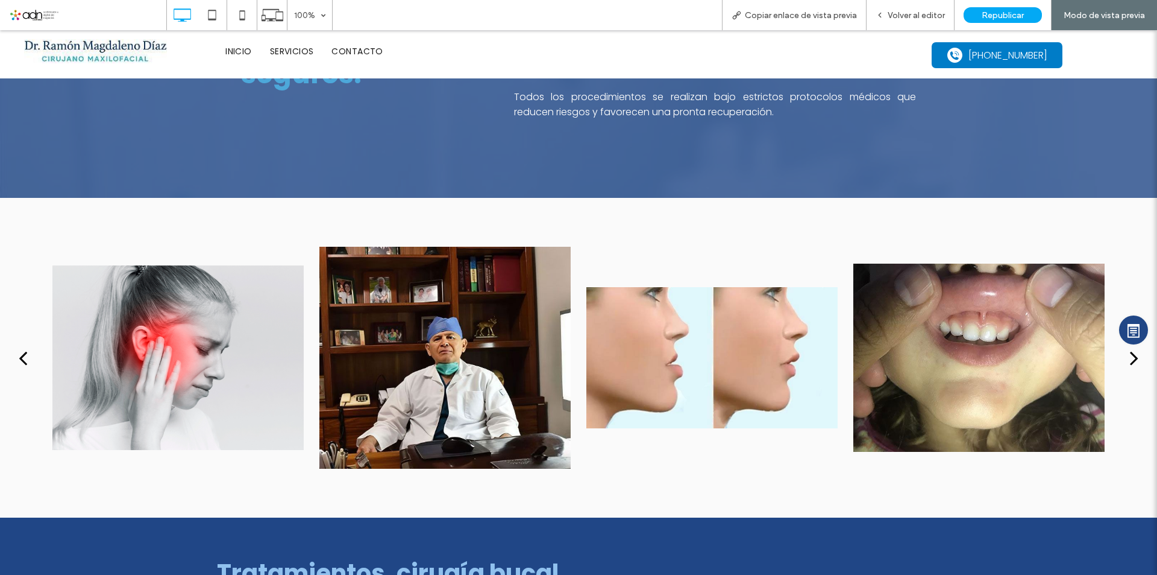
click at [1130, 354] on div "next" at bounding box center [1134, 357] width 8 height 24
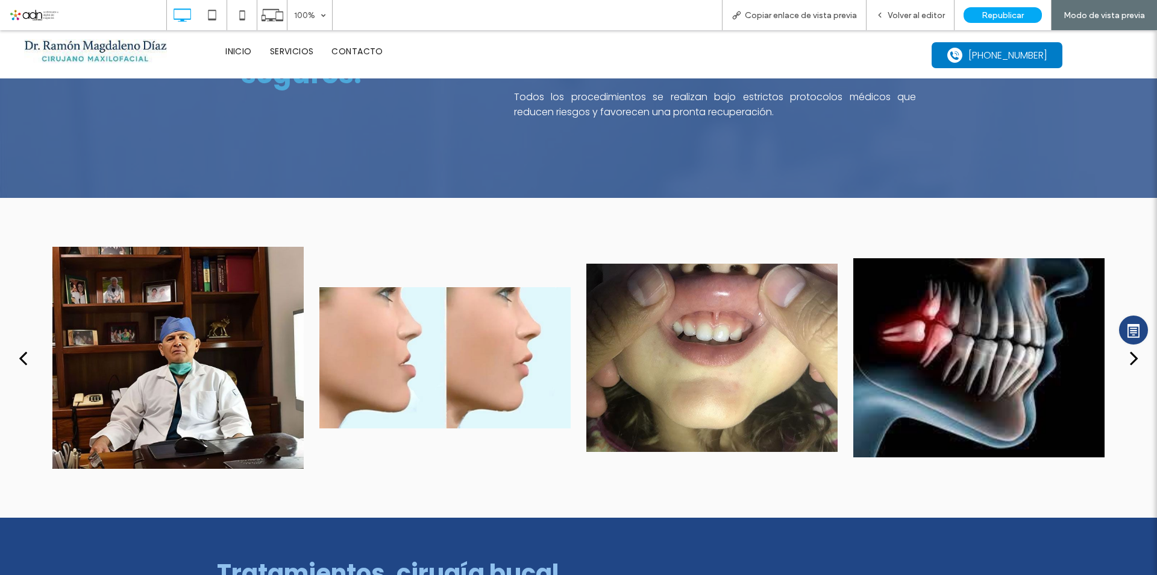
click at [1130, 354] on div "next" at bounding box center [1134, 357] width 8 height 24
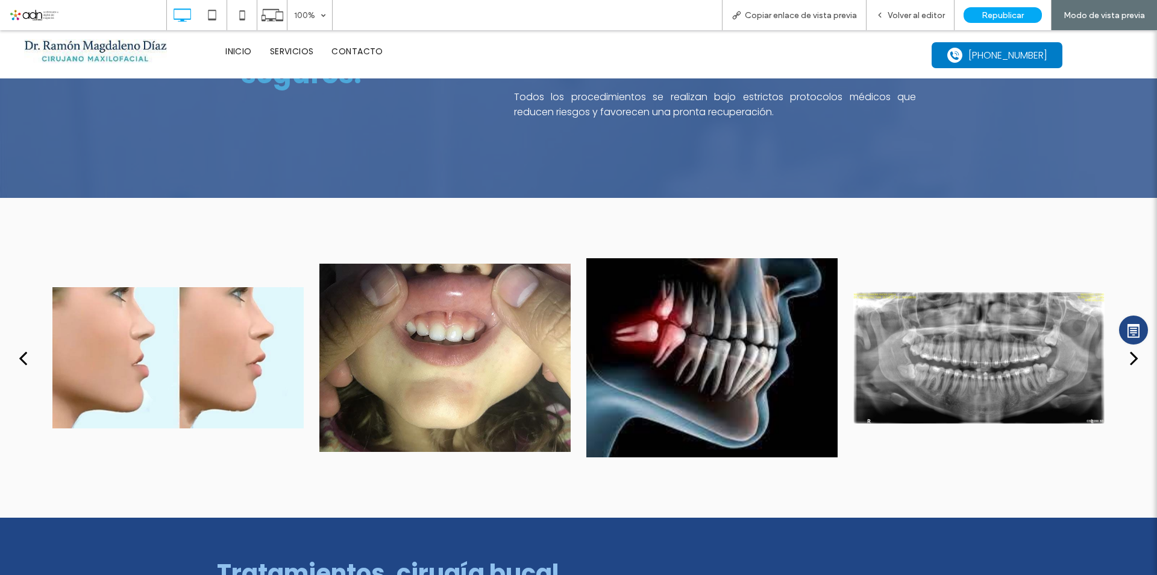
click at [1130, 354] on div "next" at bounding box center [1134, 357] width 8 height 24
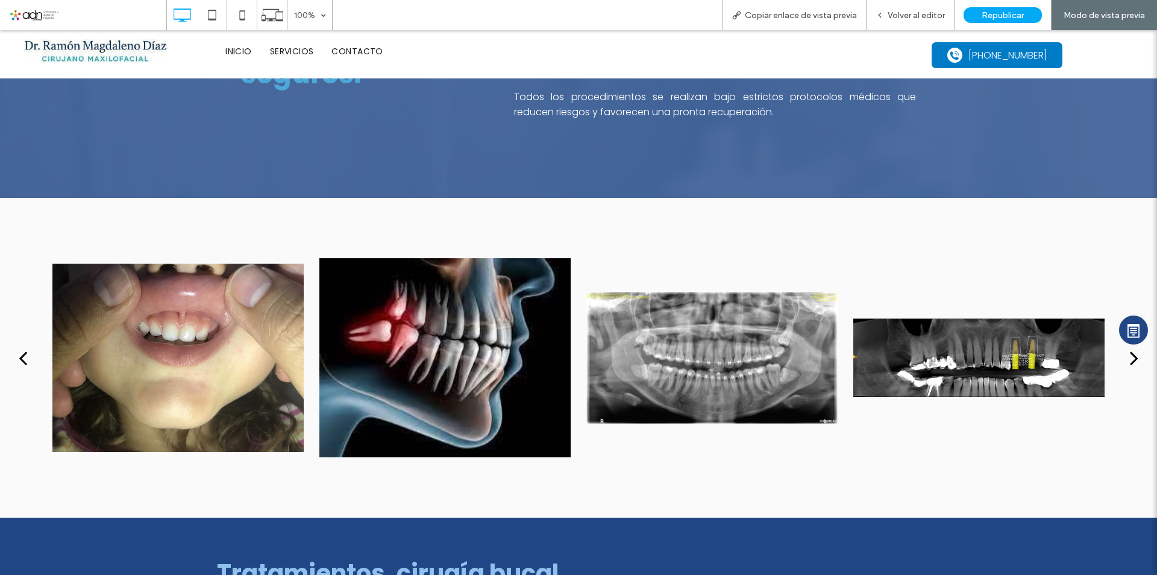
click at [1130, 354] on div "next" at bounding box center [1134, 357] width 8 height 24
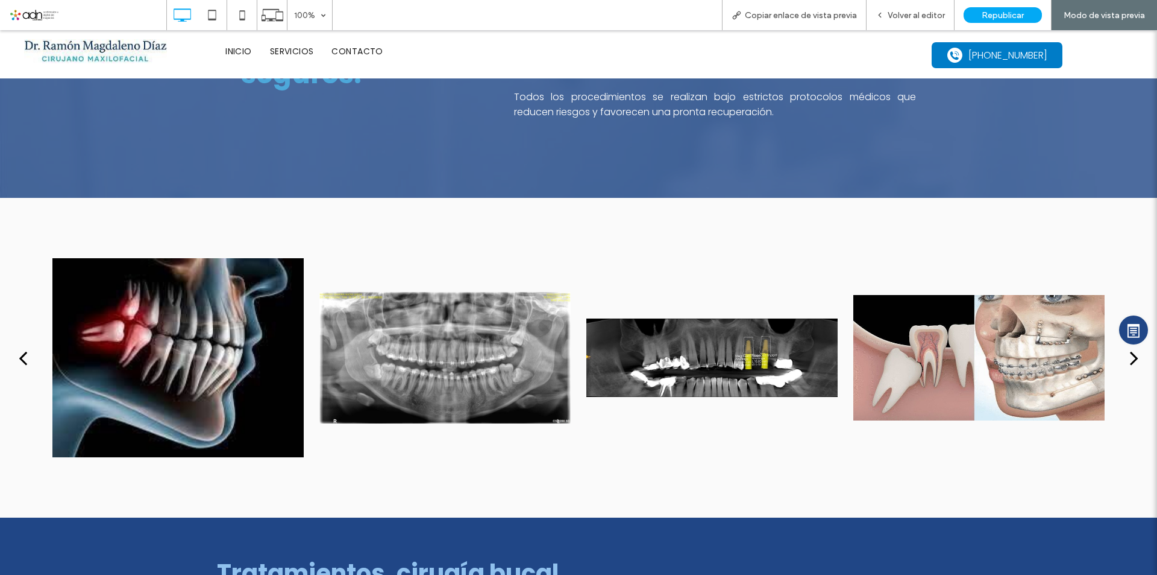
click at [1130, 354] on div "next" at bounding box center [1134, 357] width 8 height 24
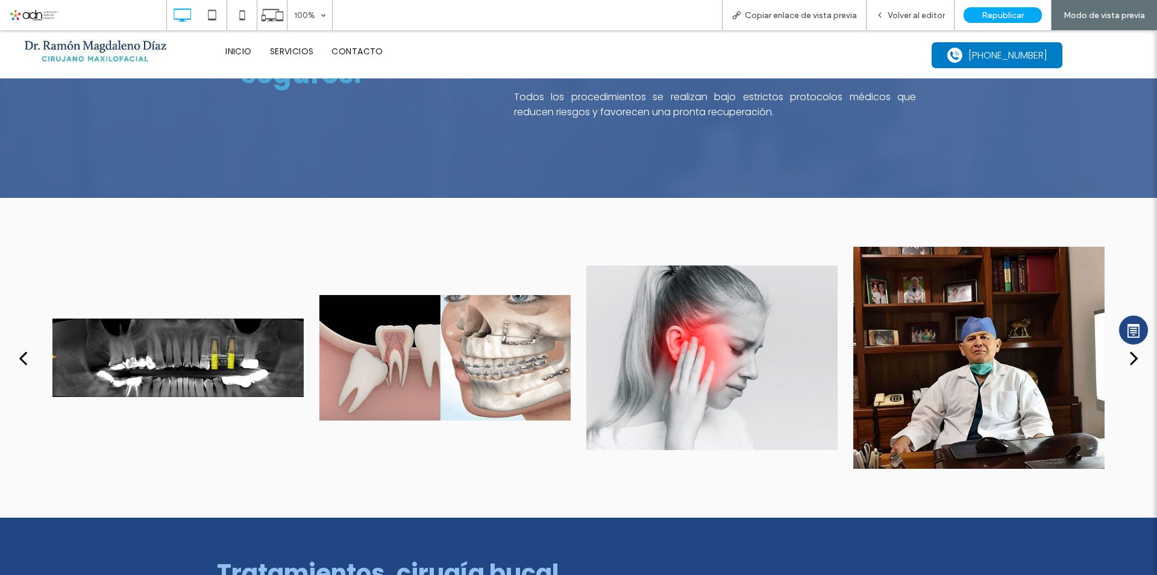
click at [1130, 354] on div "next" at bounding box center [1134, 357] width 8 height 24
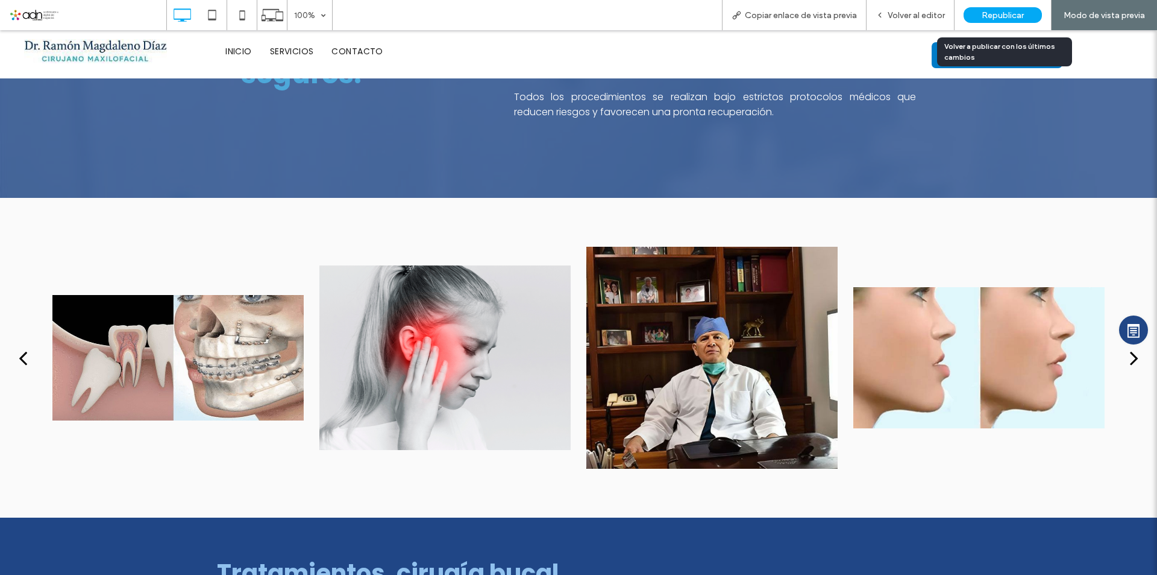
click at [999, 14] on span "Republicar" at bounding box center [1003, 15] width 42 height 10
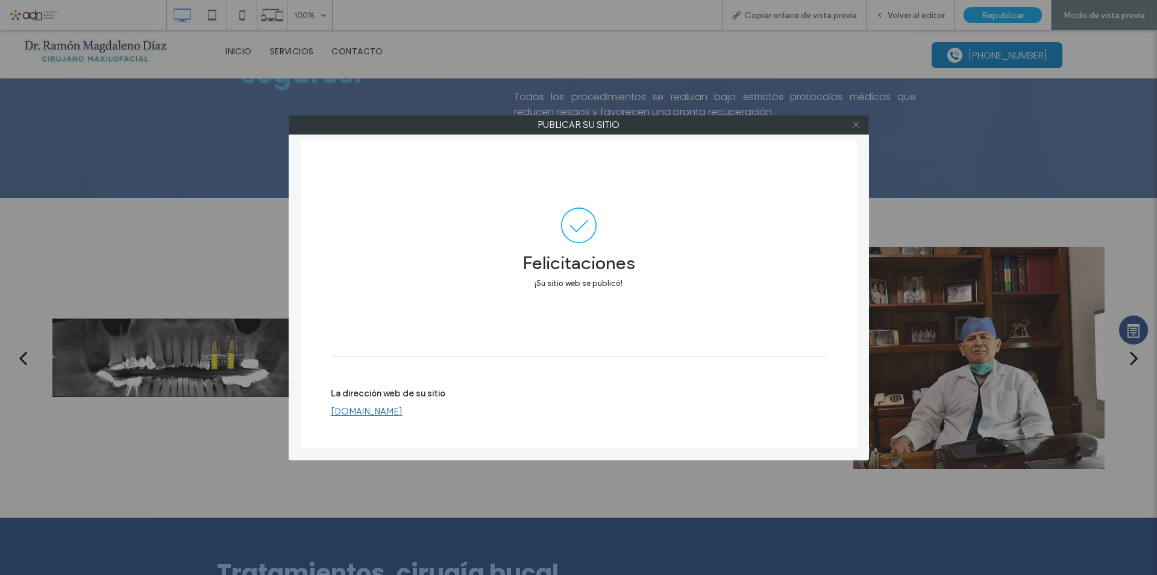
click at [859, 127] on icon at bounding box center [856, 124] width 9 height 9
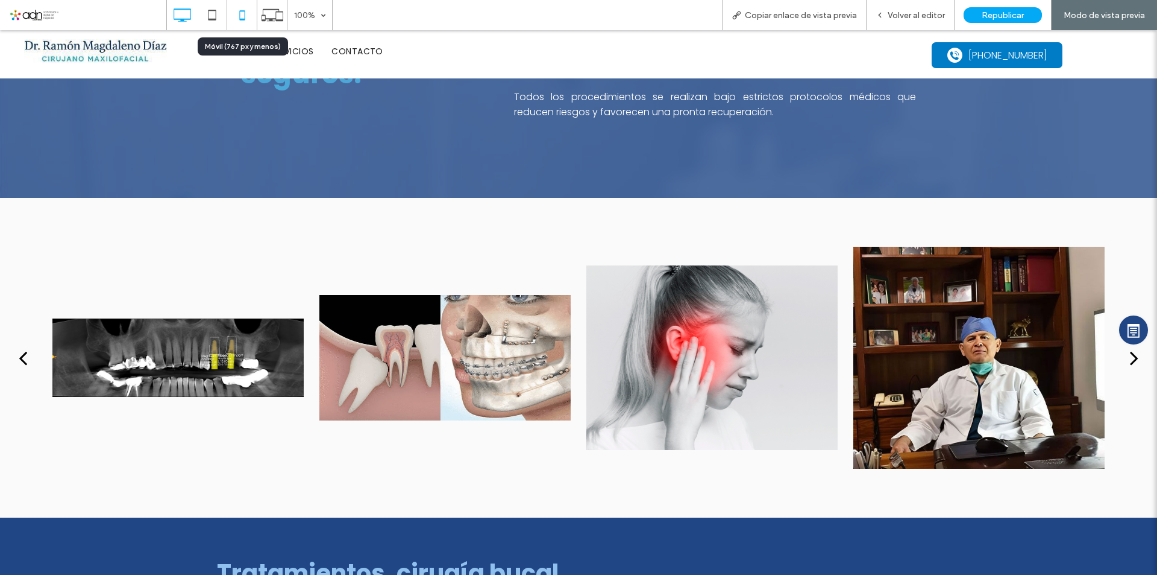
click at [239, 13] on icon at bounding box center [242, 15] width 24 height 24
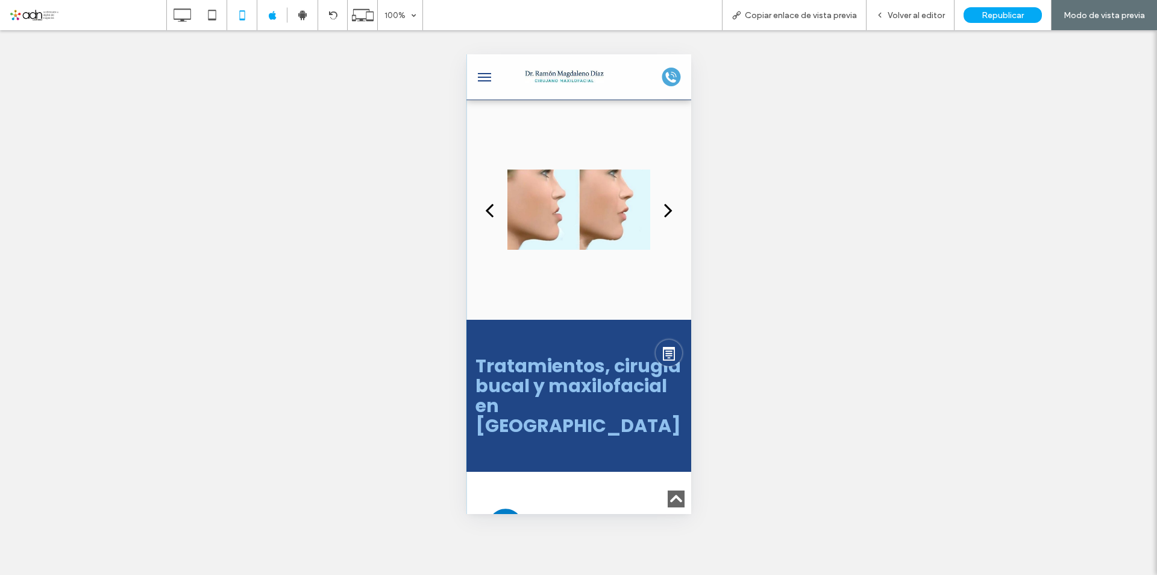
scroll to position [1869, 0]
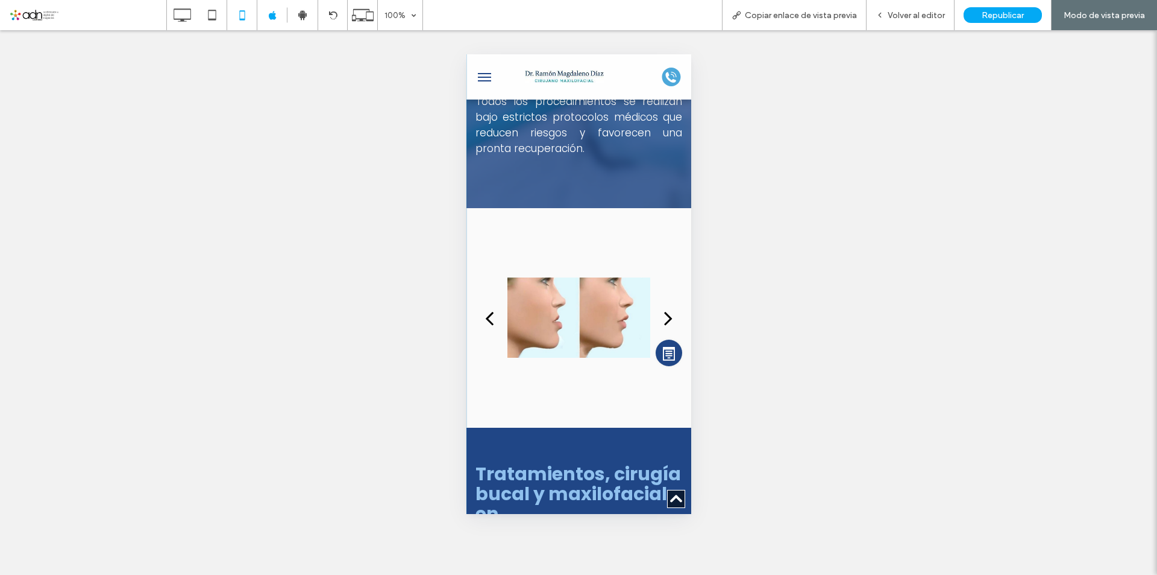
click at [655, 268] on div "Vista previa" at bounding box center [668, 246] width 27 height 238
click at [658, 270] on div "Vista previa" at bounding box center [668, 246] width 27 height 238
click at [660, 269] on div "Vista previa" at bounding box center [668, 246] width 27 height 238
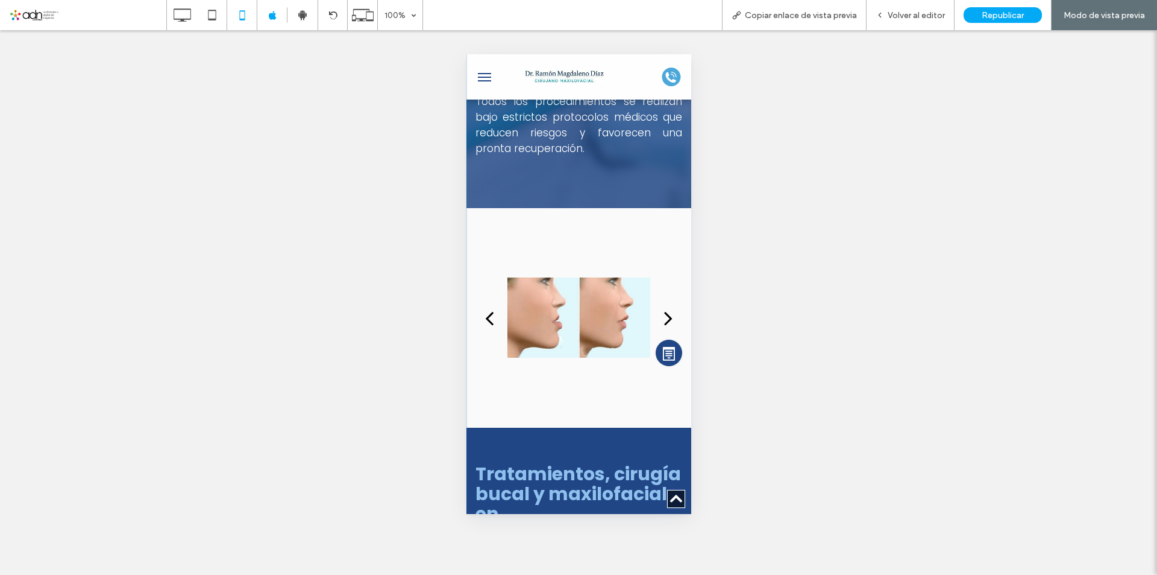
click at [488, 306] on div "back" at bounding box center [489, 318] width 8 height 24
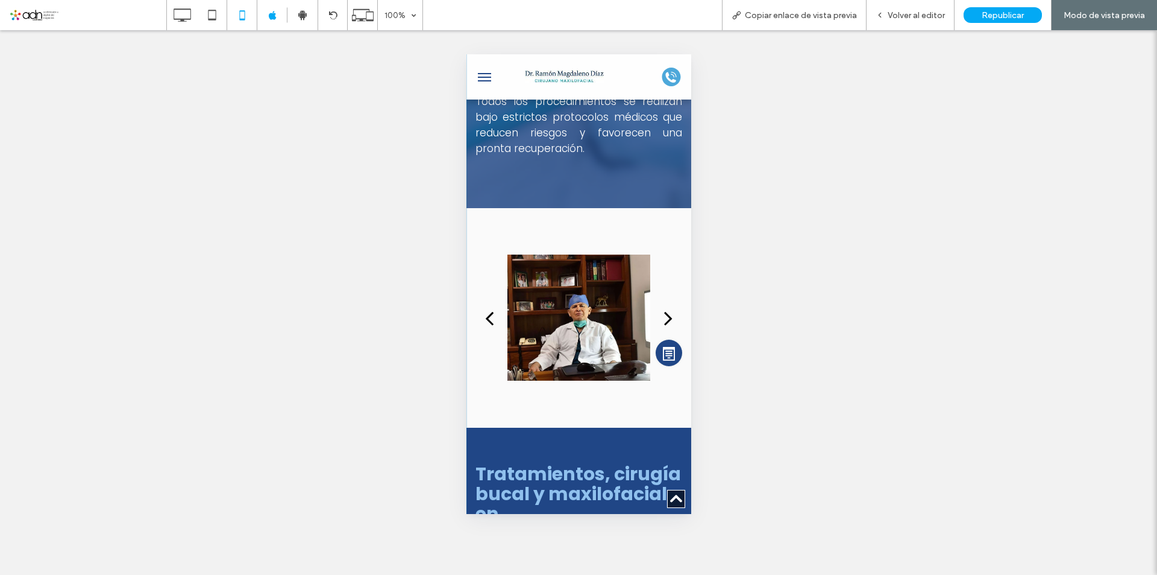
click at [488, 306] on div "back" at bounding box center [489, 318] width 8 height 24
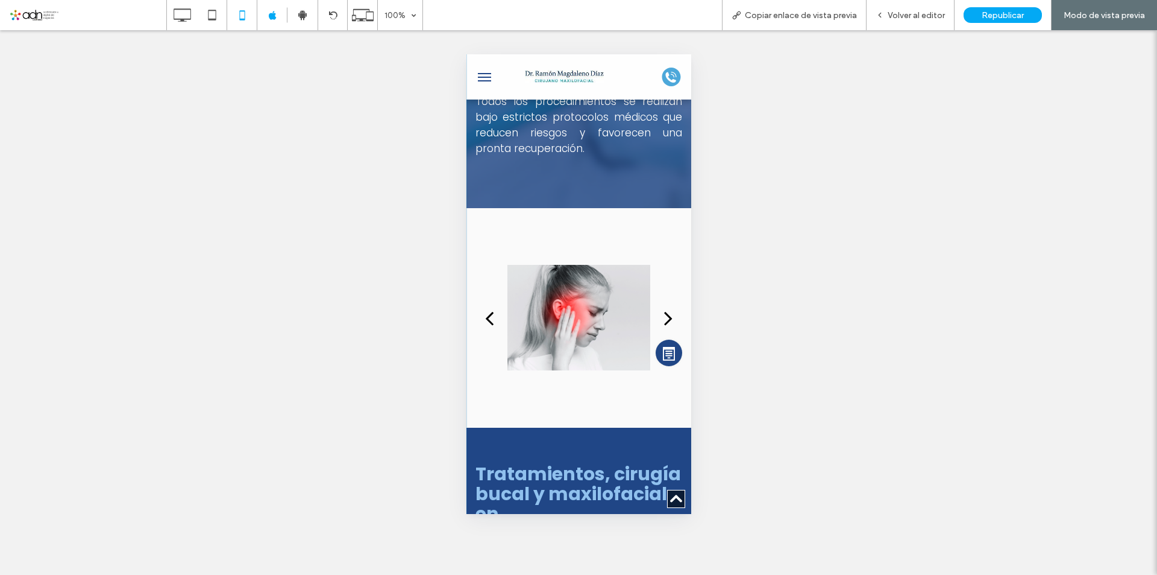
click at [488, 306] on div "back" at bounding box center [489, 318] width 8 height 24
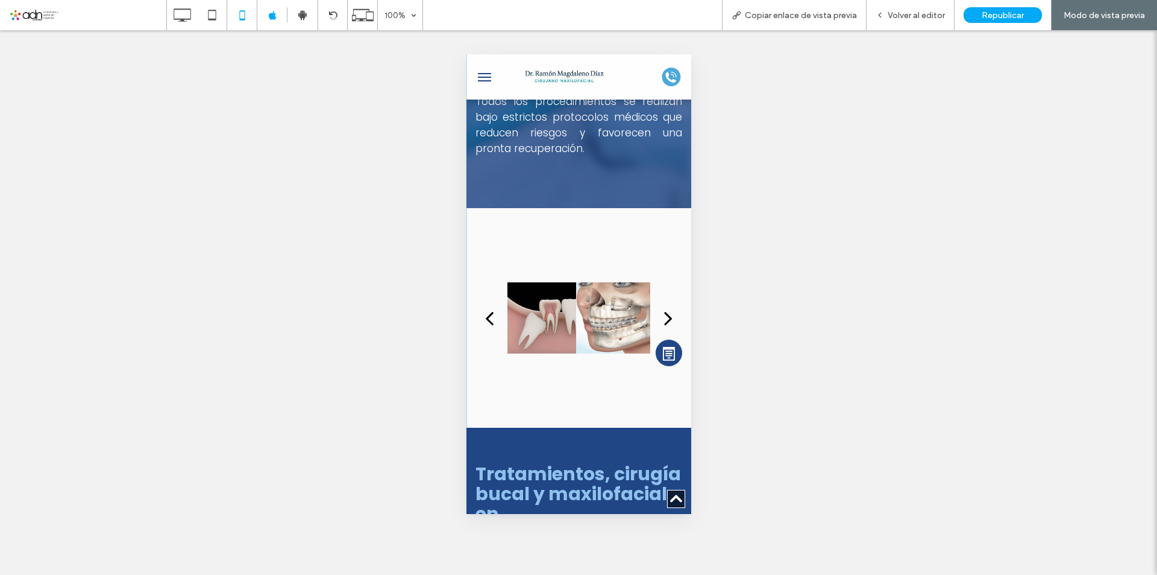
click at [657, 267] on div "Vista previa" at bounding box center [668, 246] width 27 height 238
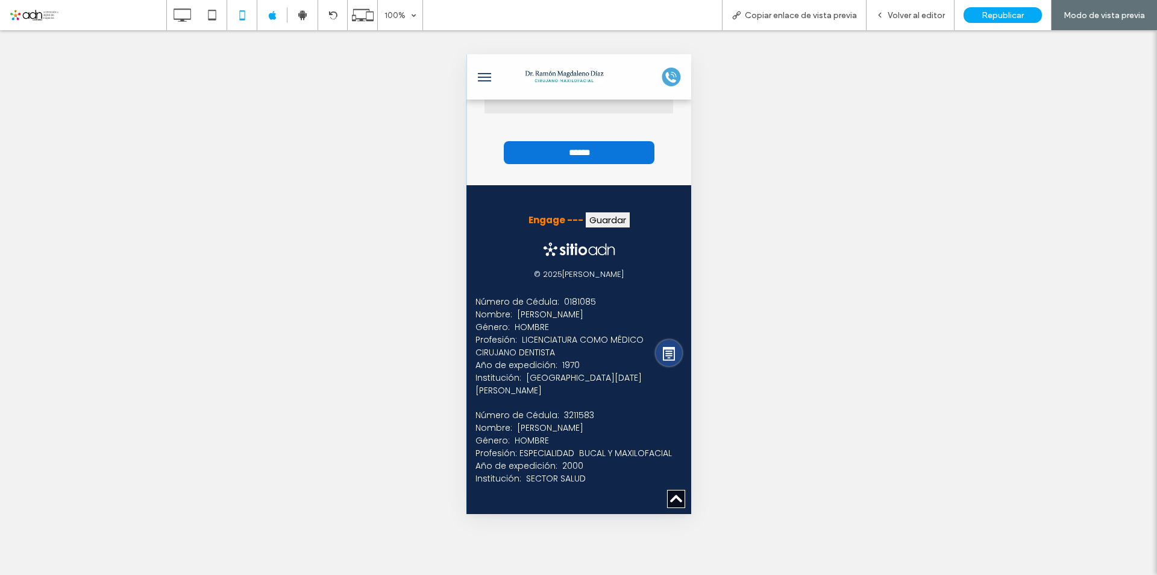
scroll to position [7352, 0]
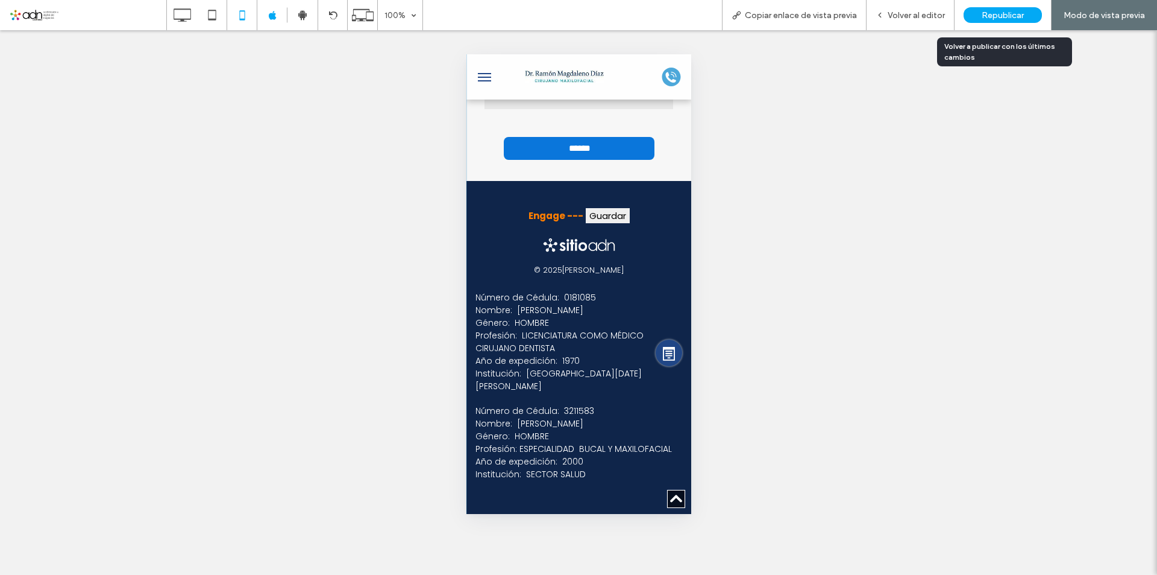
click at [986, 13] on span "Republicar" at bounding box center [1003, 15] width 42 height 10
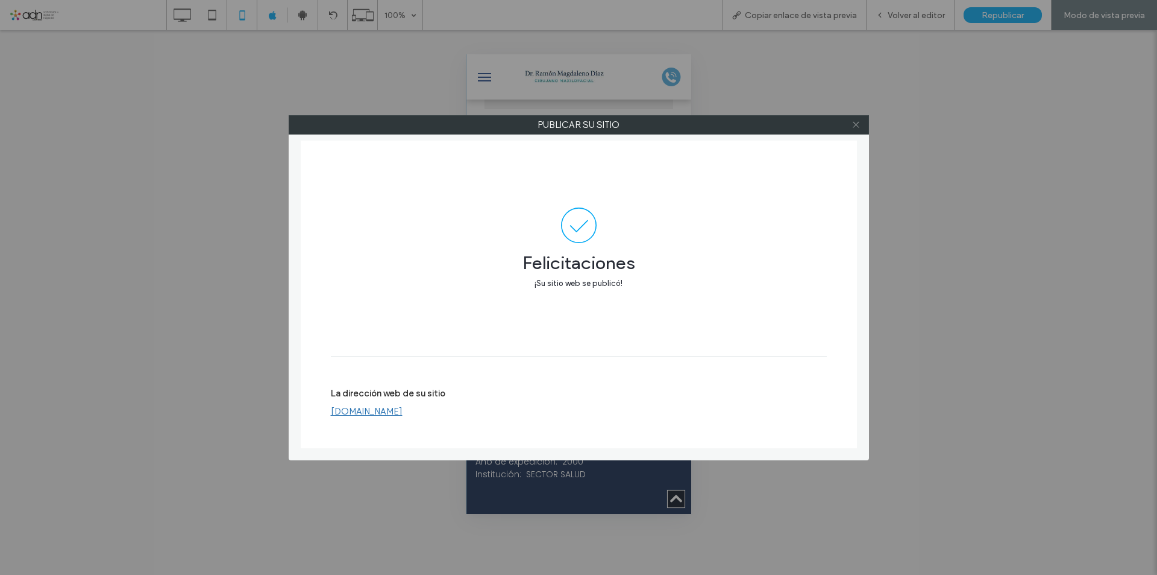
click at [858, 122] on icon at bounding box center [856, 124] width 9 height 9
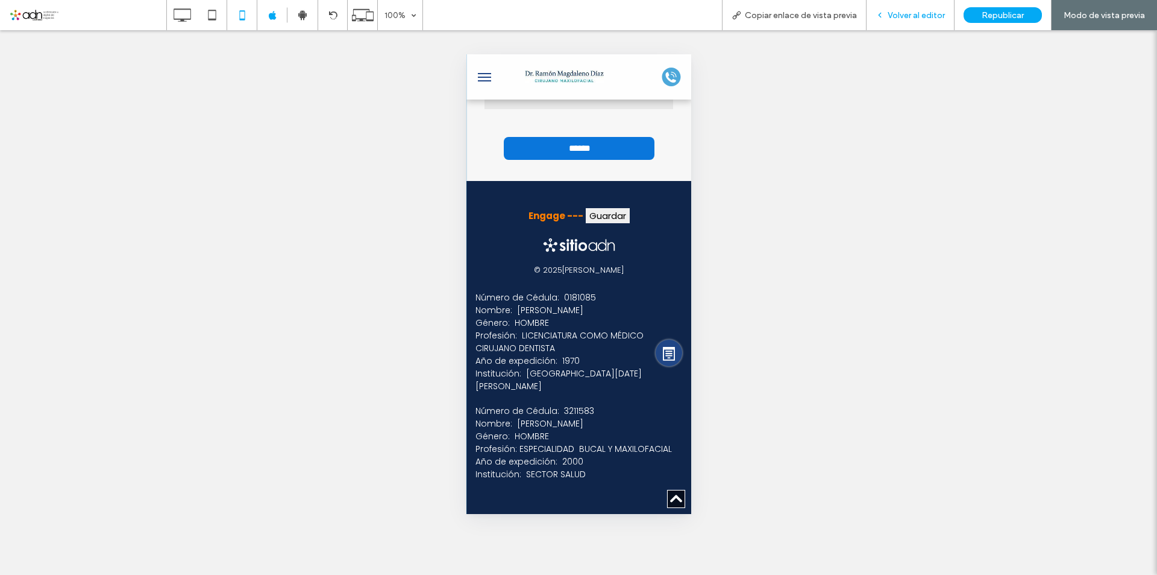
click at [930, 11] on span "Volver al editor" at bounding box center [916, 15] width 57 height 10
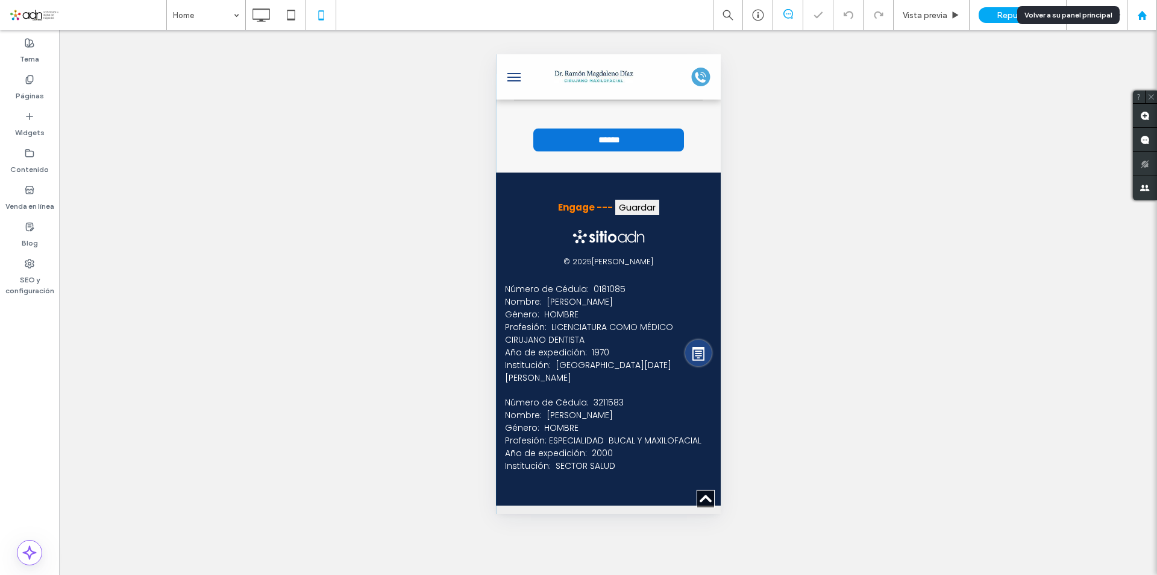
click at [1145, 20] on div at bounding box center [1142, 15] width 30 height 30
